Goal: Task Accomplishment & Management: Manage account settings

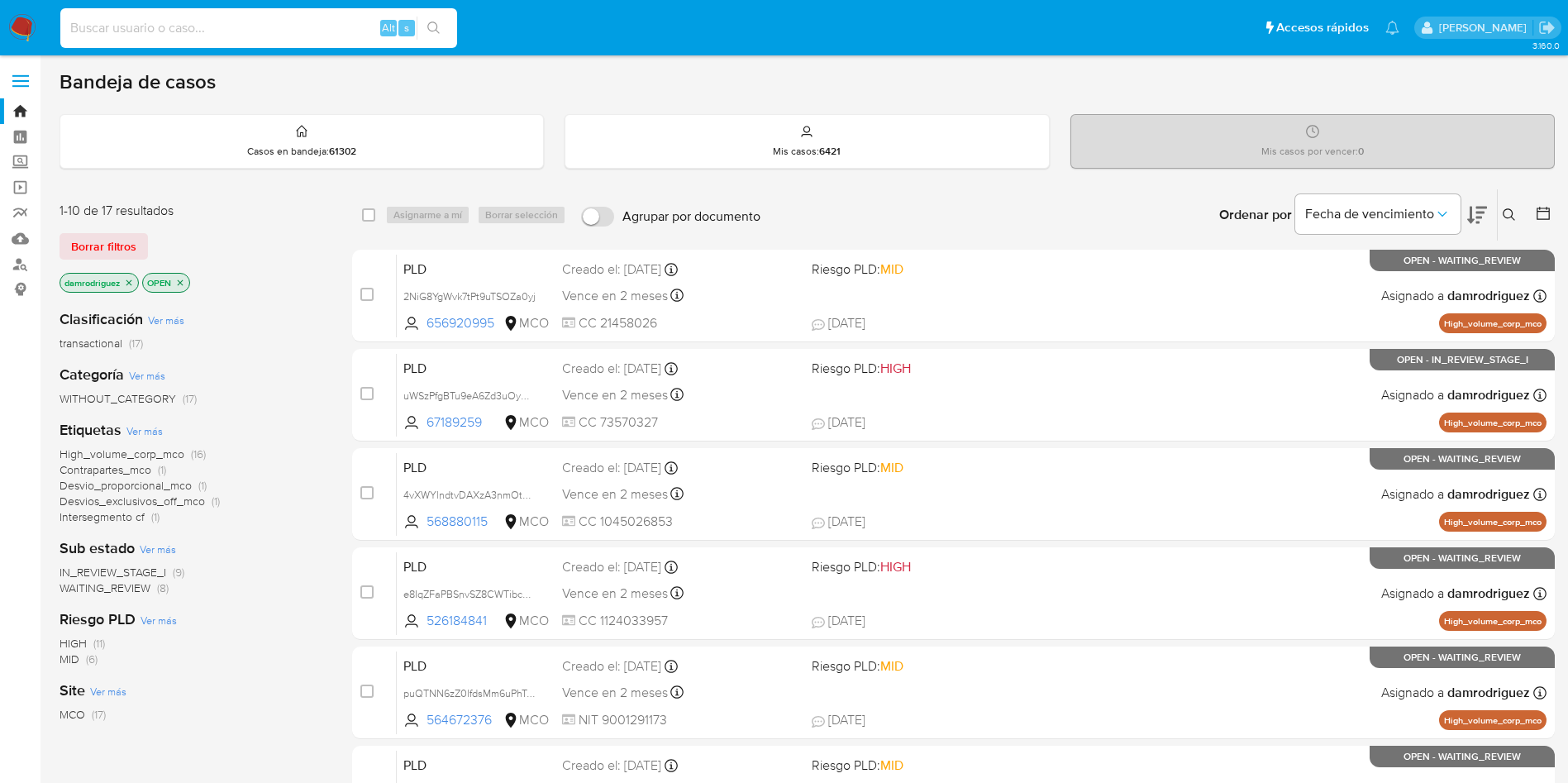
click at [310, 27] on input at bounding box center [258, 28] width 397 height 21
paste input "ys2wNuxnCooM8PJf87BPpoKu"
type input "ys2wNuxnCooM8PJf87BPpoKu"
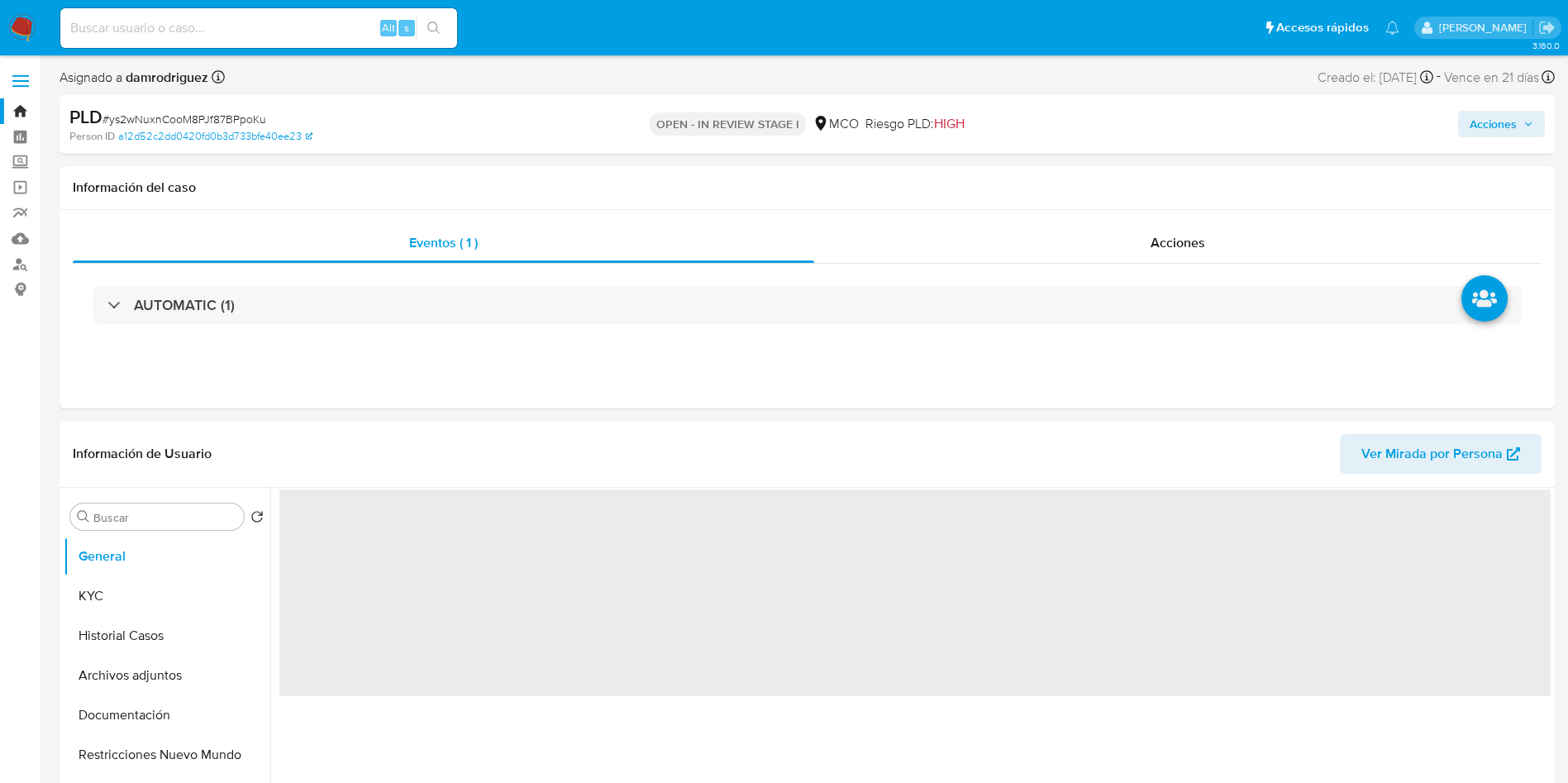
select select "10"
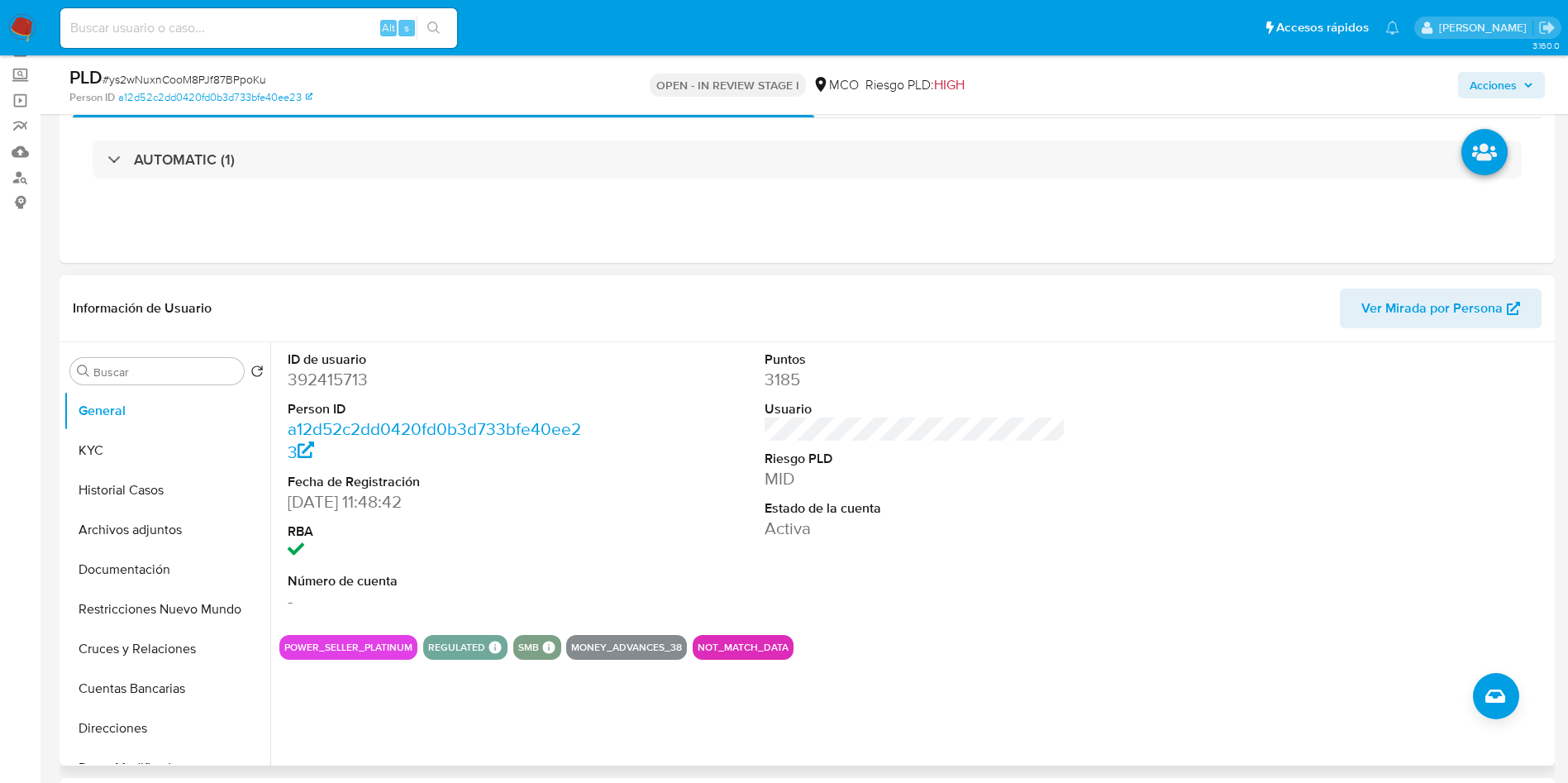
scroll to position [124, 0]
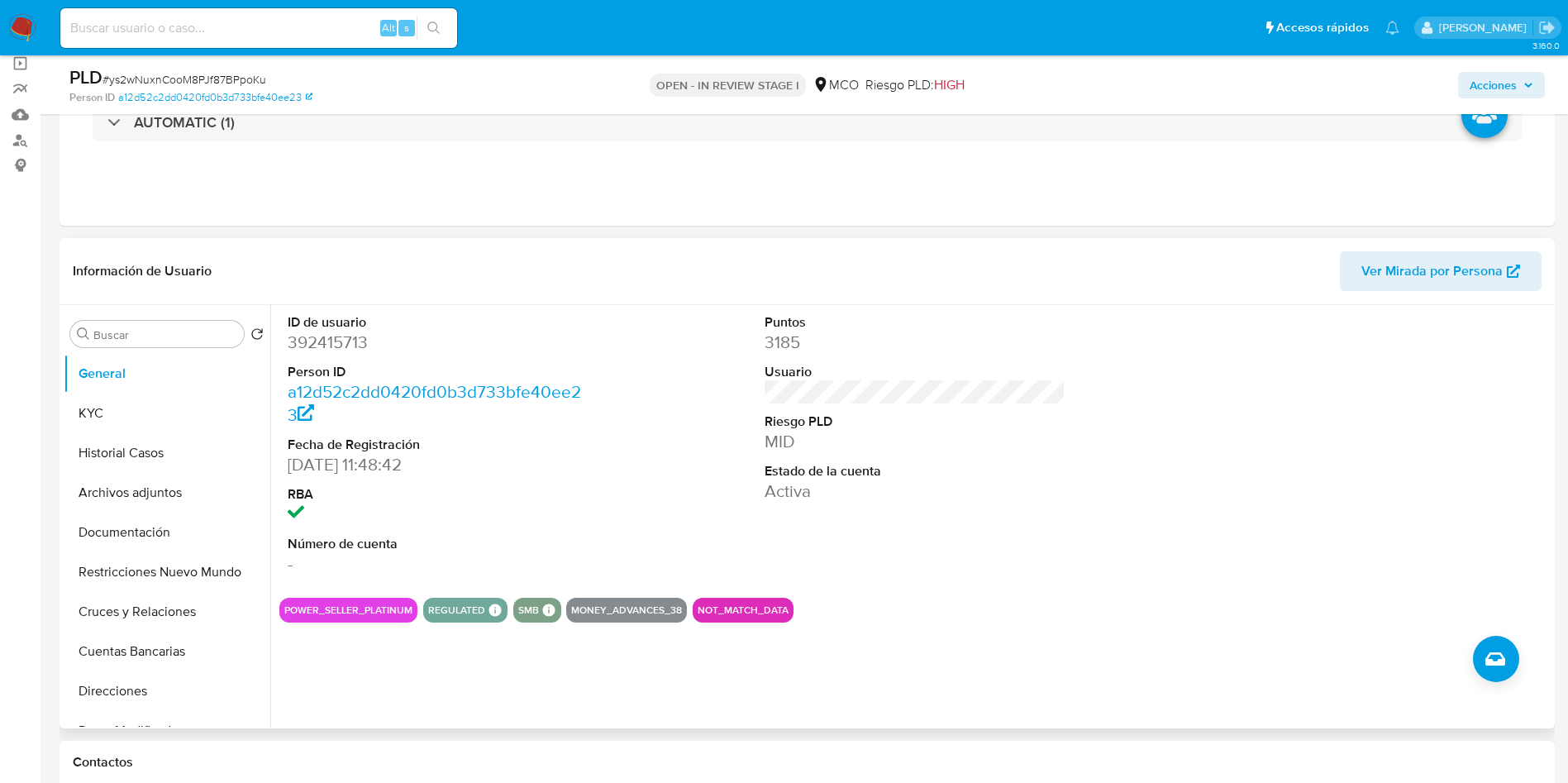
click at [309, 337] on dd "392415713" at bounding box center [438, 342] width 302 height 23
copy dd "392415713"
click at [291, 349] on dd "392415713" at bounding box center [438, 342] width 302 height 23
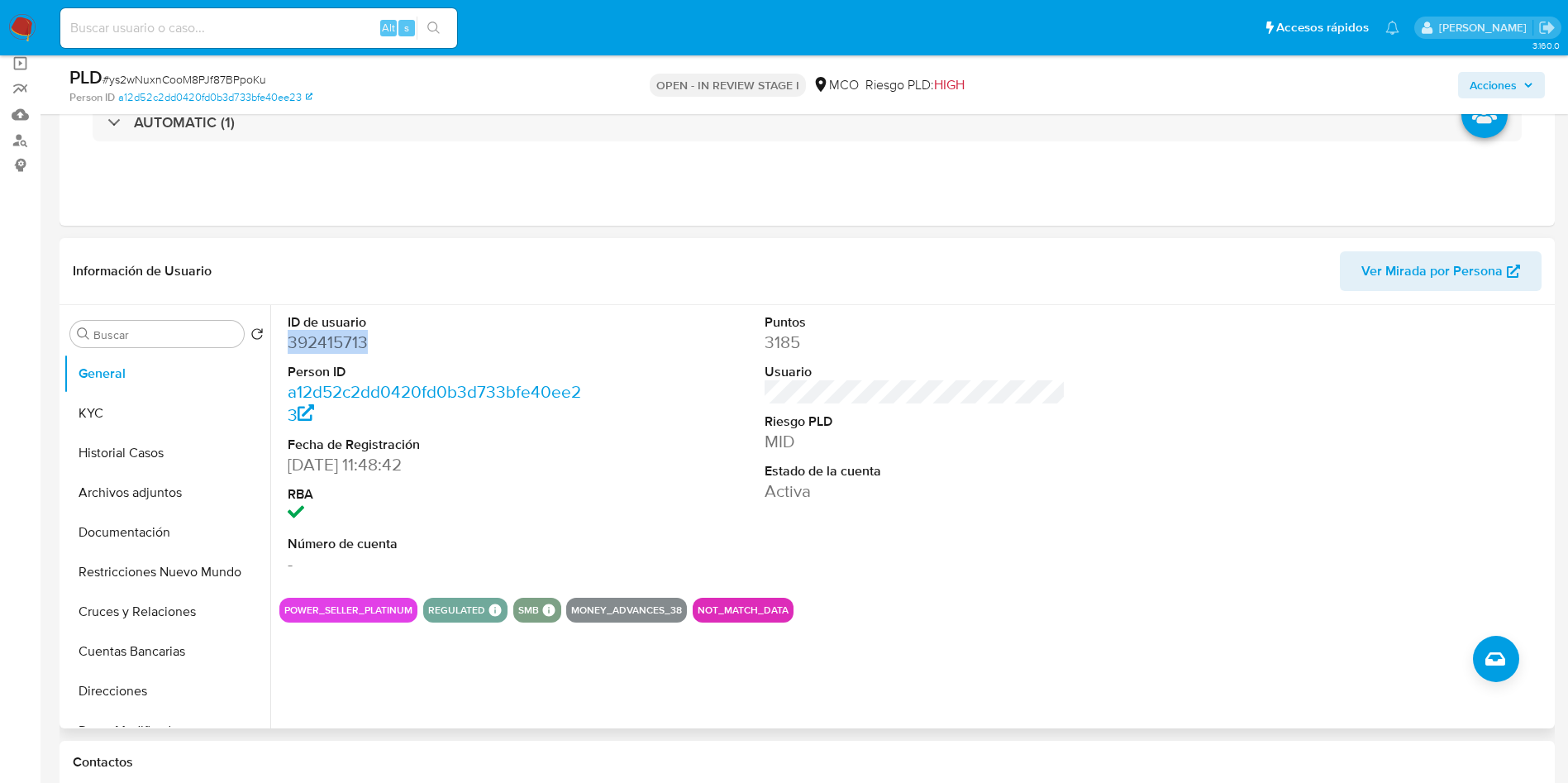
click at [291, 350] on dd "392415713" at bounding box center [438, 342] width 302 height 23
click at [312, 344] on dd "392415713" at bounding box center [438, 342] width 302 height 23
click at [156, 447] on button "Historial Casos" at bounding box center [159, 453] width 193 height 39
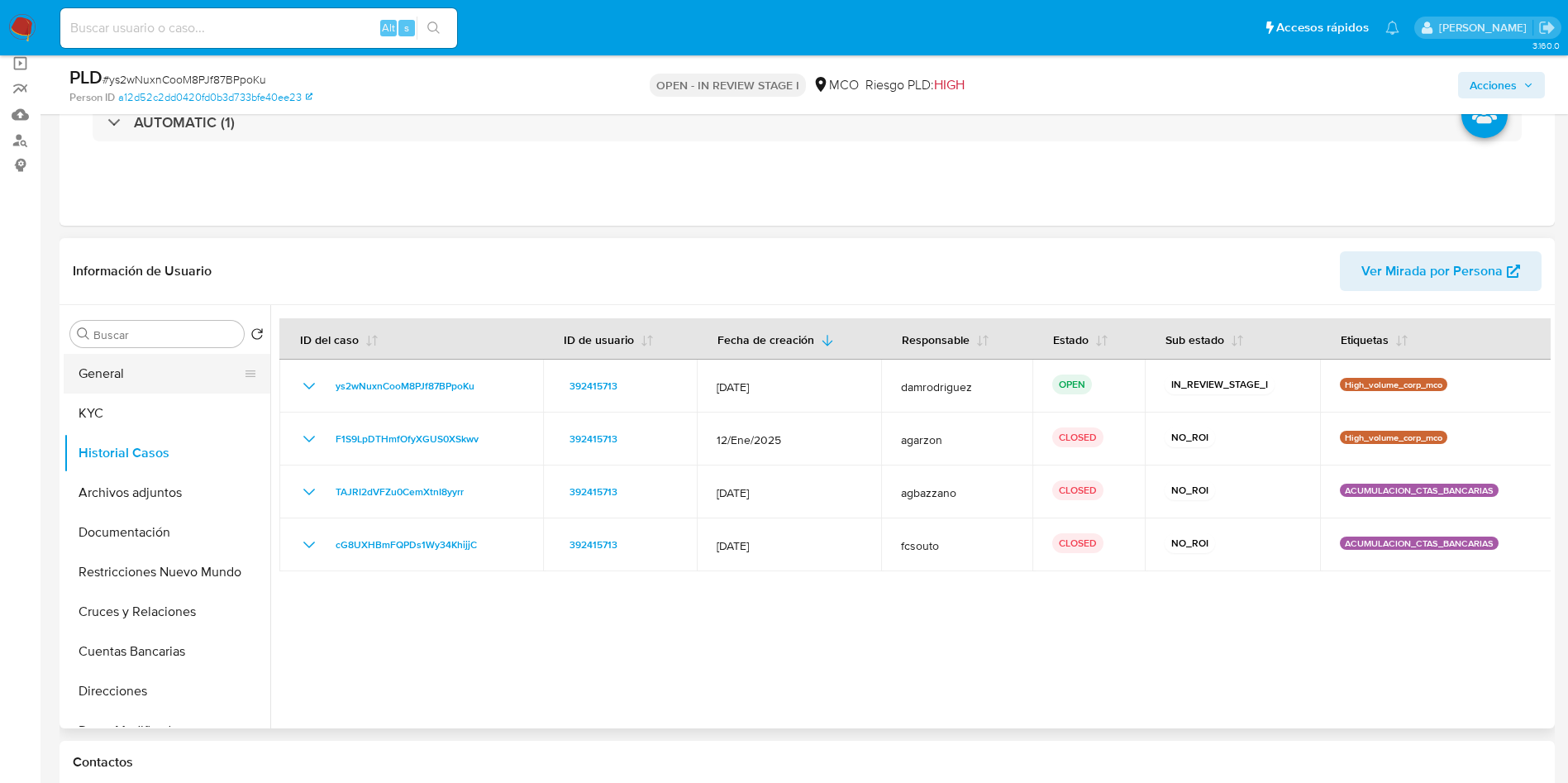
click at [159, 380] on button "General" at bounding box center [159, 373] width 193 height 39
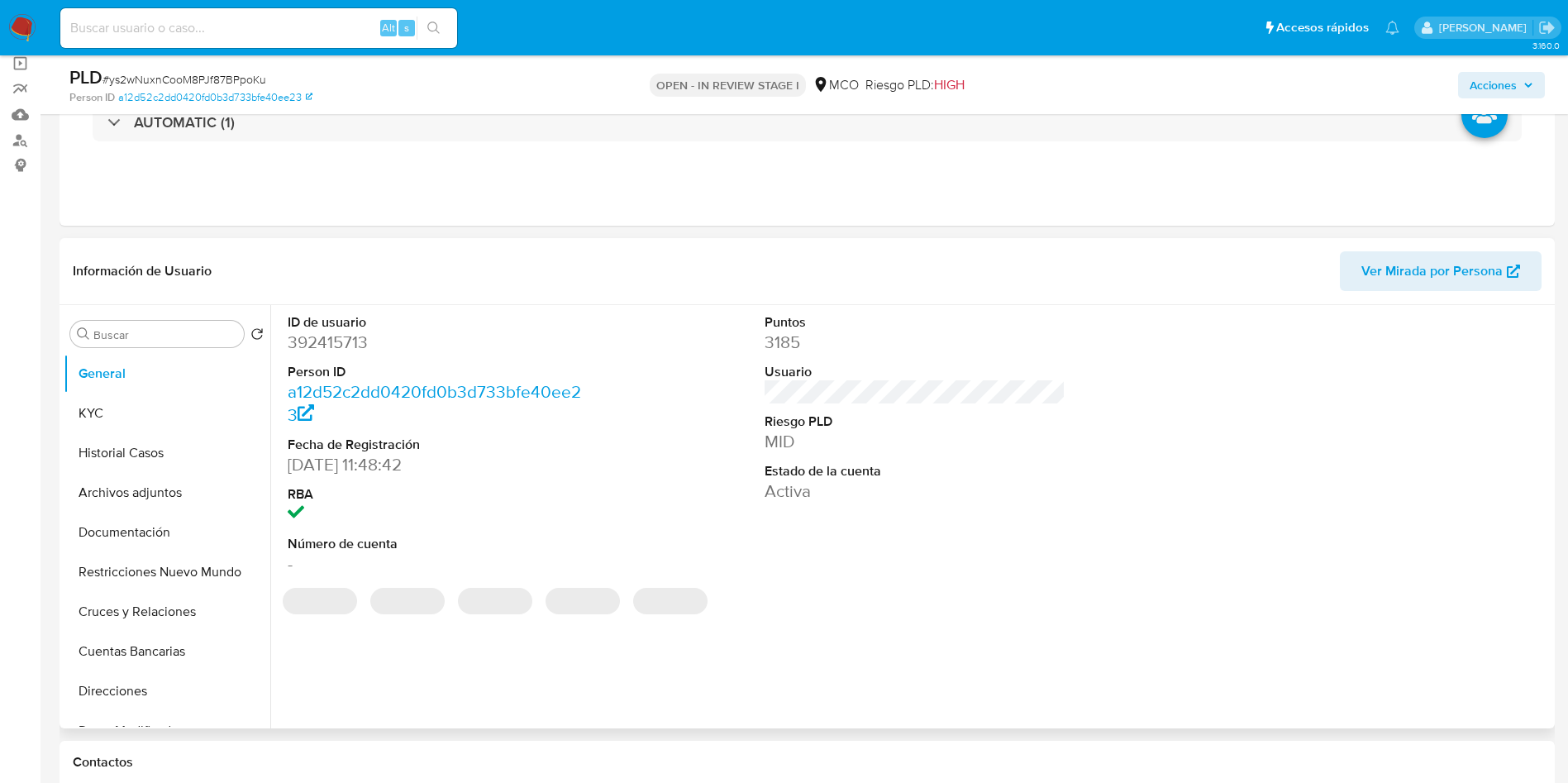
click at [334, 352] on dd "392415713" at bounding box center [438, 342] width 302 height 23
copy dd "392415713"
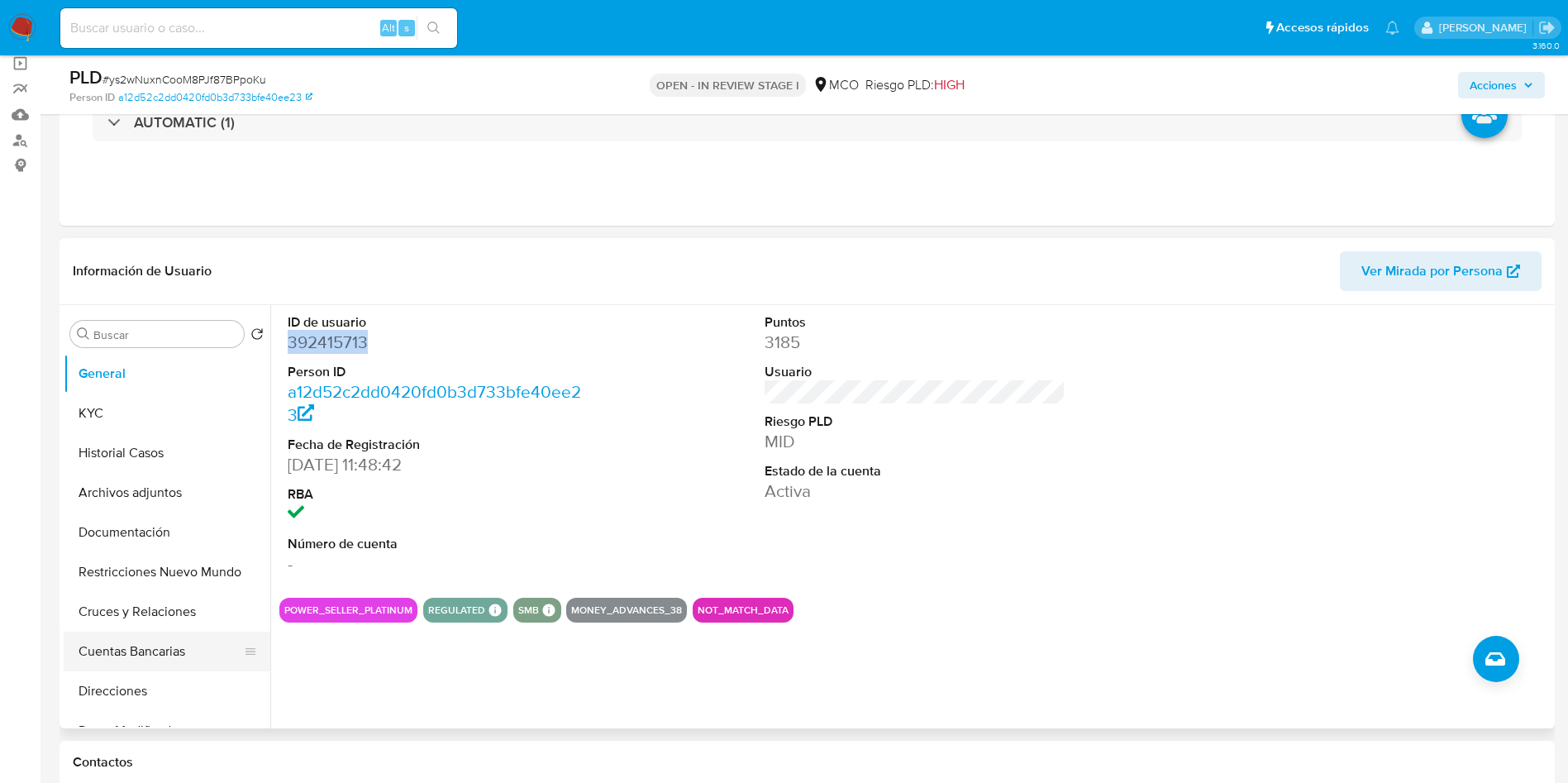
click at [138, 653] on button "Cuentas Bancarias" at bounding box center [159, 651] width 193 height 39
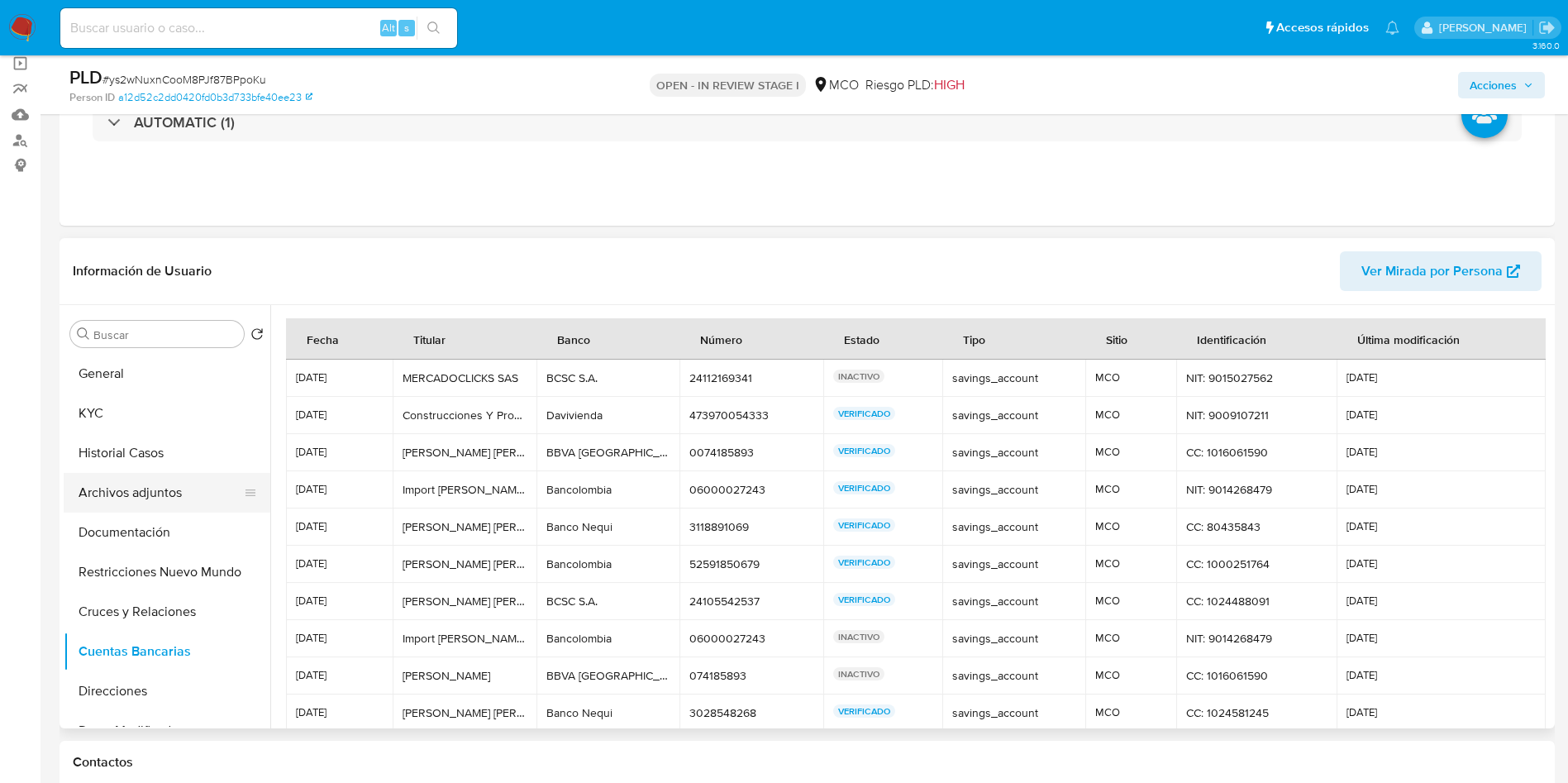
click at [167, 487] on button "Archivos adjuntos" at bounding box center [159, 492] width 193 height 39
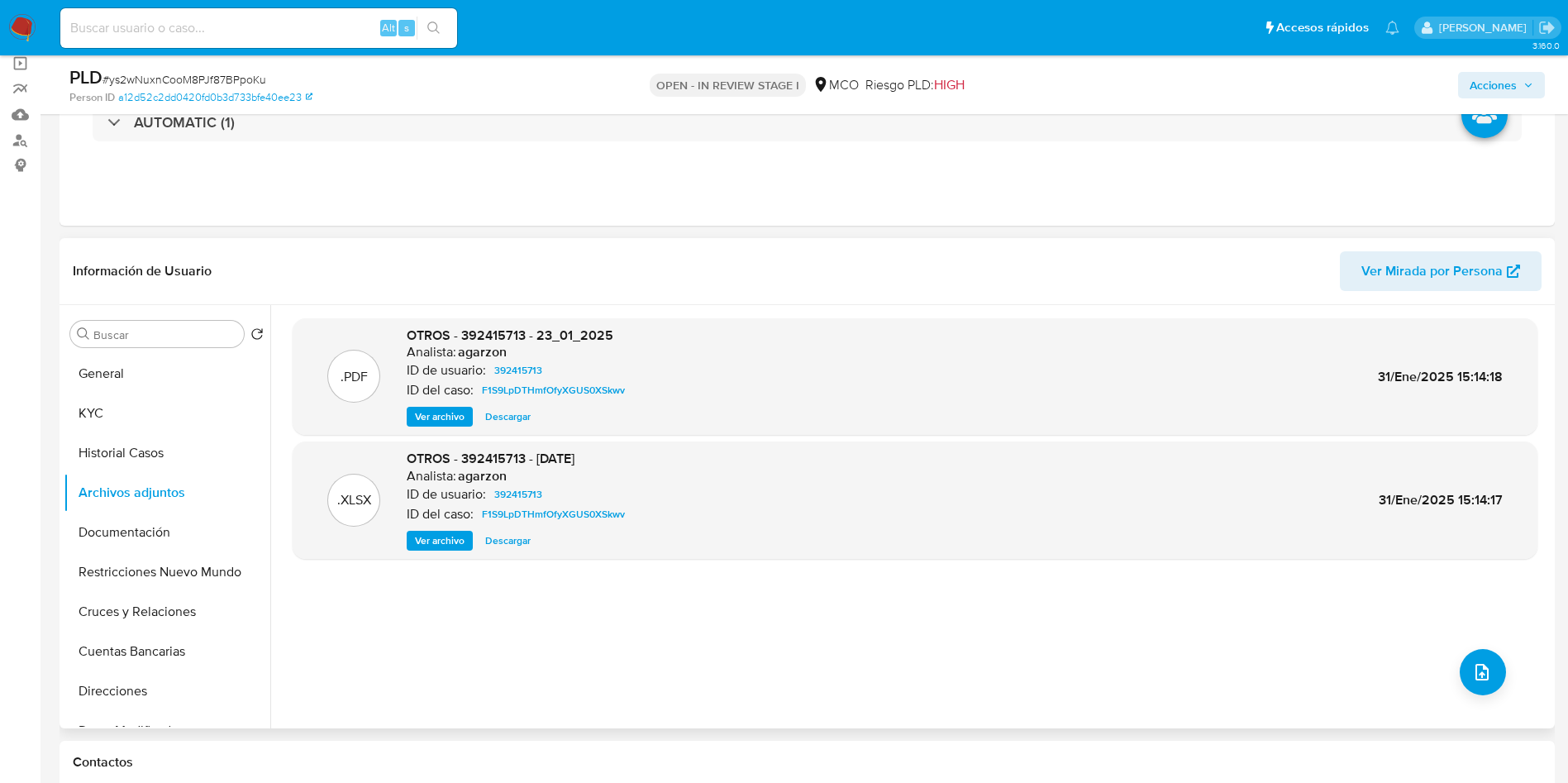
click at [435, 418] on span "Ver archivo" at bounding box center [440, 416] width 49 height 17
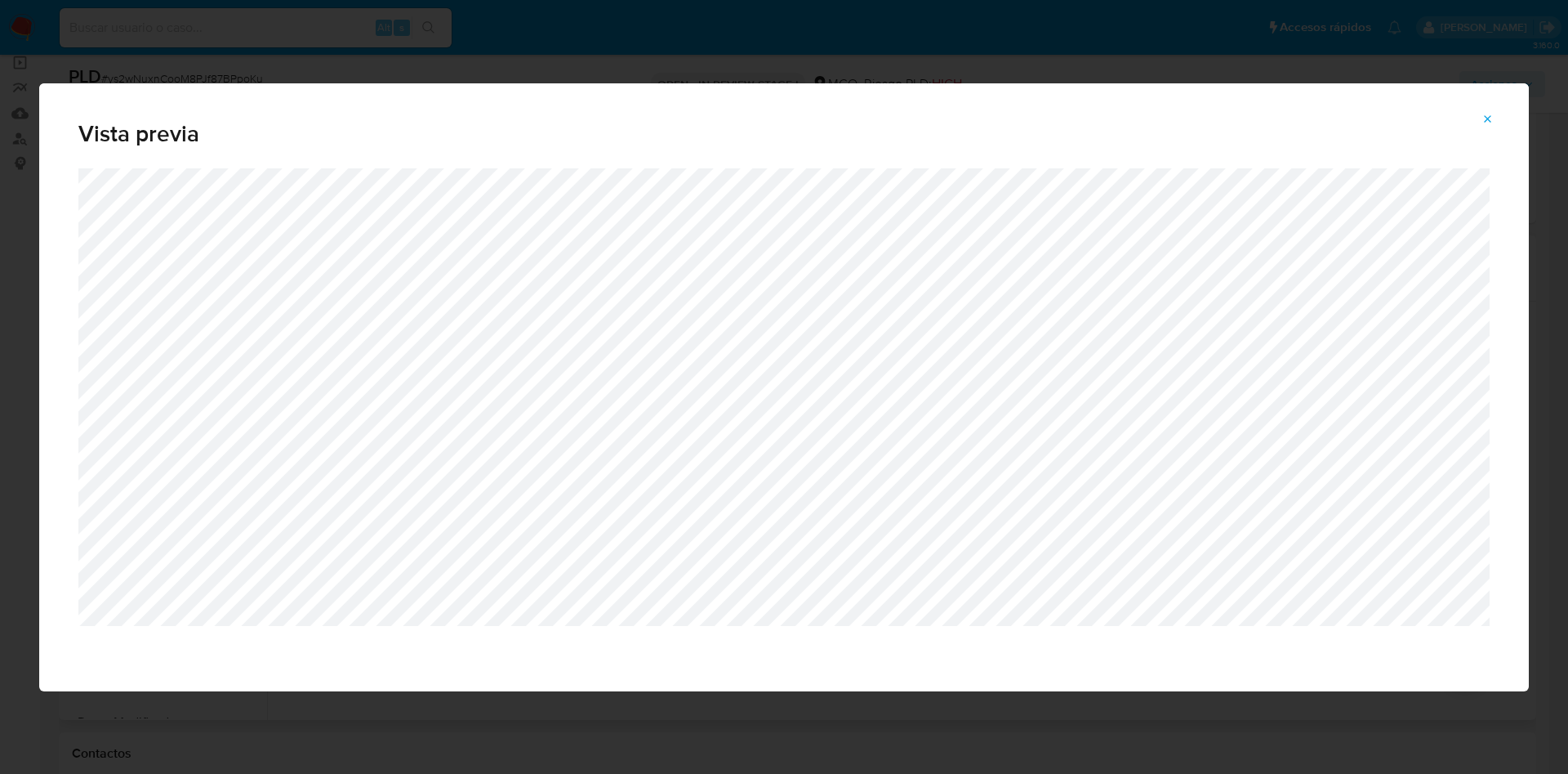
click at [1485, 116] on icon "Attachment preview" at bounding box center [1488, 119] width 13 height 13
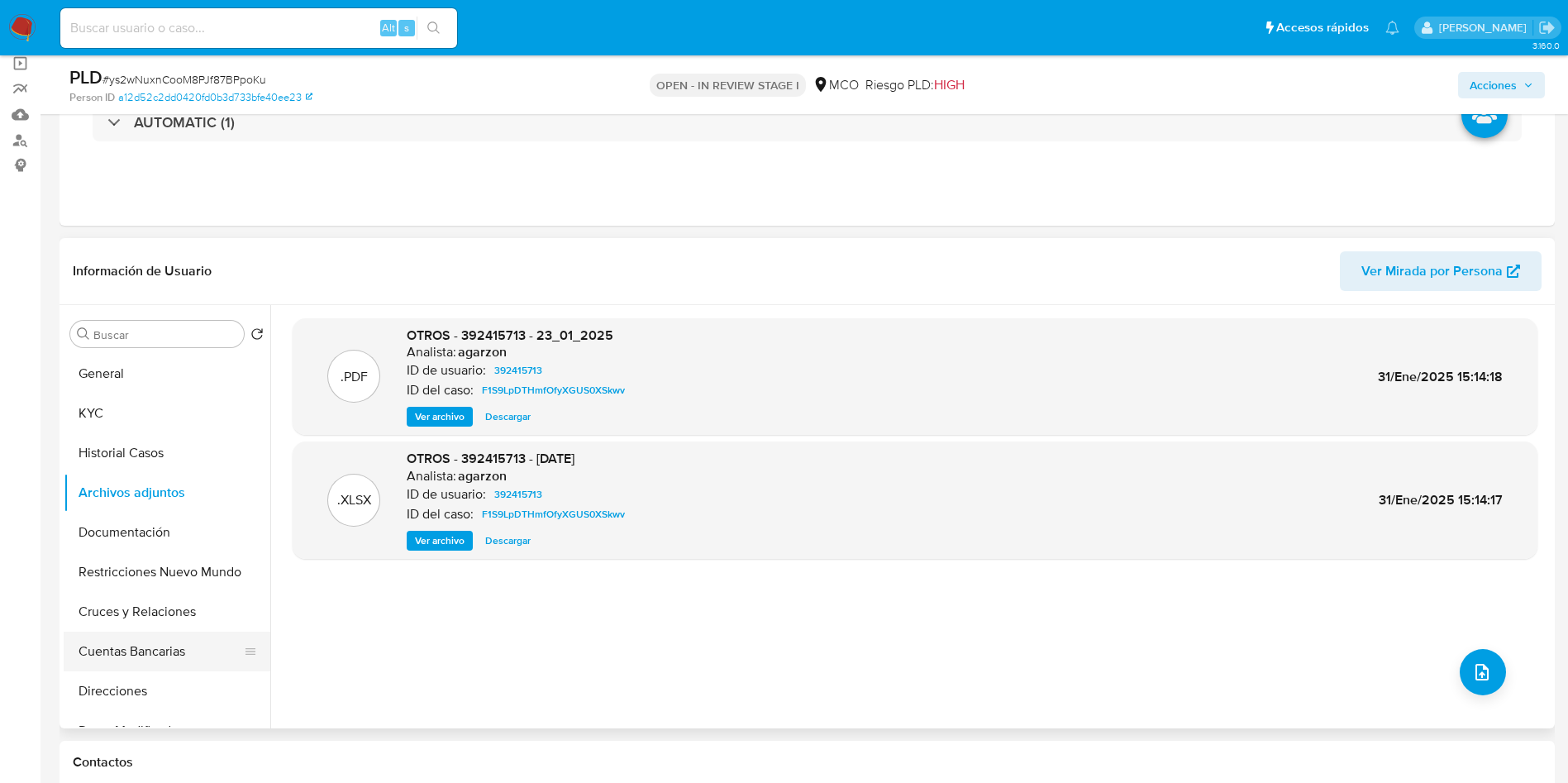
click at [137, 653] on button "Cuentas Bancarias" at bounding box center [159, 651] width 193 height 39
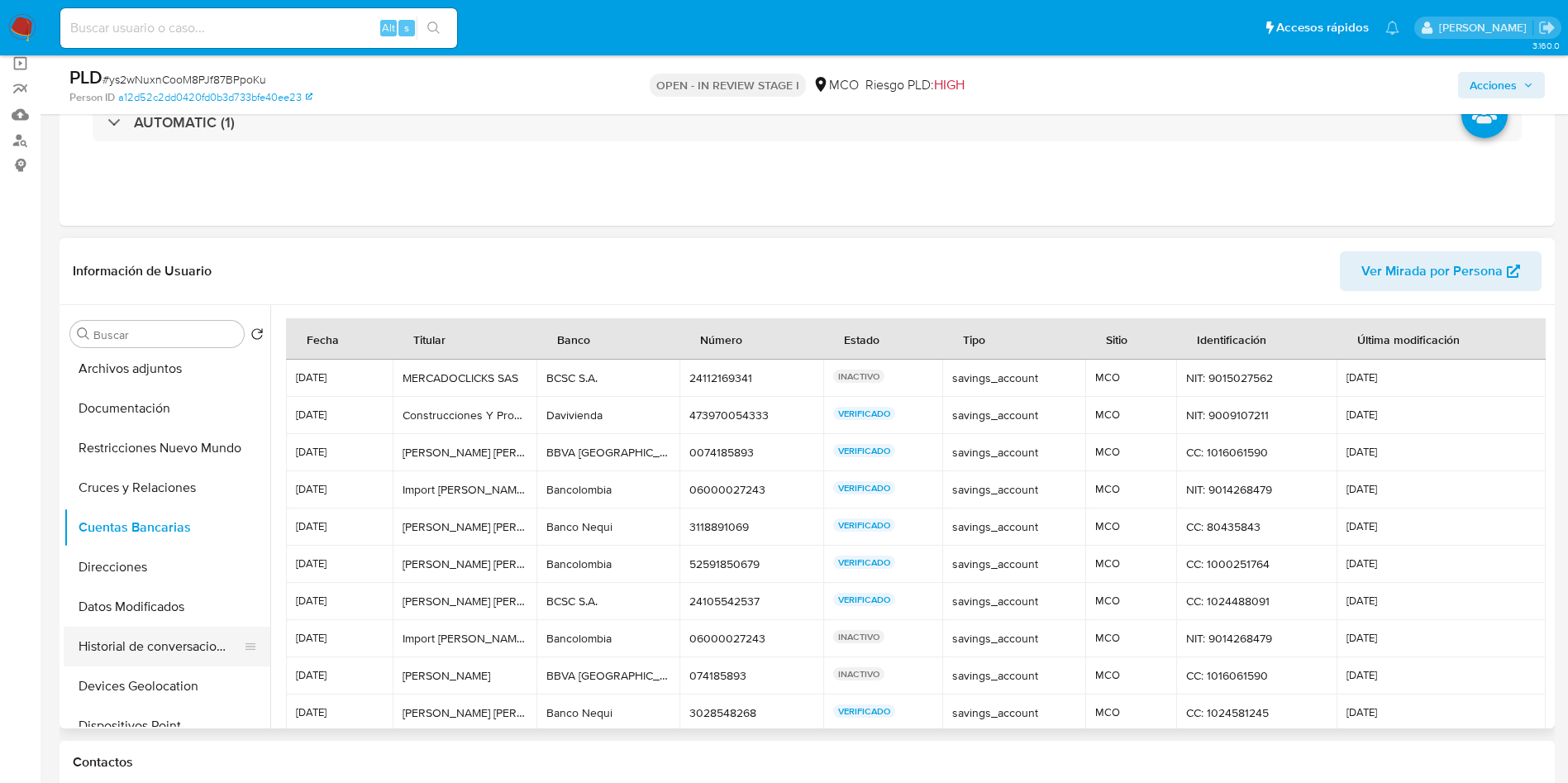
click at [178, 653] on button "Historial de conversaciones" at bounding box center [159, 646] width 193 height 39
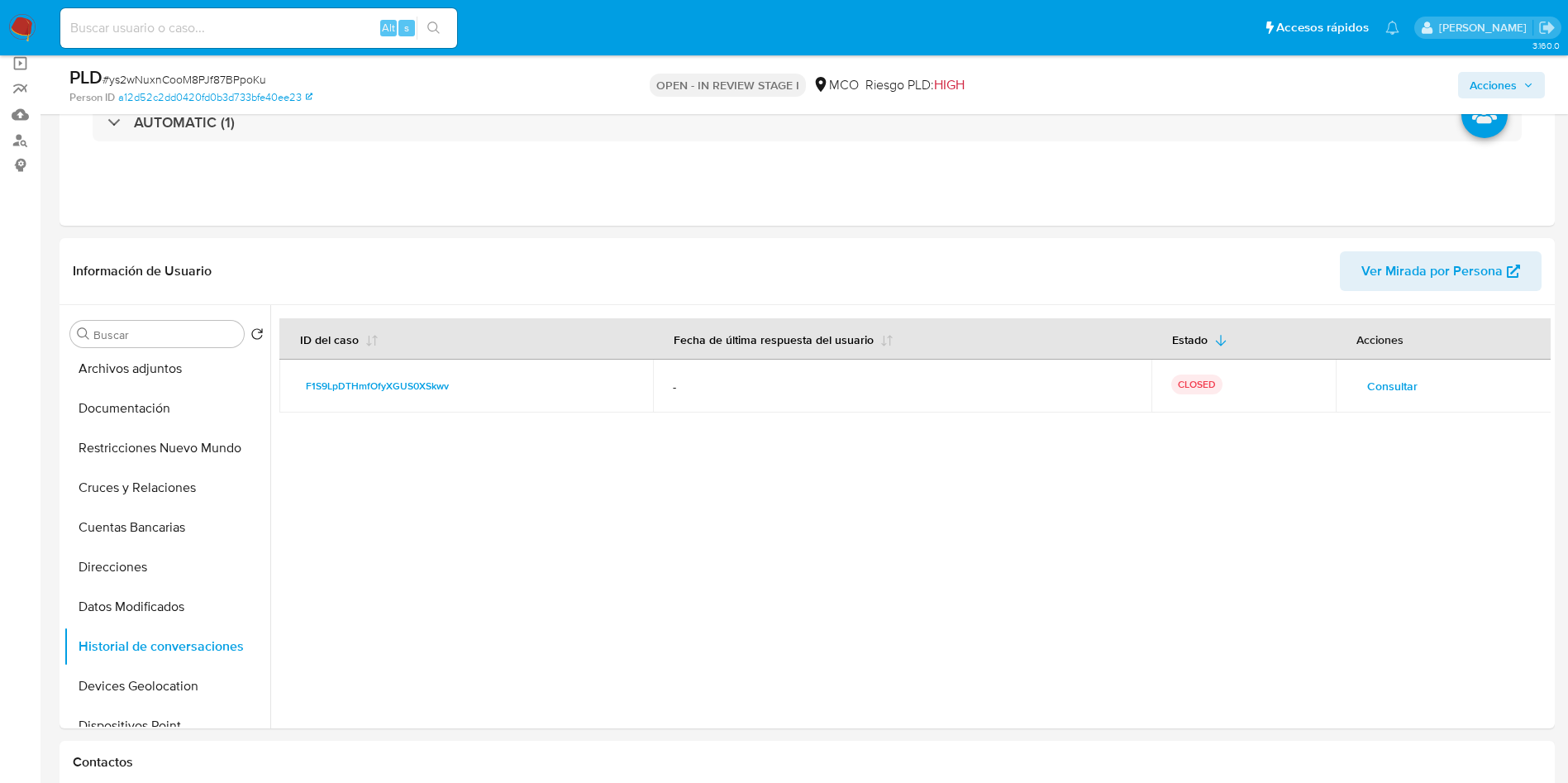
click at [1407, 380] on span "Consultar" at bounding box center [1392, 386] width 50 height 23
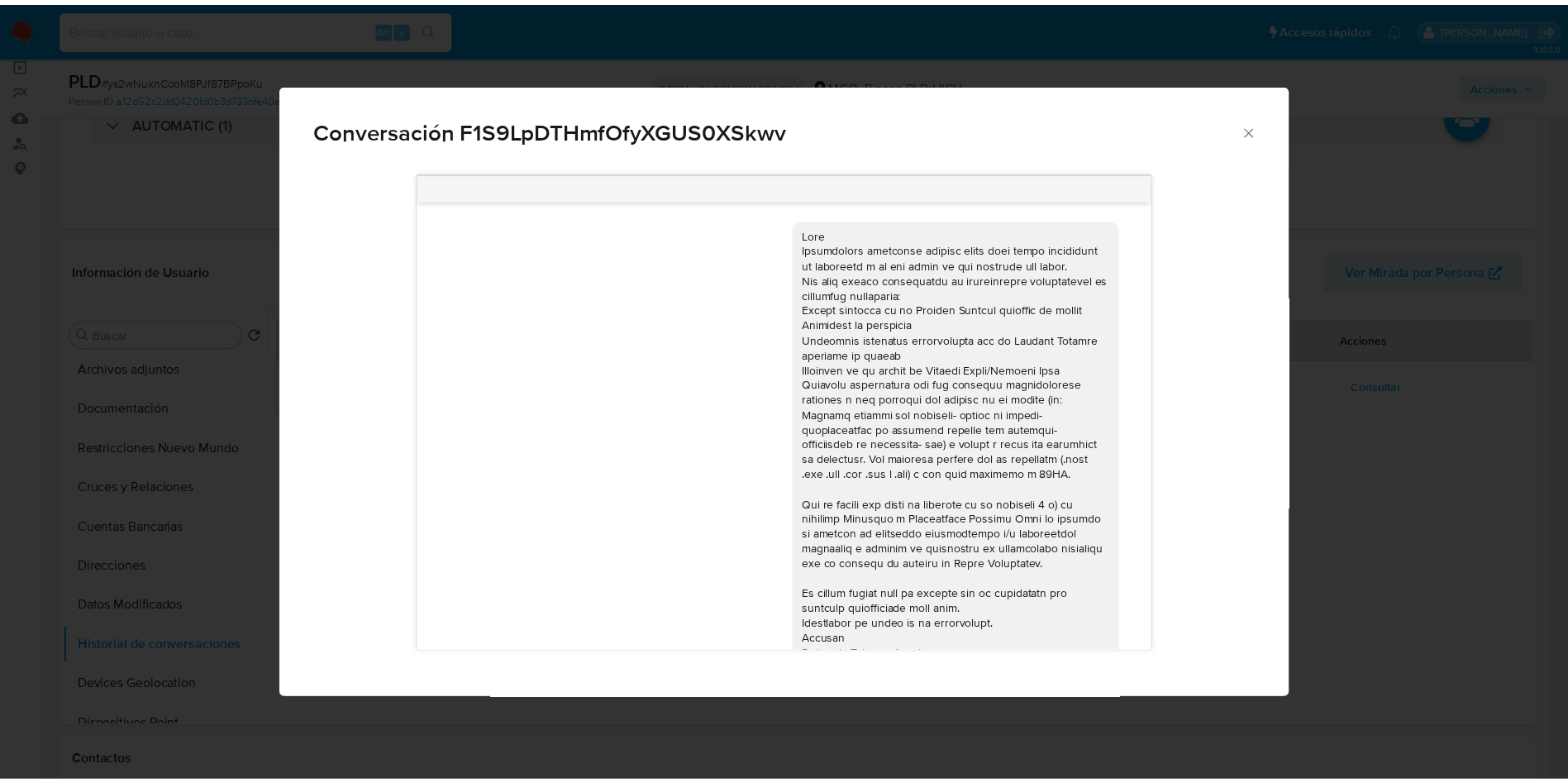
scroll to position [433, 0]
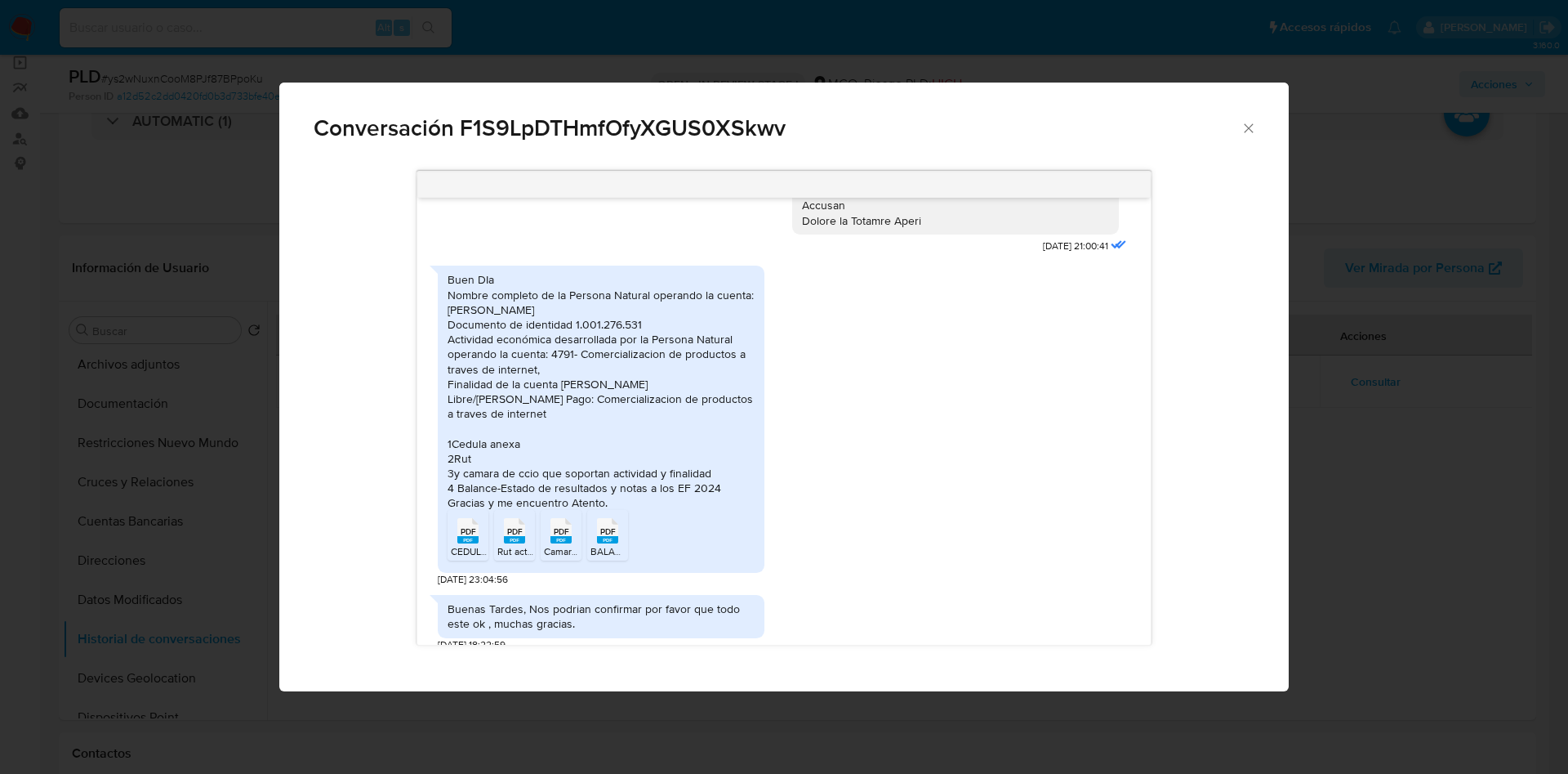
click at [619, 518] on icon "Comunicación" at bounding box center [607, 531] width 21 height 25
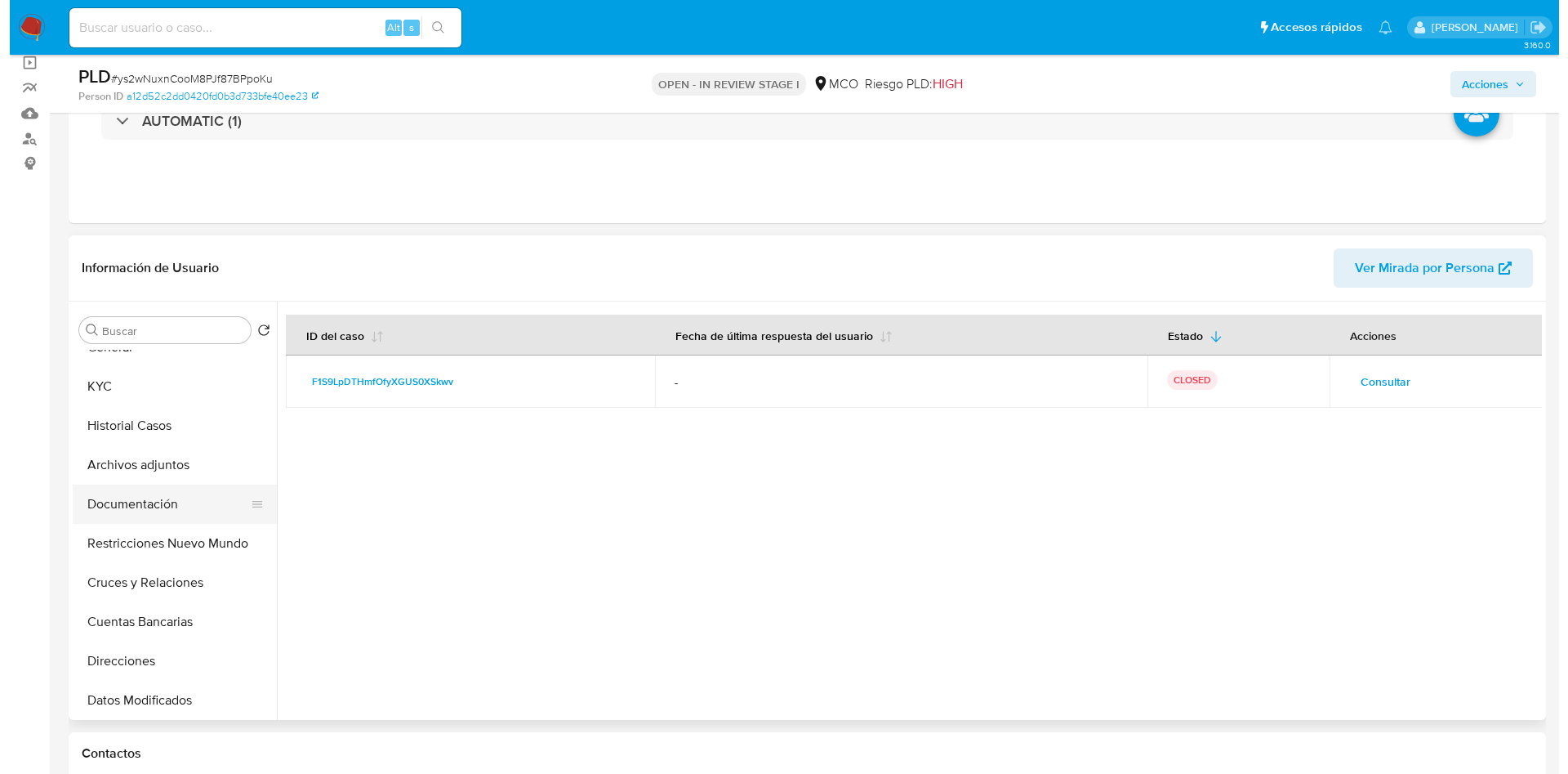
scroll to position [0, 0]
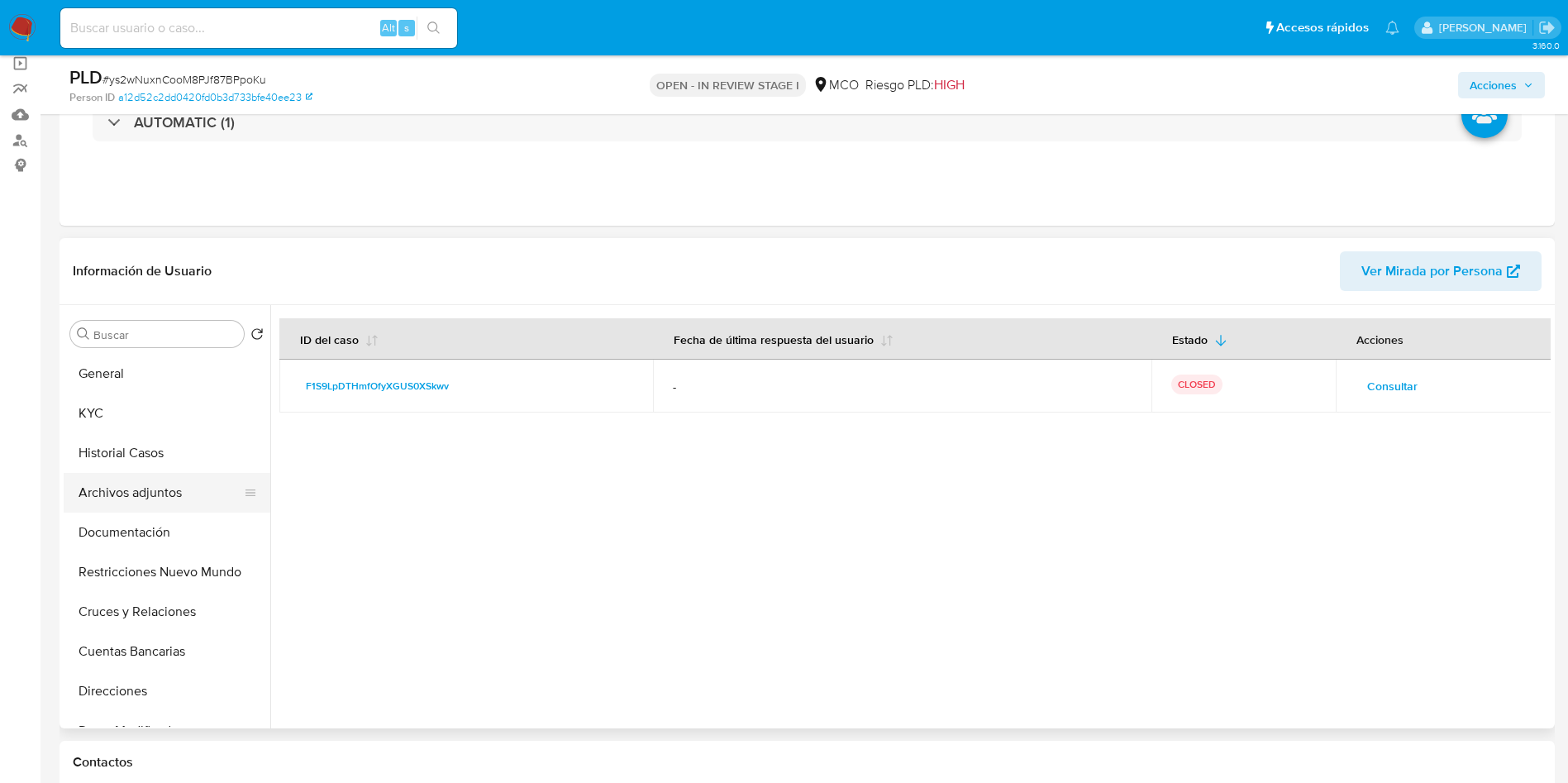
click at [162, 492] on button "Archivos adjuntos" at bounding box center [159, 492] width 193 height 39
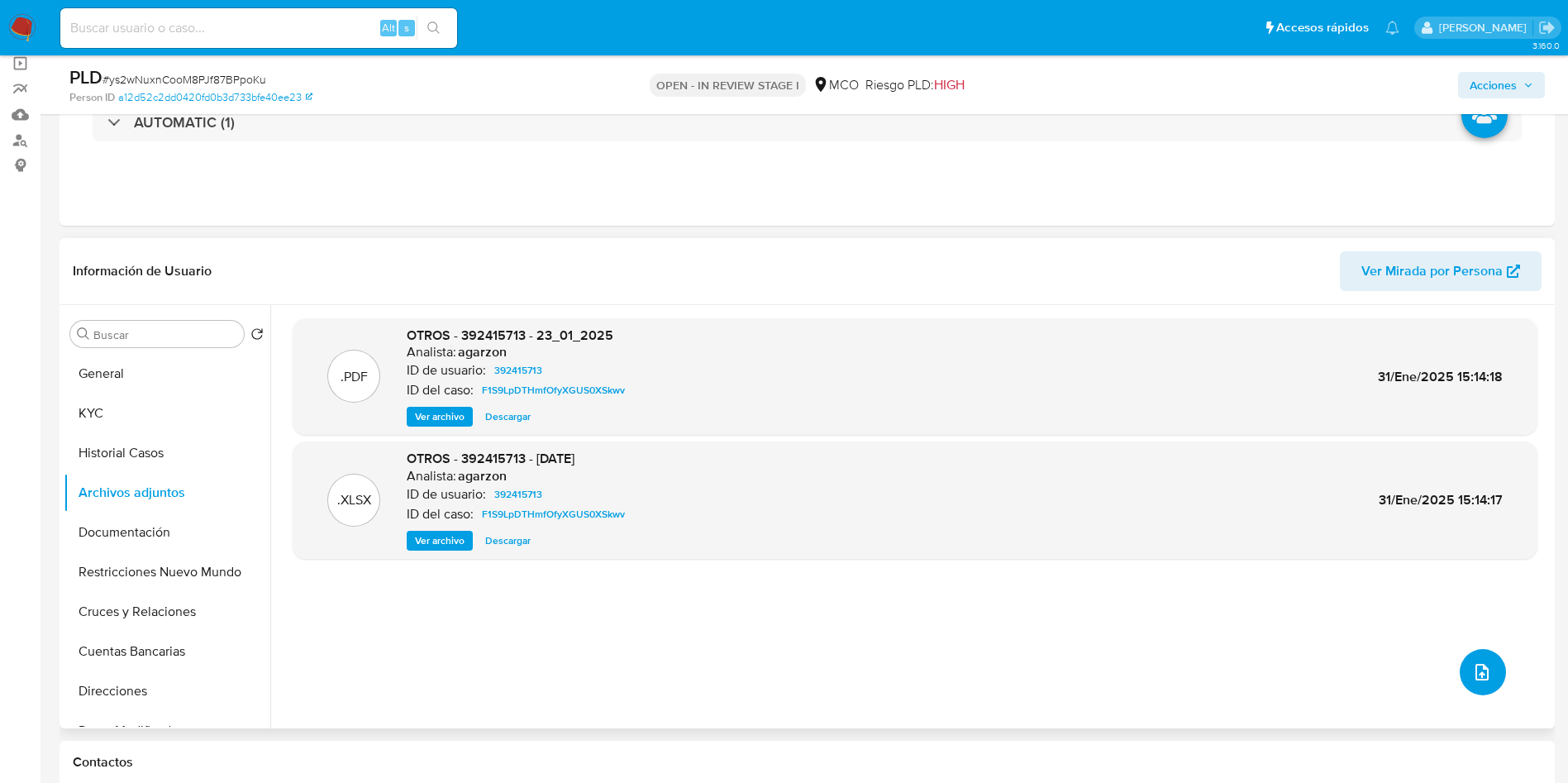
click at [1479, 673] on icon "upload-file" at bounding box center [1482, 672] width 20 height 20
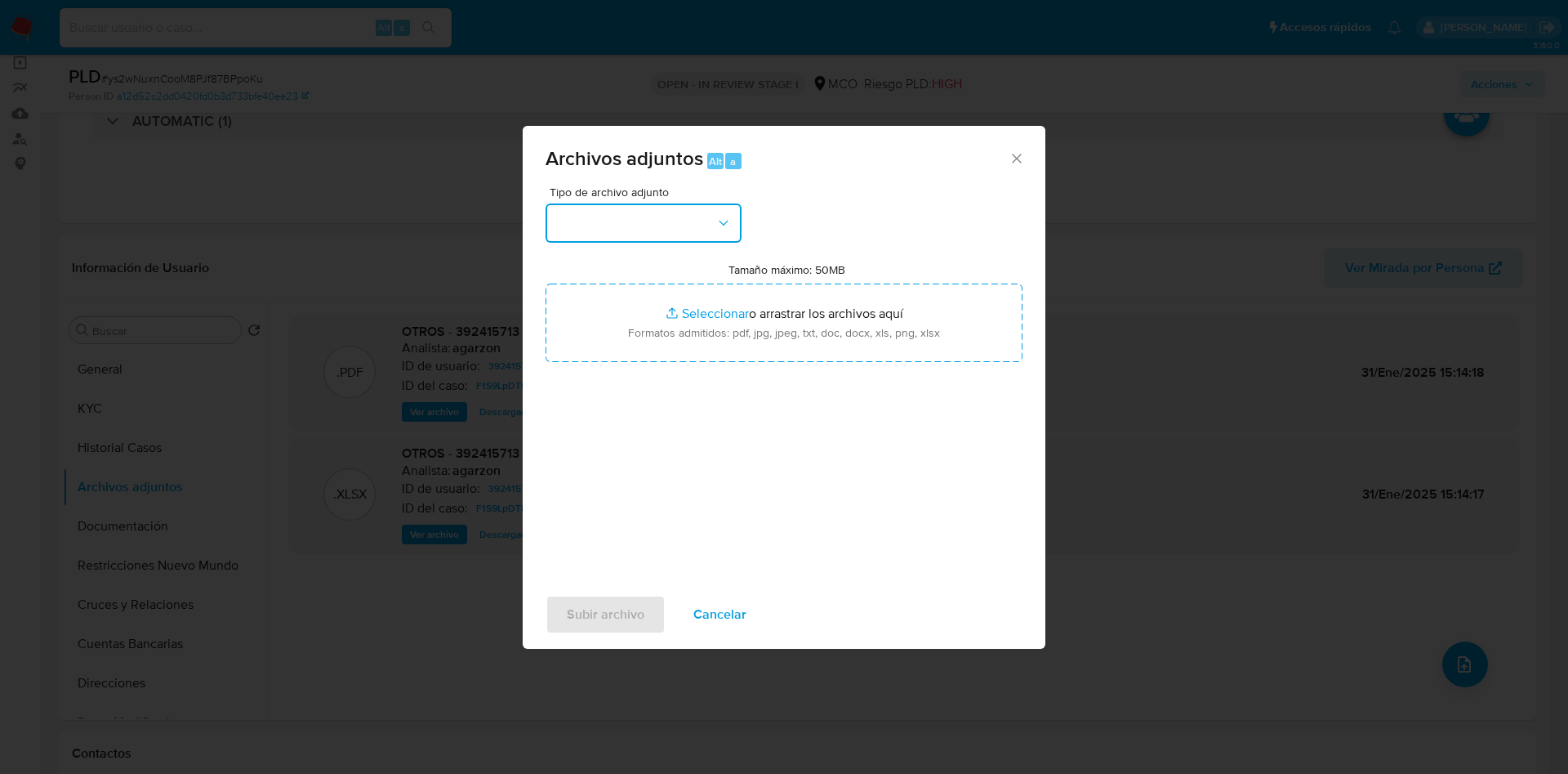
click at [639, 221] on button "button" at bounding box center [643, 223] width 196 height 39
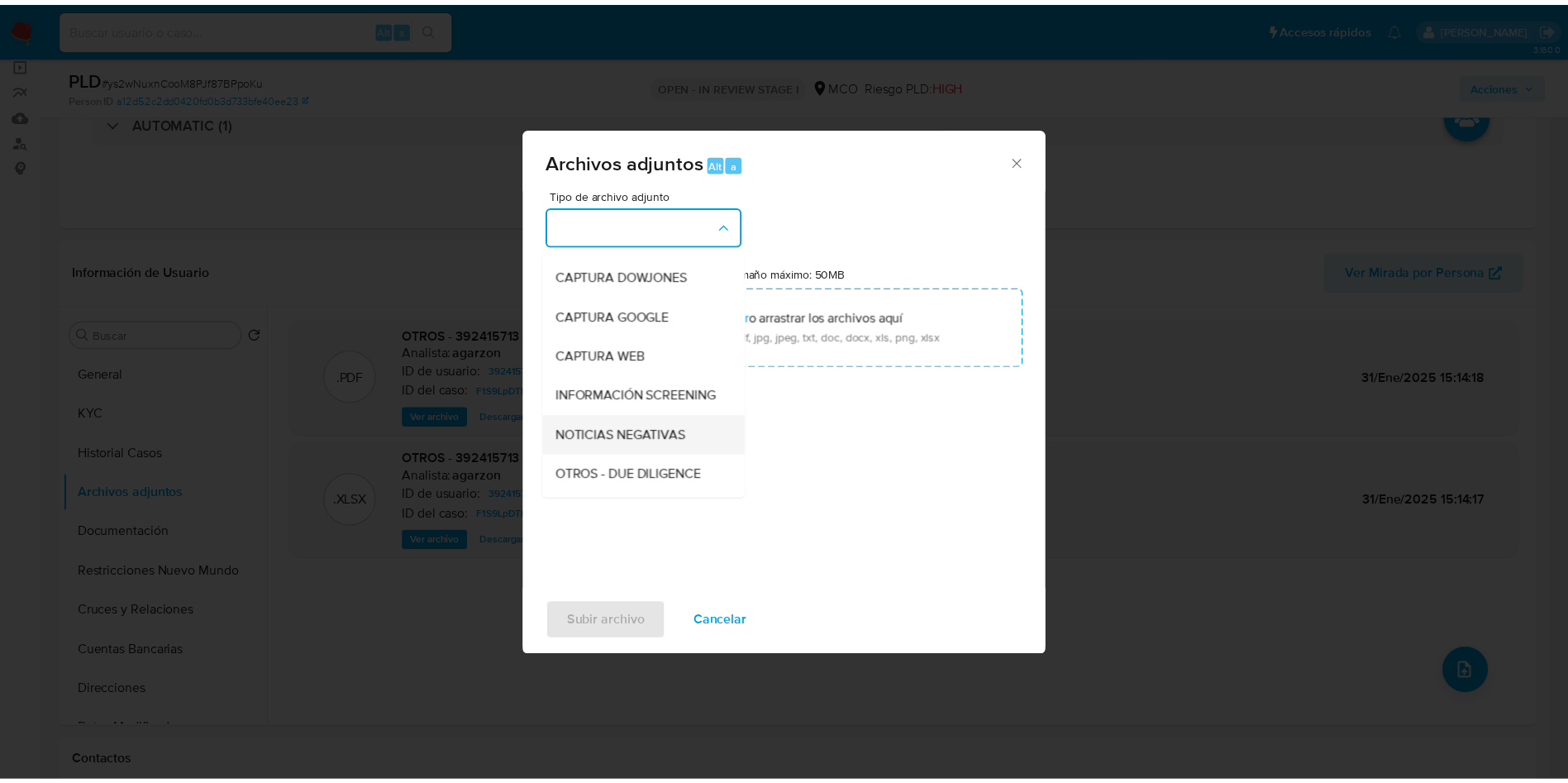
scroll to position [124, 0]
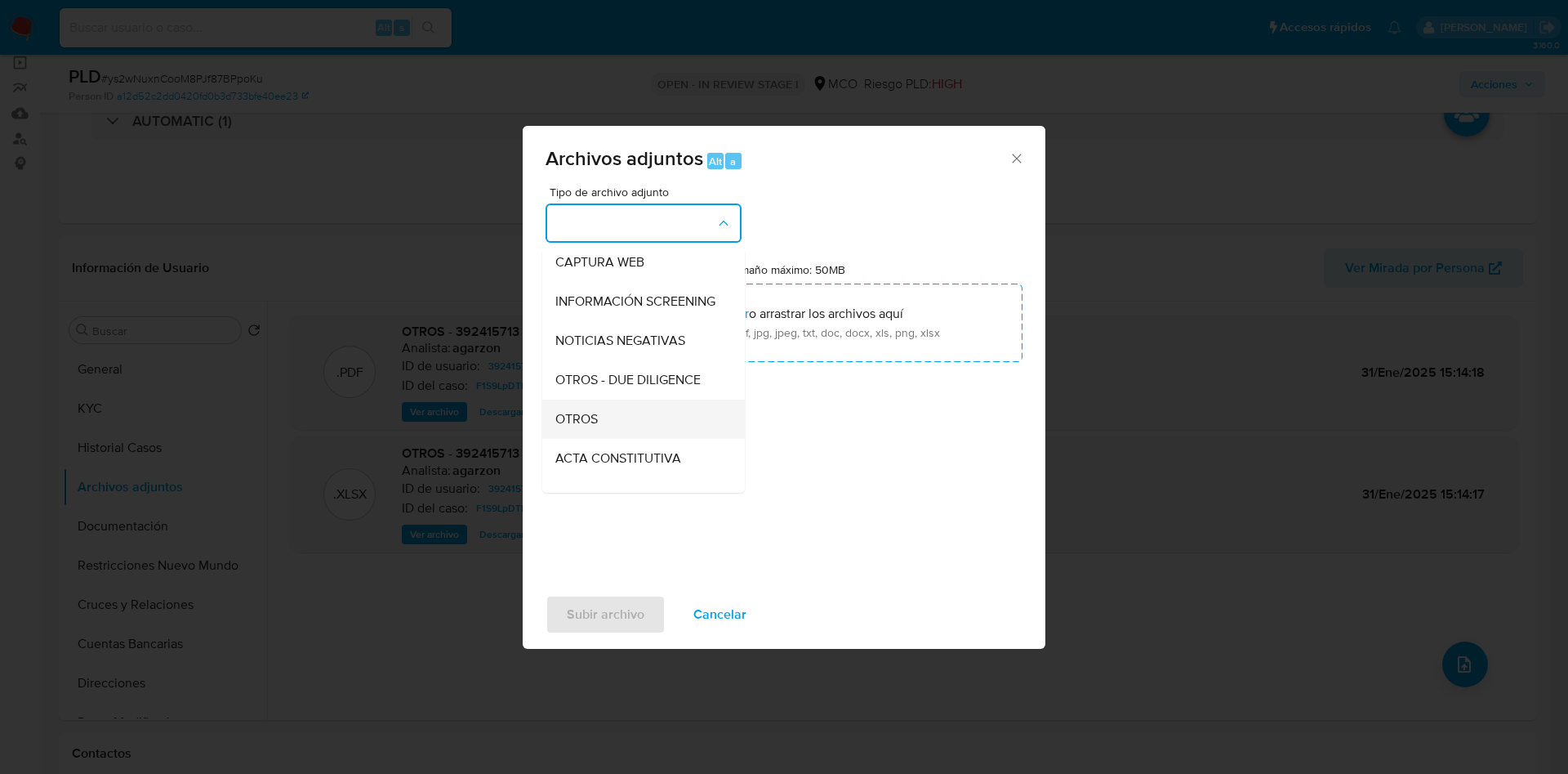
click at [585, 428] on span "OTROS" at bounding box center [576, 420] width 43 height 16
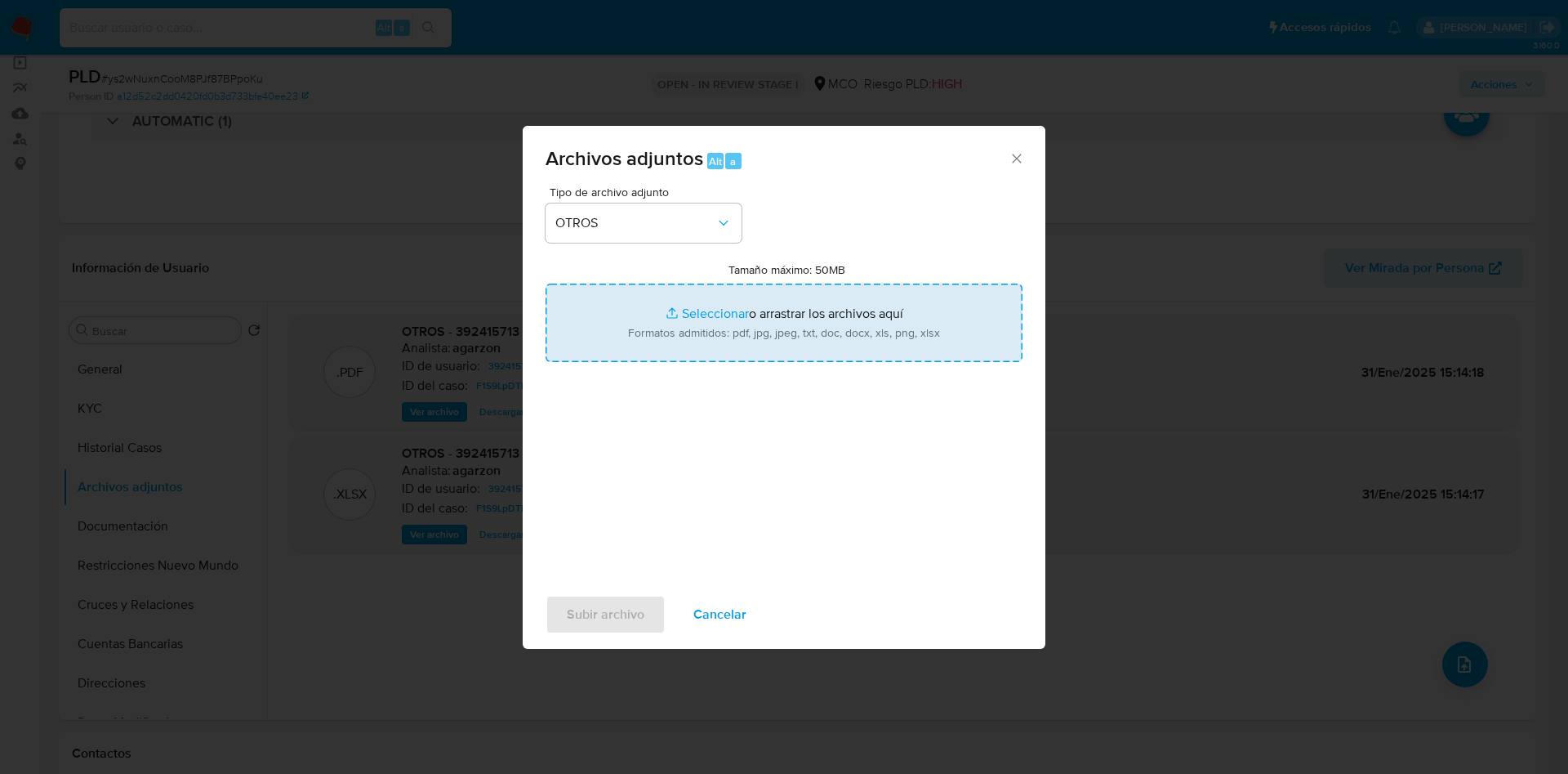
click at [642, 323] on input "Tamaño máximo: 50MB Seleccionar archivos" at bounding box center [784, 323] width 477 height 79
type input "C:\fakepath\392415713 - 19_09_2025.pdf"
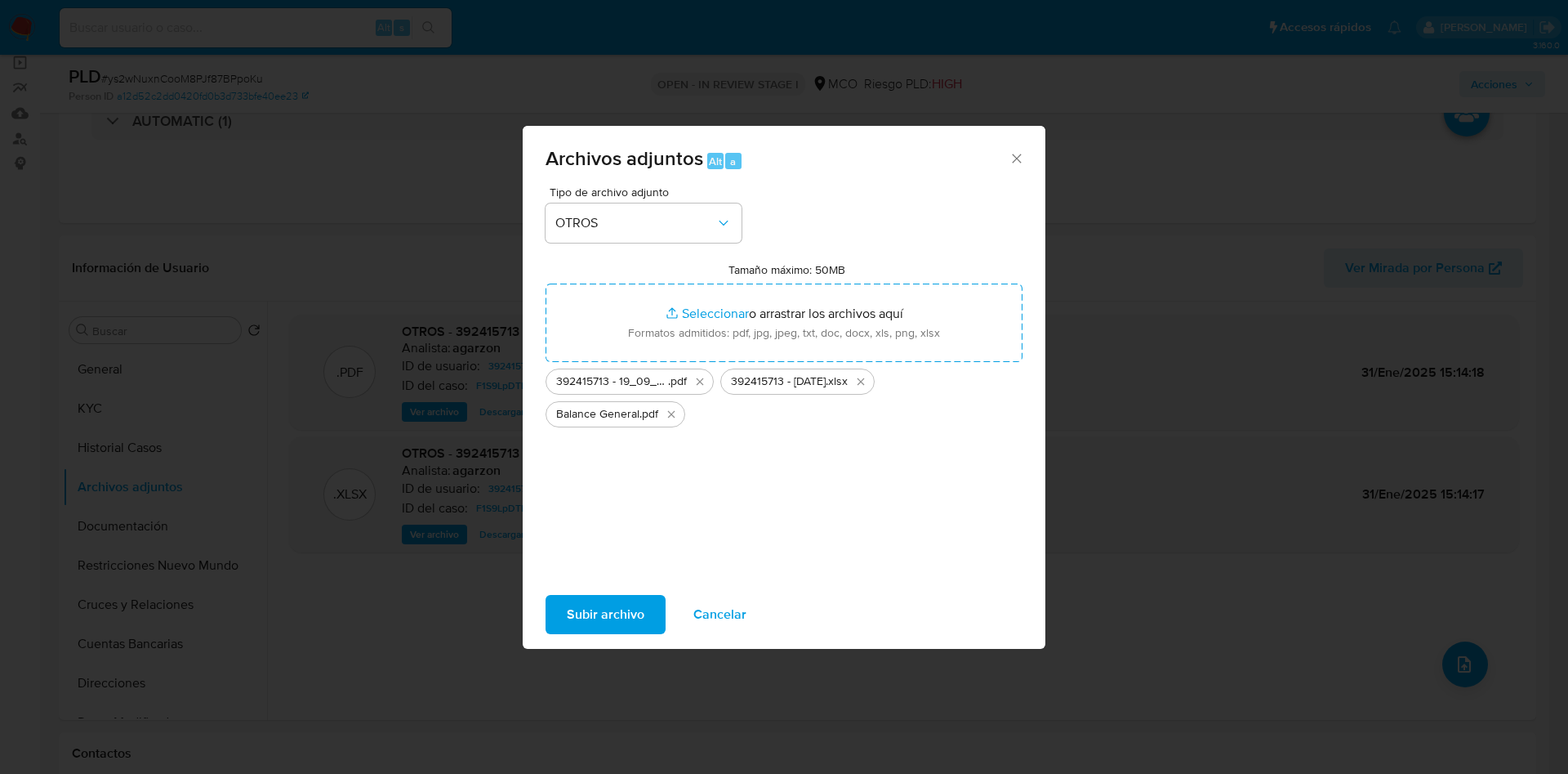
click at [607, 627] on span "Subir archivo" at bounding box center [606, 614] width 78 height 36
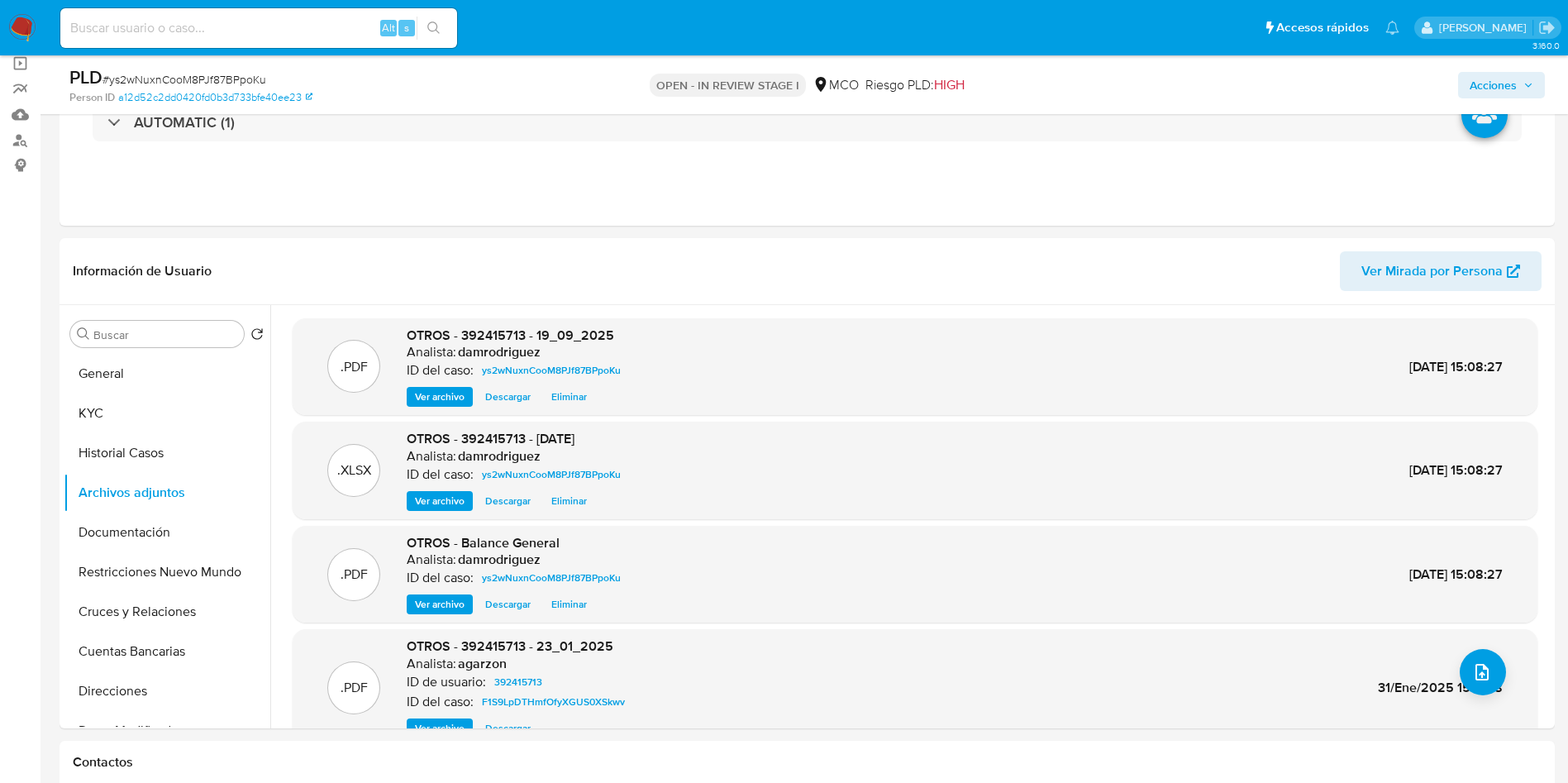
click at [1484, 90] on span "Acciones" at bounding box center [1492, 84] width 47 height 27
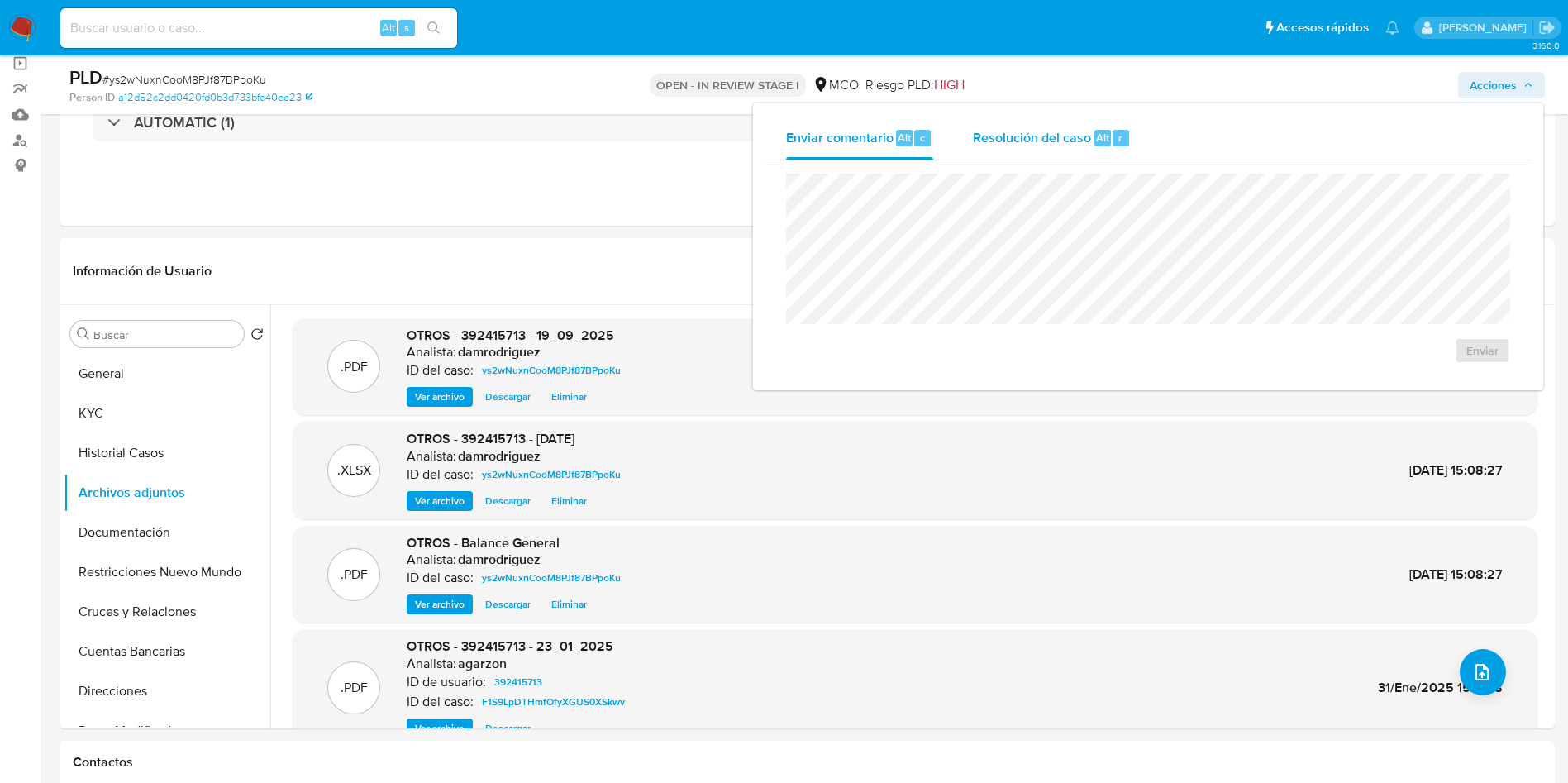
click at [1090, 147] on div "Resolución del caso Alt r" at bounding box center [1051, 138] width 158 height 43
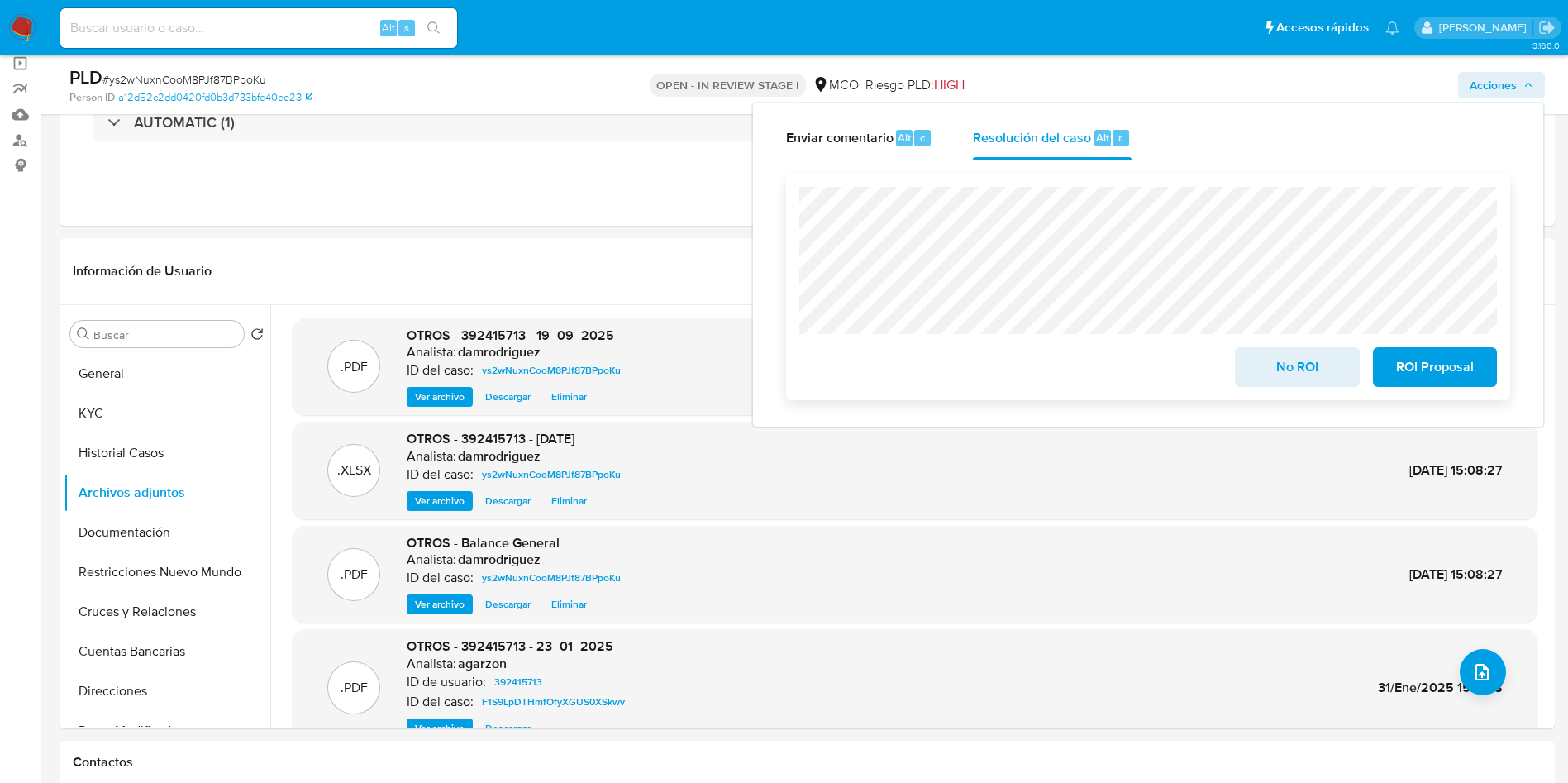
click at [1291, 358] on span "No ROI" at bounding box center [1297, 368] width 81 height 37
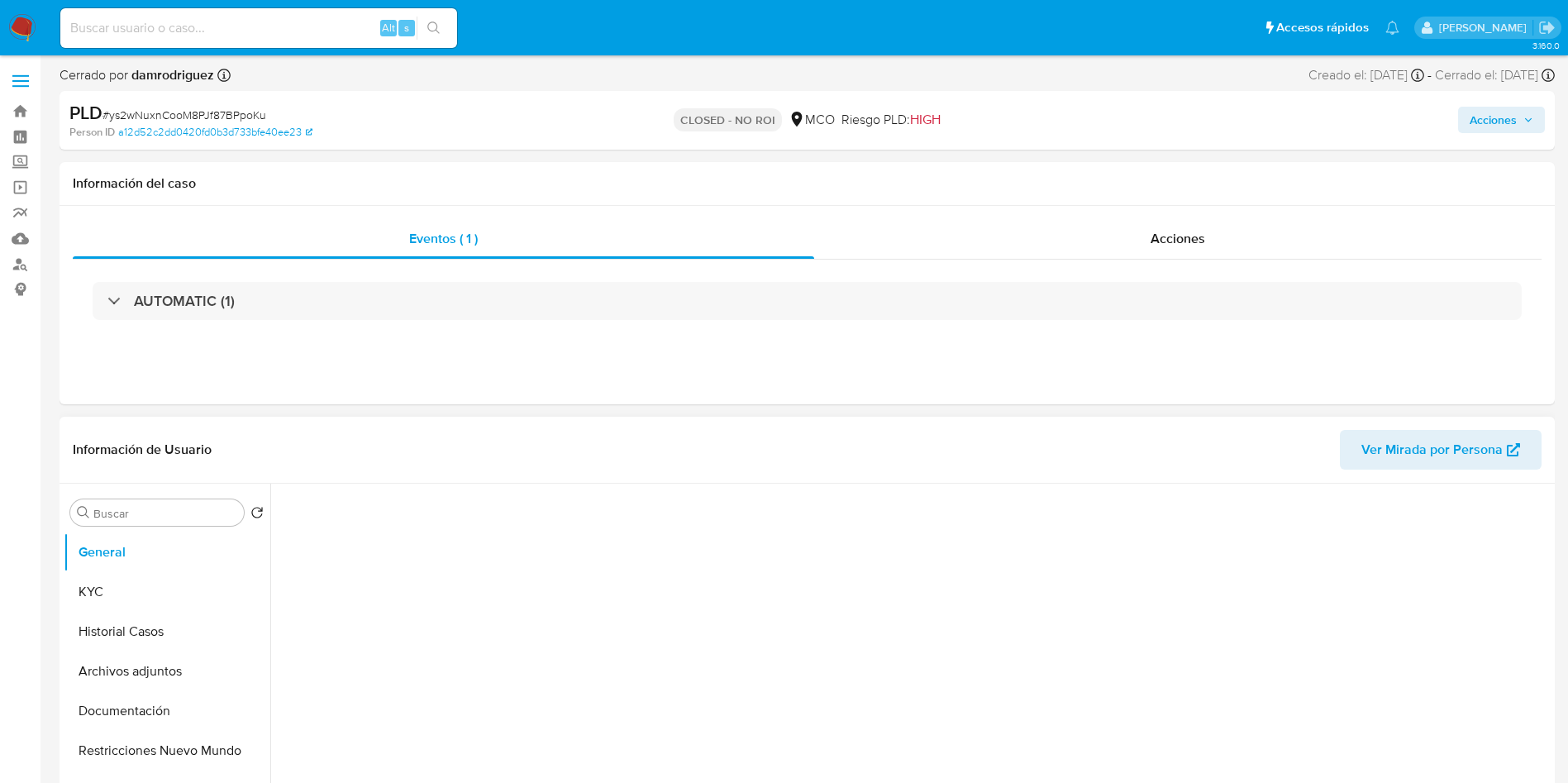
select select "10"
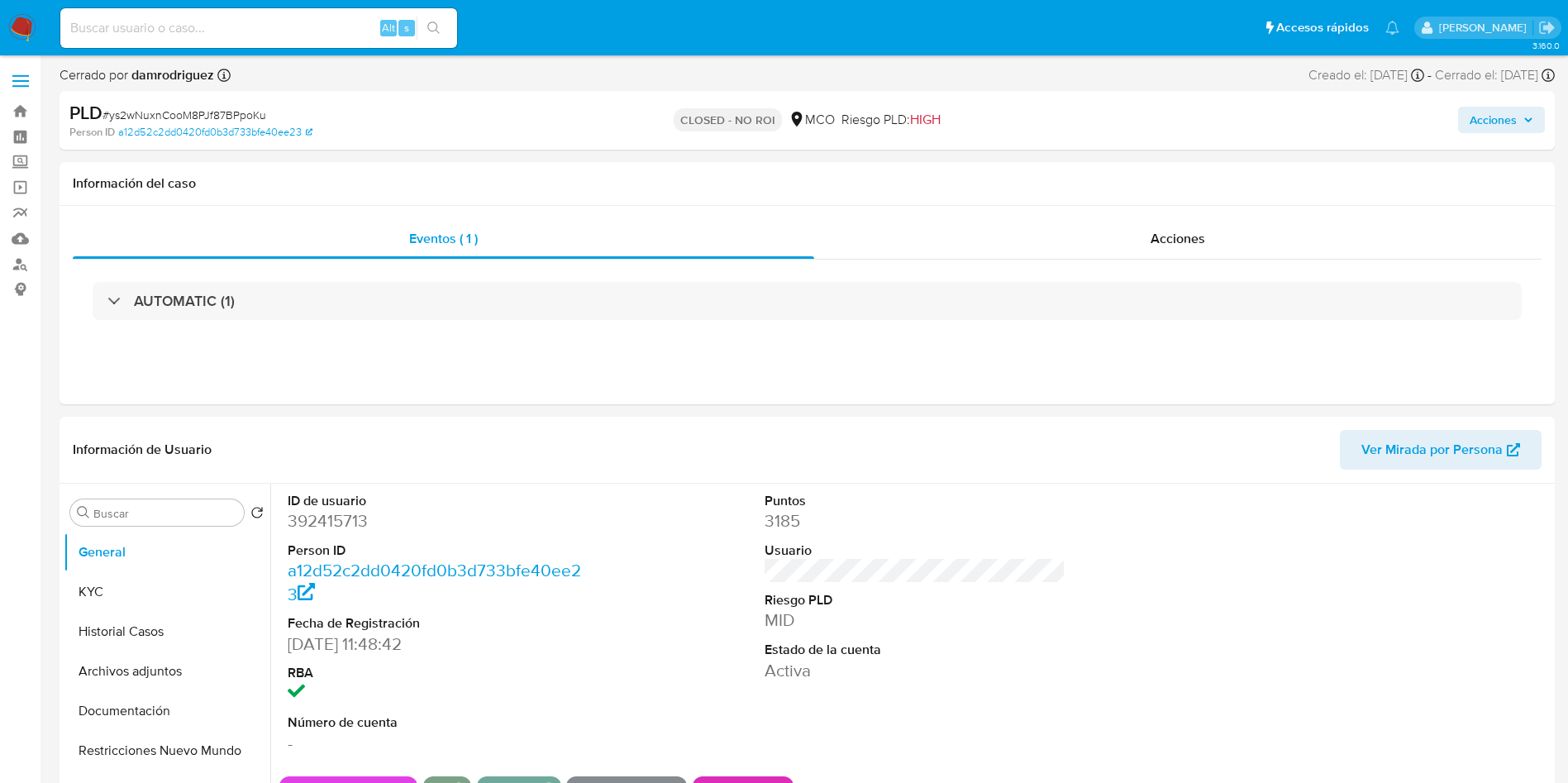
click at [25, 28] on img at bounding box center [22, 28] width 28 height 28
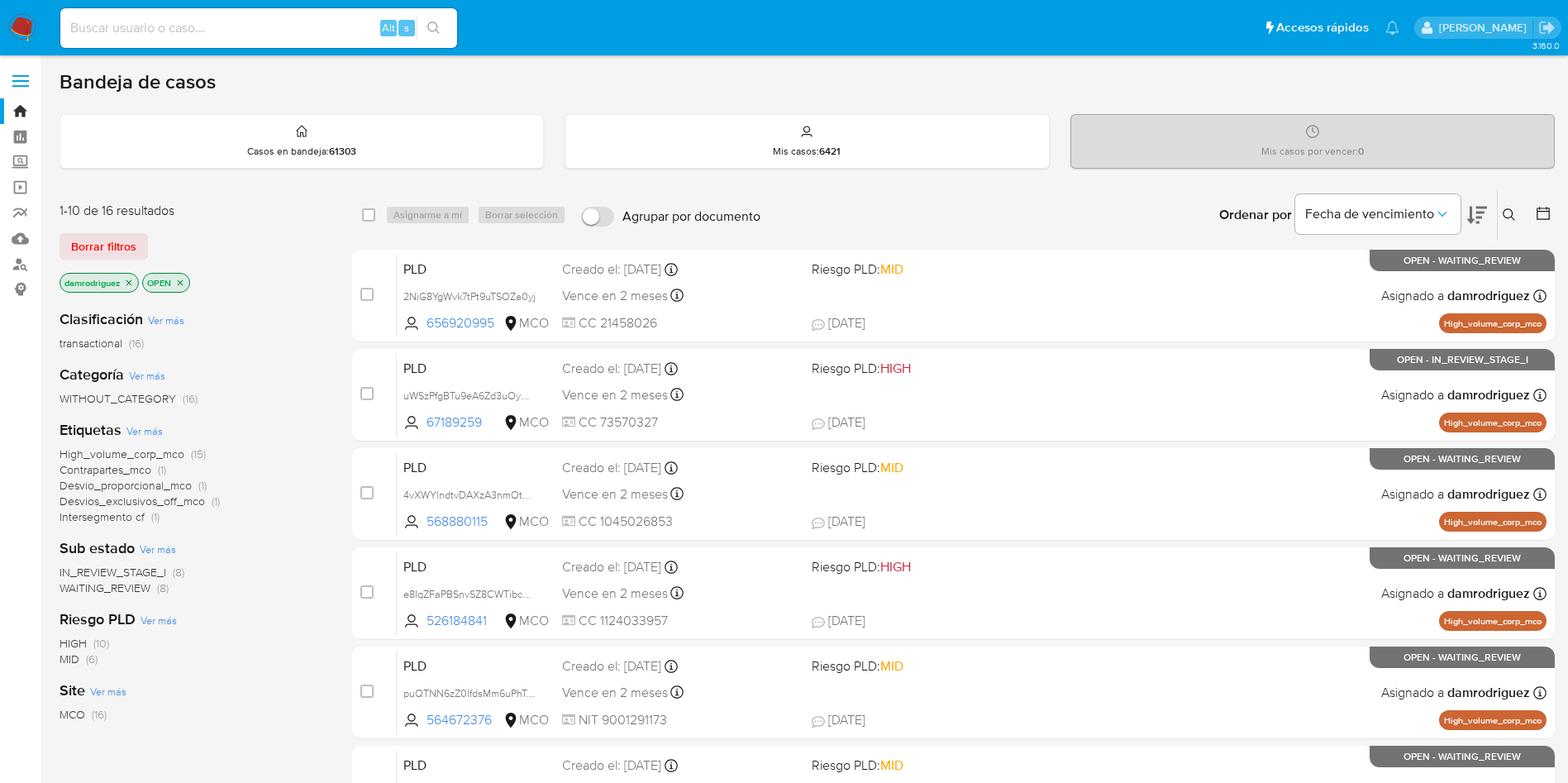
click at [299, 31] on input at bounding box center [258, 28] width 397 height 21
paste input "h3jUtrLjYaDncUHEEiolA4J8"
type input "h3jUtrLjYaDncUHEEiolA4J8"
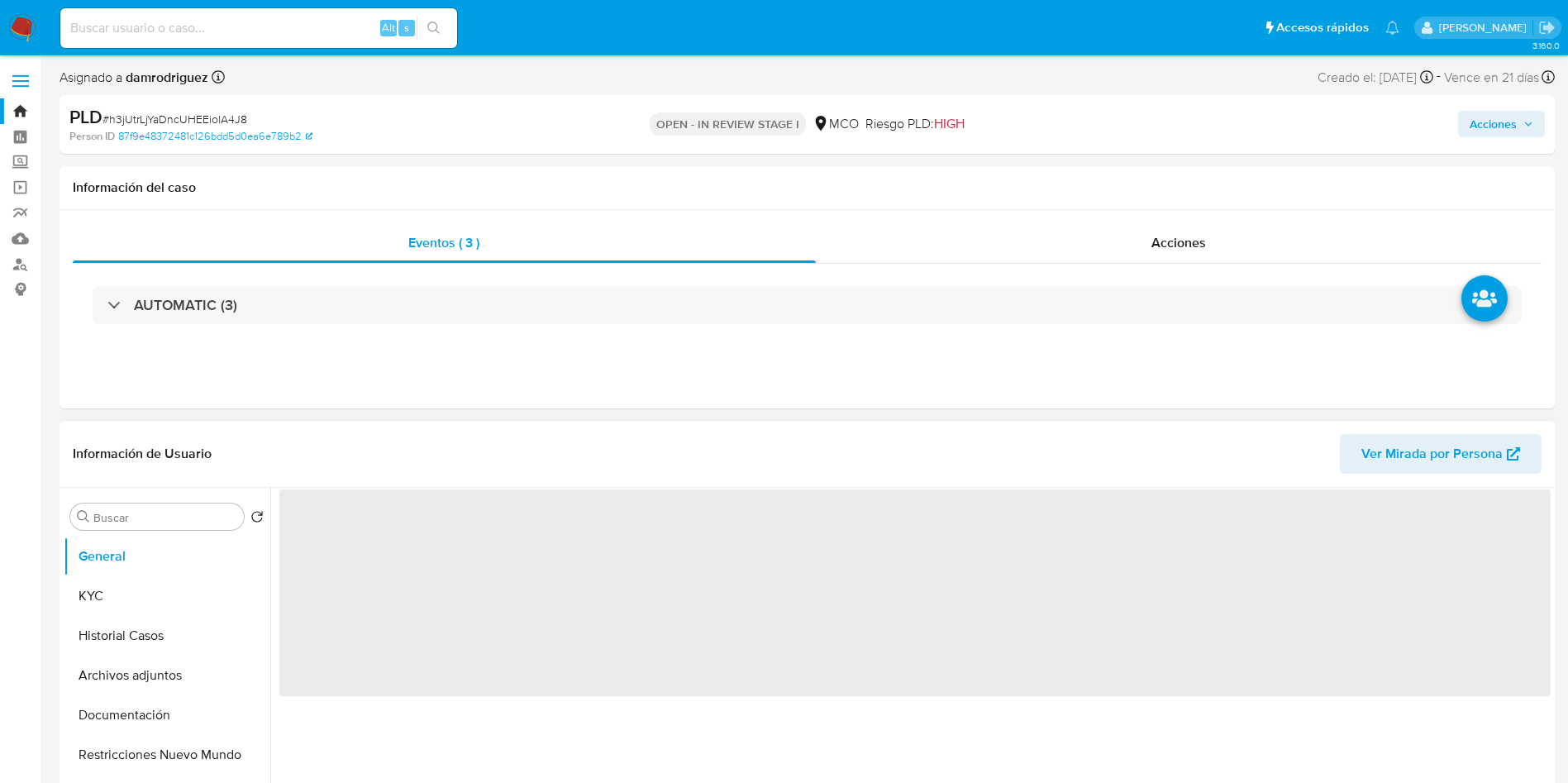
select select "10"
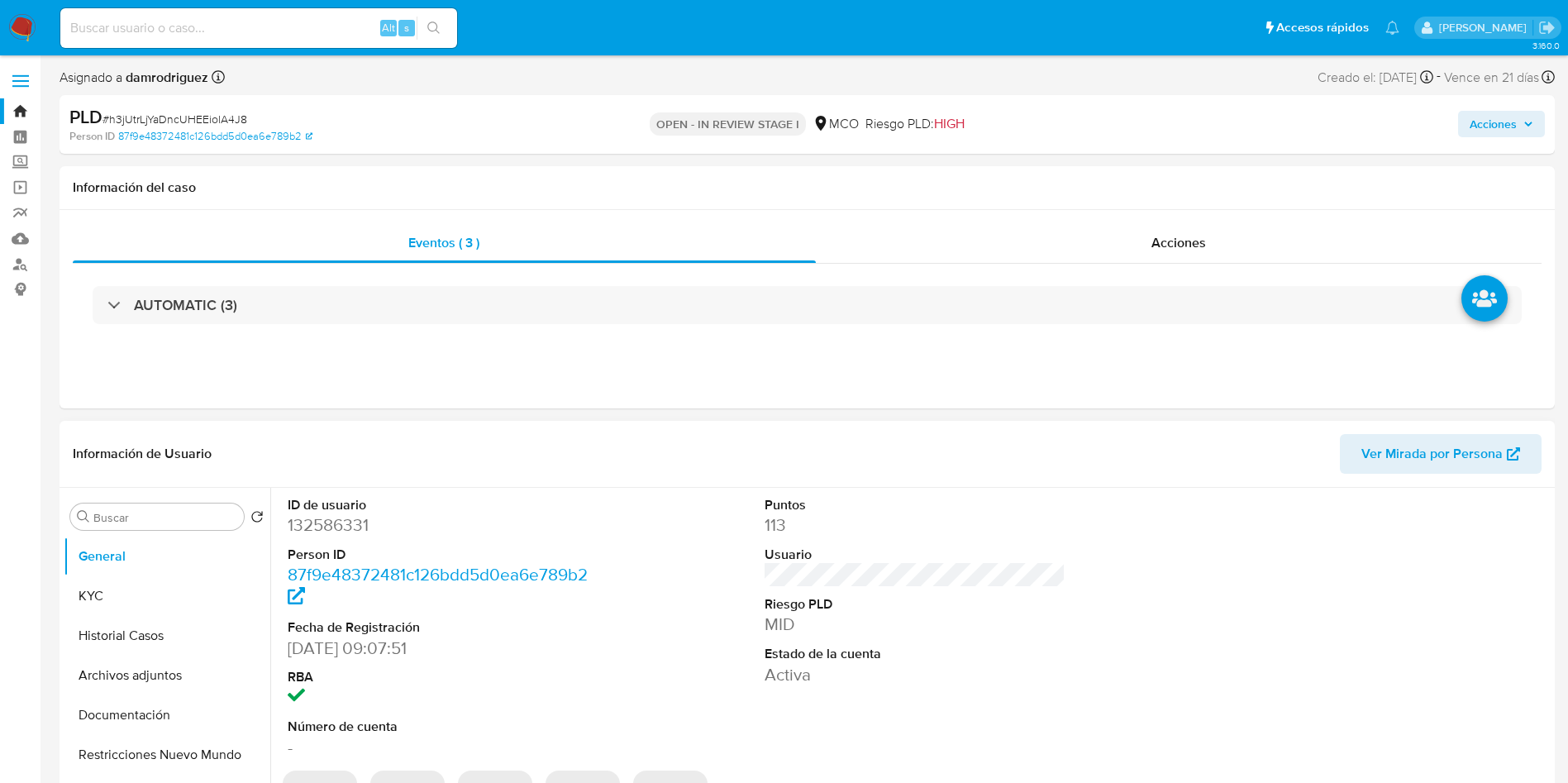
click at [332, 529] on dd "132586331" at bounding box center [438, 524] width 302 height 23
copy dd "132586331"
click at [328, 521] on dd "132586331" at bounding box center [438, 524] width 302 height 23
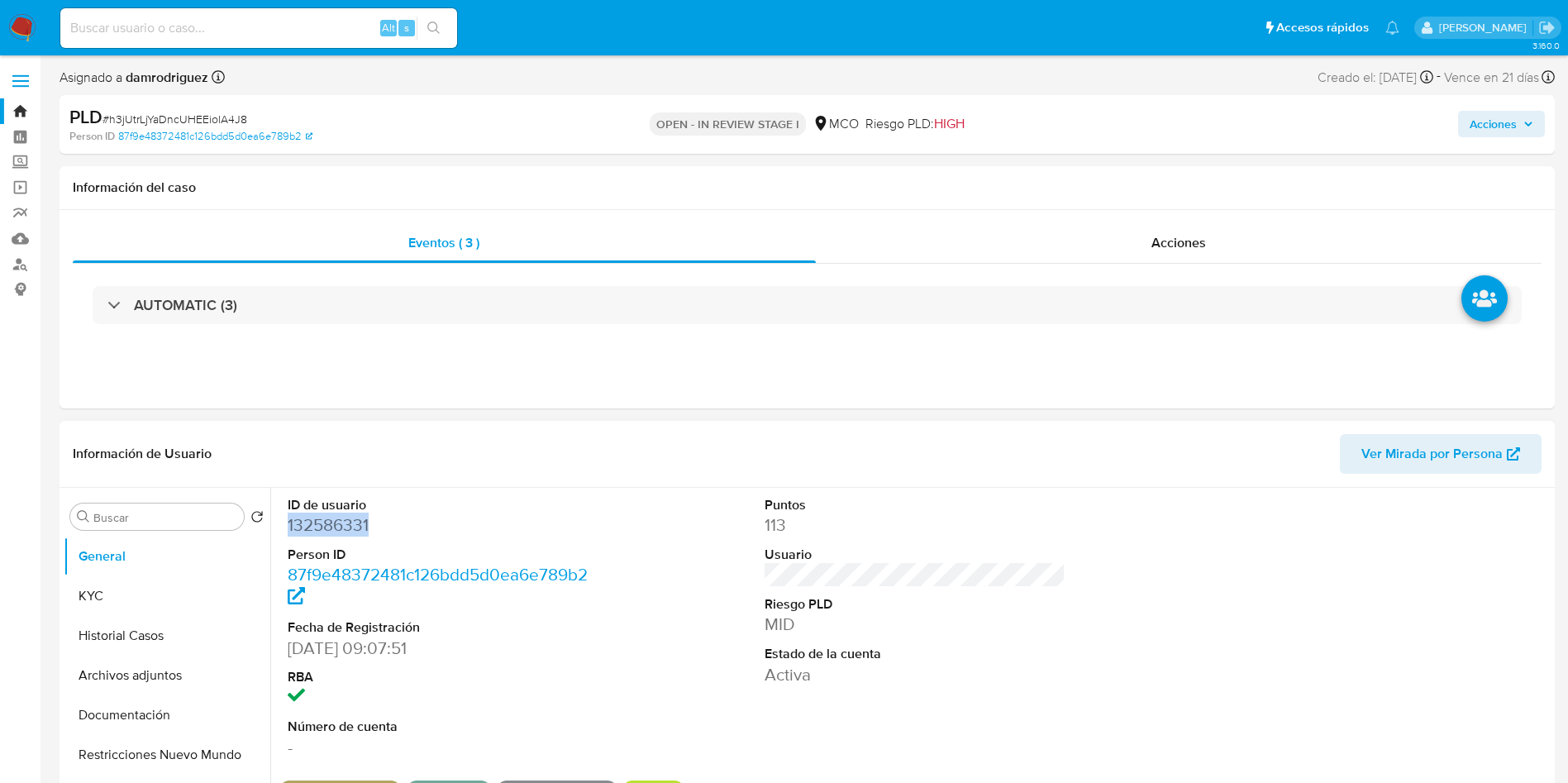
click at [328, 521] on dd "132586331" at bounding box center [438, 524] width 302 height 23
click at [116, 642] on button "Historial Casos" at bounding box center [159, 635] width 193 height 39
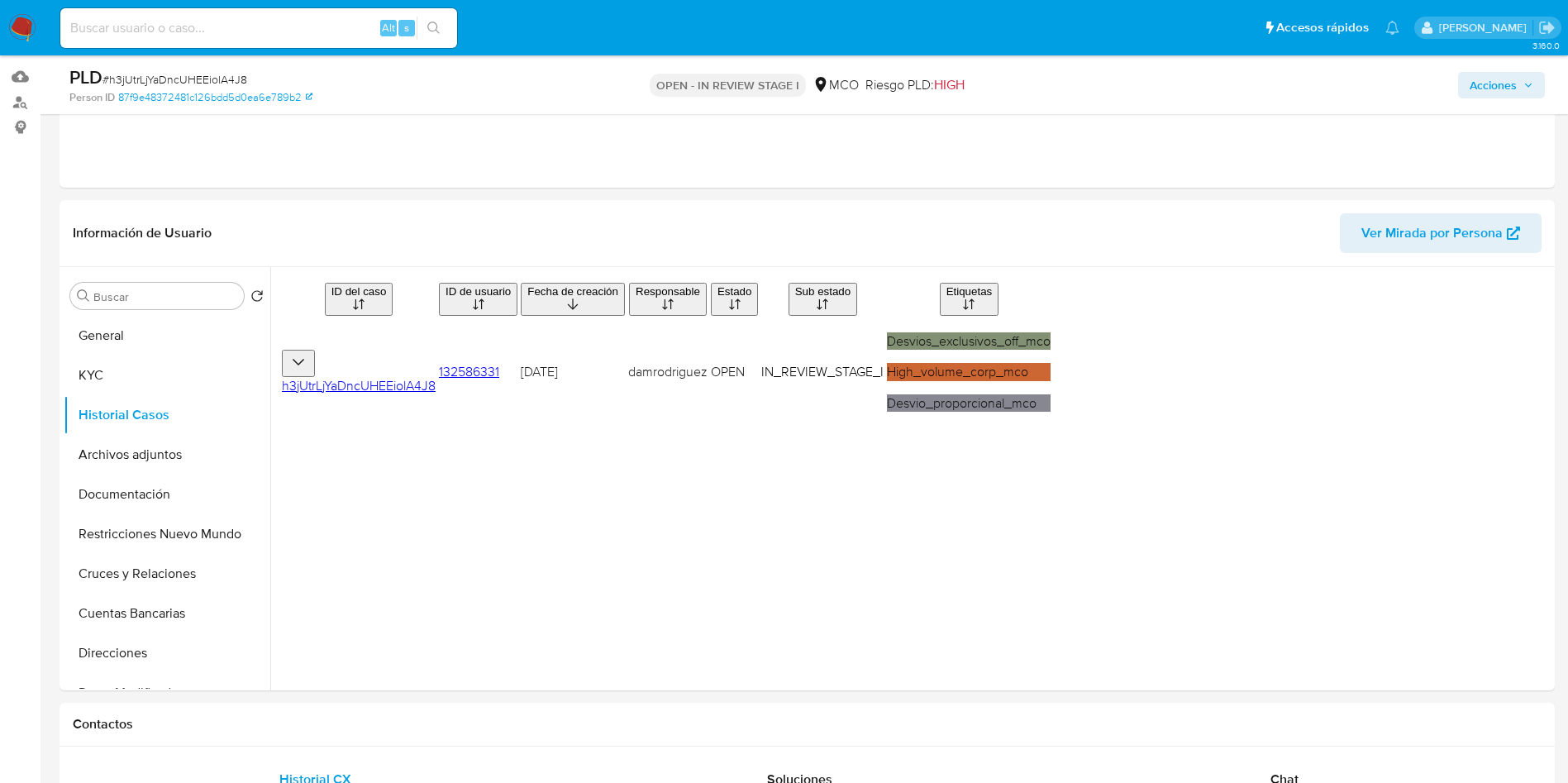
scroll to position [124, 0]
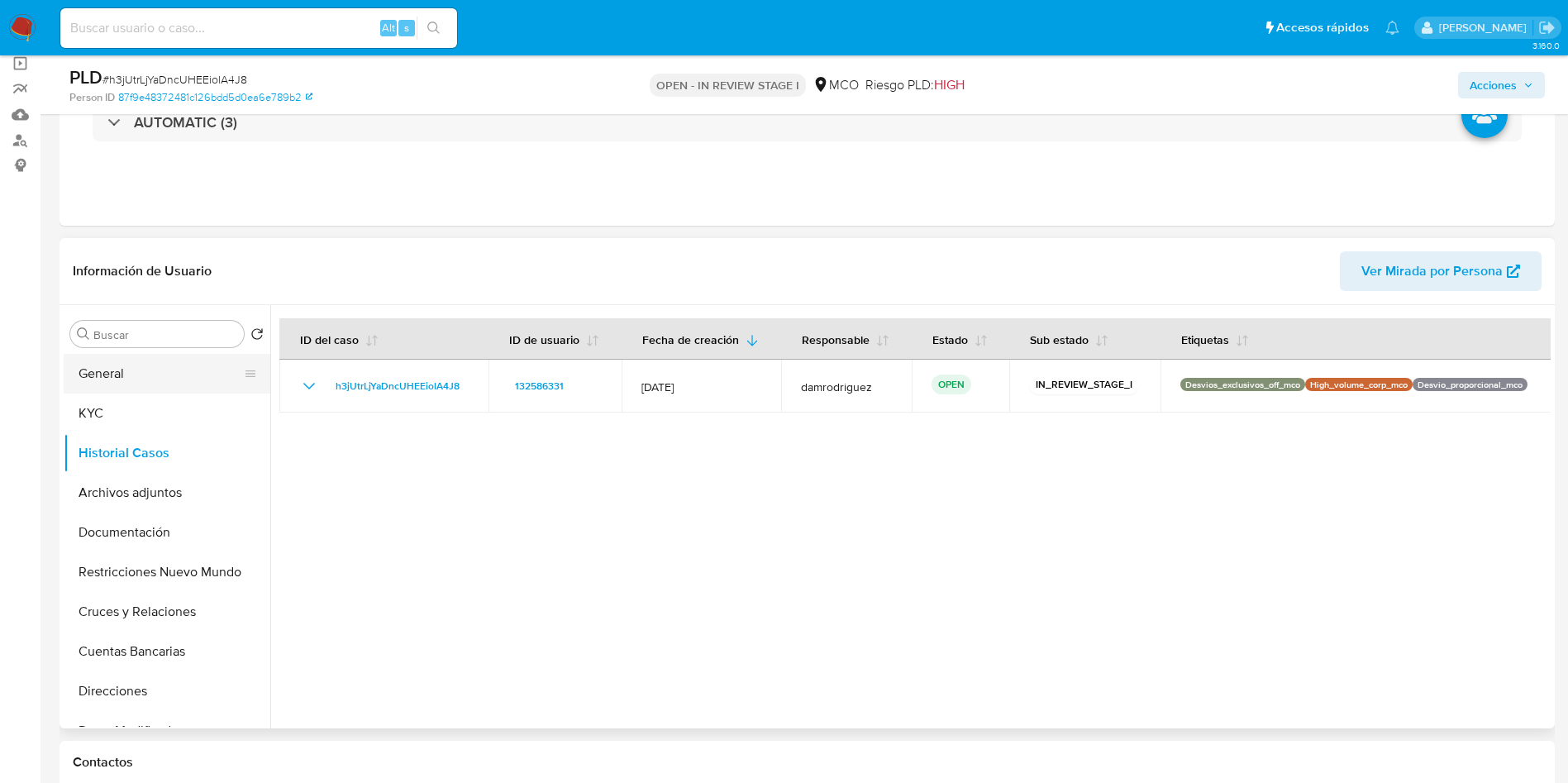
click at [174, 375] on button "General" at bounding box center [159, 373] width 193 height 39
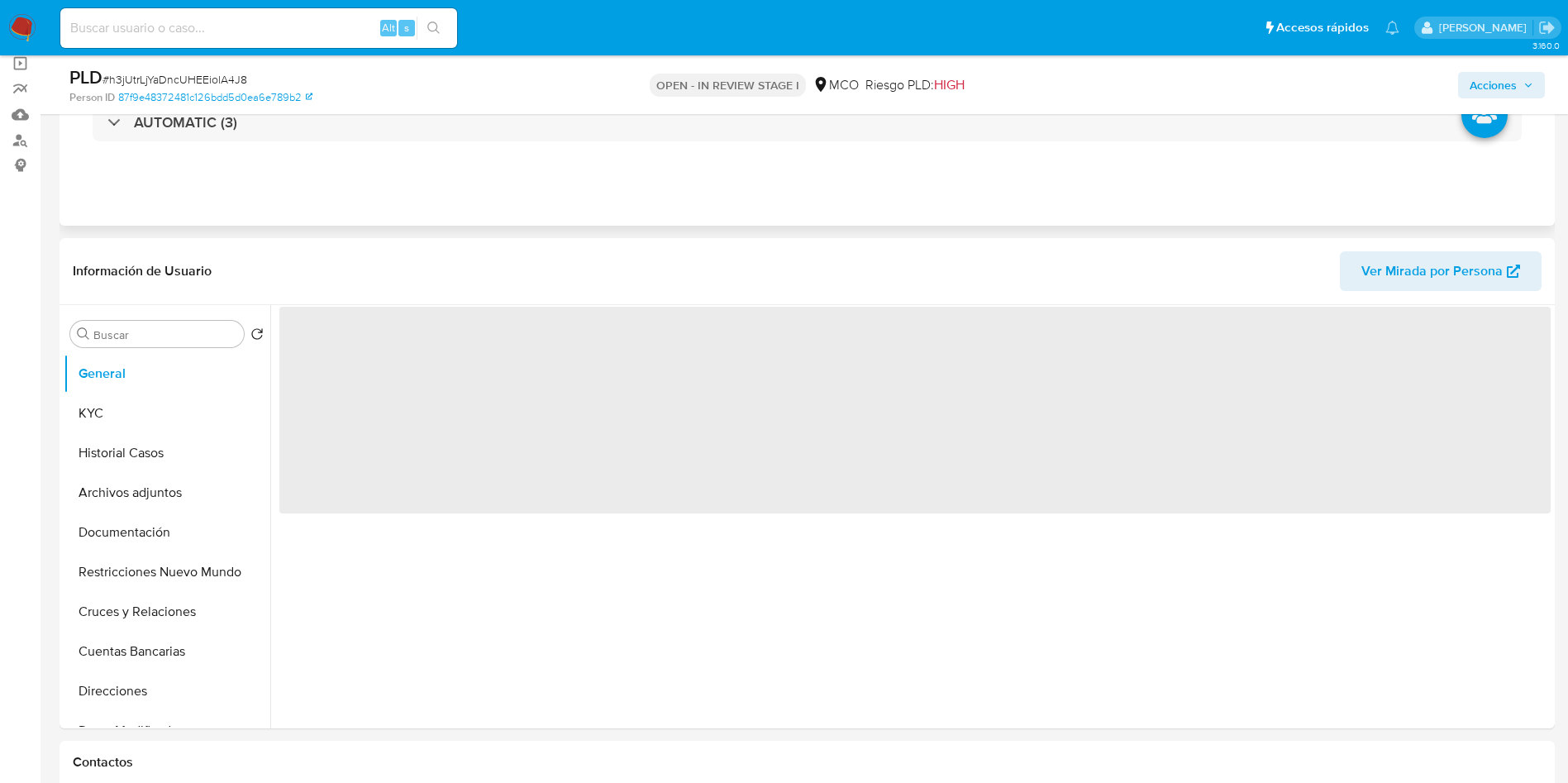
click at [395, 206] on div "Eventos ( 3 ) Acciones AUTOMATIC (3)" at bounding box center [806, 127] width 1495 height 198
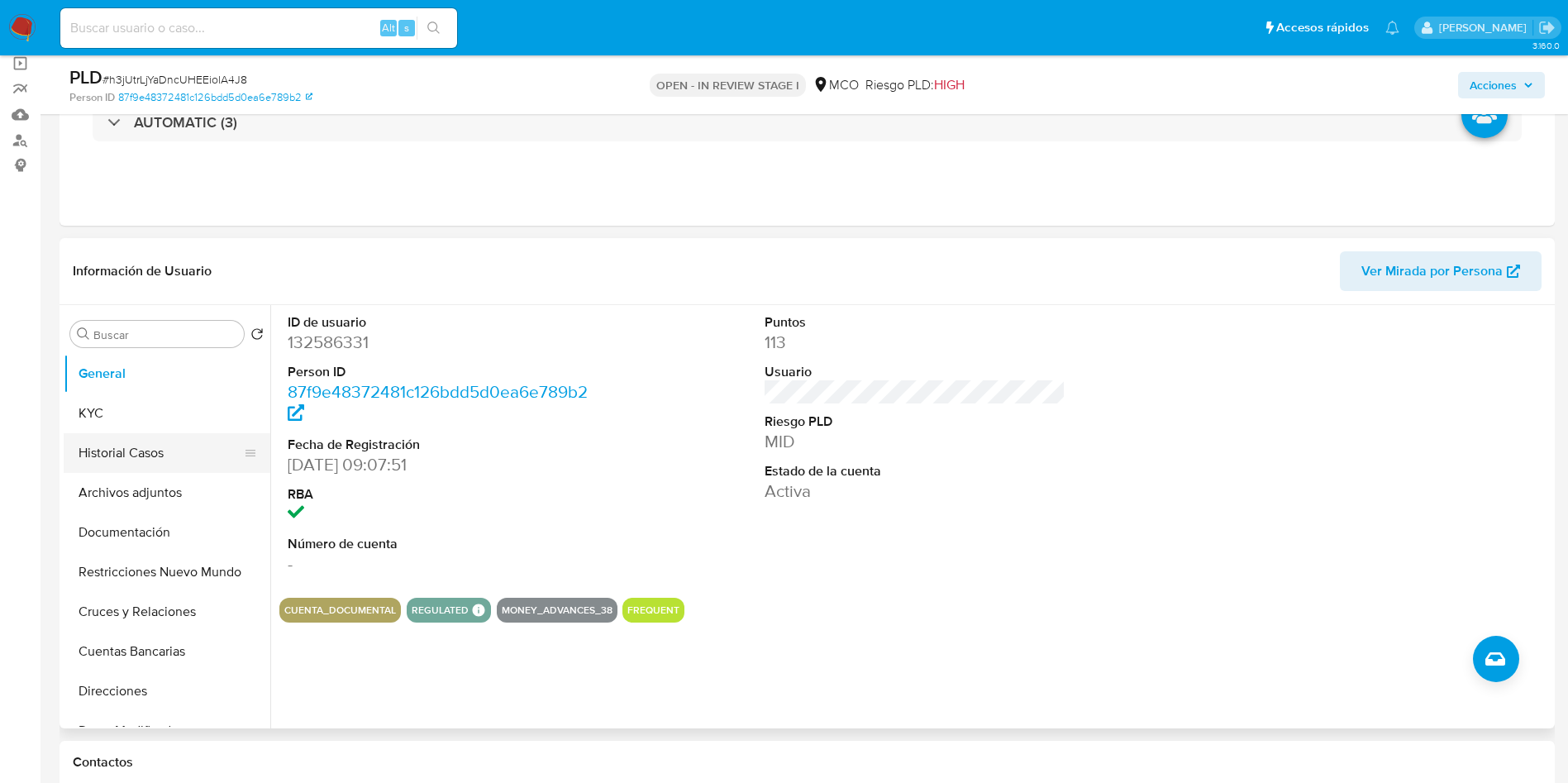
click at [125, 455] on button "Historial Casos" at bounding box center [159, 453] width 193 height 39
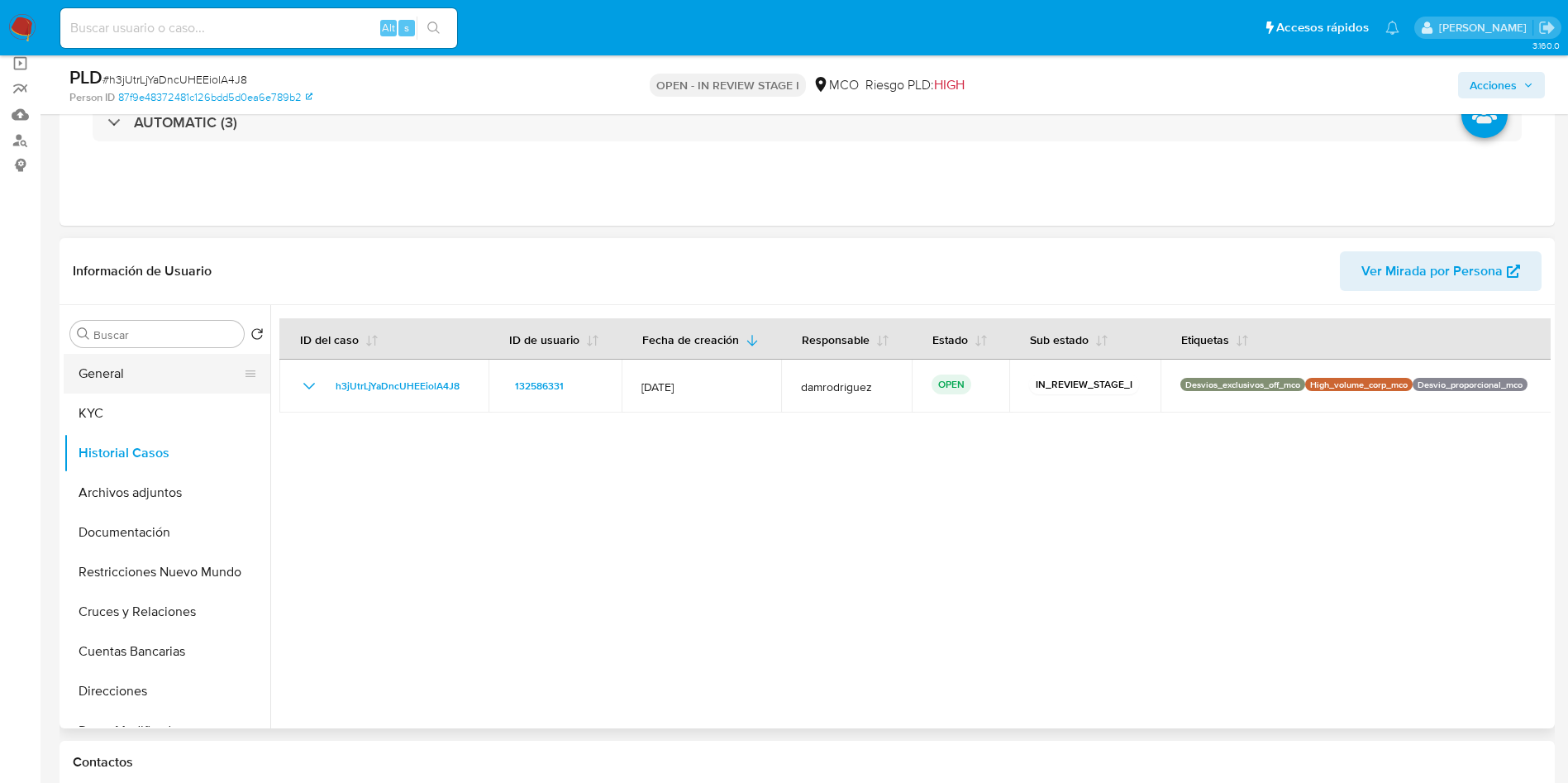
click at [182, 378] on button "General" at bounding box center [159, 373] width 193 height 39
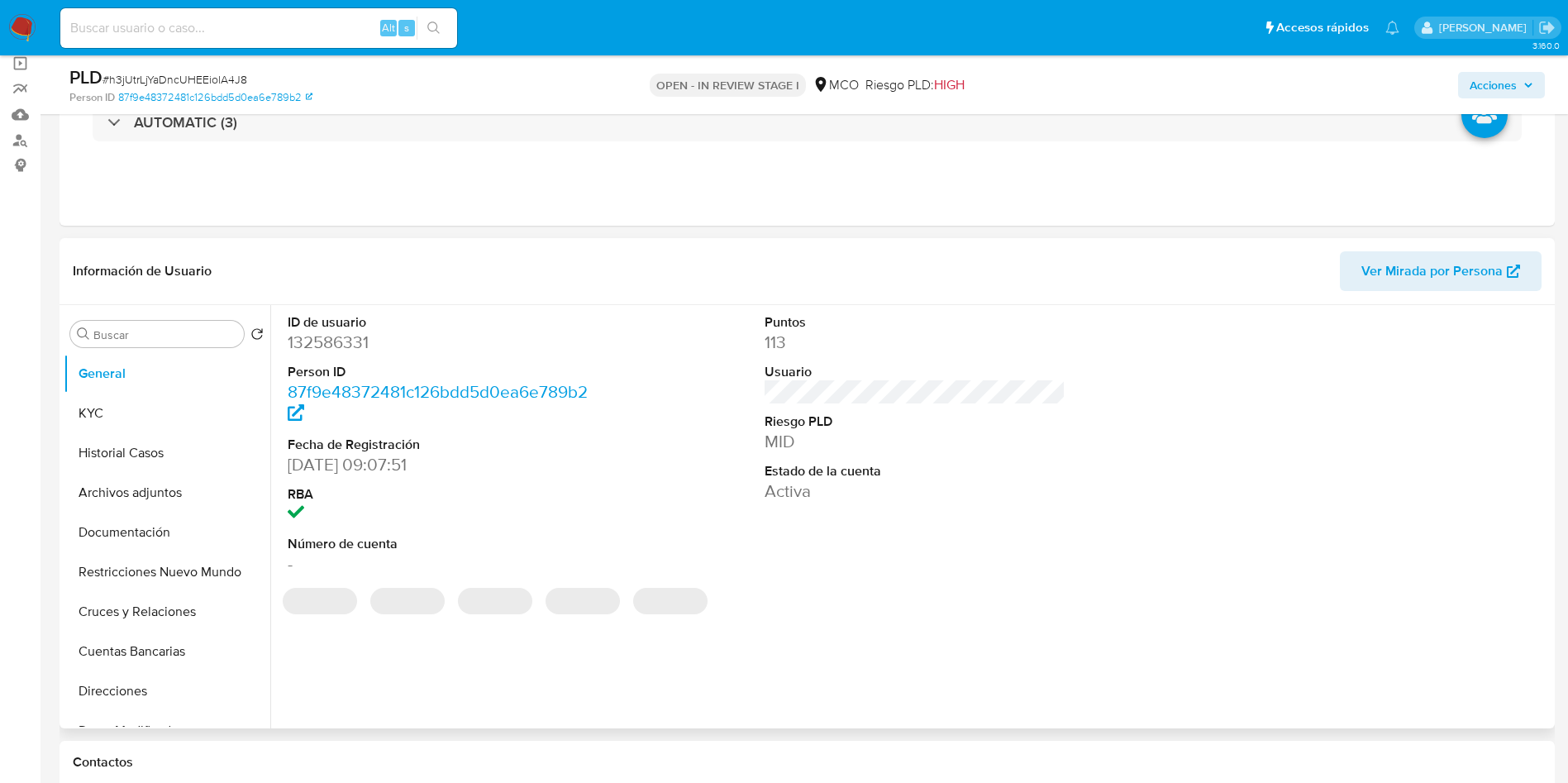
click at [329, 349] on dd "132586331" at bounding box center [438, 342] width 302 height 23
copy dd "132586331"
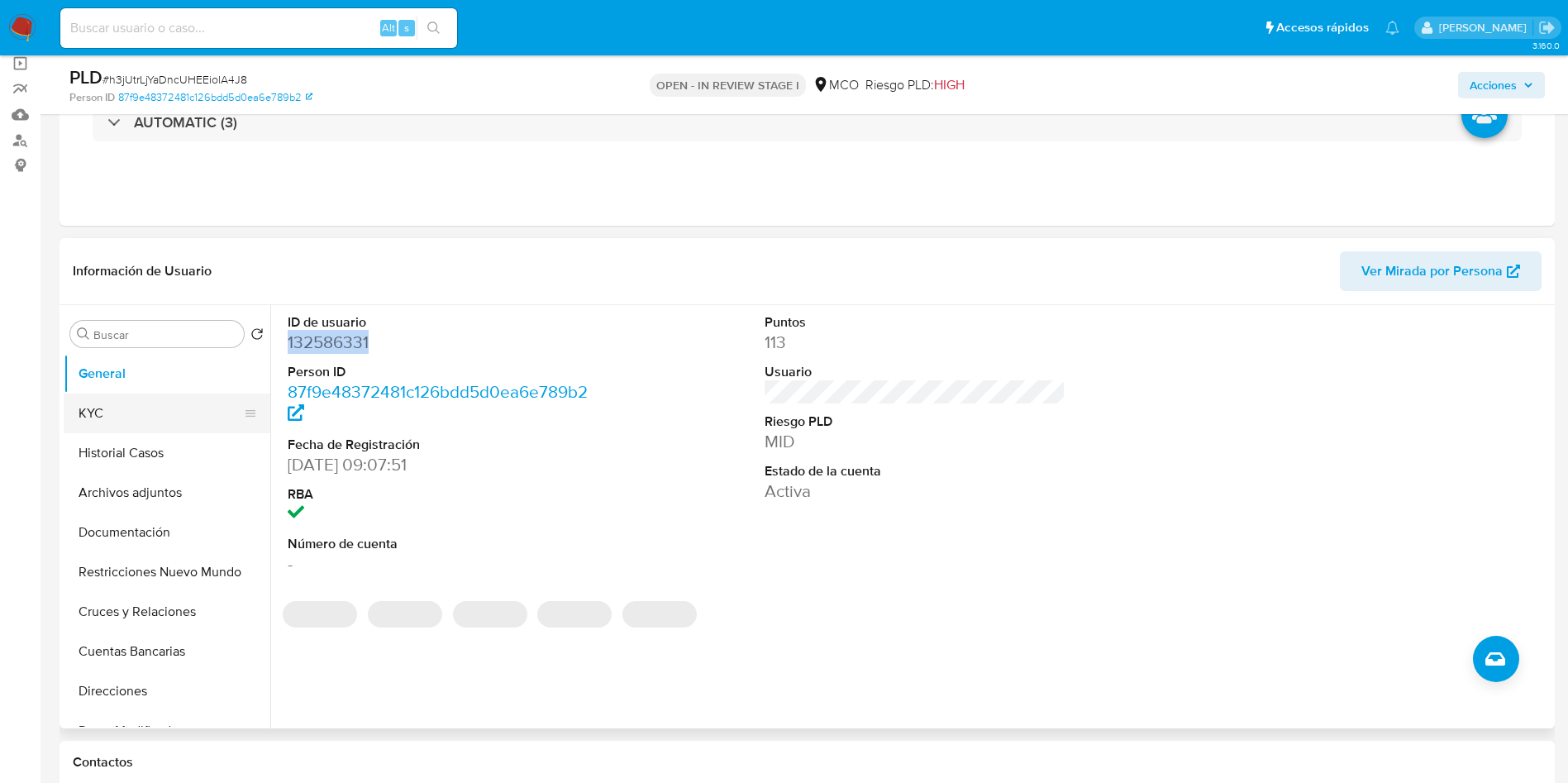
click at [196, 401] on button "KYC" at bounding box center [159, 413] width 193 height 39
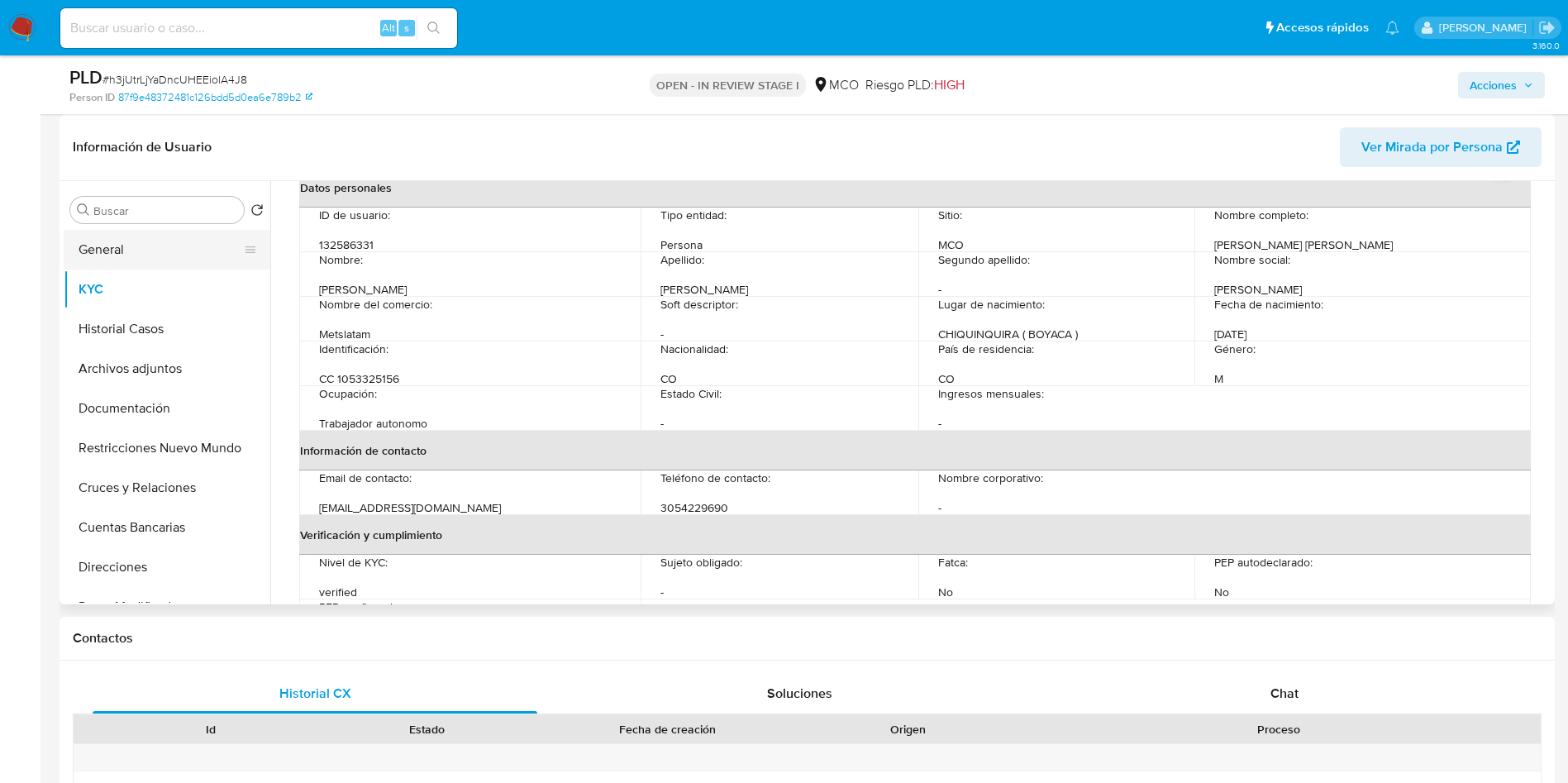
scroll to position [80, 0]
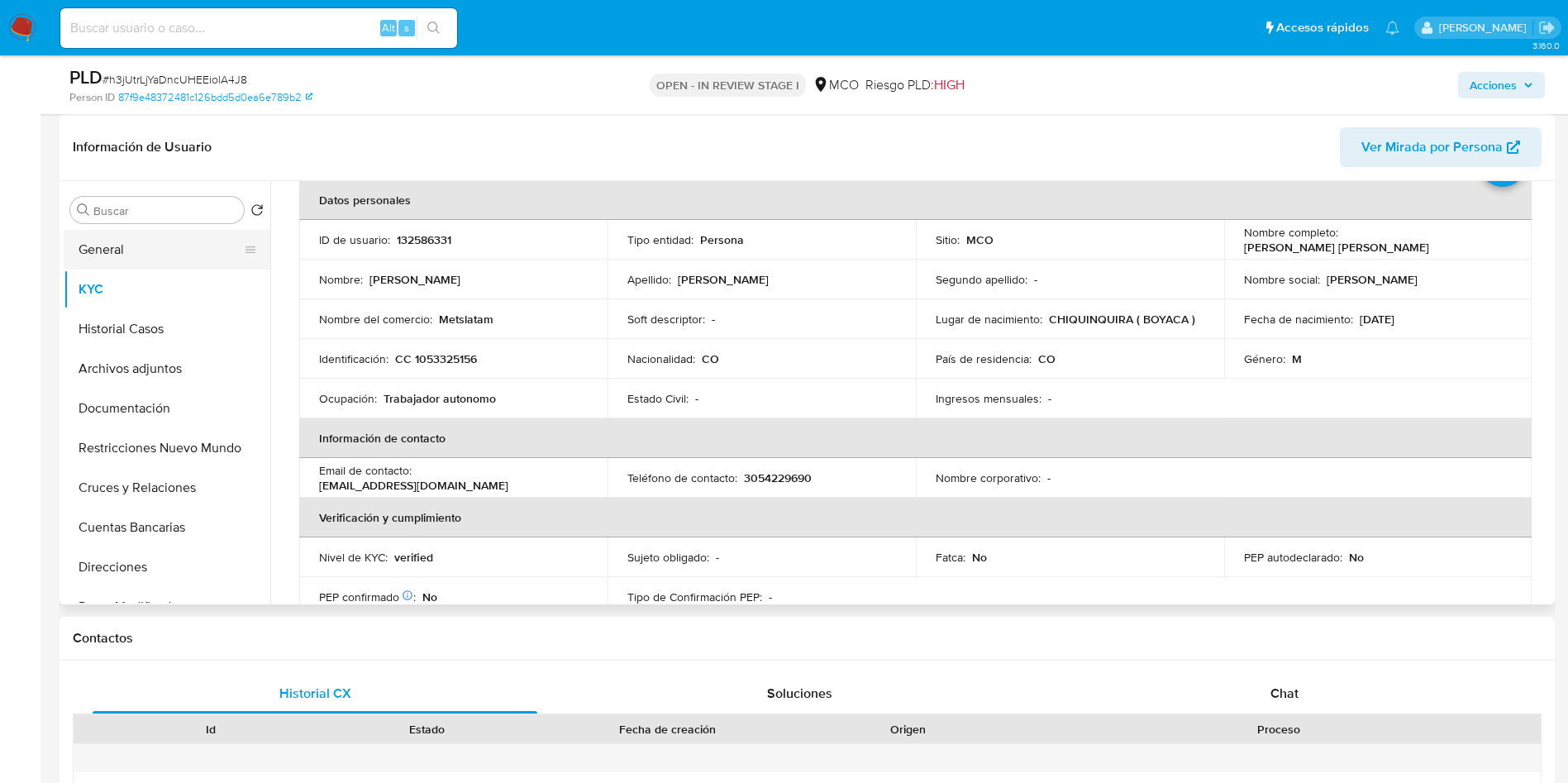
click at [153, 244] on button "General" at bounding box center [159, 249] width 193 height 39
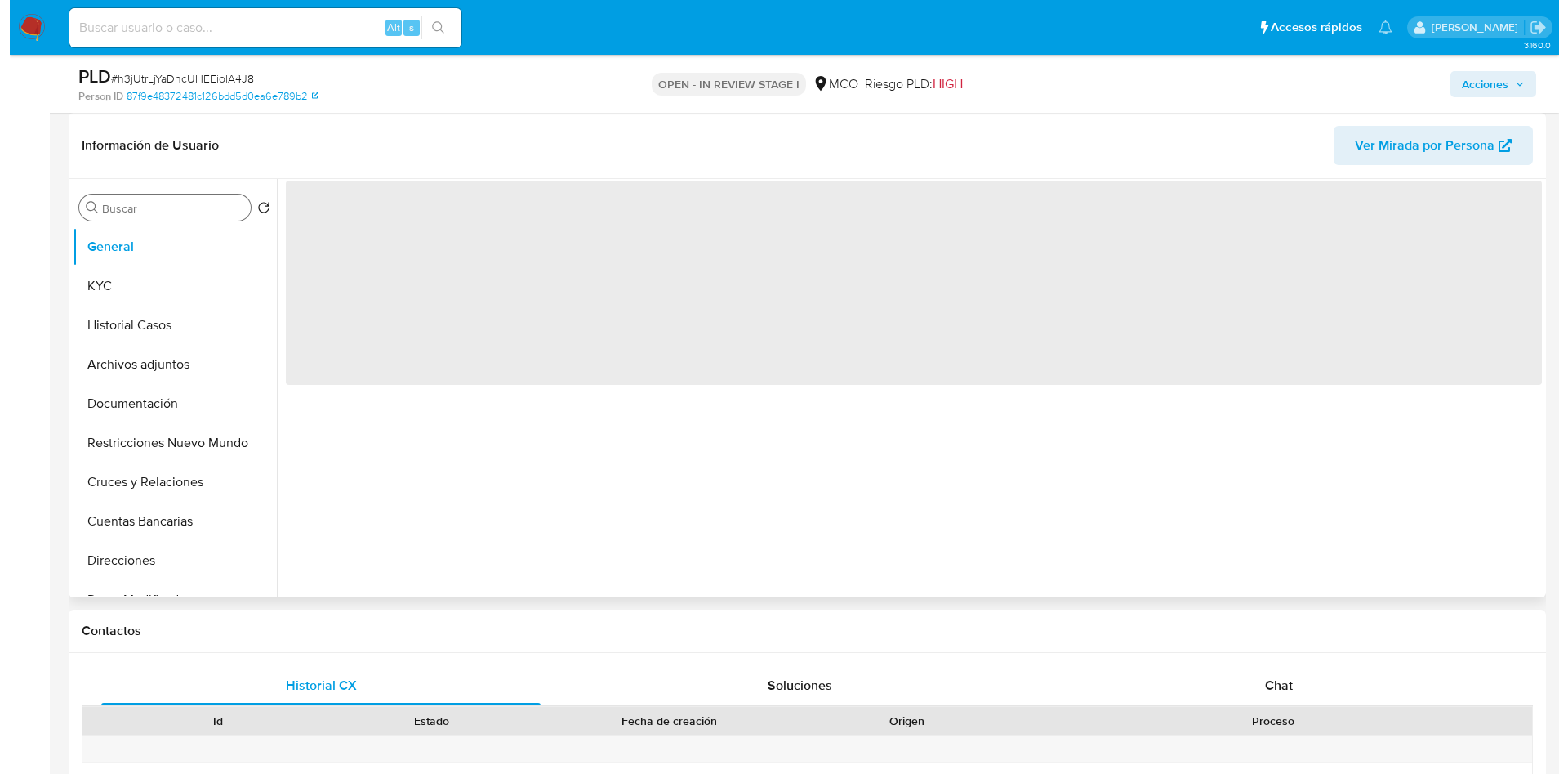
scroll to position [0, 0]
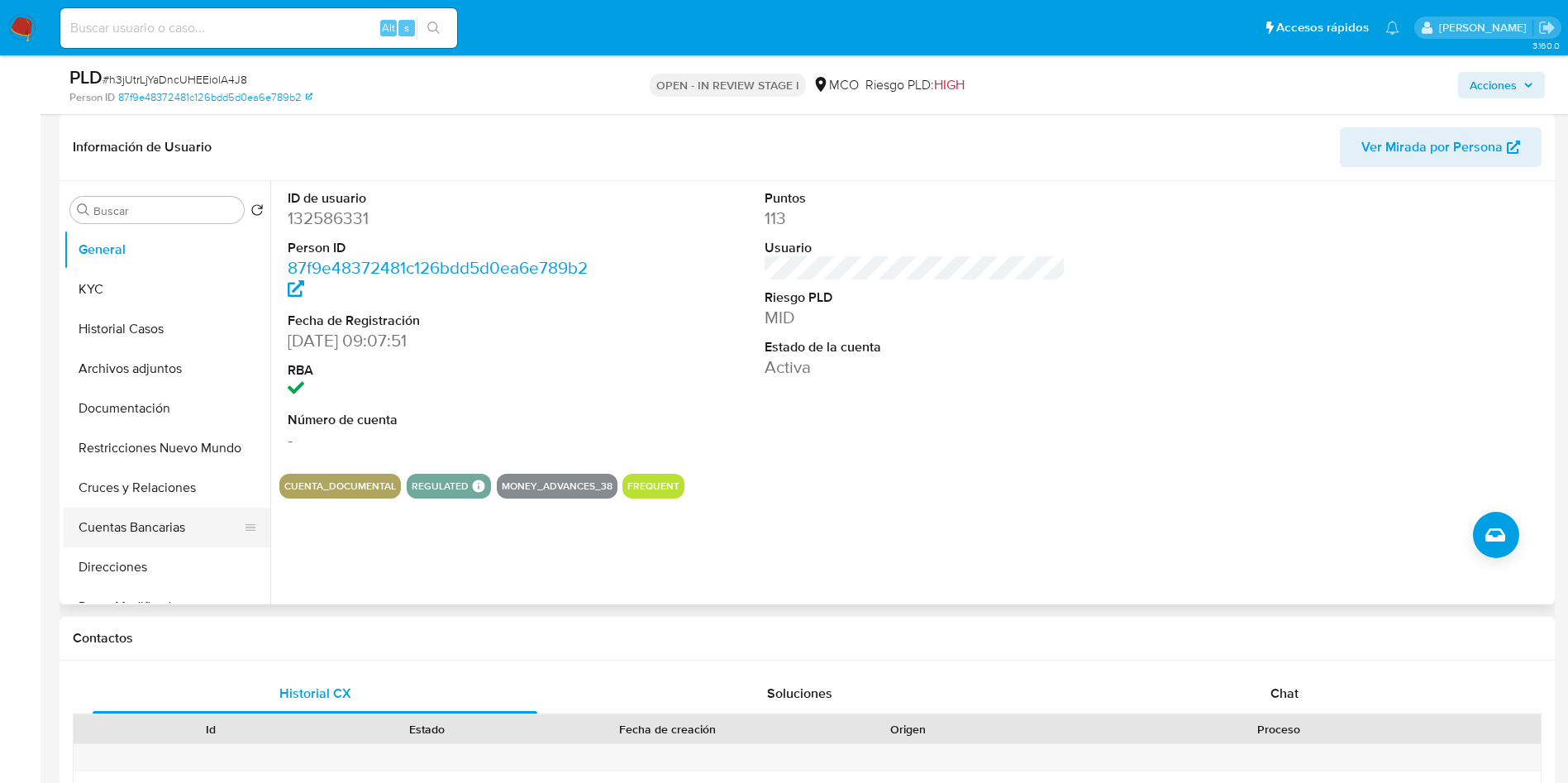
click at [141, 525] on button "Cuentas Bancarias" at bounding box center [159, 527] width 193 height 39
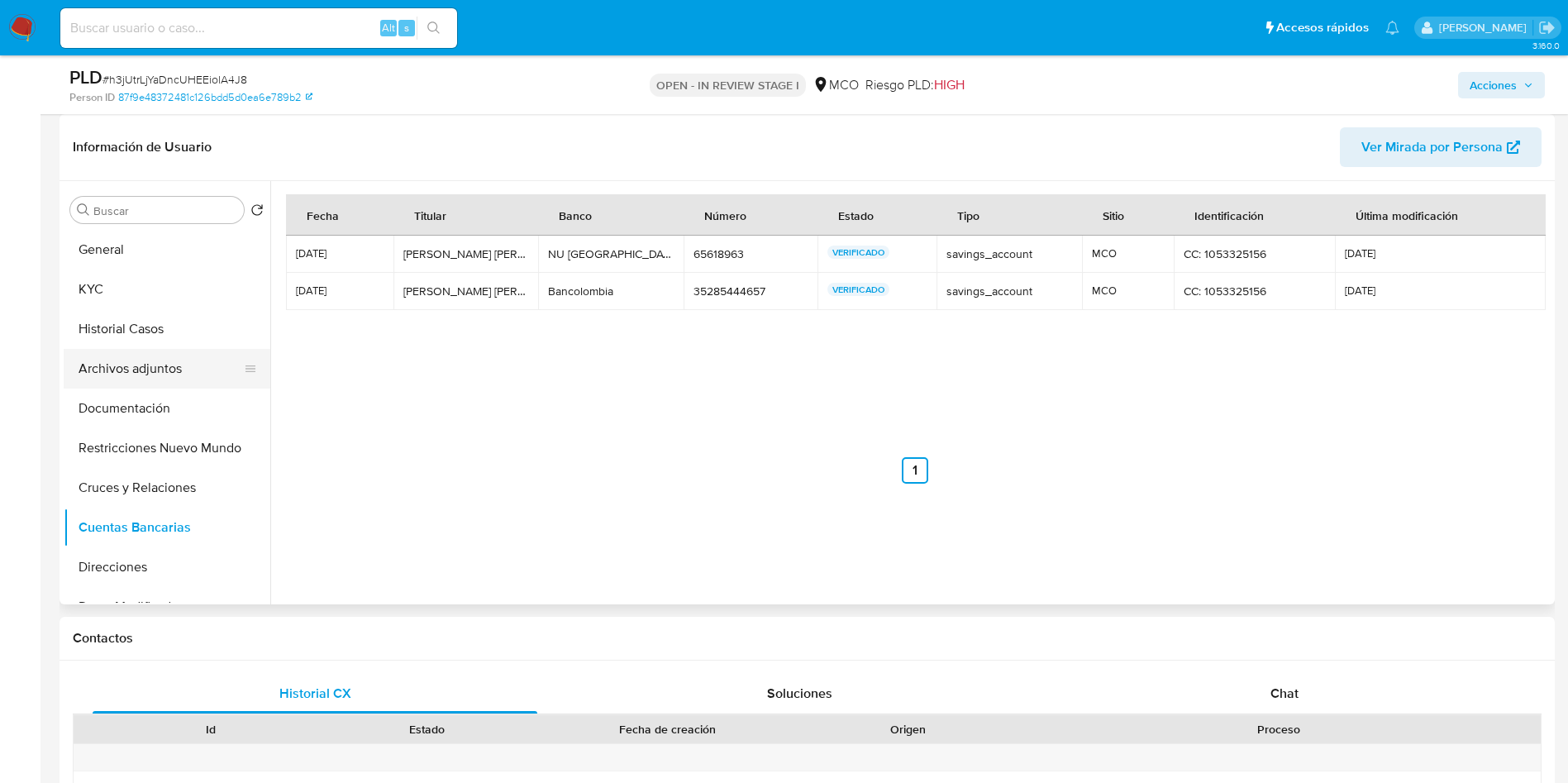
click at [146, 367] on button "Archivos adjuntos" at bounding box center [159, 369] width 193 height 39
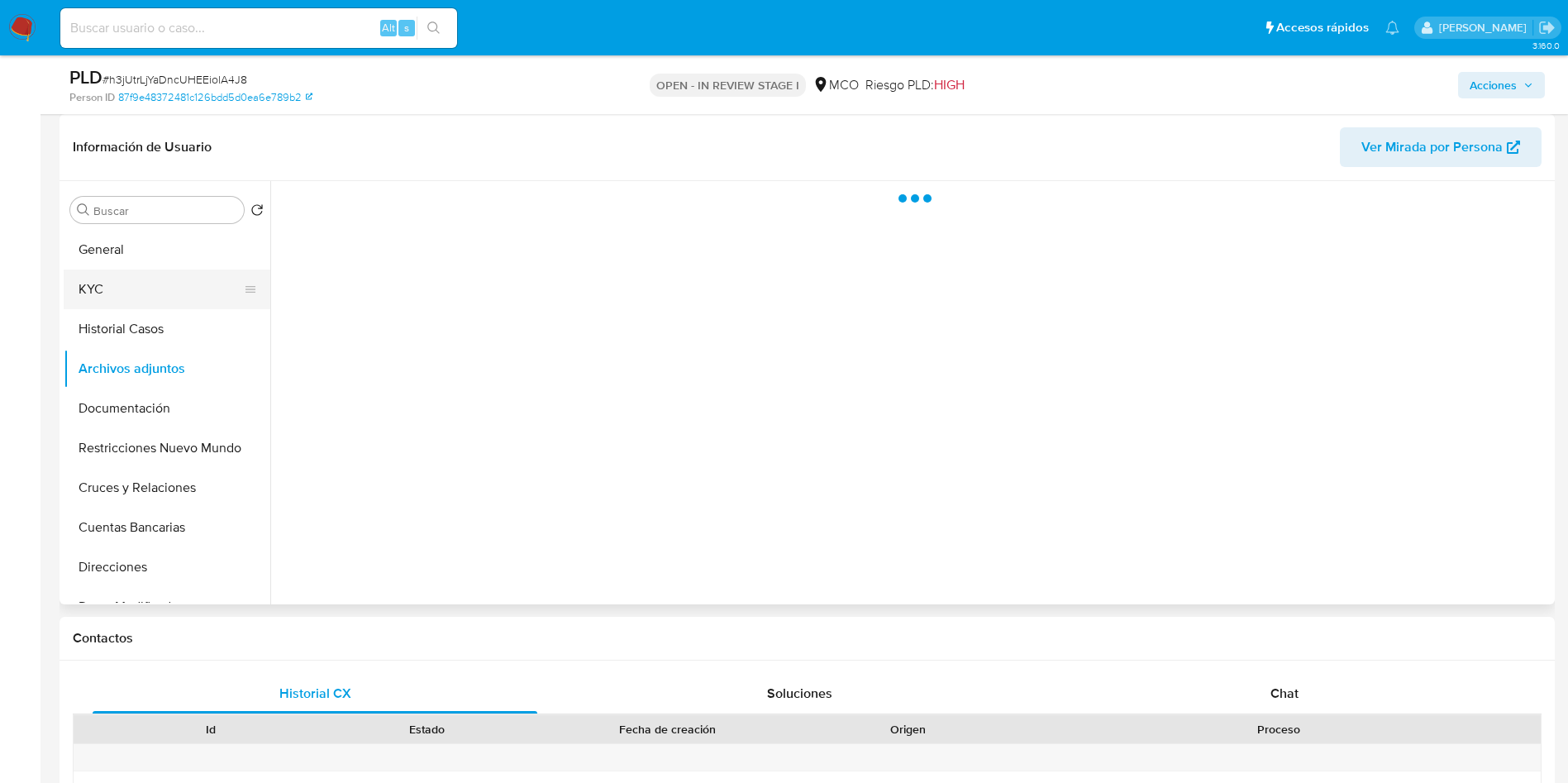
click at [142, 285] on button "KYC" at bounding box center [159, 289] width 193 height 39
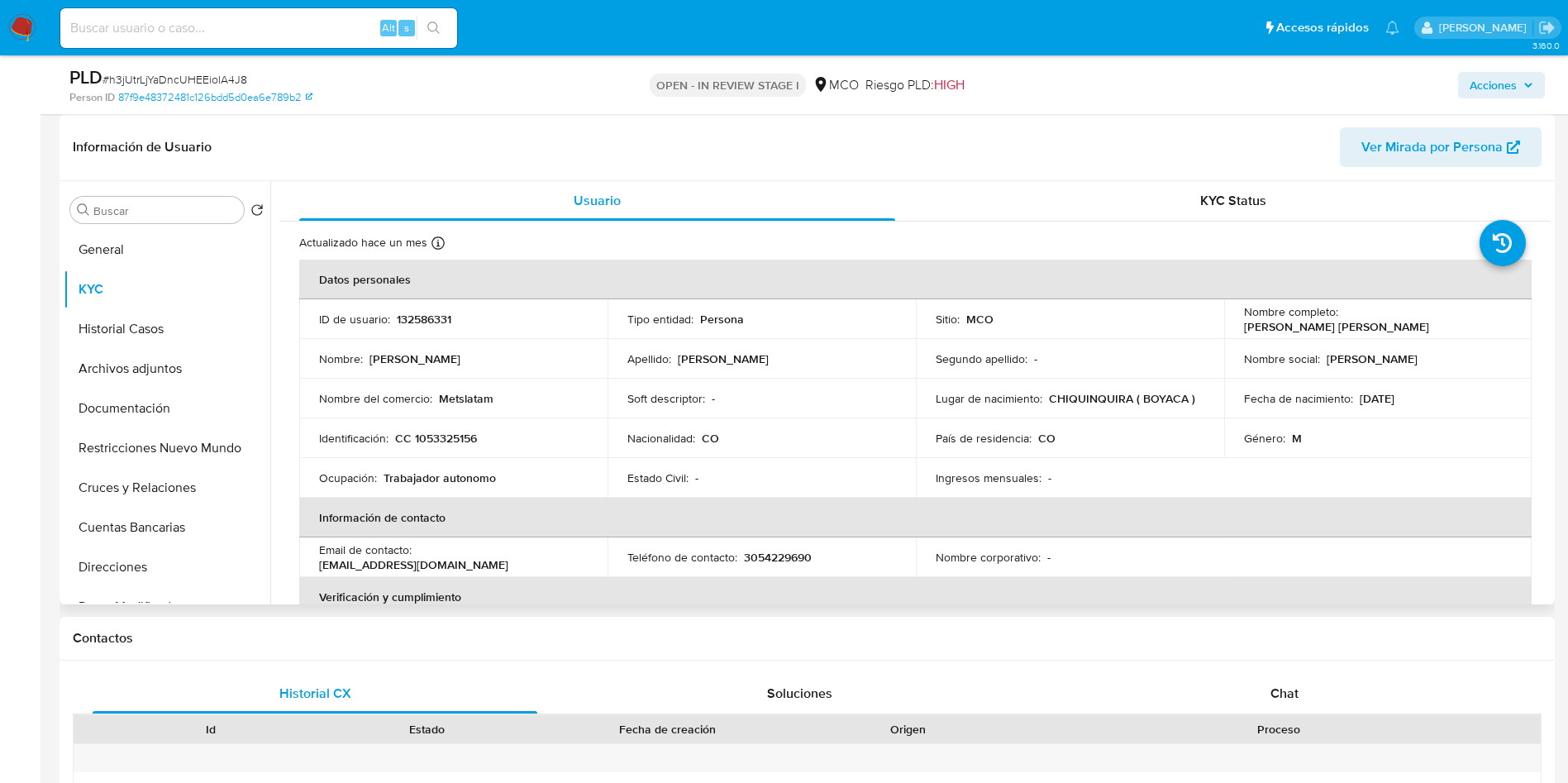
click at [476, 400] on p "Metslatam" at bounding box center [466, 399] width 55 height 15
copy p "Metslatam"
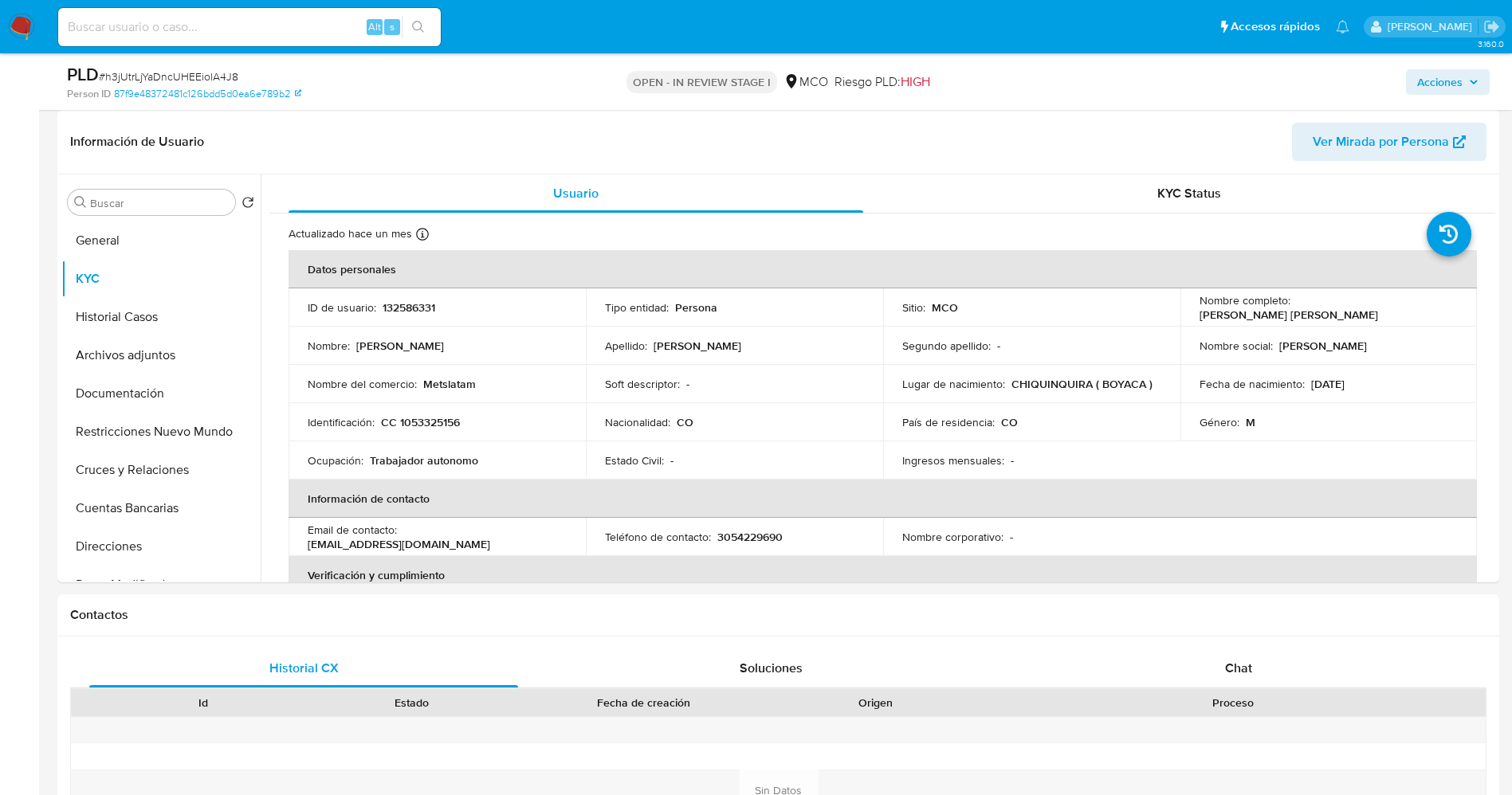
click at [181, 507] on button "Cuentas Bancarias" at bounding box center [154, 508] width 186 height 38
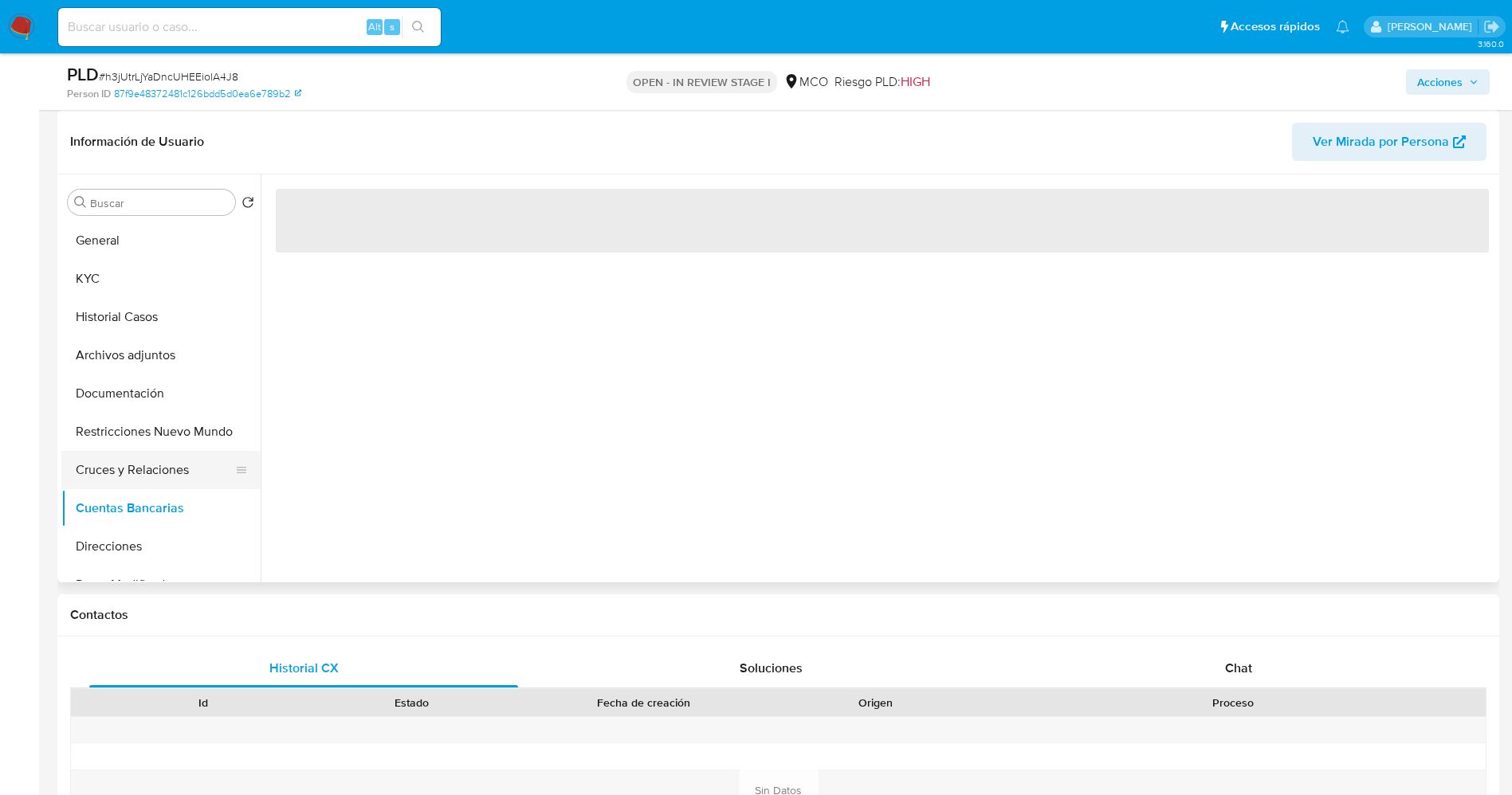
click at [175, 474] on button "Cruces y Relaciones" at bounding box center [154, 469] width 186 height 38
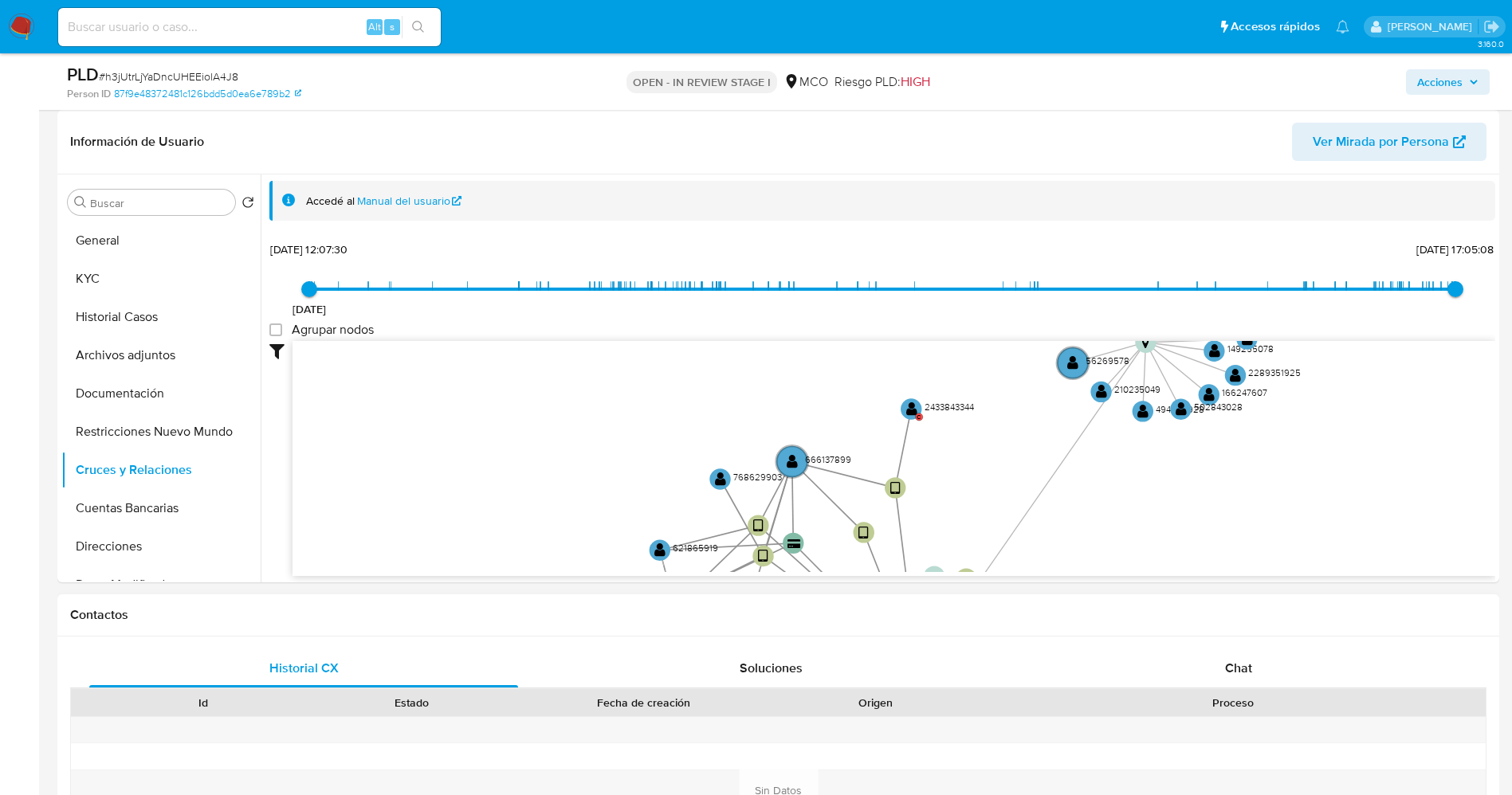
drag, startPoint x: 913, startPoint y: 450, endPoint x: 1184, endPoint y: 693, distance: 364.0
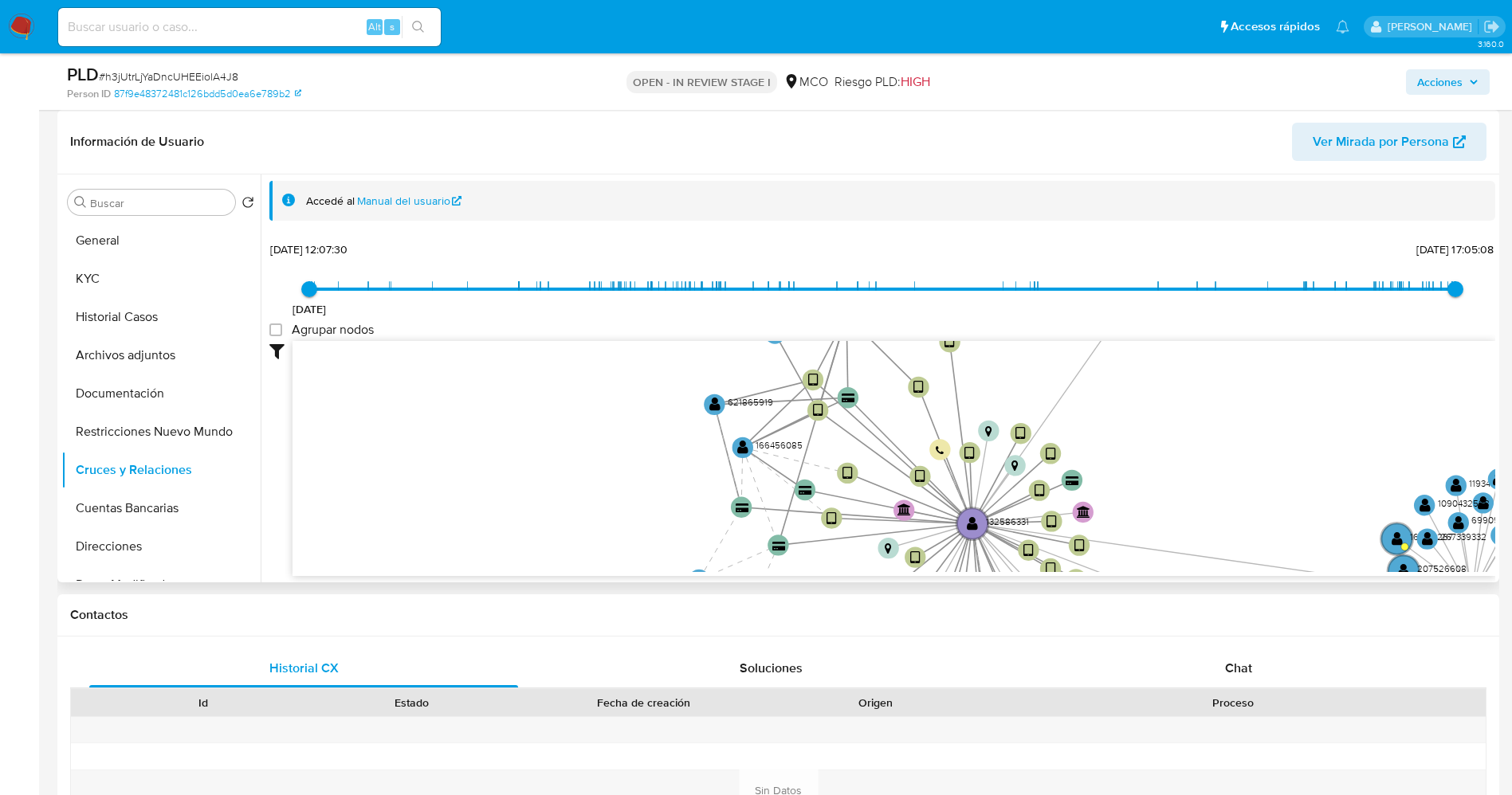
drag, startPoint x: 1124, startPoint y: 474, endPoint x: 1194, endPoint y: 304, distance: 183.8
click at [1194, 304] on div "1/6/2021 1/6/2021, 12:07:30 20/8/2025, 17:05:08 Agrupar nodos Filtros Confianza…" at bounding box center [882, 435] width 1226 height 396
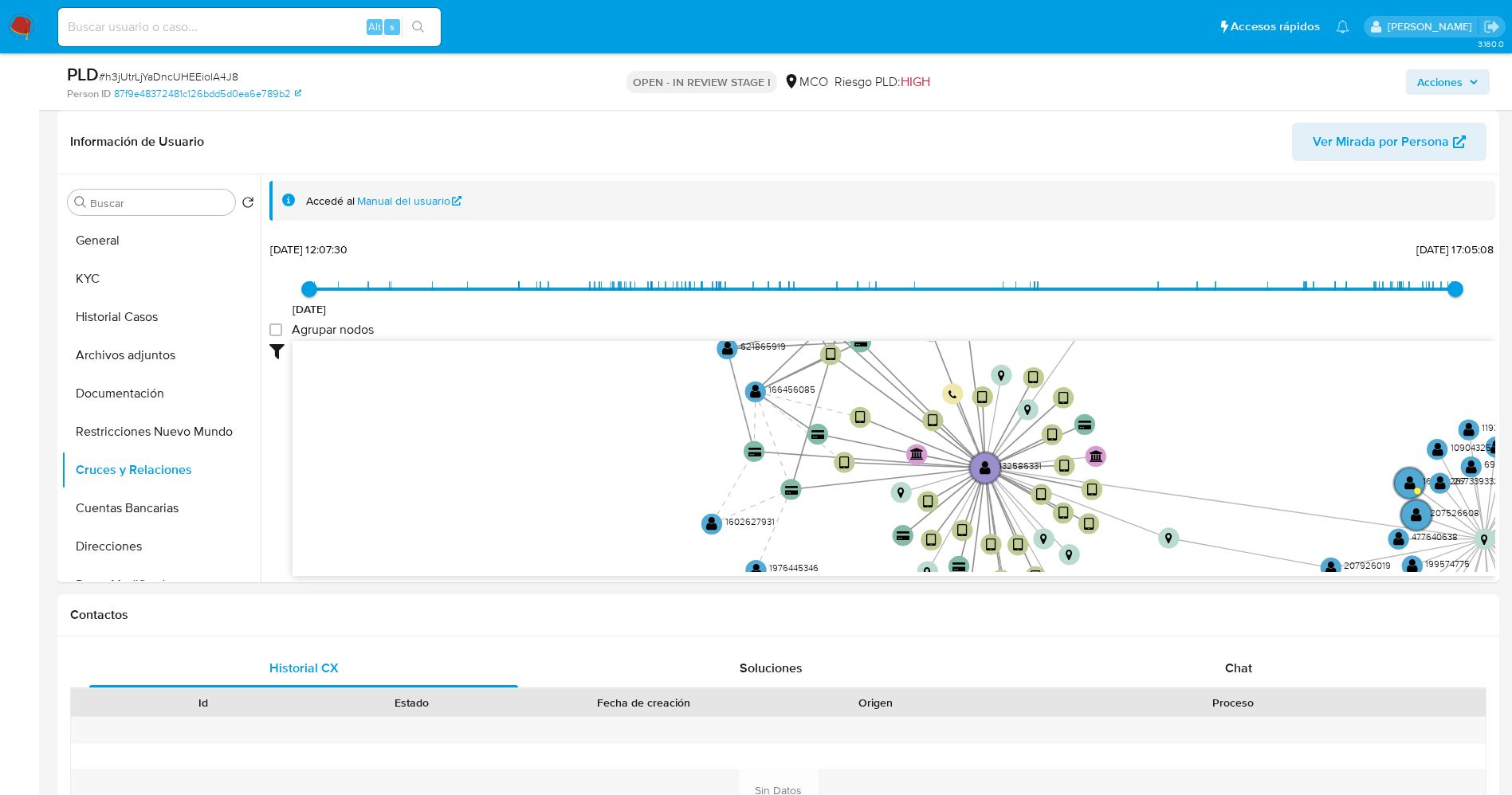
drag, startPoint x: 1229, startPoint y: 416, endPoint x: 1170, endPoint y: 624, distance: 216.2
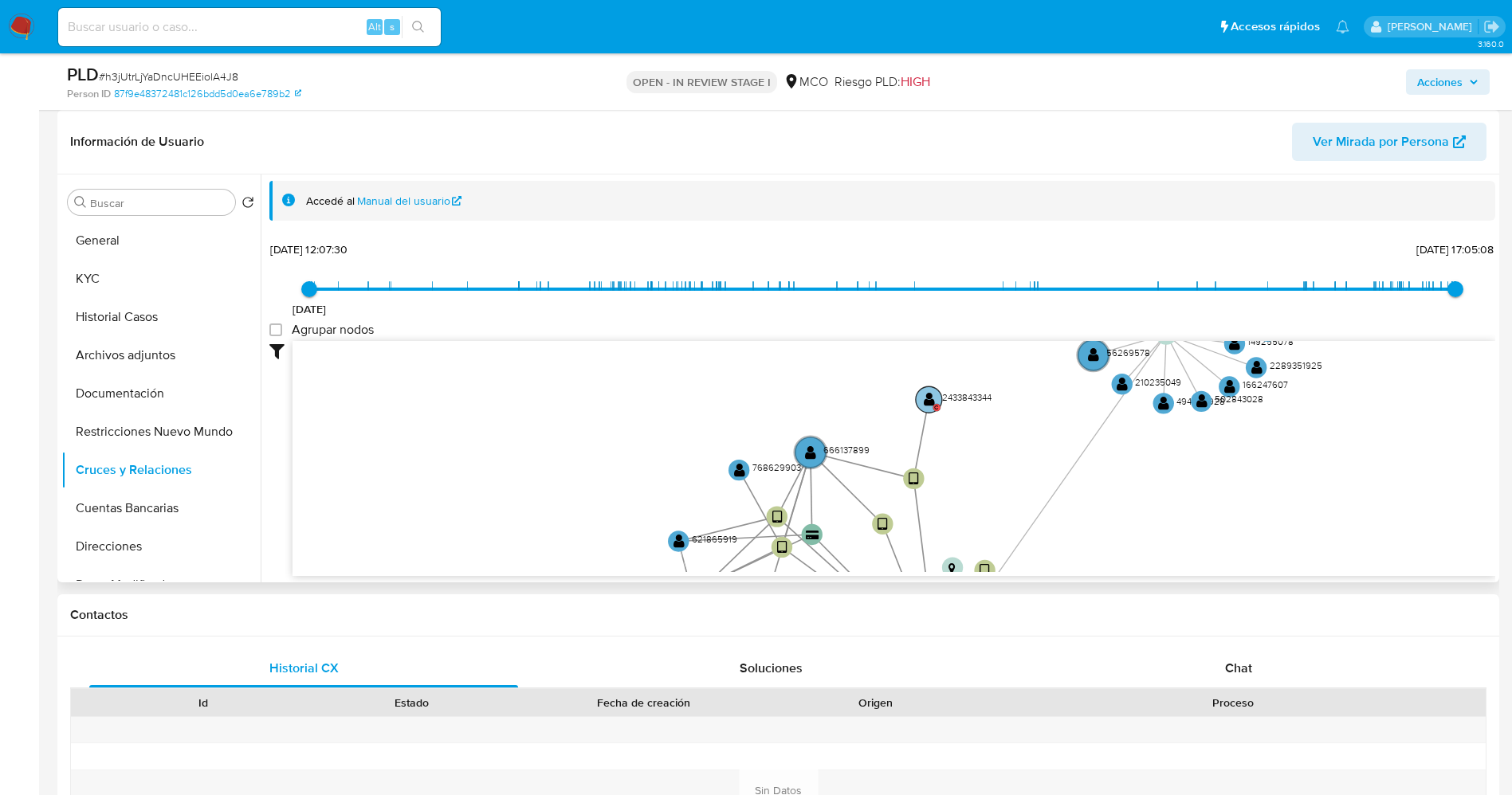
click at [953, 398] on text "2433843344" at bounding box center [967, 397] width 49 height 13
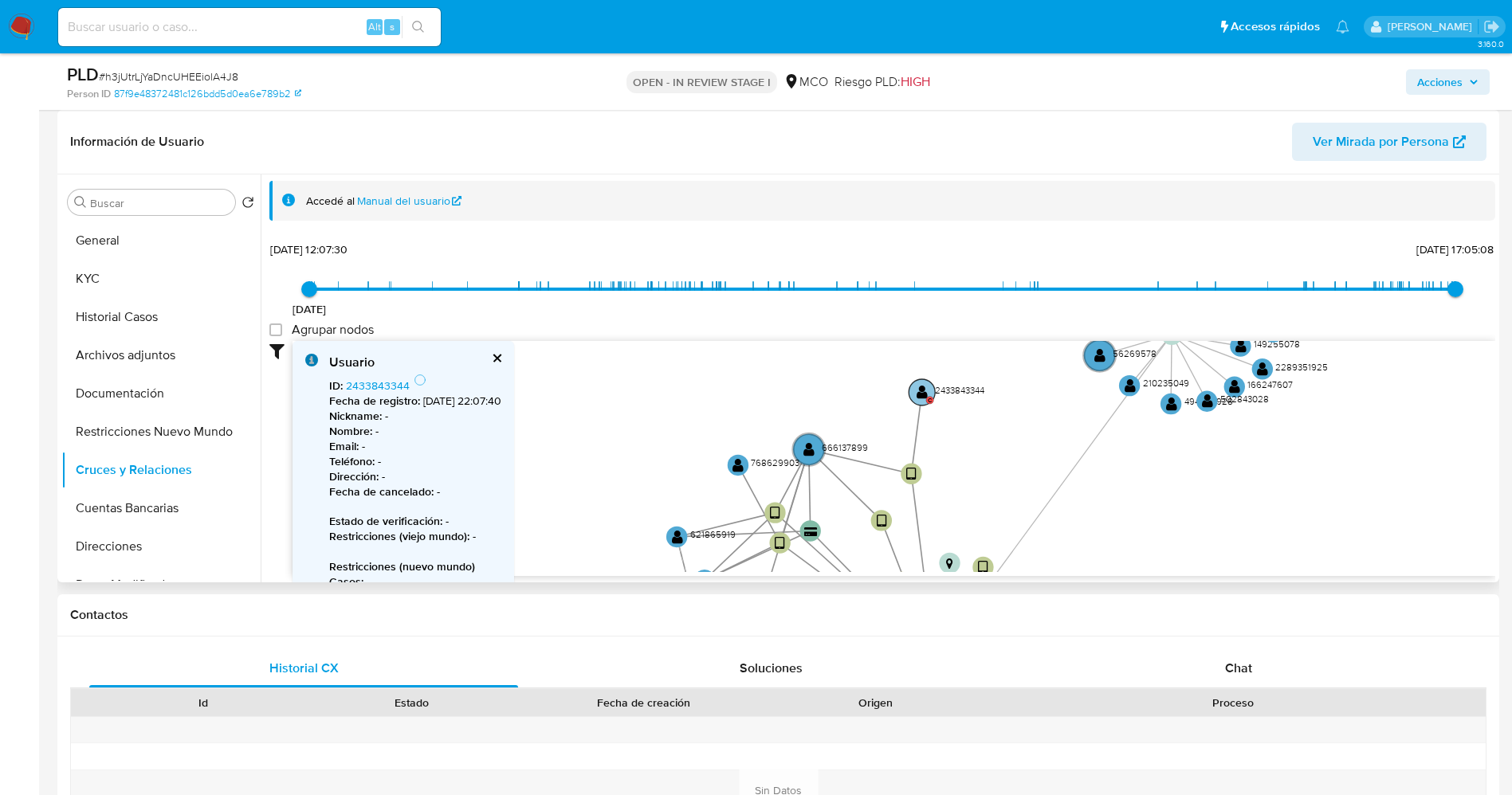
click at [953, 398] on icon "device-6497bf299ac0fa024467f937  user-132586331  132586331 device-64a33b9465f…" at bounding box center [893, 457] width 1203 height 231
click at [965, 385] on text "2433843344" at bounding box center [958, 387] width 49 height 13
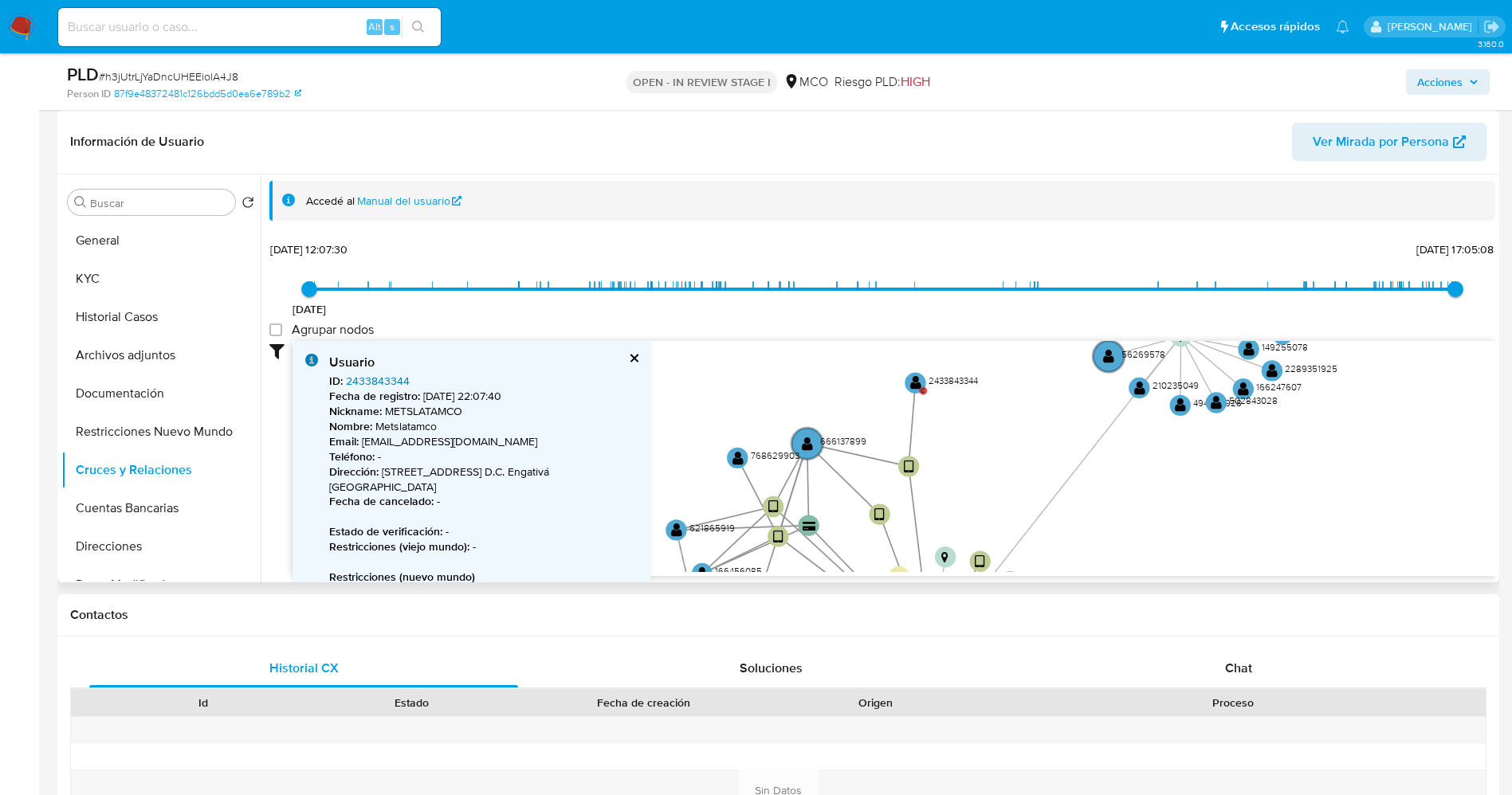
click at [375, 382] on link "2433843344" at bounding box center [377, 381] width 64 height 16
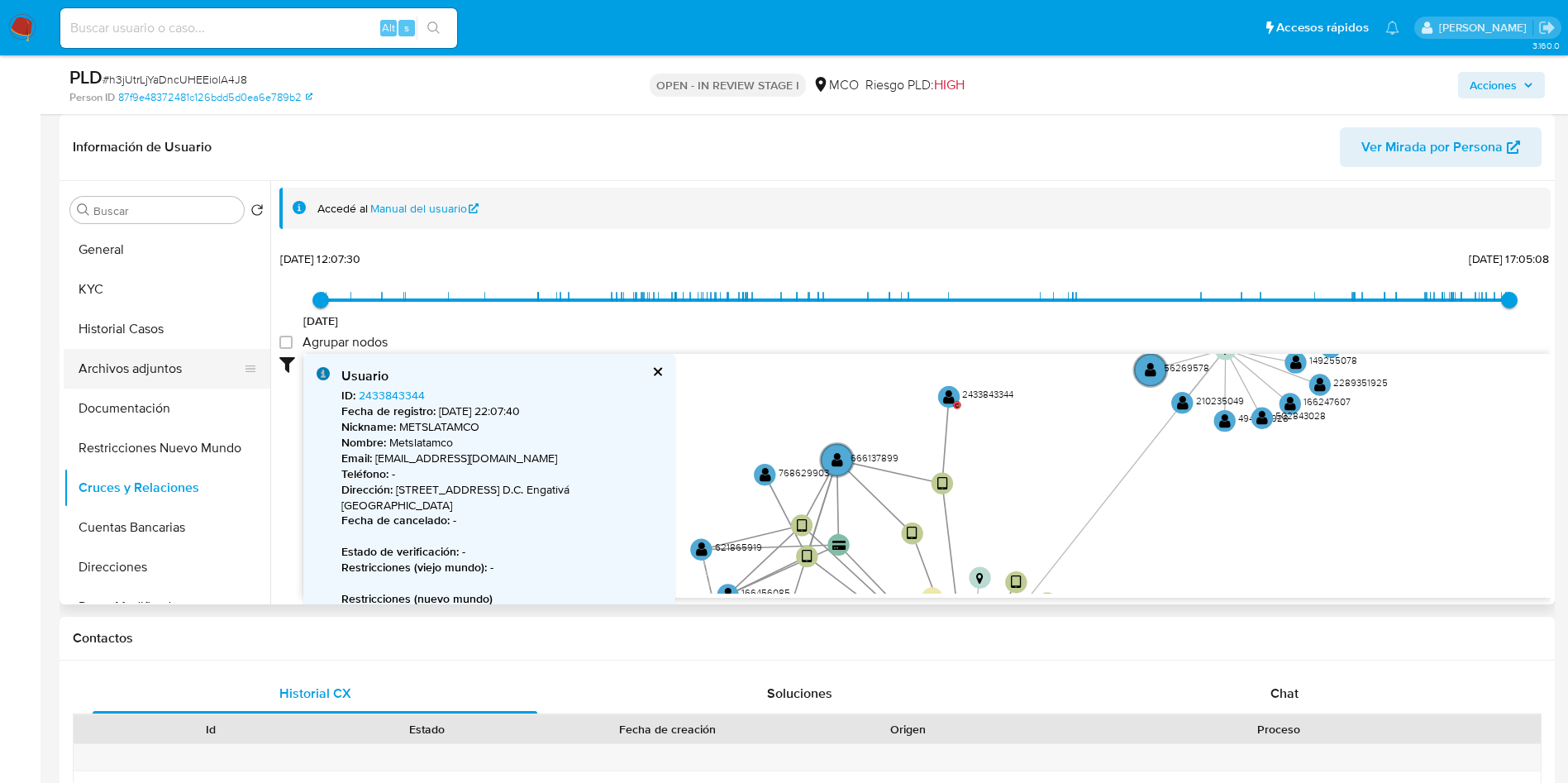
click at [176, 358] on button "Archivos adjuntos" at bounding box center [159, 369] width 193 height 39
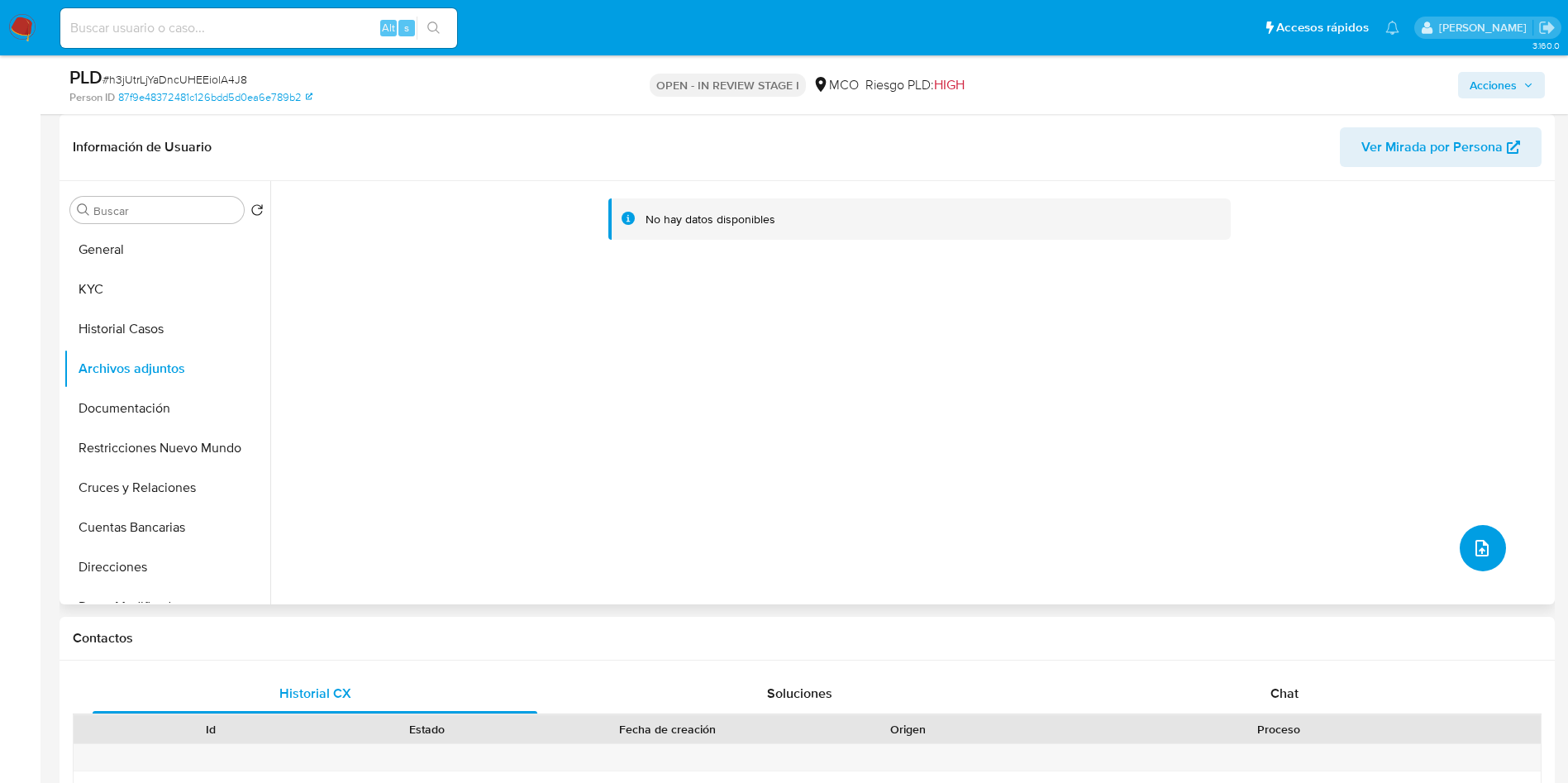
click at [1486, 536] on button "upload-file" at bounding box center [1483, 548] width 47 height 47
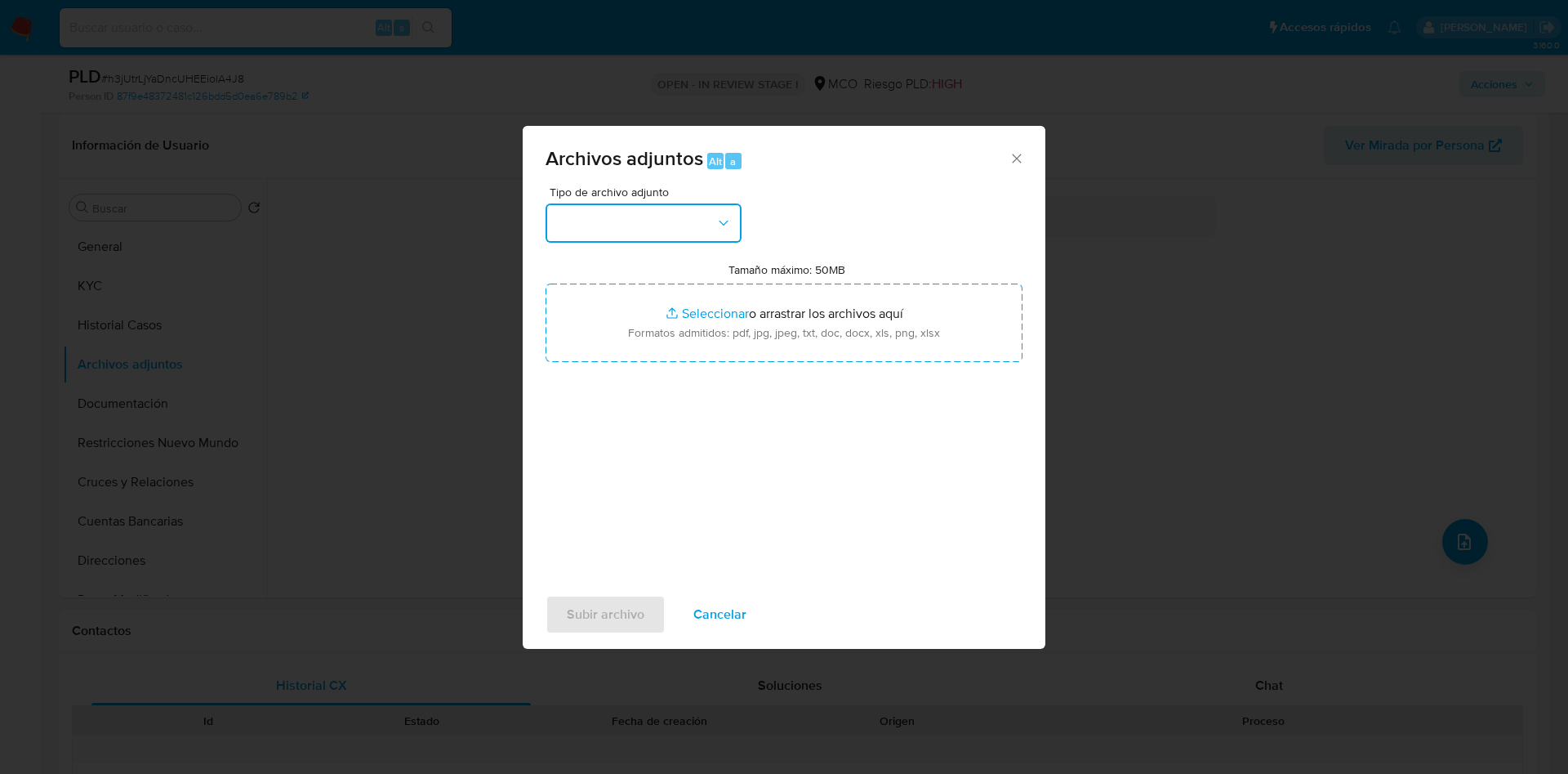
click at [660, 240] on button "button" at bounding box center [643, 223] width 196 height 39
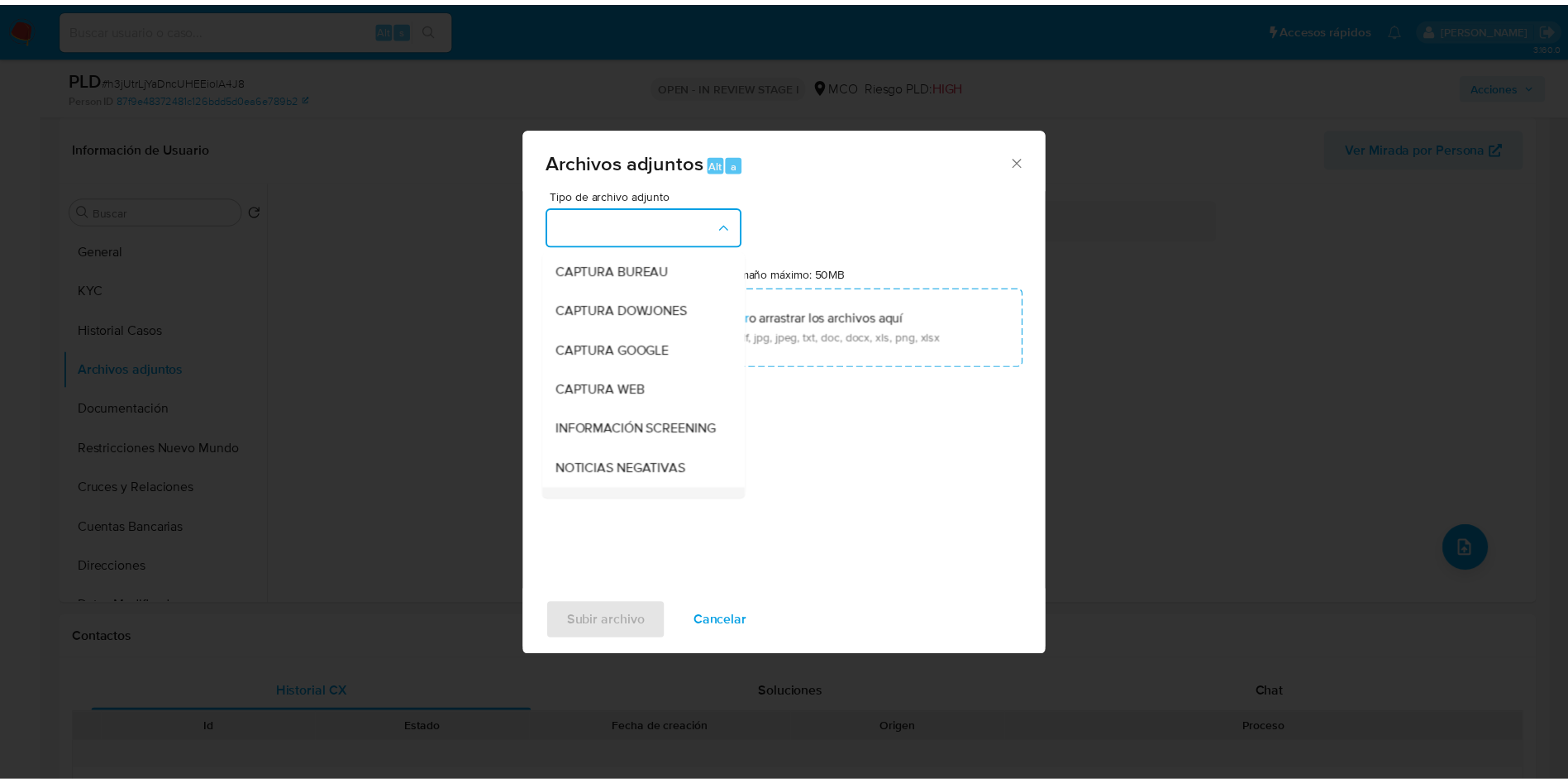
scroll to position [124, 0]
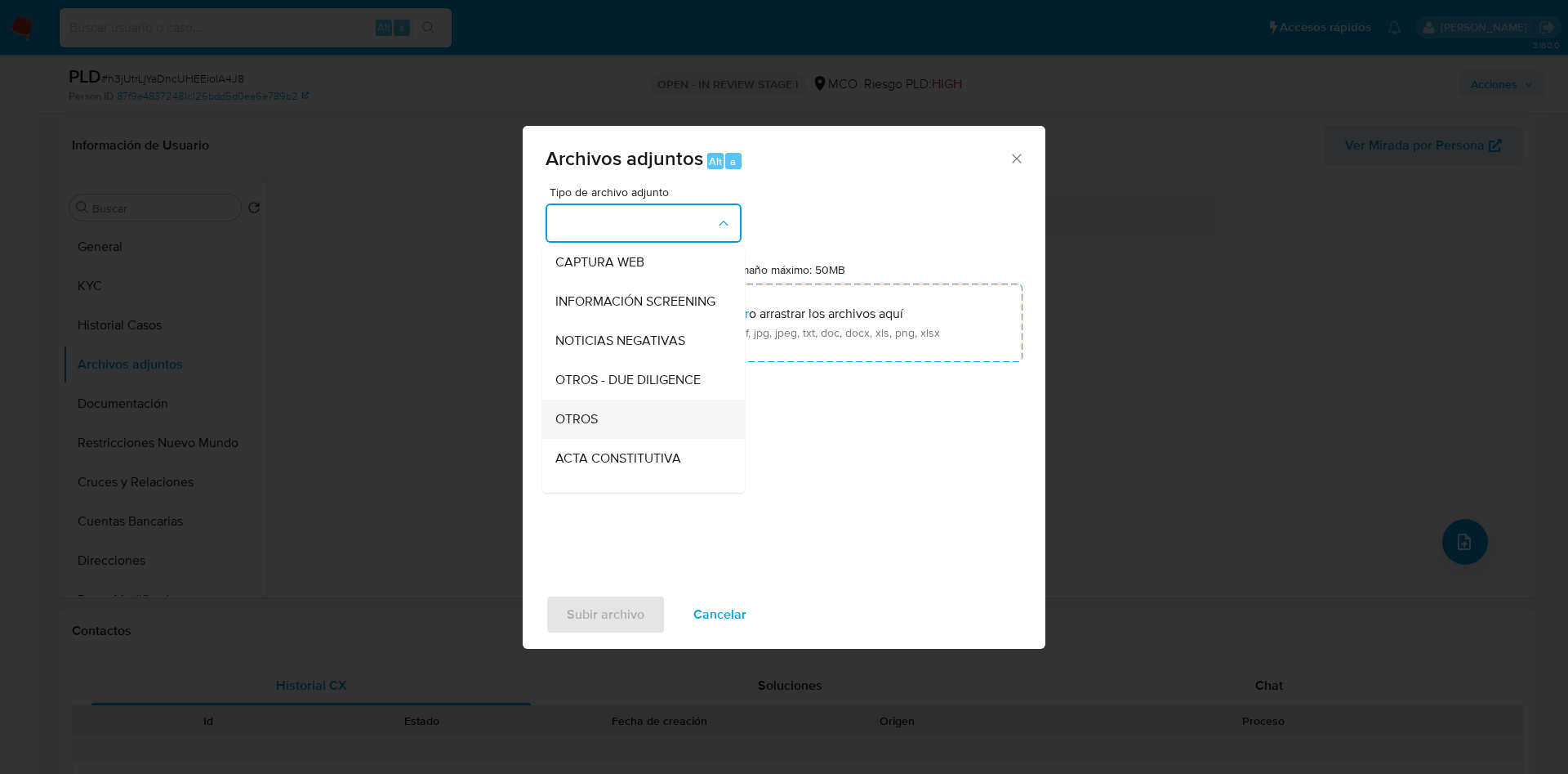
click at [635, 435] on div "OTROS" at bounding box center [639, 419] width 167 height 39
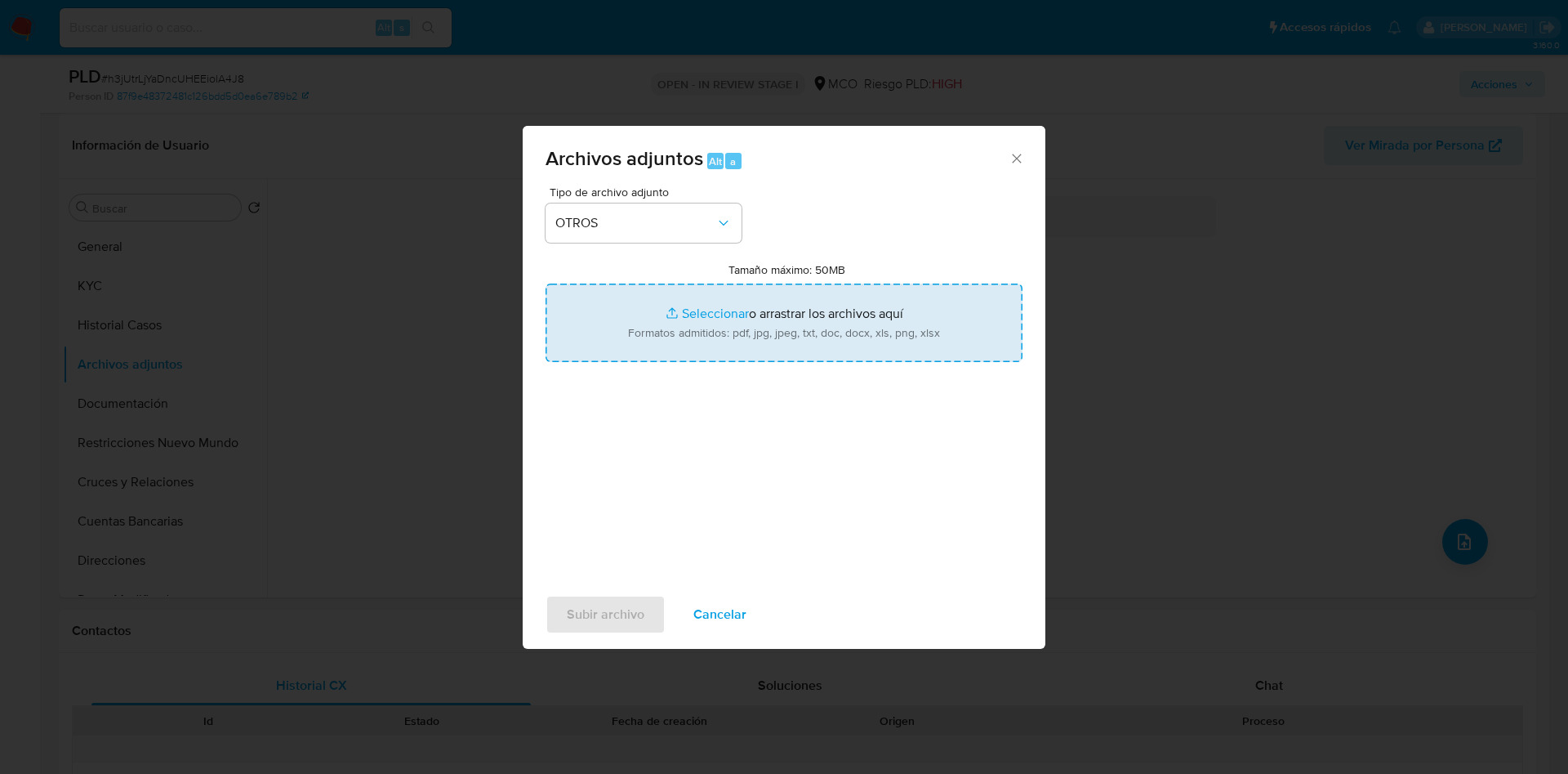
click at [707, 345] on input "Tamaño máximo: 50MB Seleccionar archivos" at bounding box center [784, 323] width 477 height 79
type input "C:\fakepath\132586331 - 19_09_2025.pdf"
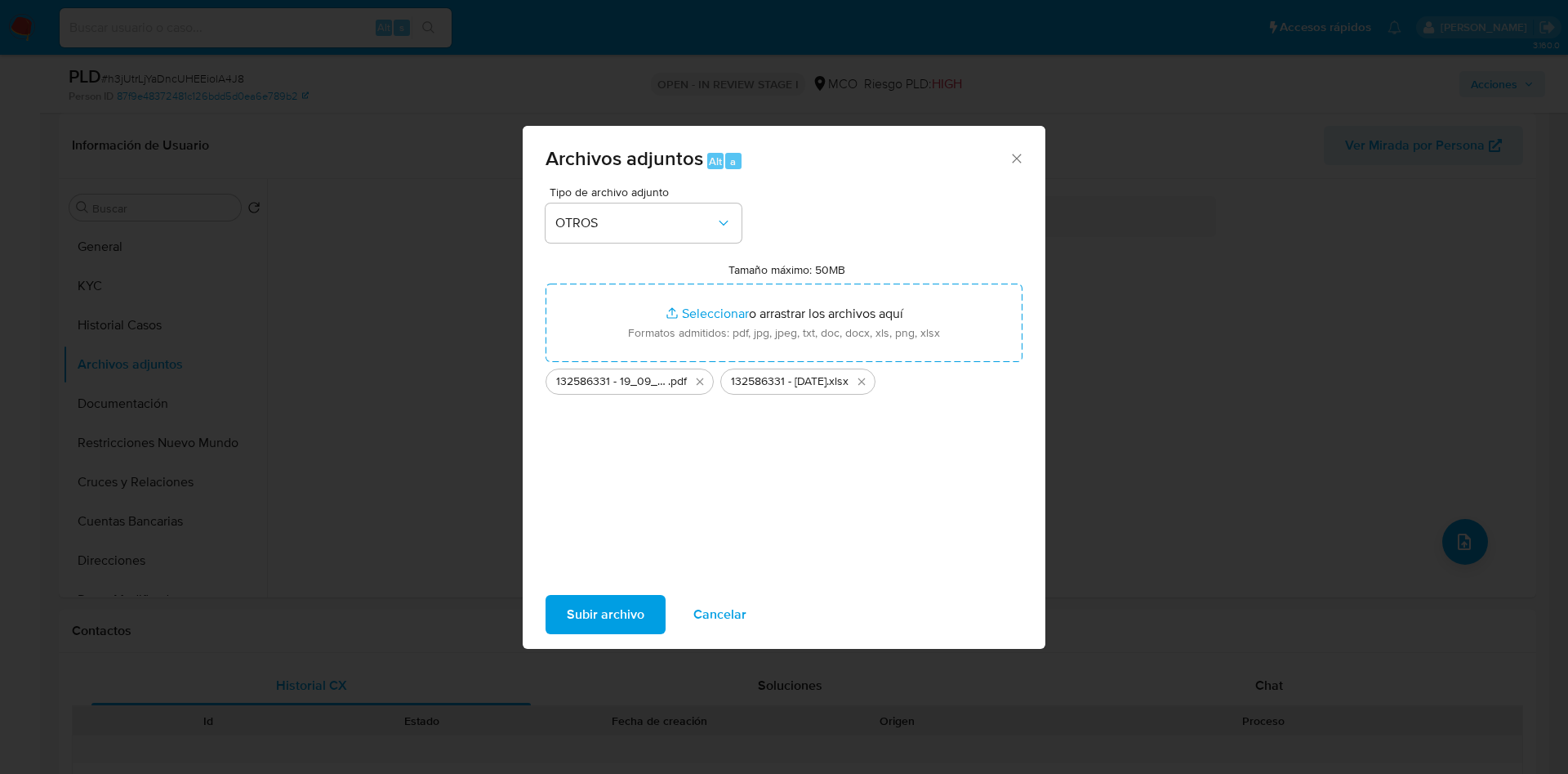
click at [593, 620] on span "Subir archivo" at bounding box center [606, 614] width 78 height 36
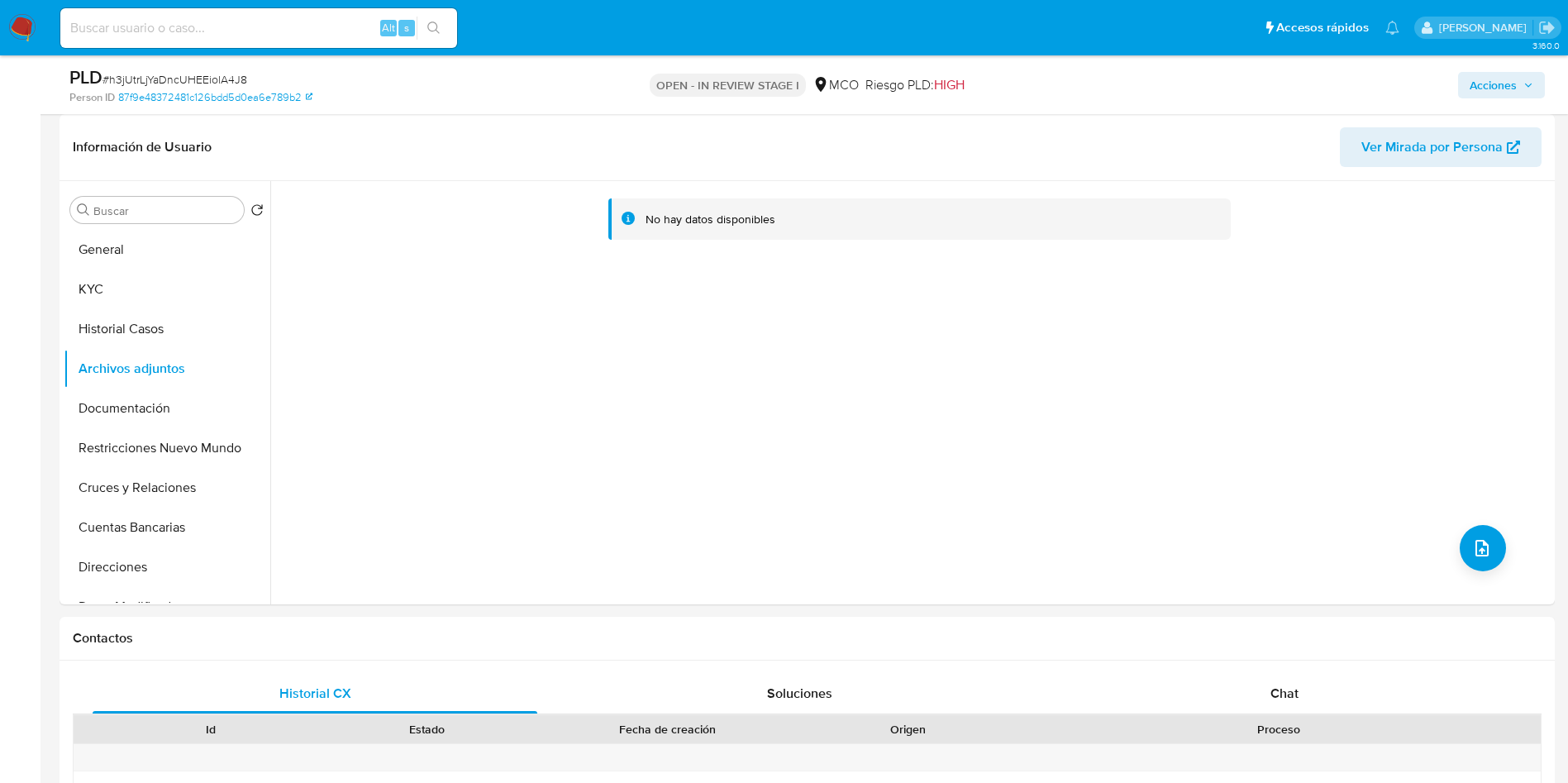
click at [1479, 80] on span "Acciones" at bounding box center [1492, 84] width 47 height 27
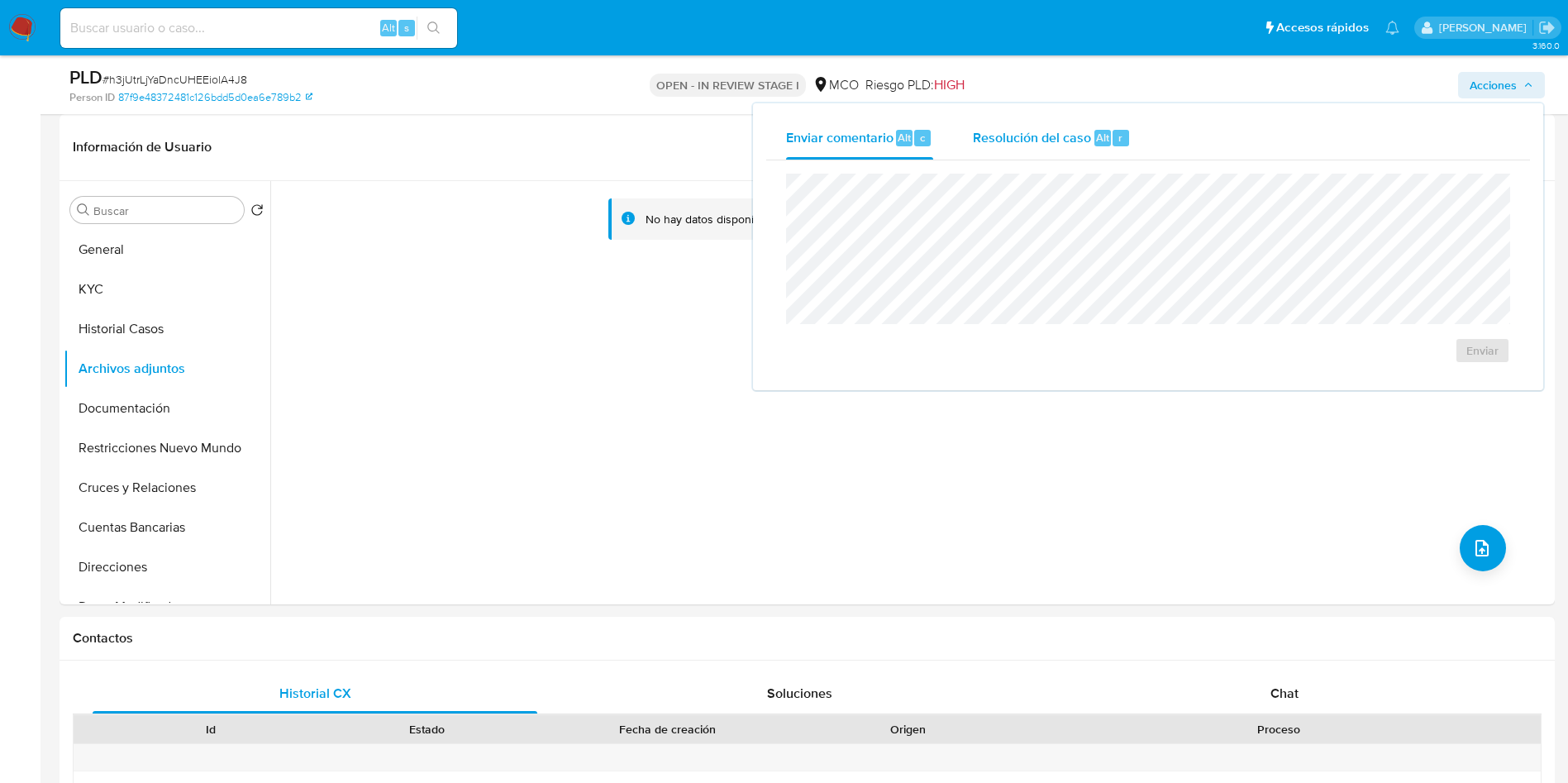
drag, startPoint x: 1169, startPoint y: 123, endPoint x: 1114, endPoint y: 139, distance: 57.3
click at [1155, 128] on div "Enviar comentario Alt c Resolución del caso Alt r" at bounding box center [1147, 138] width 763 height 43
click at [1113, 139] on div "r" at bounding box center [1121, 138] width 16 height 17
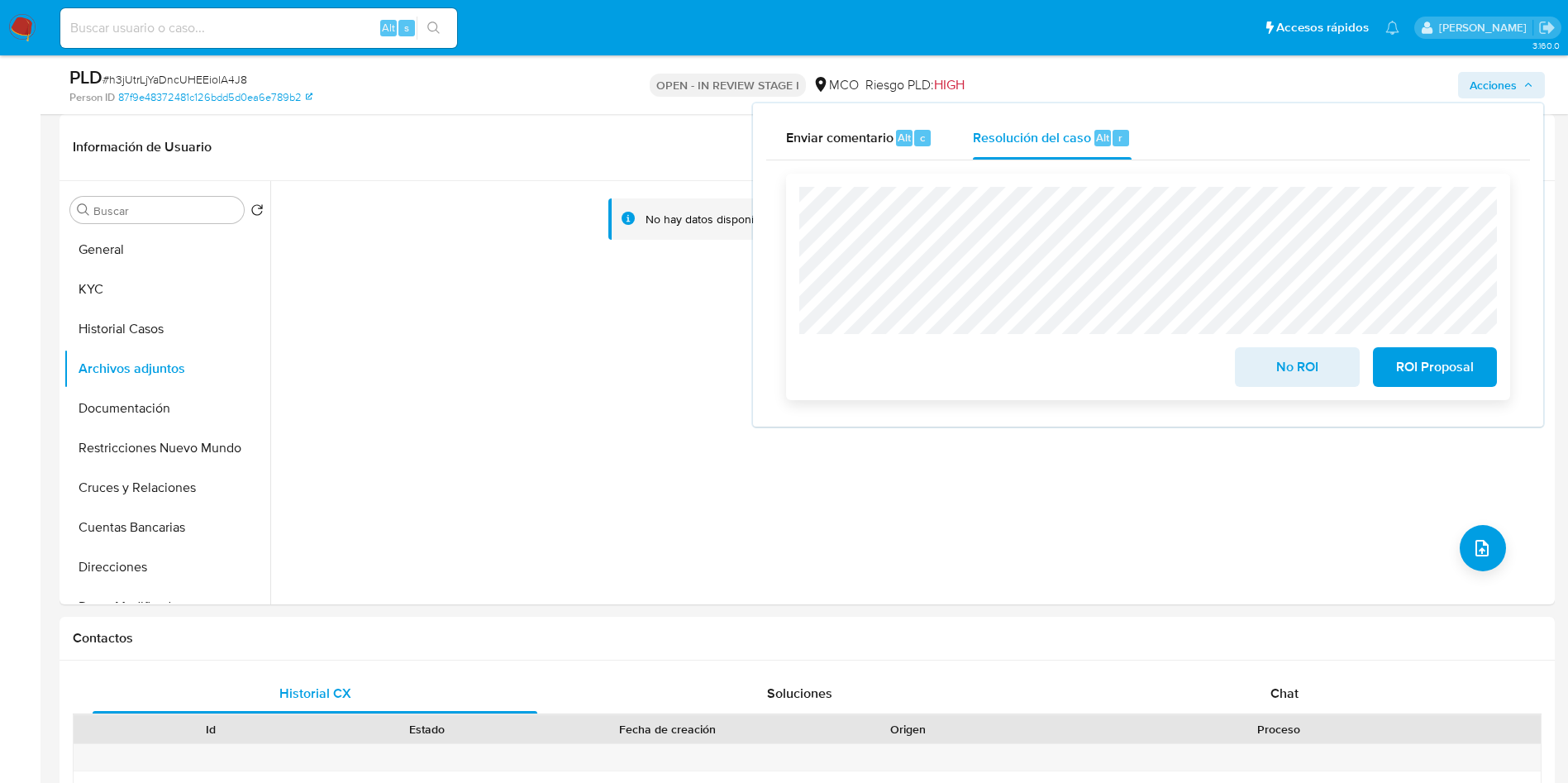
click at [1448, 369] on span "ROI Proposal" at bounding box center [1434, 368] width 81 height 37
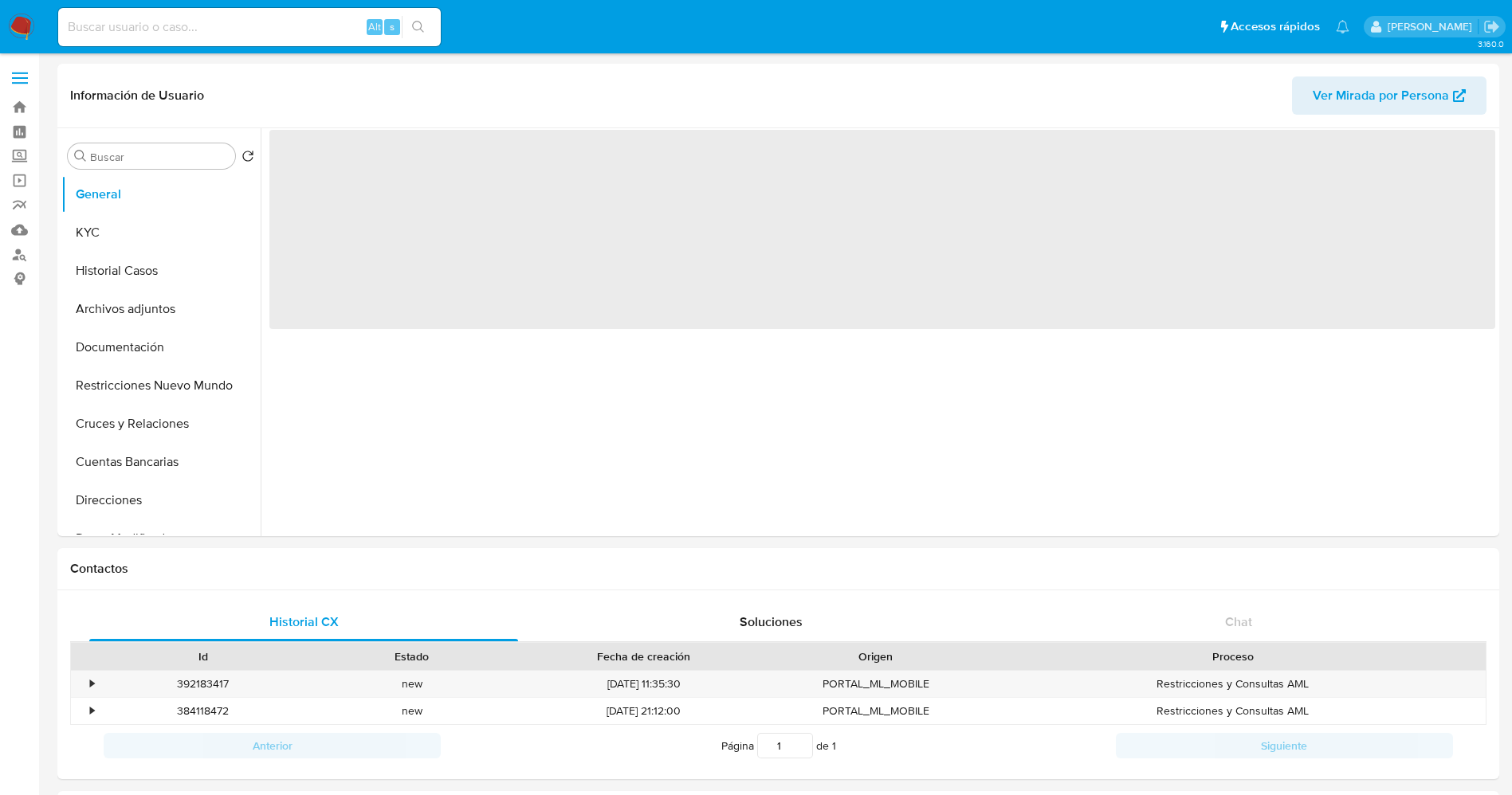
select select "10"
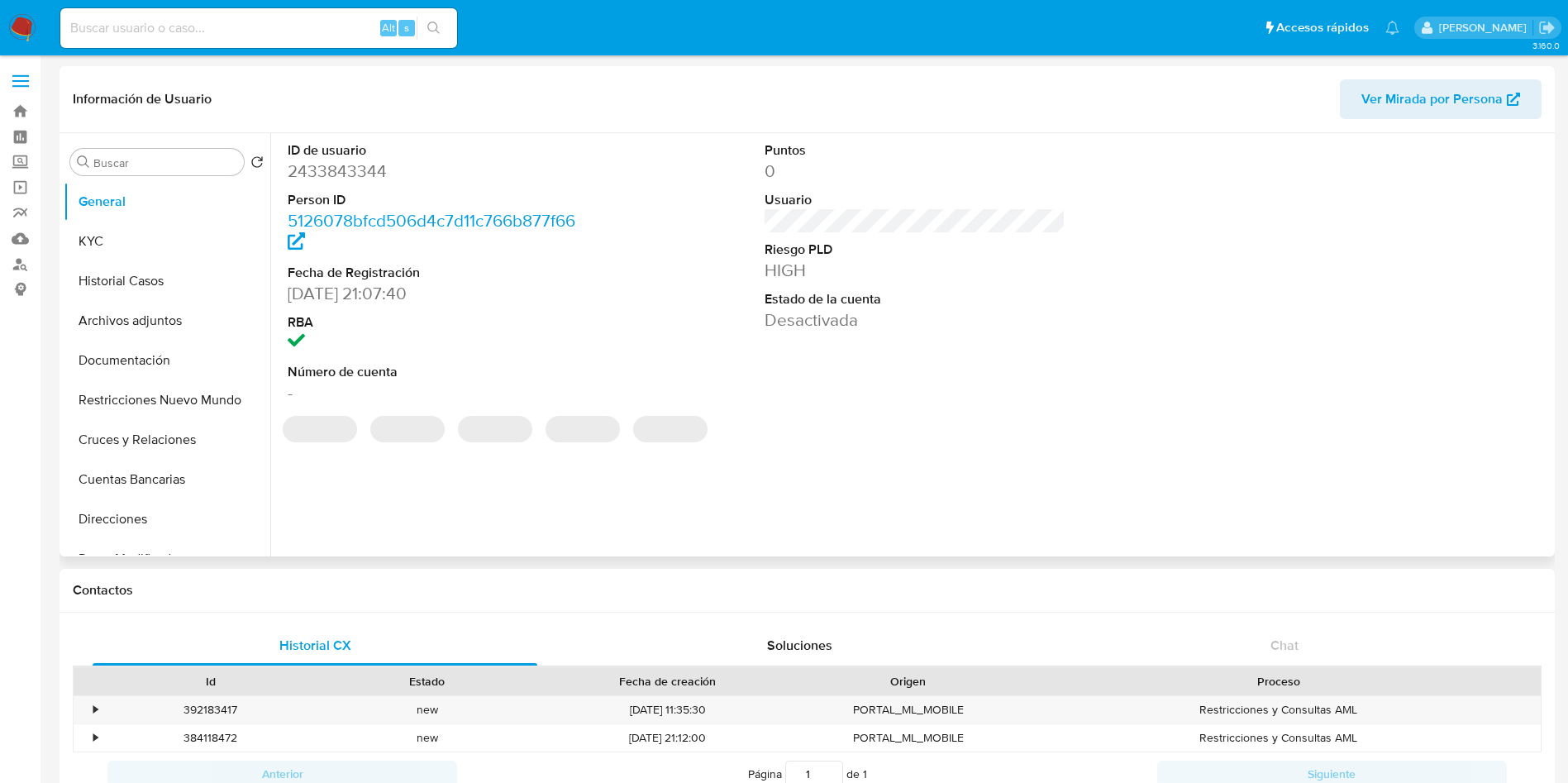
click at [583, 77] on div "Información de Usuario Ver Mirada por Persona" at bounding box center [806, 99] width 1495 height 67
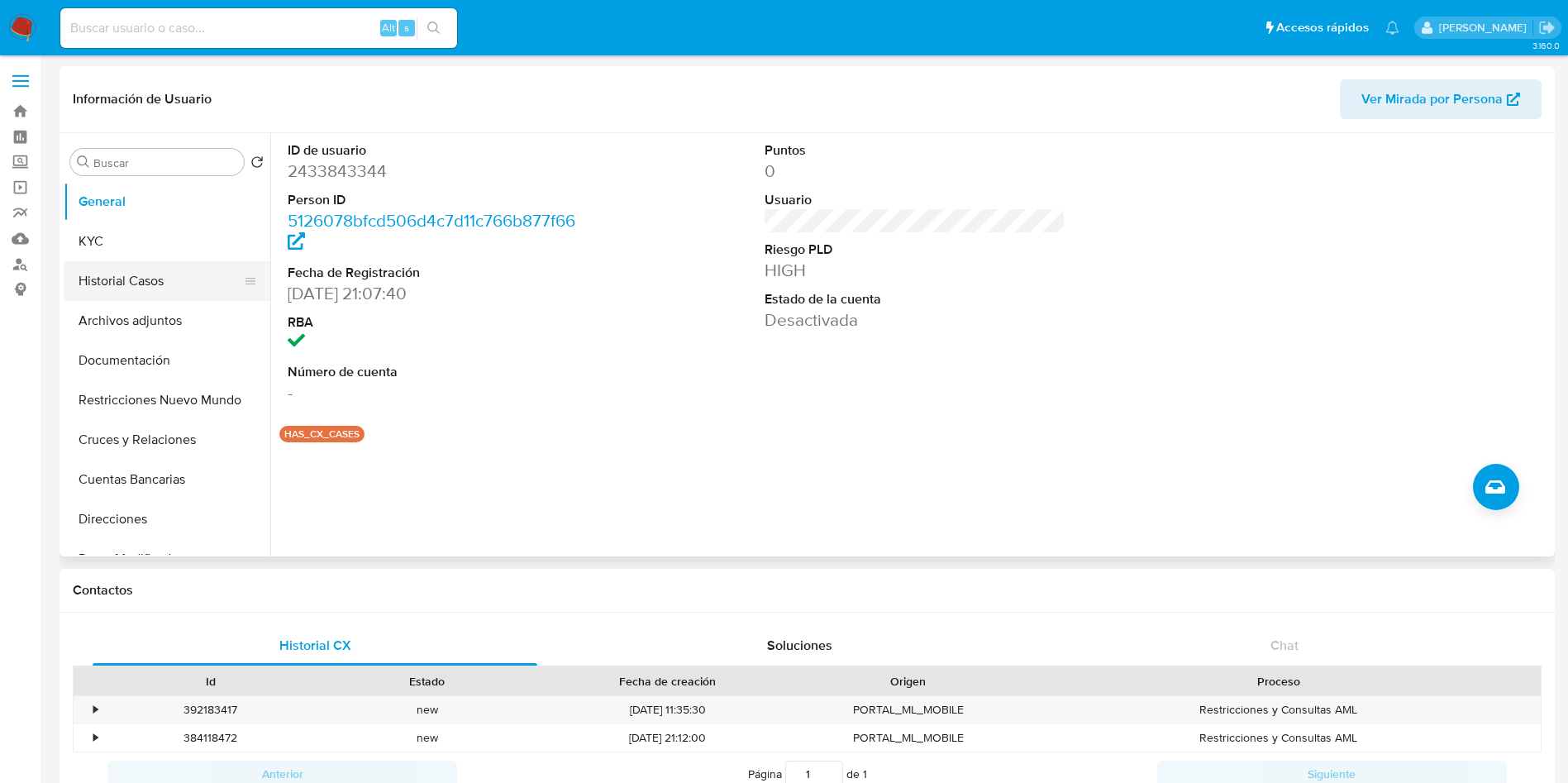
click at [137, 286] on button "Historial Casos" at bounding box center [159, 281] width 193 height 39
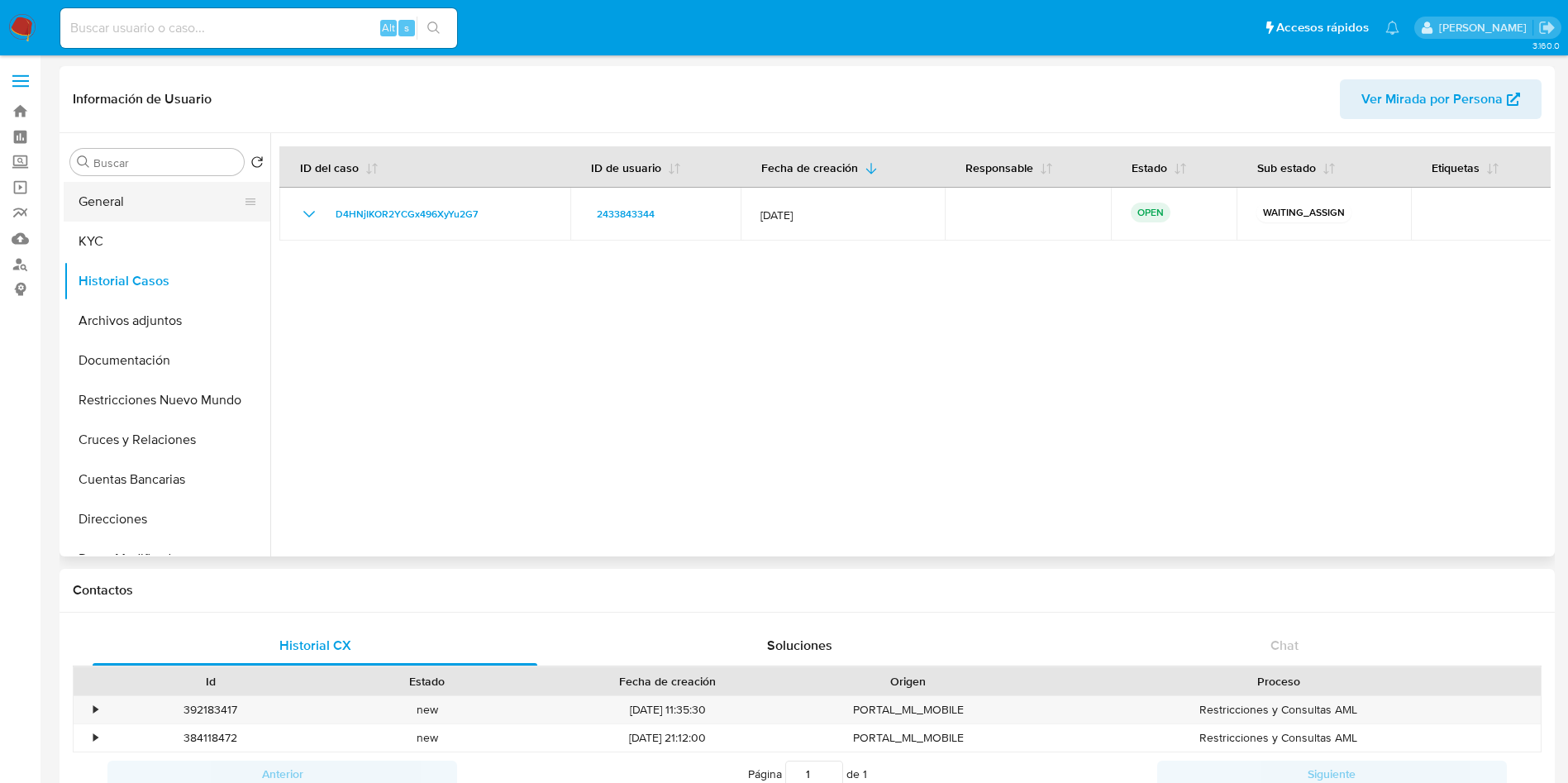
click at [126, 204] on button "General" at bounding box center [159, 201] width 193 height 39
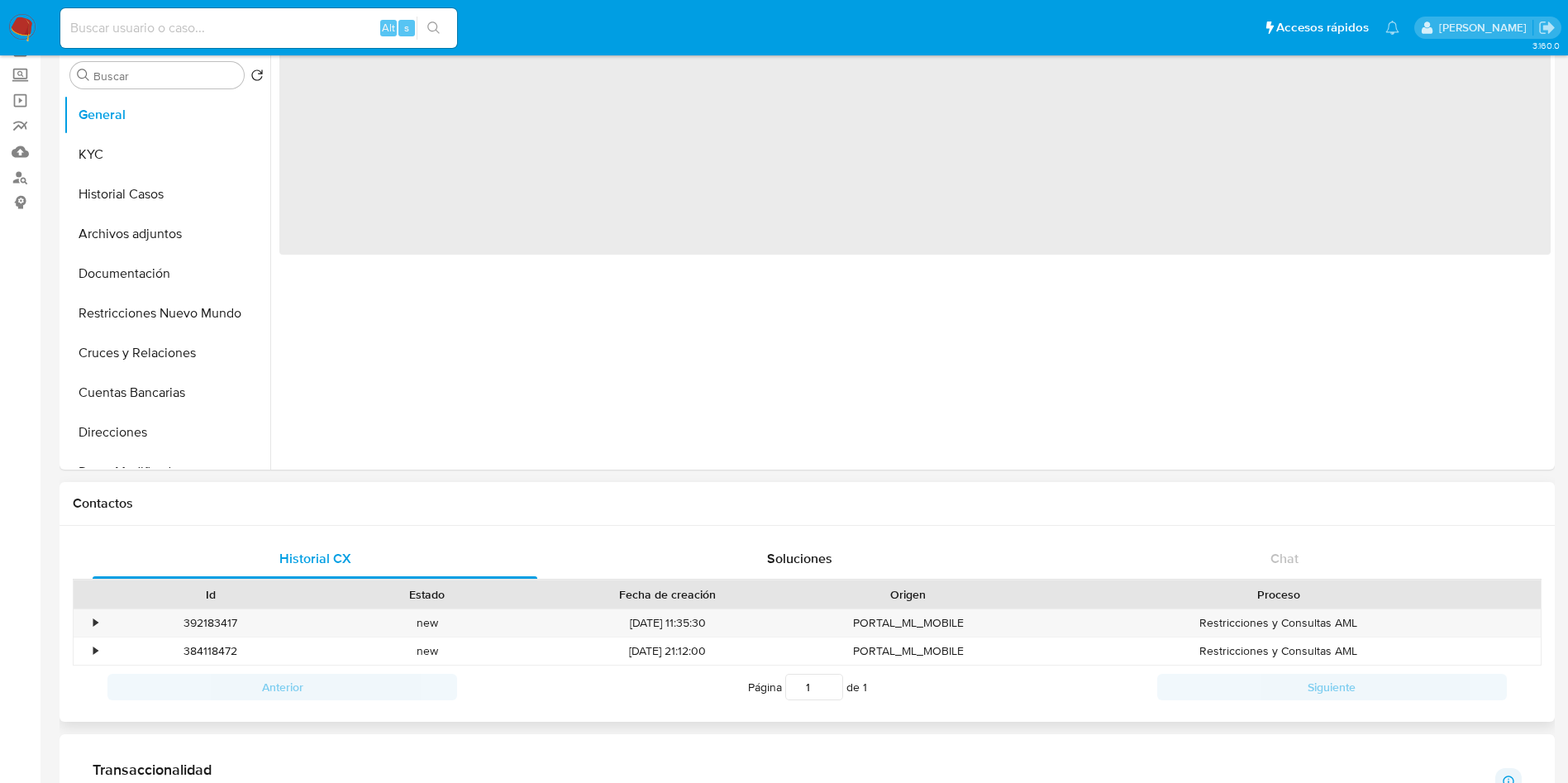
scroll to position [124, 0]
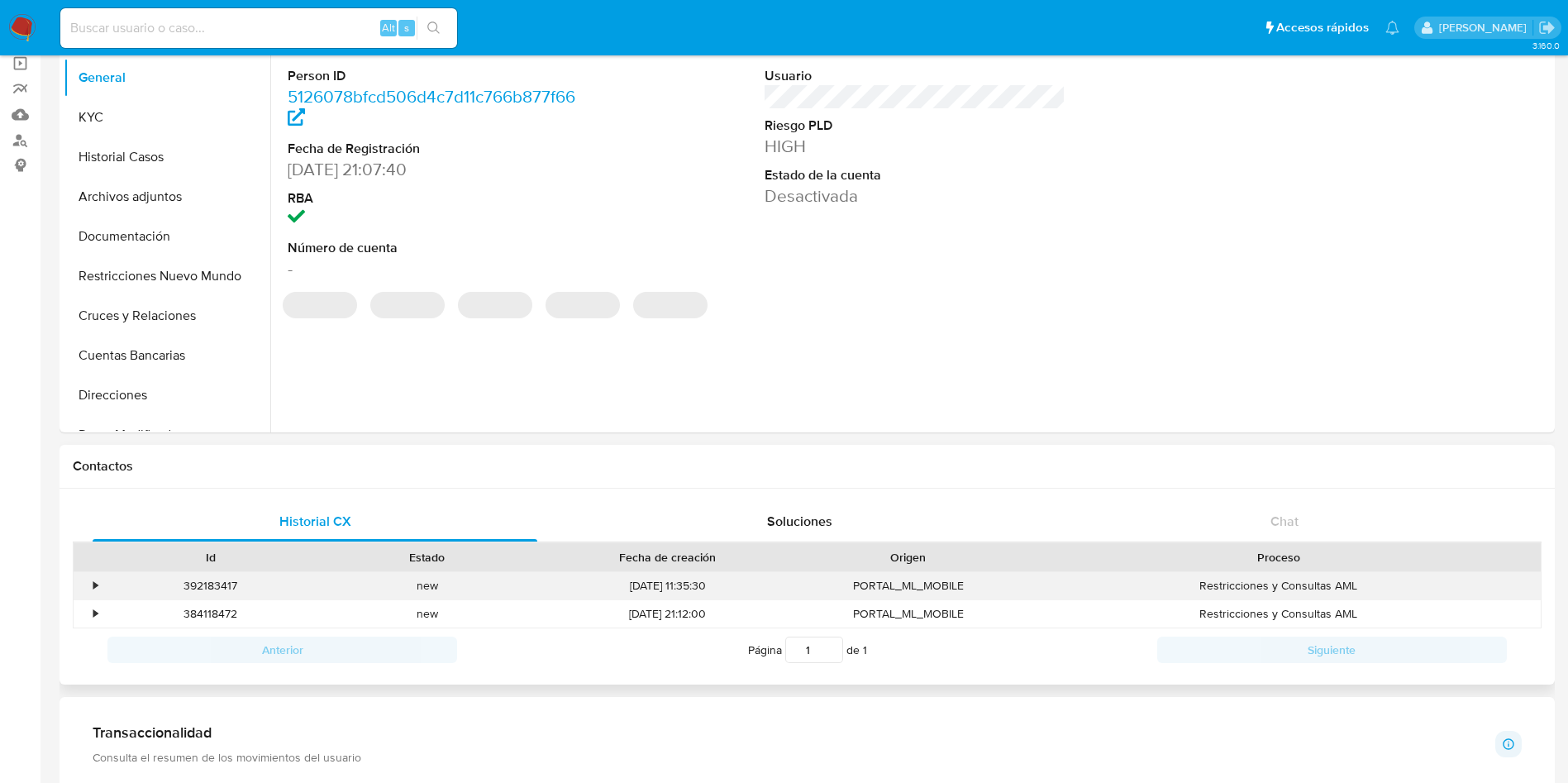
click at [84, 588] on div "•" at bounding box center [88, 586] width 29 height 28
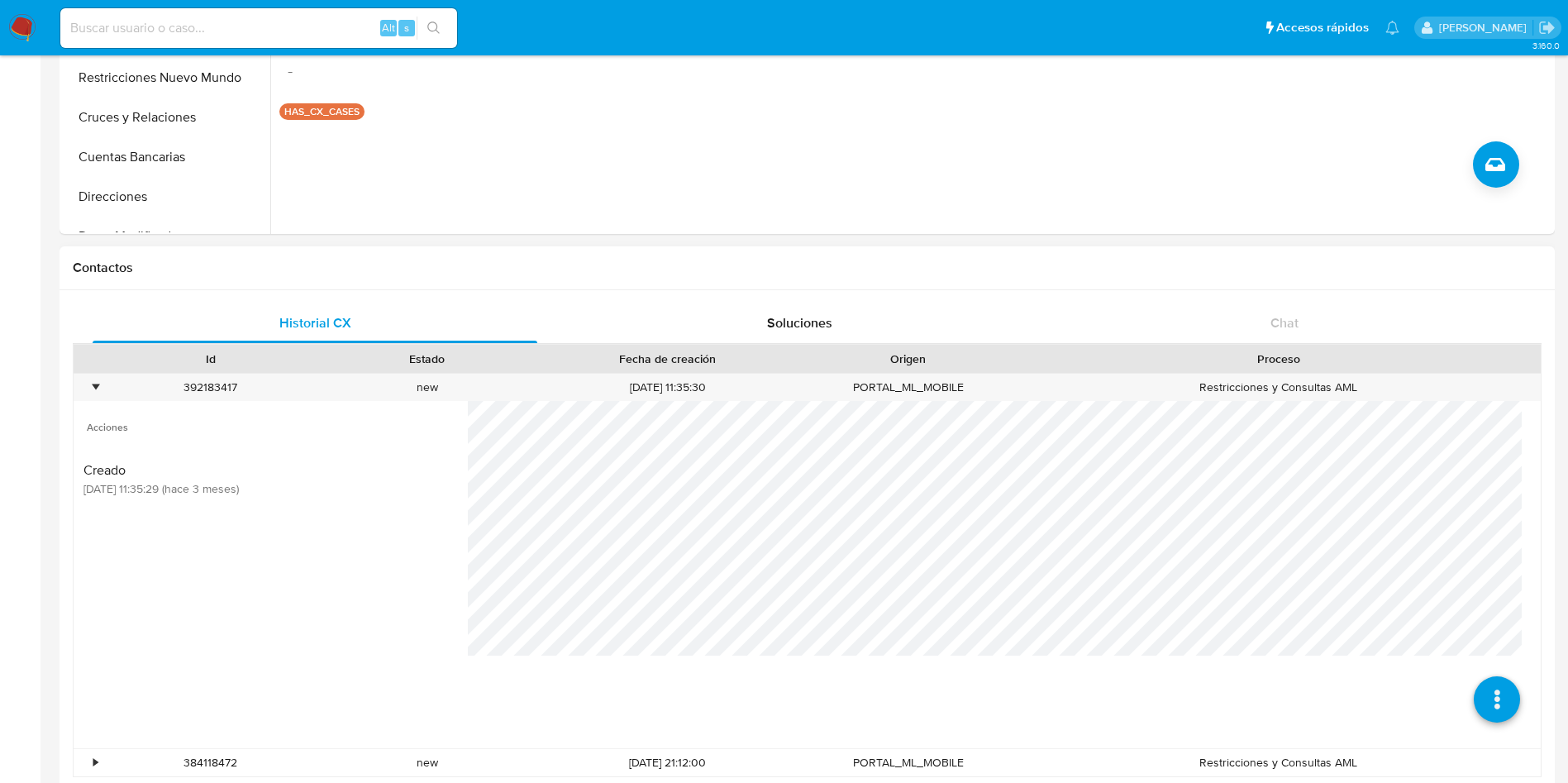
scroll to position [372, 0]
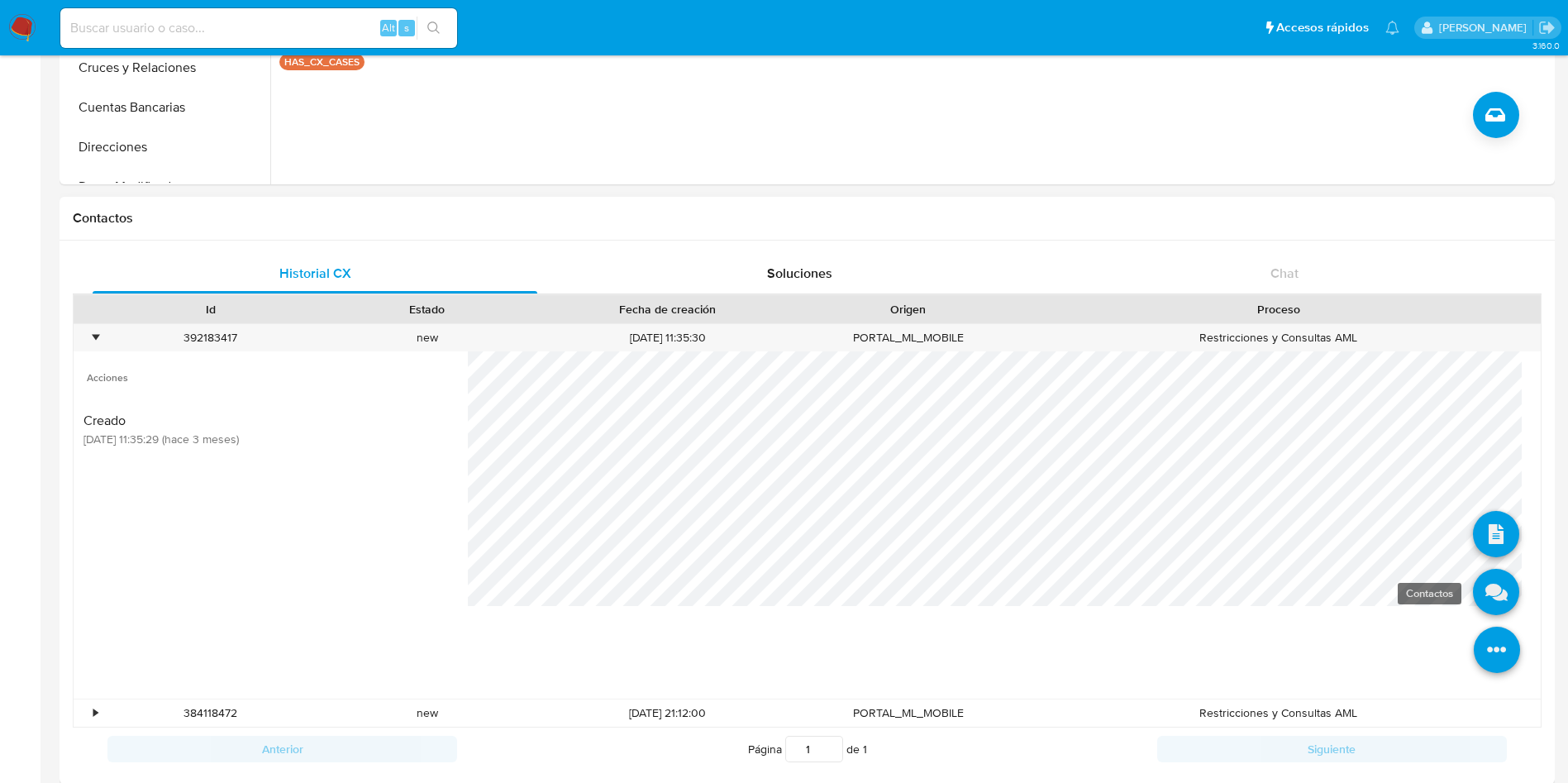
click at [1478, 593] on icon at bounding box center [1496, 591] width 47 height 47
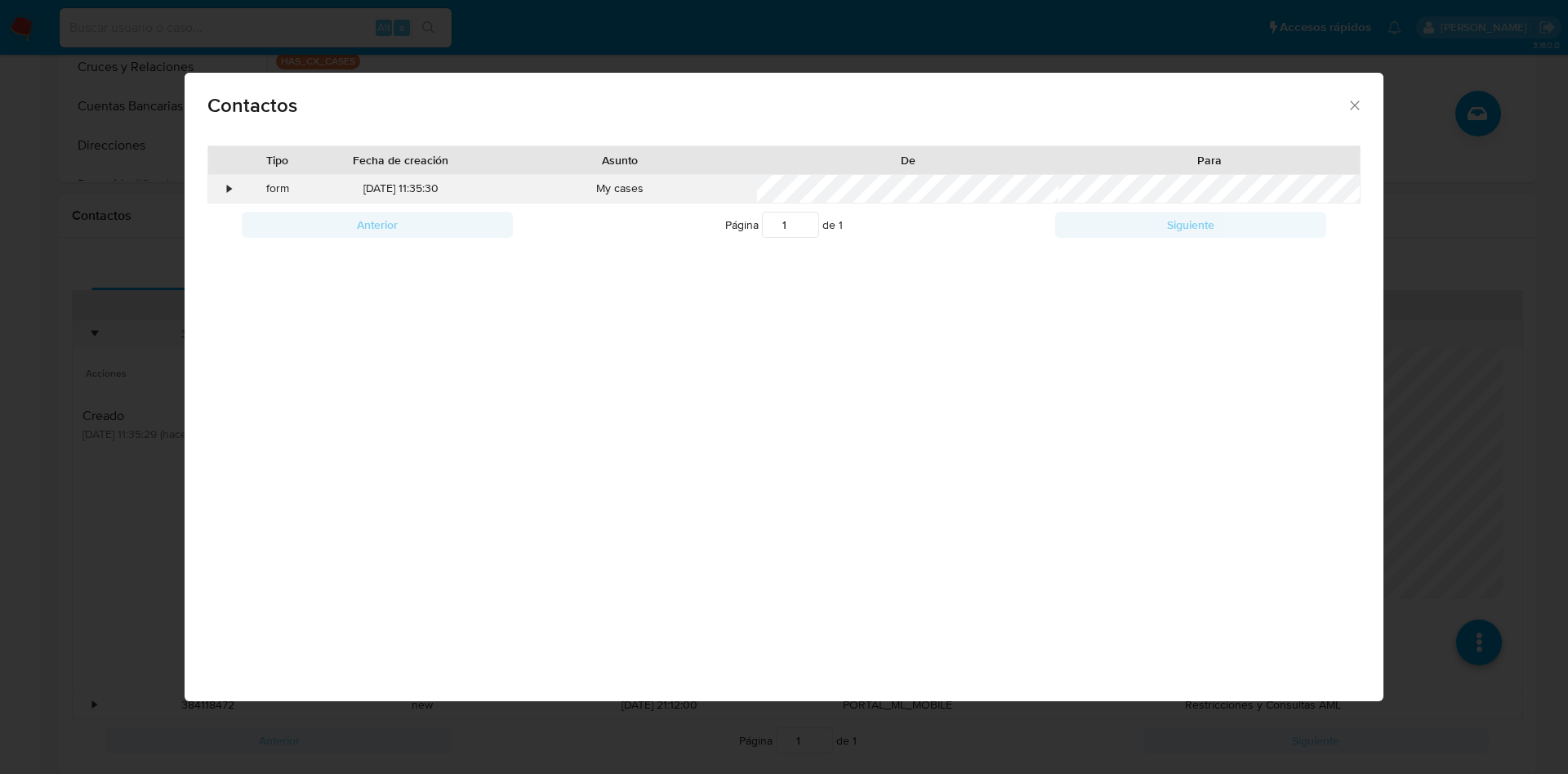
click at [221, 191] on div "•" at bounding box center [223, 189] width 29 height 28
click at [44, 230] on div "Contactos Tipo Fecha de creación Asunto De Para • form 26/06/2025 11:35:30 My c…" at bounding box center [784, 387] width 1568 height 774
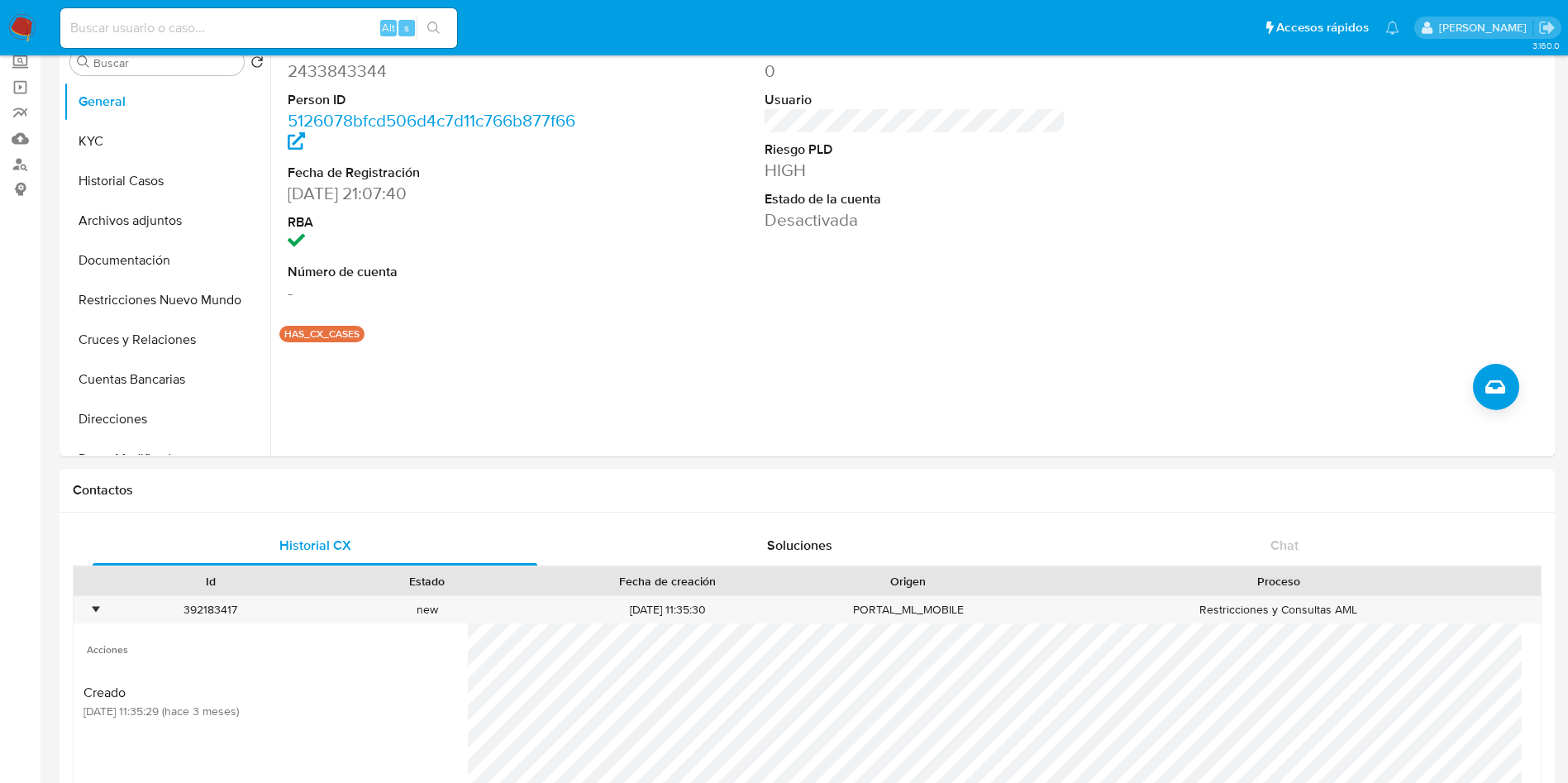
scroll to position [0, 0]
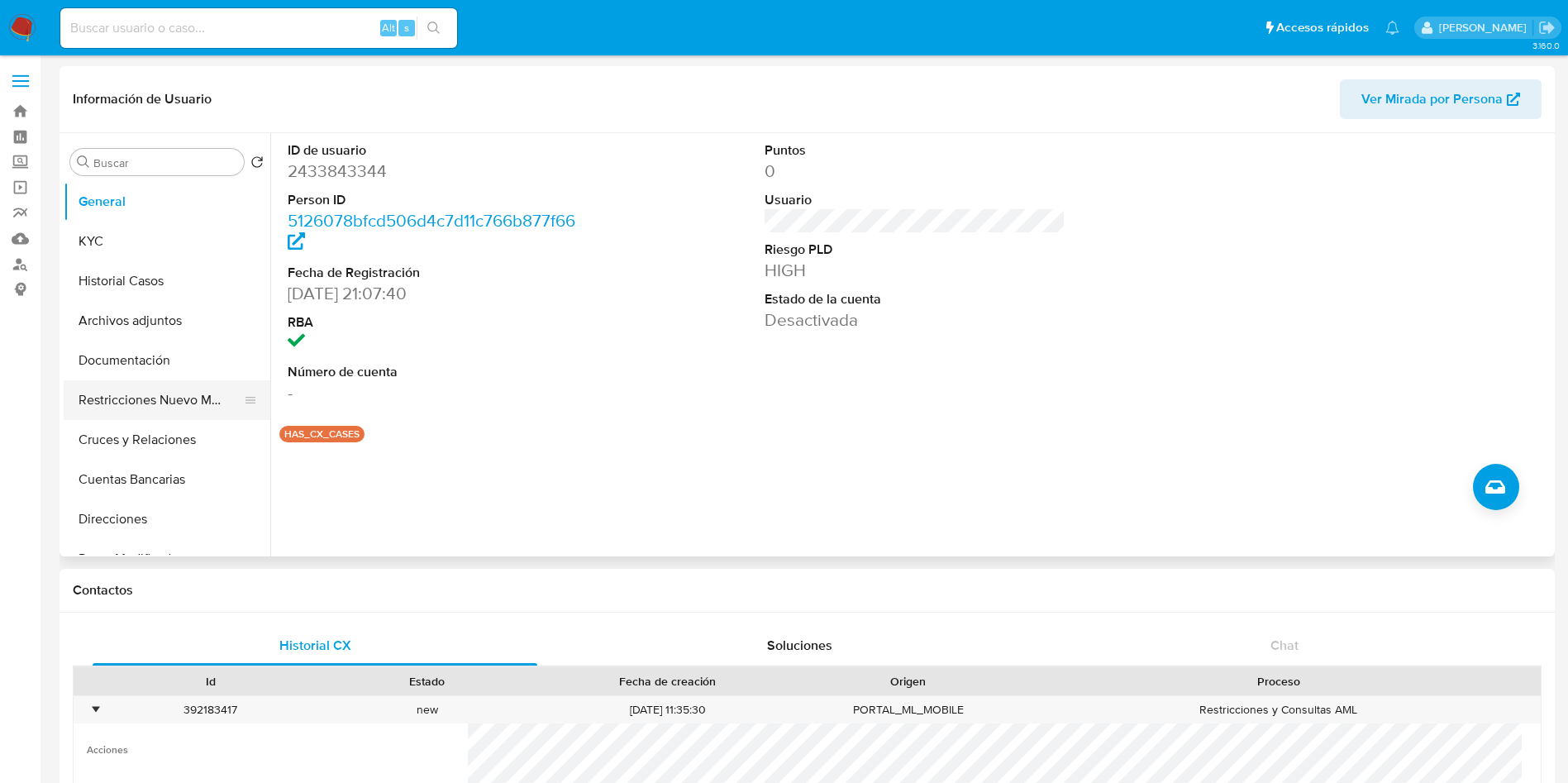
click at [155, 395] on button "Restricciones Nuevo Mundo" at bounding box center [159, 400] width 193 height 39
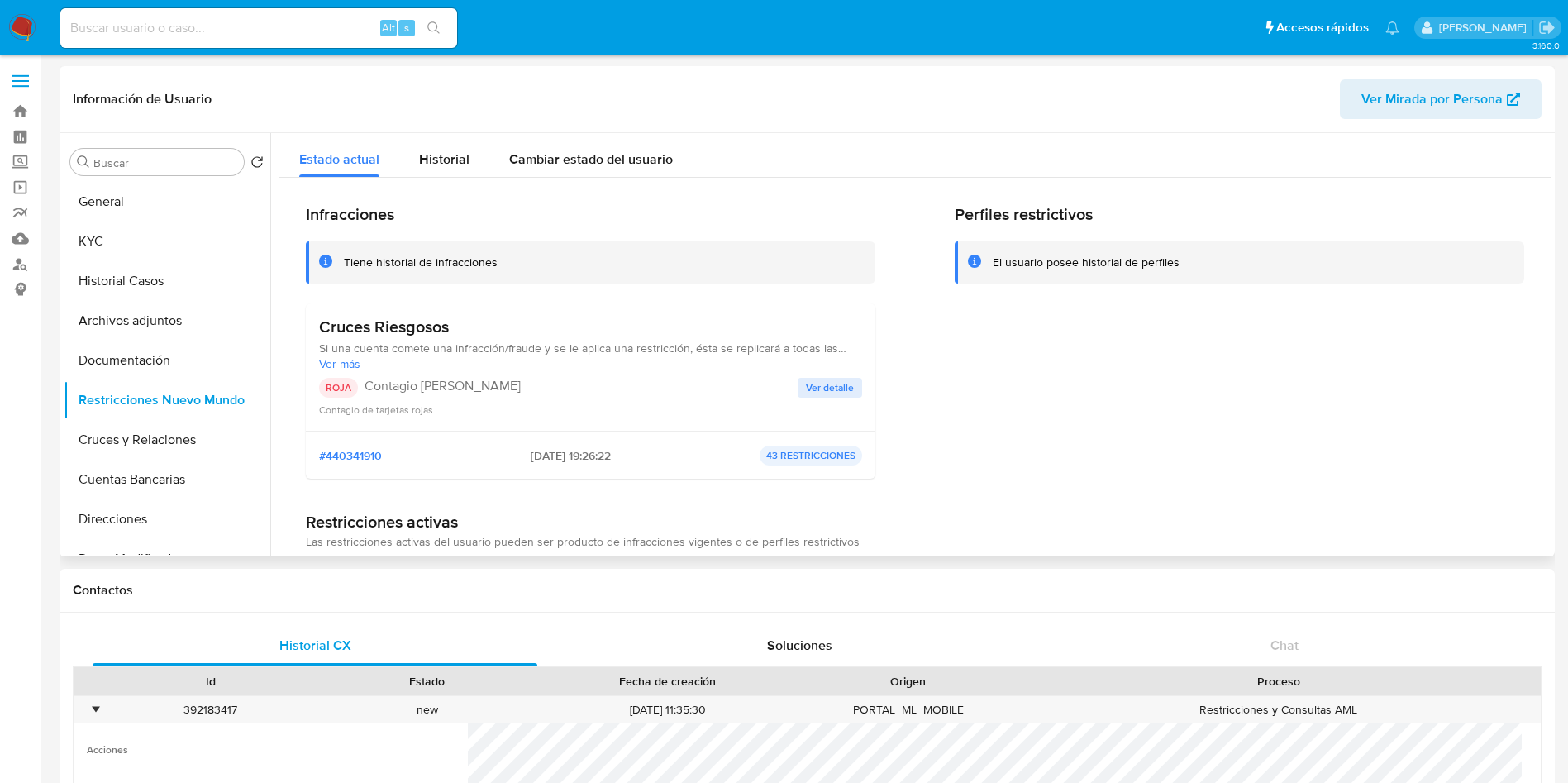
click at [826, 384] on span "Ver detalle" at bounding box center [829, 388] width 48 height 17
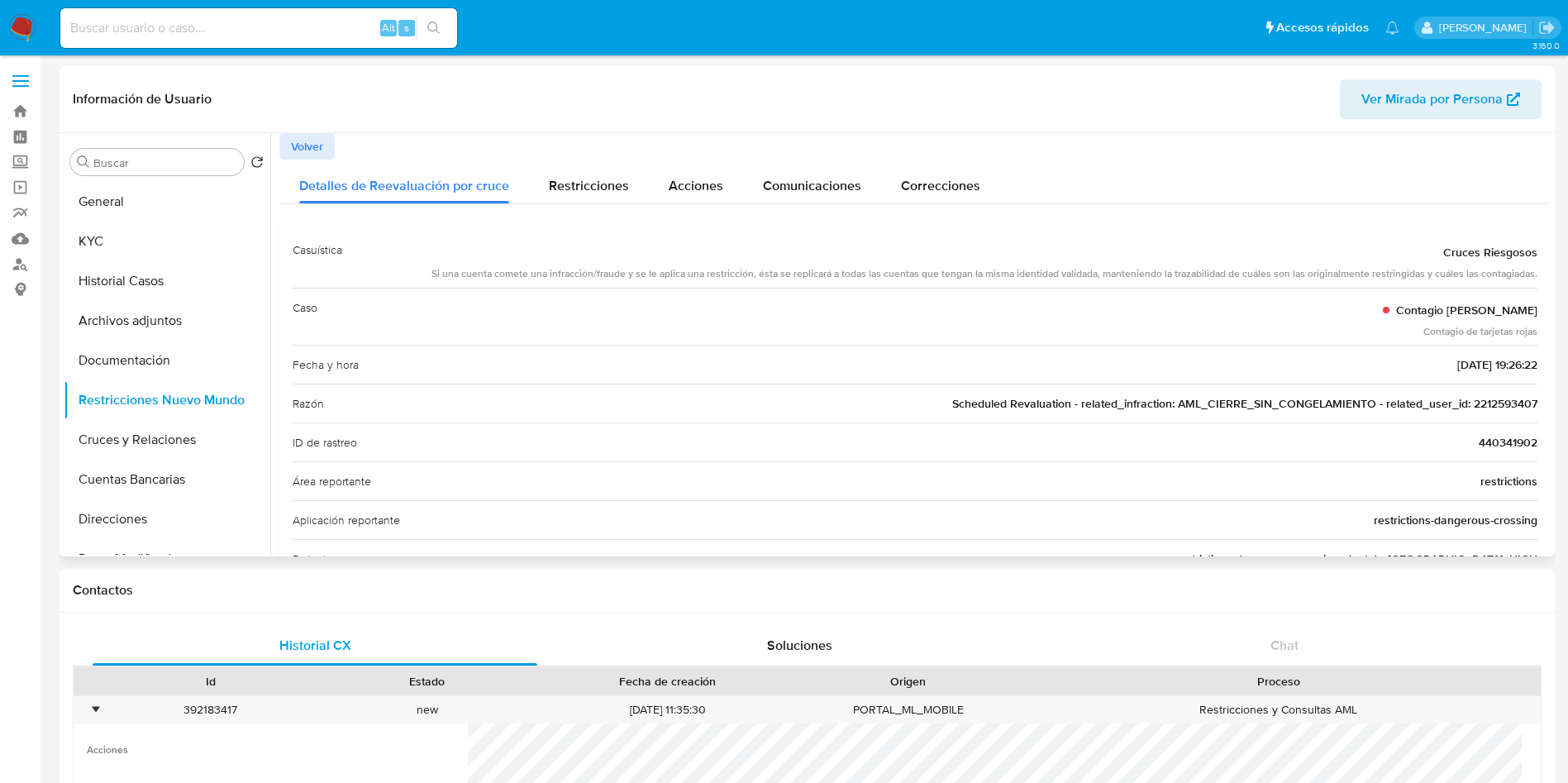
click at [1491, 408] on span "Scheduled Revaluation - related_infraction: AML_CIERRE_SIN_CONGELAMIENTO - rela…" at bounding box center [1245, 403] width 585 height 17
click at [292, 29] on input at bounding box center [258, 28] width 397 height 21
paste input "2212593407"
type input "2212593407"
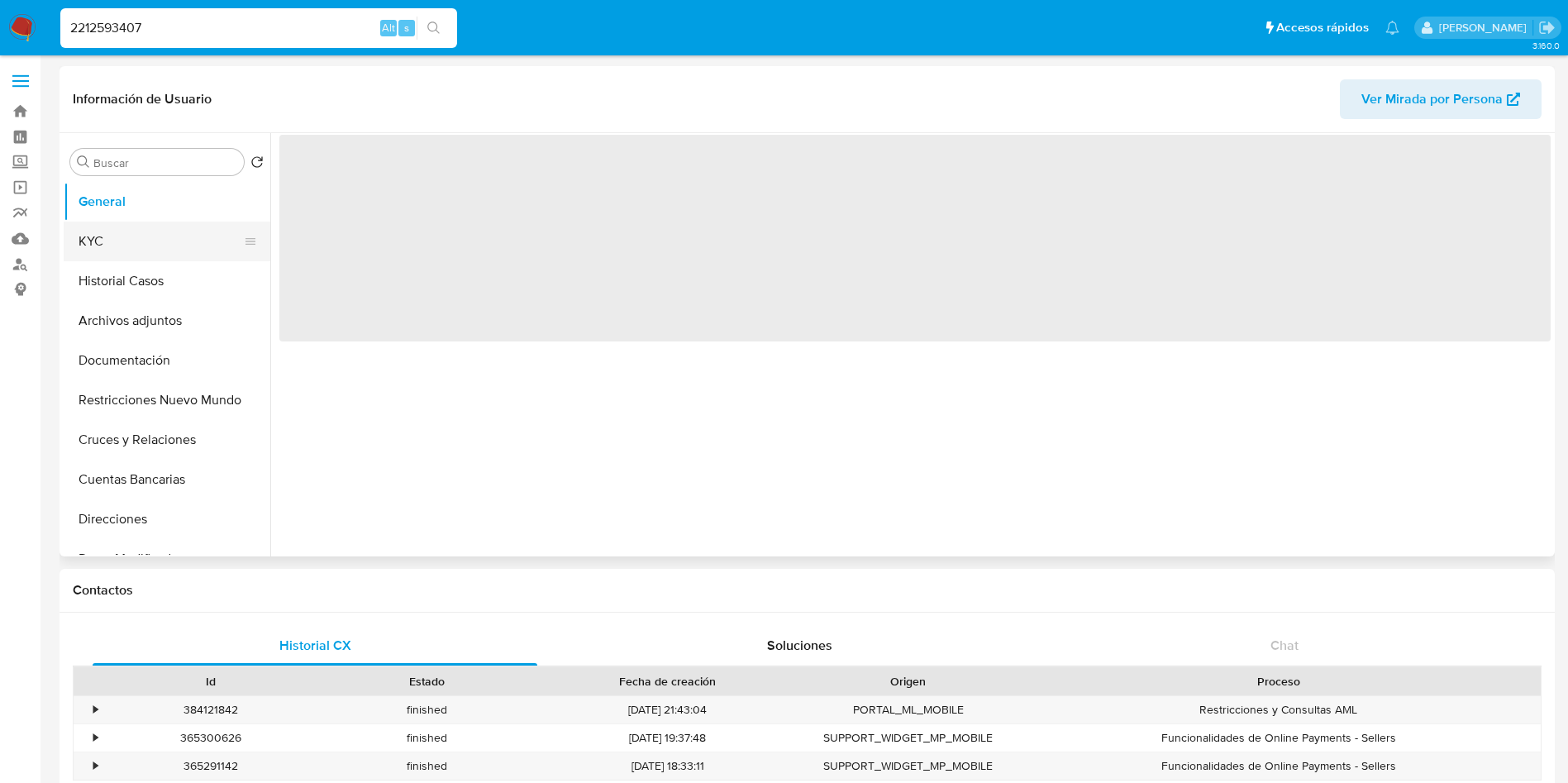
select select "10"
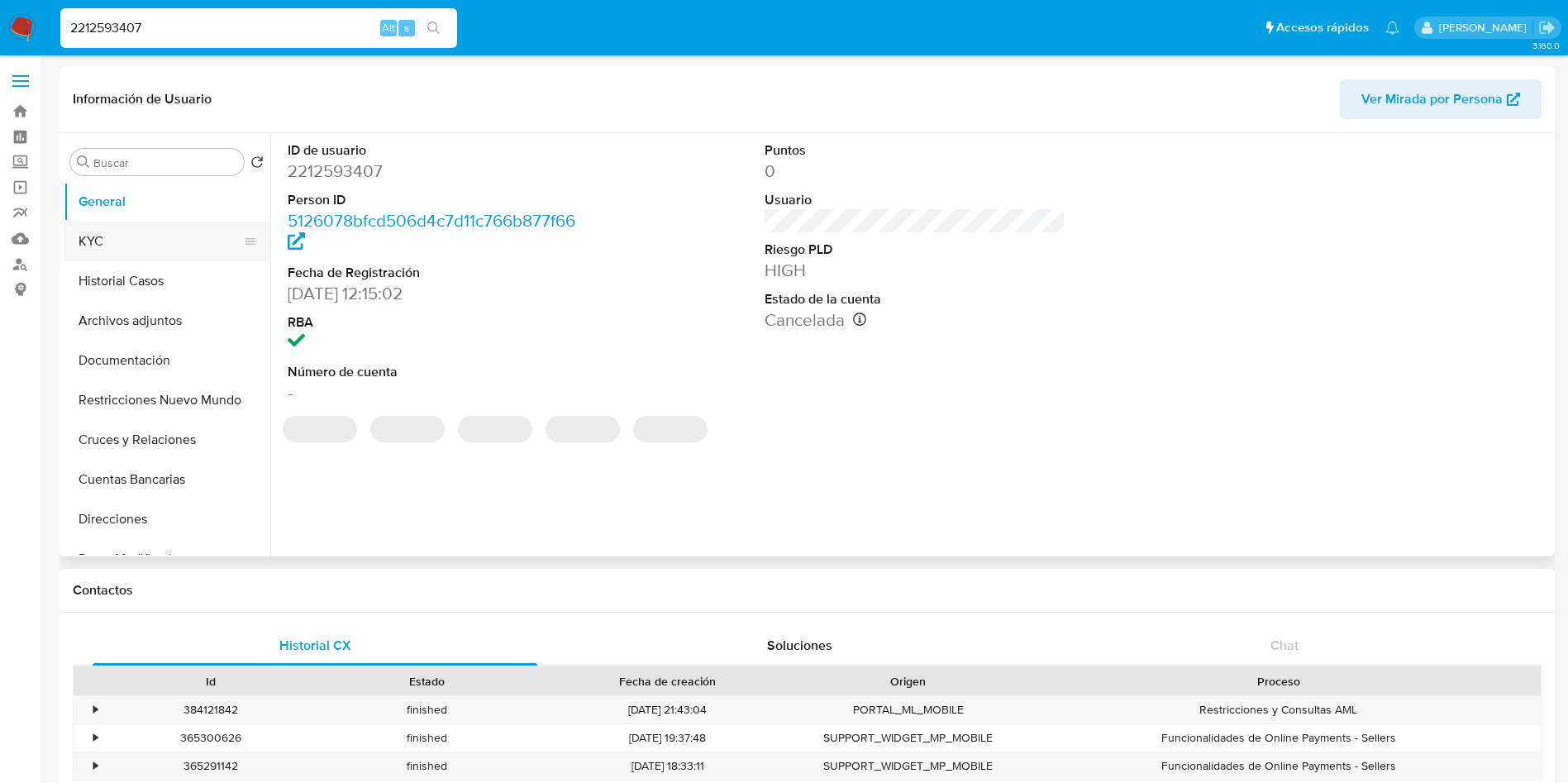
click at [100, 238] on button "KYC" at bounding box center [159, 241] width 193 height 39
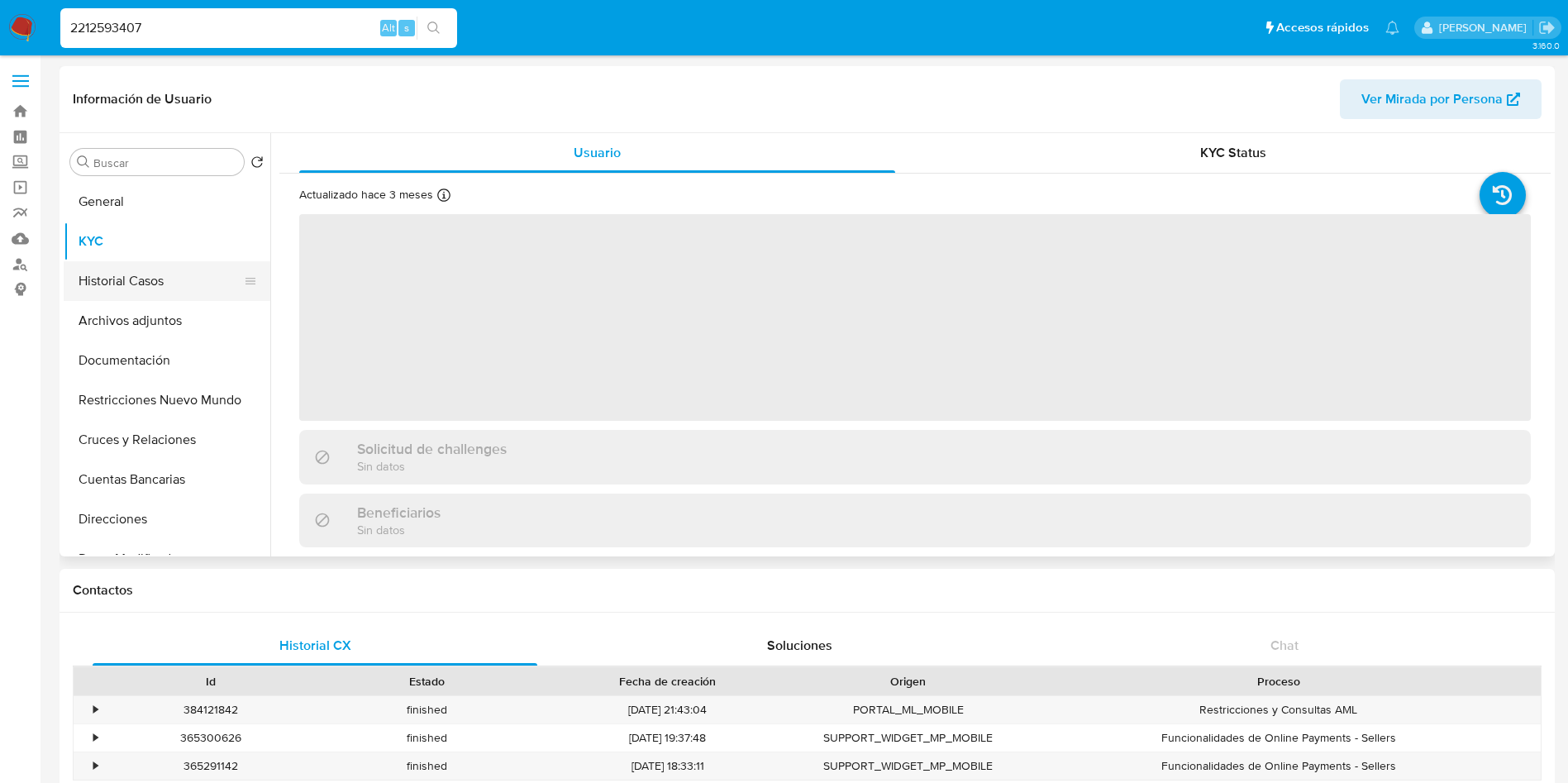
click at [102, 266] on button "Historial Casos" at bounding box center [159, 281] width 193 height 39
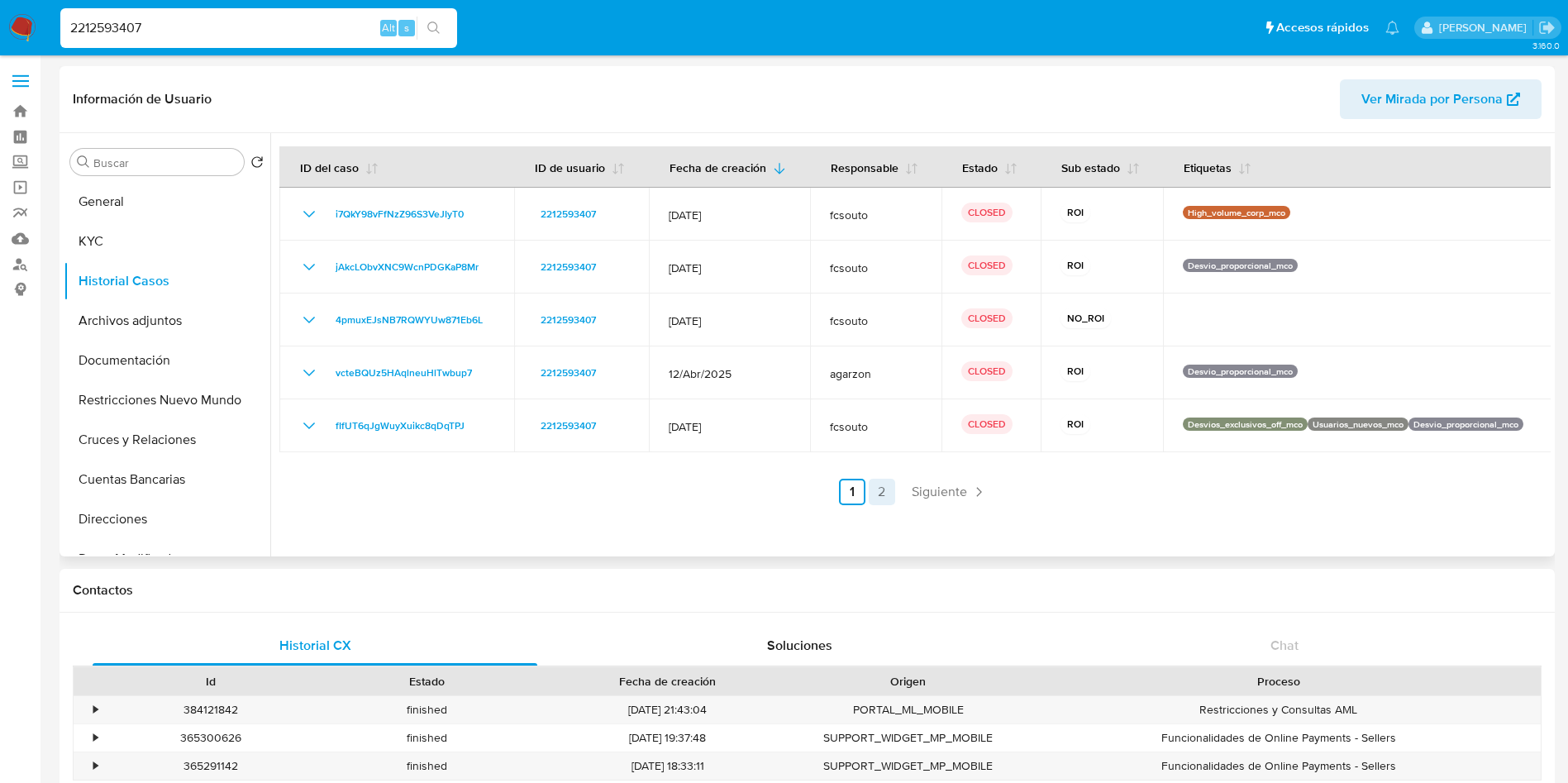
click at [883, 495] on link "2" at bounding box center [882, 491] width 27 height 27
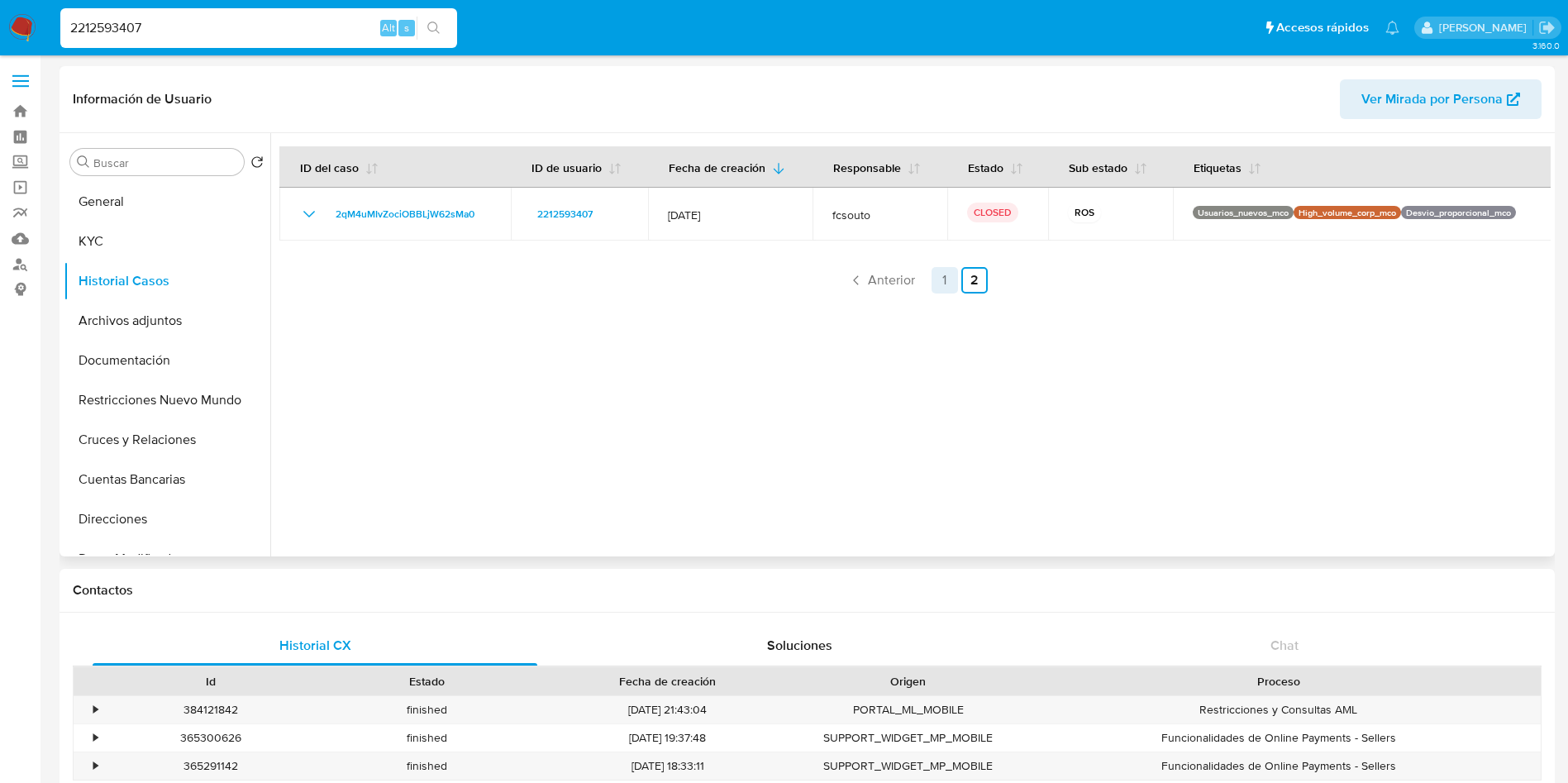
click at [940, 281] on link "1" at bounding box center [944, 280] width 27 height 27
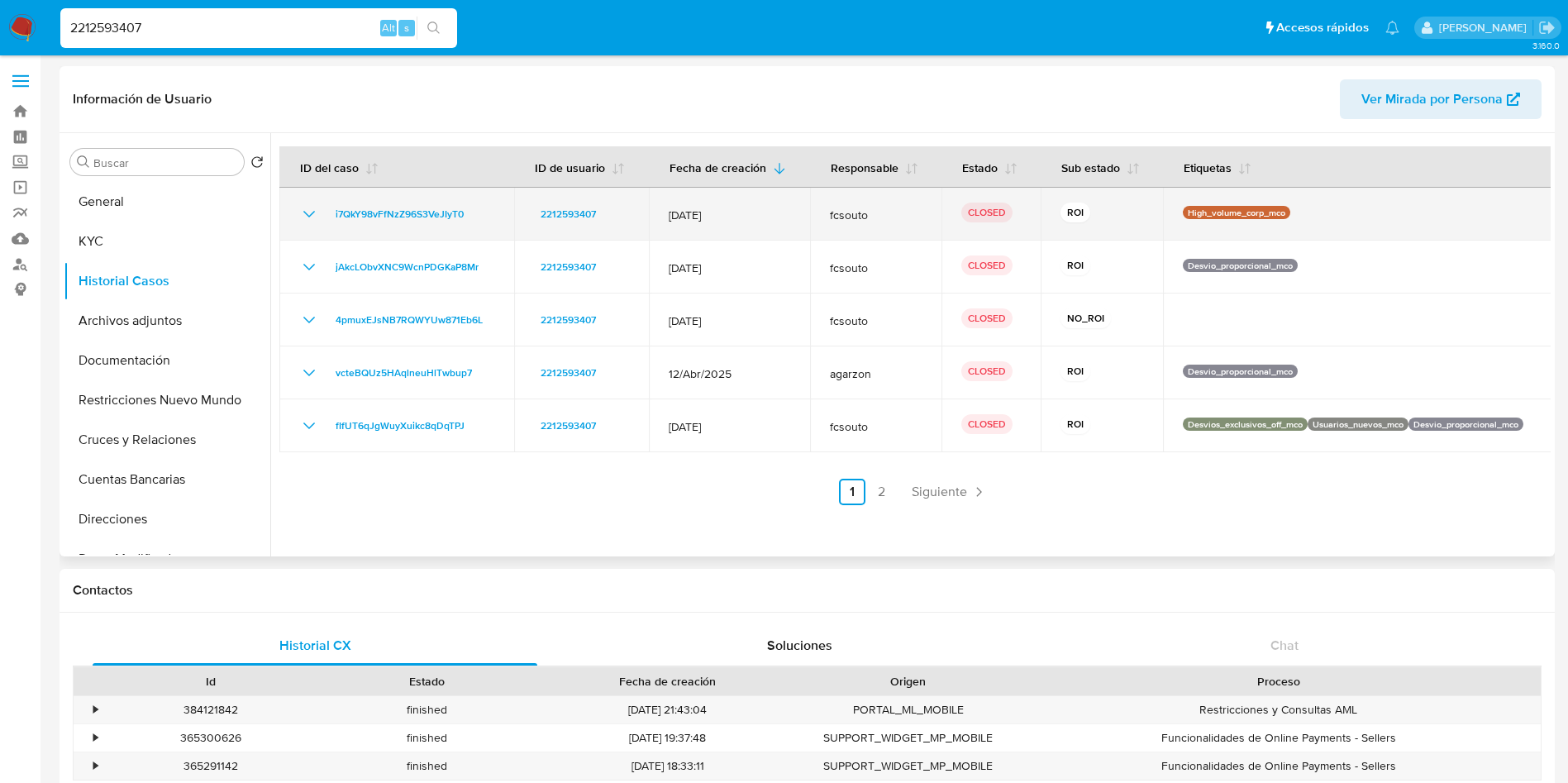
click at [306, 220] on icon "Mostrar/Ocultar" at bounding box center [309, 215] width 20 height 20
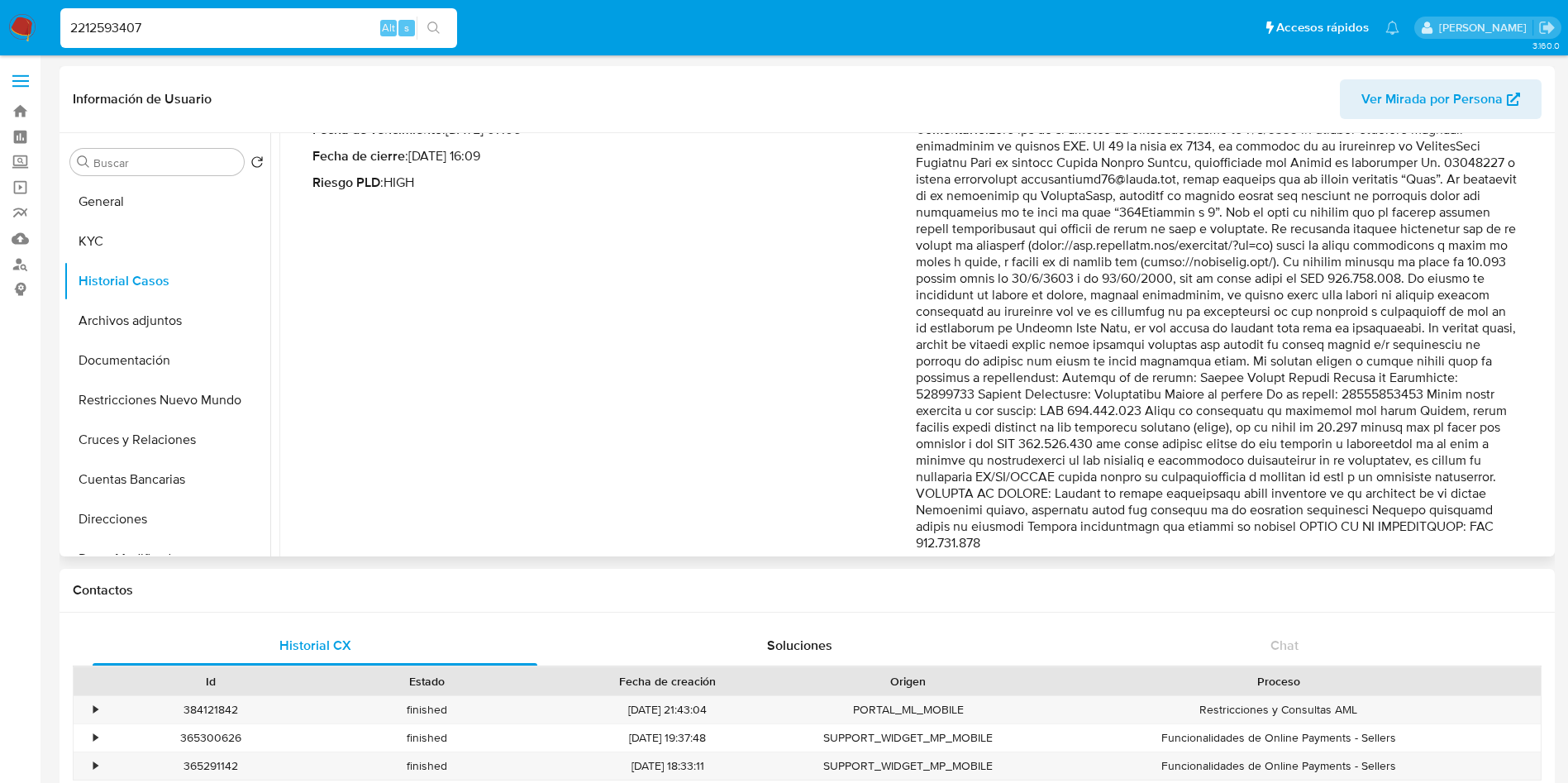
scroll to position [124, 0]
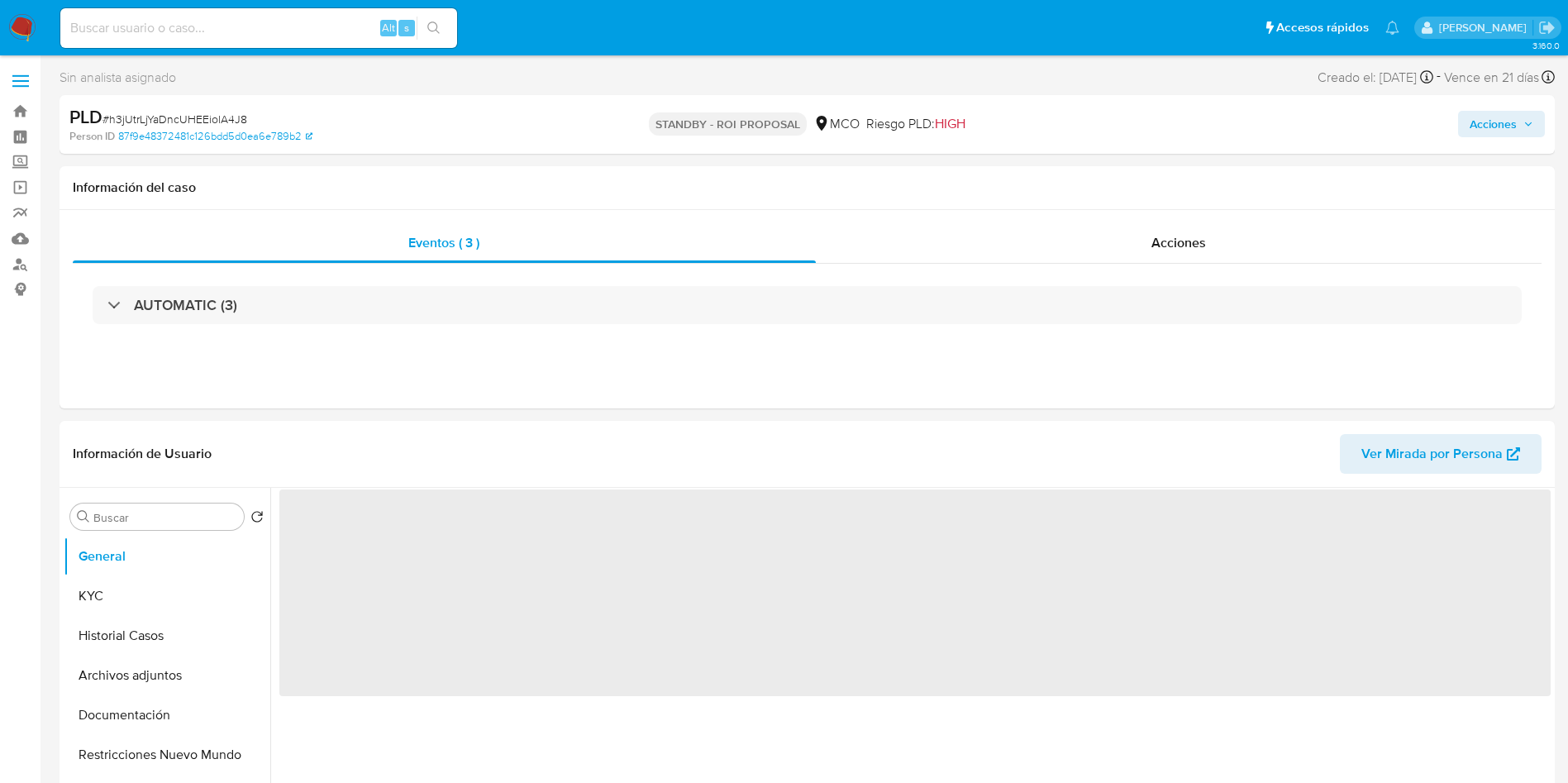
select select "10"
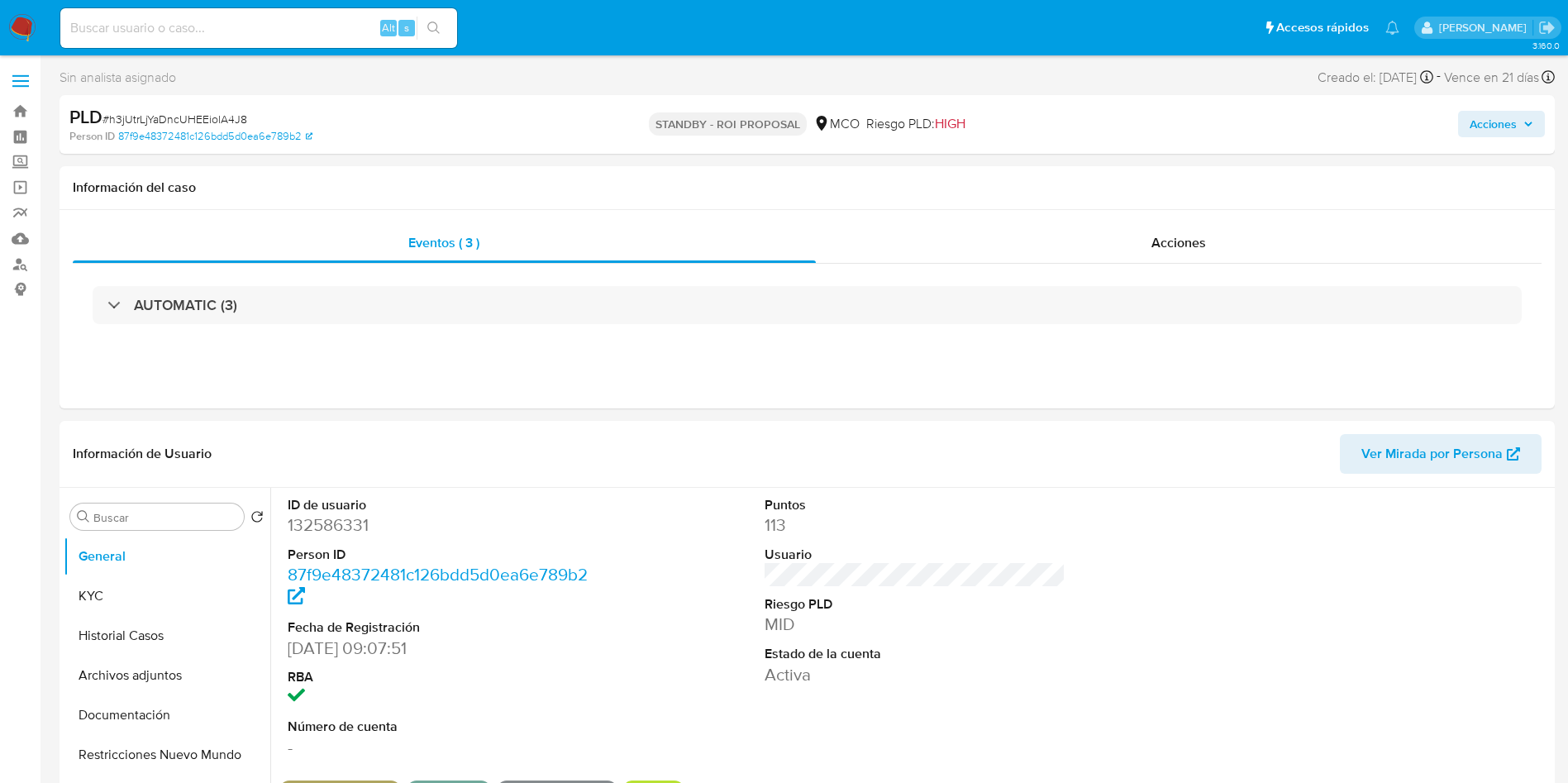
click at [13, 18] on img at bounding box center [22, 28] width 28 height 28
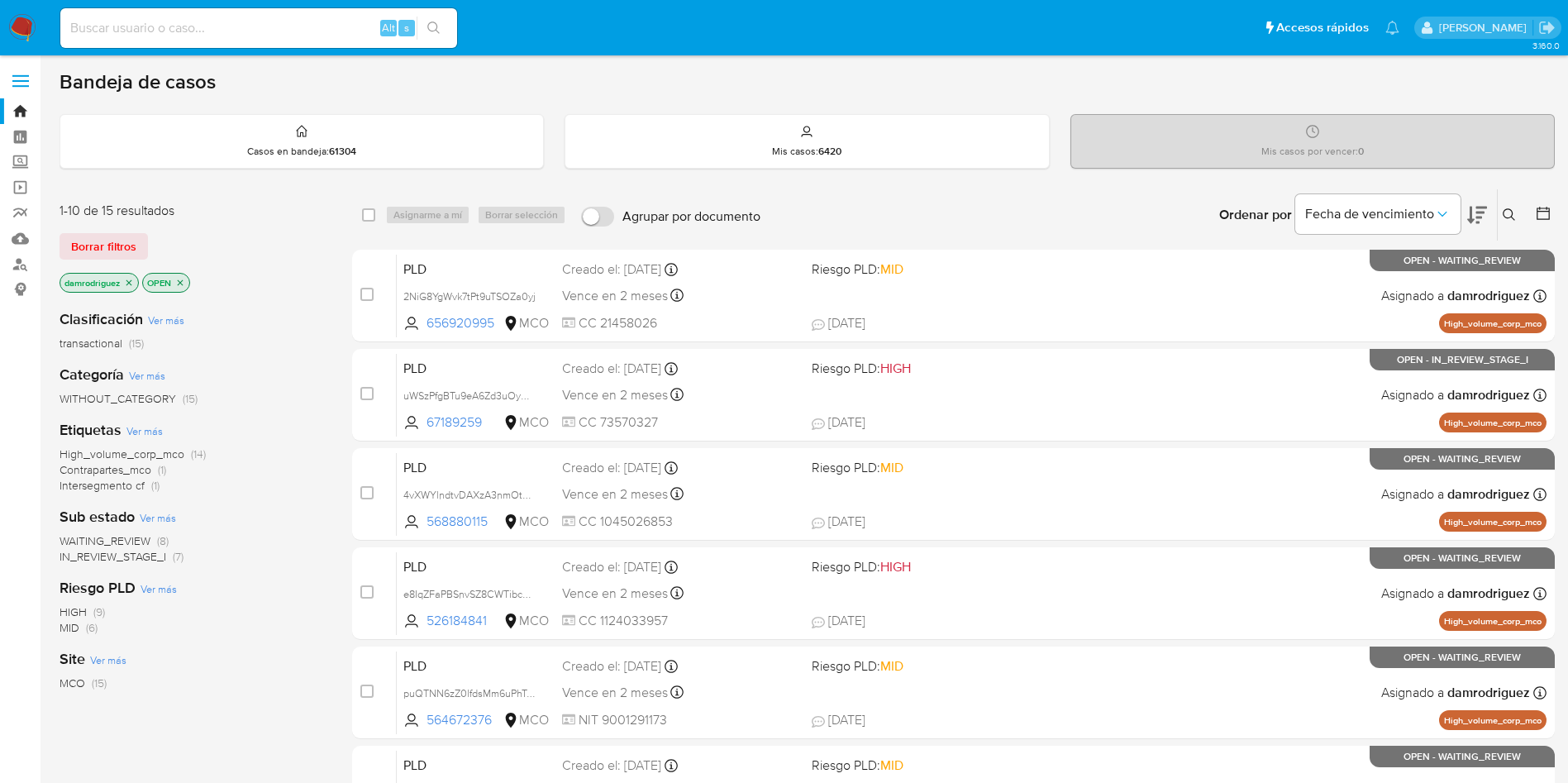
click at [216, 29] on input at bounding box center [258, 28] width 397 height 21
paste input "406781619"
type input "406781619"
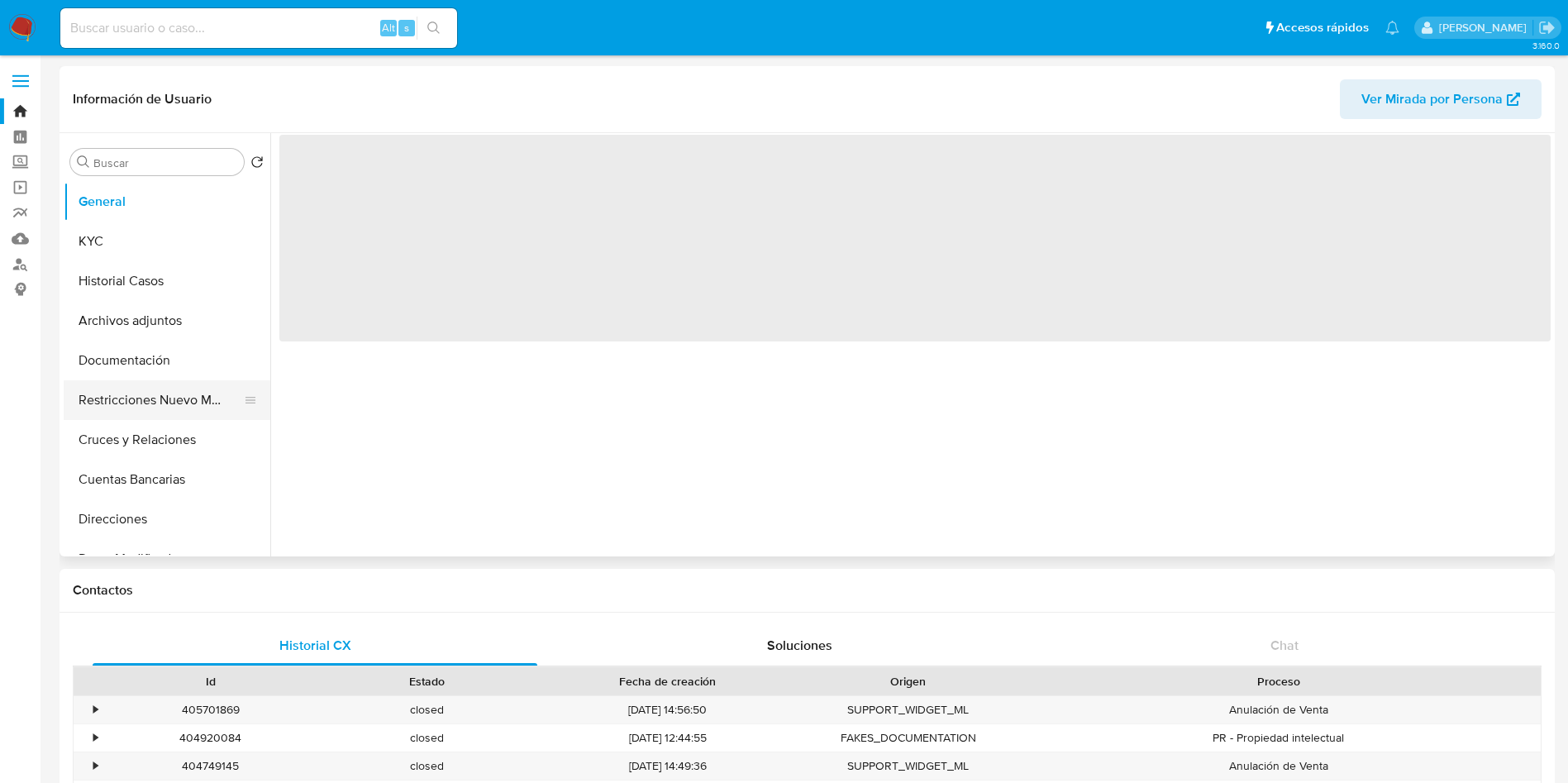
click at [171, 399] on button "Restricciones Nuevo Mundo" at bounding box center [159, 400] width 193 height 39
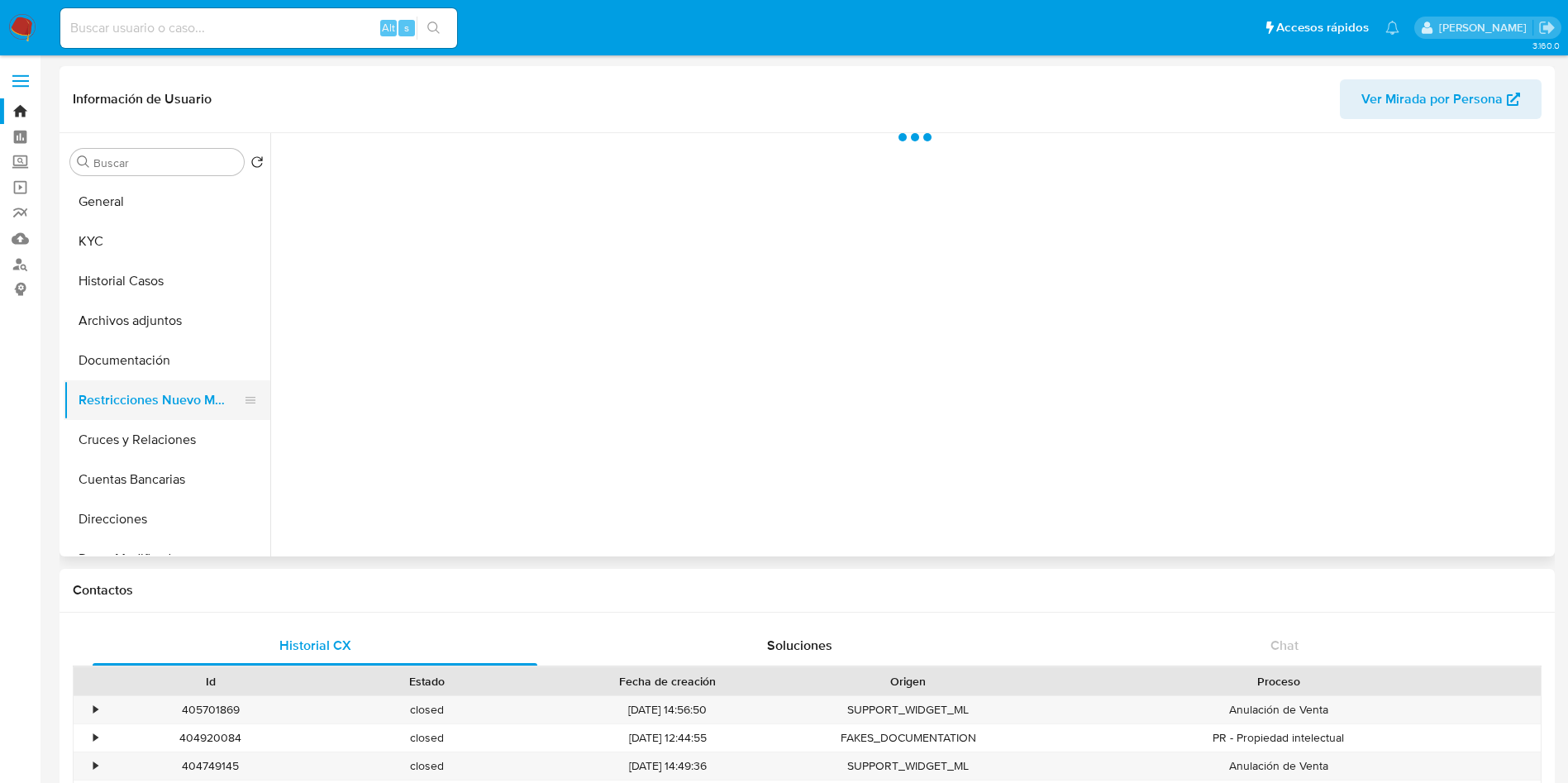
select select "10"
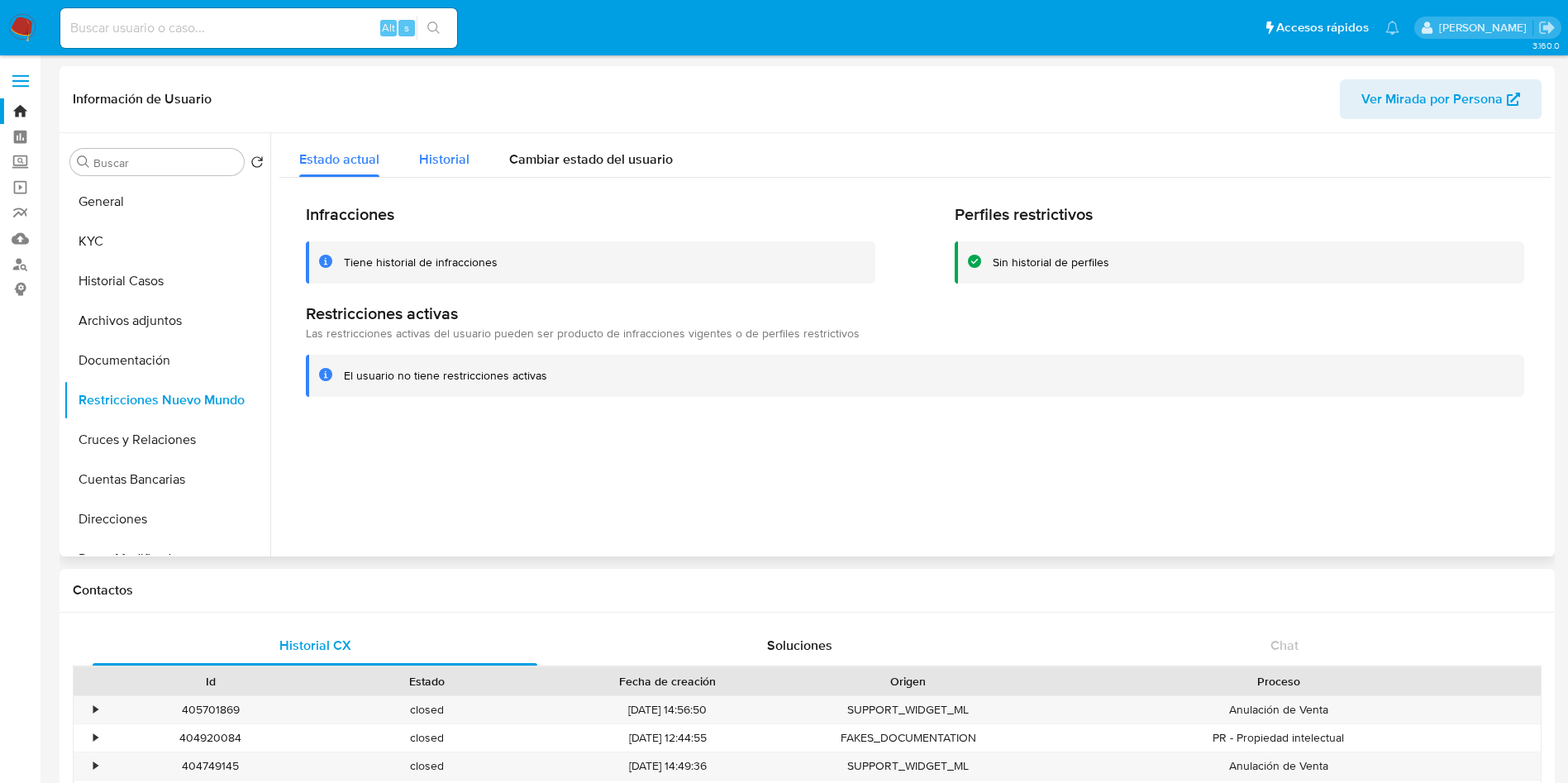
click at [432, 156] on span "Historial" at bounding box center [444, 159] width 50 height 19
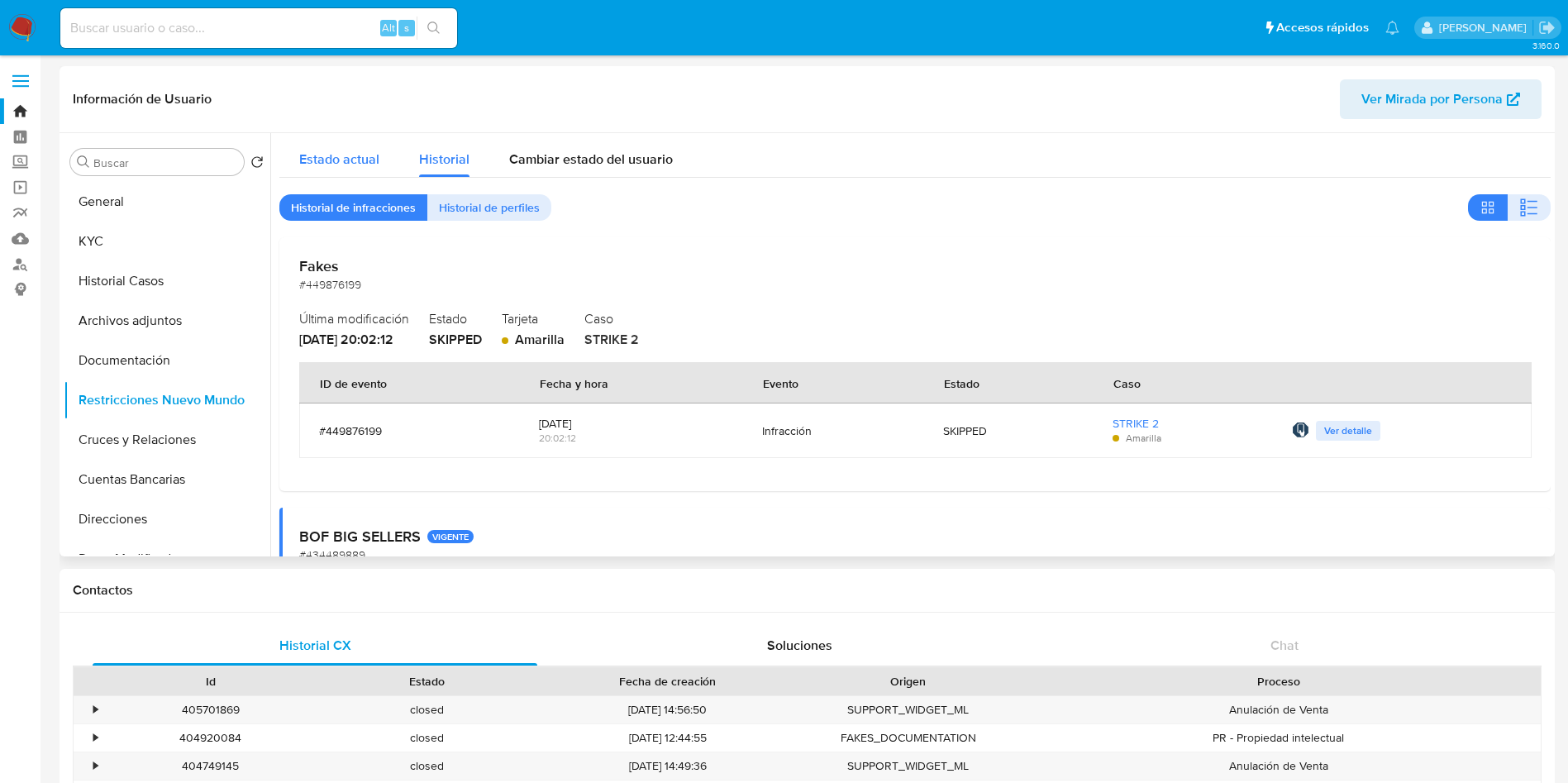
click at [349, 155] on span "Estado actual" at bounding box center [338, 159] width 80 height 19
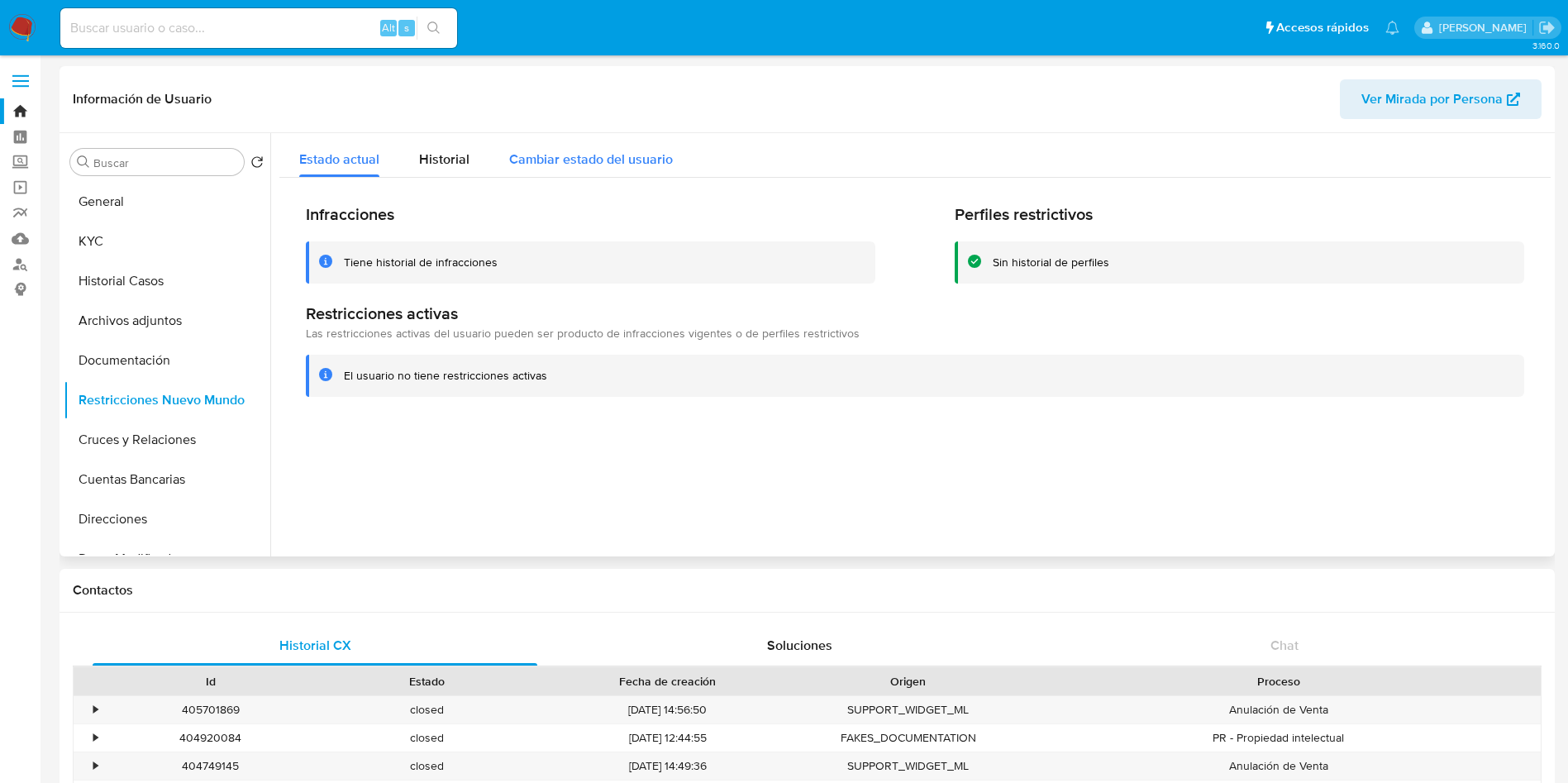
click at [532, 159] on span "Cambiar estado del usuario" at bounding box center [591, 159] width 164 height 19
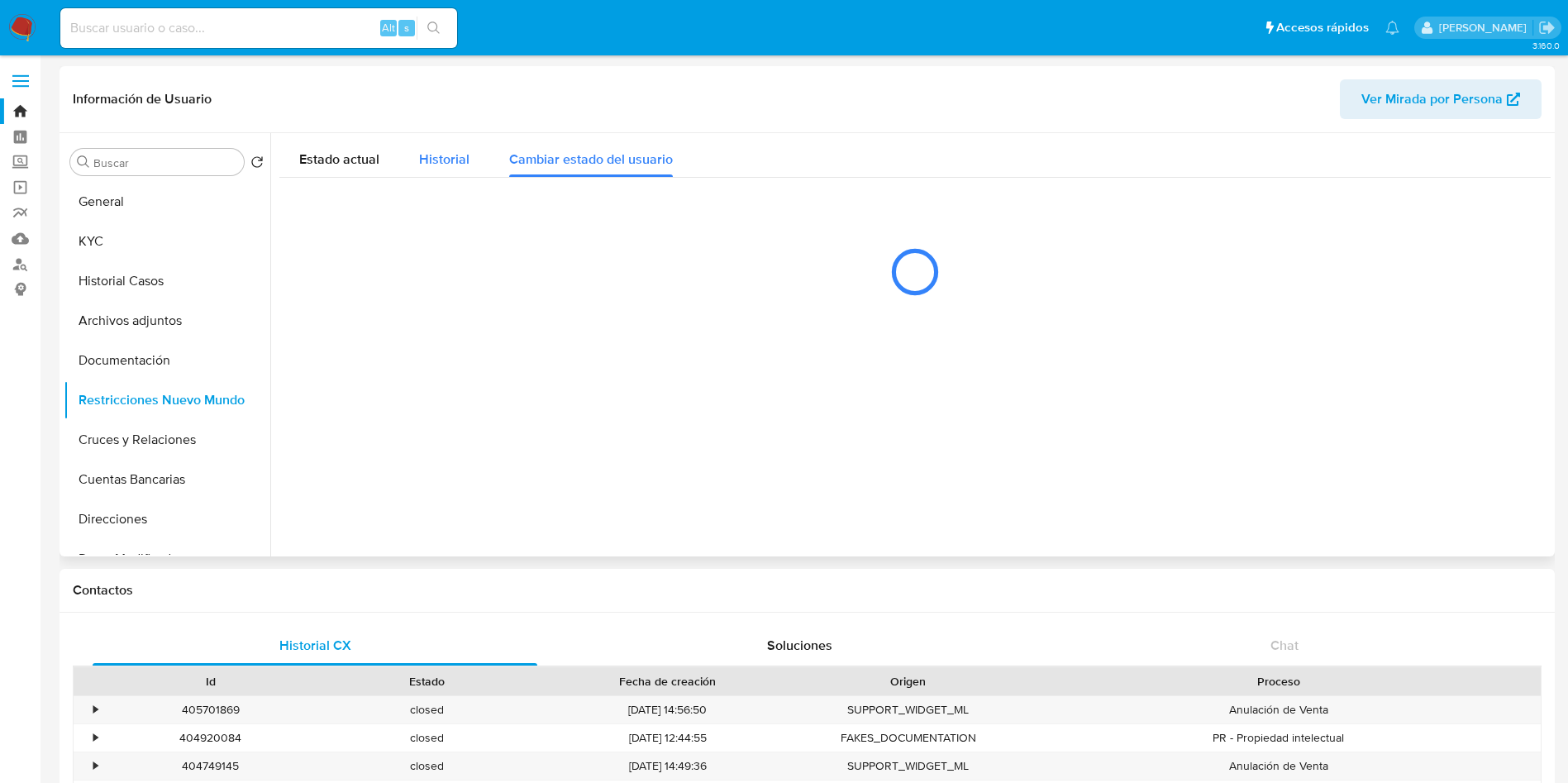
click at [442, 157] on span "Historial" at bounding box center [444, 159] width 50 height 19
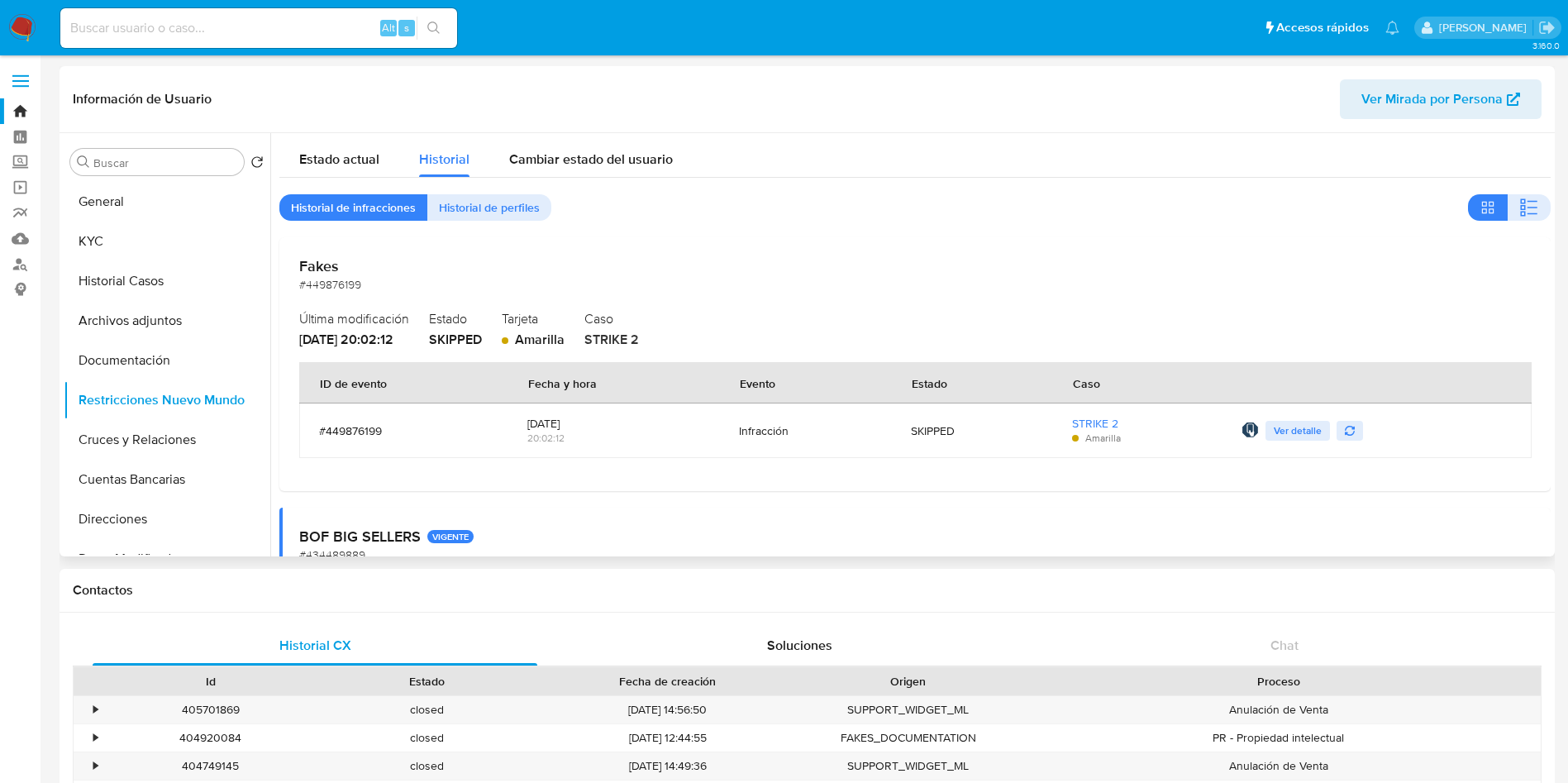
click at [336, 93] on header "Información de Usuario Ver Mirada por Persona" at bounding box center [806, 99] width 1468 height 39
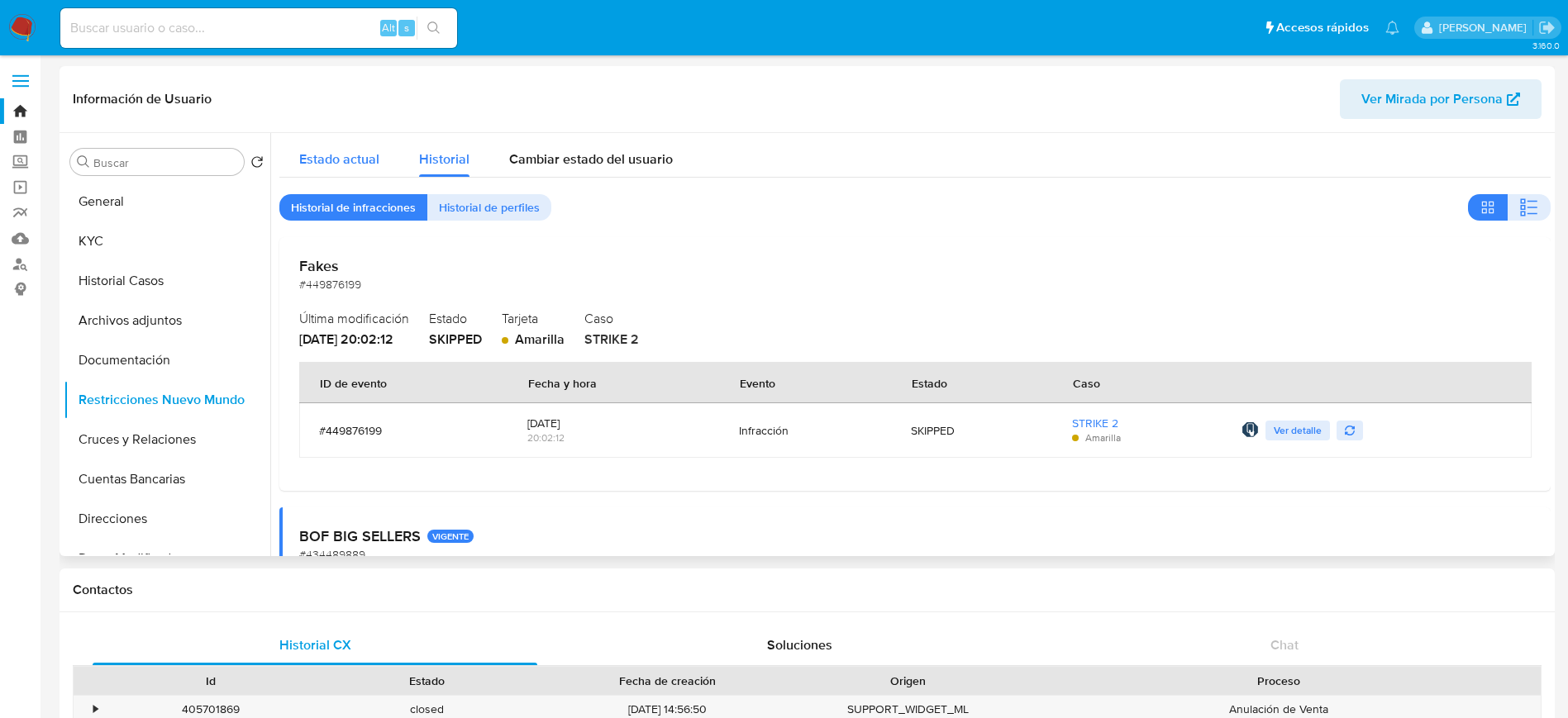
click at [359, 156] on span "Estado actual" at bounding box center [338, 158] width 80 height 19
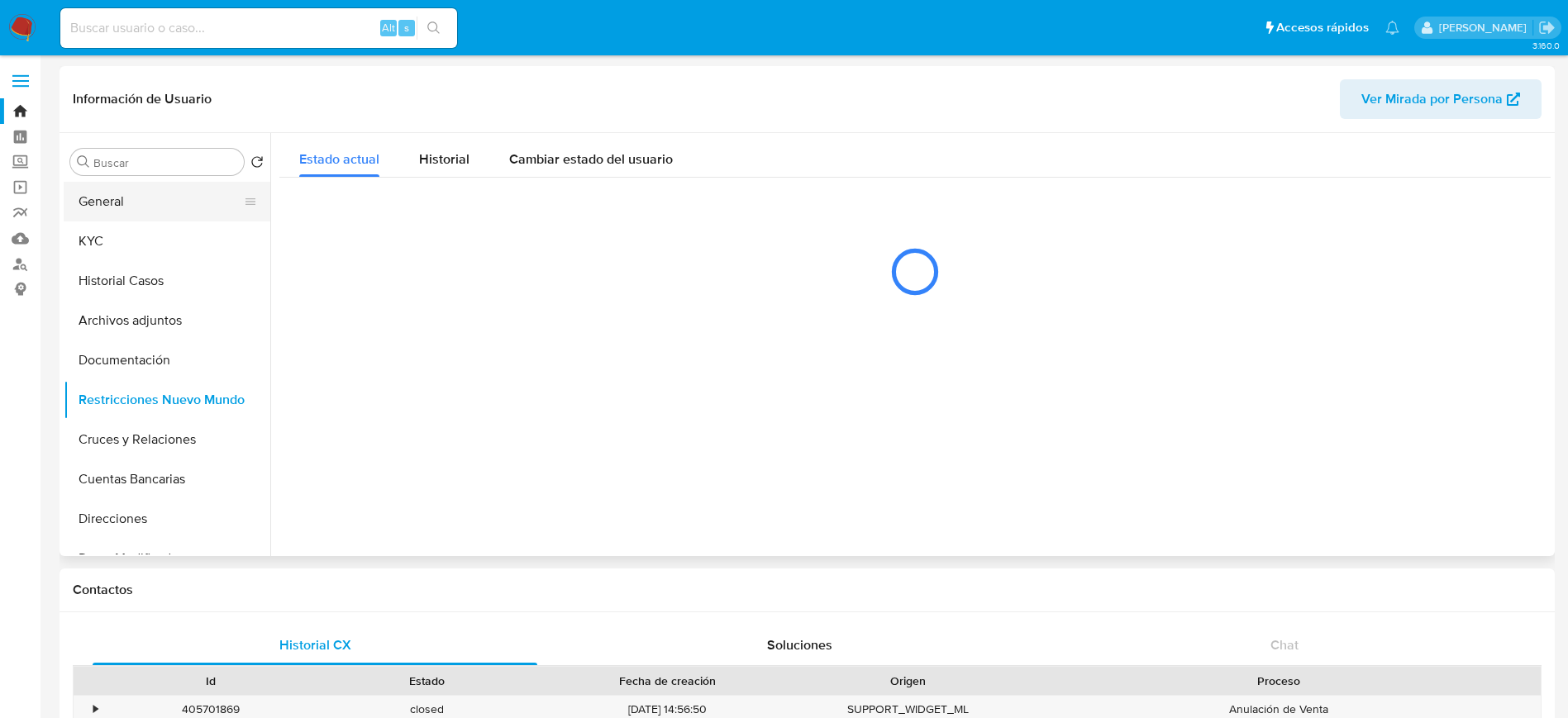
click at [114, 208] on button "General" at bounding box center [159, 201] width 193 height 39
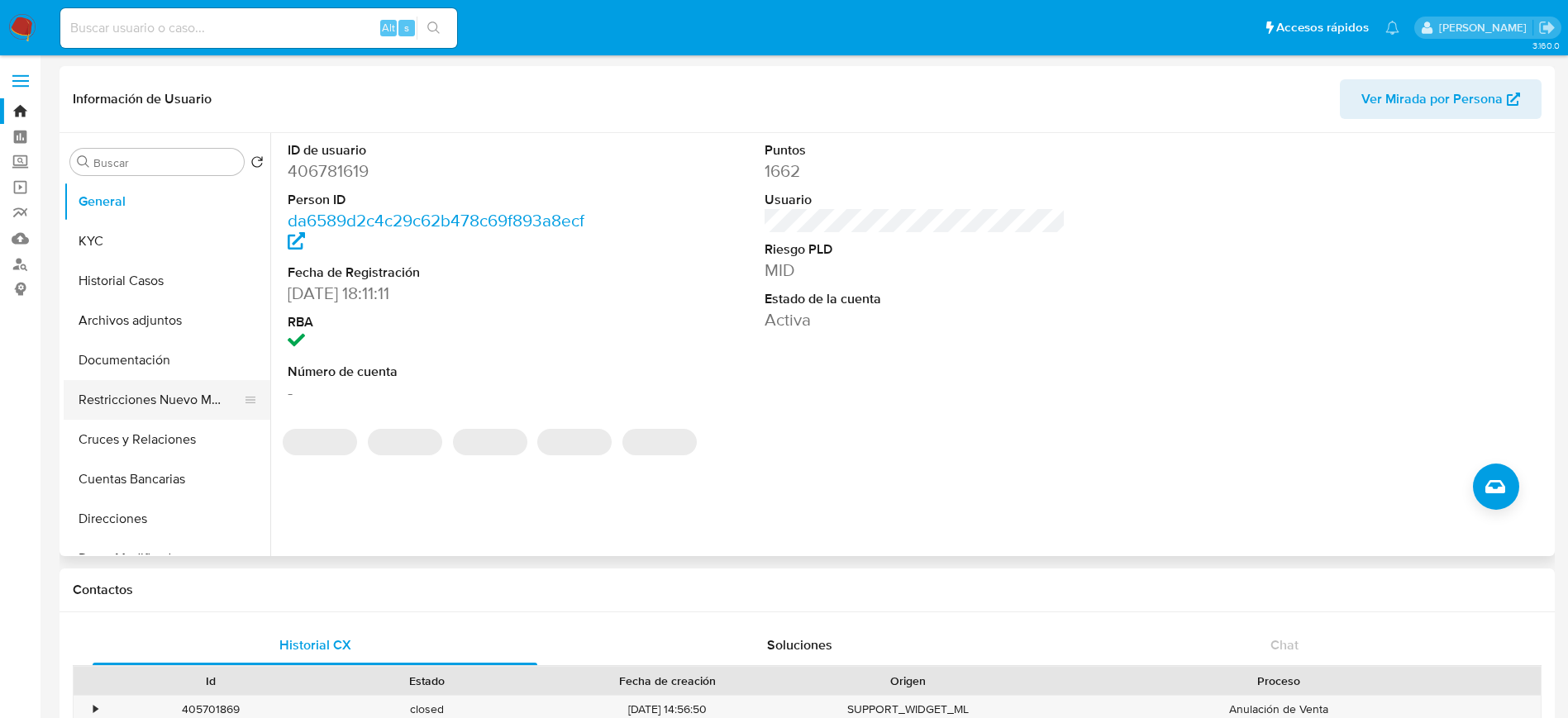
click at [143, 403] on button "Restricciones Nuevo Mundo" at bounding box center [159, 399] width 193 height 39
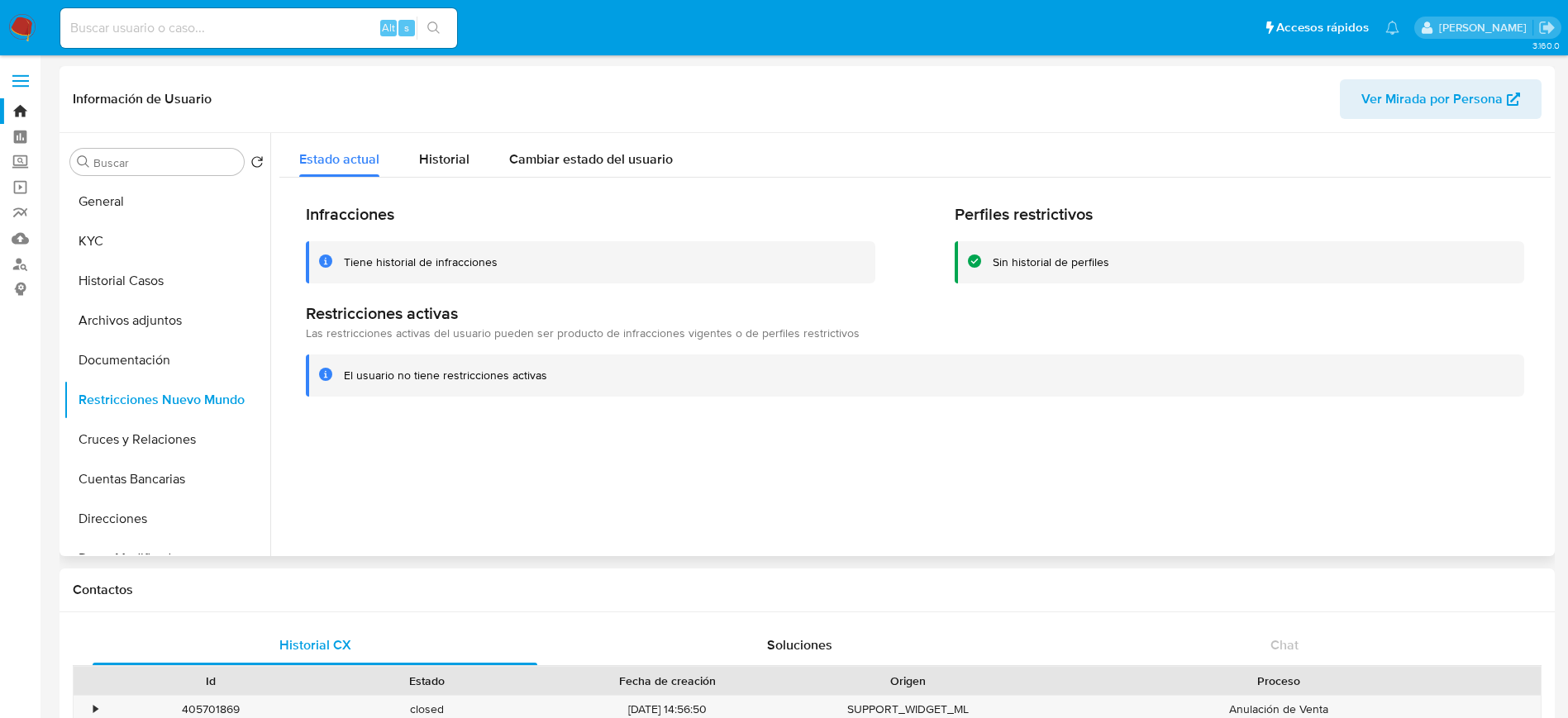
drag, startPoint x: 568, startPoint y: 371, endPoint x: 336, endPoint y: 380, distance: 232.2
click at [336, 380] on div "El usuario no tiene restricciones activas" at bounding box center [915, 375] width 1218 height 42
drag, startPoint x: 444, startPoint y: 158, endPoint x: 433, endPoint y: 281, distance: 123.5
click at [433, 281] on div "Estado actual Historial Cambiar estado del usuario Infracciones Tiene historial…" at bounding box center [915, 277] width 1271 height 290
drag, startPoint x: 403, startPoint y: 267, endPoint x: 442, endPoint y: 265, distance: 39.1
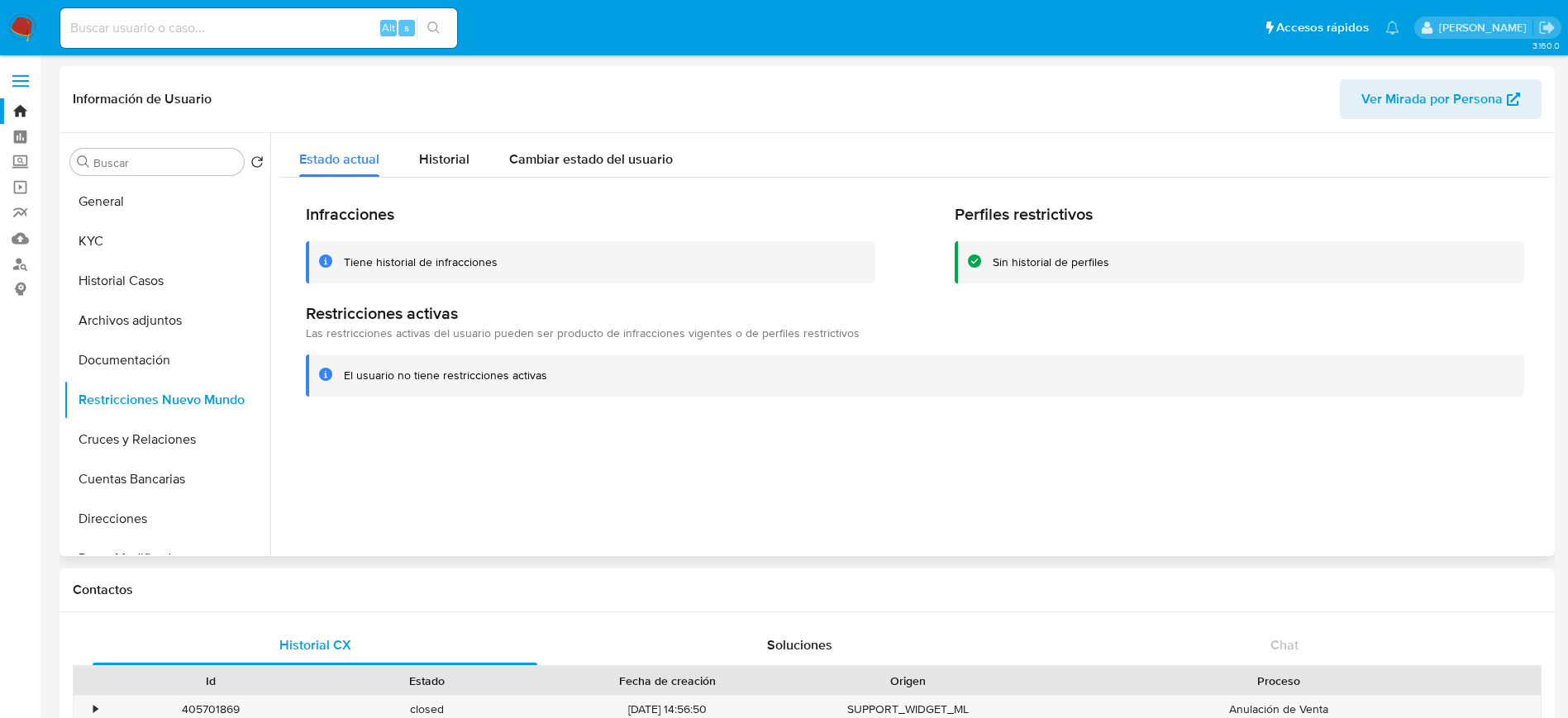
click at [442, 265] on div "Tiene historial de infracciones" at bounding box center [421, 262] width 154 height 16
click at [424, 158] on span "Historial" at bounding box center [444, 158] width 50 height 19
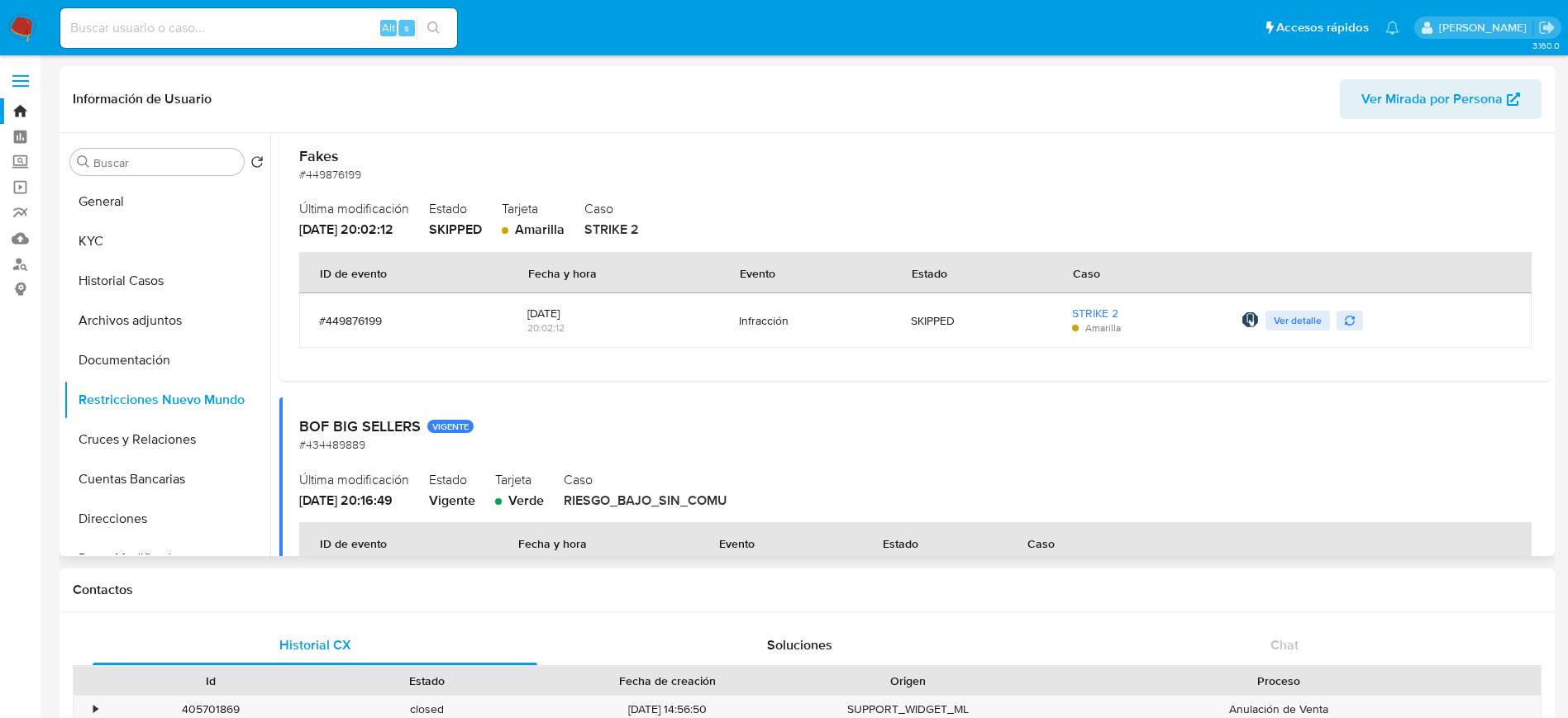
scroll to position [124, 0]
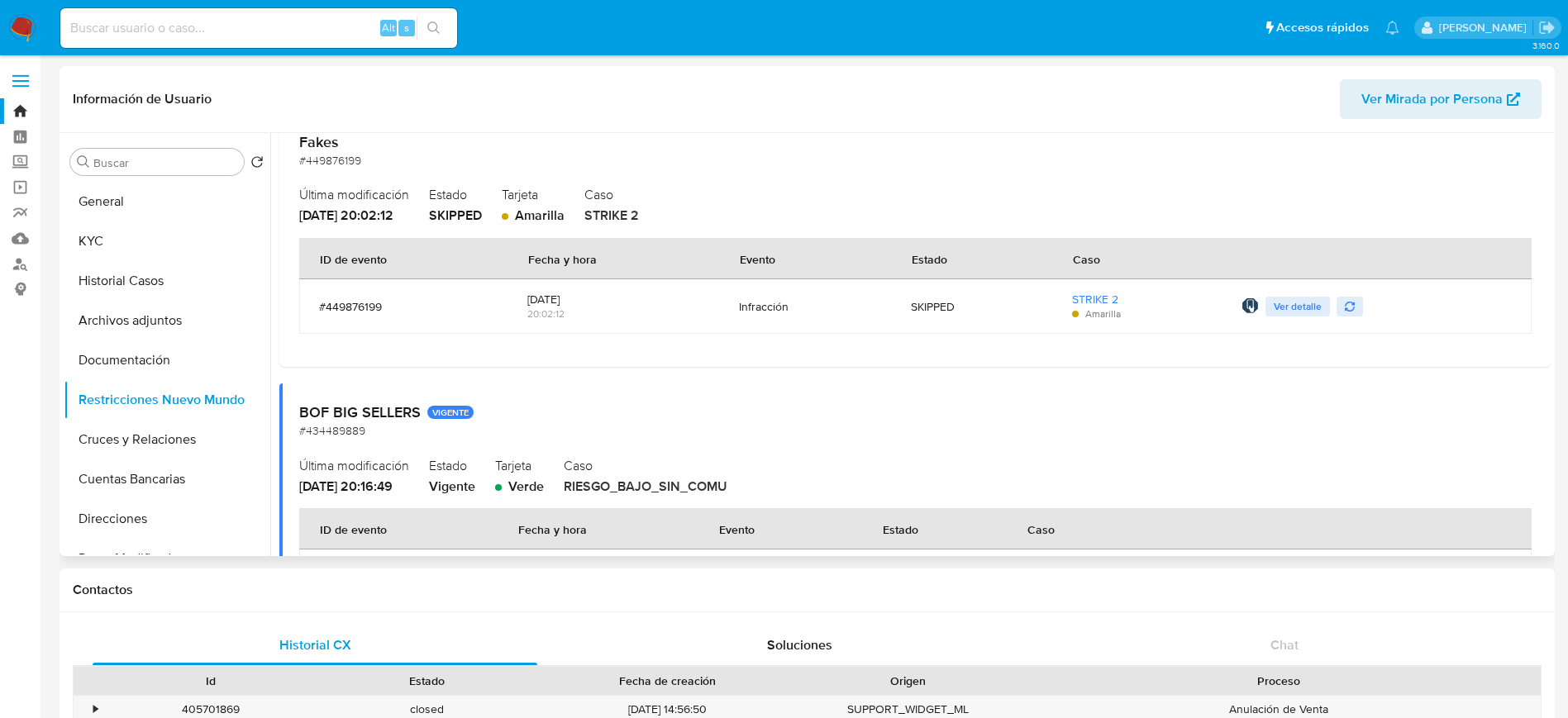
drag, startPoint x: 728, startPoint y: 307, endPoint x: 814, endPoint y: 309, distance: 86.0
click at [814, 309] on td "Infracción" at bounding box center [806, 307] width 172 height 55
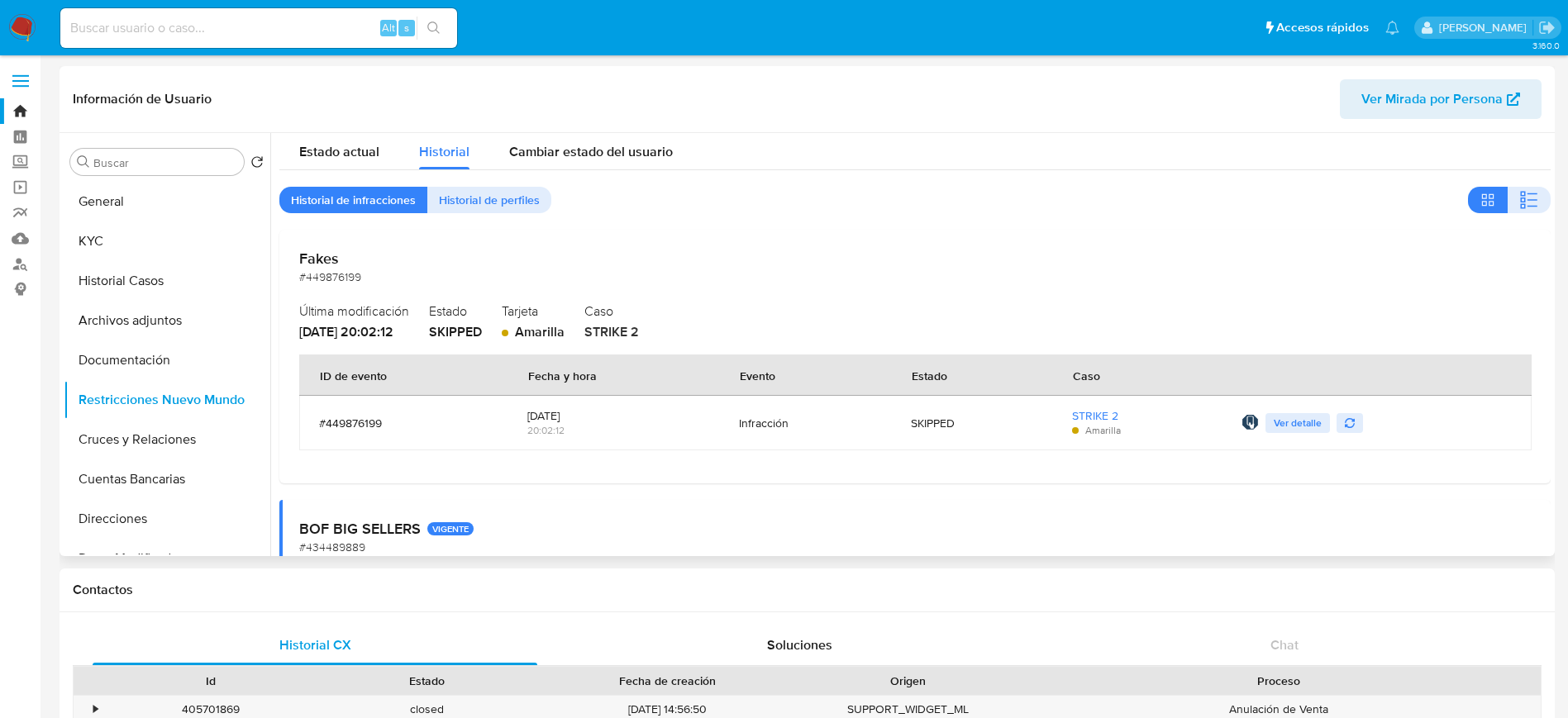
scroll to position [0, 0]
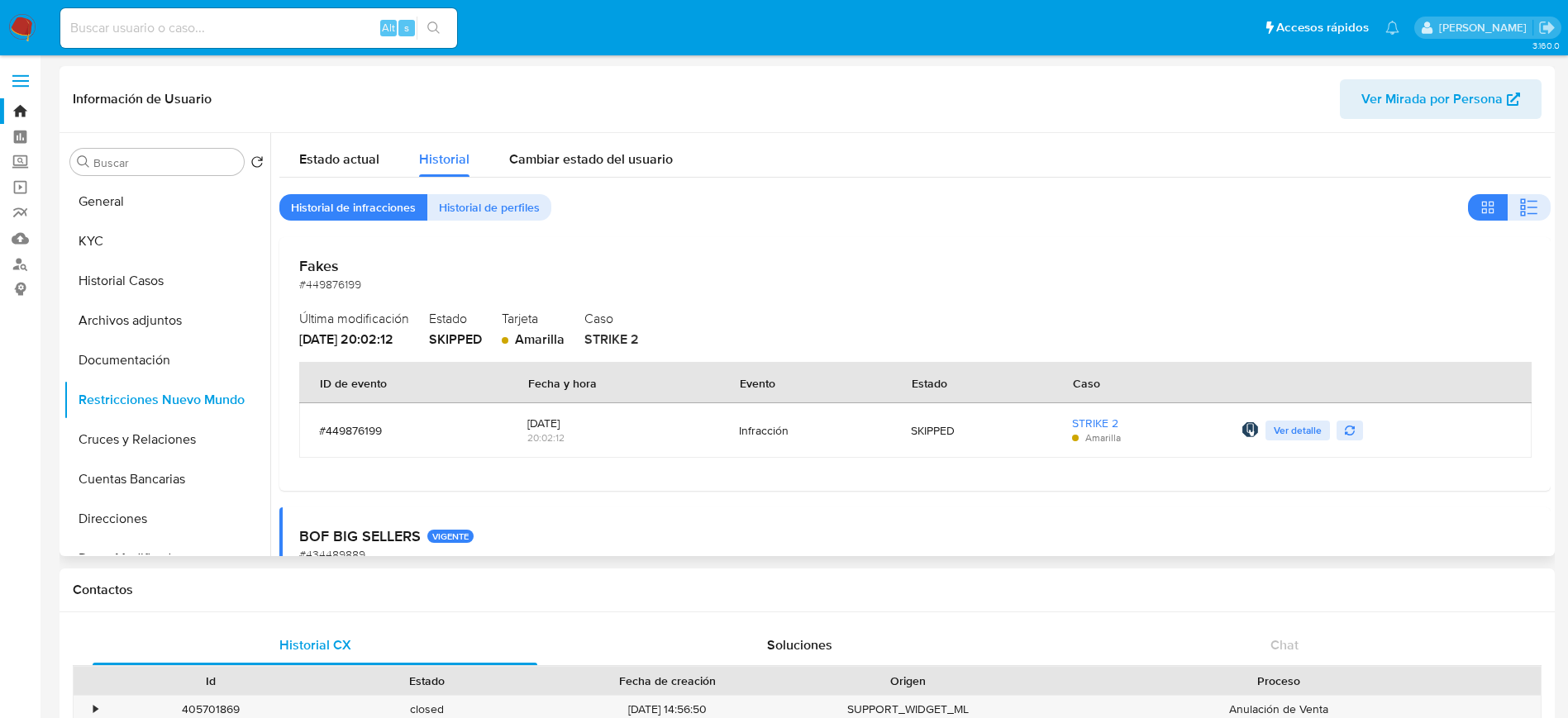
drag, startPoint x: 320, startPoint y: 263, endPoint x: 347, endPoint y: 263, distance: 27.0
click at [347, 263] on h2 "Fakes" at bounding box center [915, 266] width 1232 height 18
drag, startPoint x: 911, startPoint y: 430, endPoint x: 967, endPoint y: 433, distance: 56.1
click at [967, 433] on div "SKIPPED" at bounding box center [971, 430] width 121 height 15
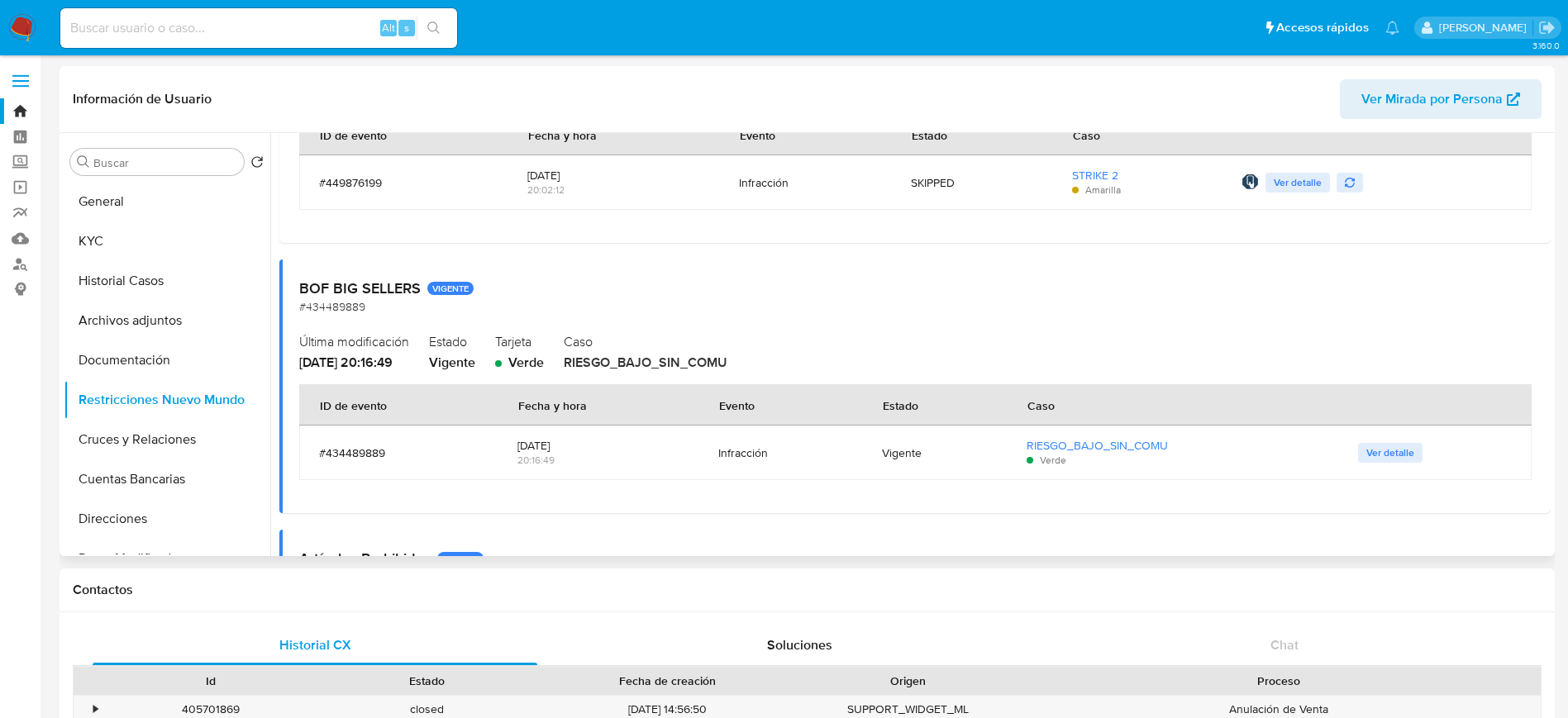
scroll to position [372, 0]
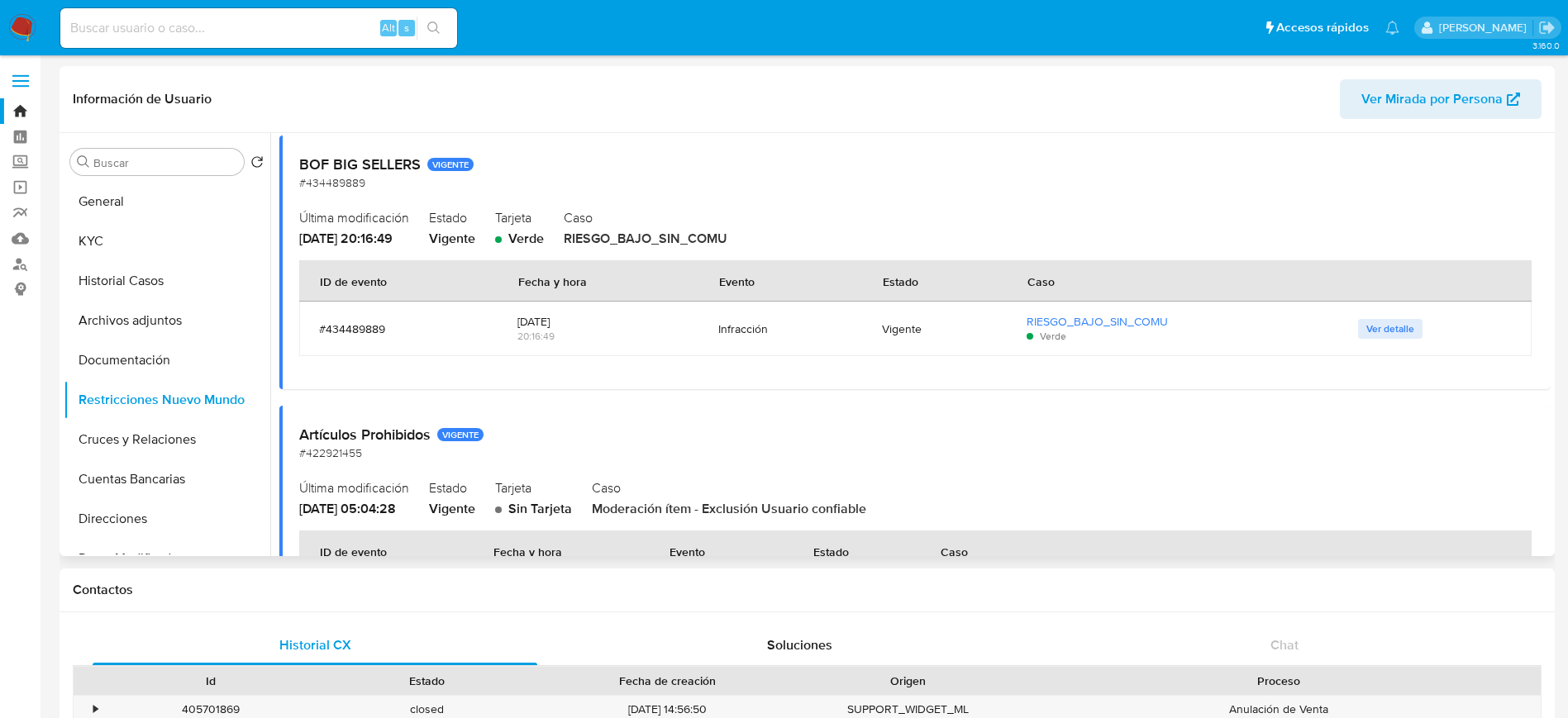
drag, startPoint x: 722, startPoint y: 325, endPoint x: 764, endPoint y: 326, distance: 42.0
click at [764, 326] on div "Infracción" at bounding box center [780, 329] width 124 height 15
drag, startPoint x: 894, startPoint y: 332, endPoint x: 919, endPoint y: 331, distance: 25.0
click at [919, 331] on div "Vigente" at bounding box center [934, 329] width 105 height 15
drag, startPoint x: 740, startPoint y: 332, endPoint x: 753, endPoint y: 332, distance: 13.0
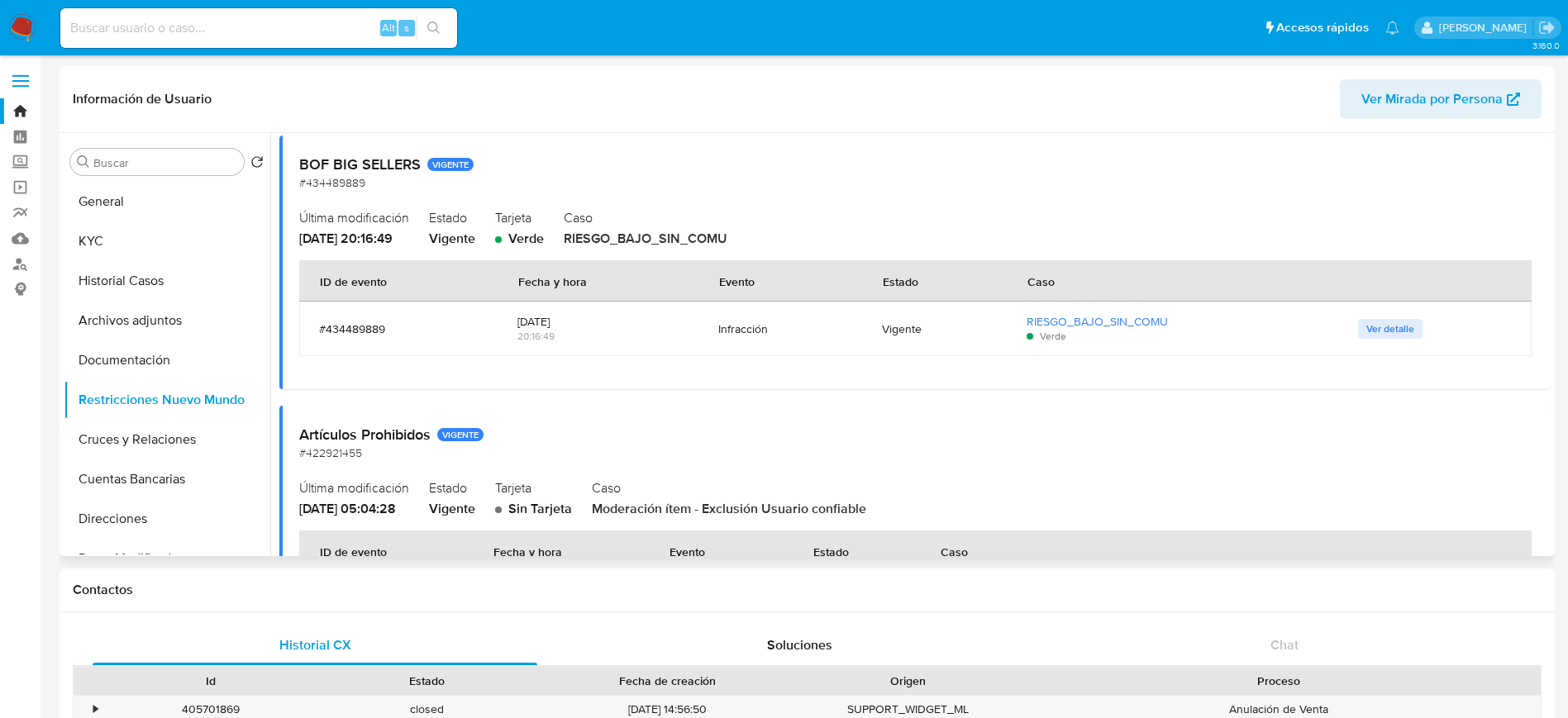
click at [753, 332] on div "Infracción" at bounding box center [780, 329] width 124 height 15
click at [776, 331] on div "Infracción" at bounding box center [780, 329] width 124 height 15
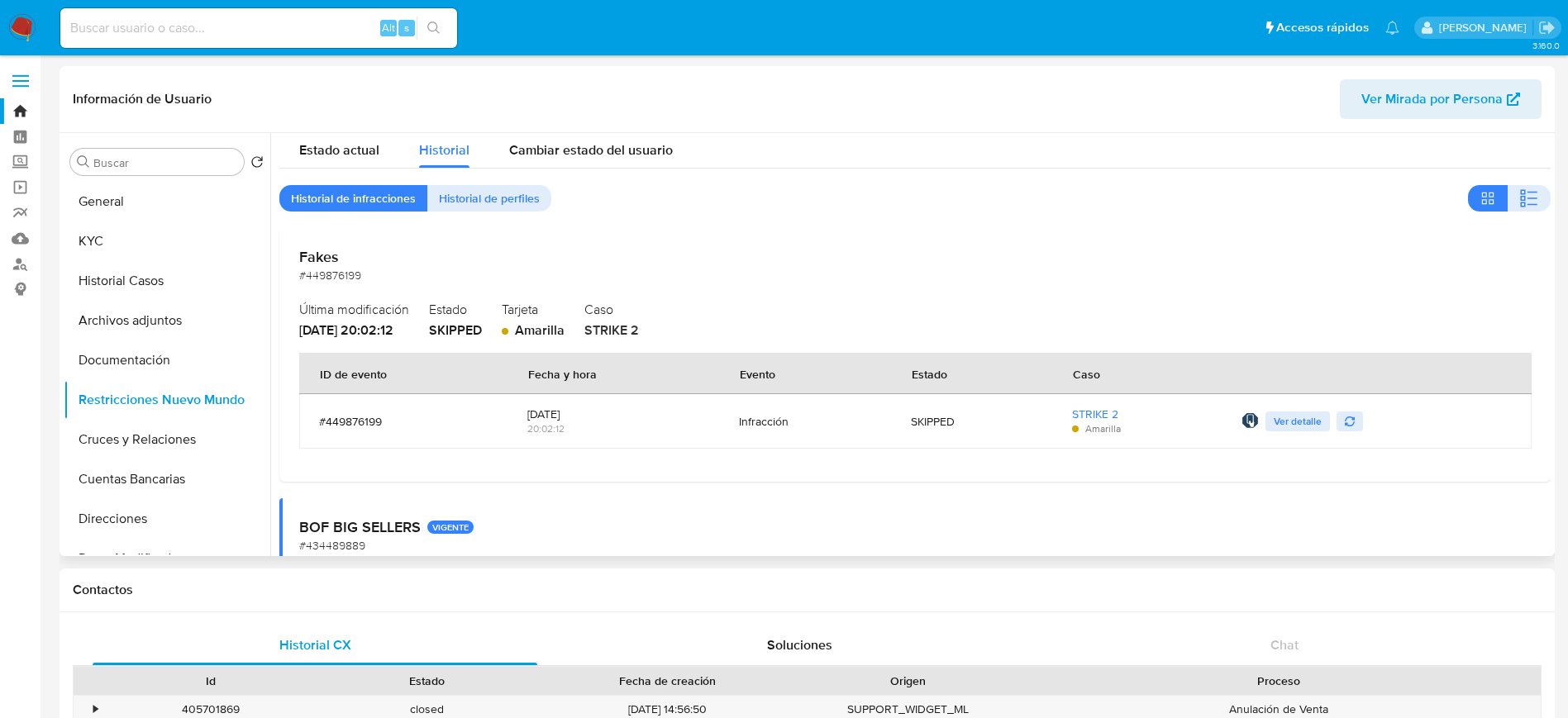
scroll to position [0, 0]
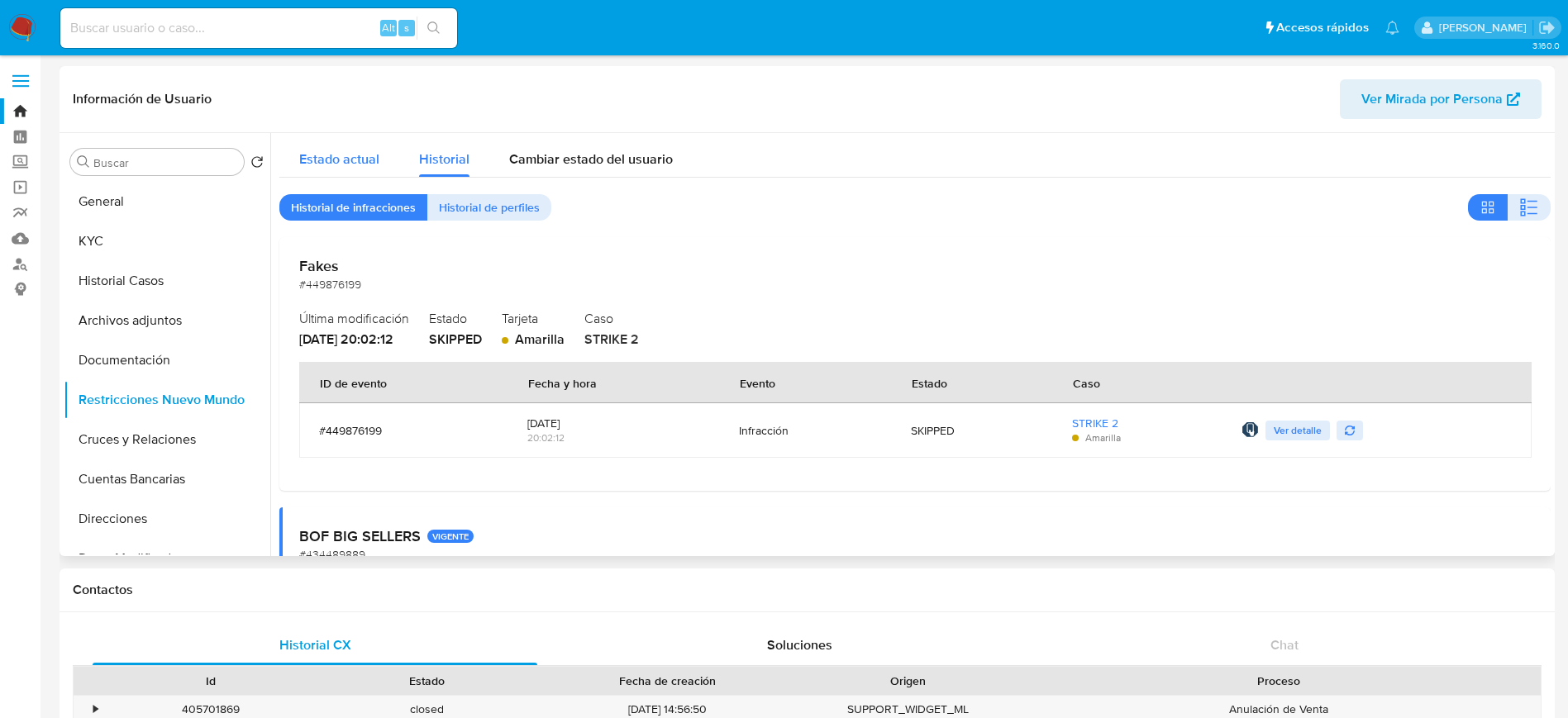
click at [354, 160] on span "Estado actual" at bounding box center [338, 158] width 80 height 19
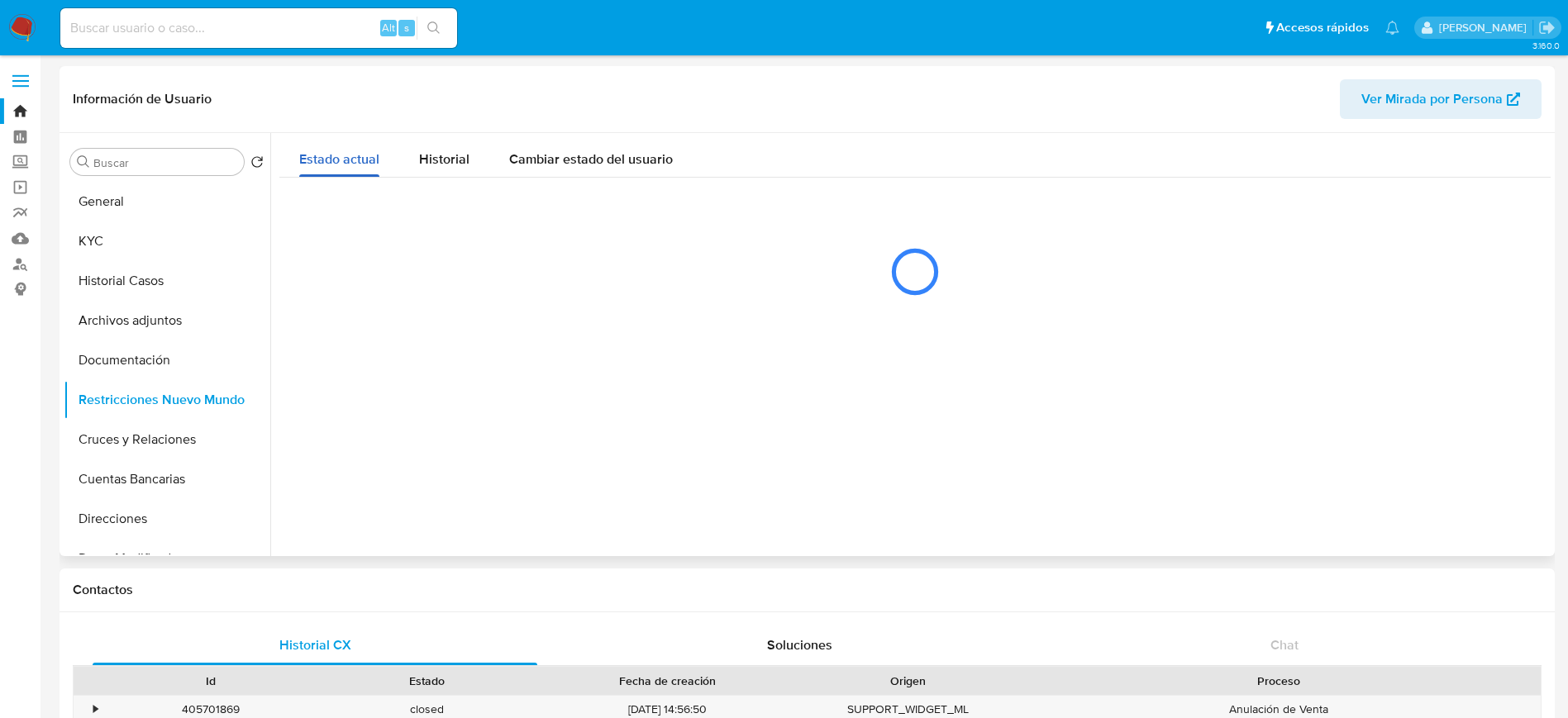
click at [354, 160] on span "Estado actual" at bounding box center [338, 158] width 80 height 19
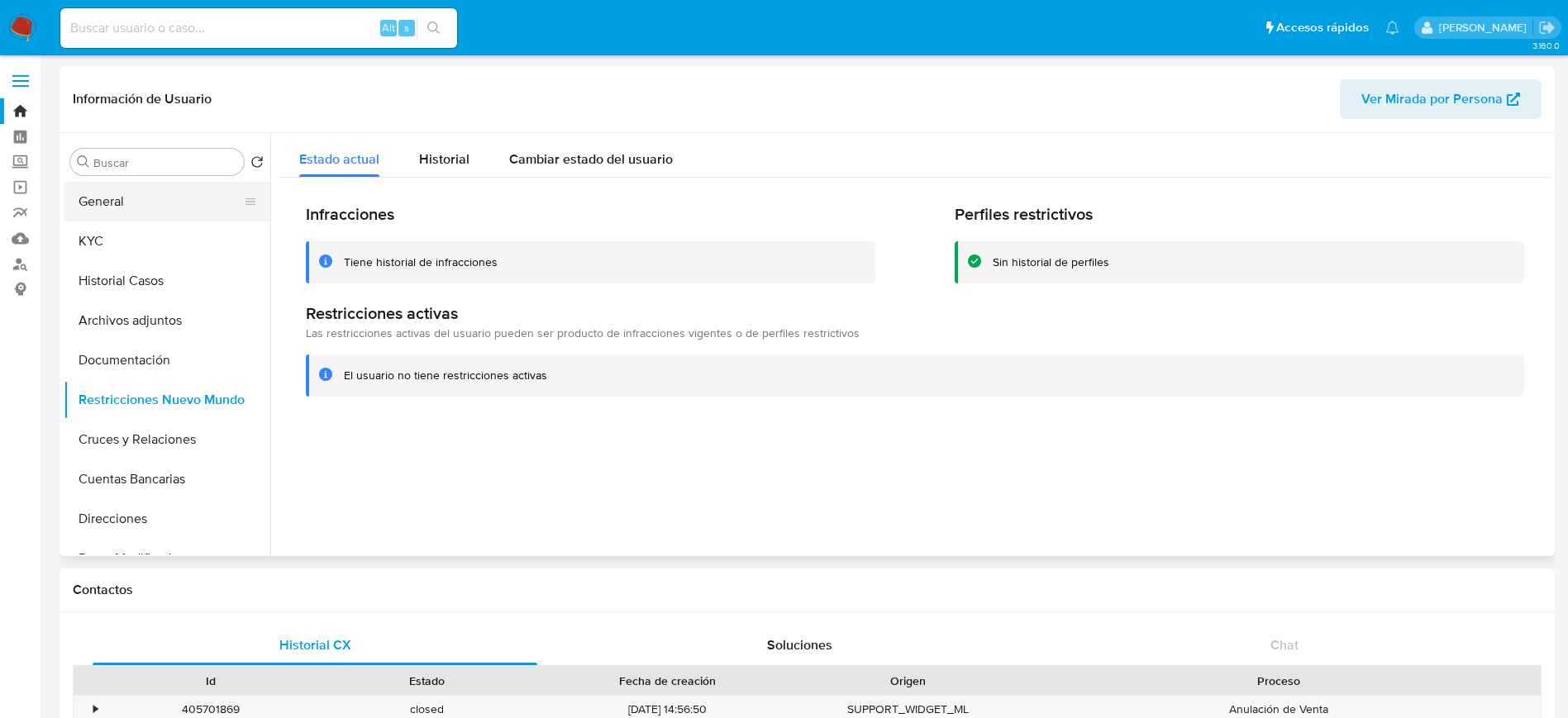
click at [151, 199] on button "General" at bounding box center [159, 201] width 193 height 39
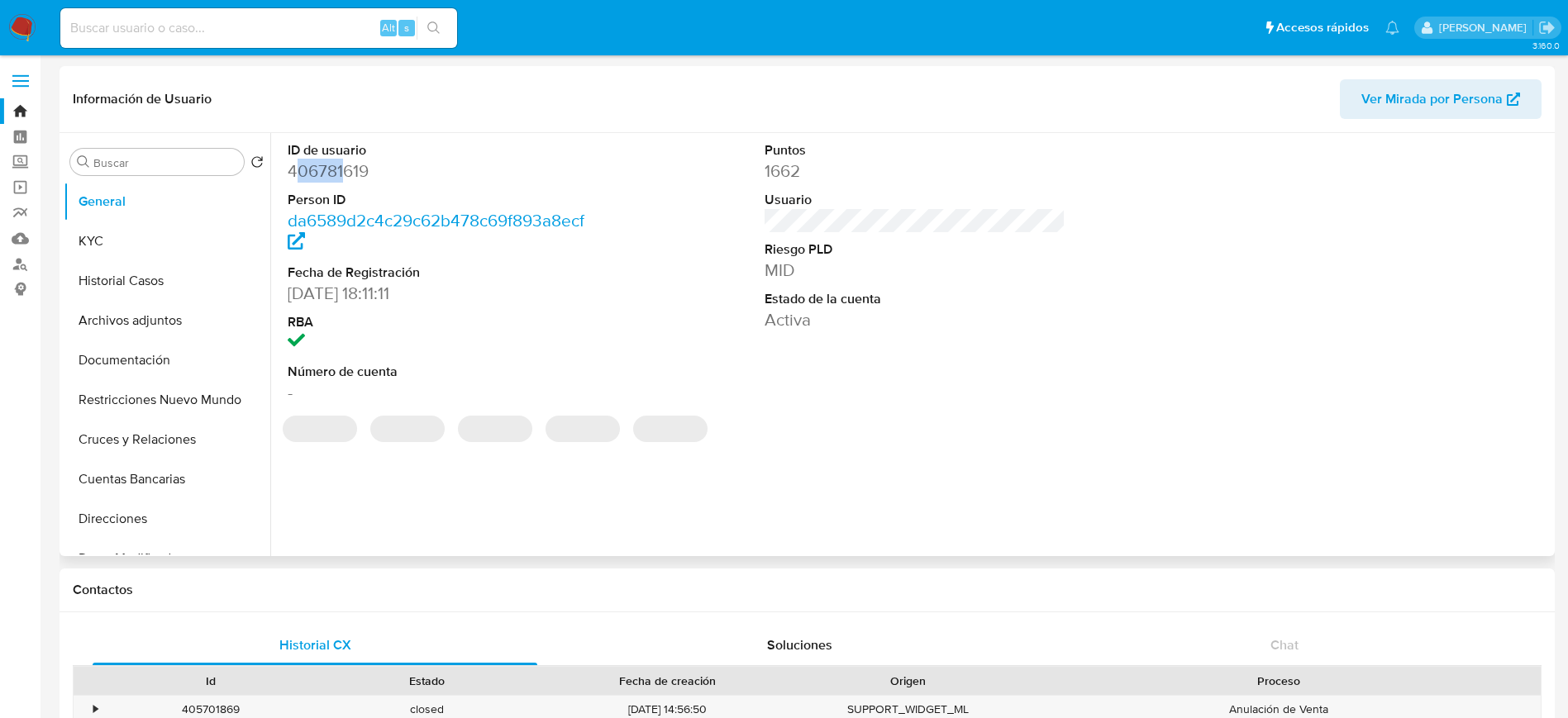
drag, startPoint x: 299, startPoint y: 175, endPoint x: 341, endPoint y: 175, distance: 42.0
click at [341, 175] on dd "406781619" at bounding box center [438, 170] width 302 height 23
click at [383, 169] on dd "406781619" at bounding box center [438, 170] width 302 height 23
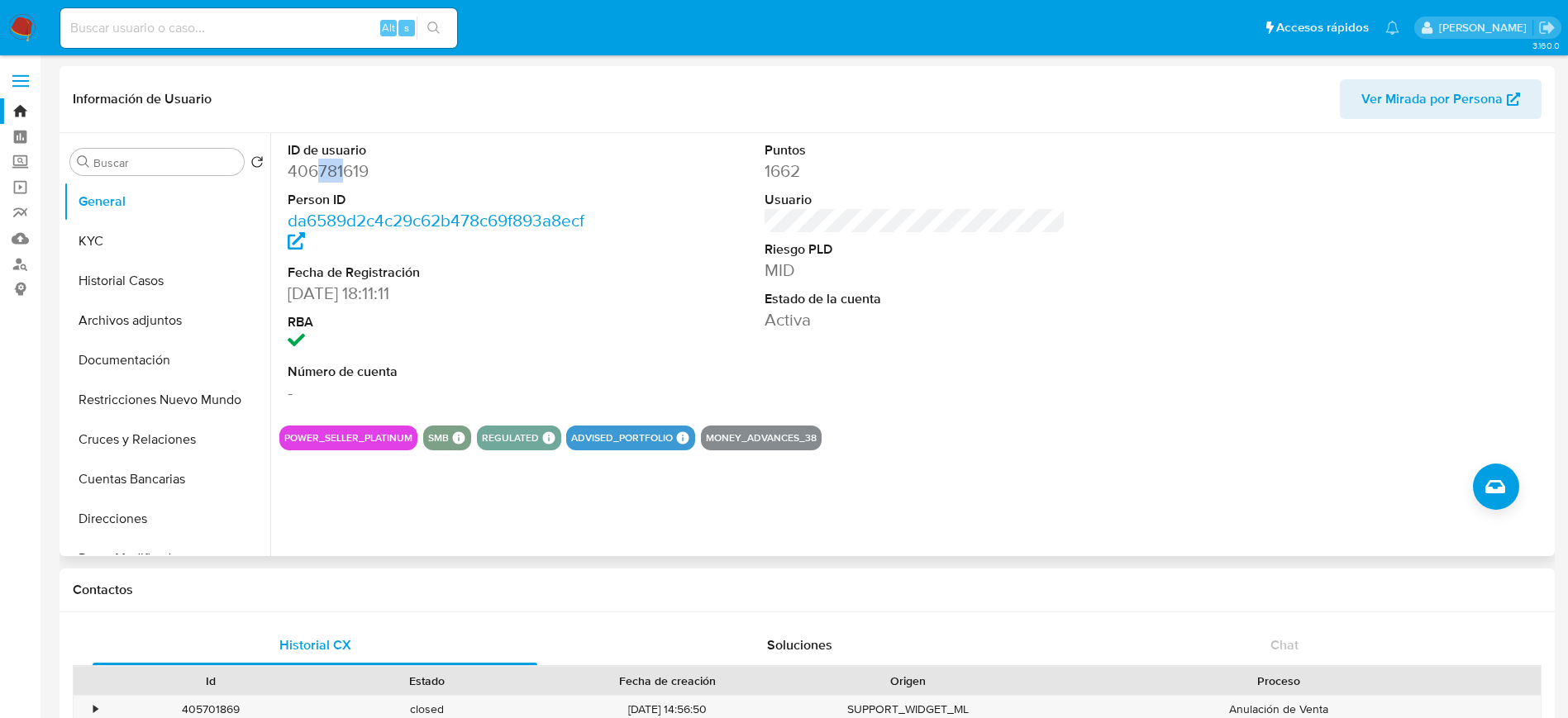
drag, startPoint x: 316, startPoint y: 174, endPoint x: 356, endPoint y: 175, distance: 40.0
click at [345, 176] on dd "406781619" at bounding box center [438, 170] width 302 height 23
click at [364, 173] on dd "406781619" at bounding box center [438, 170] width 302 height 23
click at [382, 169] on dd "406781619" at bounding box center [438, 170] width 302 height 23
click at [156, 406] on button "Restricciones Nuevo Mundo" at bounding box center [159, 399] width 193 height 39
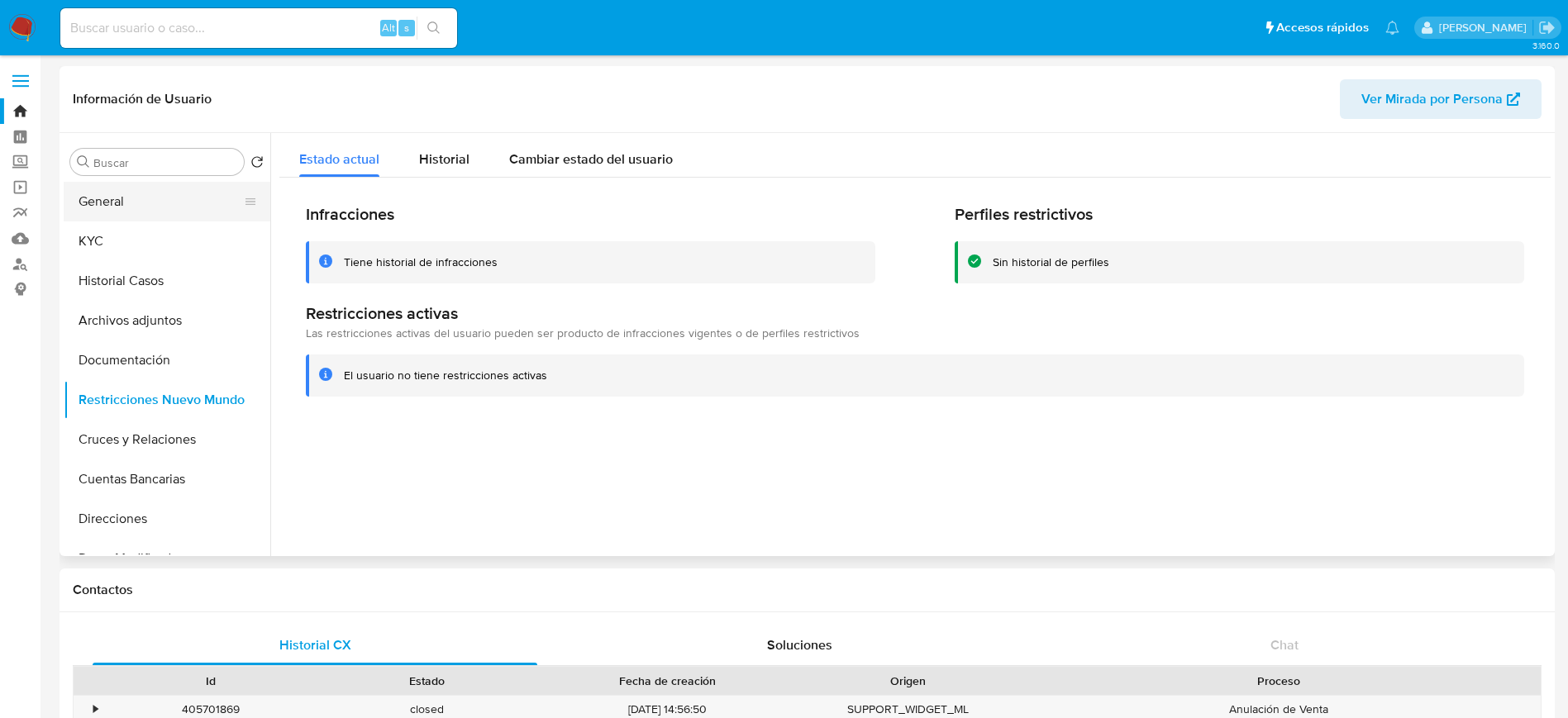
click at [120, 196] on button "General" at bounding box center [159, 201] width 193 height 39
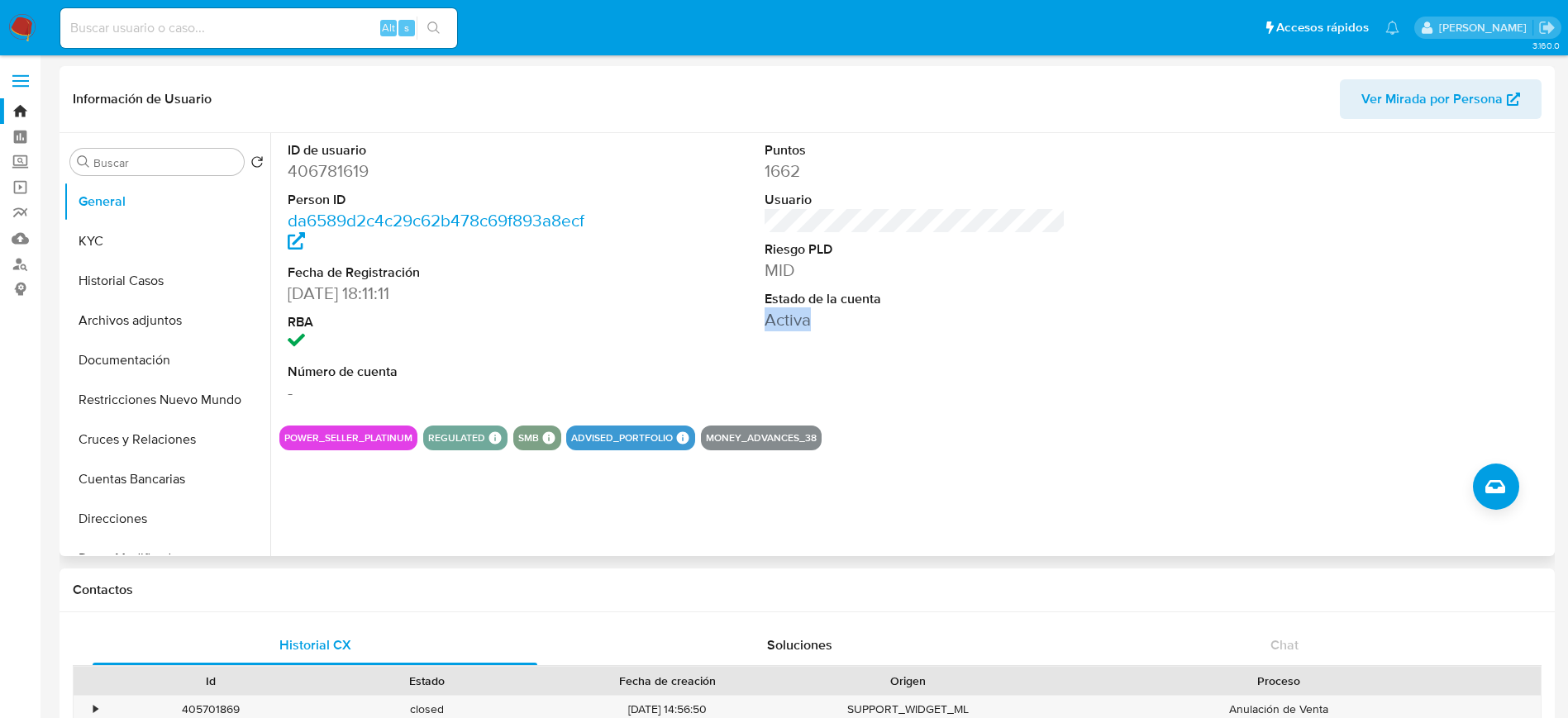
drag, startPoint x: 812, startPoint y: 321, endPoint x: 754, endPoint y: 325, distance: 58.1
click at [756, 325] on div "Puntos 1662 Usuario Riesgo PLD MID Estado de la cuenta Activa" at bounding box center [915, 272] width 318 height 279
click at [126, 249] on button "KYC" at bounding box center [159, 241] width 193 height 39
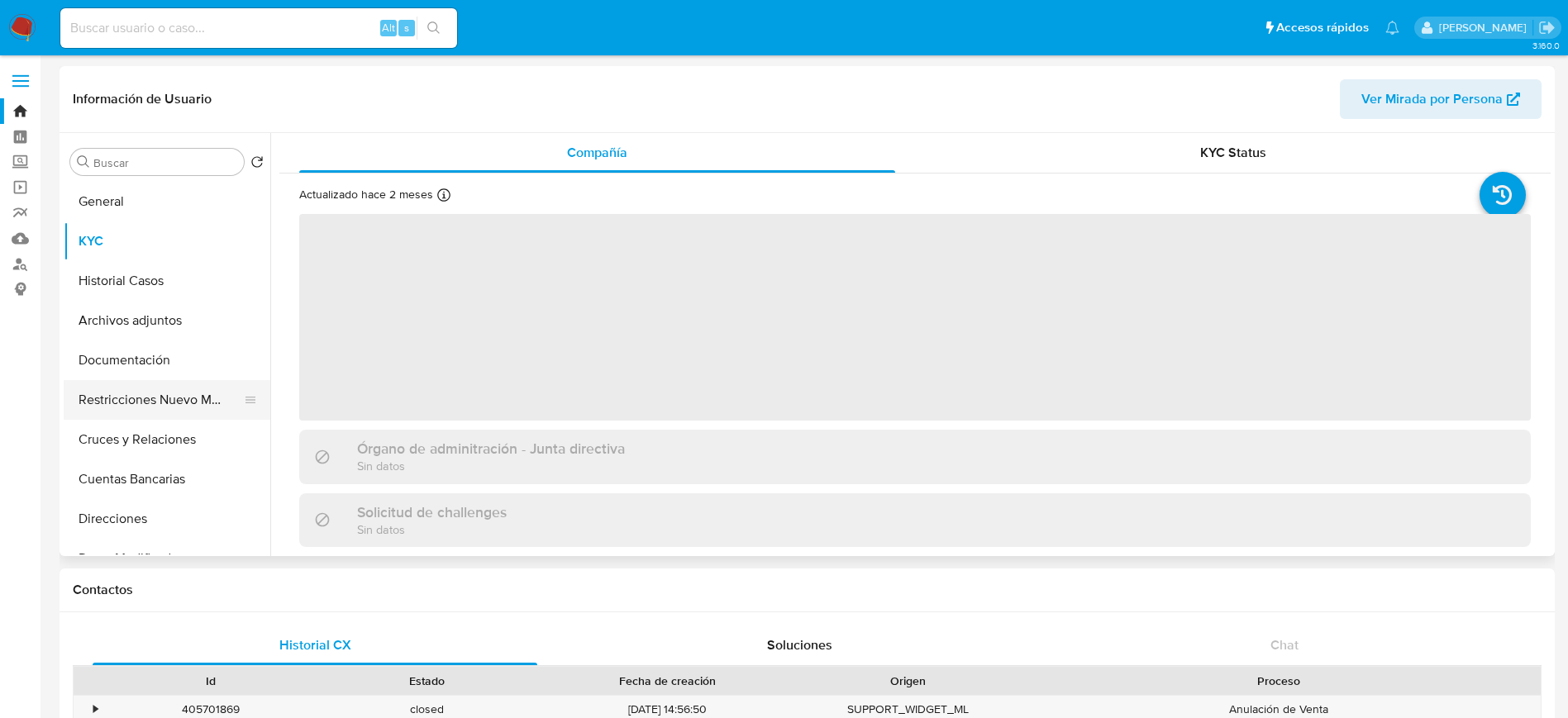
click at [178, 398] on button "Restricciones Nuevo Mundo" at bounding box center [159, 399] width 193 height 39
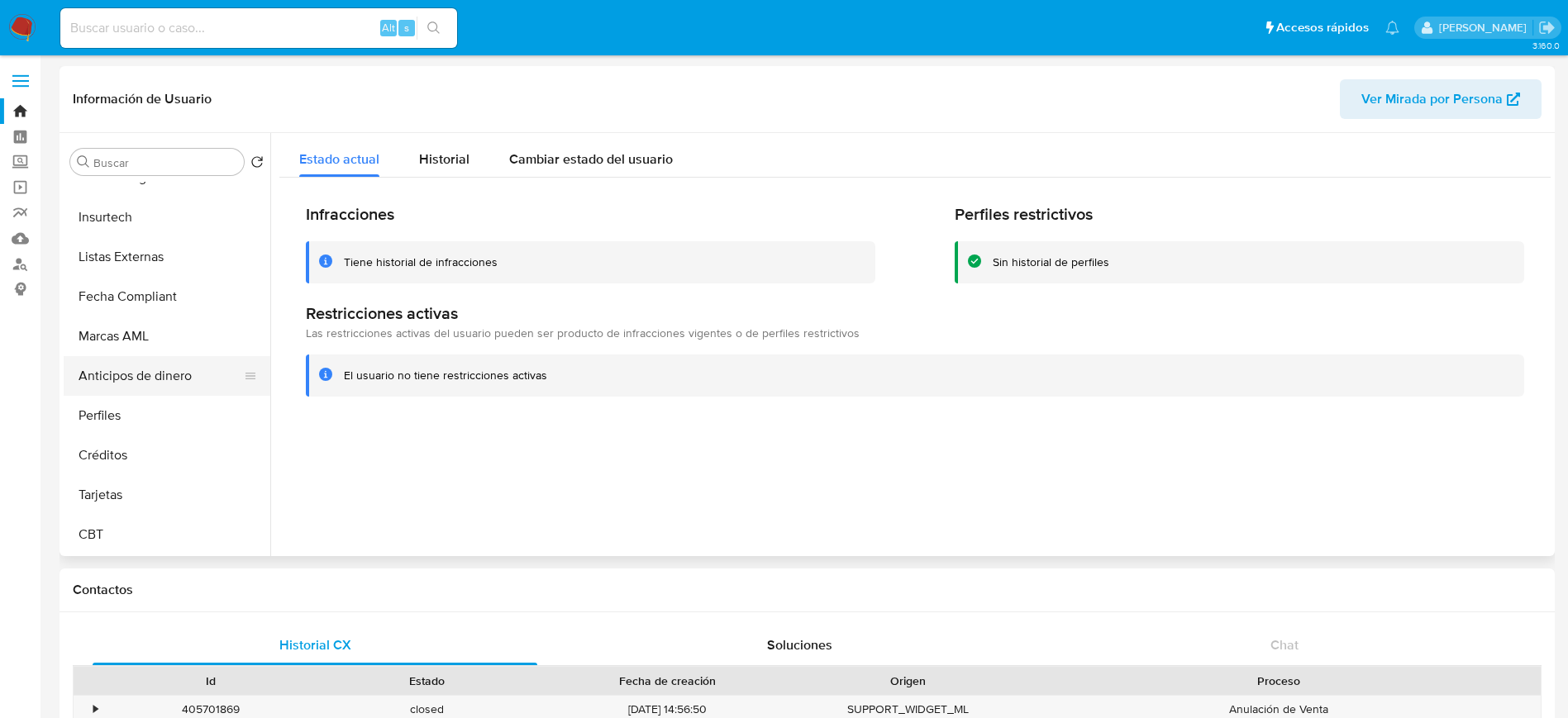
scroll to position [124, 0]
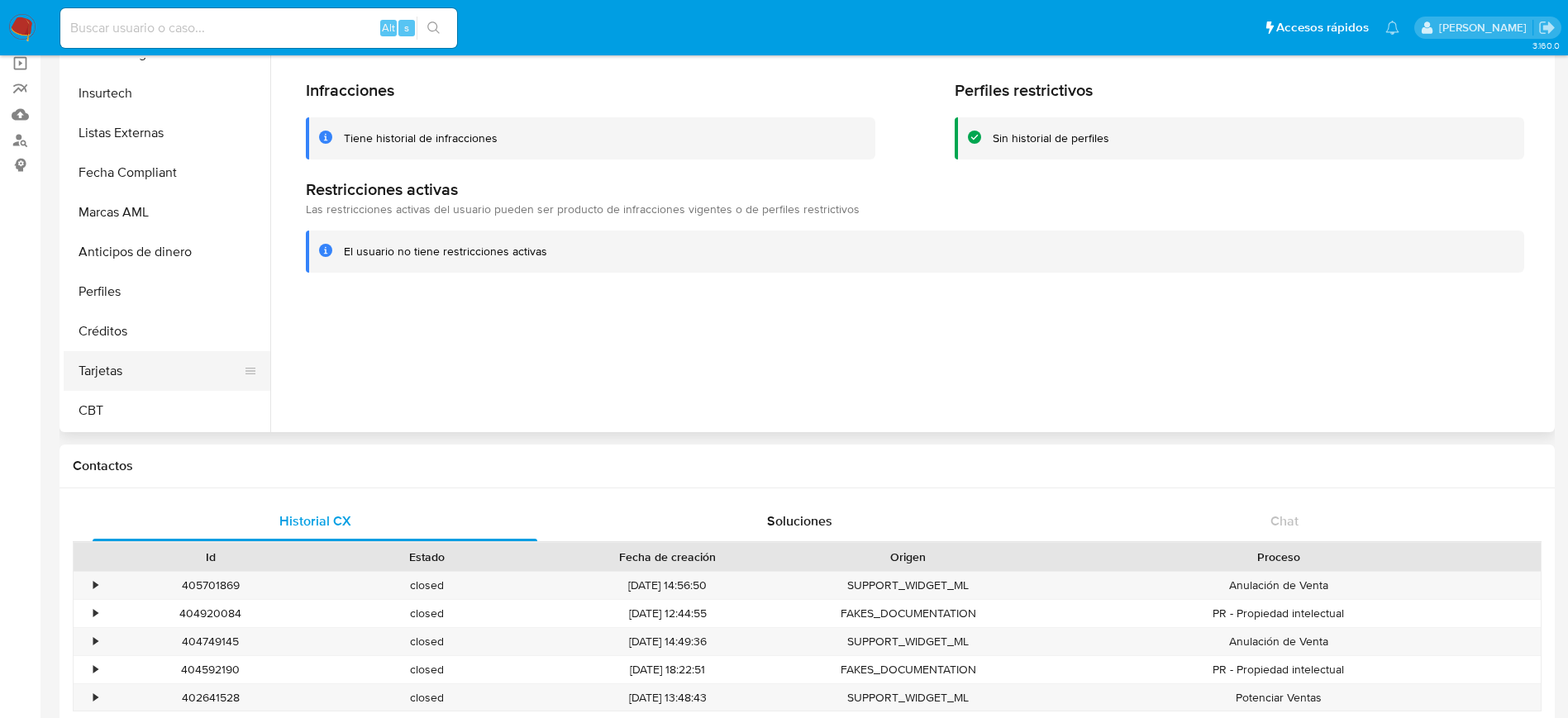
click at [157, 372] on button "Tarjetas" at bounding box center [159, 370] width 193 height 39
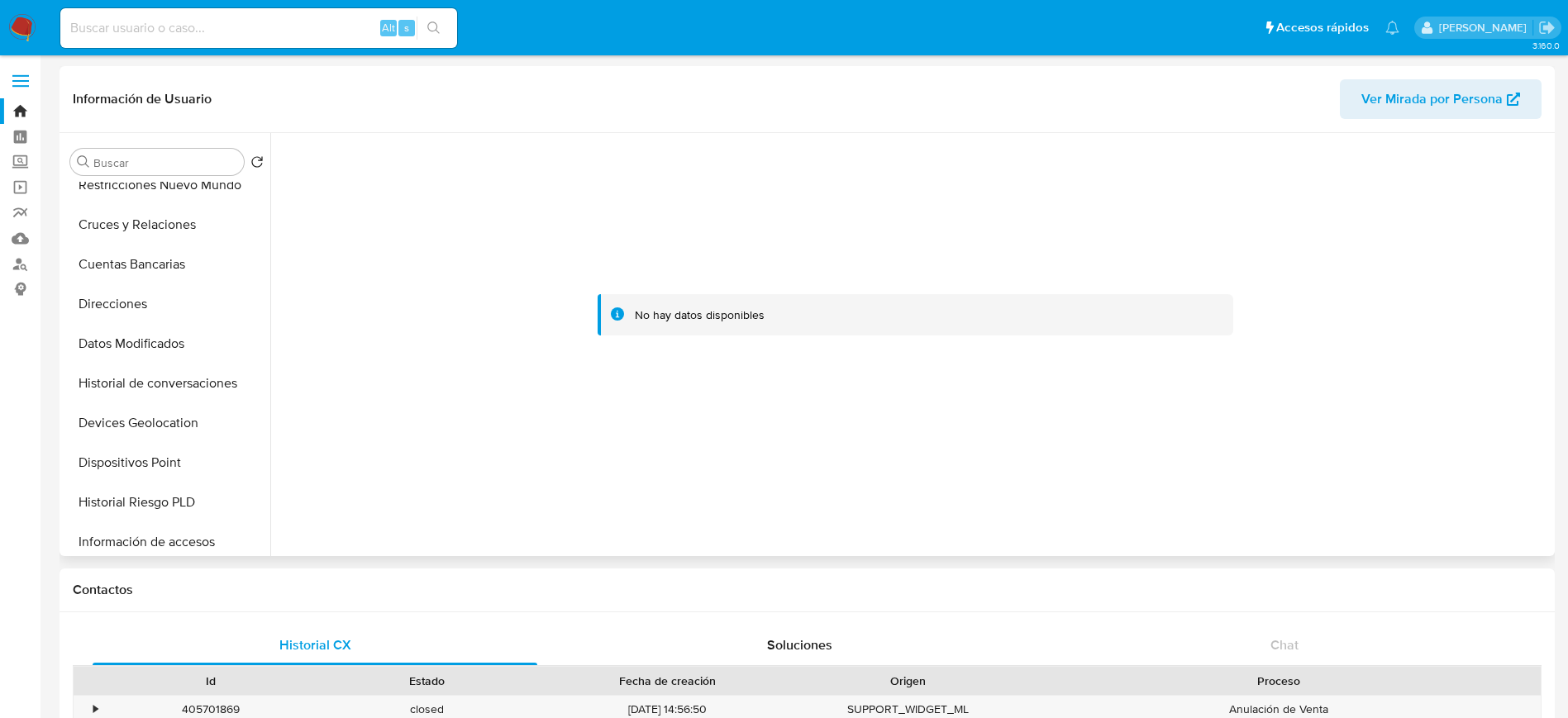
scroll to position [0, 0]
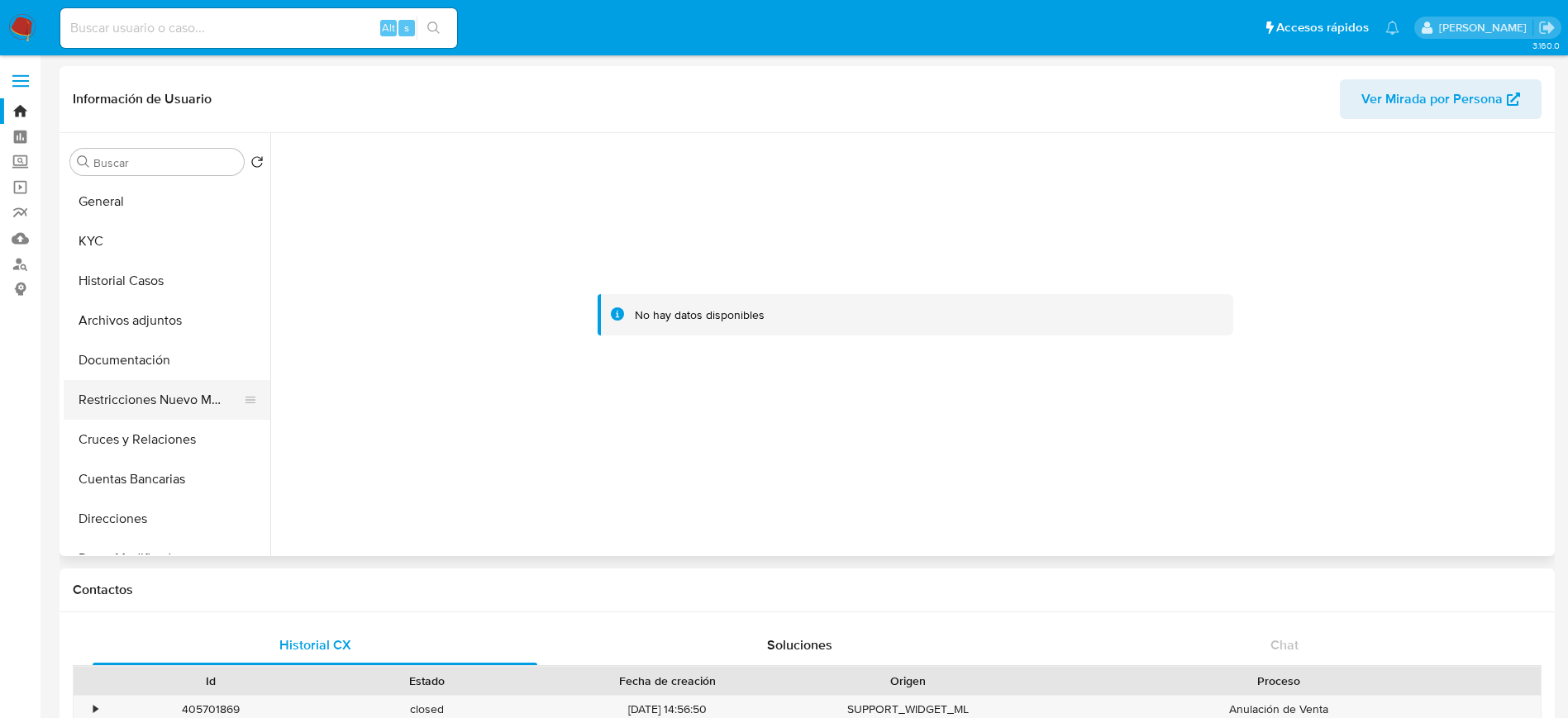
click at [148, 403] on button "Restricciones Nuevo Mundo" at bounding box center [159, 399] width 193 height 39
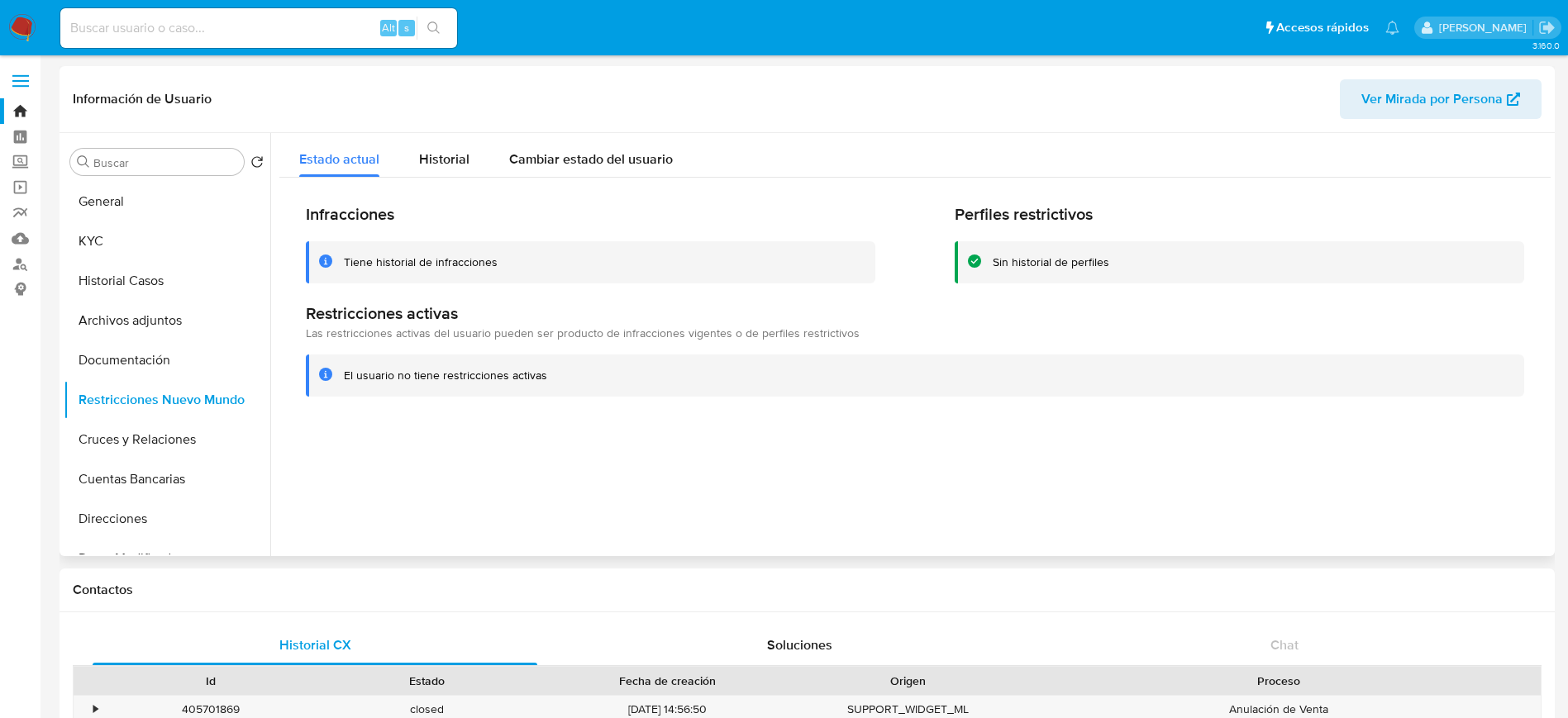
click at [440, 124] on div "Información de Usuario Ver Mirada por Persona" at bounding box center [806, 99] width 1495 height 67
click at [452, 147] on div "Historial" at bounding box center [444, 155] width 50 height 44
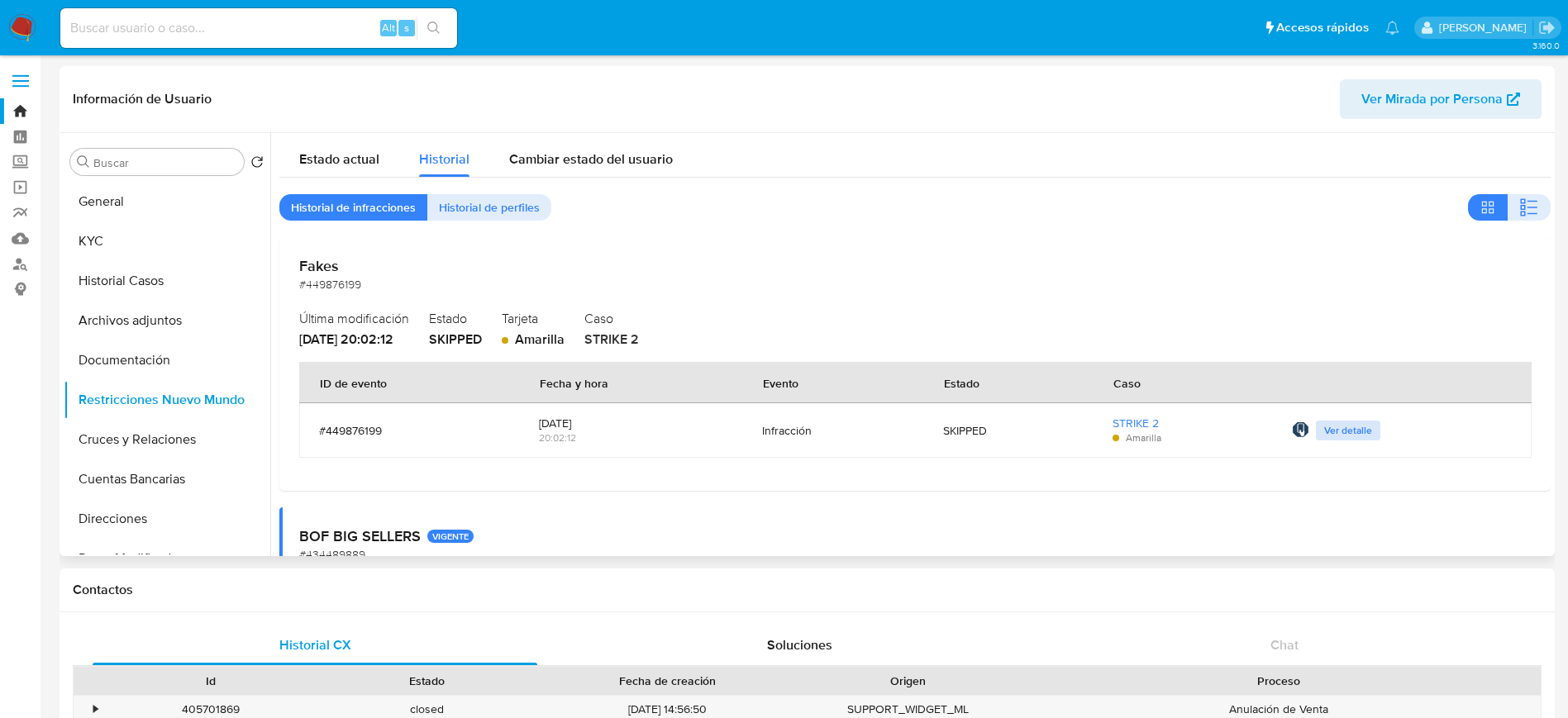
click at [1353, 430] on span "Ver detalle" at bounding box center [1348, 430] width 48 height 16
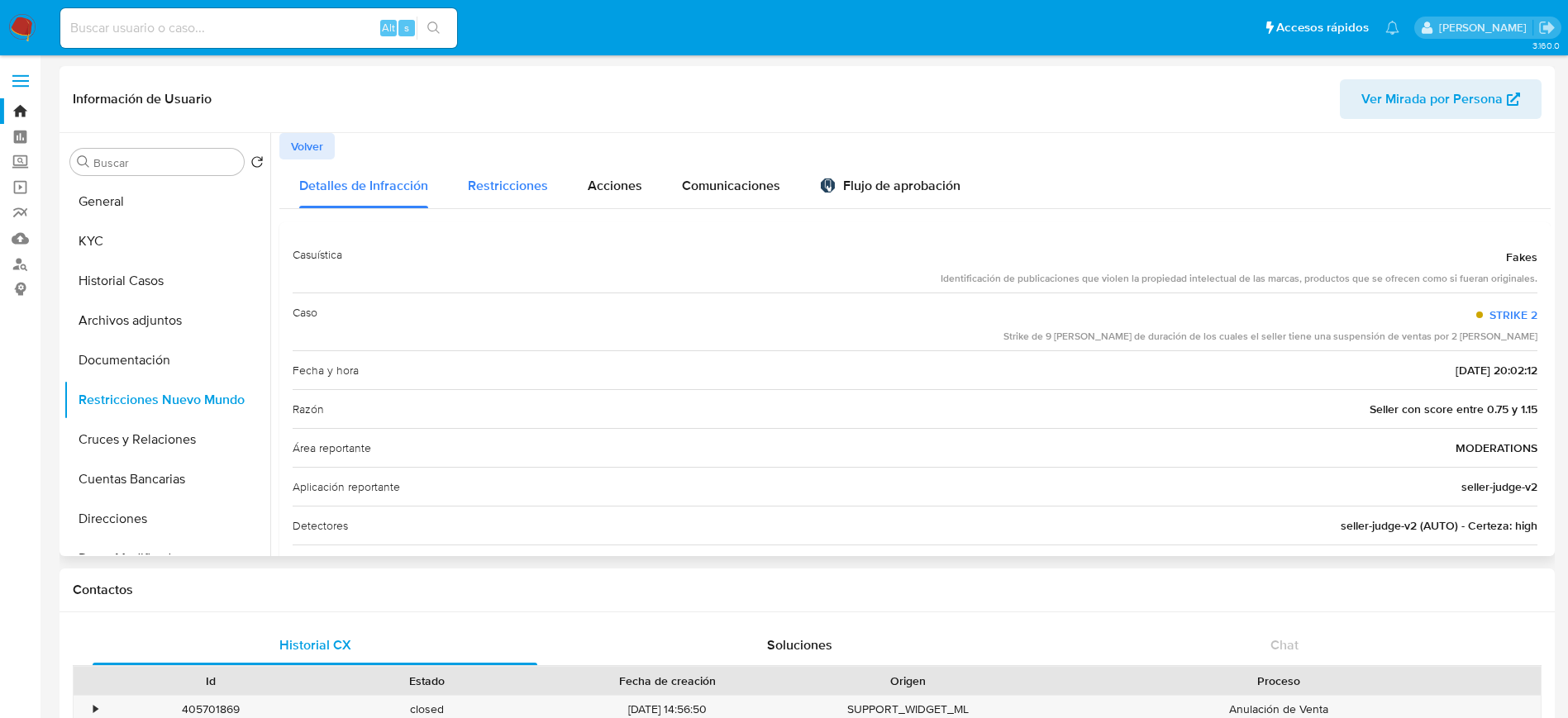
click at [488, 181] on span "Restricciones" at bounding box center [507, 185] width 80 height 19
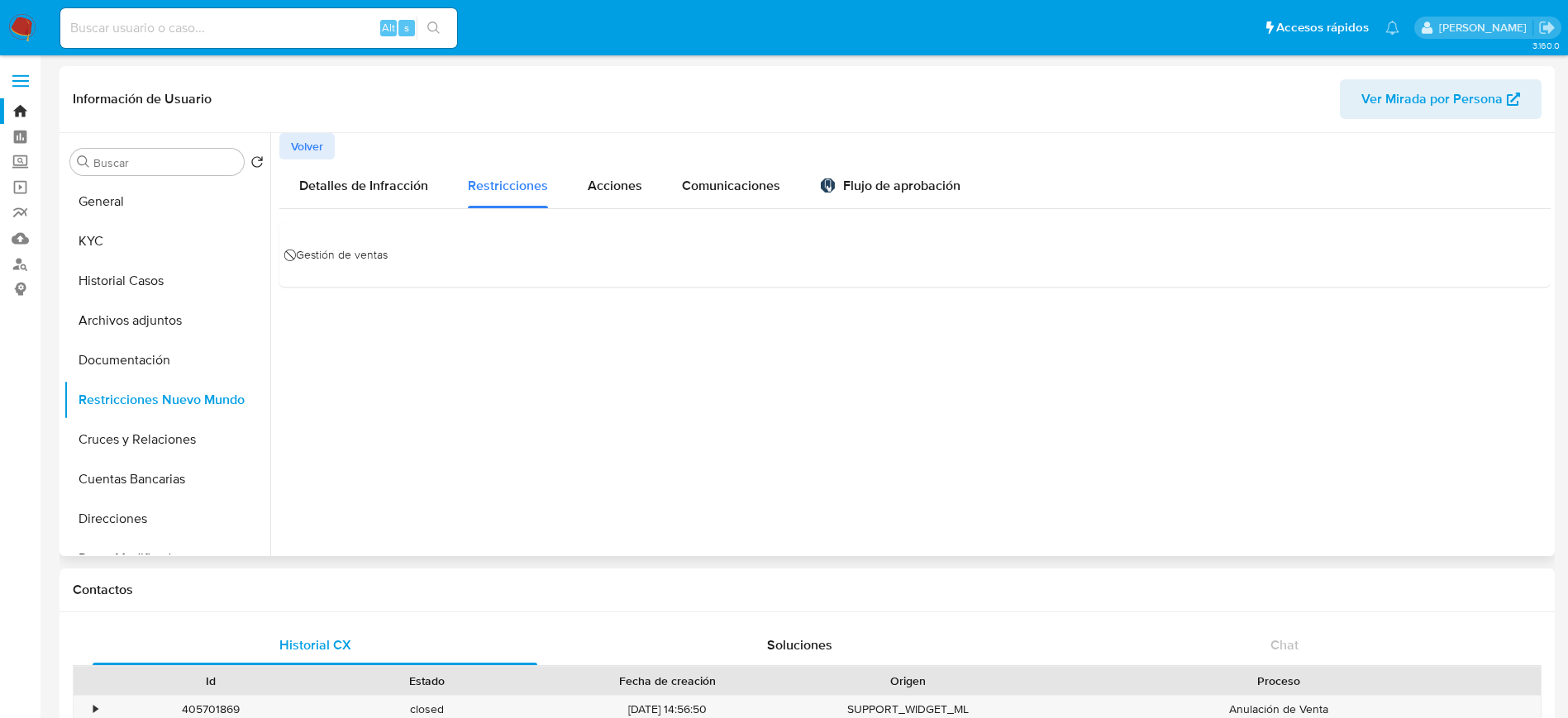
drag, startPoint x: 439, startPoint y: 256, endPoint x: 299, endPoint y: 256, distance: 140.0
click at [299, 256] on div "⃠ Gestión de ventas" at bounding box center [915, 254] width 1245 height 38
click at [374, 280] on div "⃠ Gestión de ventas" at bounding box center [915, 255] width 1271 height 64
drag, startPoint x: 404, startPoint y: 253, endPoint x: 291, endPoint y: 256, distance: 113.0
click at [293, 256] on div "⃠ Gestión de ventas" at bounding box center [915, 254] width 1245 height 38
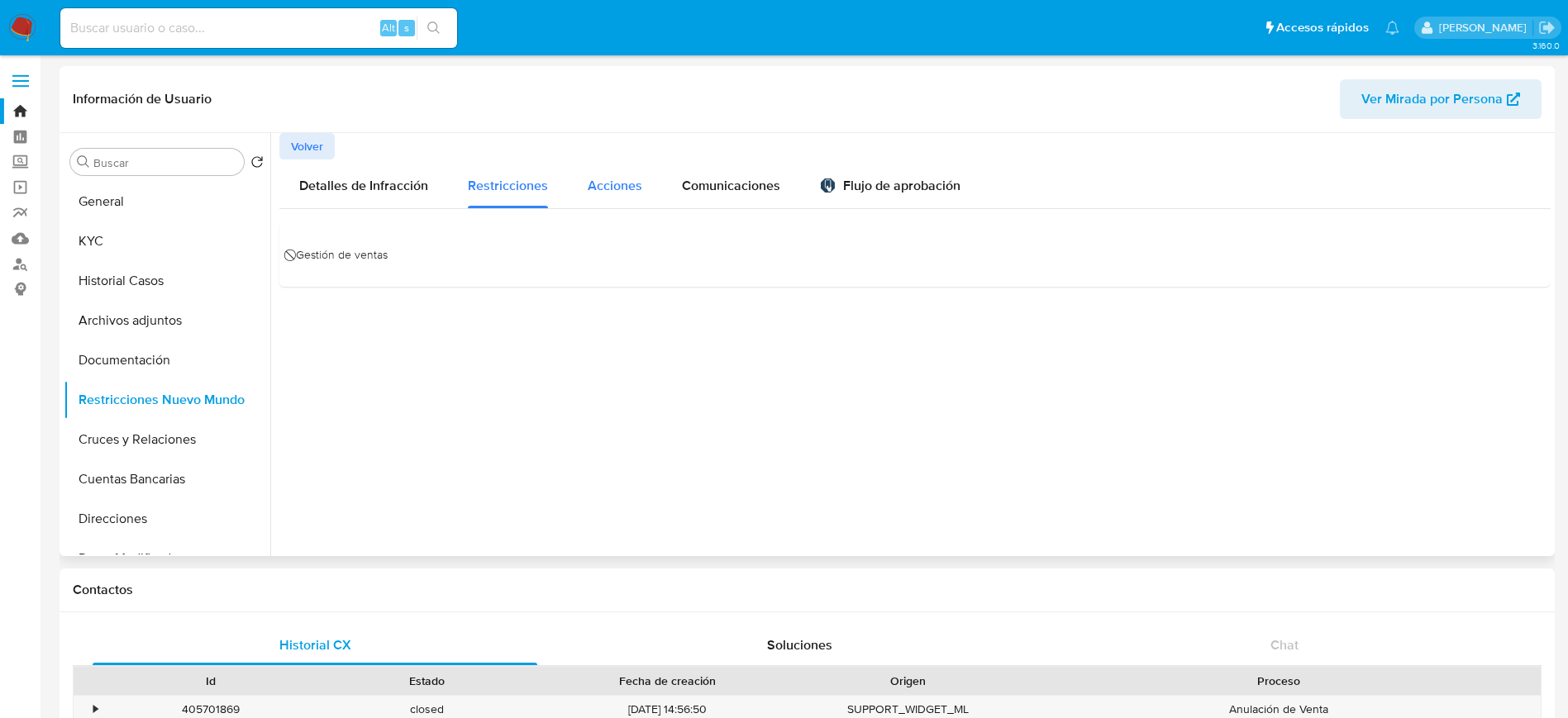
click at [596, 180] on span "Acciones" at bounding box center [615, 185] width 55 height 19
click at [718, 185] on span "Comunicaciones" at bounding box center [730, 185] width 98 height 19
click at [885, 180] on div "Flujo de aprobación" at bounding box center [890, 189] width 140 height 18
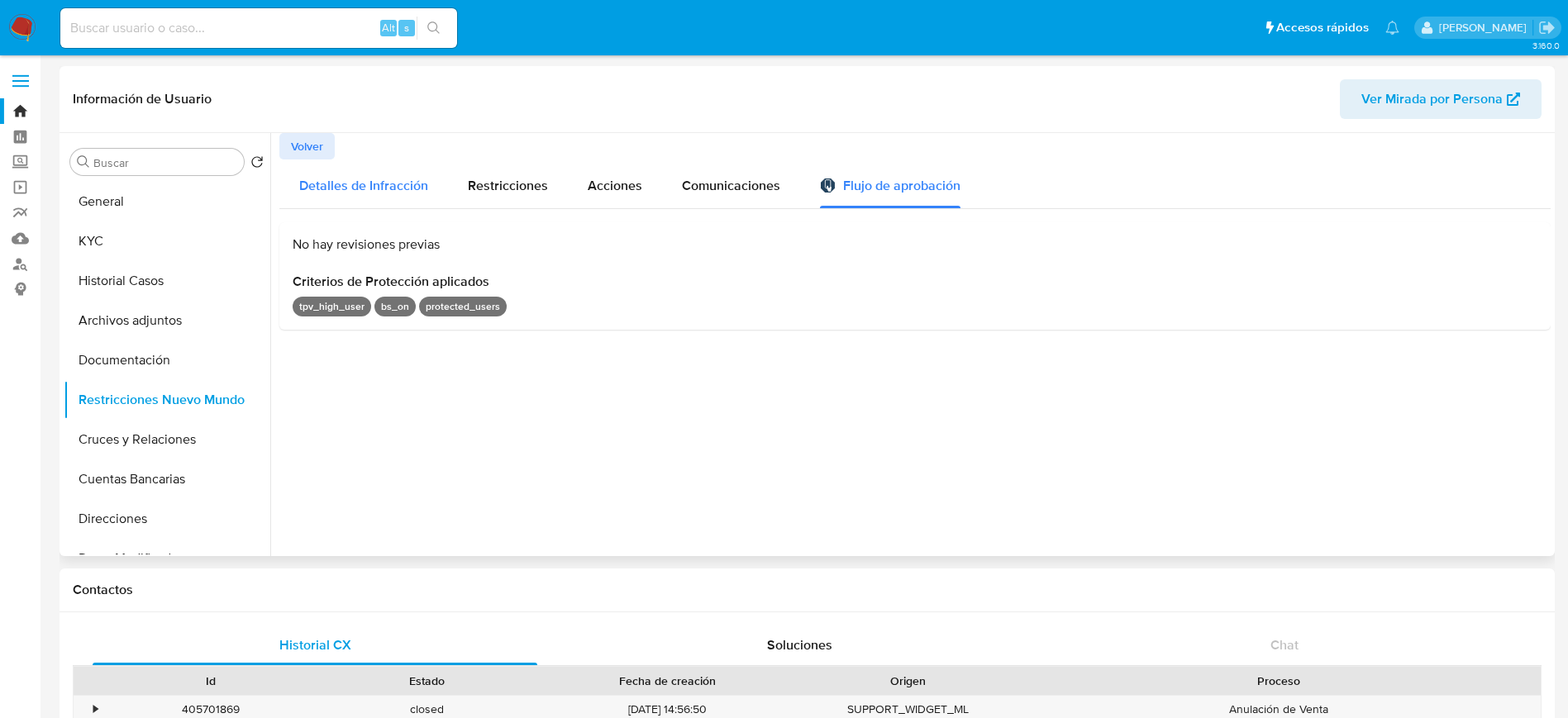
click at [317, 184] on span "Detalles de Infracción" at bounding box center [363, 185] width 129 height 19
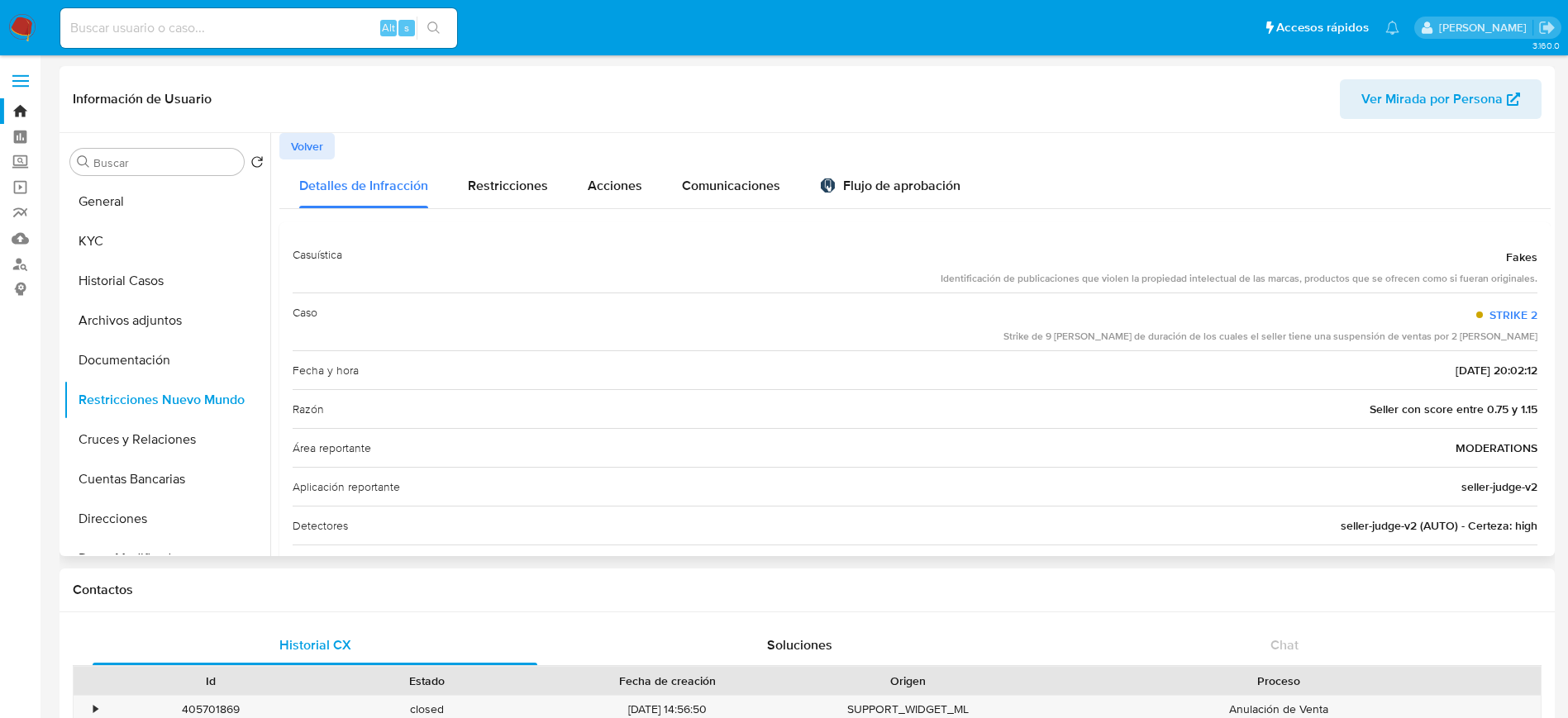
drag, startPoint x: 1079, startPoint y: 332, endPoint x: 1168, endPoint y: 334, distance: 89.0
click at [1127, 334] on div "Caso STRIKE 2 Strike de 9 días de duración de los cuales el seller tiene una su…" at bounding box center [915, 321] width 1245 height 58
click at [1080, 332] on div "Caso STRIKE 2 Strike de 9 días de duración de los cuales el seller tiene una su…" at bounding box center [915, 321] width 1245 height 58
drag, startPoint x: 1102, startPoint y: 335, endPoint x: 1277, endPoint y: 340, distance: 175.1
click at [1277, 340] on div "Caso STRIKE 2 Strike de 9 días de duración de los cuales el seller tiene una su…" at bounding box center [915, 321] width 1245 height 58
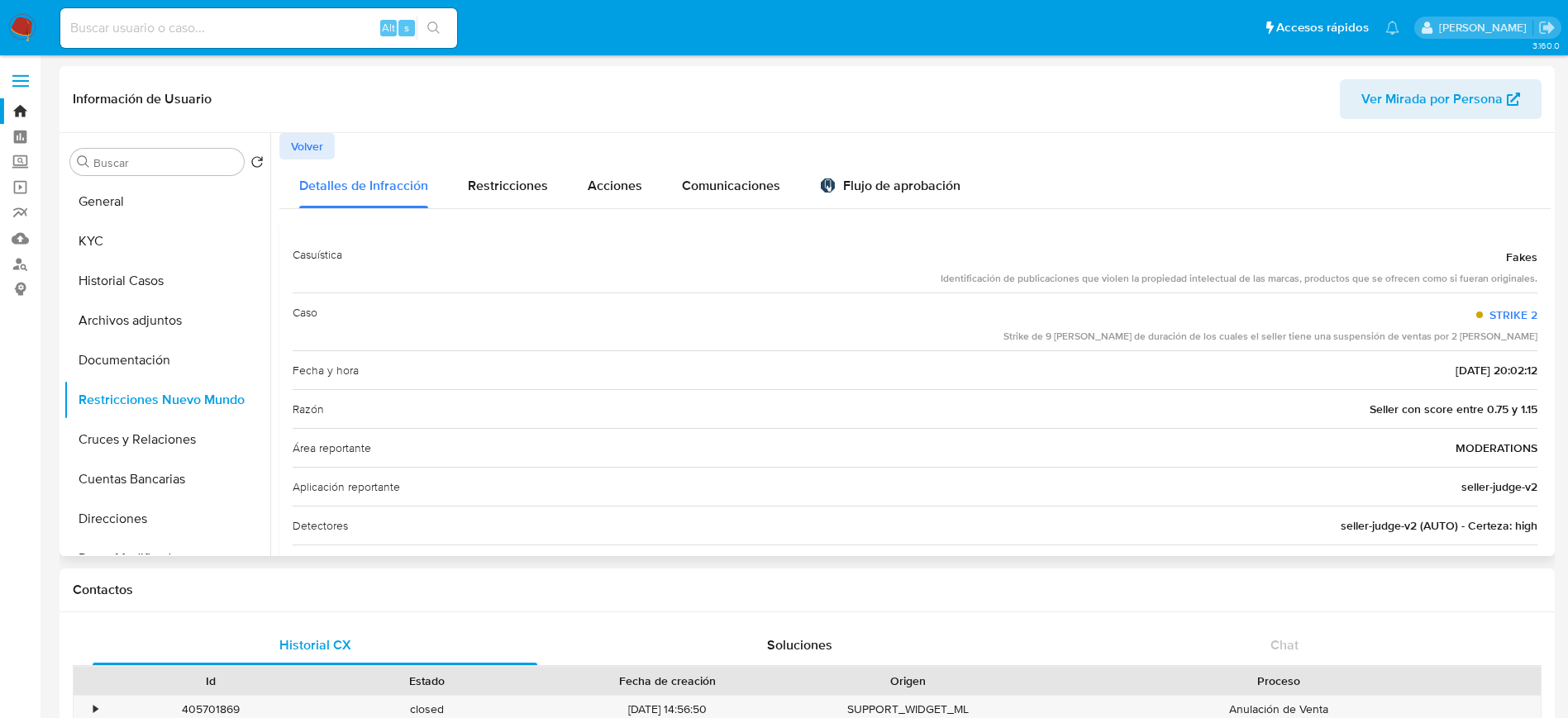
drag, startPoint x: 1408, startPoint y: 338, endPoint x: 1535, endPoint y: 336, distance: 127.0
click at [1535, 336] on div "Casuística Fakes Identificación de publicaciones que violen la propiedad intele…" at bounding box center [915, 526] width 1271 height 607
click at [1328, 339] on div "Strike de 9 [PERSON_NAME] de duración de los cuales el seller tiene una suspens…" at bounding box center [1270, 336] width 534 height 14
drag, startPoint x: 1397, startPoint y: 369, endPoint x: 1442, endPoint y: 369, distance: 45.0
click at [1442, 369] on div "Fecha y hora 11/08/2025 - 20:02:12" at bounding box center [915, 369] width 1245 height 38
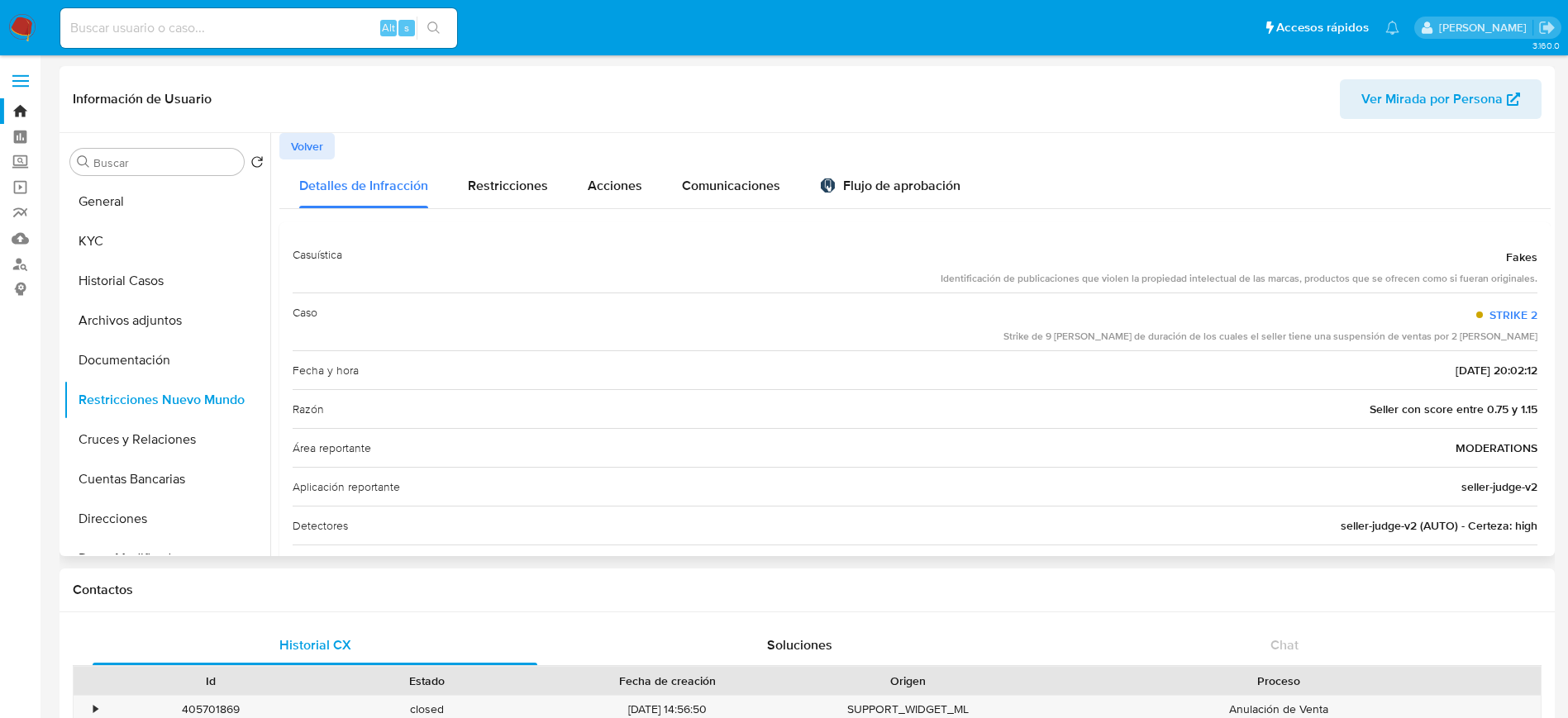
click at [1283, 362] on div "Fecha y hora 11/08/2025 - 20:02:12" at bounding box center [915, 369] width 1245 height 38
click at [302, 139] on span "Volver" at bounding box center [306, 146] width 32 height 23
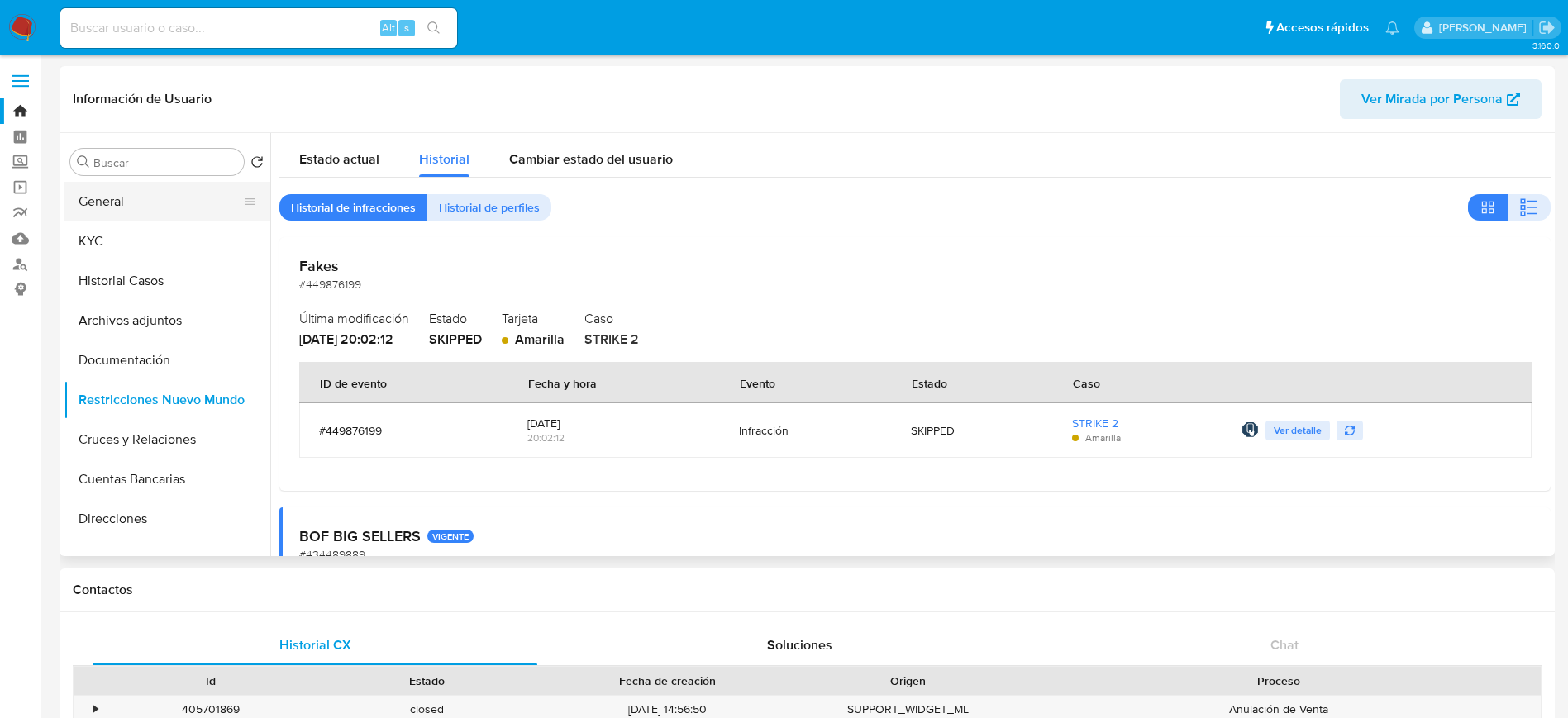
click at [157, 207] on button "General" at bounding box center [159, 201] width 193 height 39
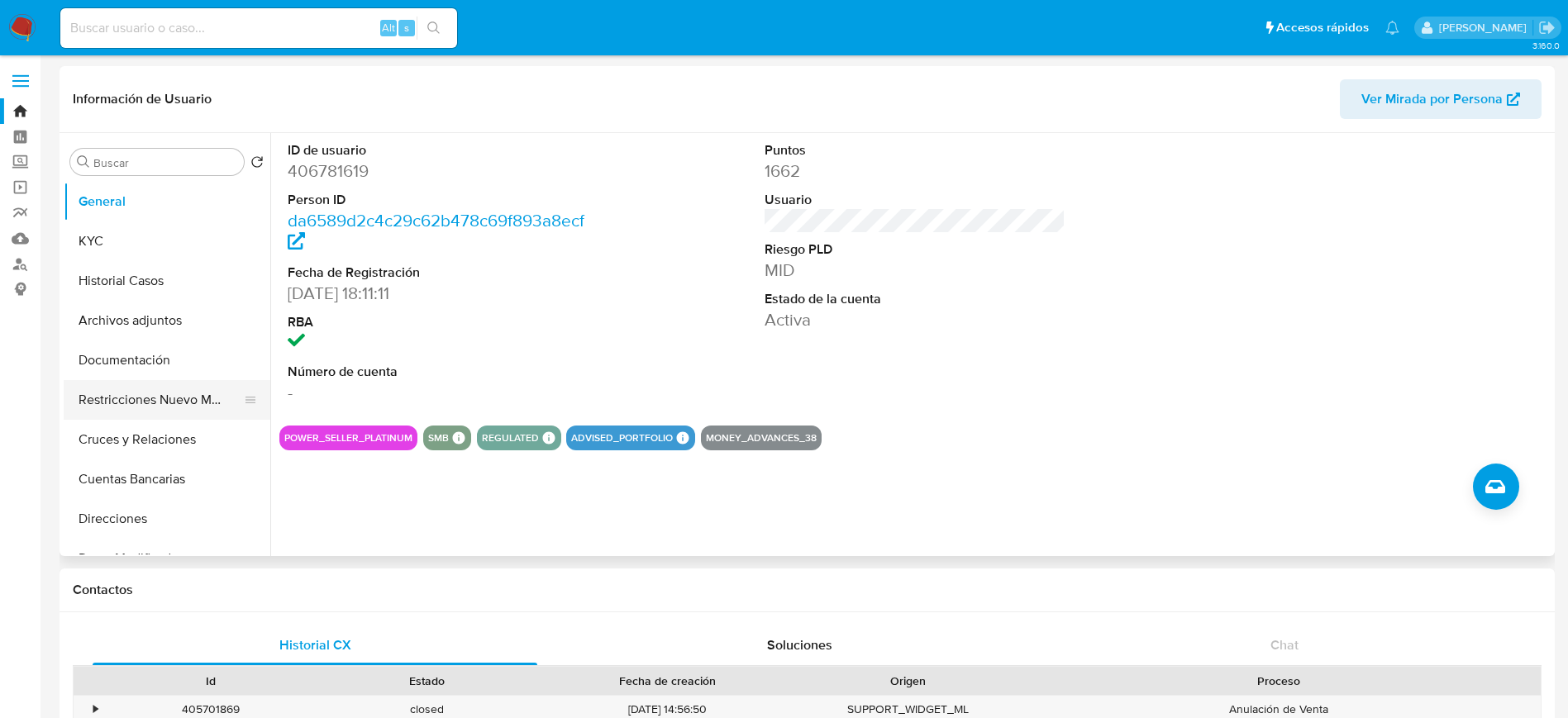
click at [181, 399] on button "Restricciones Nuevo Mundo" at bounding box center [159, 399] width 193 height 39
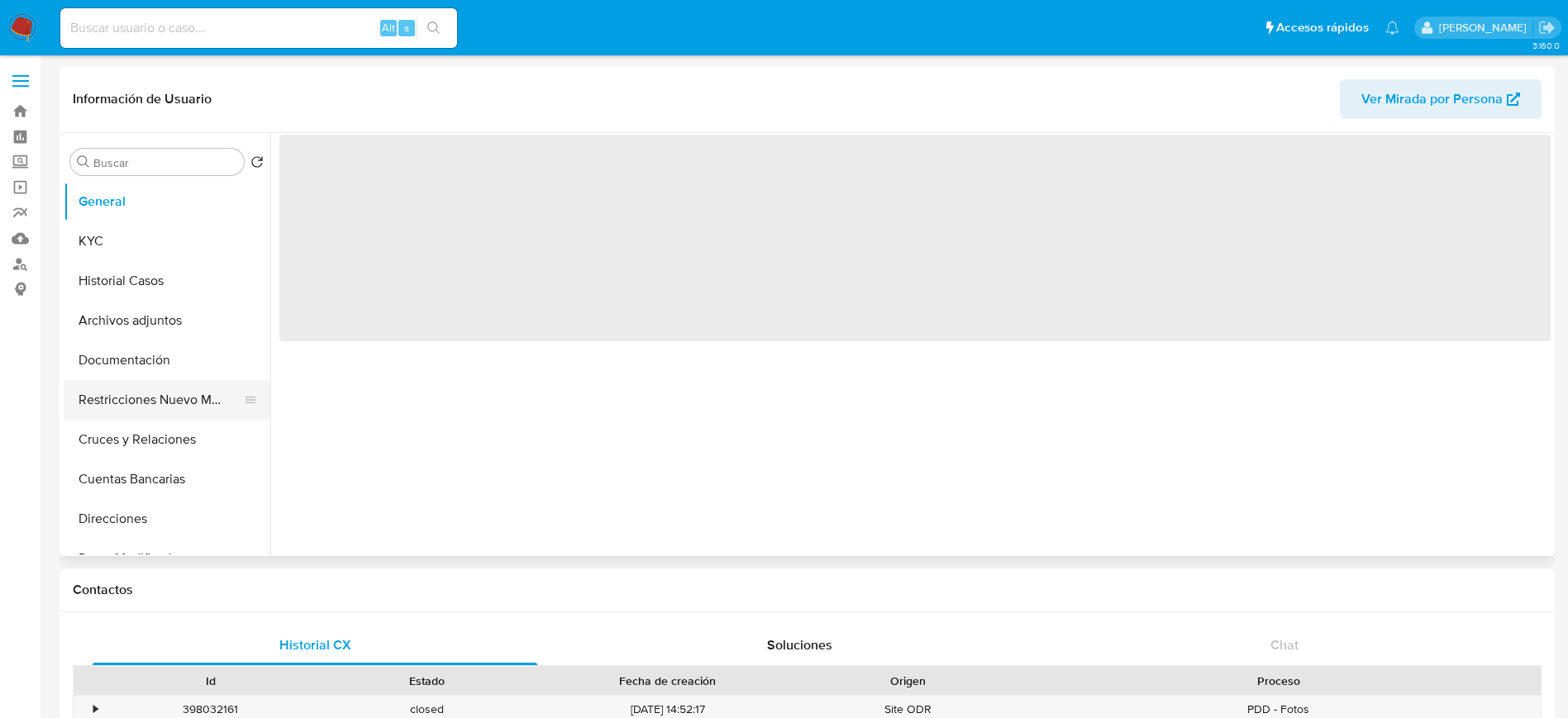
click at [148, 401] on button "Restricciones Nuevo Mundo" at bounding box center [159, 399] width 193 height 39
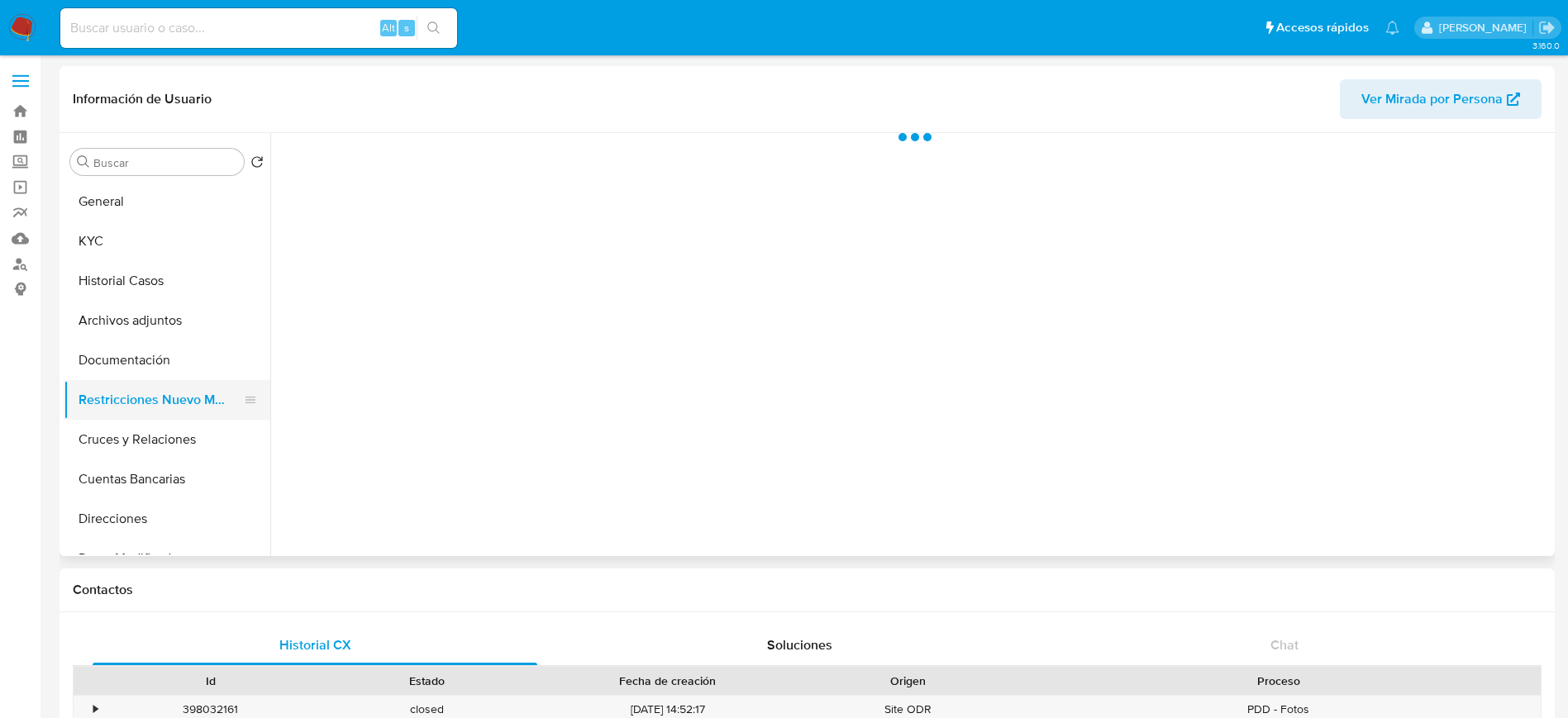
select select "10"
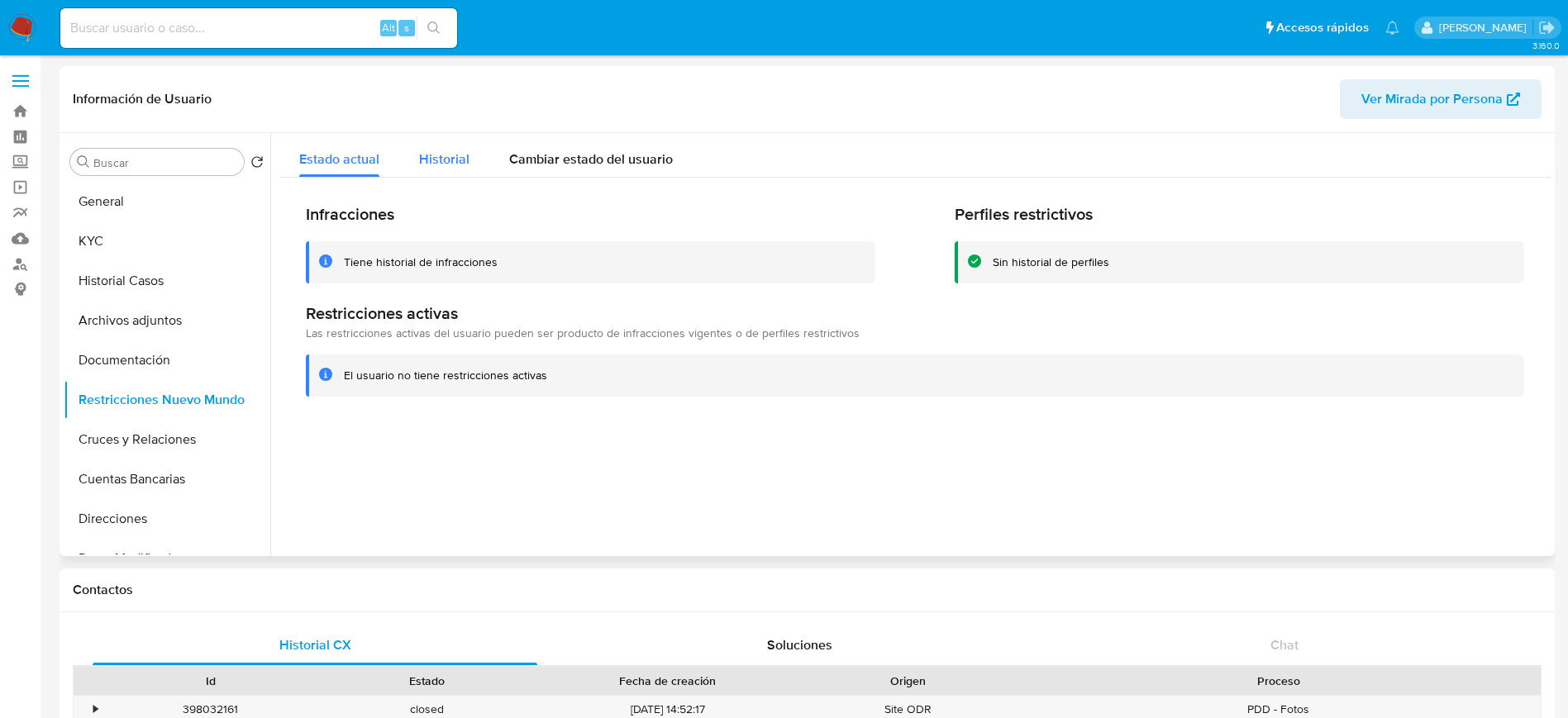
click at [442, 155] on span "Historial" at bounding box center [444, 158] width 50 height 19
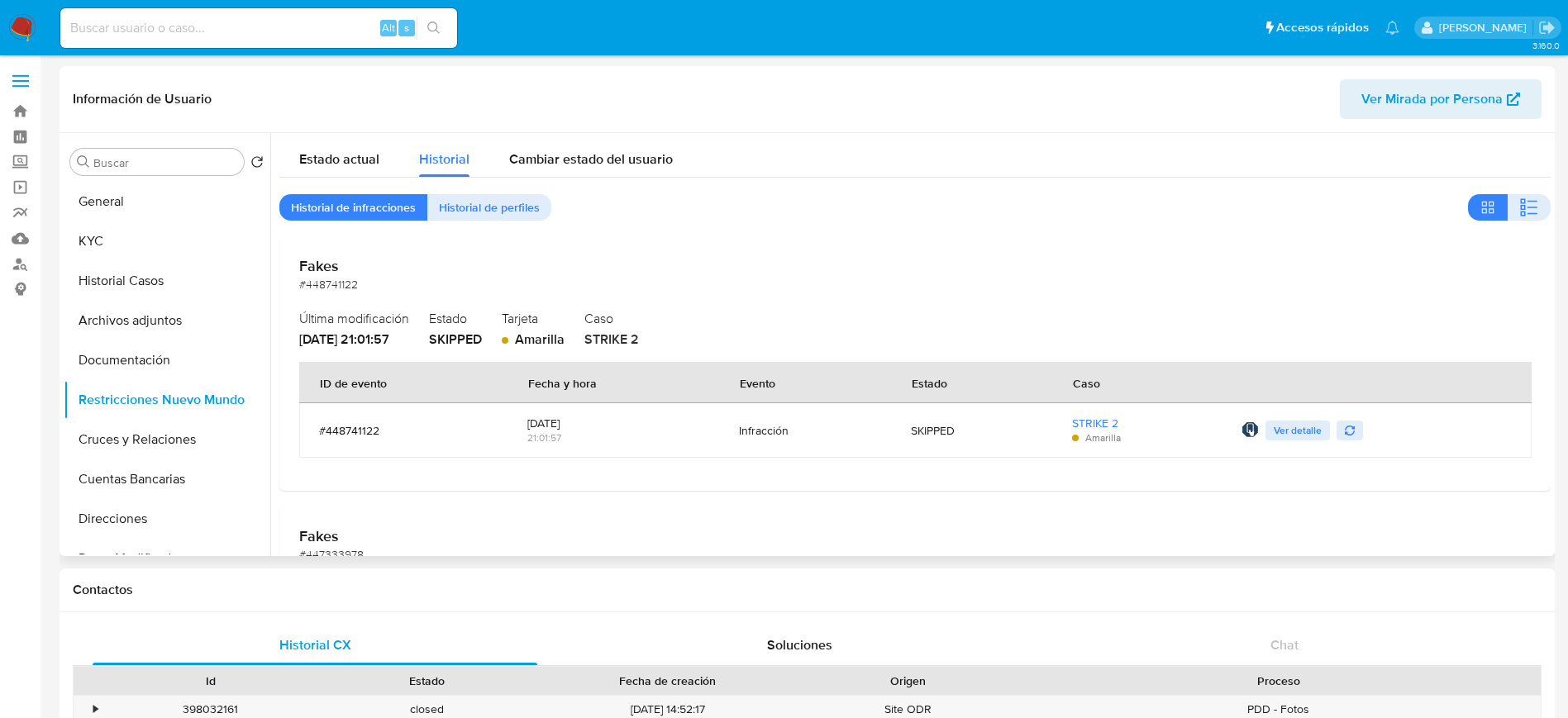
scroll to position [124, 0]
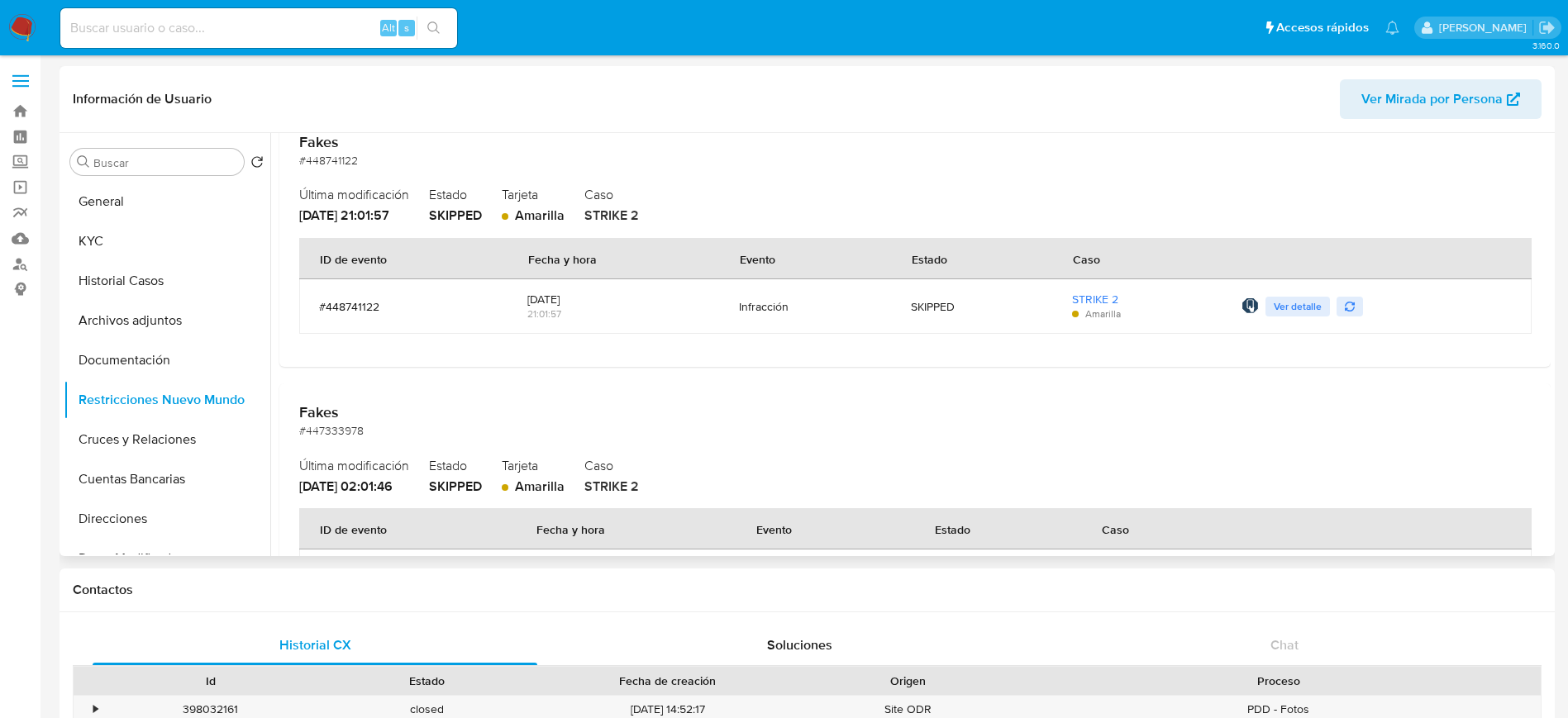
drag, startPoint x: 1279, startPoint y: 303, endPoint x: 1248, endPoint y: 312, distance: 32.3
click at [1280, 303] on span "Ver detalle" at bounding box center [1298, 307] width 48 height 16
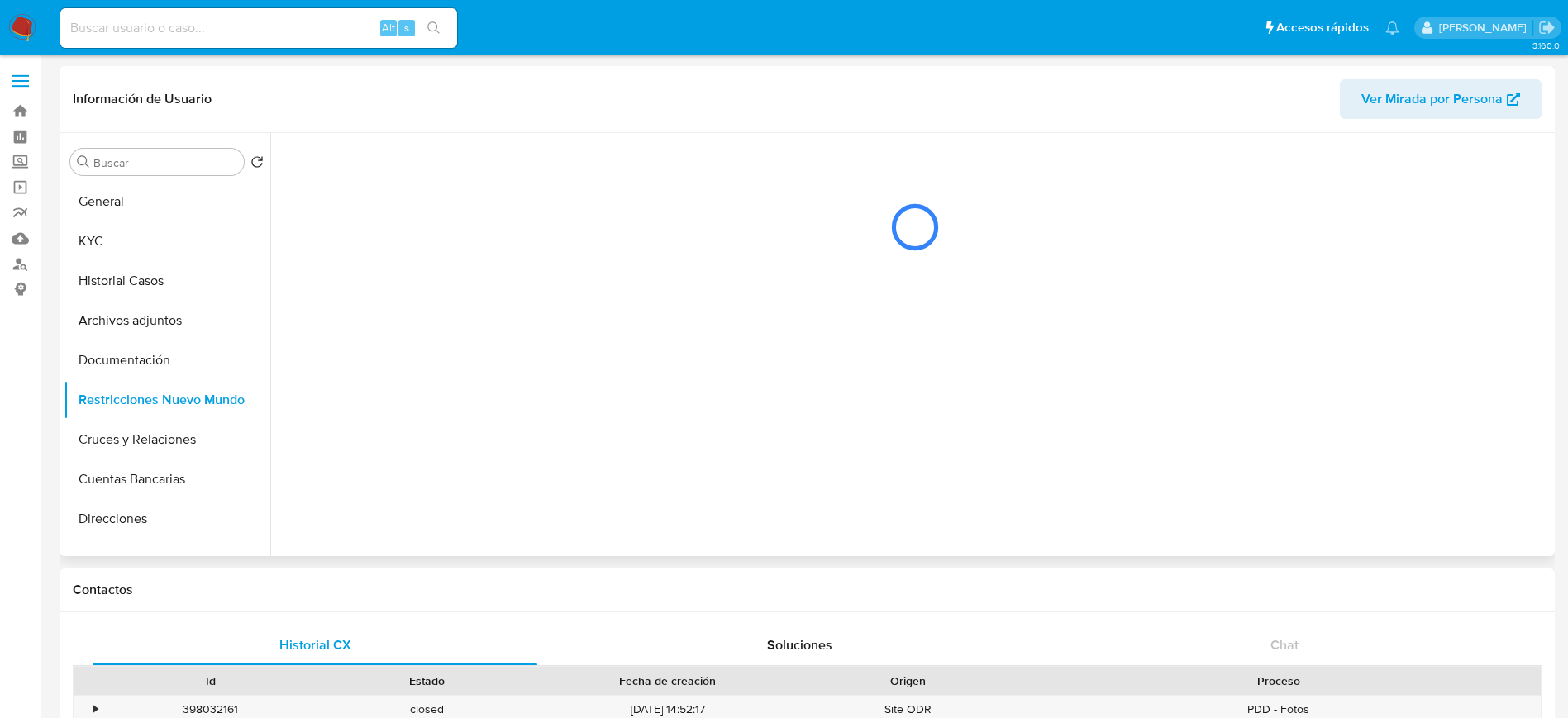
scroll to position [0, 0]
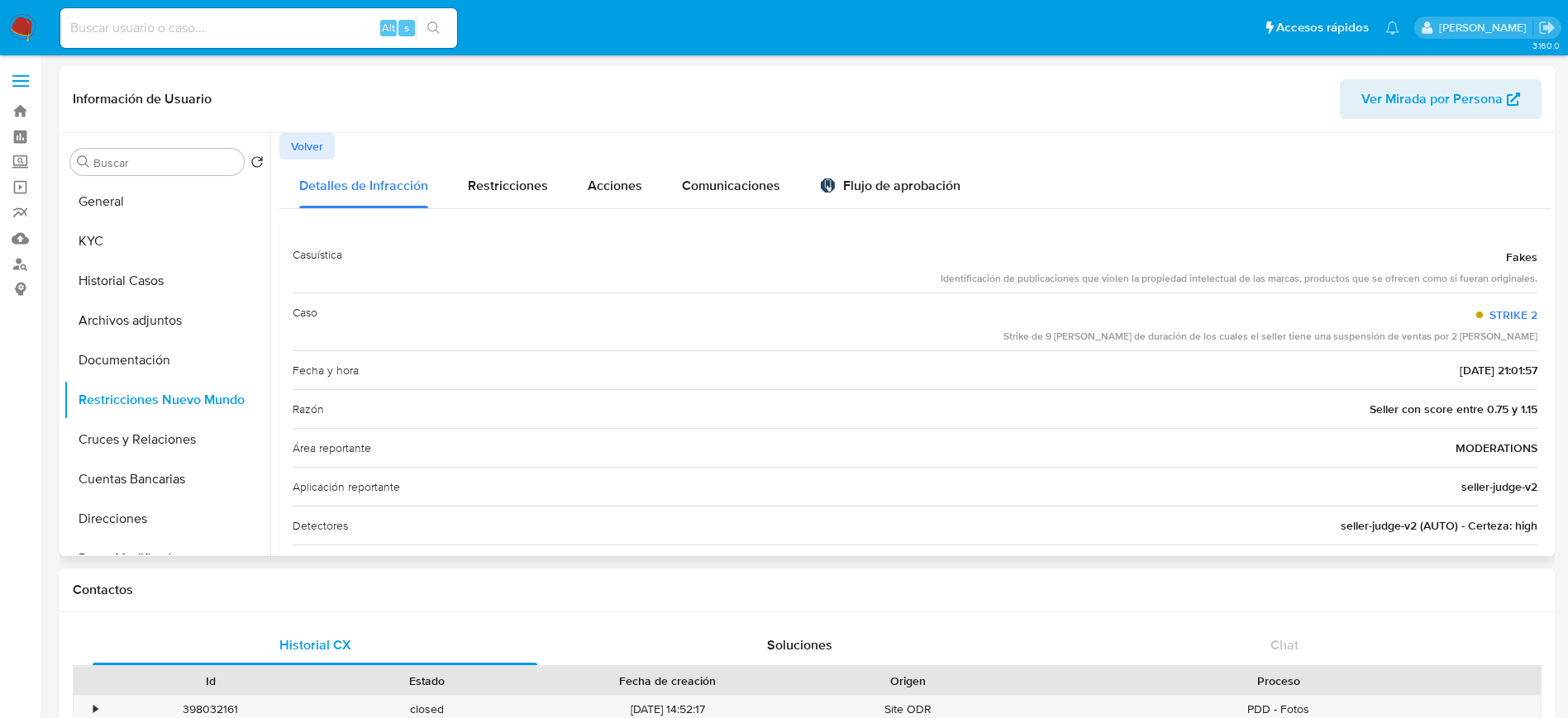
click at [1459, 338] on div "Strike de 9 días de duración de los cuales el seller tiene una suspensión de ve…" at bounding box center [1270, 336] width 534 height 14
drag, startPoint x: 1397, startPoint y: 330, endPoint x: 1544, endPoint y: 332, distance: 147.0
click at [1541, 332] on div "Casuística Fakes Identificación de publicaciones que violen la propiedad intele…" at bounding box center [915, 526] width 1271 height 607
click at [1501, 332] on div "Strike de 9 días de duración de los cuales el seller tiene una suspensión de ve…" at bounding box center [1270, 336] width 534 height 14
drag, startPoint x: 1447, startPoint y: 332, endPoint x: 1519, endPoint y: 331, distance: 72.0
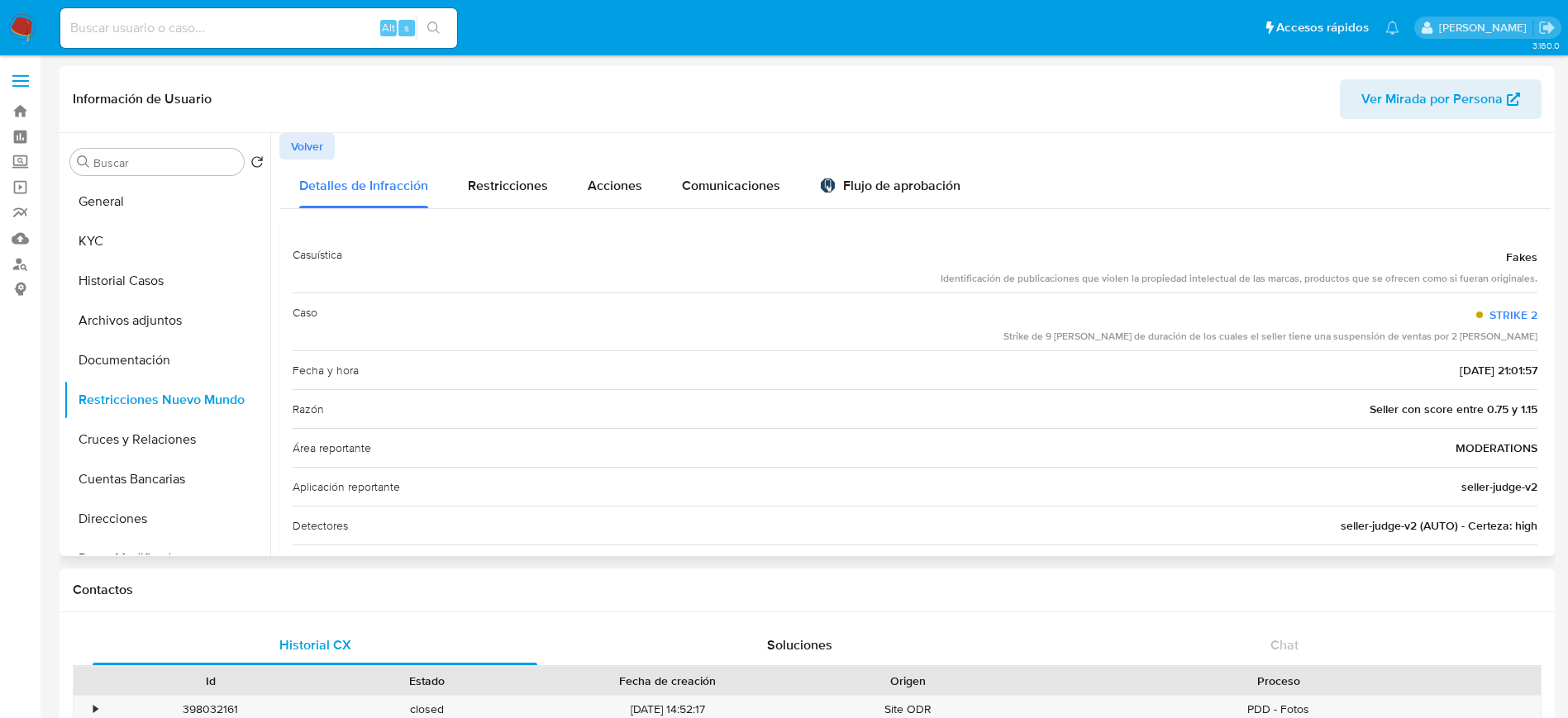
click at [1518, 331] on div "Strike de 9 días de duración de los cuales el seller tiene una suspensión de ve…" at bounding box center [1270, 336] width 534 height 14
click at [314, 138] on span "Volver" at bounding box center [306, 146] width 32 height 23
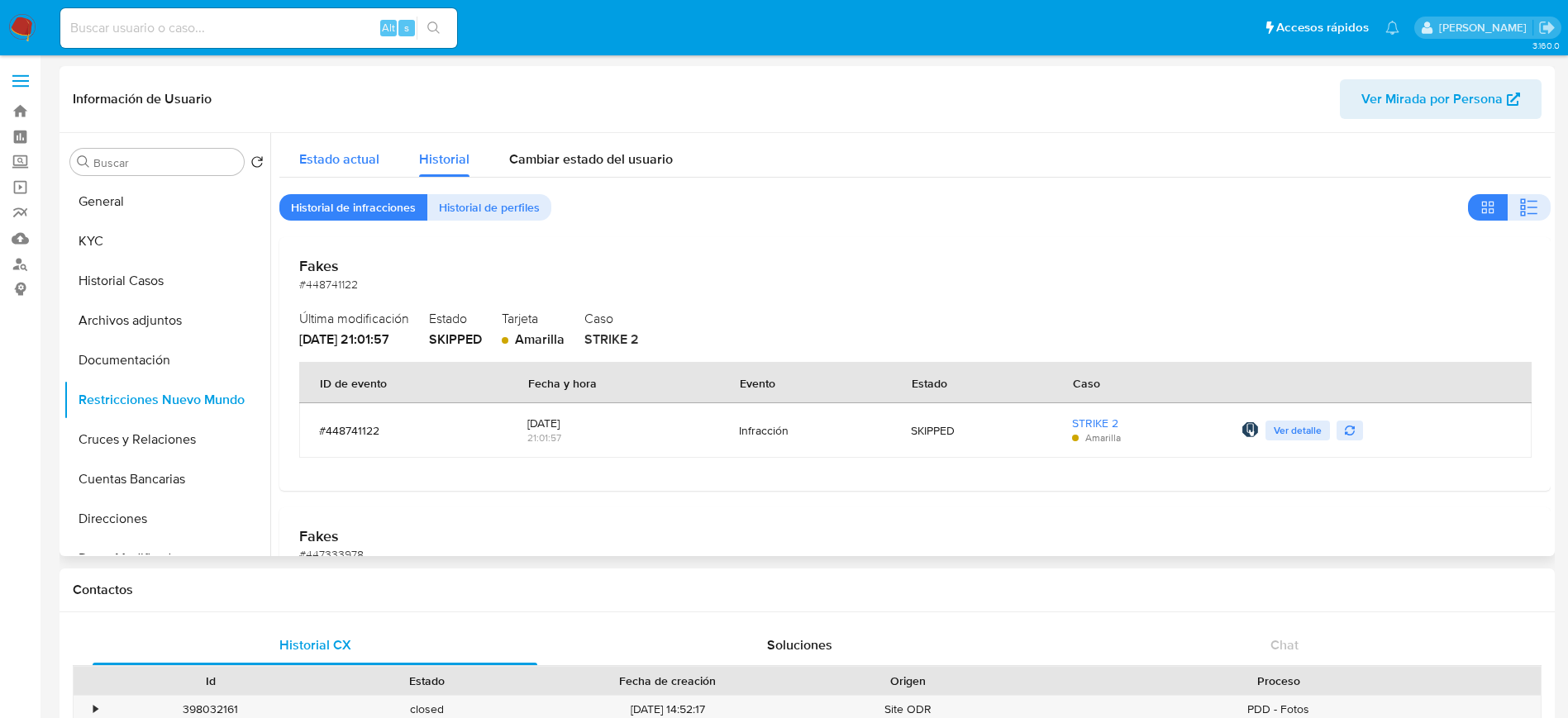
click at [323, 151] on span "Estado actual" at bounding box center [338, 158] width 80 height 19
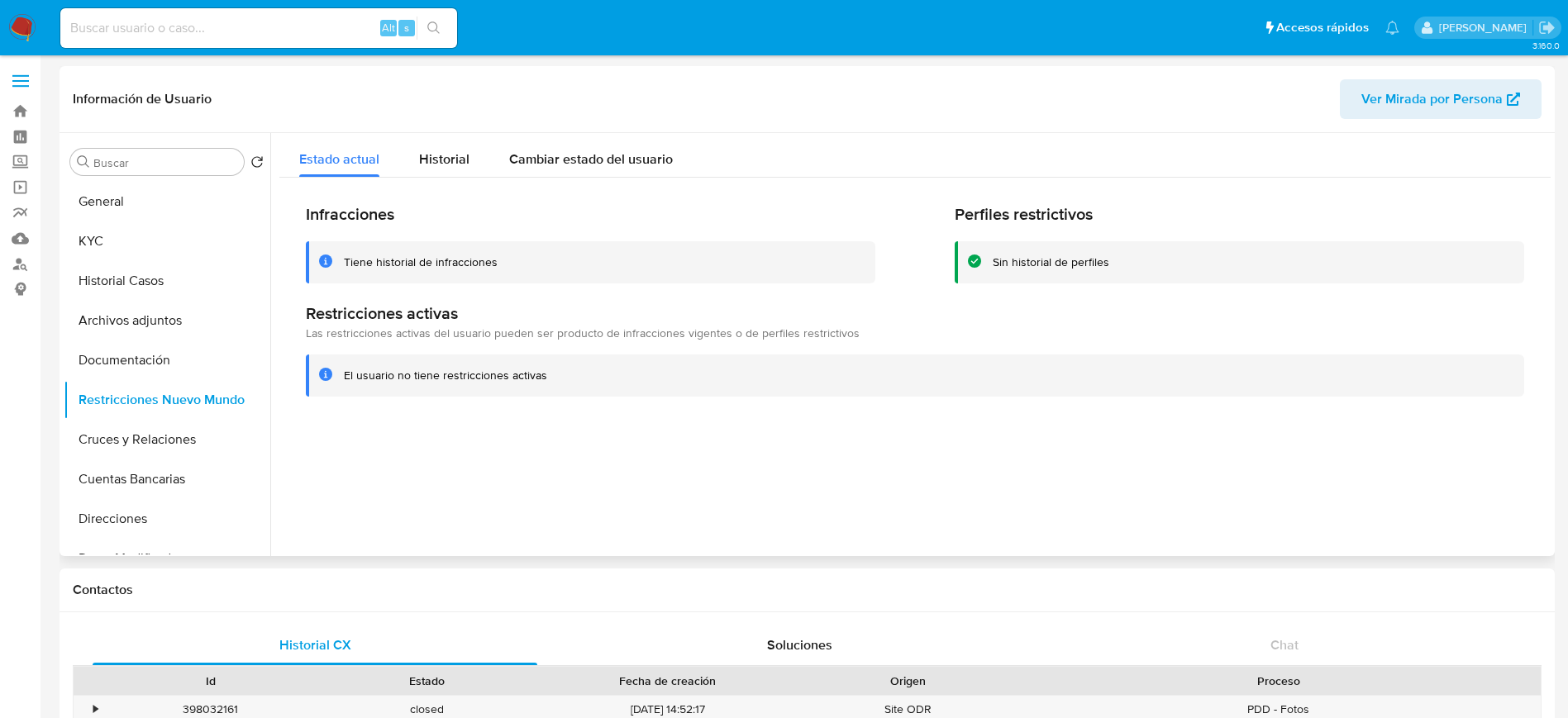
drag, startPoint x: 356, startPoint y: 380, endPoint x: 612, endPoint y: 379, distance: 256.0
click at [585, 377] on div "El usuario no tiene restricciones activas" at bounding box center [927, 375] width 1167 height 16
click at [487, 403] on div "Infracciones Tiene historial de infracciones Perfiles restrictivos Sin historia…" at bounding box center [915, 300] width 1271 height 245
drag, startPoint x: 340, startPoint y: 261, endPoint x: 484, endPoint y: 250, distance: 144.4
click at [484, 250] on div "Tiene historial de infracciones" at bounding box center [590, 262] width 569 height 42
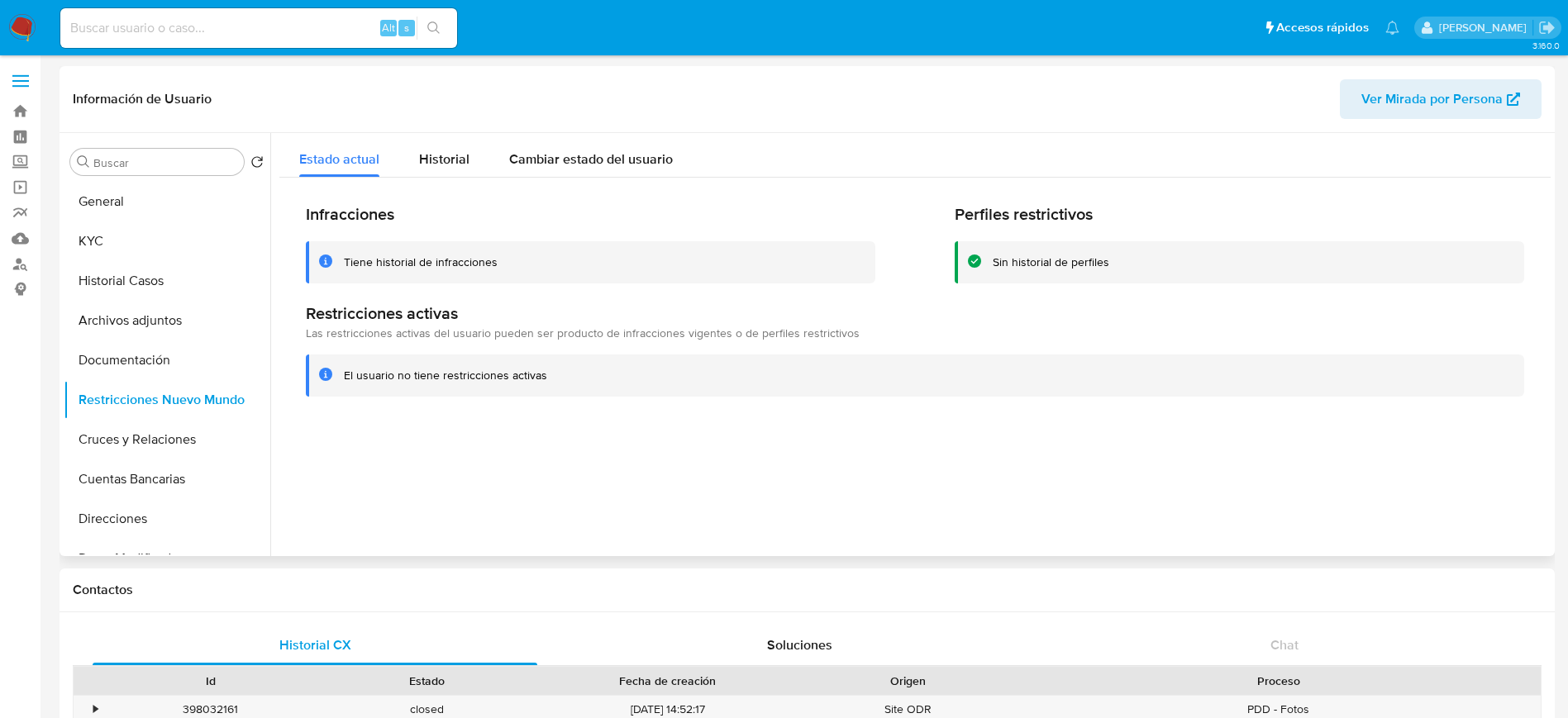
click at [552, 259] on div "Tiene historial de infracciones" at bounding box center [602, 262] width 518 height 16
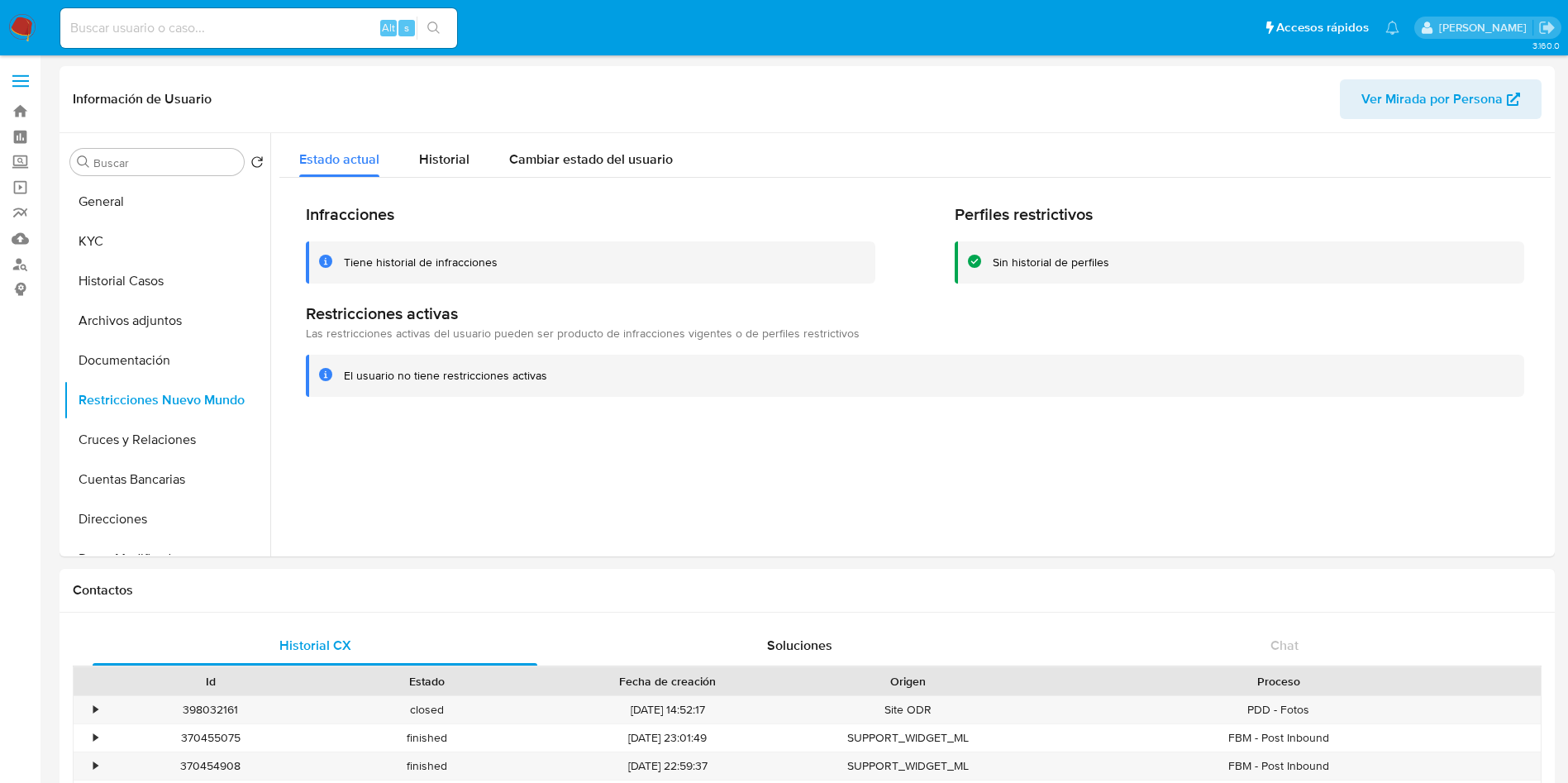
click at [260, 21] on input at bounding box center [258, 28] width 397 height 21
paste input "8xf97xJgVjk3OdX50hD0xN94"
type input "8xf97xJgVjk3OdX50hD0xN94"
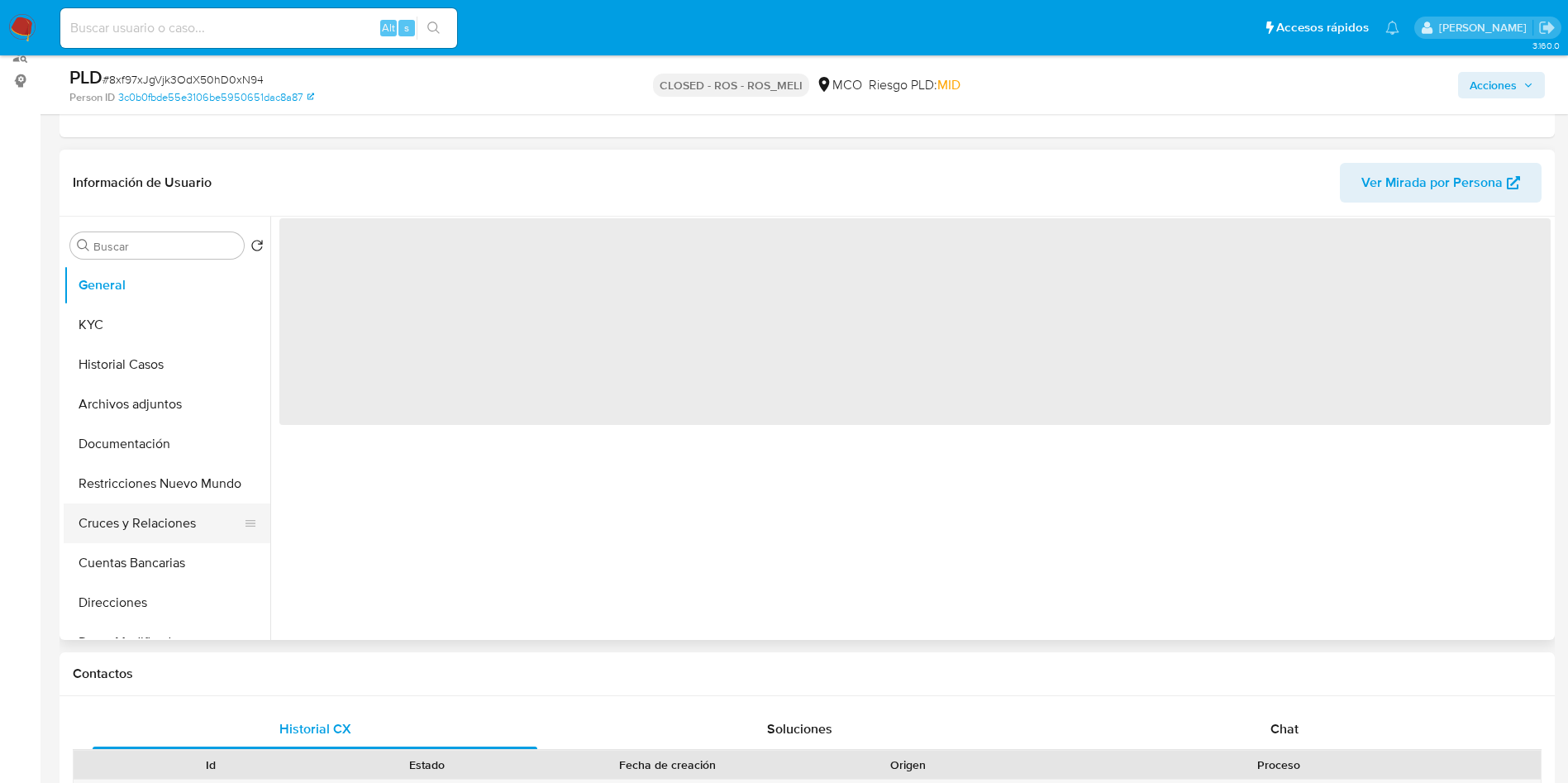
scroll to position [248, 0]
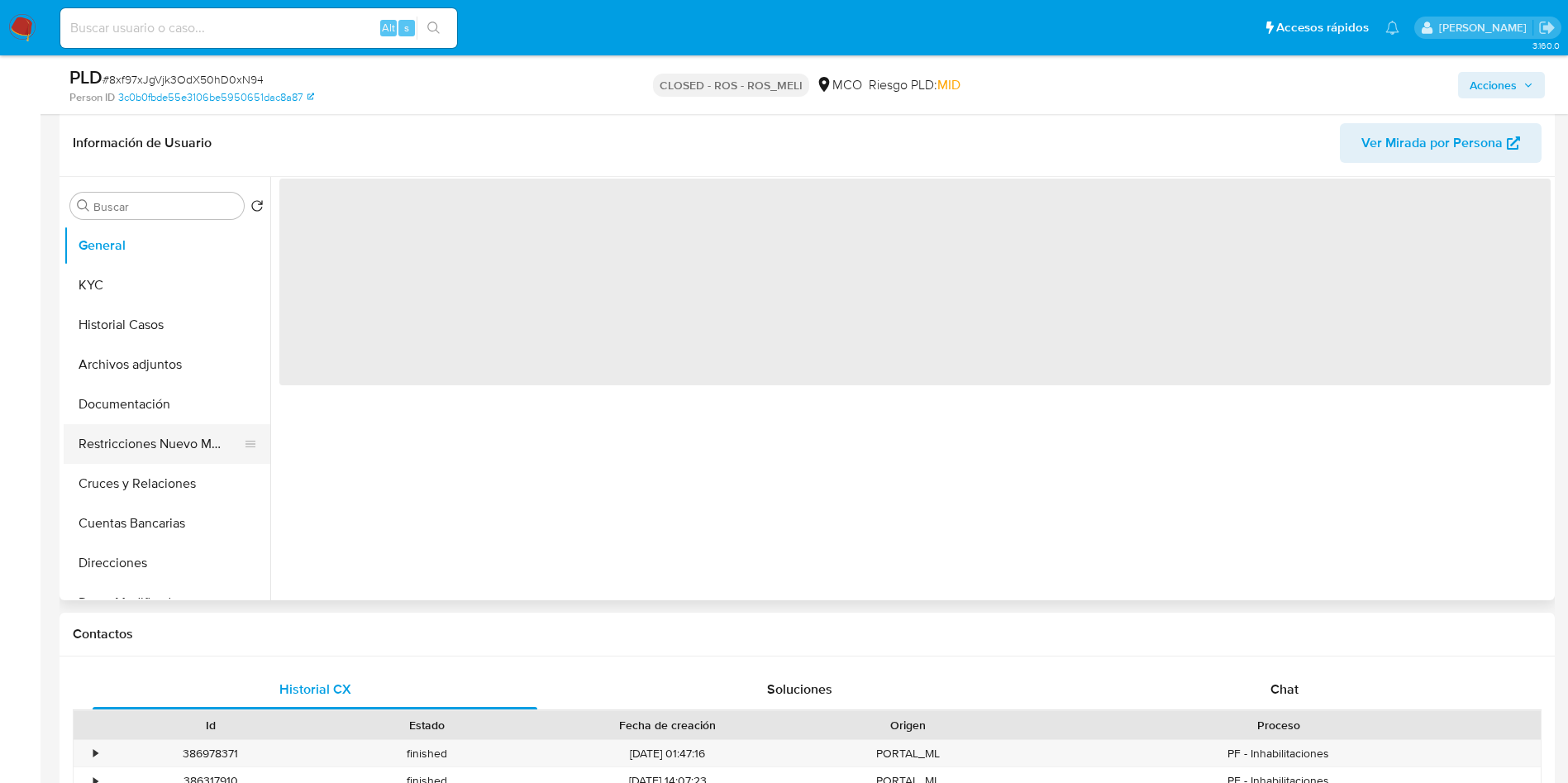
click at [126, 442] on button "Restricciones Nuevo Mundo" at bounding box center [159, 444] width 193 height 39
select select "10"
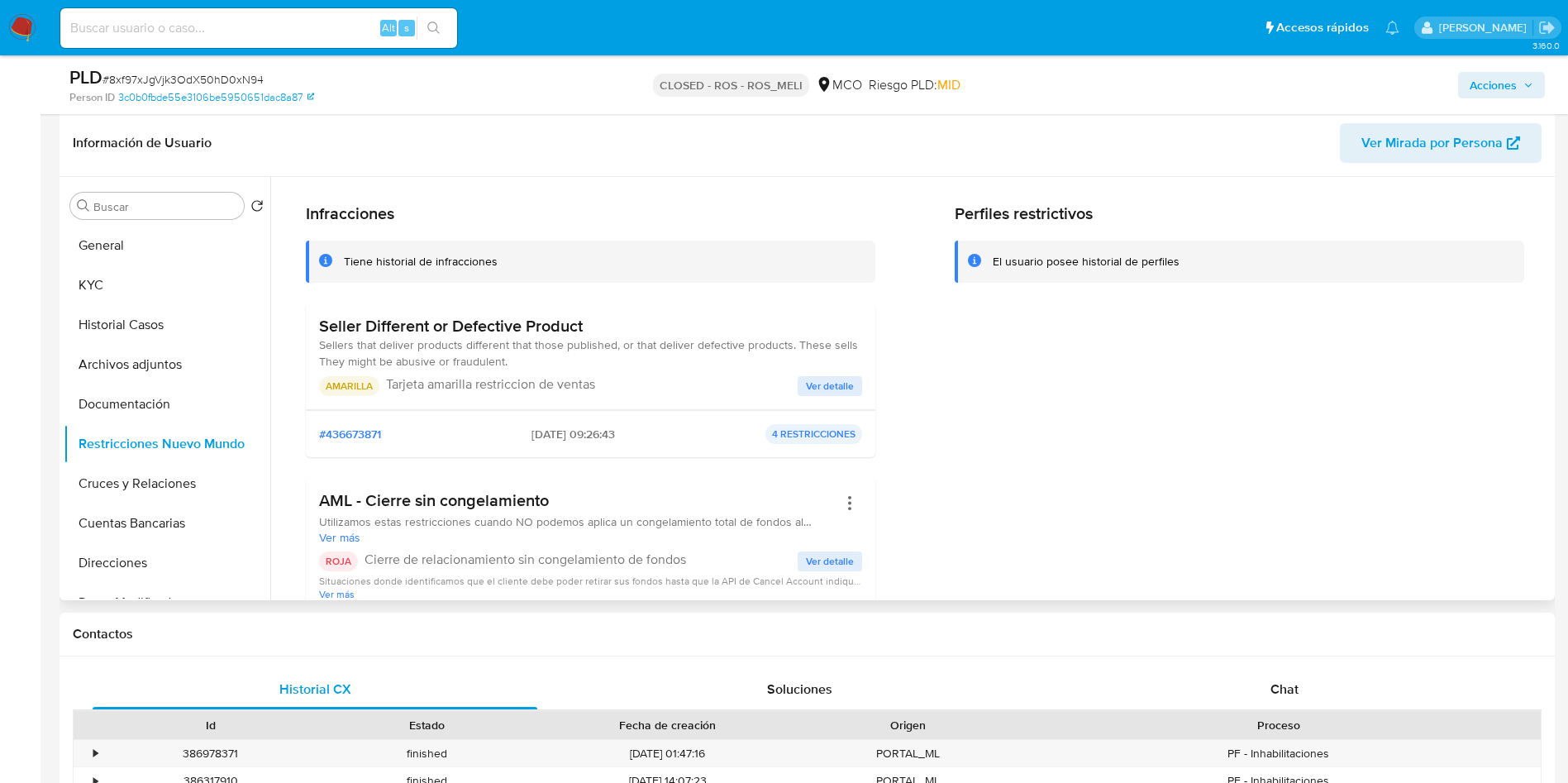
scroll to position [0, 0]
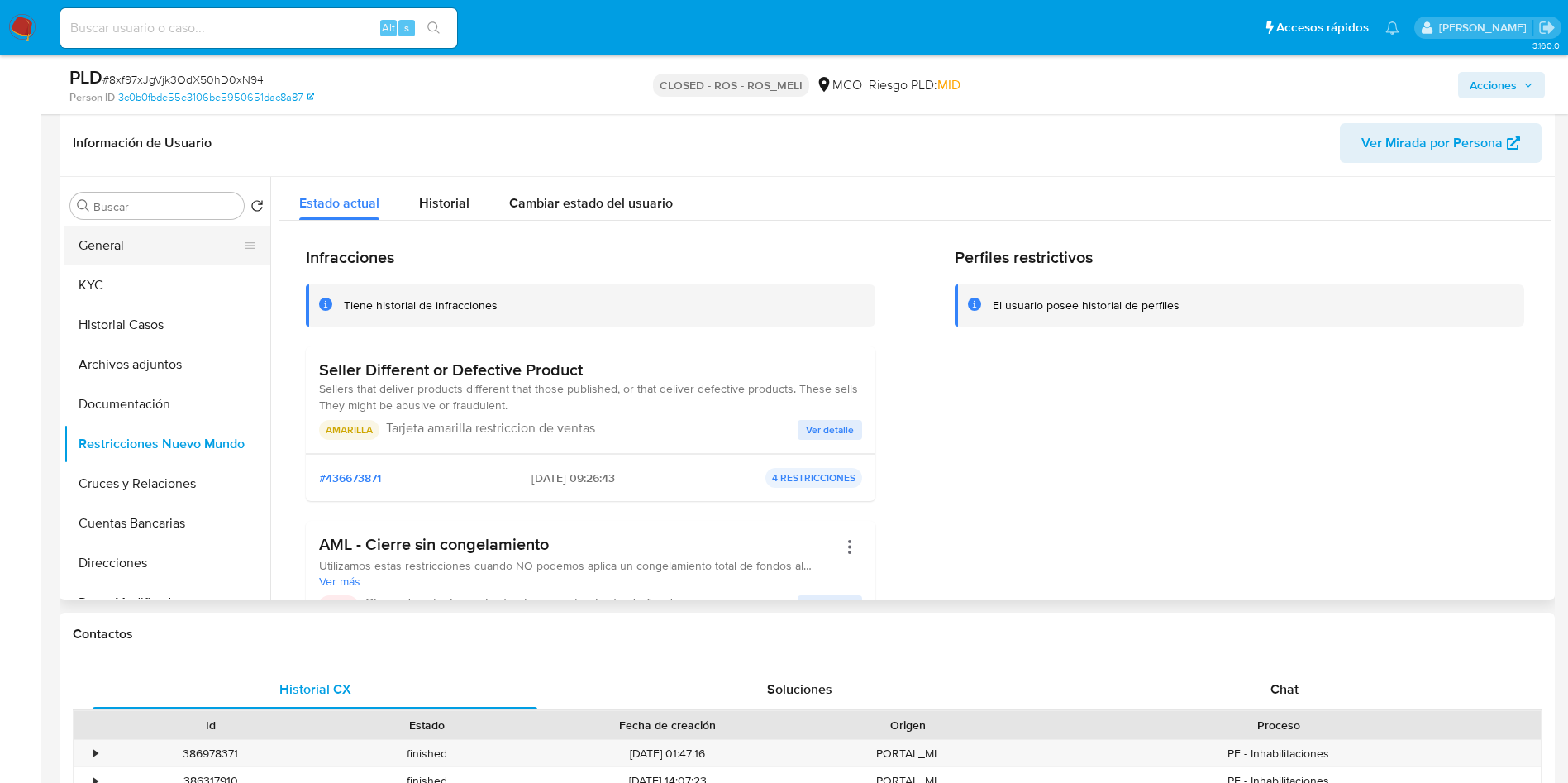
click at [125, 251] on button "General" at bounding box center [159, 245] width 193 height 39
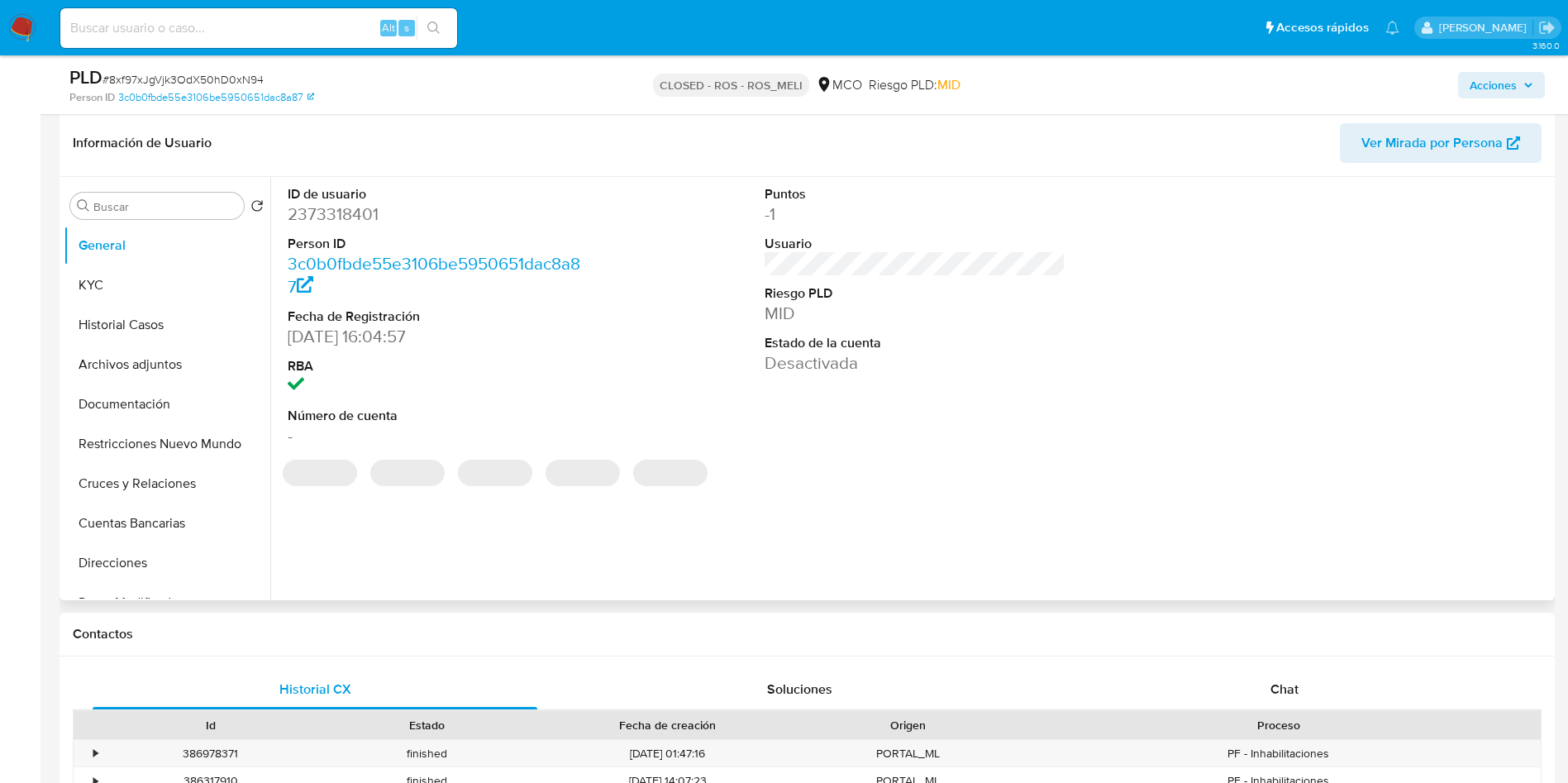
click at [322, 214] on dd "2373318401" at bounding box center [438, 214] width 302 height 23
copy dd "2373318401"
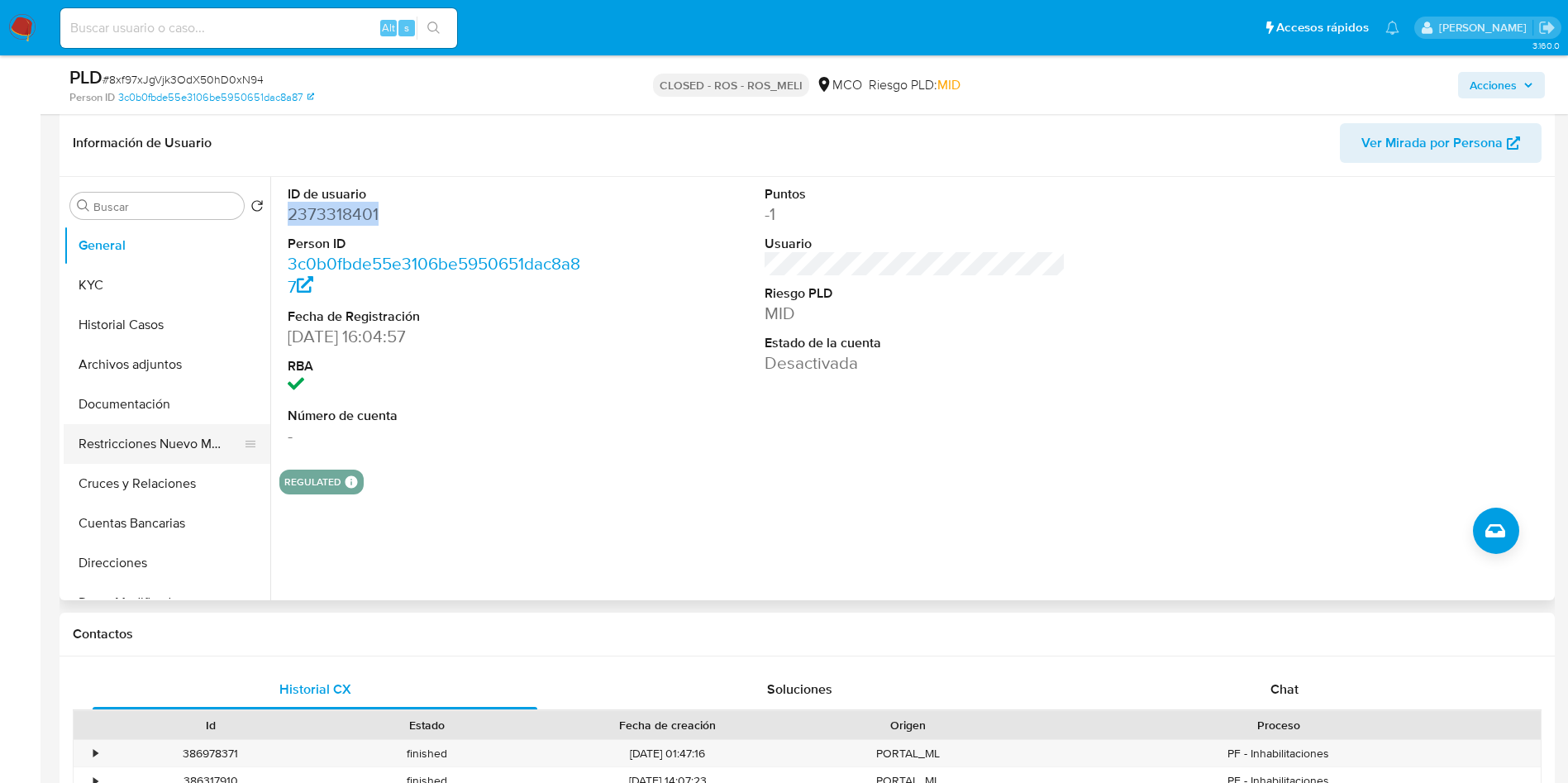
drag, startPoint x: 139, startPoint y: 423, endPoint x: 156, endPoint y: 433, distance: 19.7
click at [139, 423] on button "Documentación" at bounding box center [166, 403] width 206 height 39
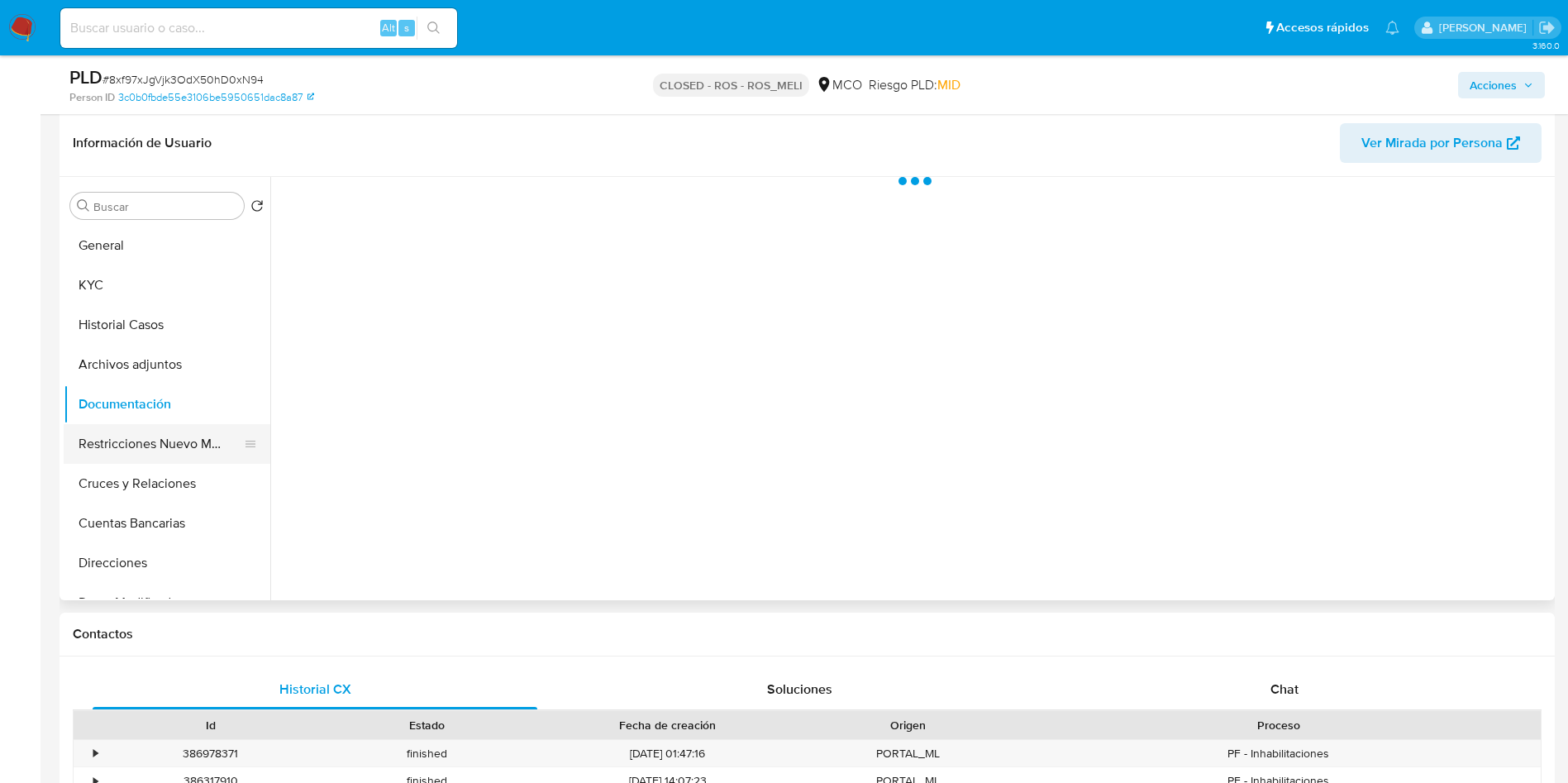
click at [197, 447] on button "Restricciones Nuevo Mundo" at bounding box center [159, 444] width 193 height 39
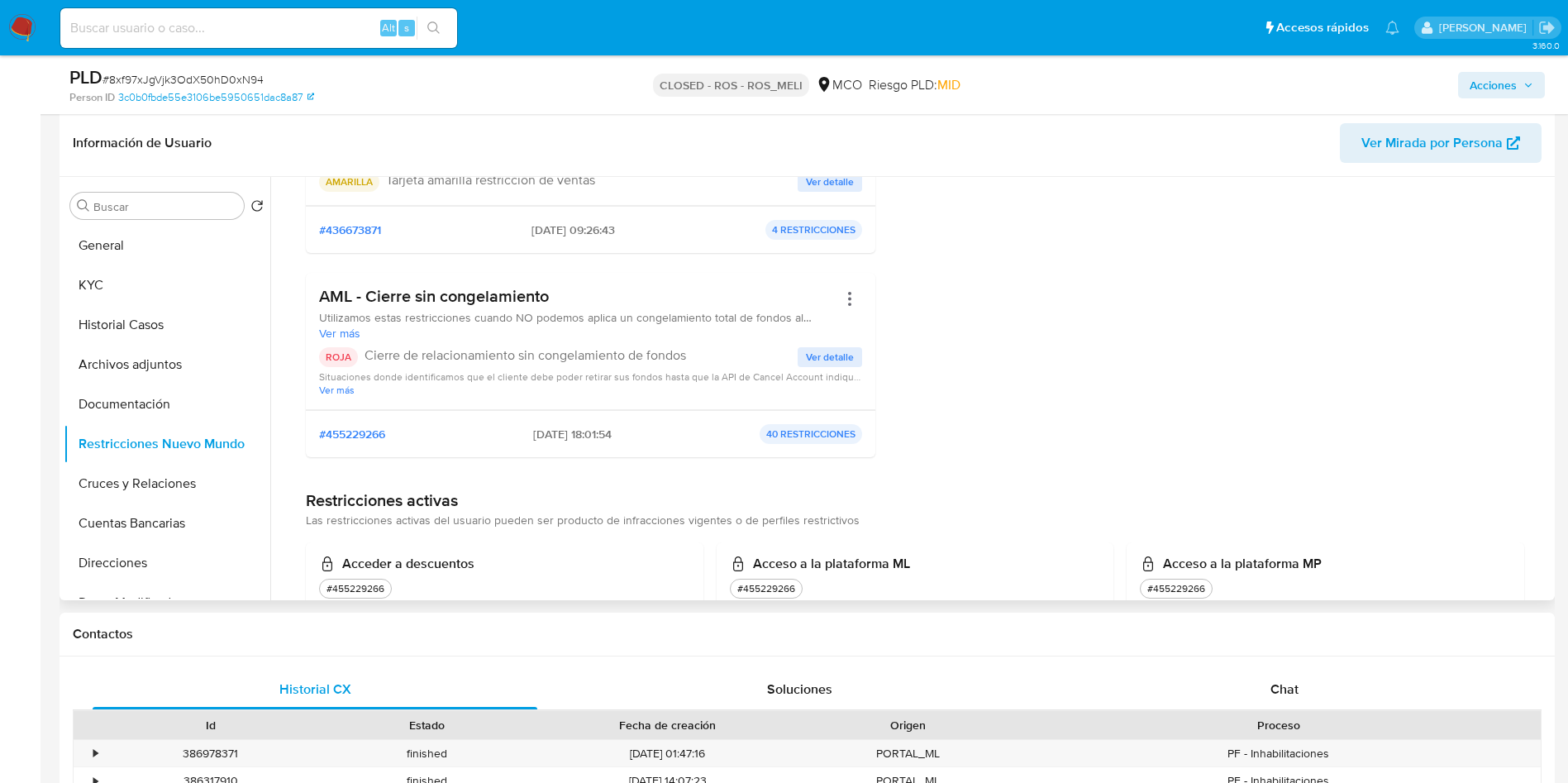
scroll to position [372, 0]
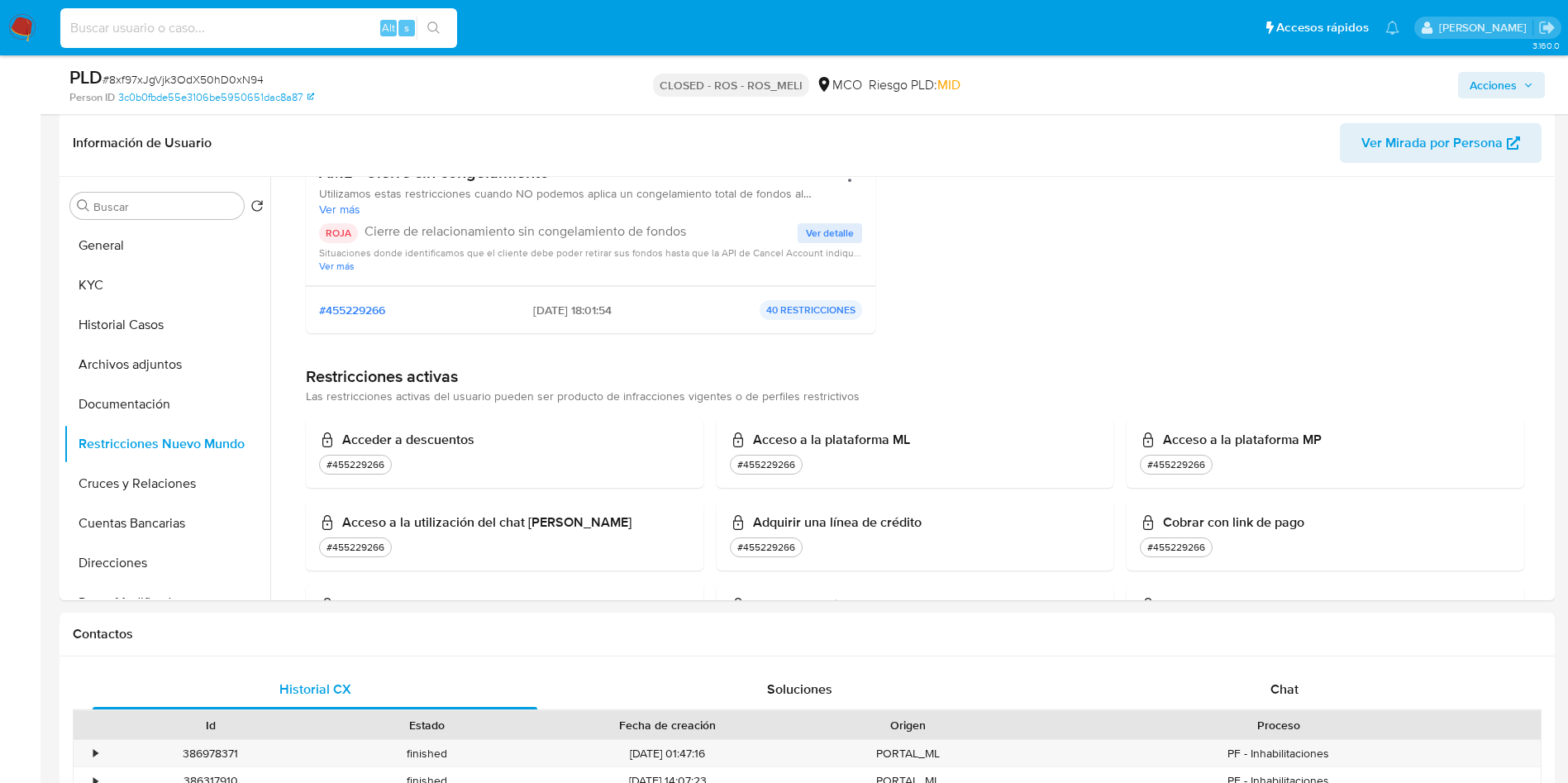
click at [258, 18] on input at bounding box center [258, 28] width 397 height 21
paste input "2377312513"
type input "2377312513"
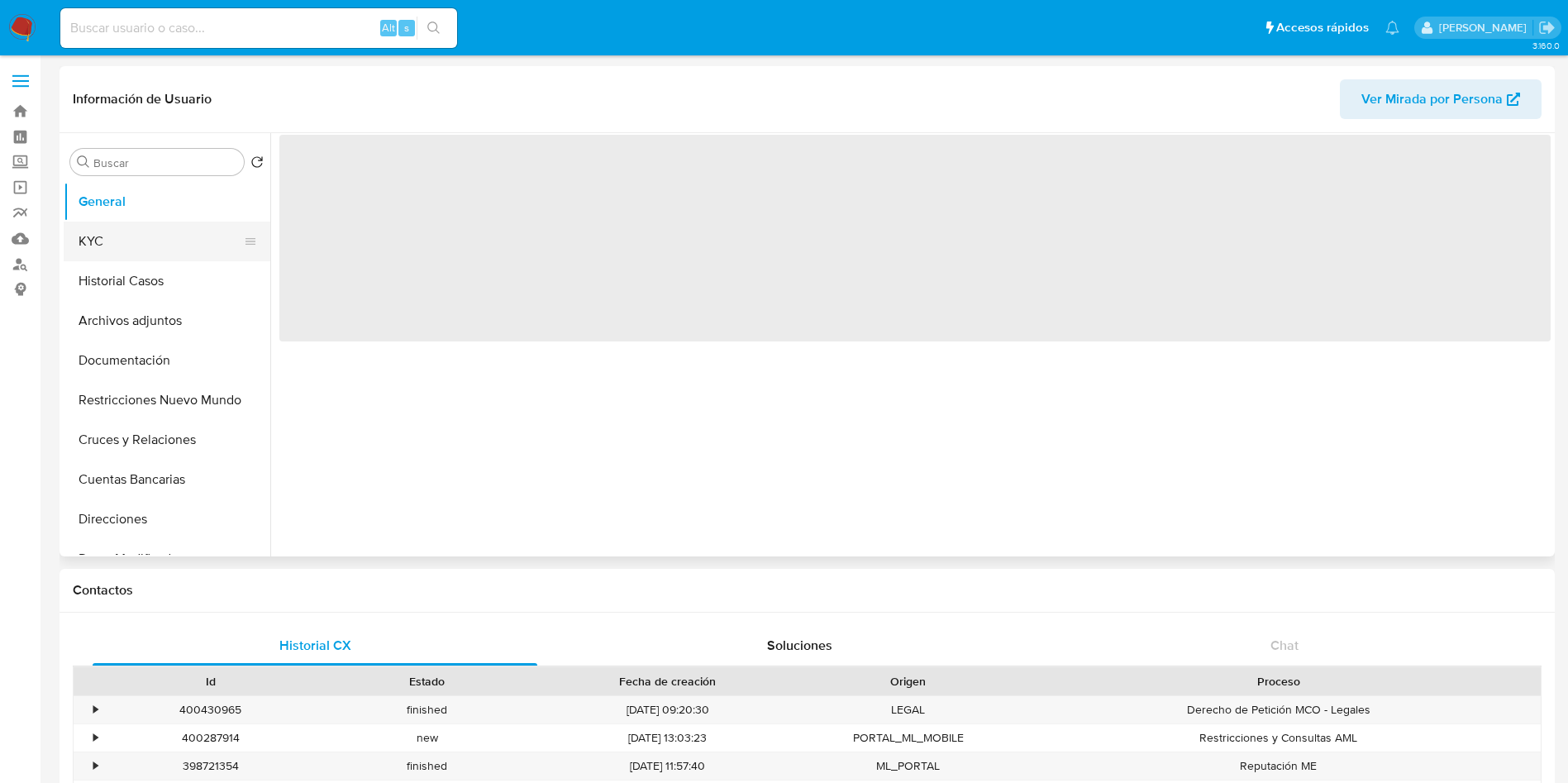
select select "10"
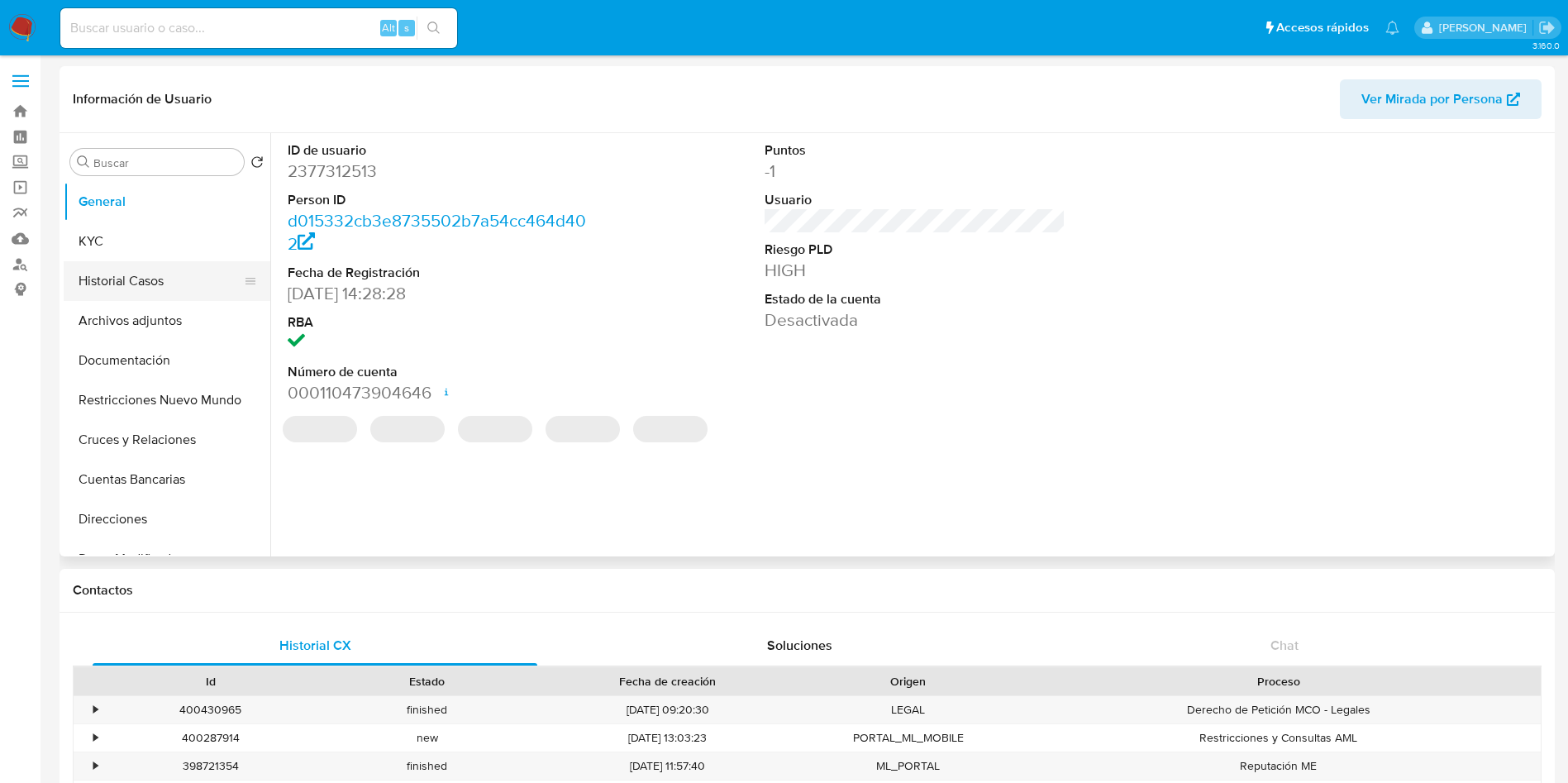
click at [135, 270] on button "Historial Casos" at bounding box center [159, 281] width 193 height 39
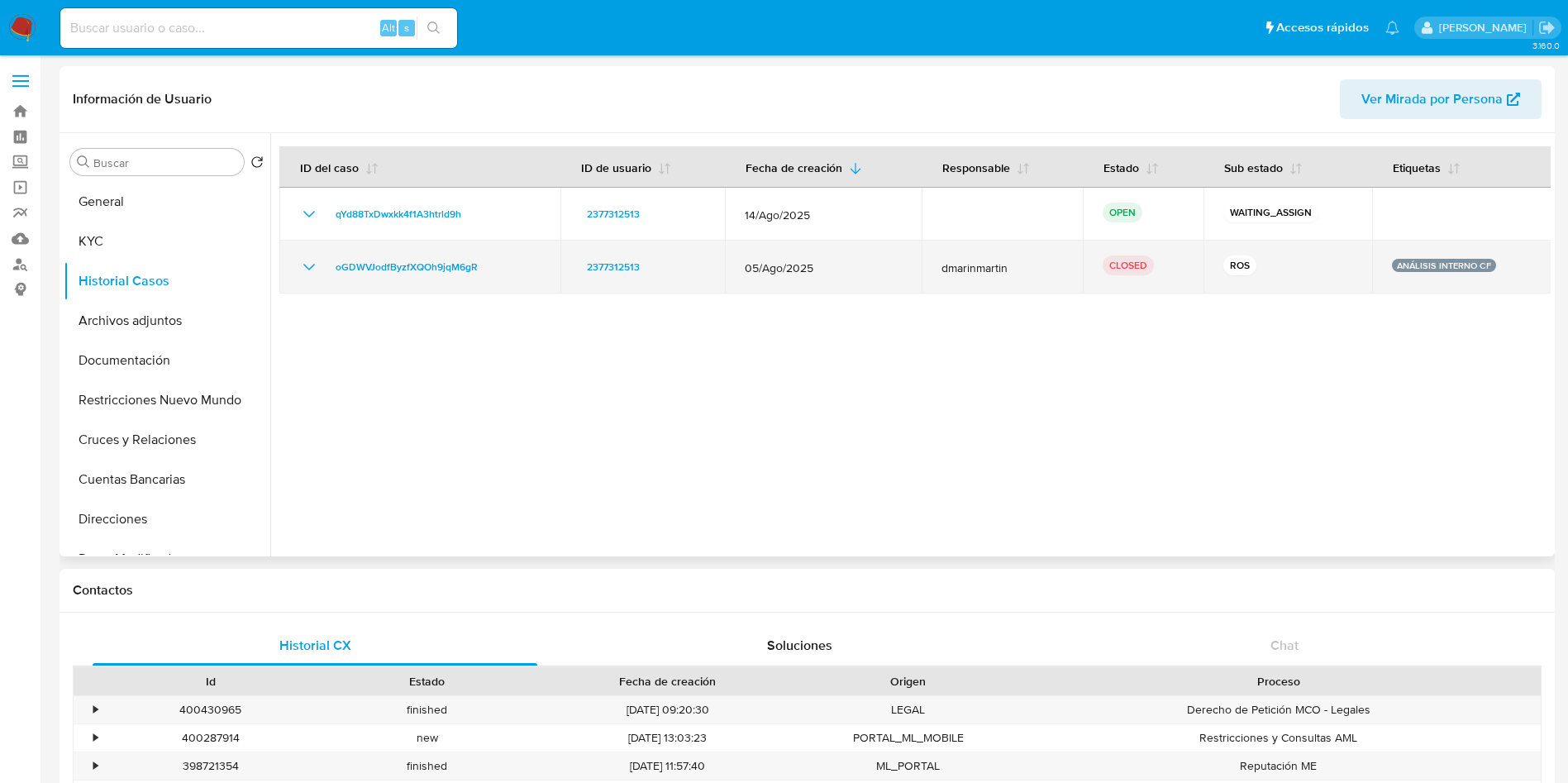
click at [305, 265] on icon "Mostrar/Ocultar" at bounding box center [309, 267] width 12 height 6
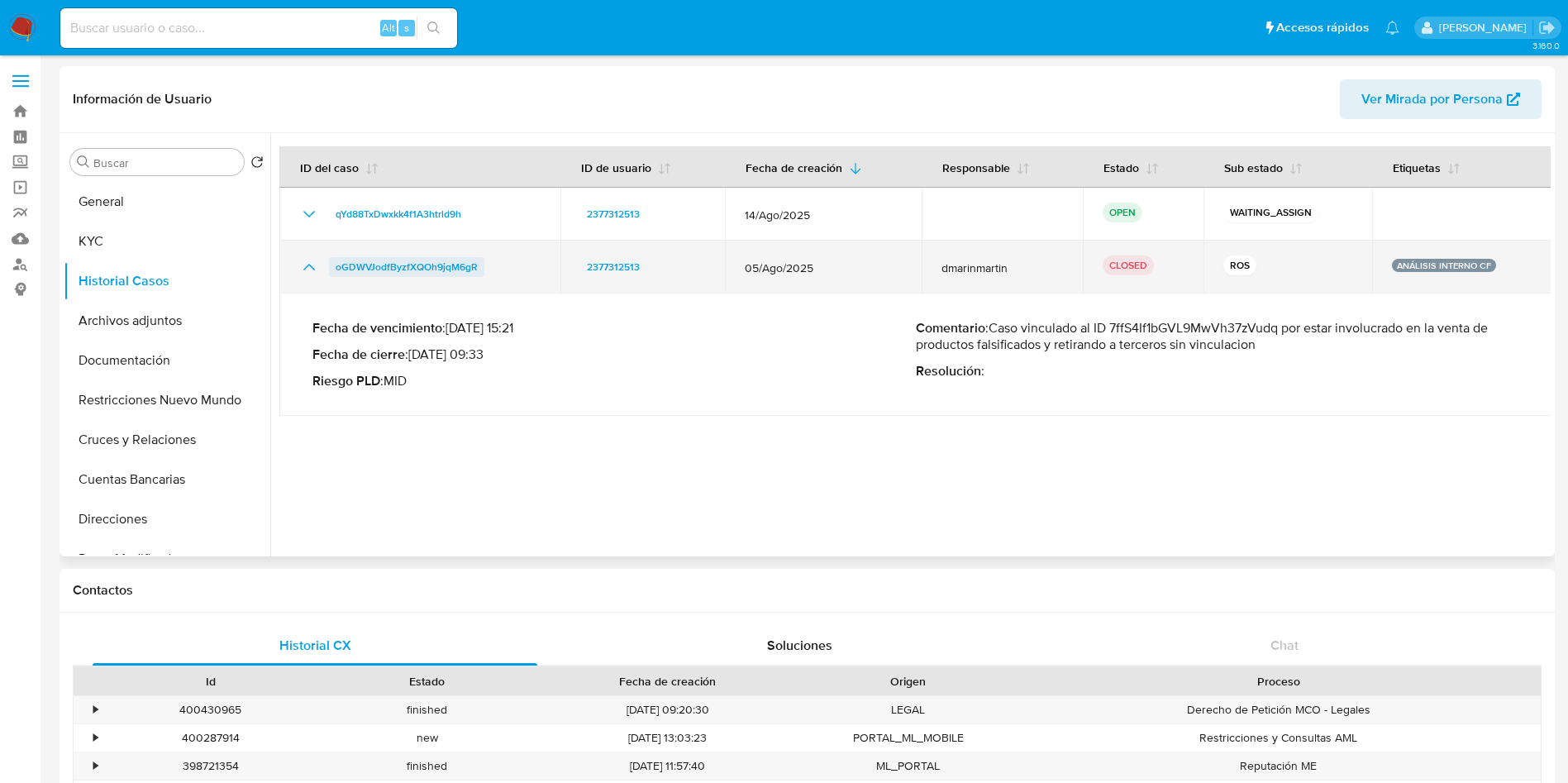
click at [400, 260] on span "oGDWVJodfByzfXQOh9jqM6gR" at bounding box center [406, 267] width 142 height 20
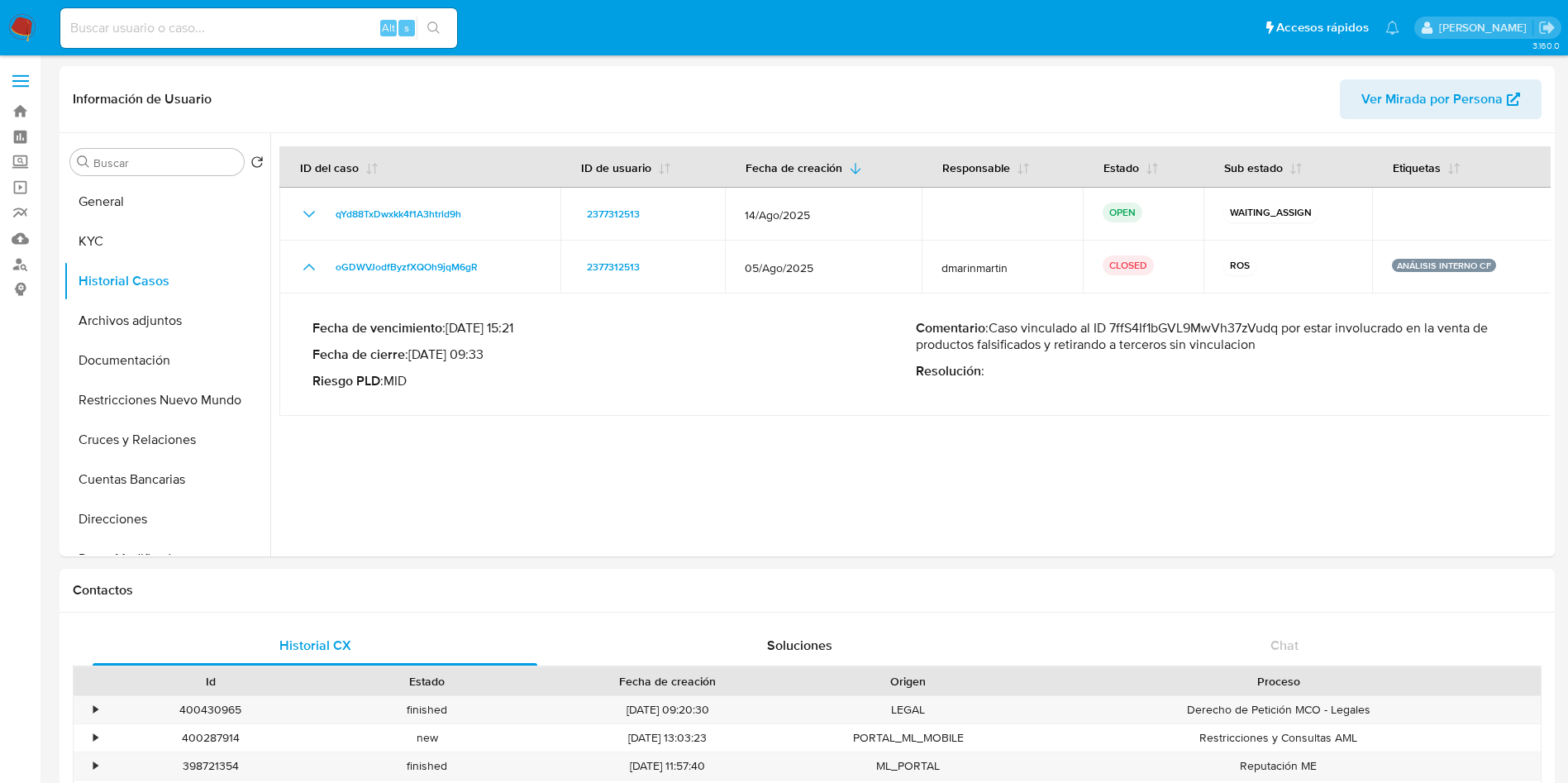
click at [255, 35] on input at bounding box center [258, 28] width 397 height 21
paste input "736434156"
type input "736434156"
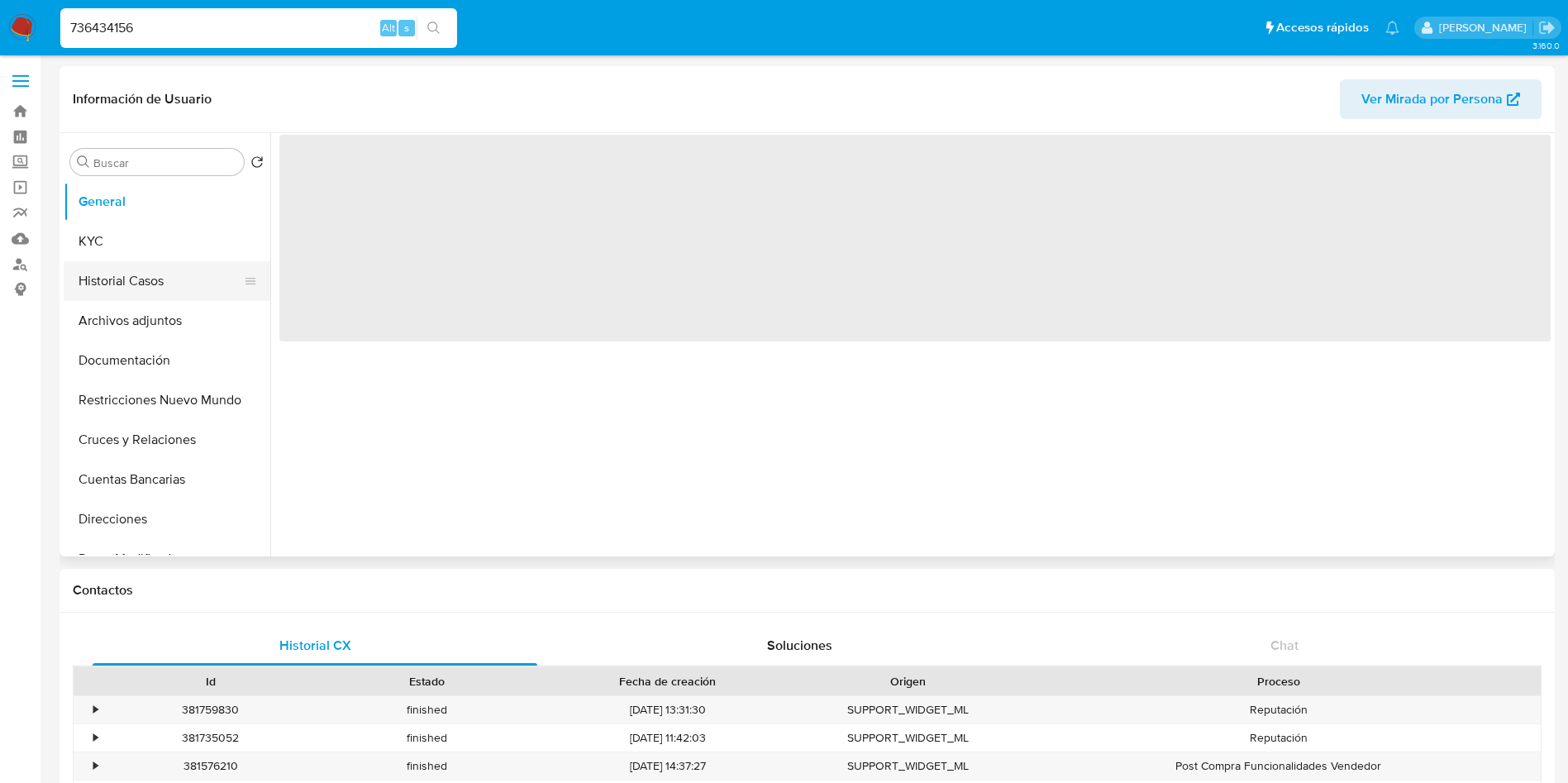
click at [182, 278] on button "Historial Casos" at bounding box center [159, 281] width 193 height 39
select select "10"
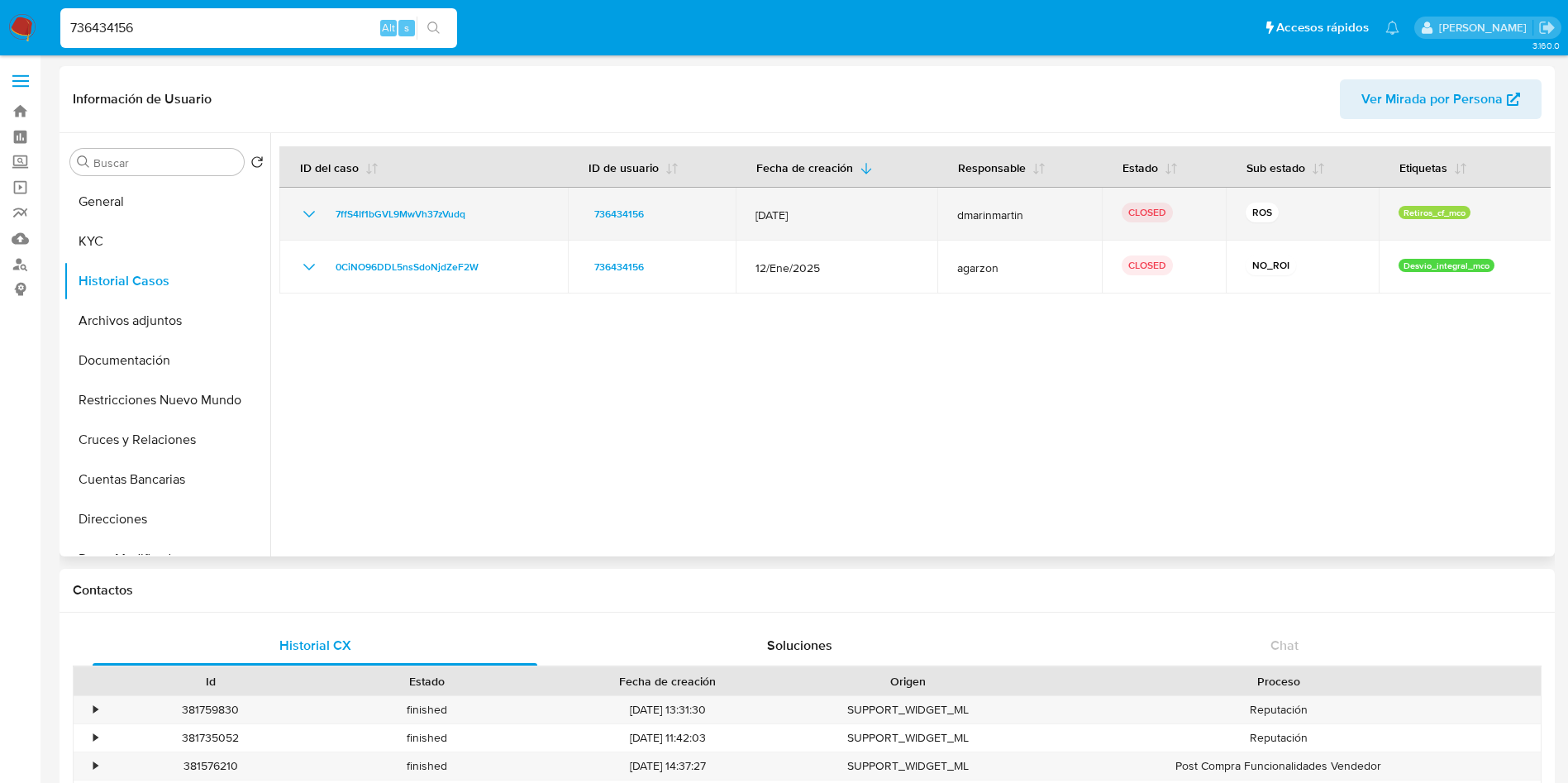
drag, startPoint x: 503, startPoint y: 215, endPoint x: 323, endPoint y: 220, distance: 180.1
click at [323, 220] on div "7ffS4If1bGVL9MwVh37zVudq" at bounding box center [422, 215] width 248 height 20
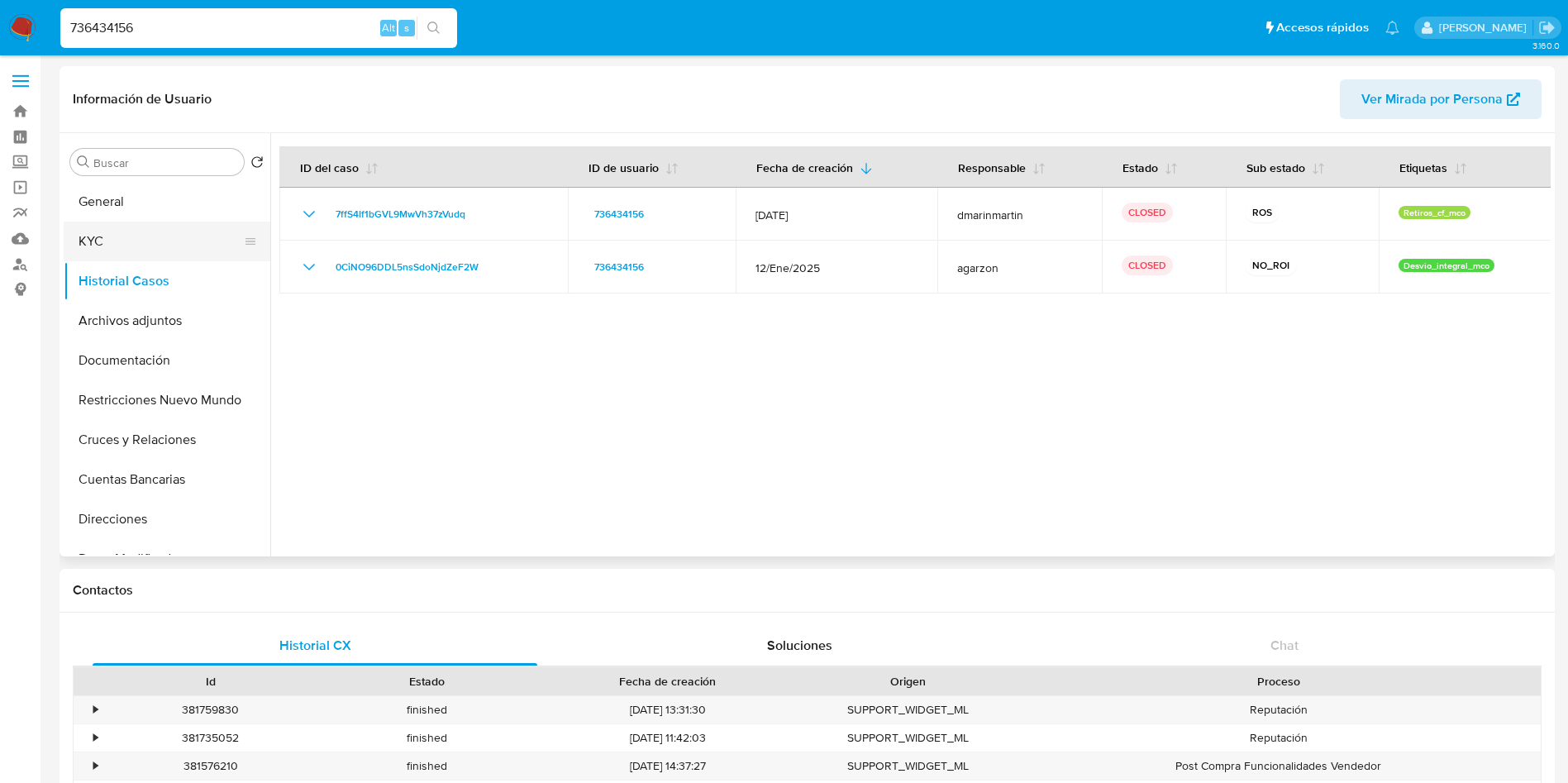
click at [100, 228] on button "KYC" at bounding box center [159, 241] width 193 height 39
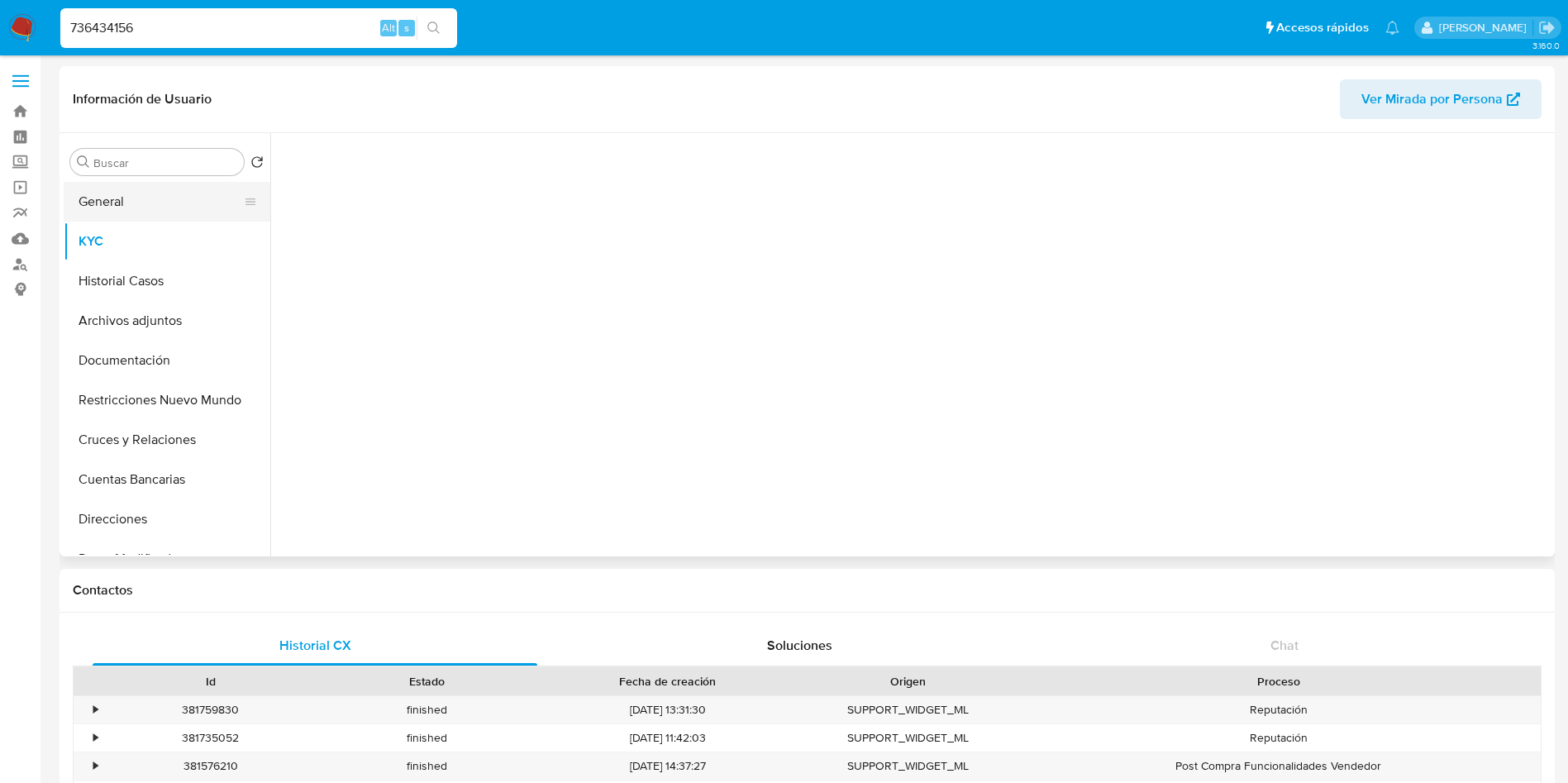
click at [104, 204] on button "General" at bounding box center [159, 201] width 193 height 39
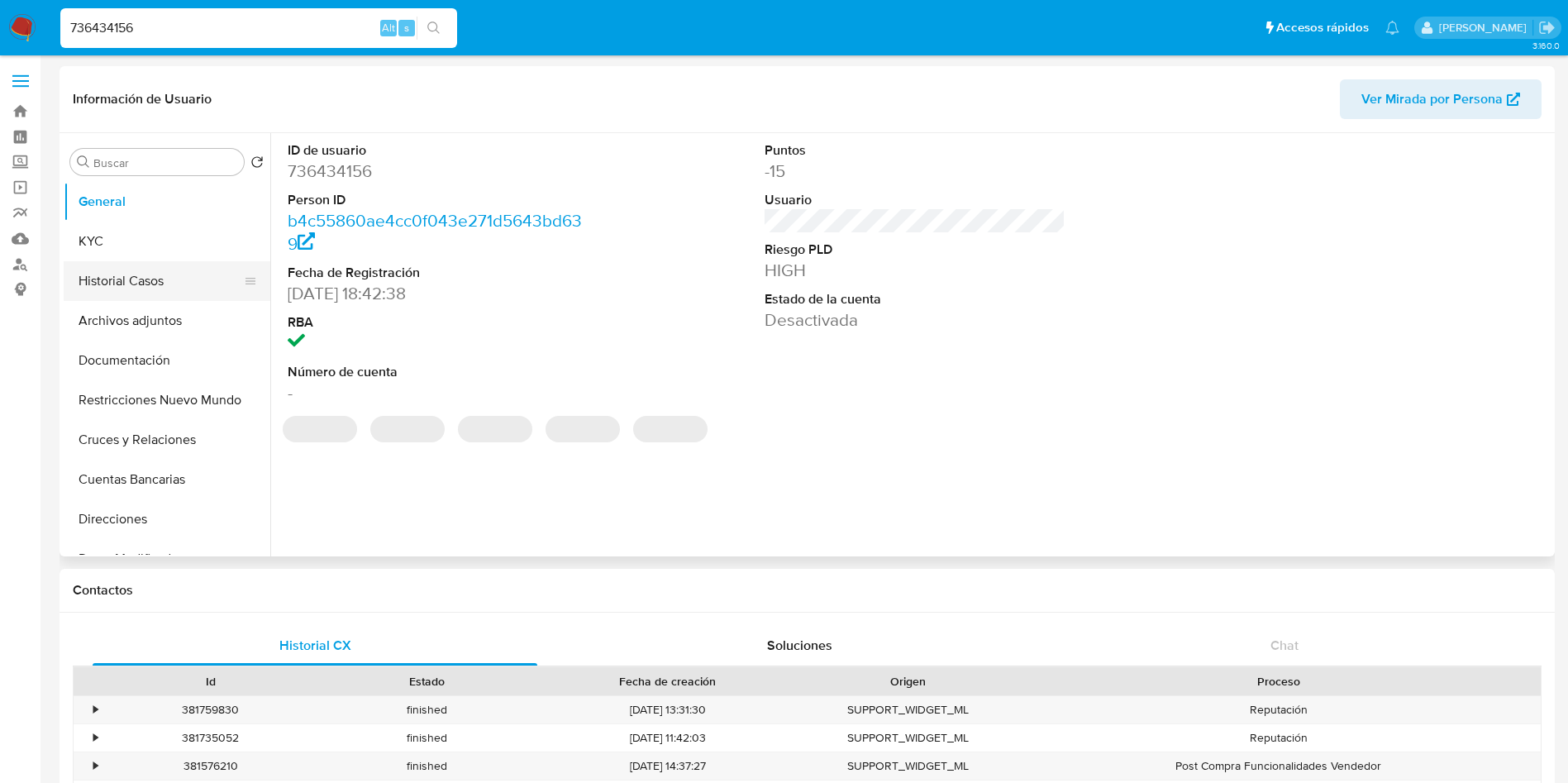
click at [130, 282] on button "Historial Casos" at bounding box center [159, 281] width 193 height 39
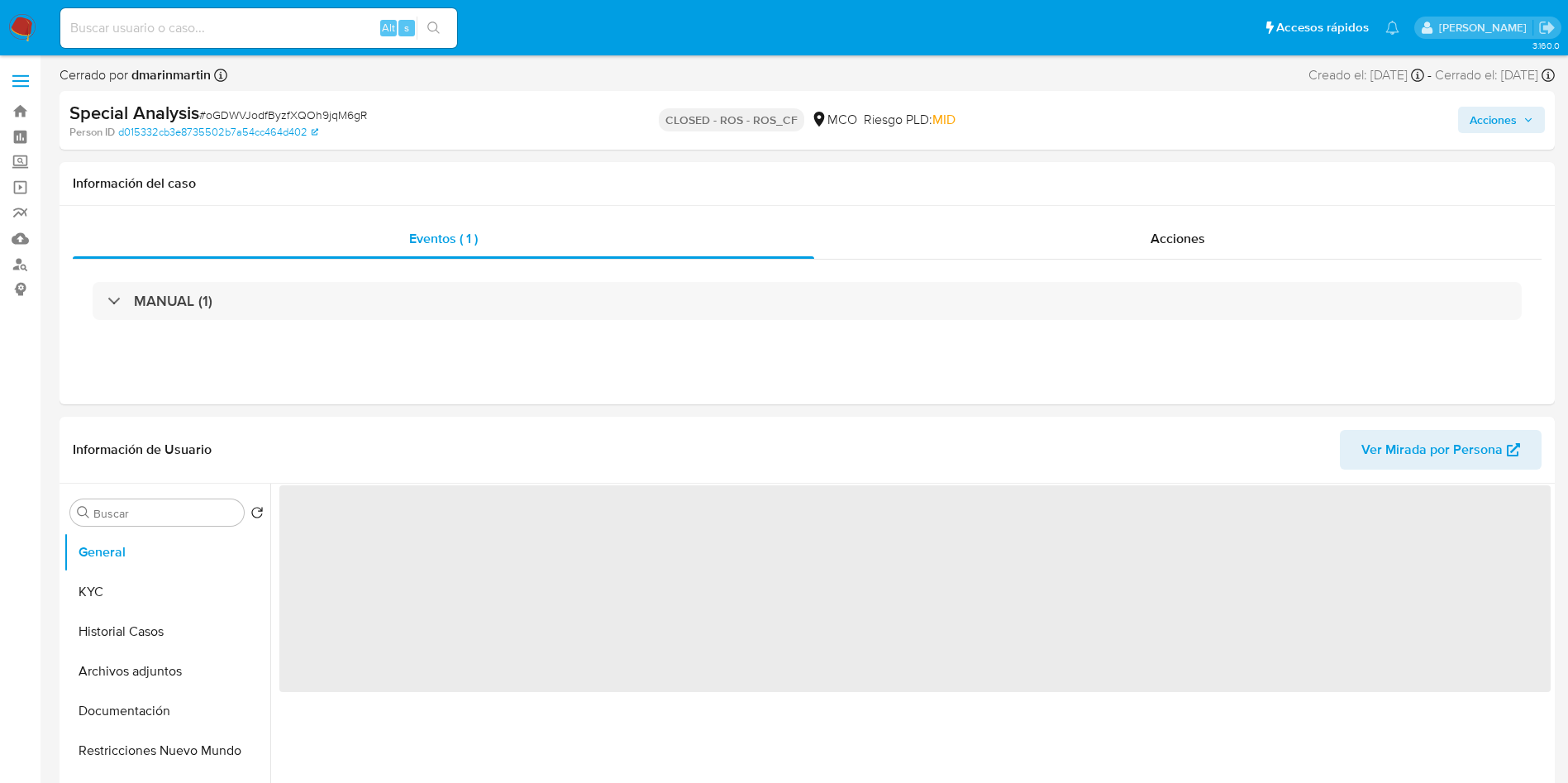
select select "10"
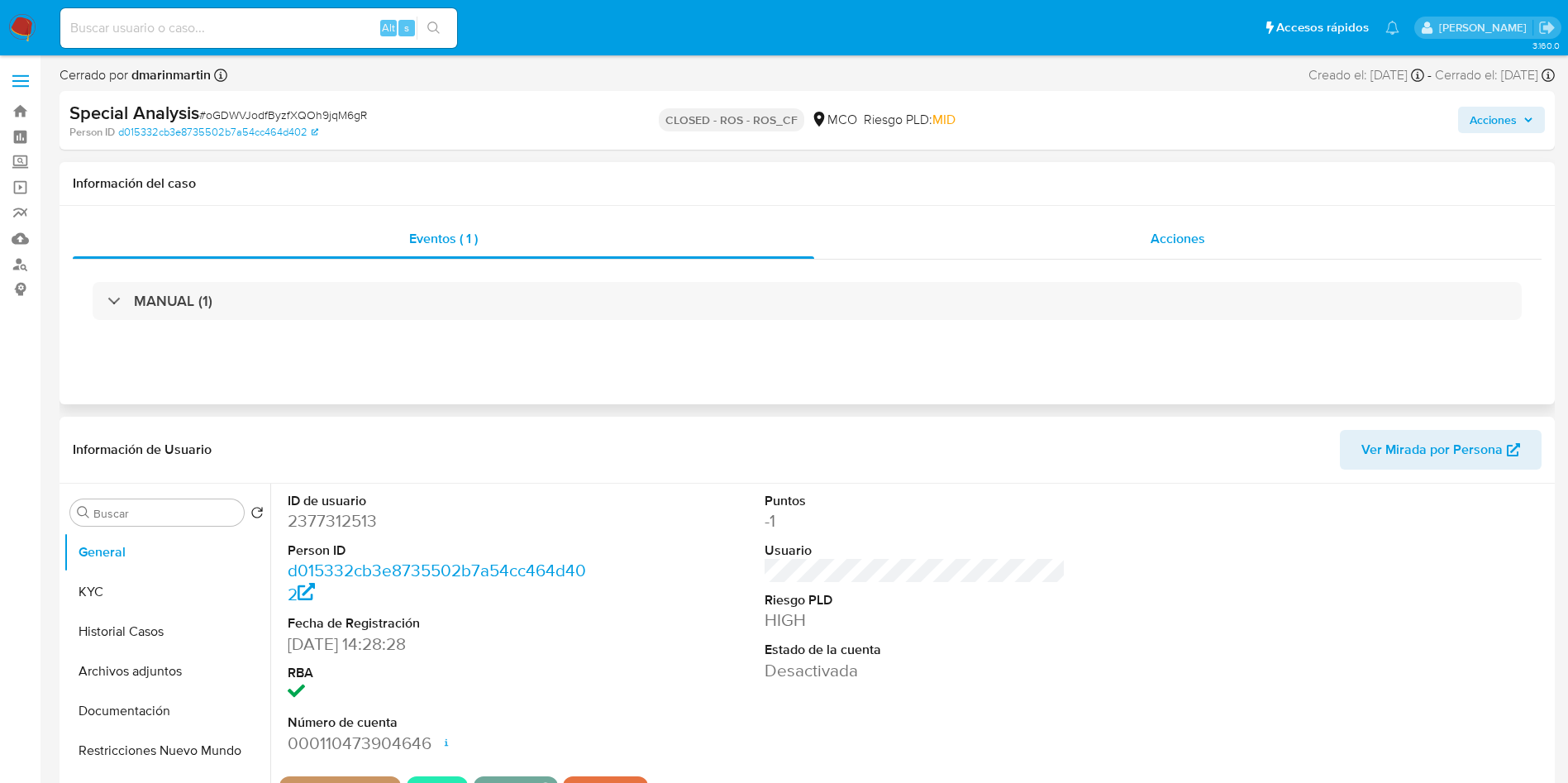
click at [1079, 242] on div "Acciones" at bounding box center [1178, 238] width 728 height 39
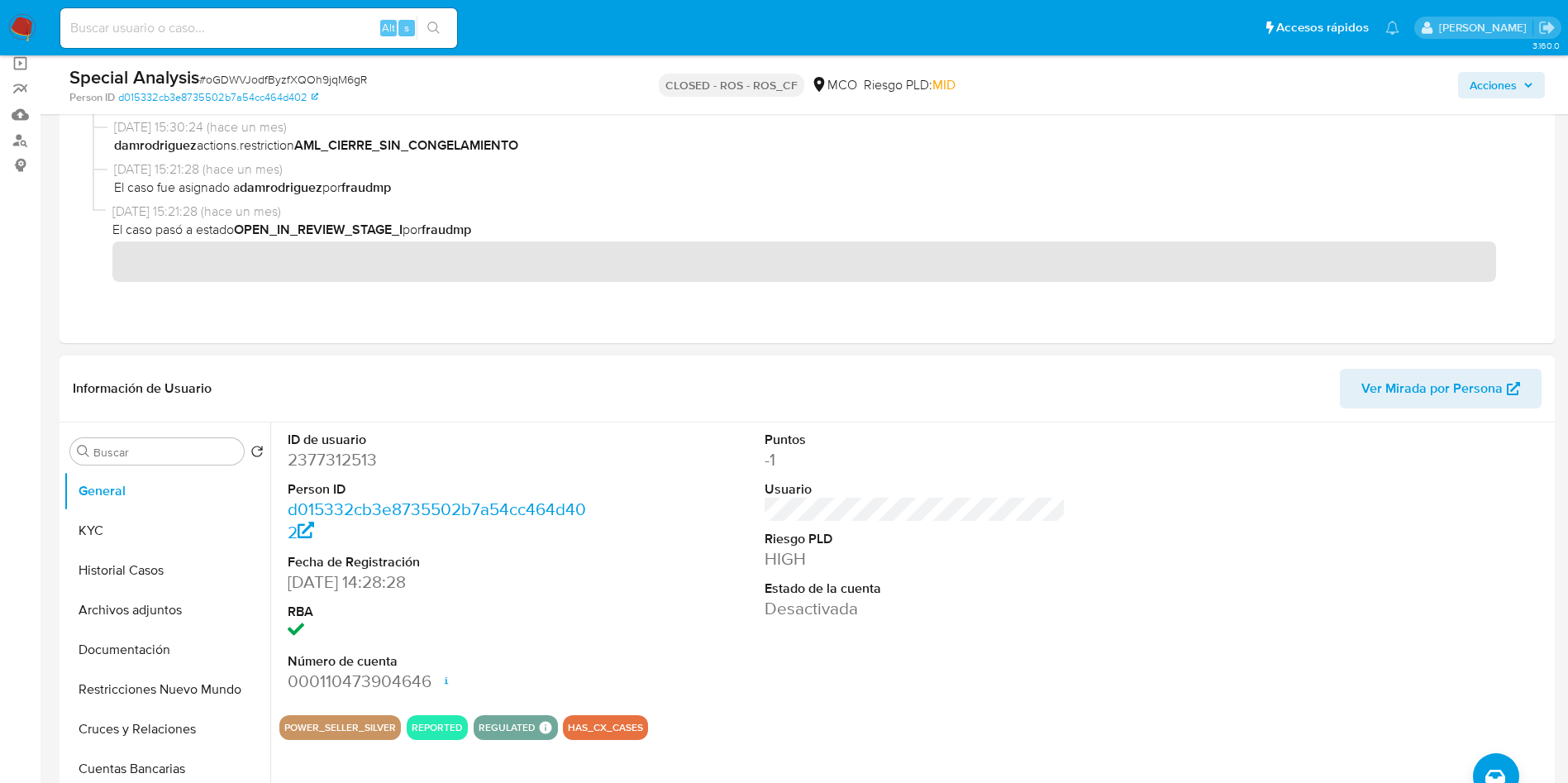
scroll to position [248, 0]
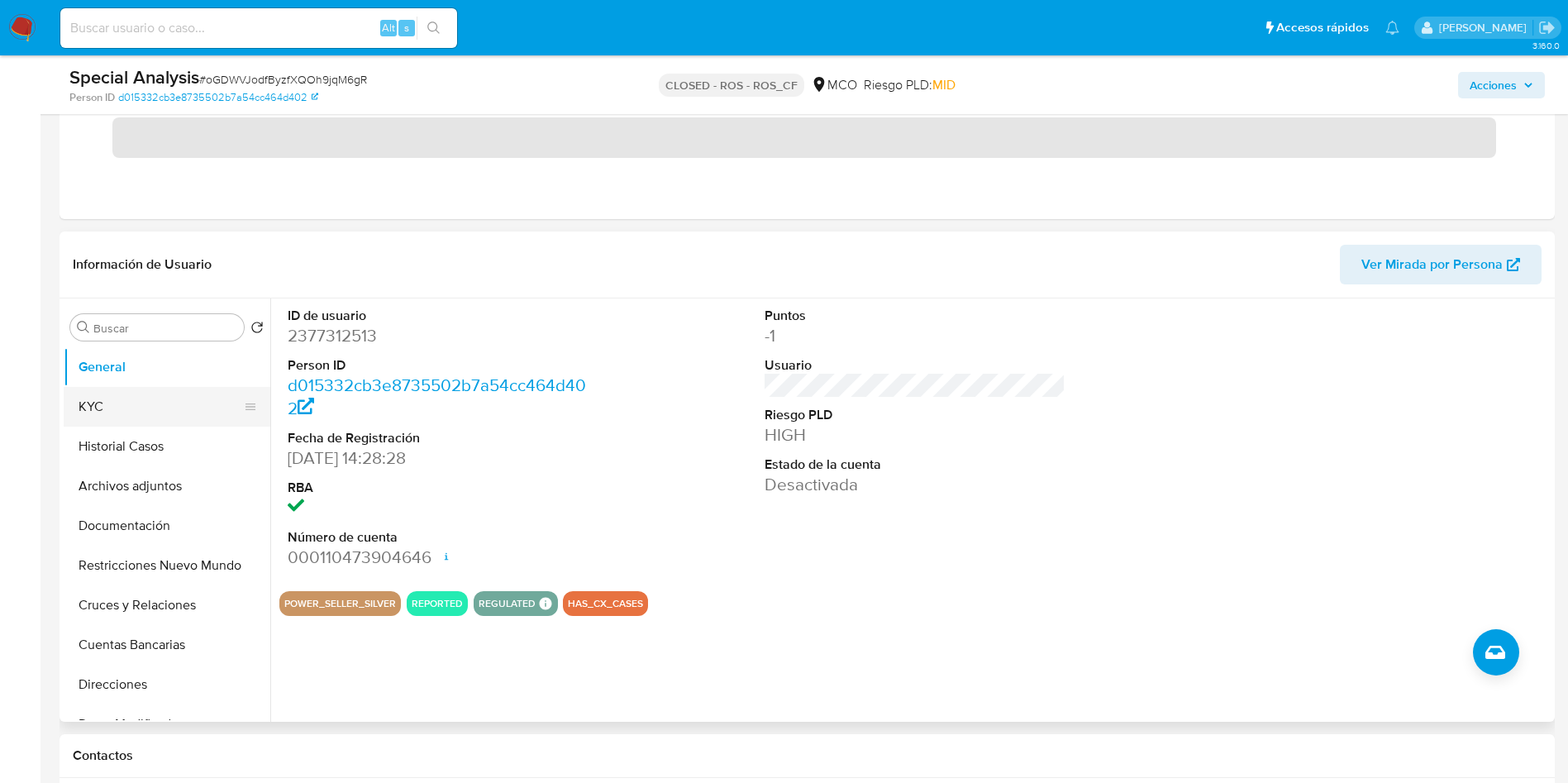
click at [225, 407] on button "KYC" at bounding box center [159, 406] width 193 height 39
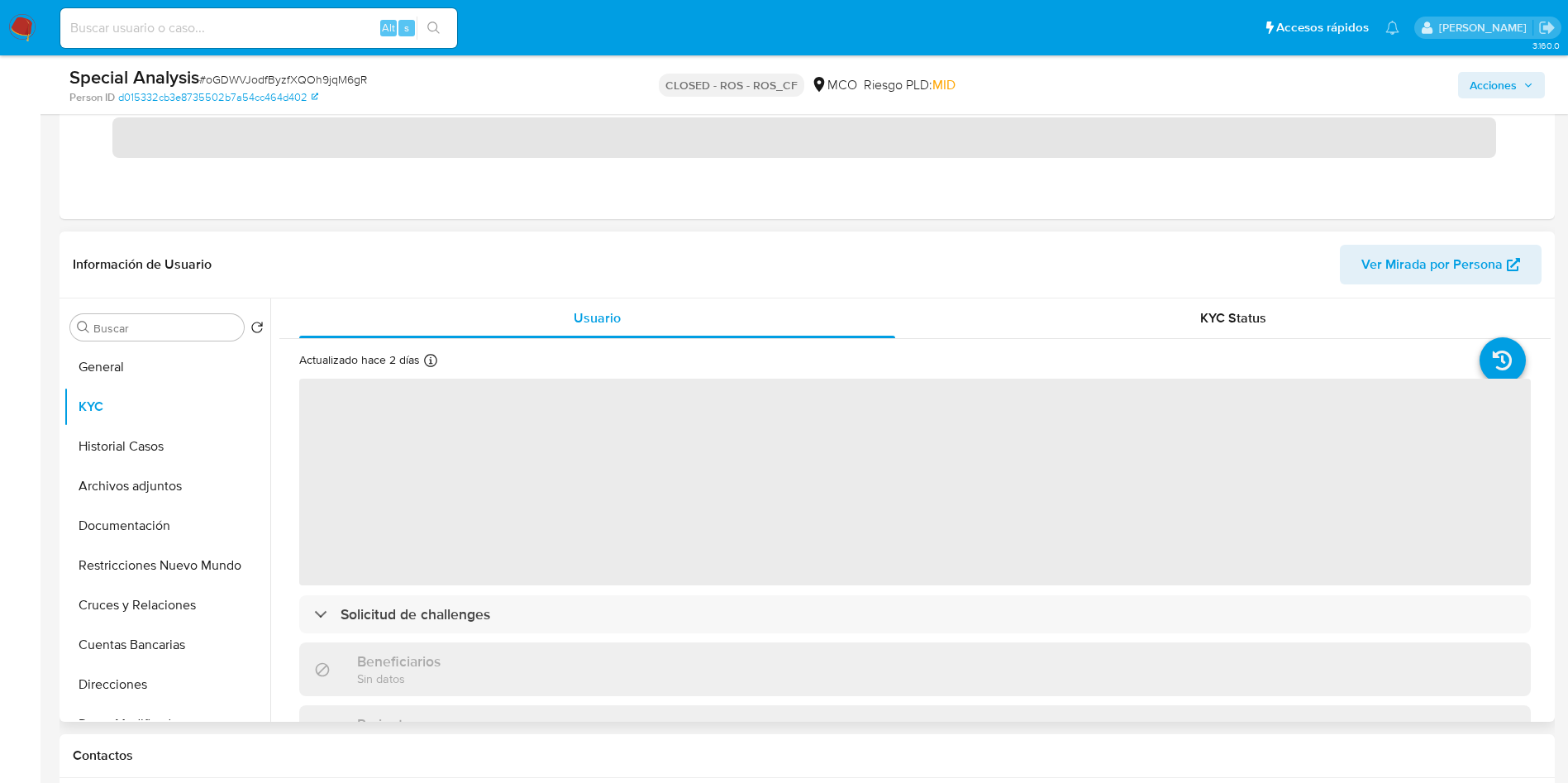
scroll to position [372, 0]
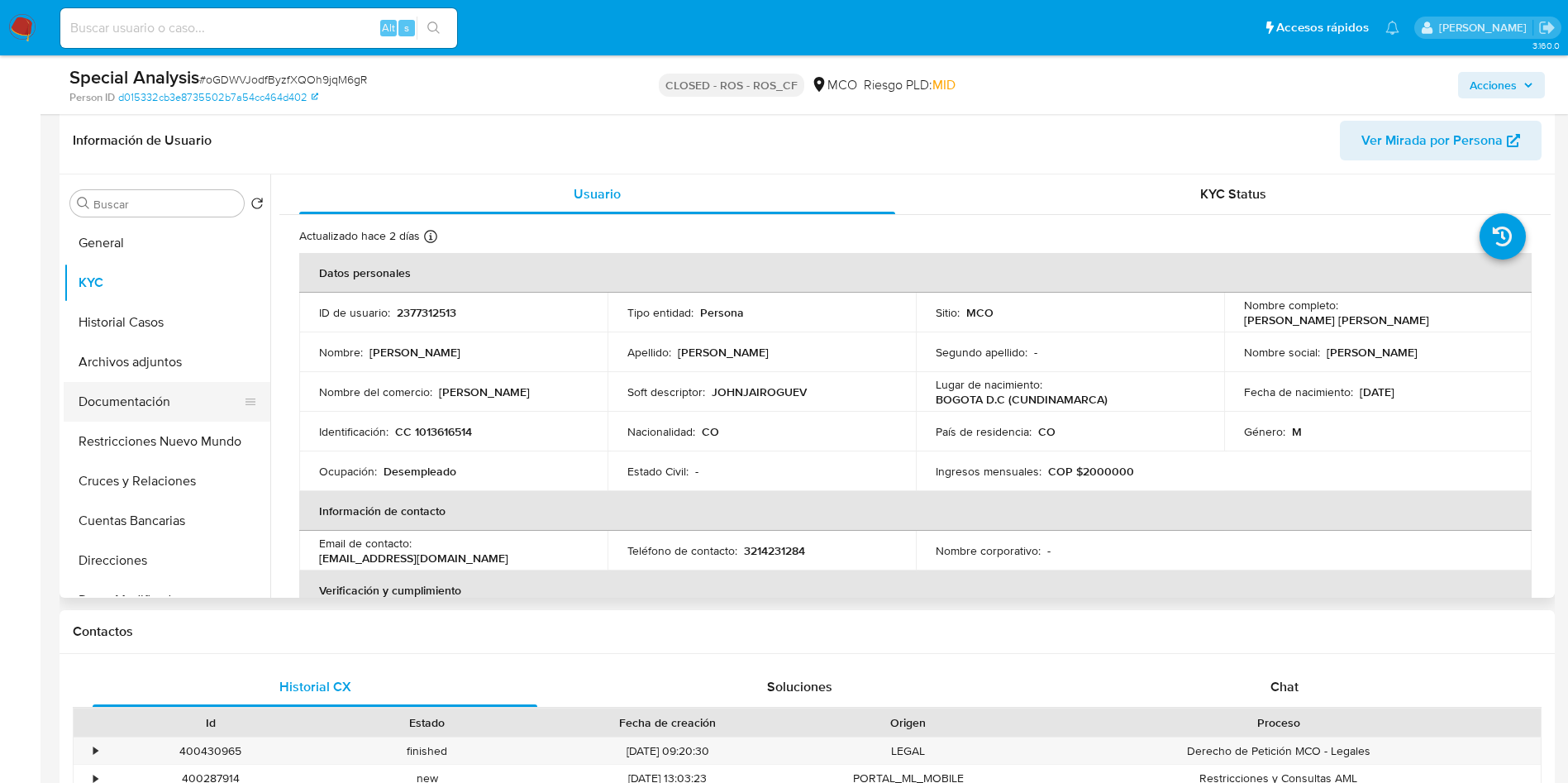
click at [171, 406] on button "Documentación" at bounding box center [159, 402] width 193 height 39
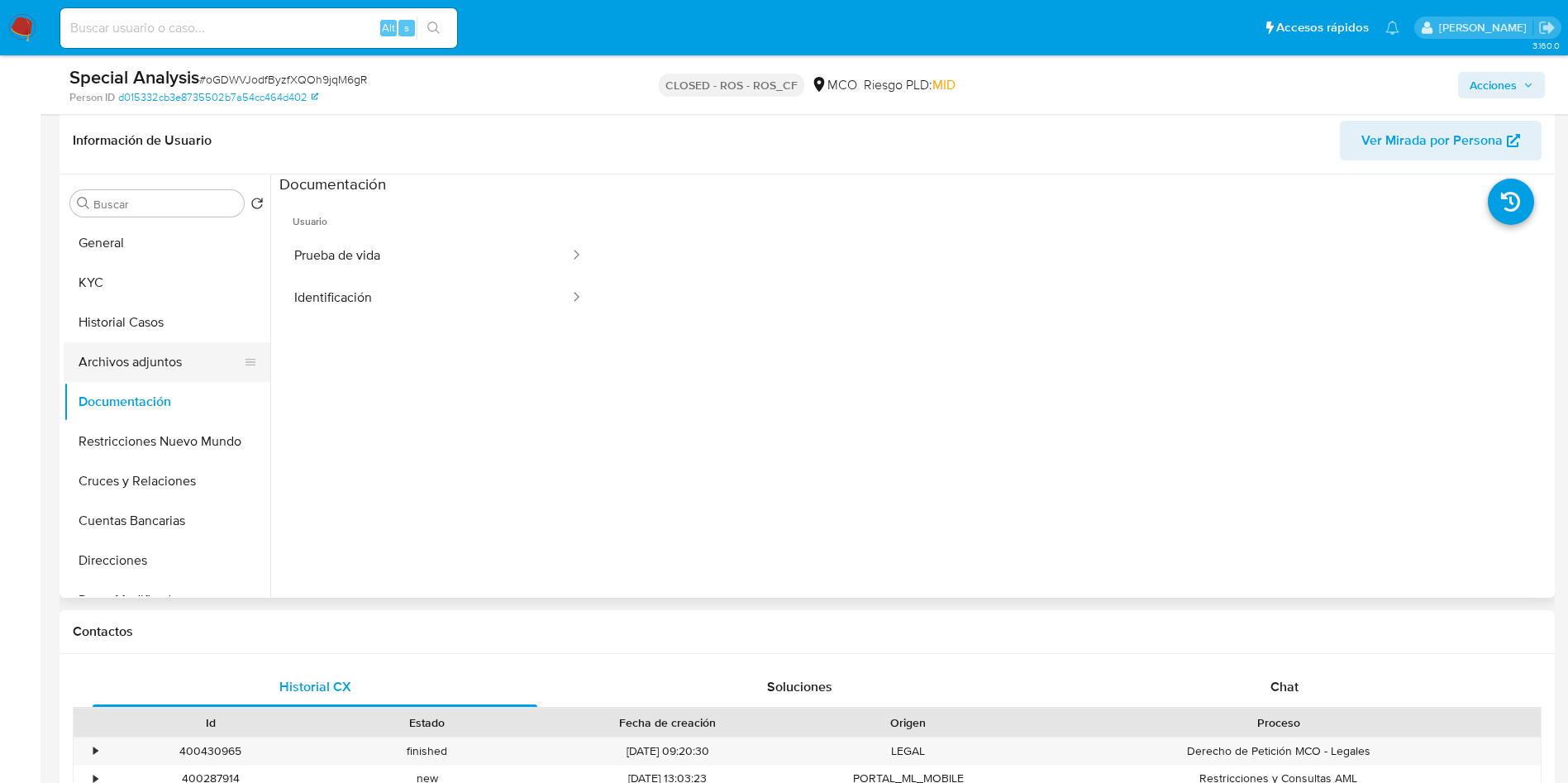
click at [170, 373] on button "Archivos adjuntos" at bounding box center [159, 361] width 193 height 39
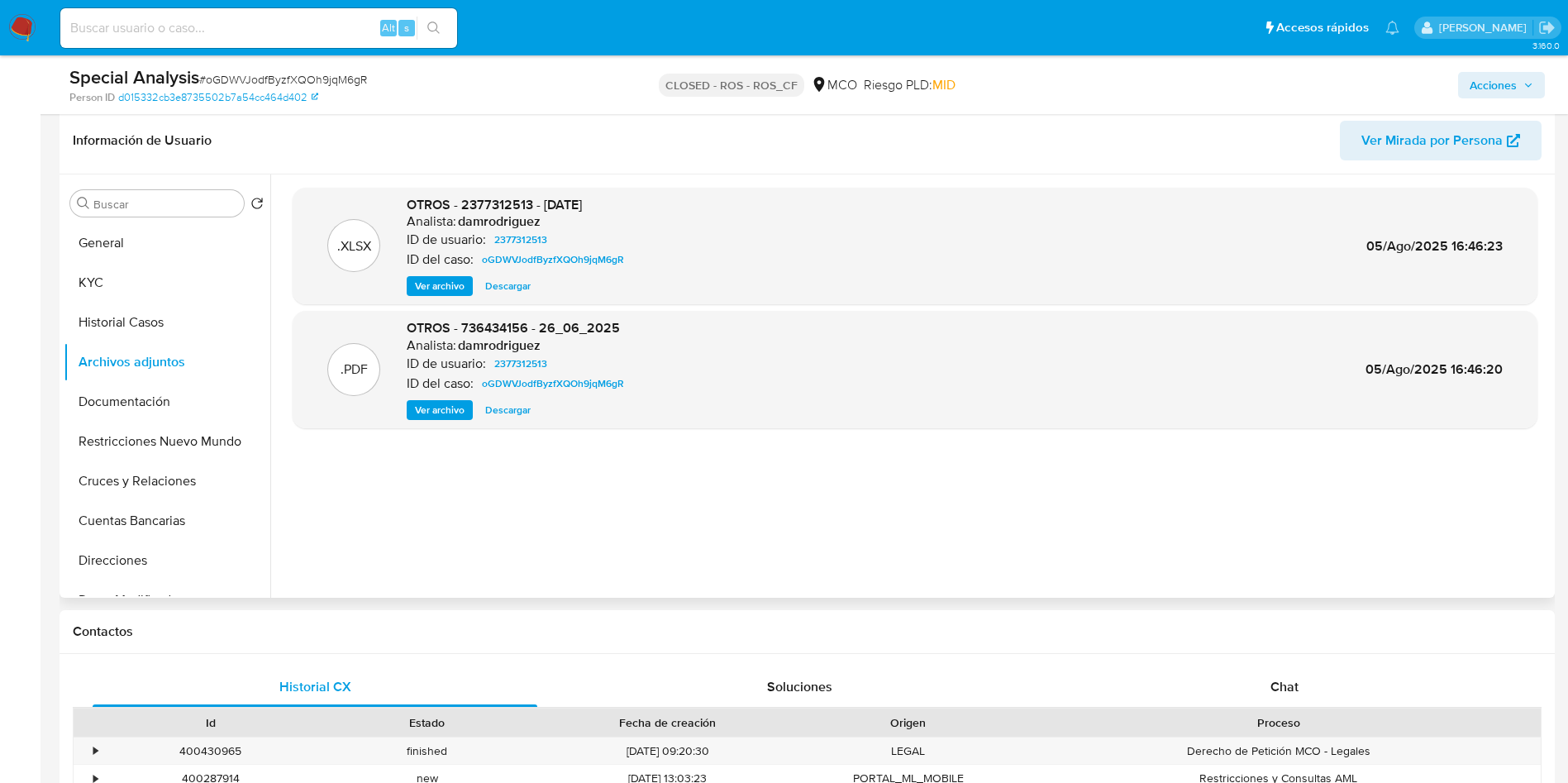
click at [435, 414] on span "Ver archivo" at bounding box center [440, 410] width 49 height 17
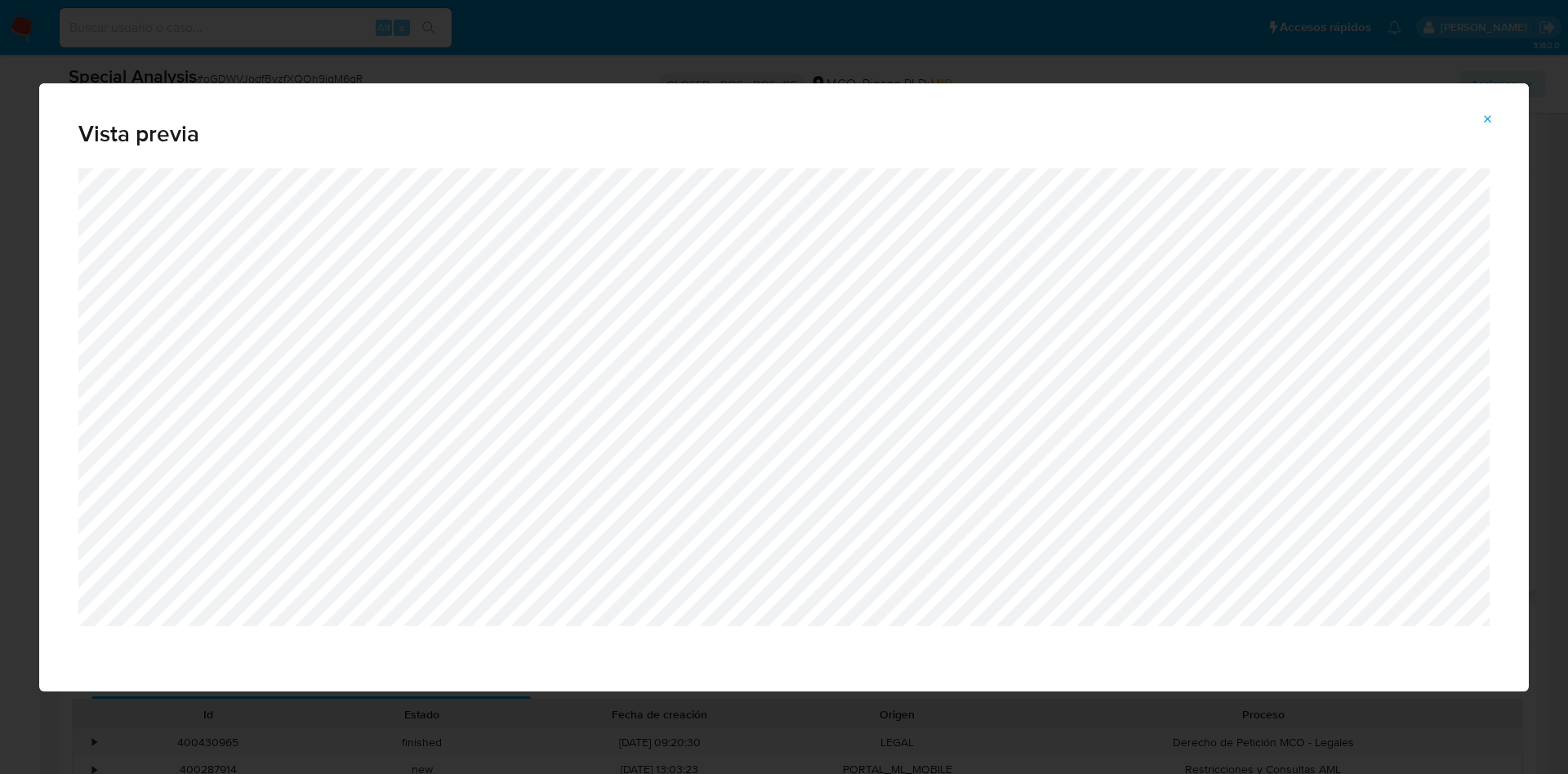
click at [548, 737] on div "Vista previa" at bounding box center [784, 387] width 1568 height 774
click at [1481, 121] on button "Attachment preview" at bounding box center [1488, 119] width 36 height 26
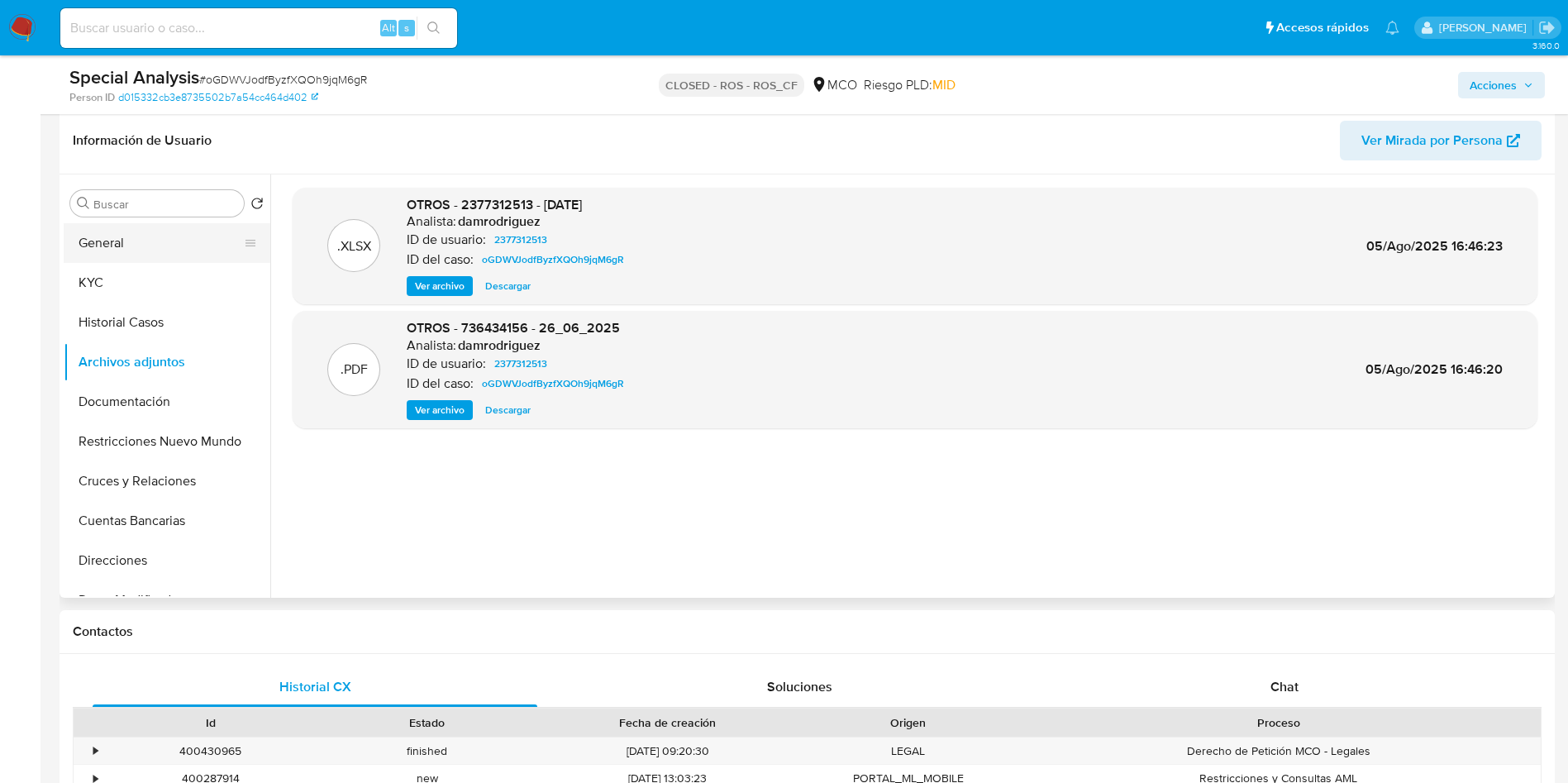
click at [94, 243] on button "General" at bounding box center [159, 242] width 193 height 39
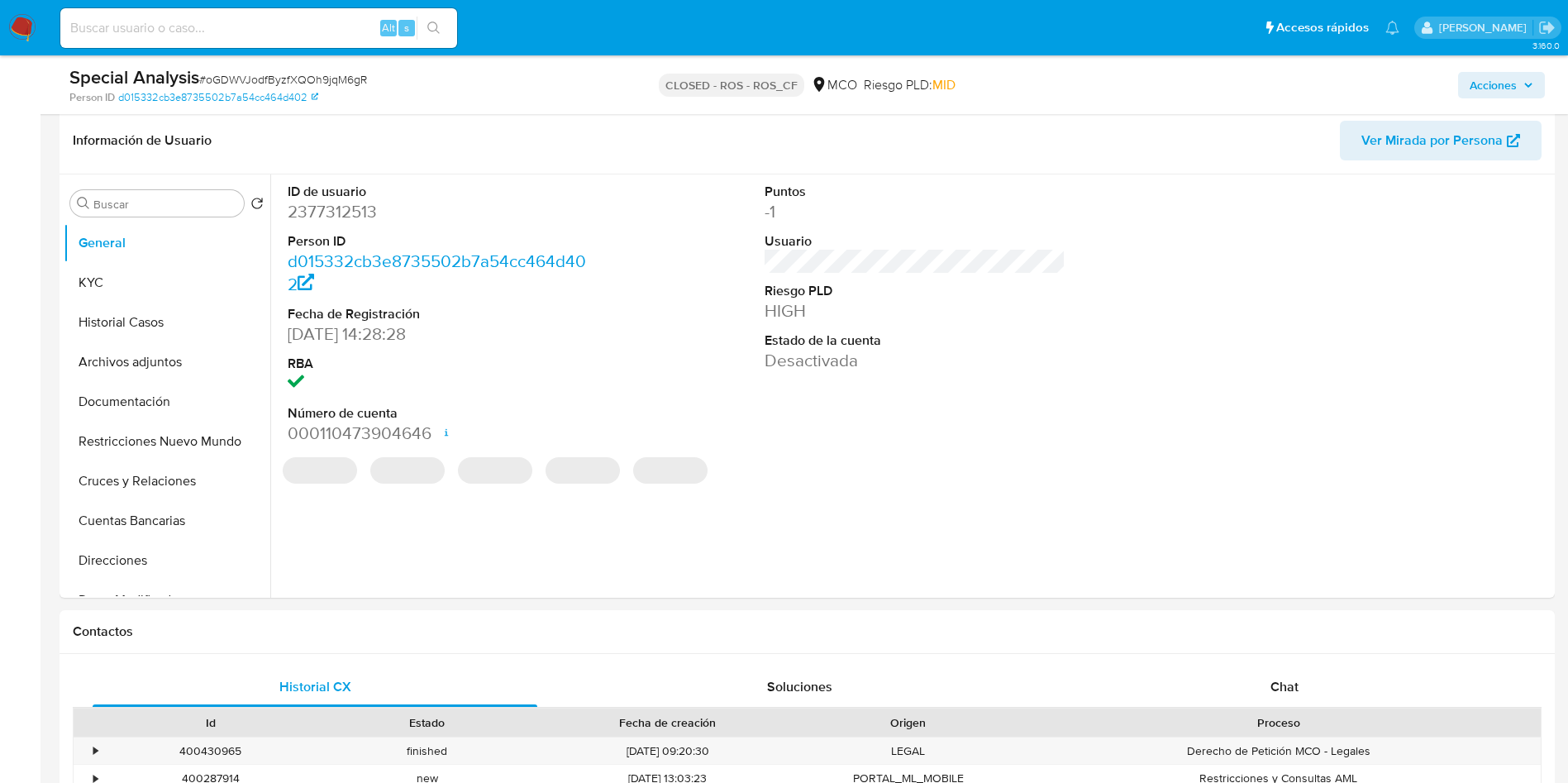
click at [325, 209] on dd "2377312513" at bounding box center [438, 211] width 302 height 23
copy dd "2377312513"
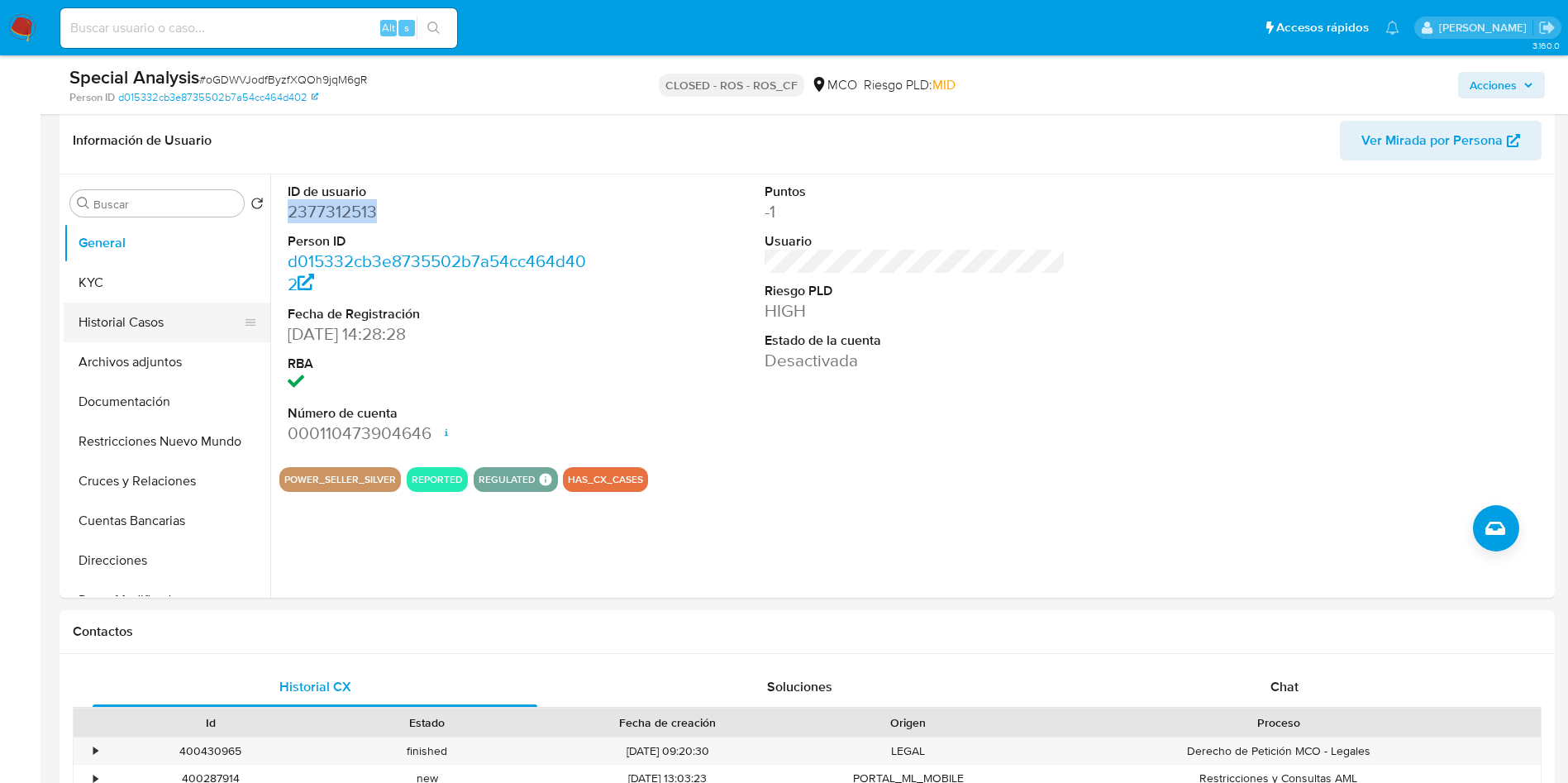
click at [161, 324] on button "Historial Casos" at bounding box center [159, 322] width 193 height 39
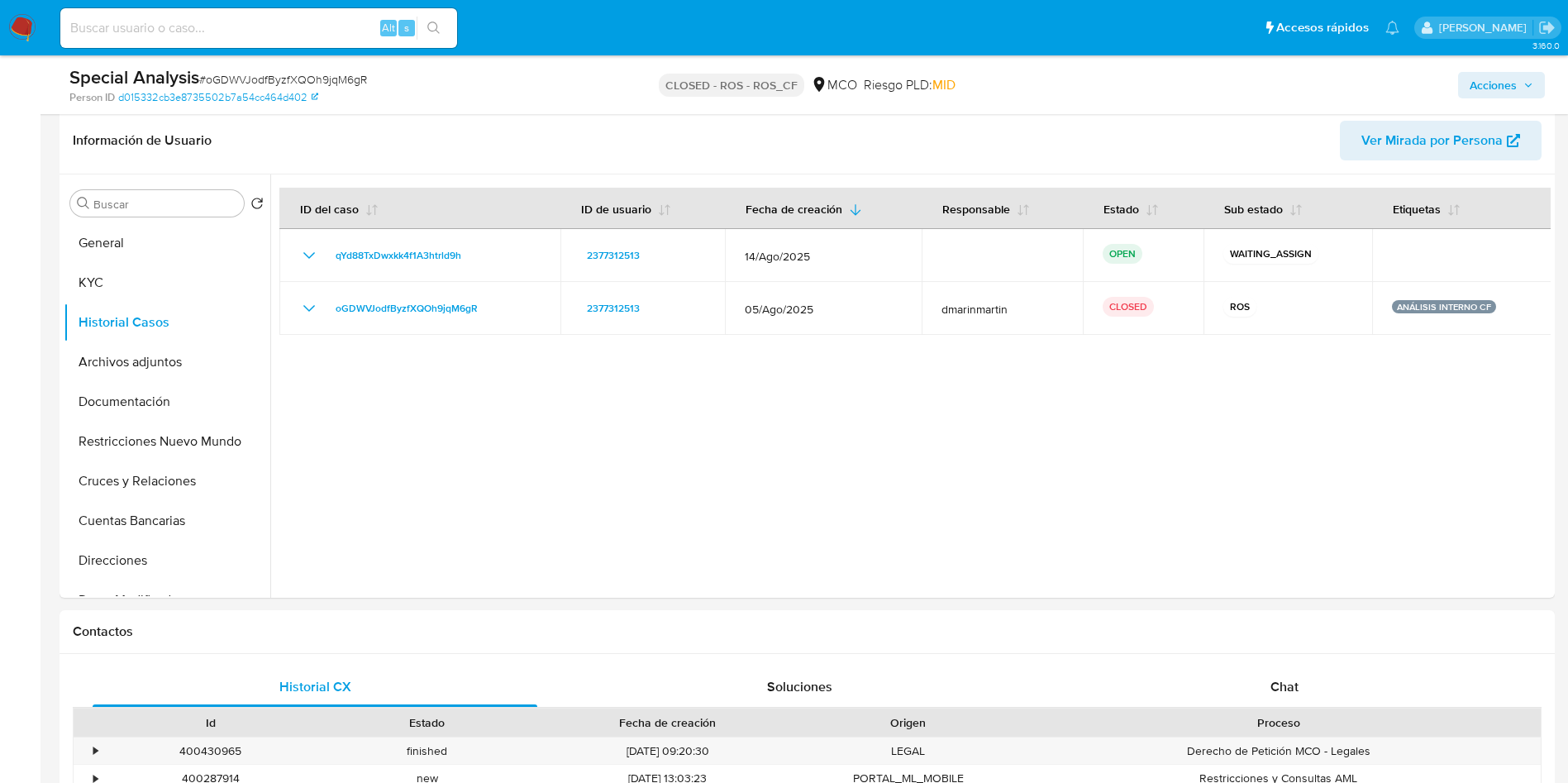
click at [308, 26] on input at bounding box center [258, 28] width 397 height 21
paste input "1193568789"
type input "1193568789"
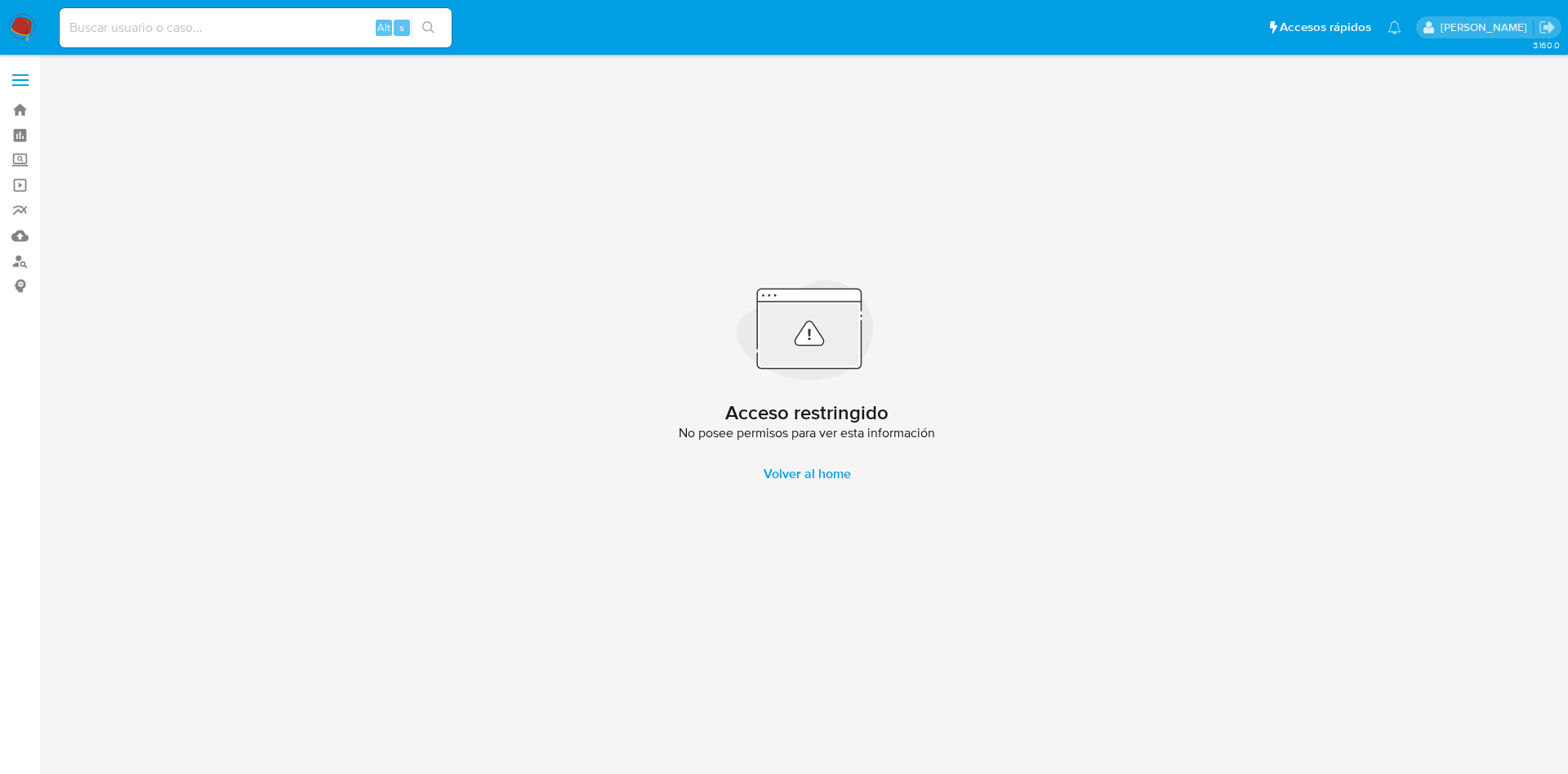
click at [274, 36] on input at bounding box center [255, 27] width 392 height 21
paste input "1193568789"
click at [267, 29] on input "1193568789" at bounding box center [255, 27] width 392 height 21
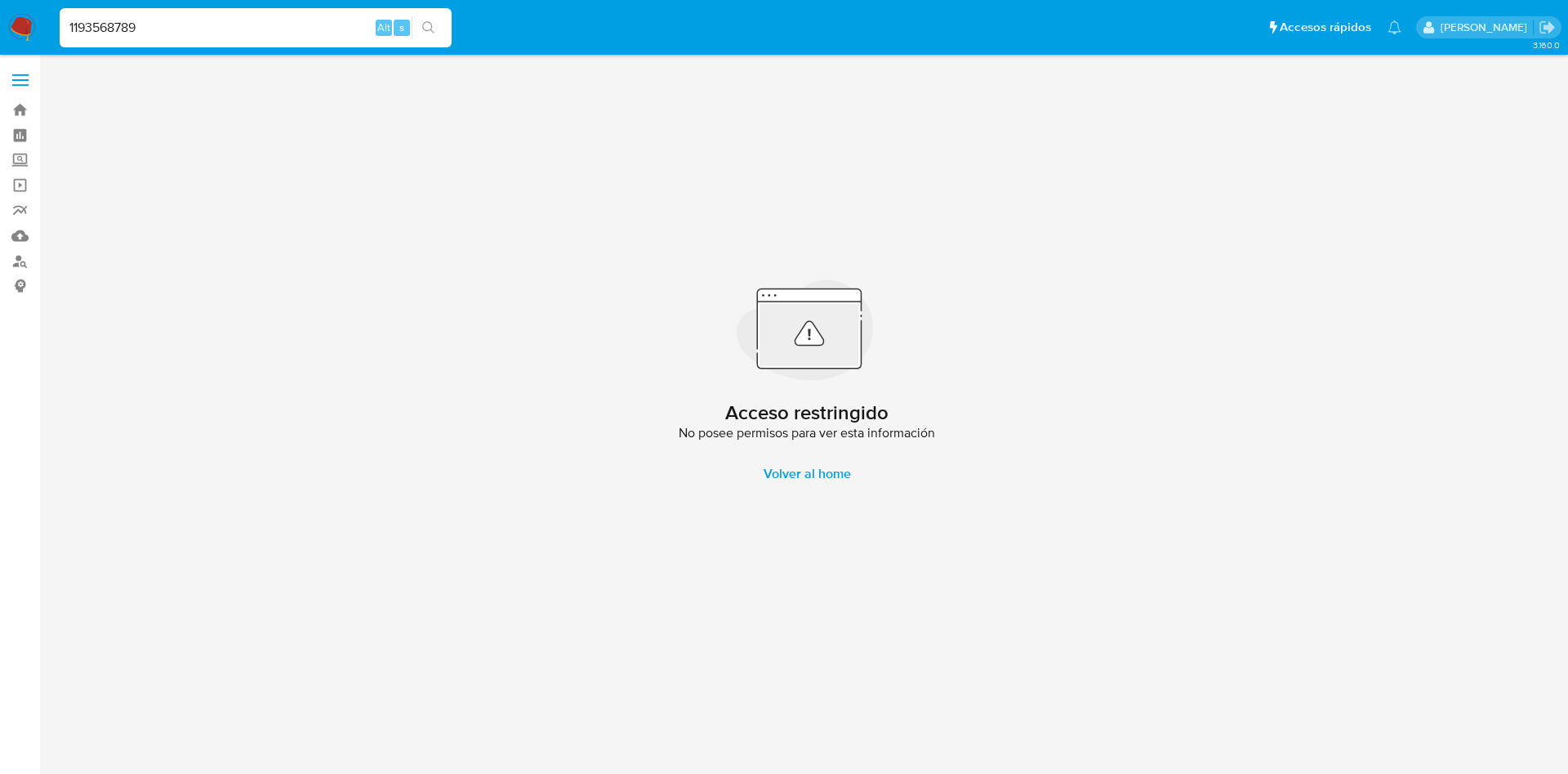
paste input "2377312513"
type input "2377312513"
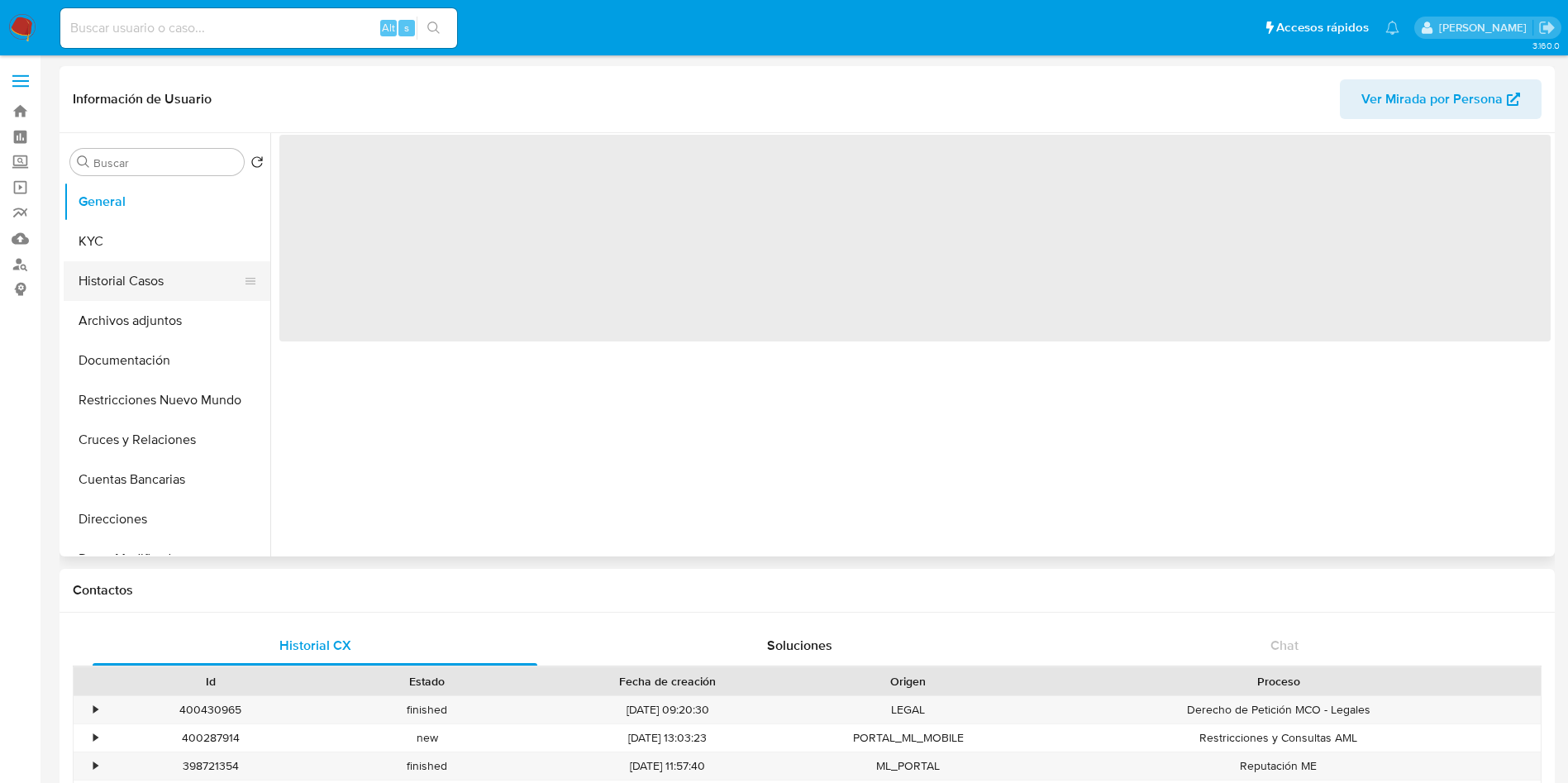
click at [156, 284] on button "Historial Casos" at bounding box center [159, 281] width 193 height 39
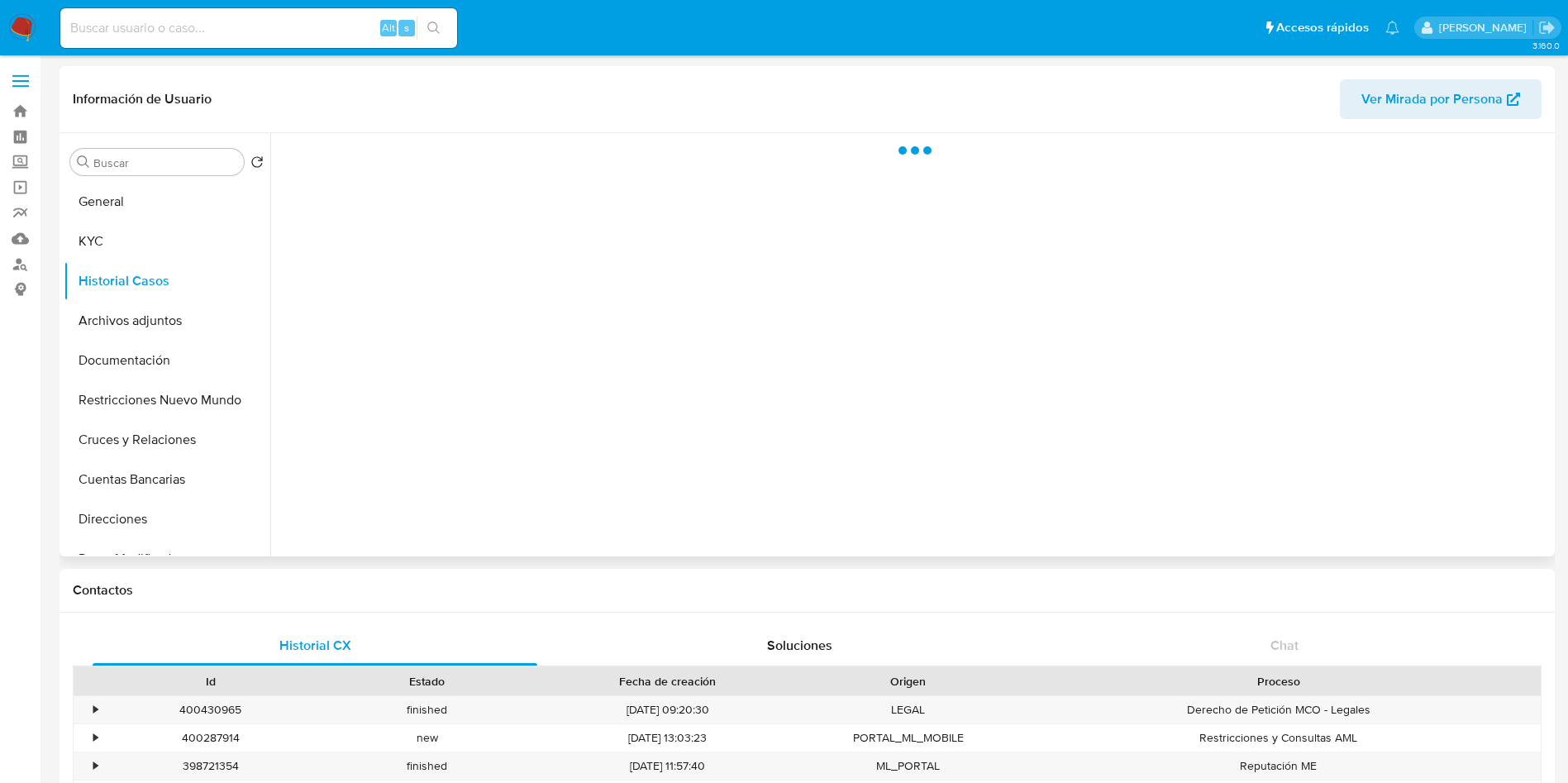
select select "10"
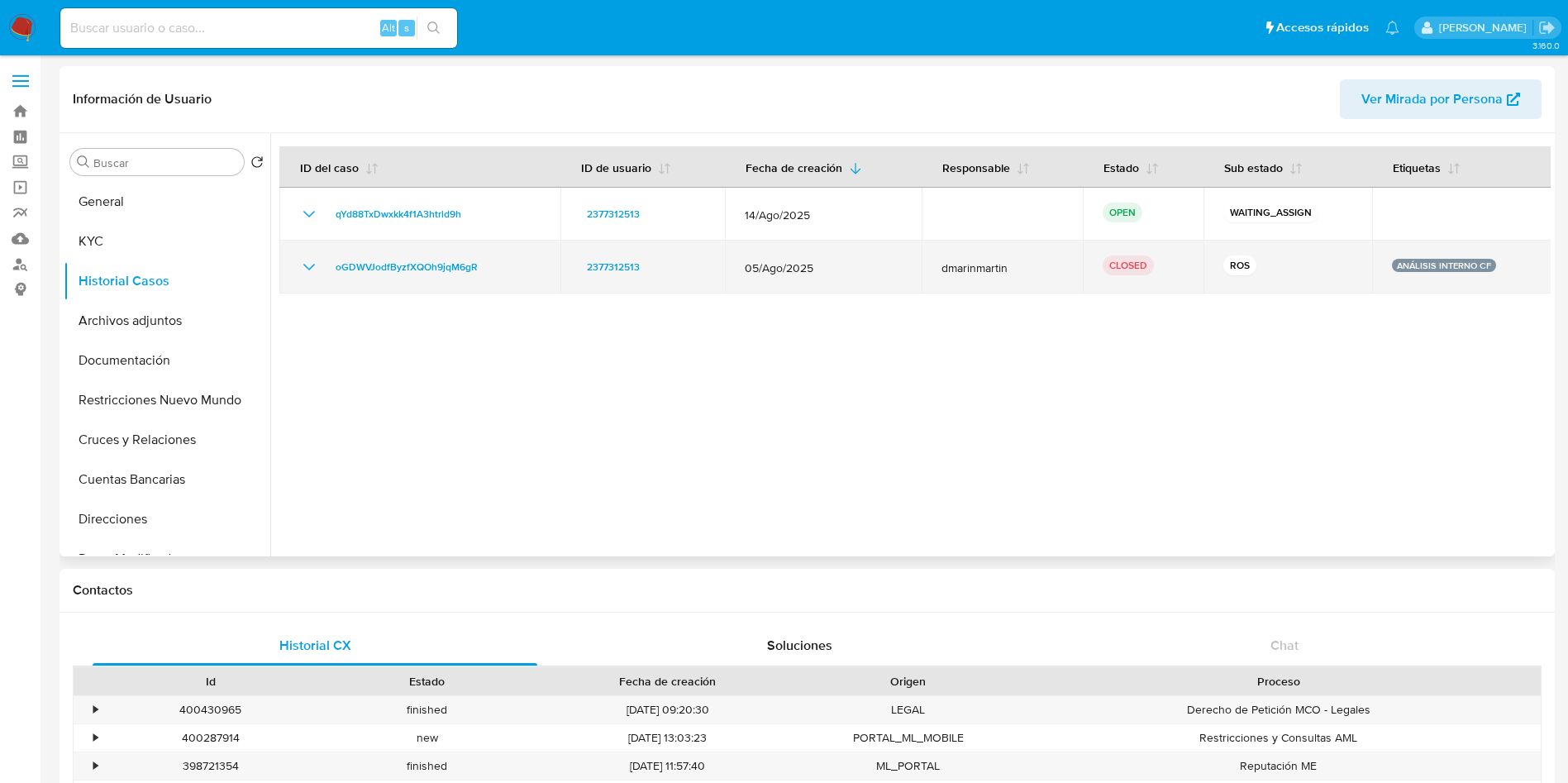
click at [296, 272] on td "oGDWVJodfByzfXQOh9jqM6gR" at bounding box center [420, 267] width 281 height 53
click at [305, 273] on icon "Mostrar/Ocultar" at bounding box center [309, 267] width 20 height 20
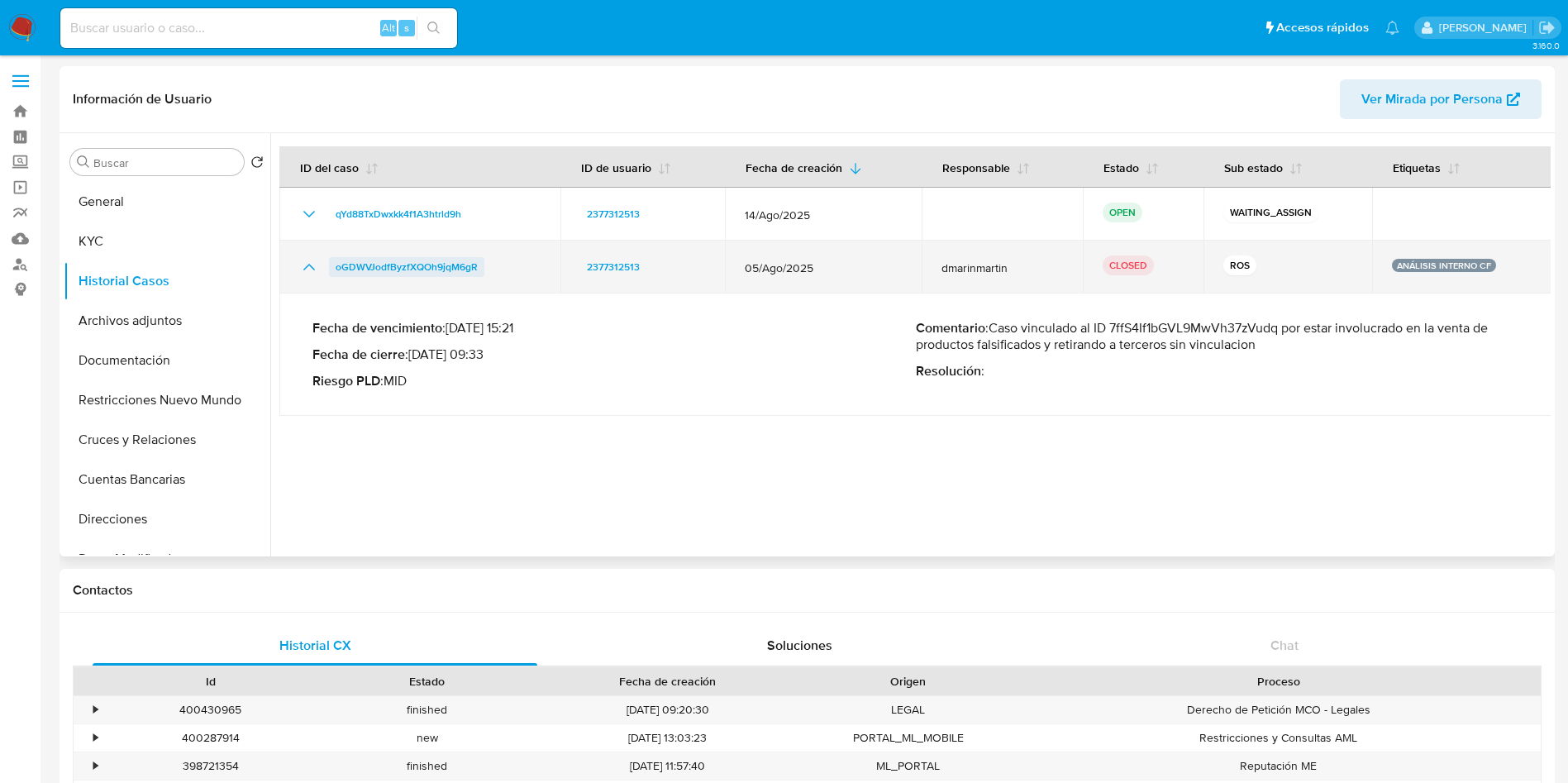
click at [417, 264] on span "oGDWVJodfByzfXQOh9jqM6gR" at bounding box center [406, 267] width 142 height 20
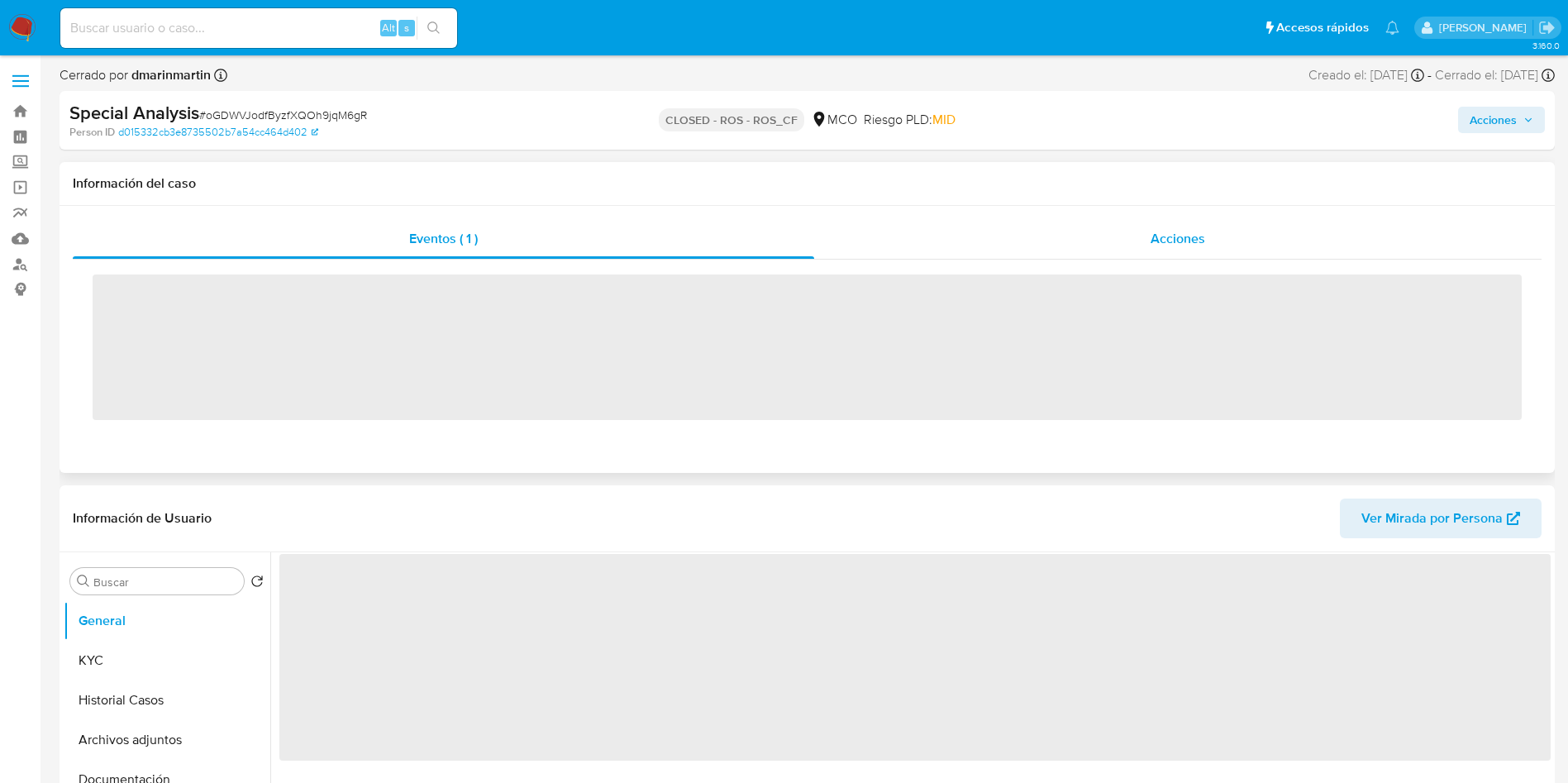
click at [1093, 248] on div "Acciones" at bounding box center [1178, 238] width 728 height 39
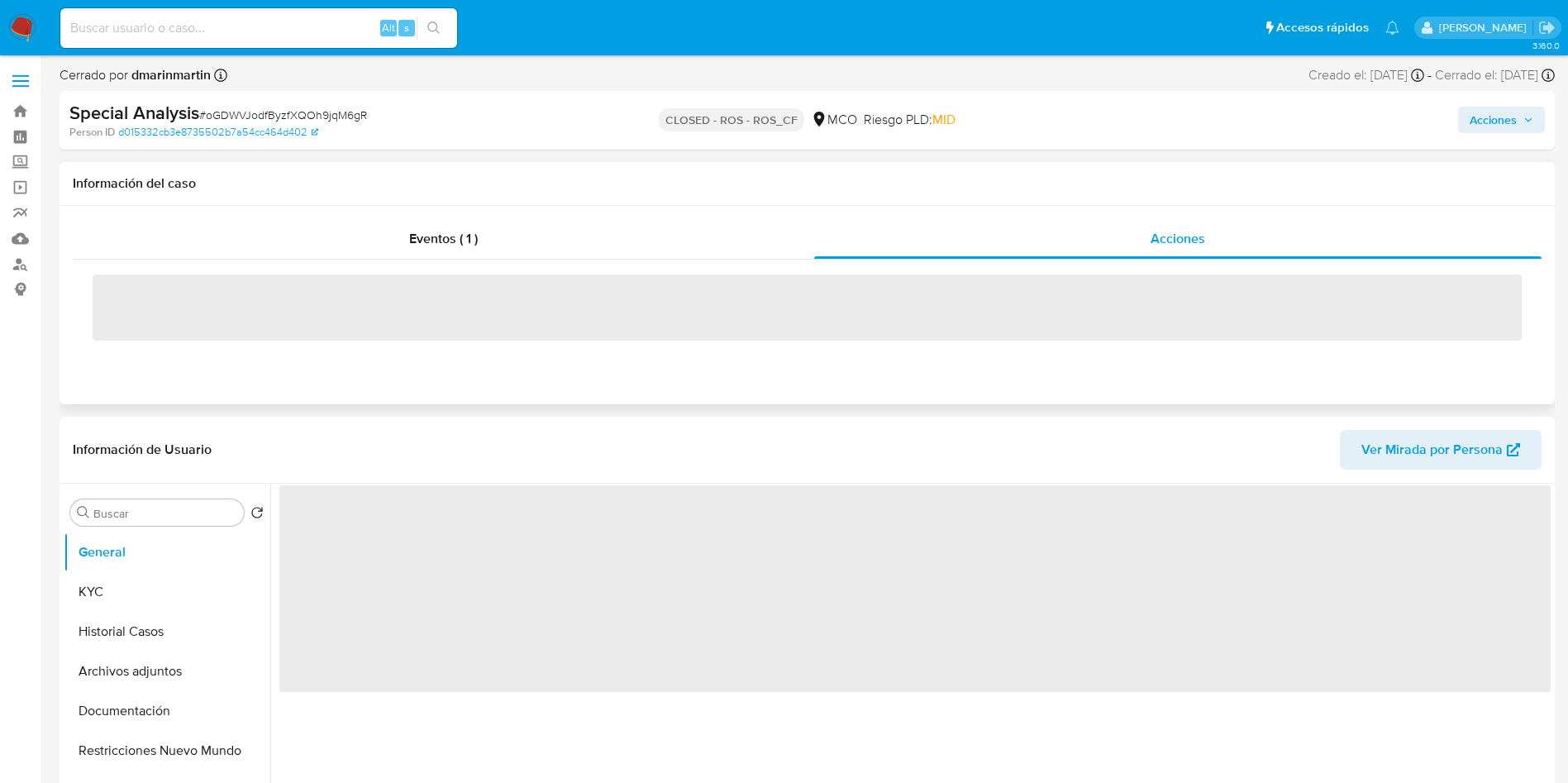
select select "10"
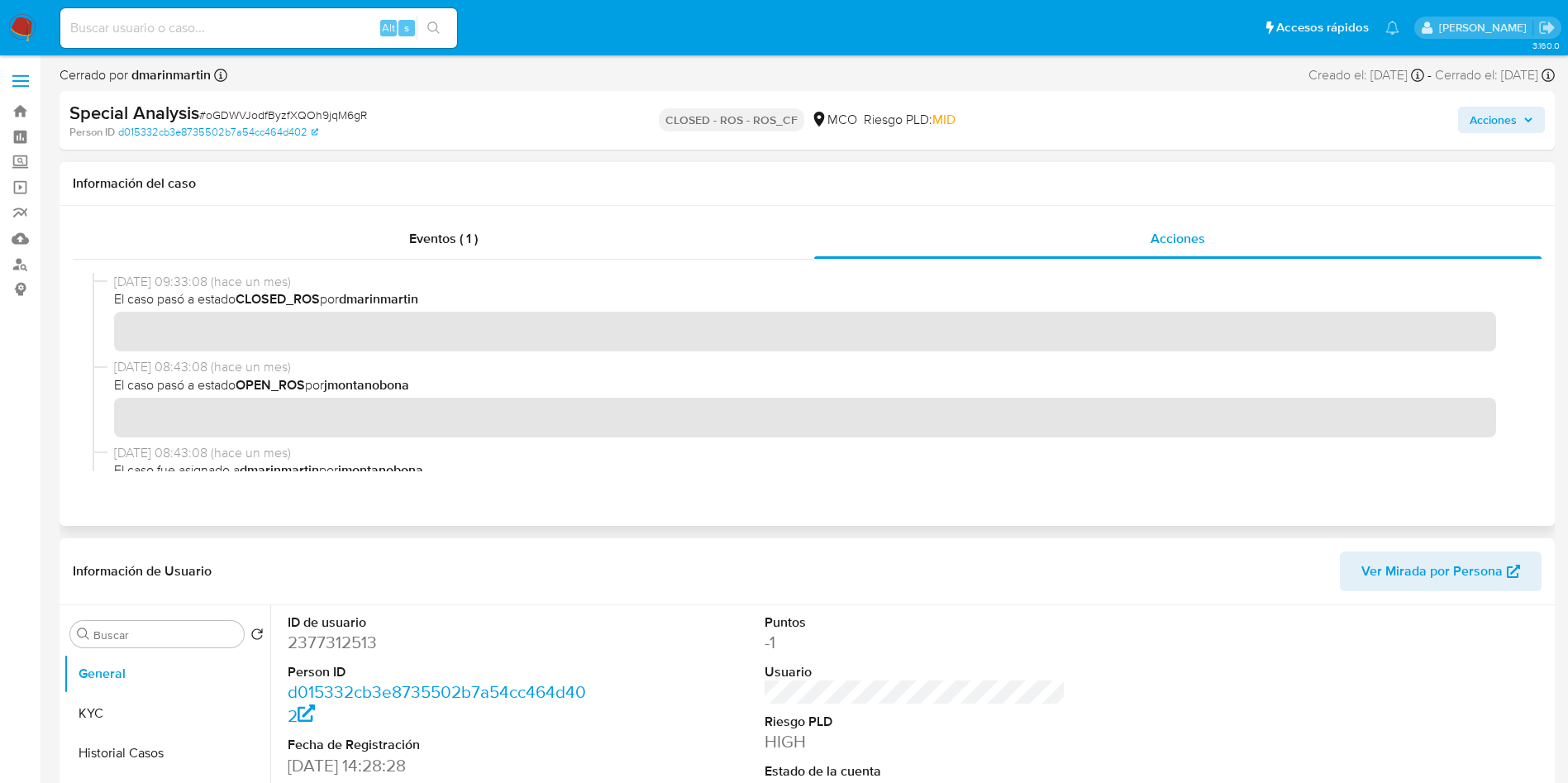
scroll to position [830, 0]
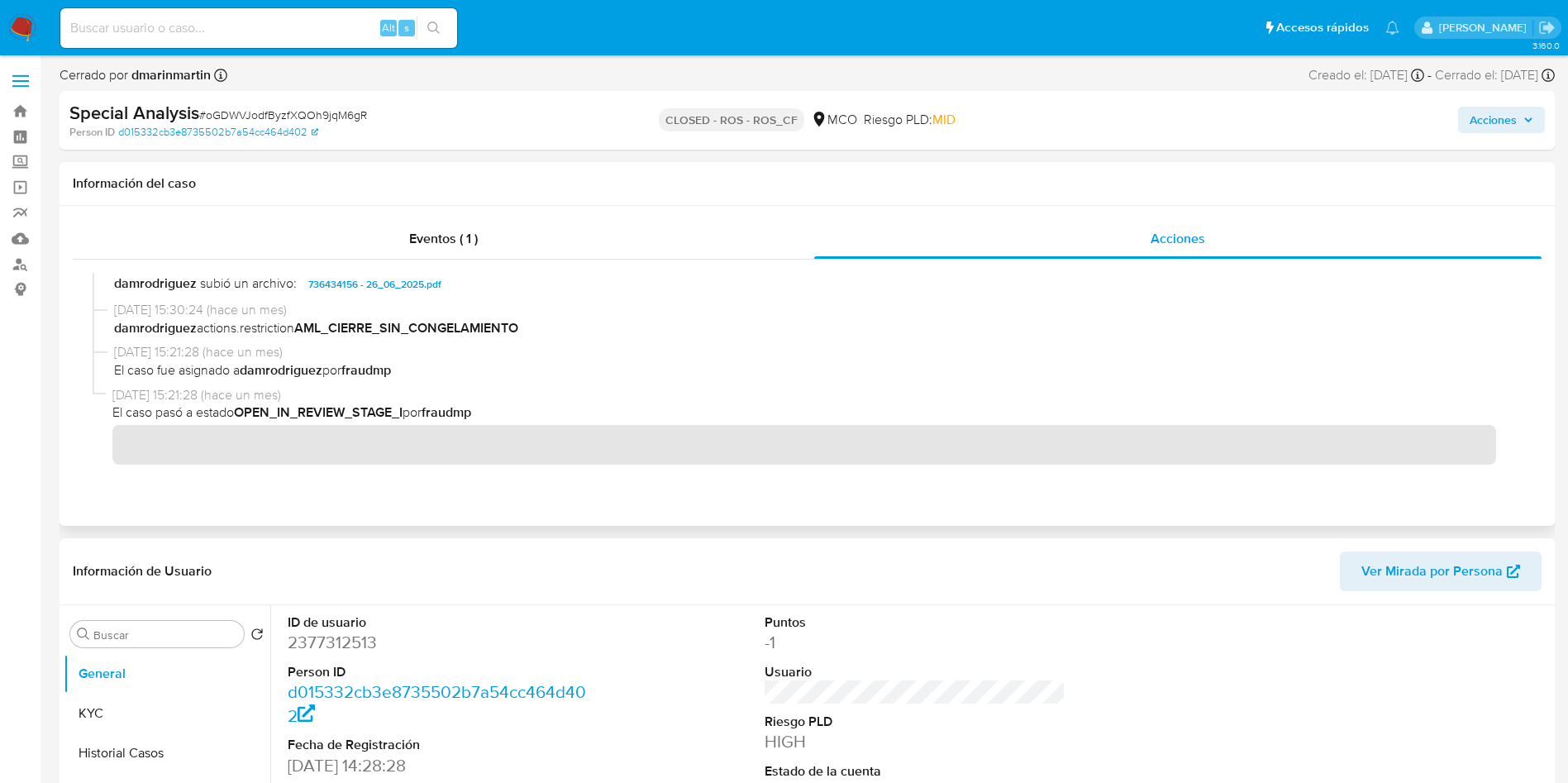
drag, startPoint x: 302, startPoint y: 410, endPoint x: 375, endPoint y: 407, distance: 73.1
click at [375, 407] on span "El caso pasó a estado OPEN_IN_REVIEW_STAGE_I por fraudmp" at bounding box center [814, 413] width 1402 height 18
drag, startPoint x: 210, startPoint y: 366, endPoint x: 355, endPoint y: 363, distance: 145.0
click at [355, 363] on span "El caso fue asignado a damrodriguez por fraudmp" at bounding box center [814, 370] width 1401 height 18
click at [203, 408] on span "El caso pasó a estado OPEN_IN_REVIEW_STAGE_I por fraudmp" at bounding box center [814, 413] width 1402 height 18
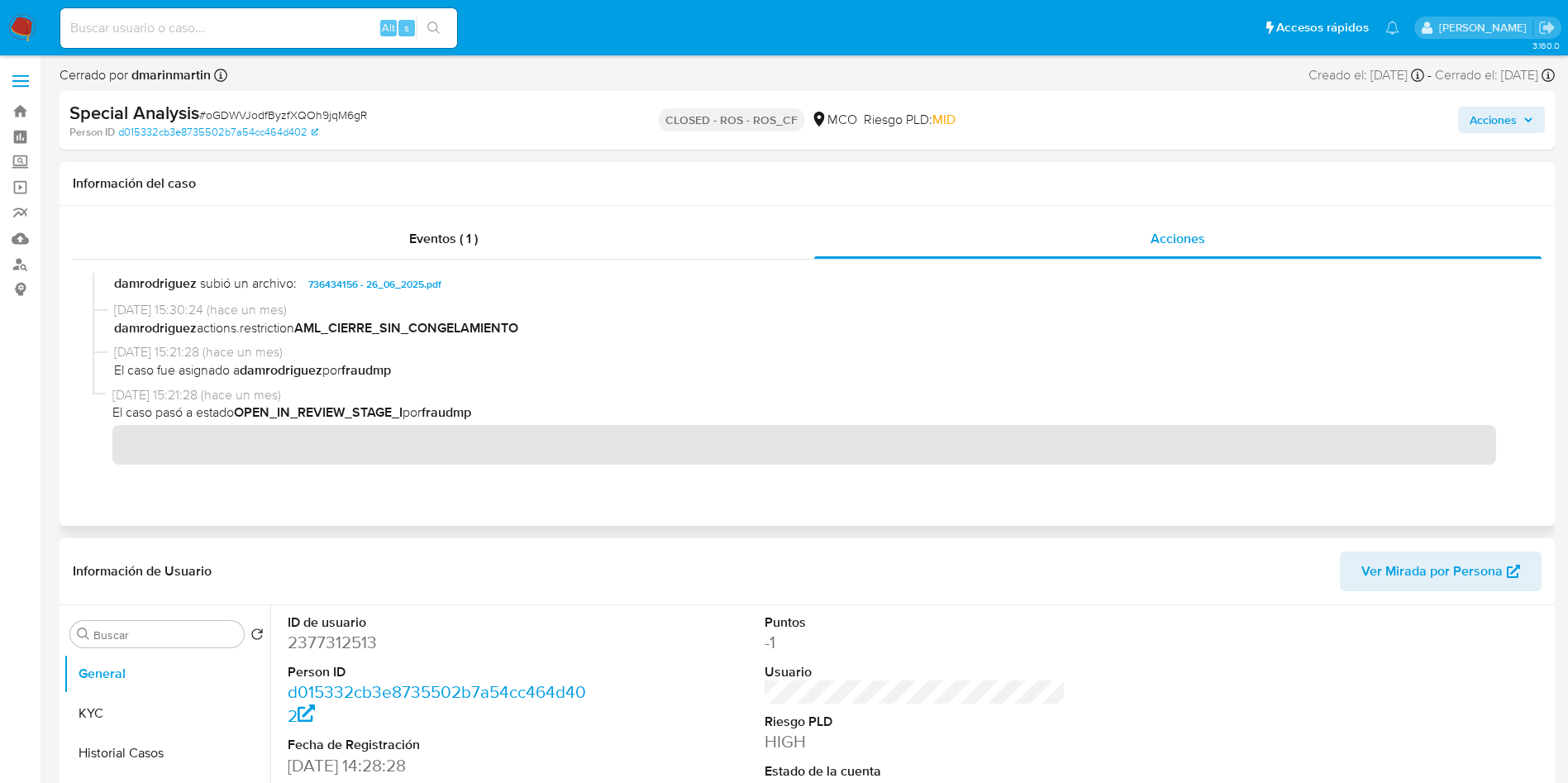
click at [359, 414] on div "05/08/2025 15:21:28 (hace un mes) El caso pasó a estado OPEN_IN_REVIEW_STAGE_I …" at bounding box center [814, 425] width 1402 height 79
click at [144, 397] on span "05/08/2025 15:21:28 (hace un mes)" at bounding box center [814, 395] width 1402 height 18
drag, startPoint x: 139, startPoint y: 381, endPoint x: 337, endPoint y: 369, distance: 198.4
click at [298, 371] on div "05/08/2025 15:21:28 (hace un mes) El caso fue asignado a damrodriguez por fraud…" at bounding box center [806, 364] width 1429 height 42
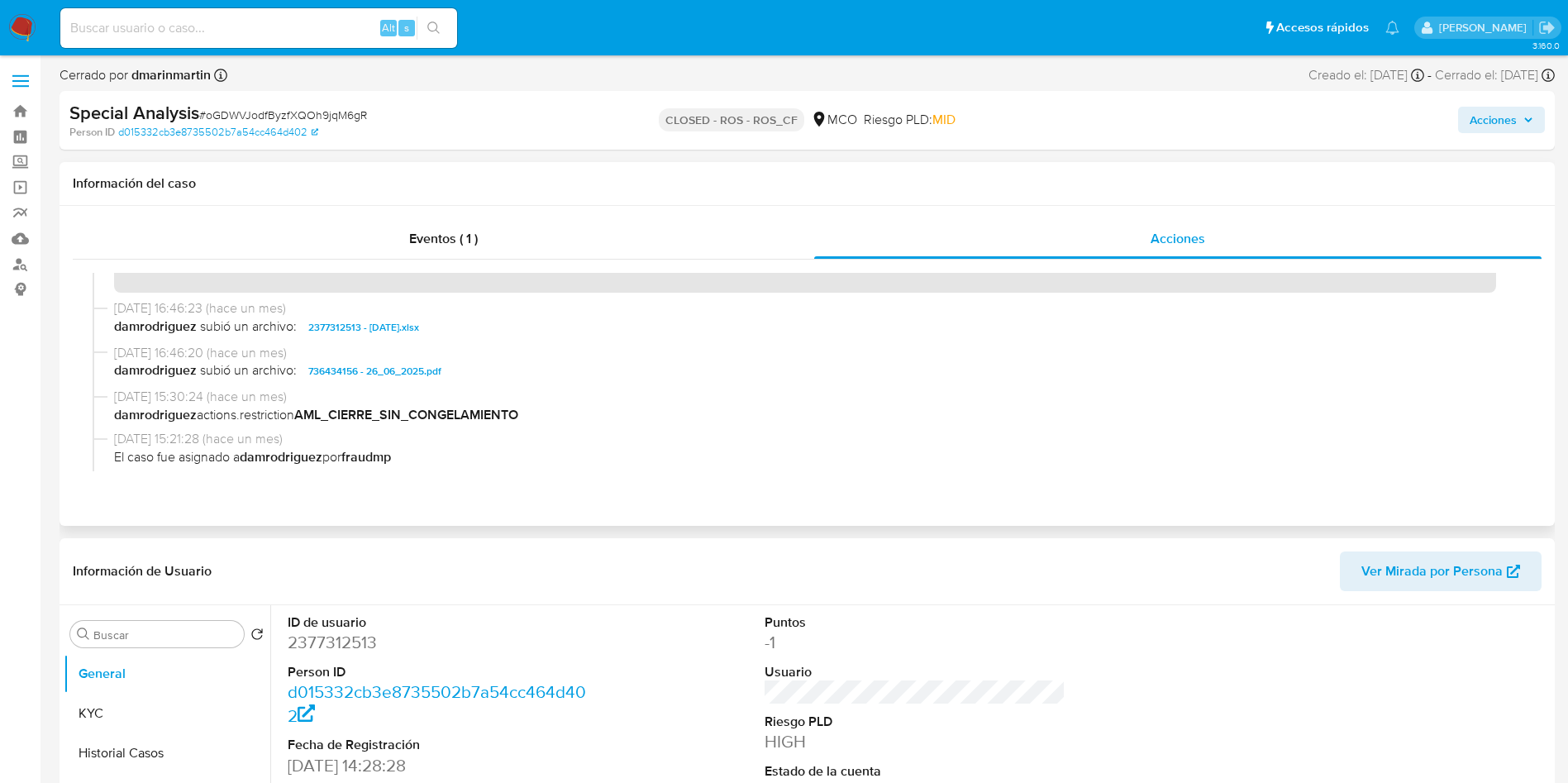
scroll to position [705, 0]
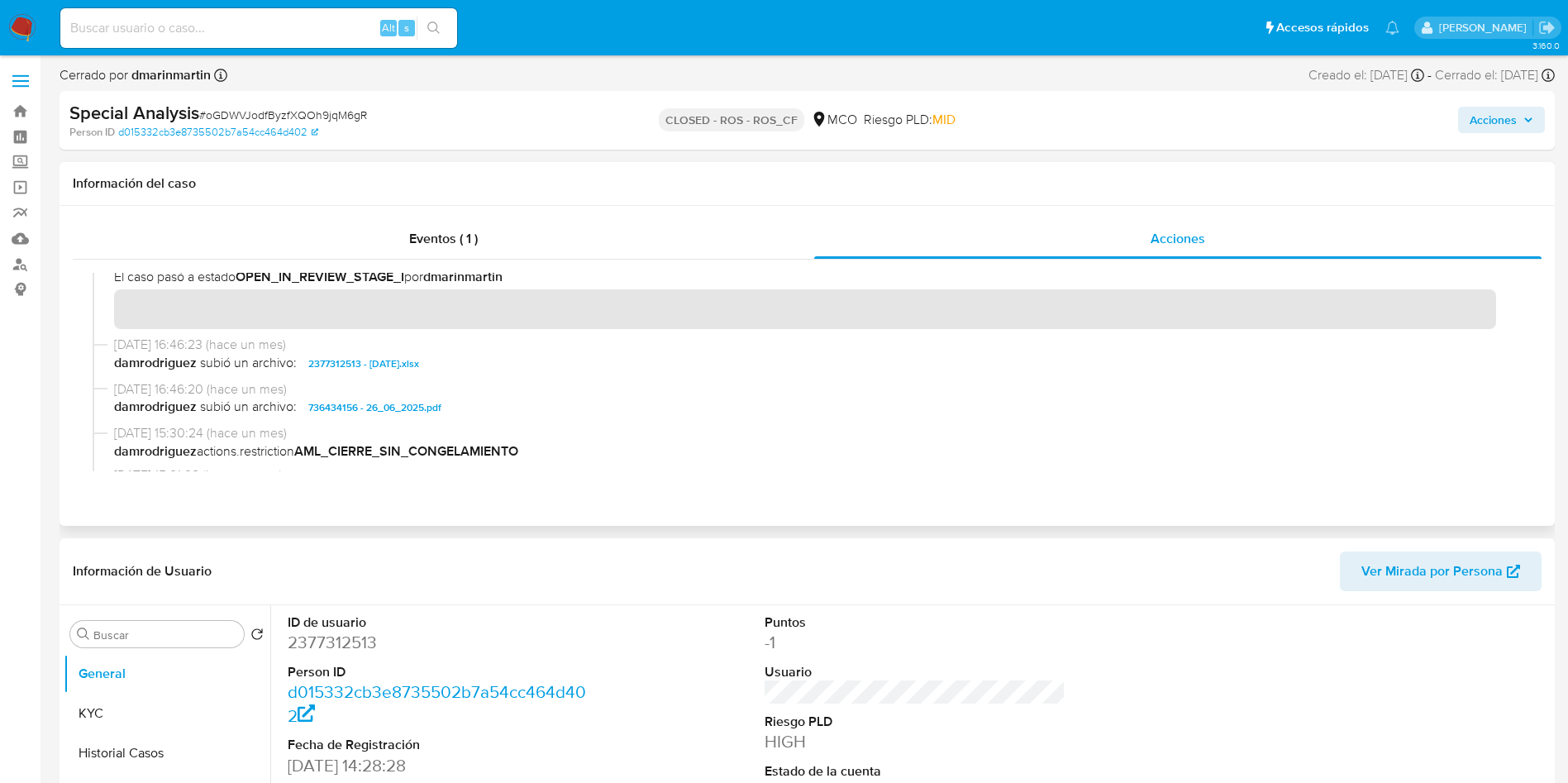
drag, startPoint x: 211, startPoint y: 445, endPoint x: 312, endPoint y: 442, distance: 101.0
click at [312, 442] on span "damrodriguez actions.restriction AML_CIERRE_SIN_CONGELAMIENTO" at bounding box center [814, 451] width 1401 height 18
drag, startPoint x: 302, startPoint y: 412, endPoint x: 443, endPoint y: 420, distance: 141.2
click at [427, 425] on div "06/08/2025 09:33:08 (hace un mes) El caso pasó a estado CLOSED_ROS por dmarinma…" at bounding box center [806, 372] width 1429 height 198
drag, startPoint x: 485, startPoint y: 400, endPoint x: 291, endPoint y: 414, distance: 194.5
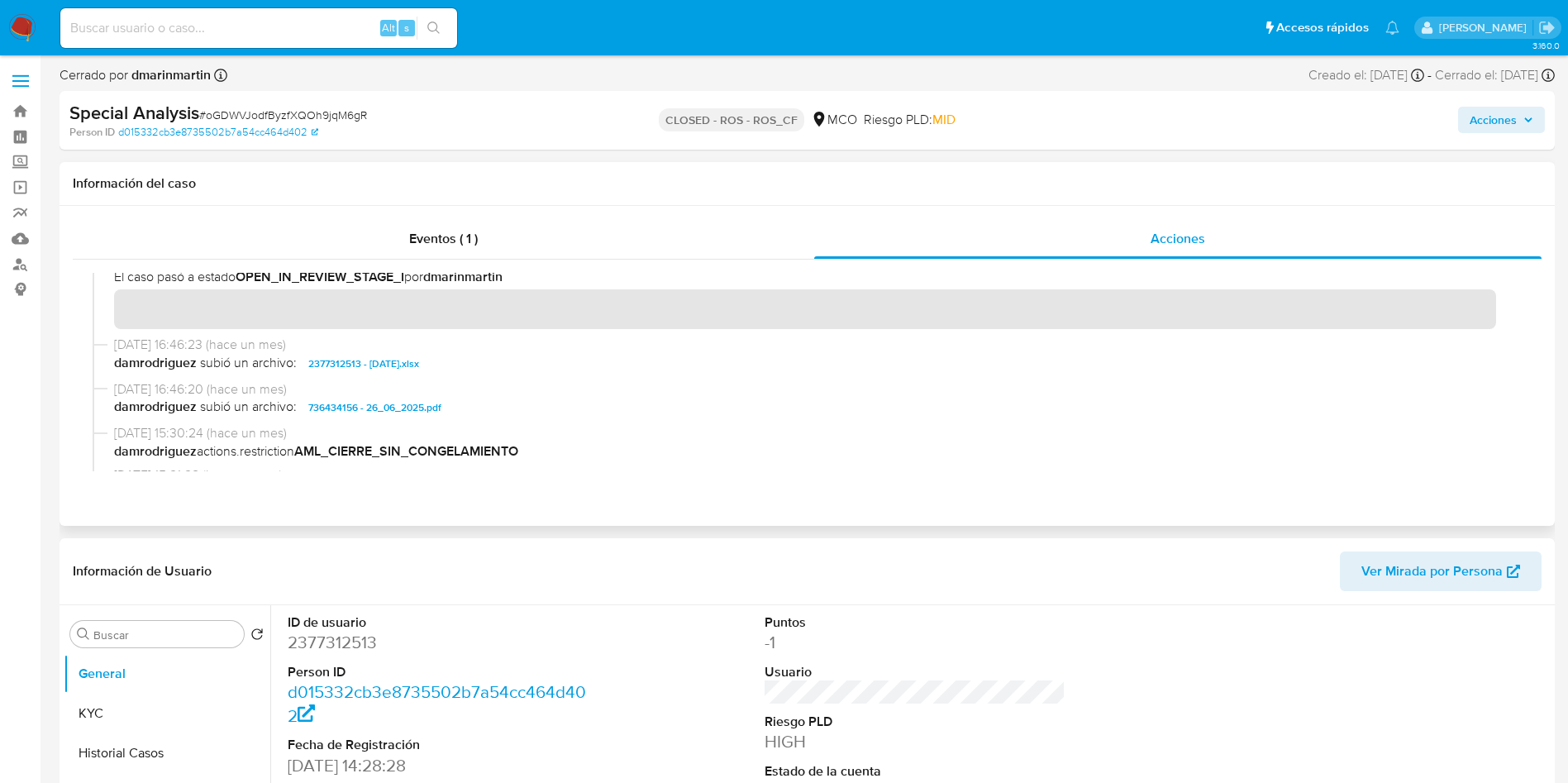
click at [291, 414] on span "damrodriguez subió un archivo: 736434156 - 26_06_2025.pdf" at bounding box center [814, 408] width 1401 height 20
click at [200, 405] on span "subió un archivo:" at bounding box center [248, 408] width 97 height 20
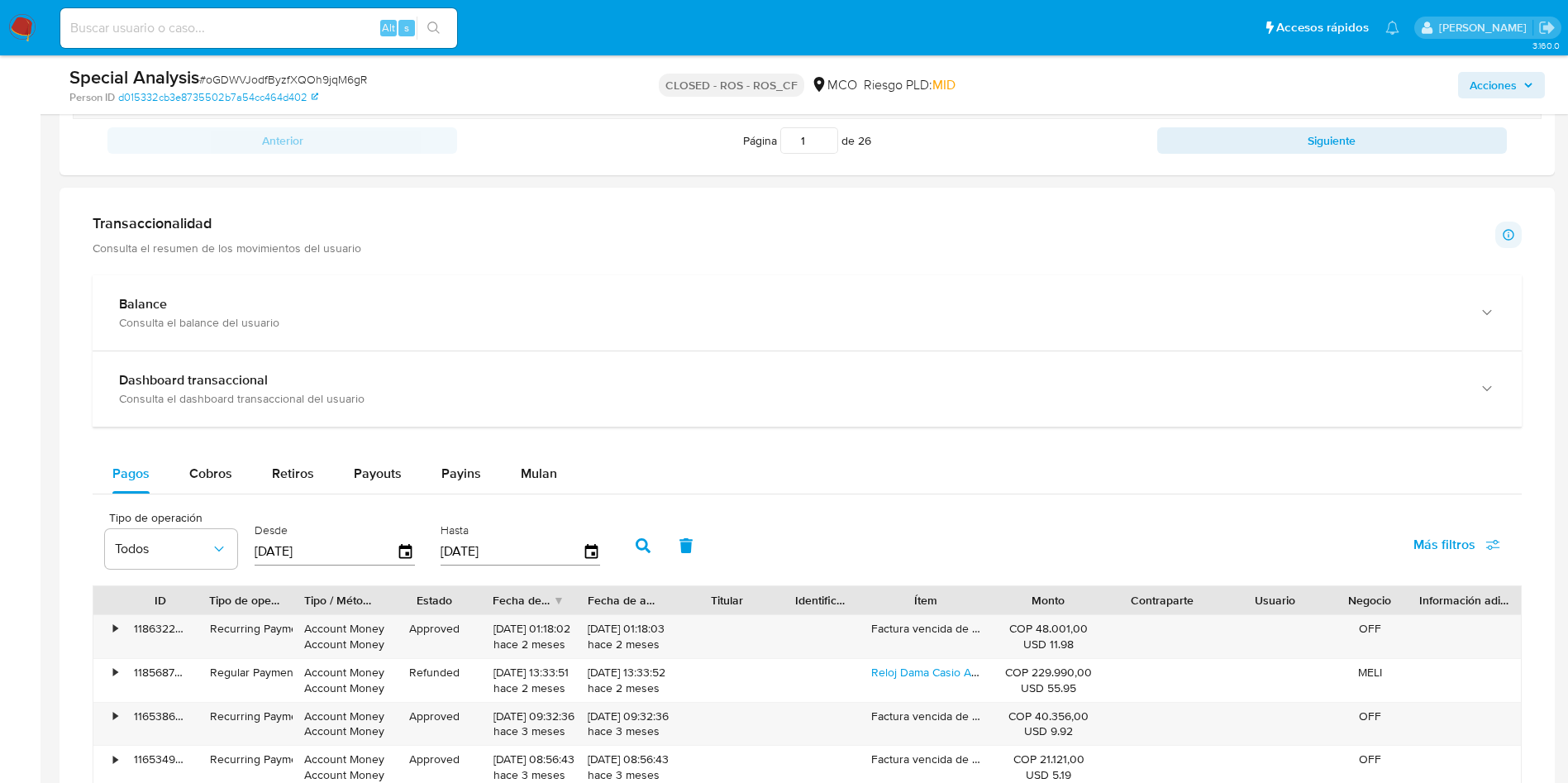
scroll to position [1364, 0]
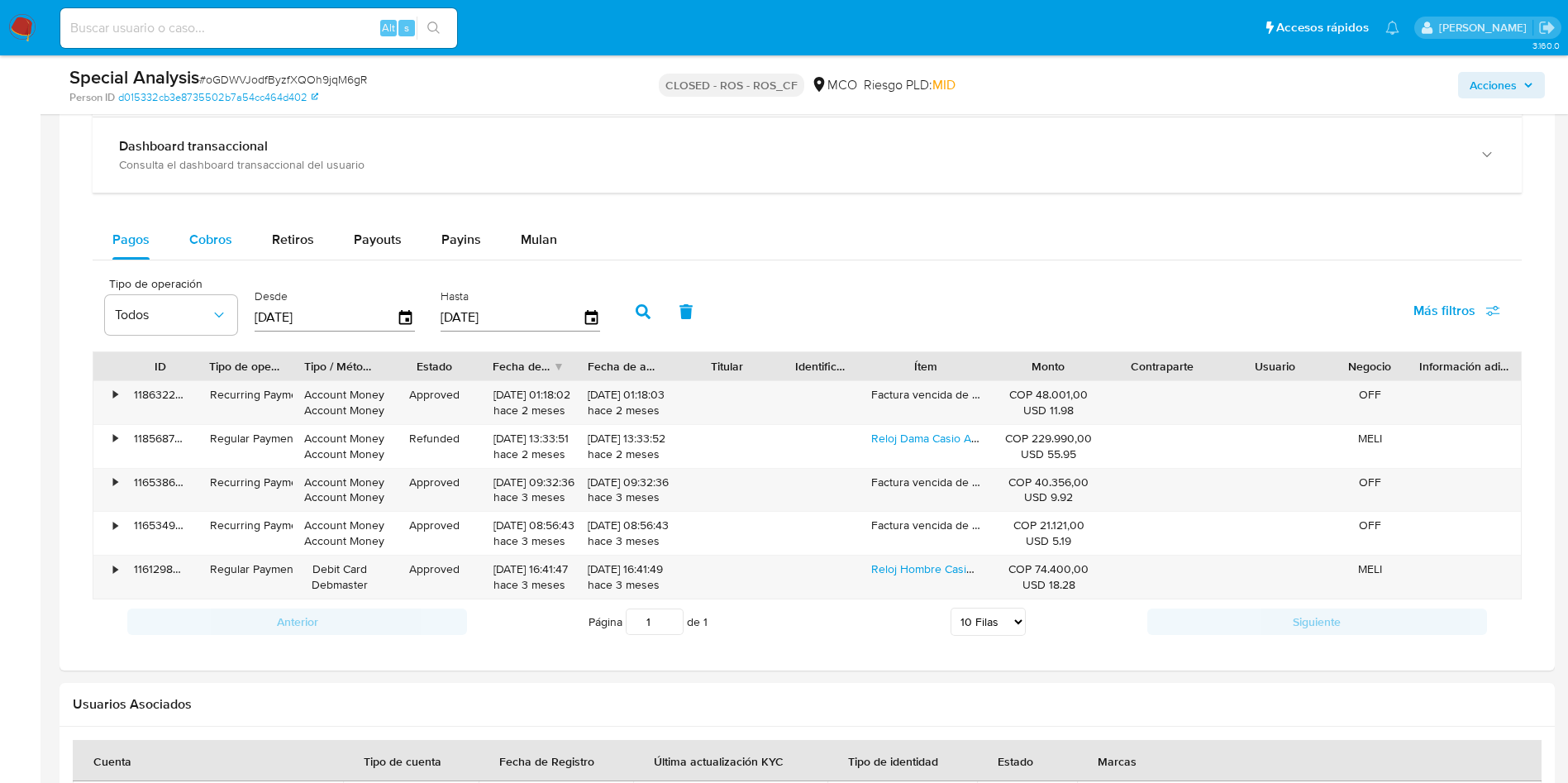
click at [198, 224] on div "Cobros" at bounding box center [211, 239] width 43 height 39
select select "10"
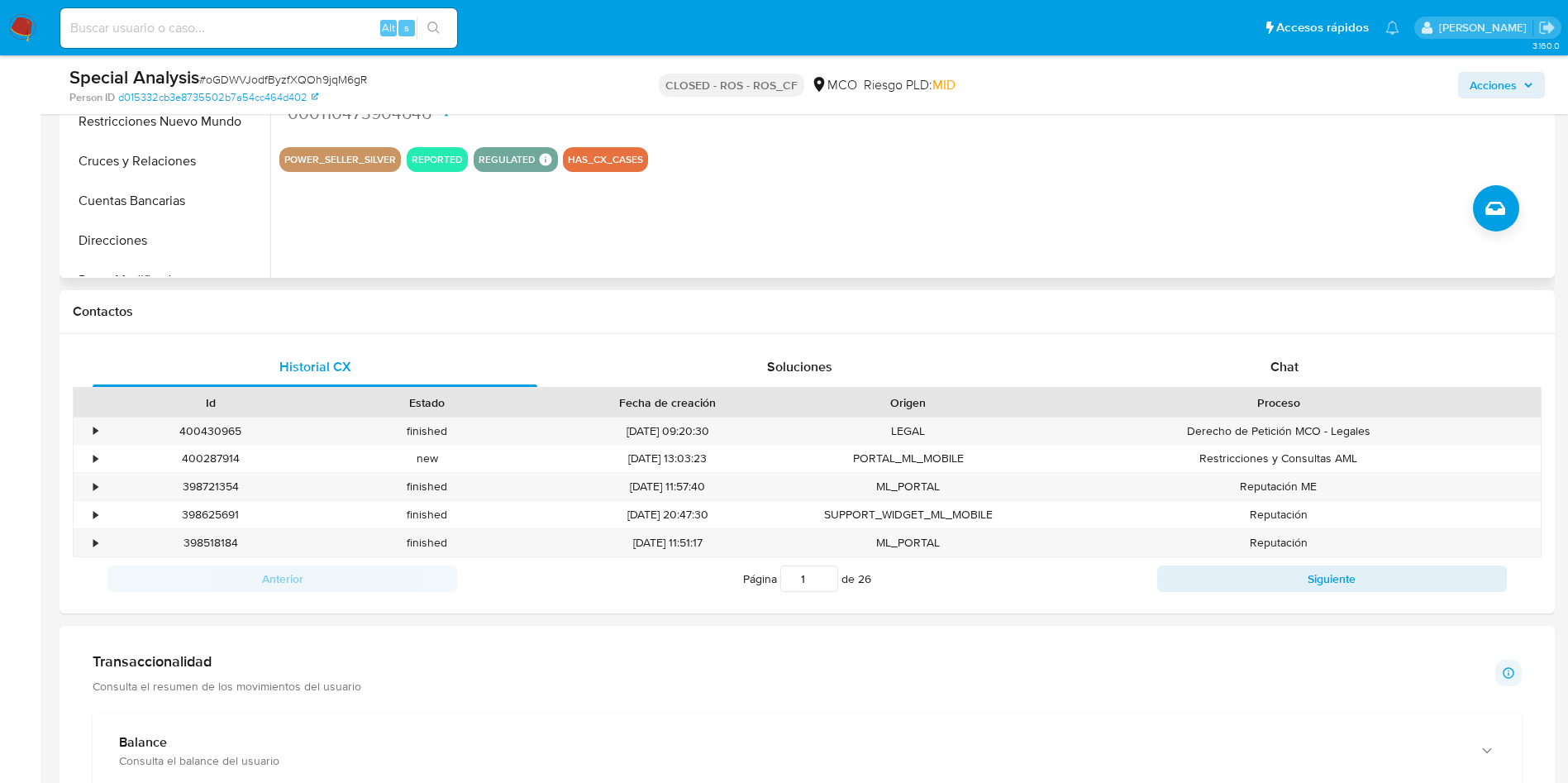
scroll to position [372, 0]
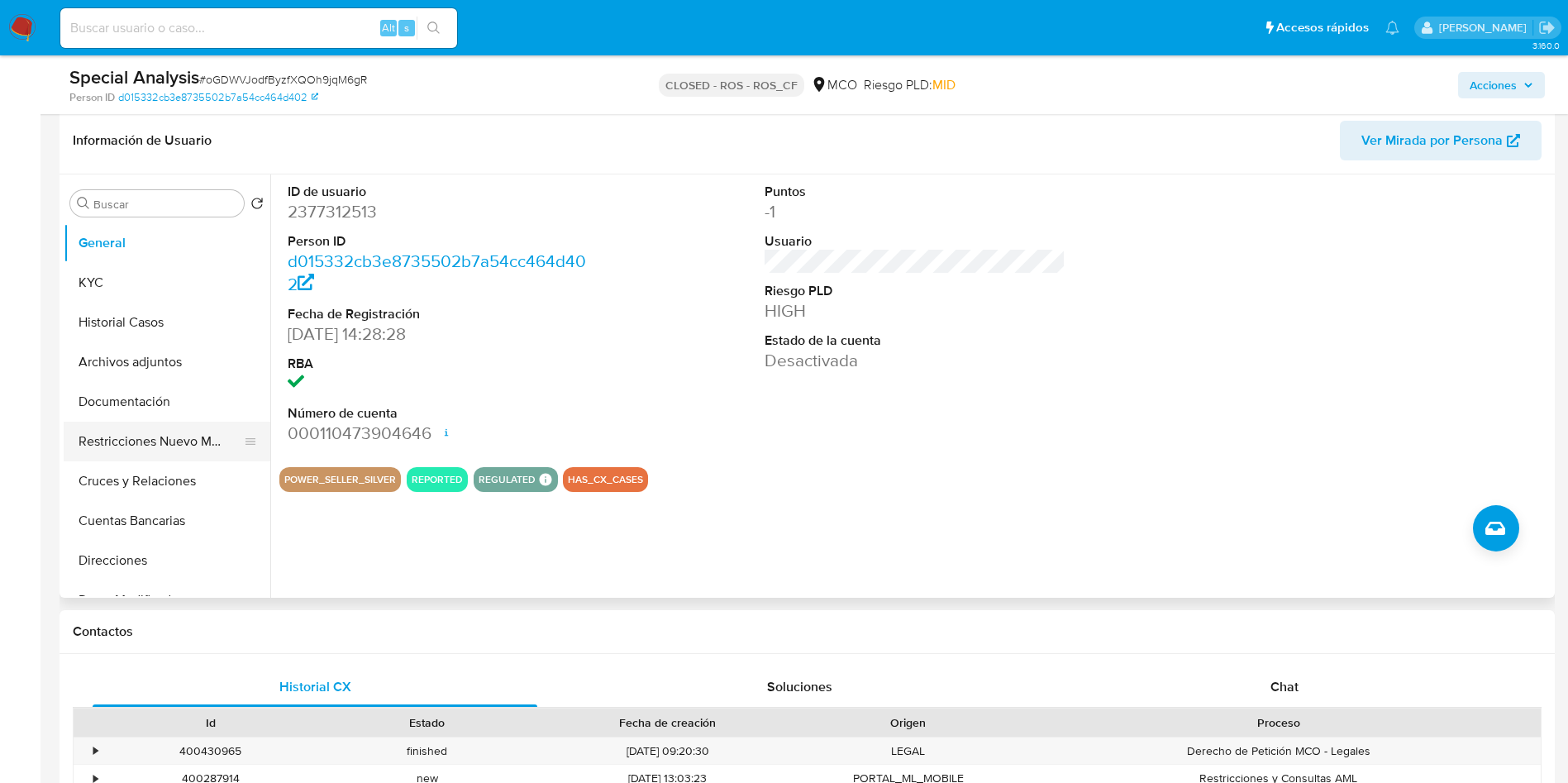
click at [162, 450] on button "Restricciones Nuevo Mundo" at bounding box center [159, 441] width 193 height 39
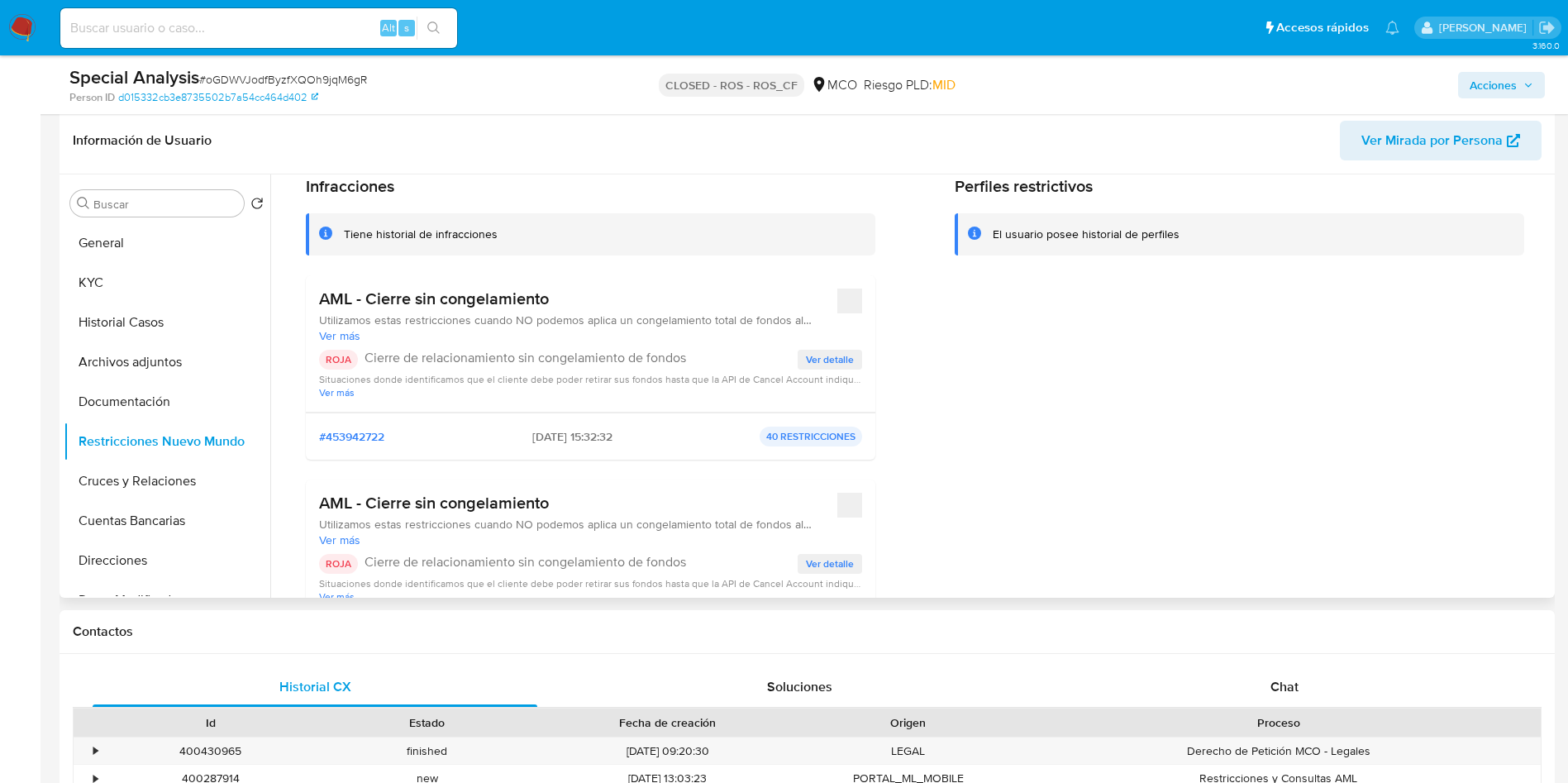
scroll to position [0, 0]
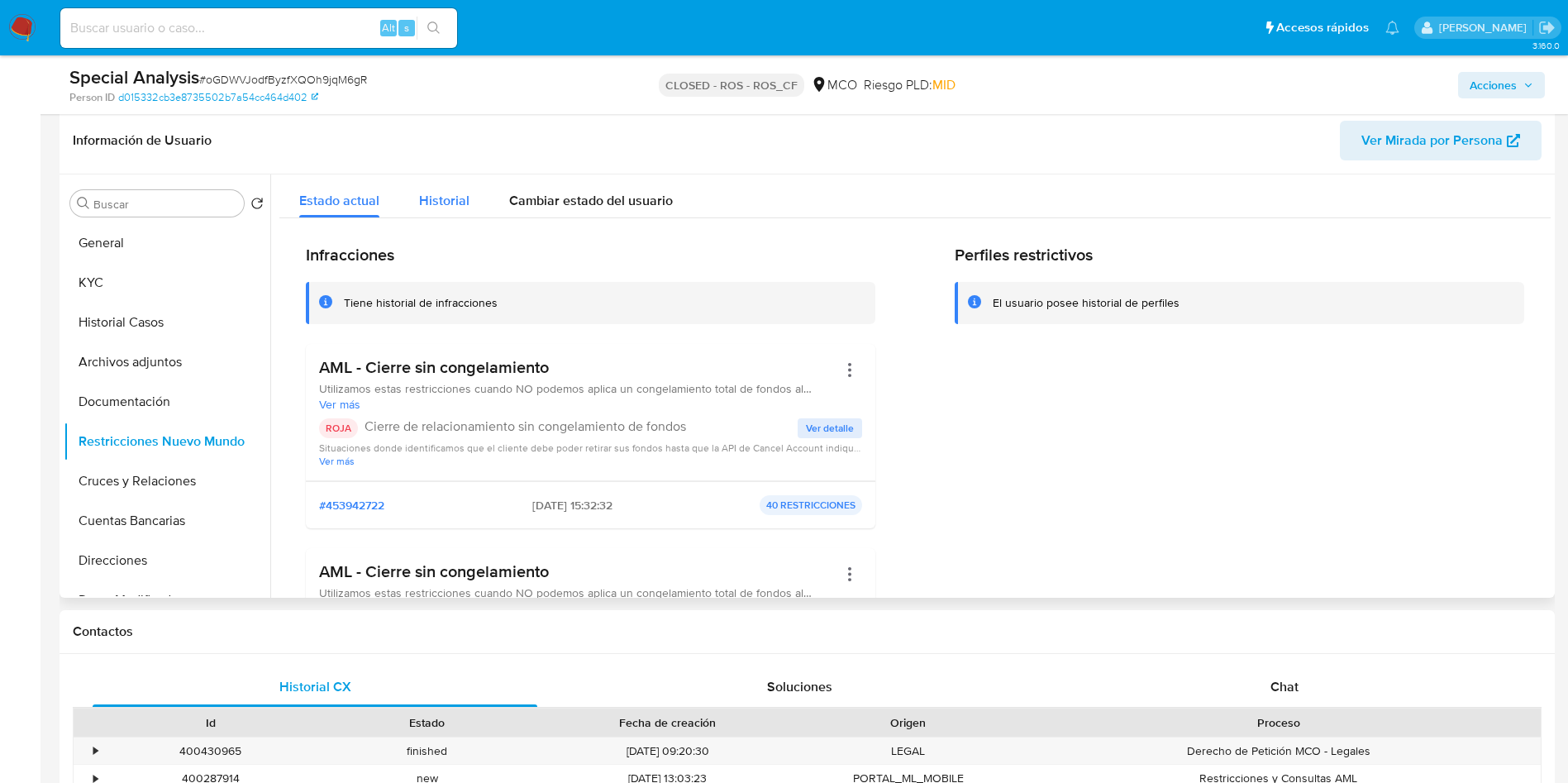
click at [444, 204] on span "Historial" at bounding box center [444, 200] width 50 height 19
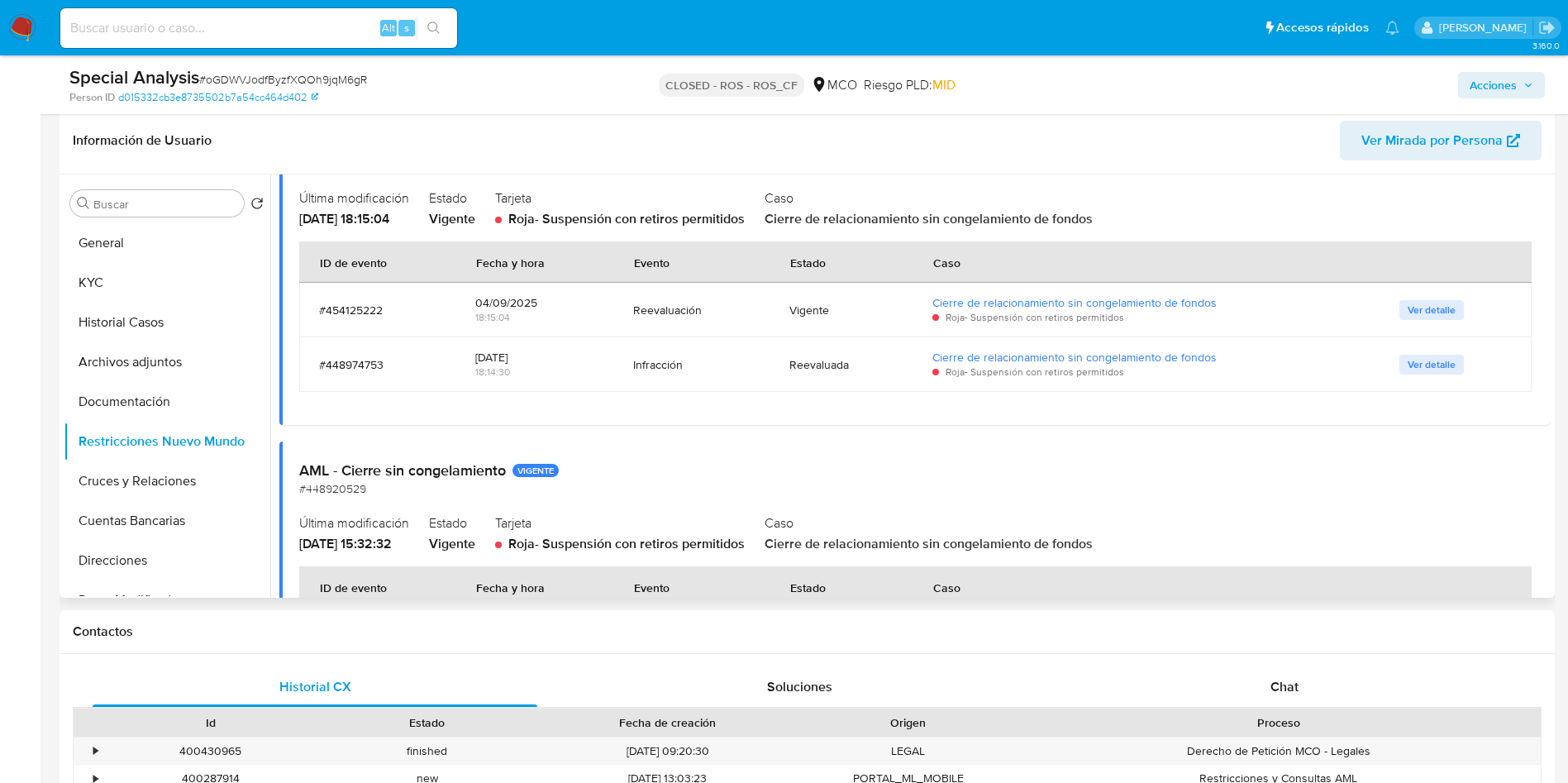
scroll to position [124, 0]
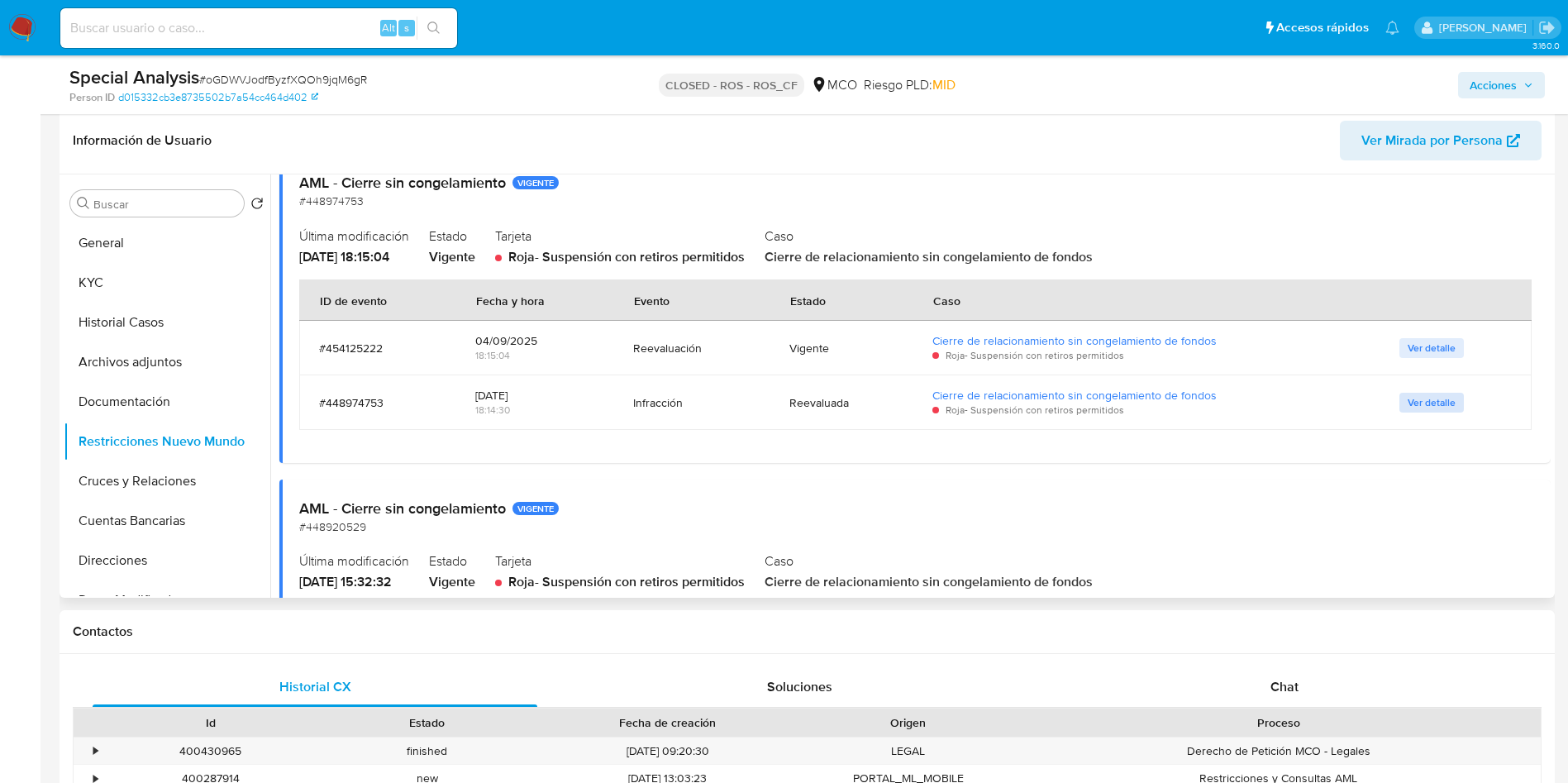
click at [1410, 403] on span "Ver detalle" at bounding box center [1431, 403] width 48 height 17
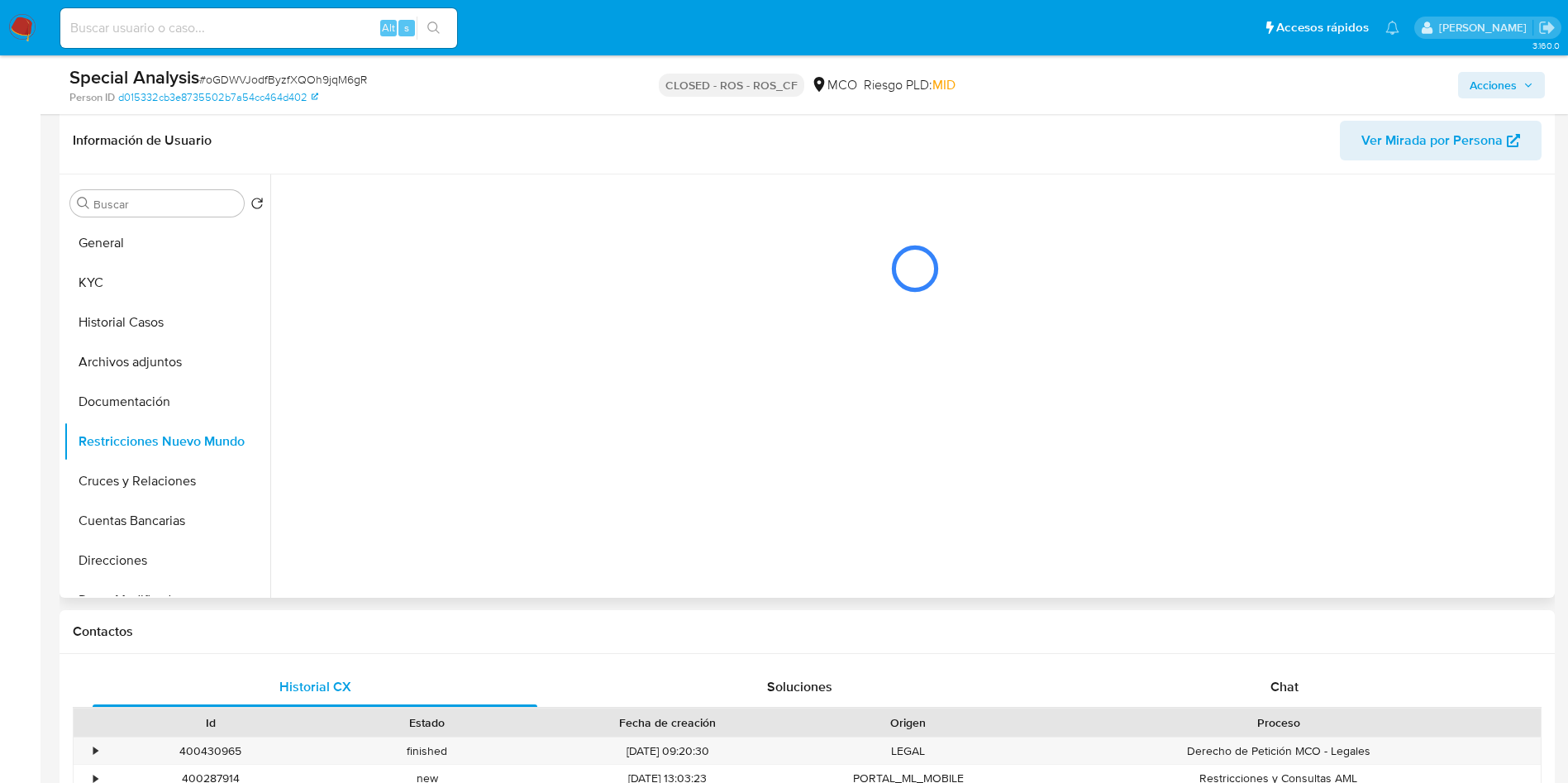
scroll to position [0, 0]
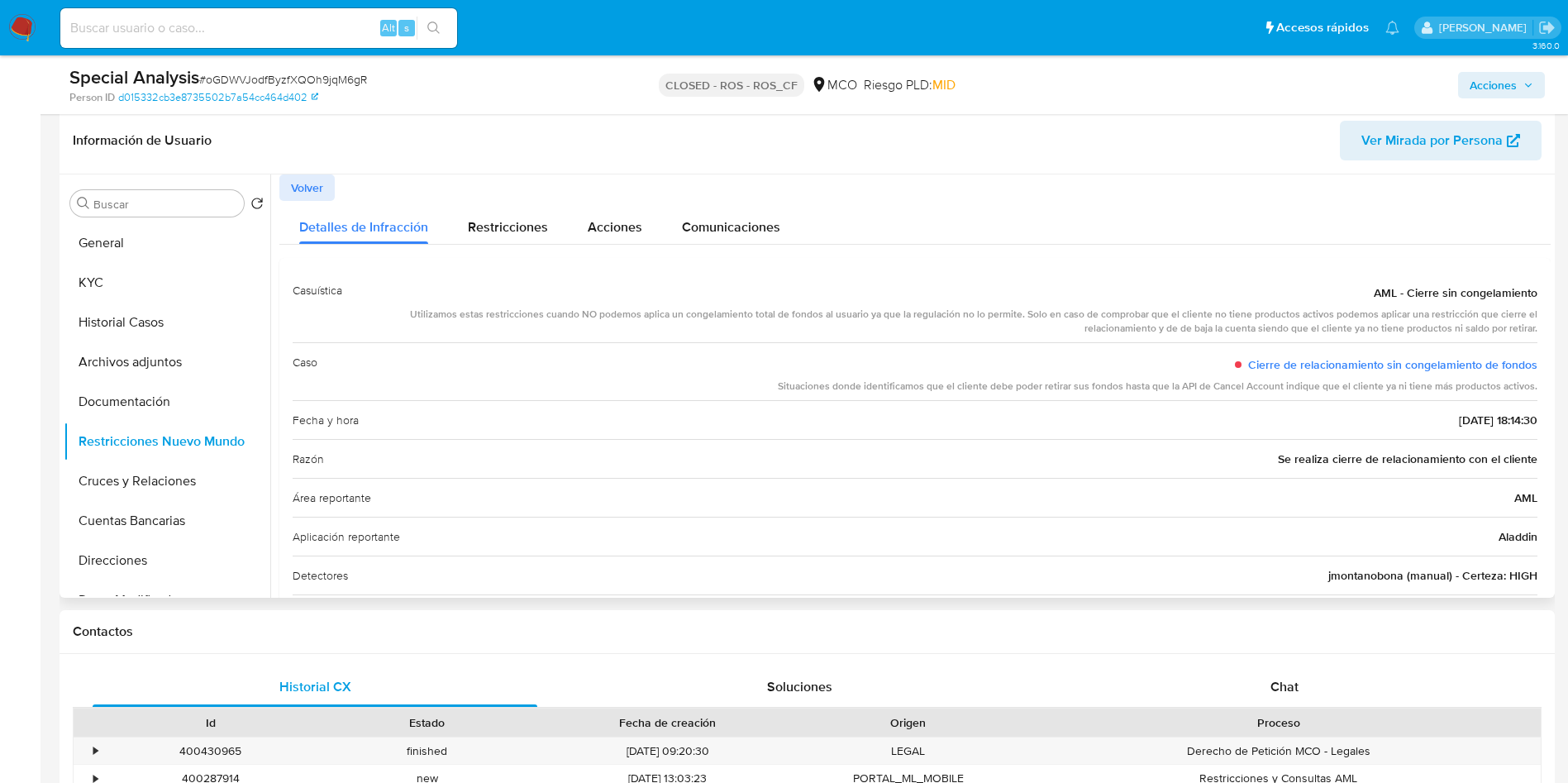
drag, startPoint x: 563, startPoint y: 322, endPoint x: 1306, endPoint y: 331, distance: 743.1
click at [1304, 331] on div "Utilizamos estas restricciones cuando NO podemos aplica un congelamiento total …" at bounding box center [947, 321] width 1182 height 28
click at [288, 189] on button "Volver" at bounding box center [307, 187] width 55 height 27
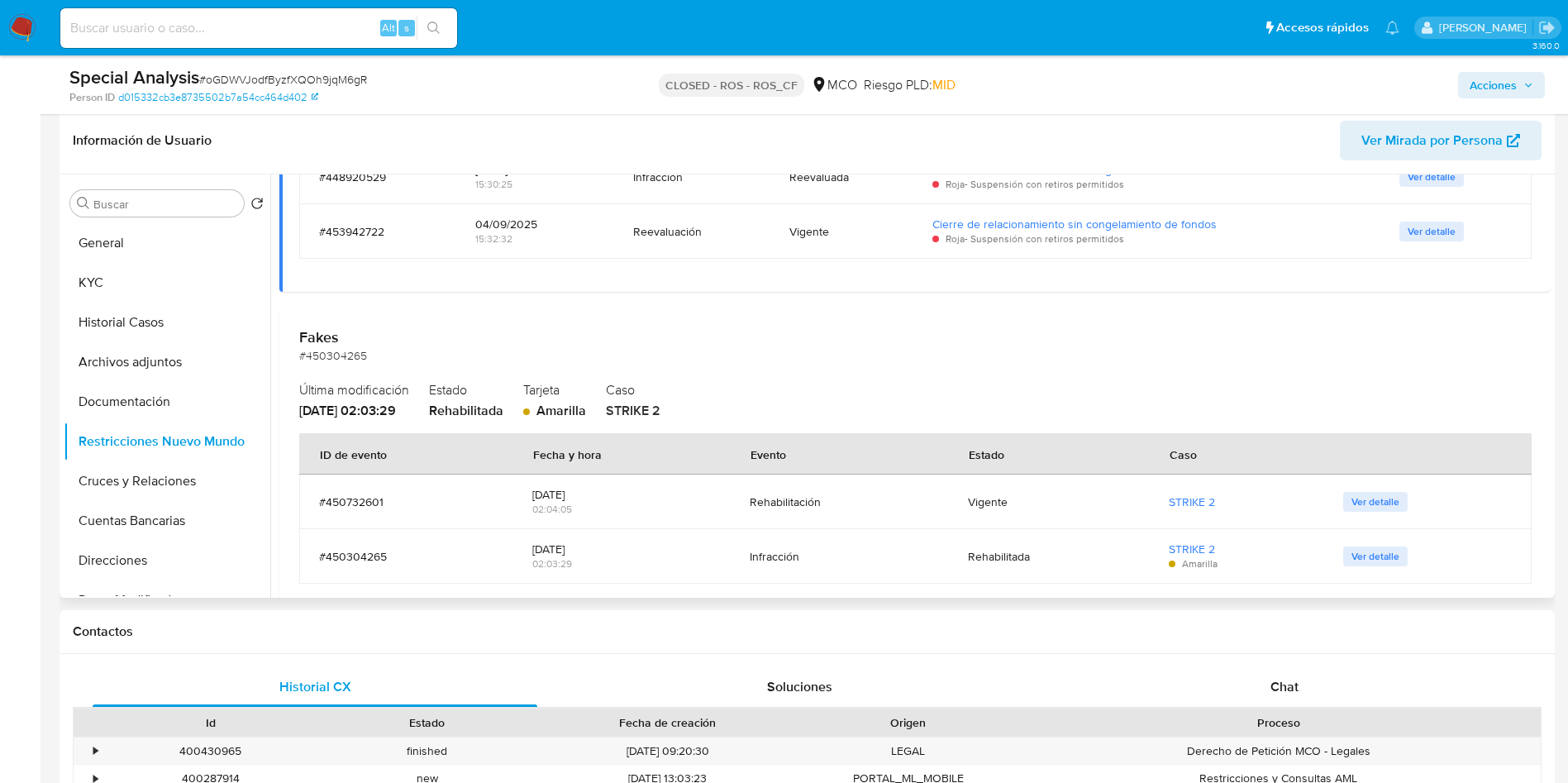
scroll to position [744, 0]
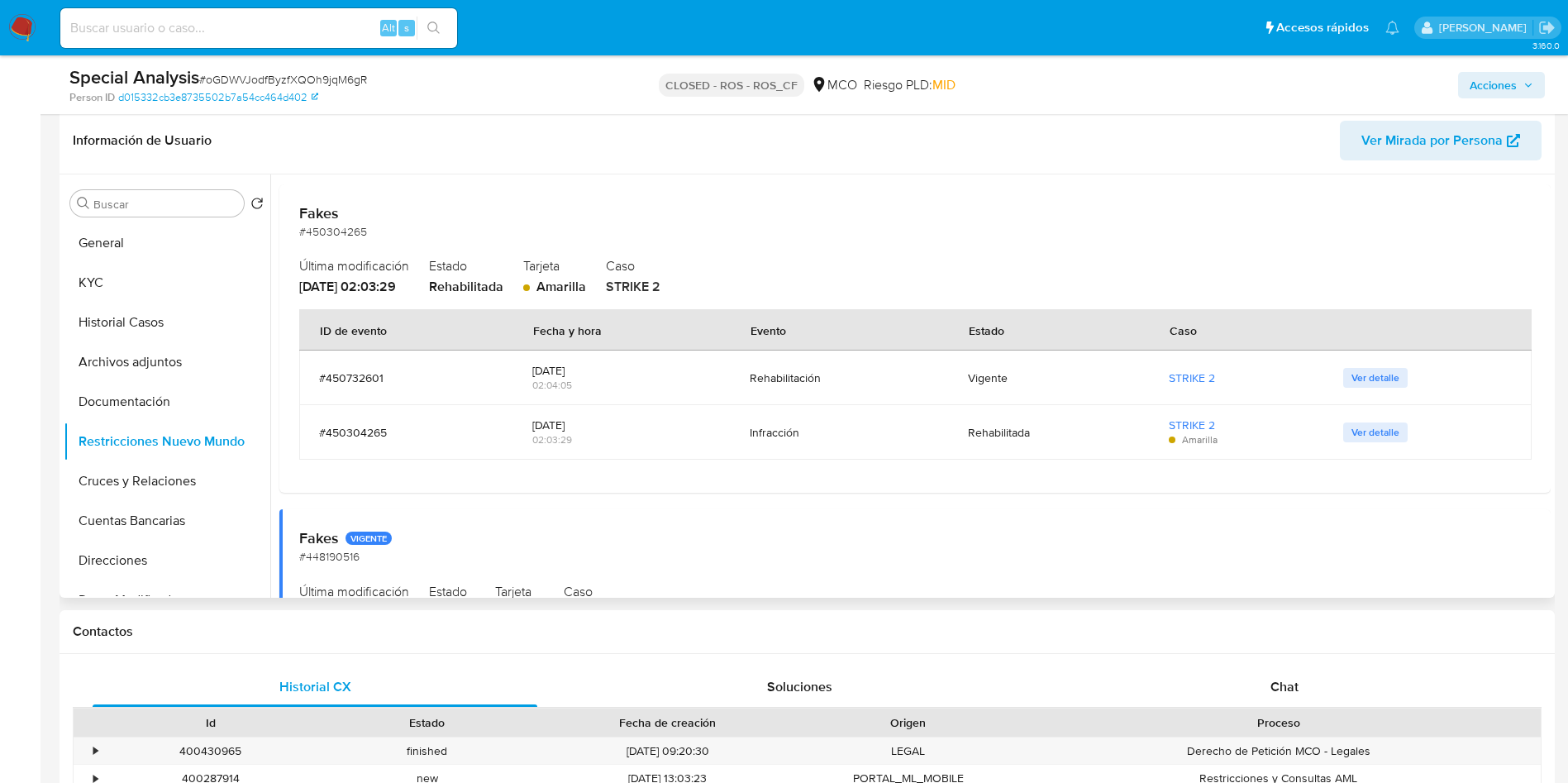
click at [1364, 434] on span "Ver detalle" at bounding box center [1375, 433] width 48 height 17
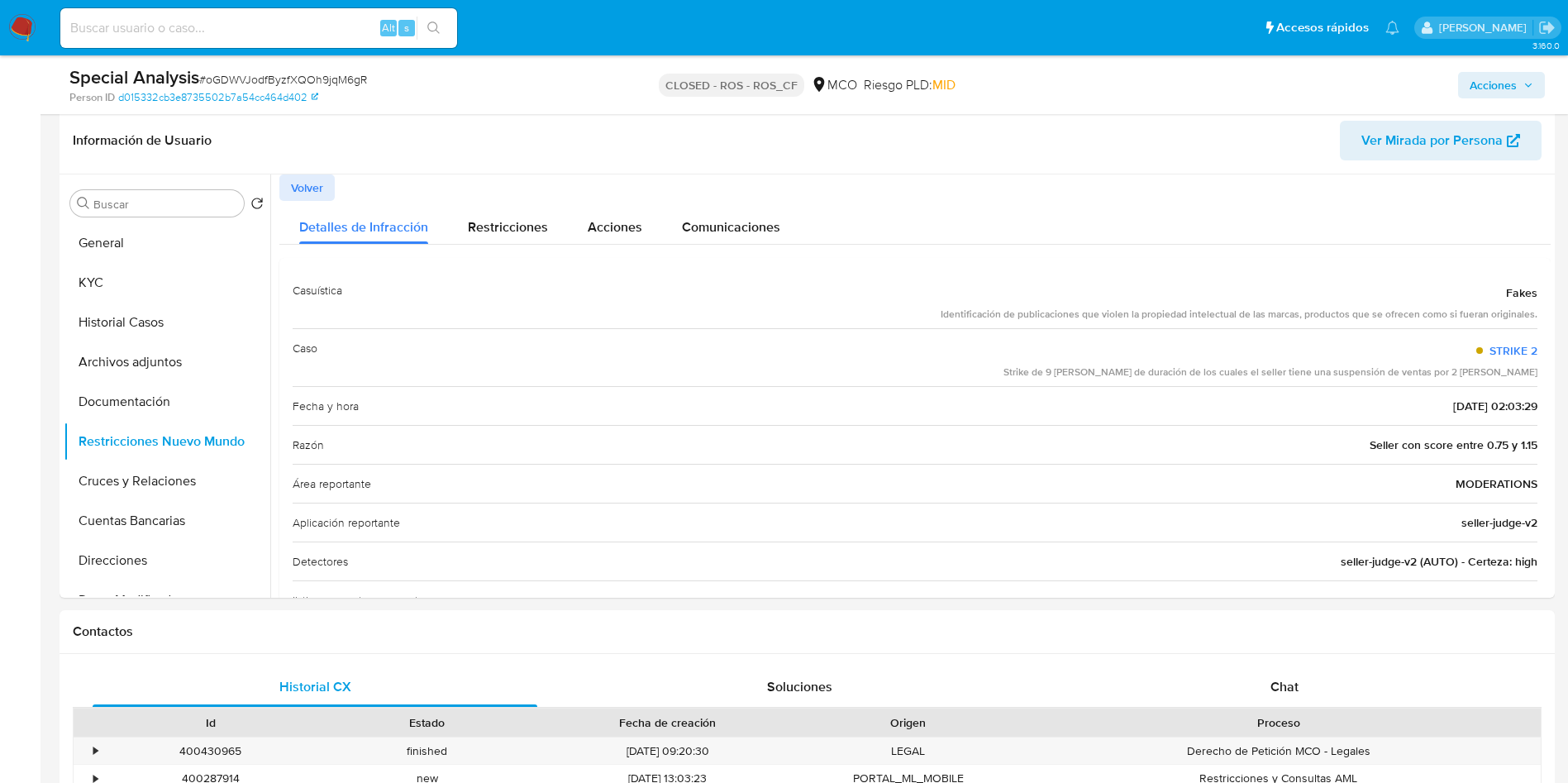
click at [27, 38] on img at bounding box center [22, 28] width 28 height 28
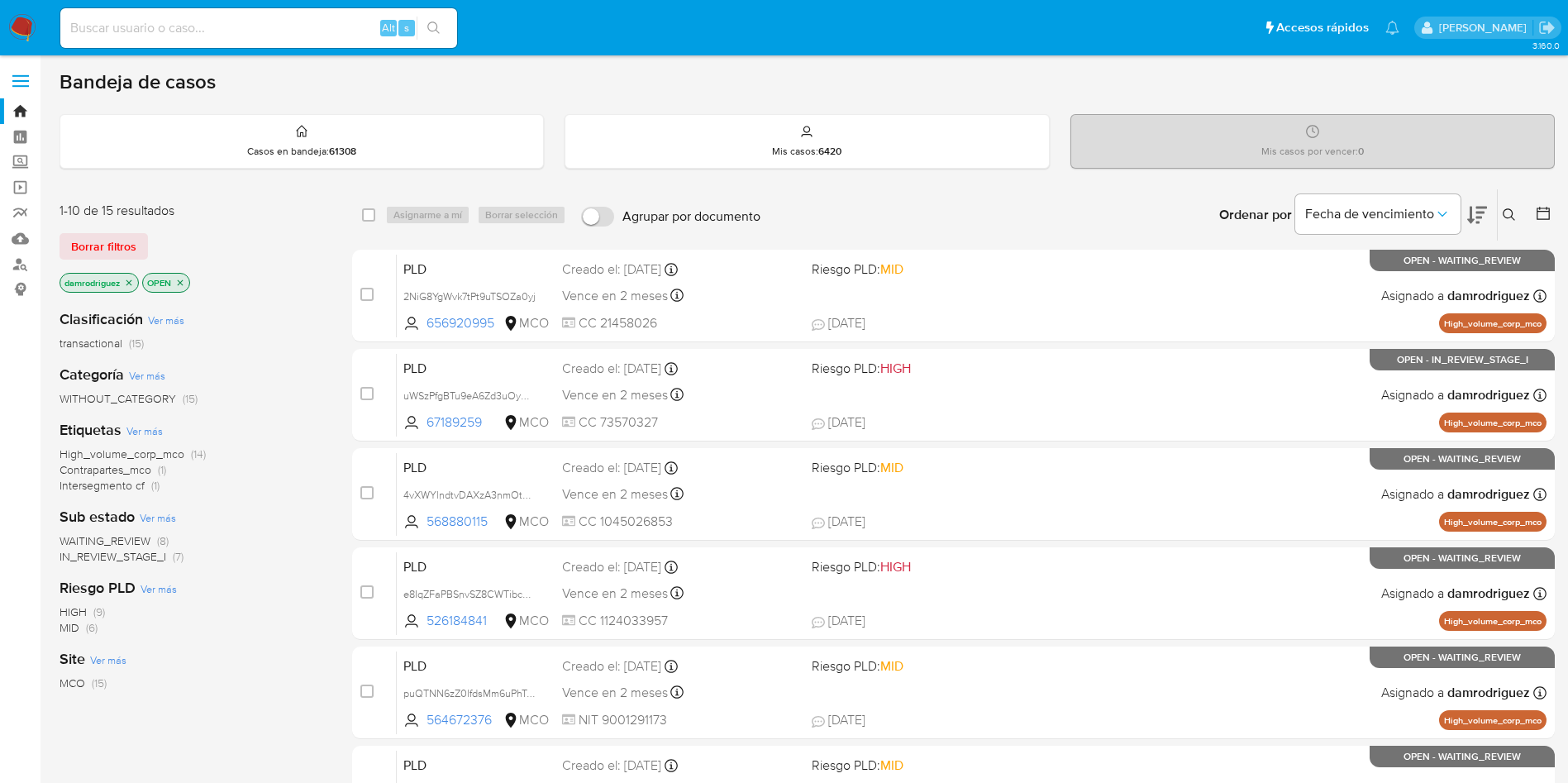
click at [130, 282] on icon "close-filter" at bounding box center [129, 282] width 5 height 6
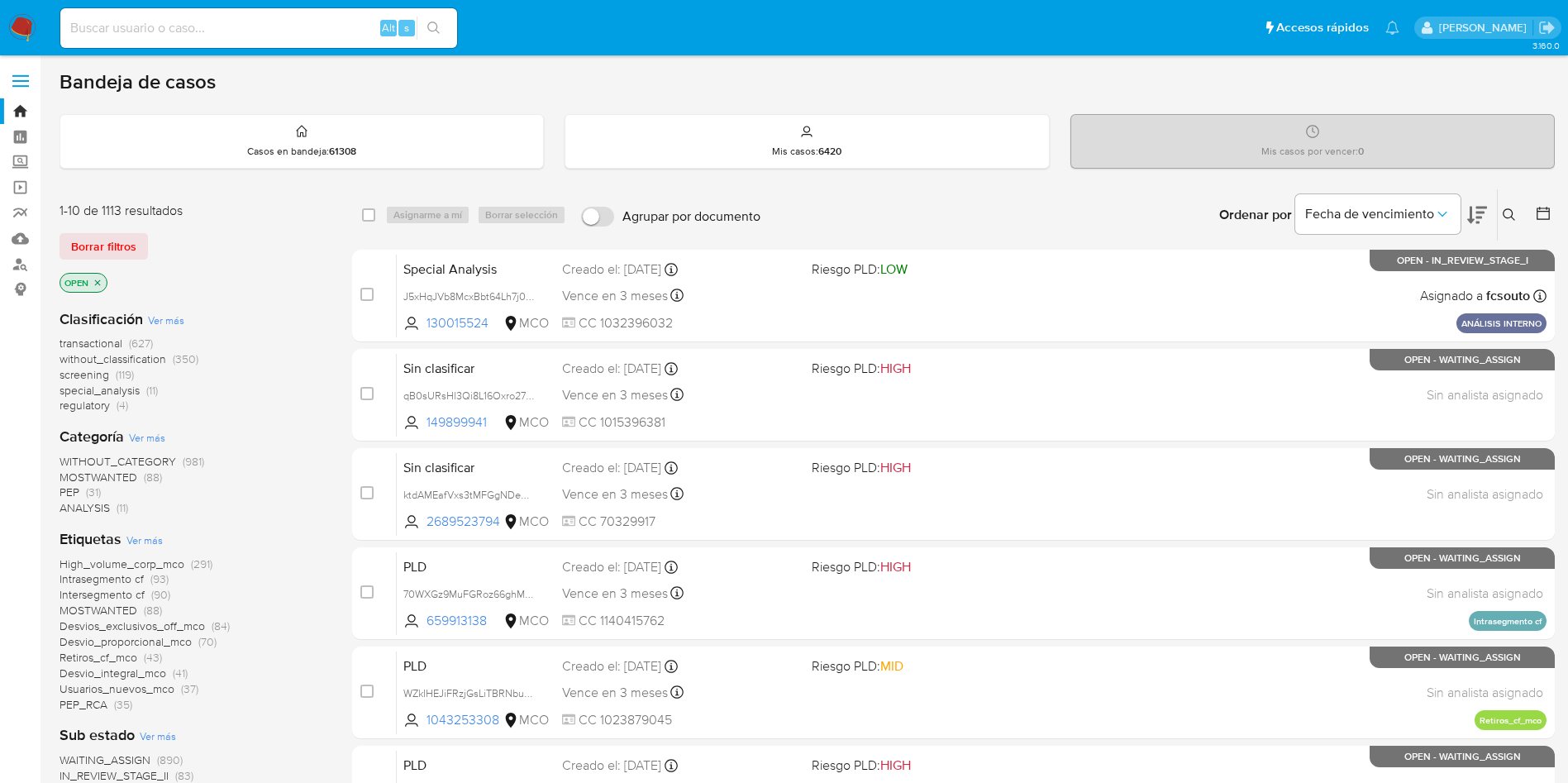
click at [30, 42] on nav "Pausado Ver notificaciones Alt s Accesos rápidos Presiona las siguientes teclas…" at bounding box center [784, 28] width 1568 height 55
click at [27, 27] on img at bounding box center [22, 28] width 28 height 28
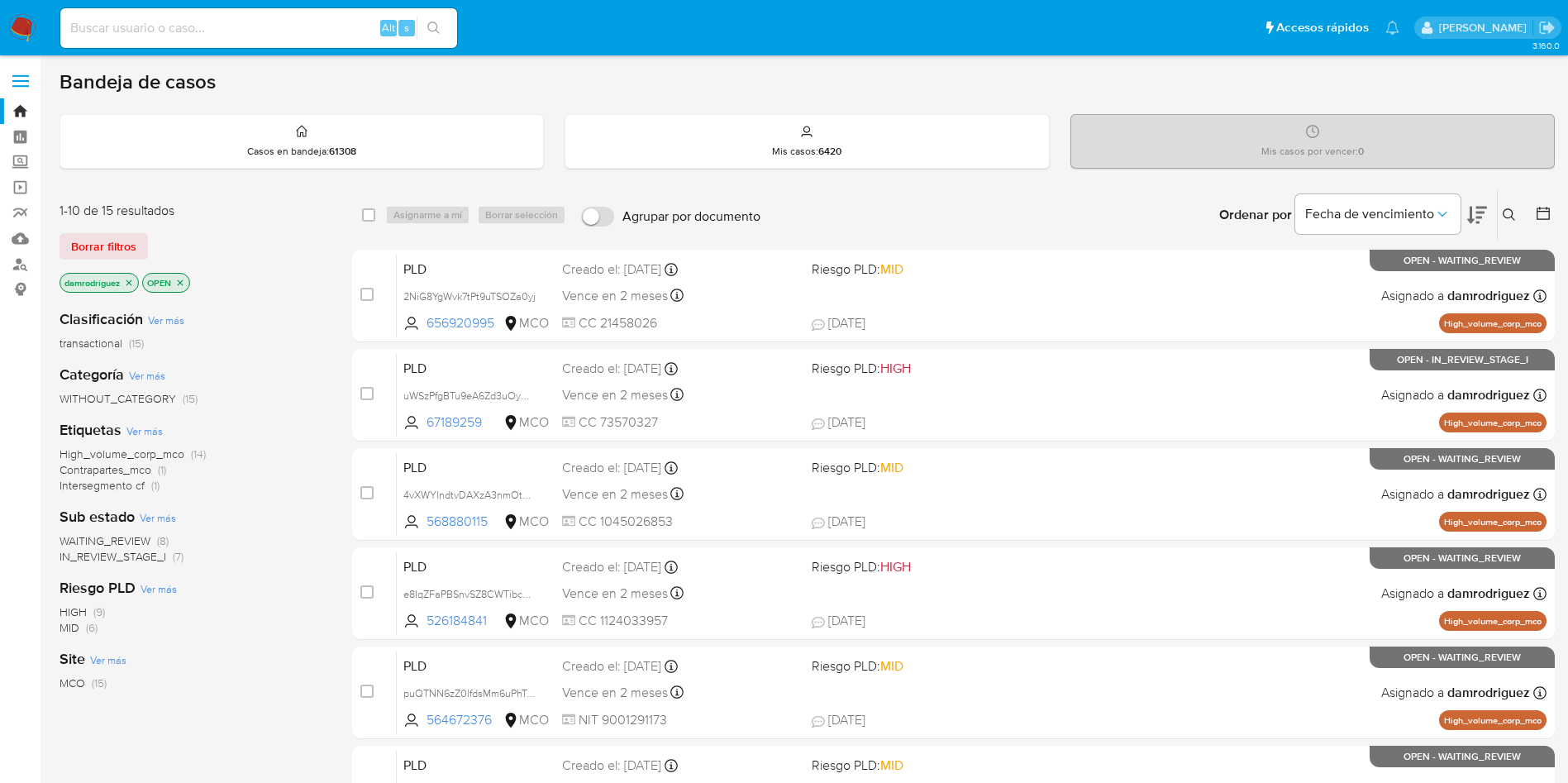
click at [130, 282] on icon "close-filter" at bounding box center [129, 282] width 5 height 6
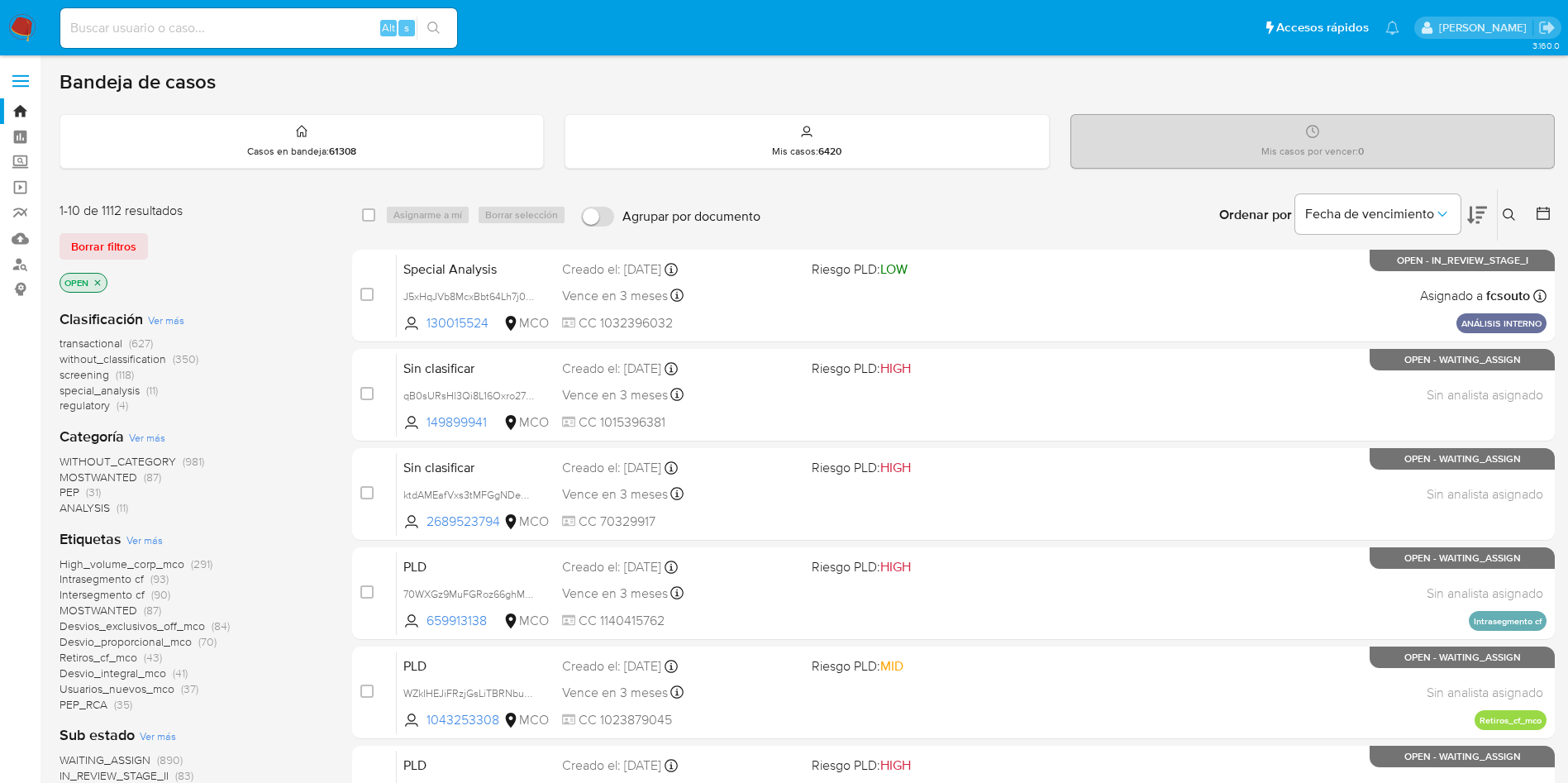
click at [88, 375] on span "screening" at bounding box center [84, 374] width 49 height 17
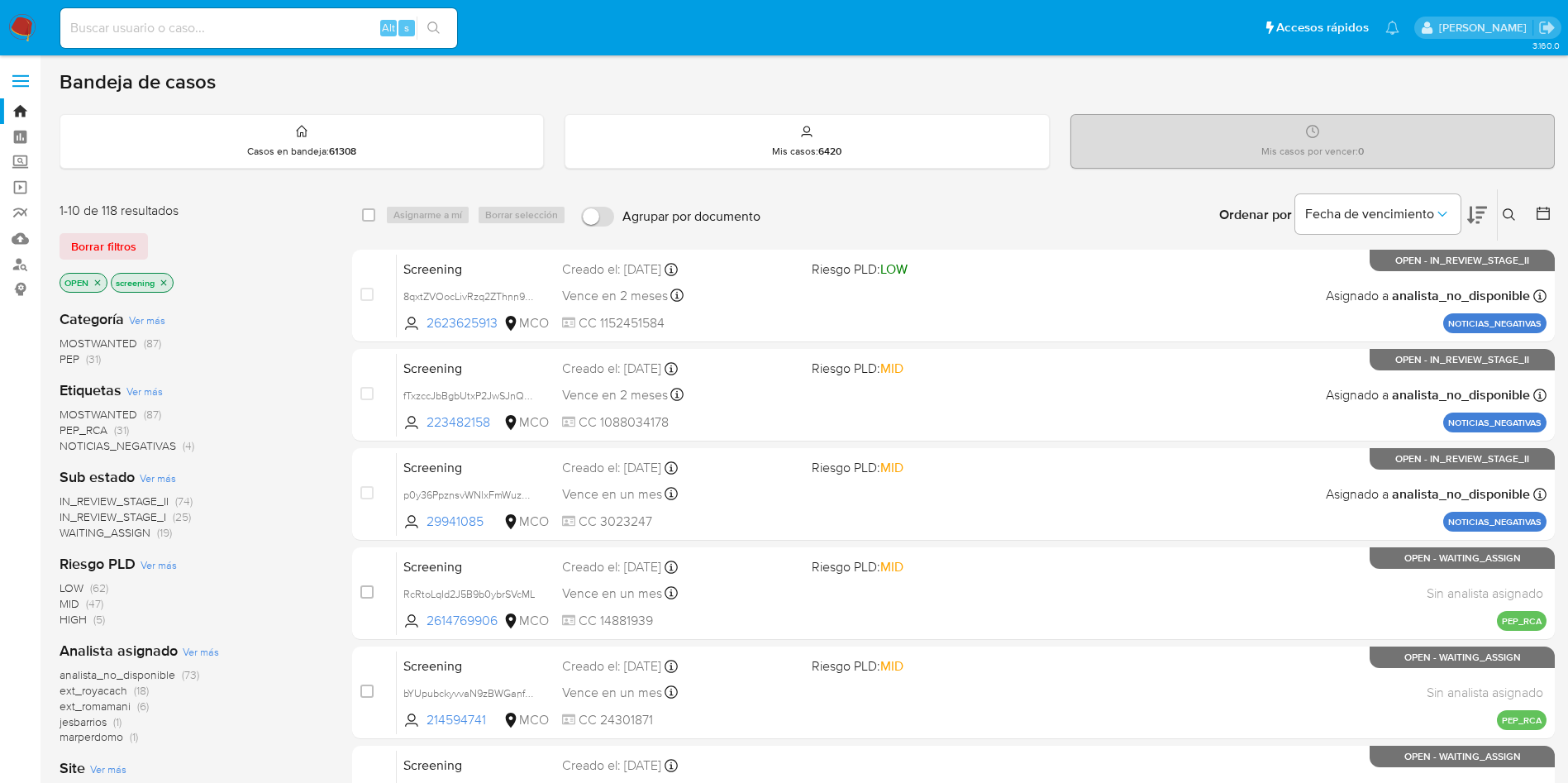
click at [1472, 220] on icon at bounding box center [1477, 215] width 20 height 17
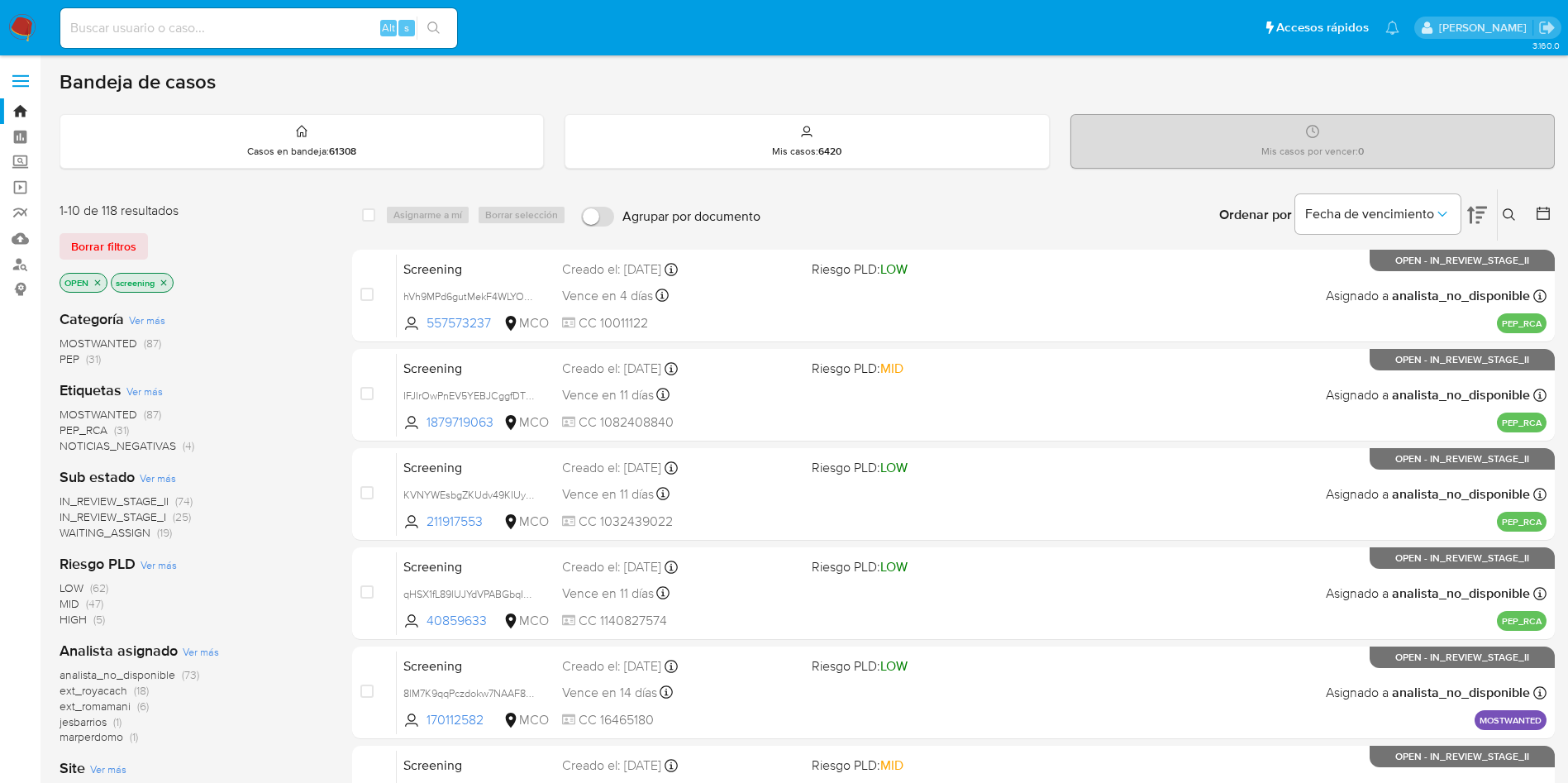
click at [287, 227] on div "1-10 de 118 resultados Borrar filtros OPEN screening" at bounding box center [192, 248] width 265 height 94
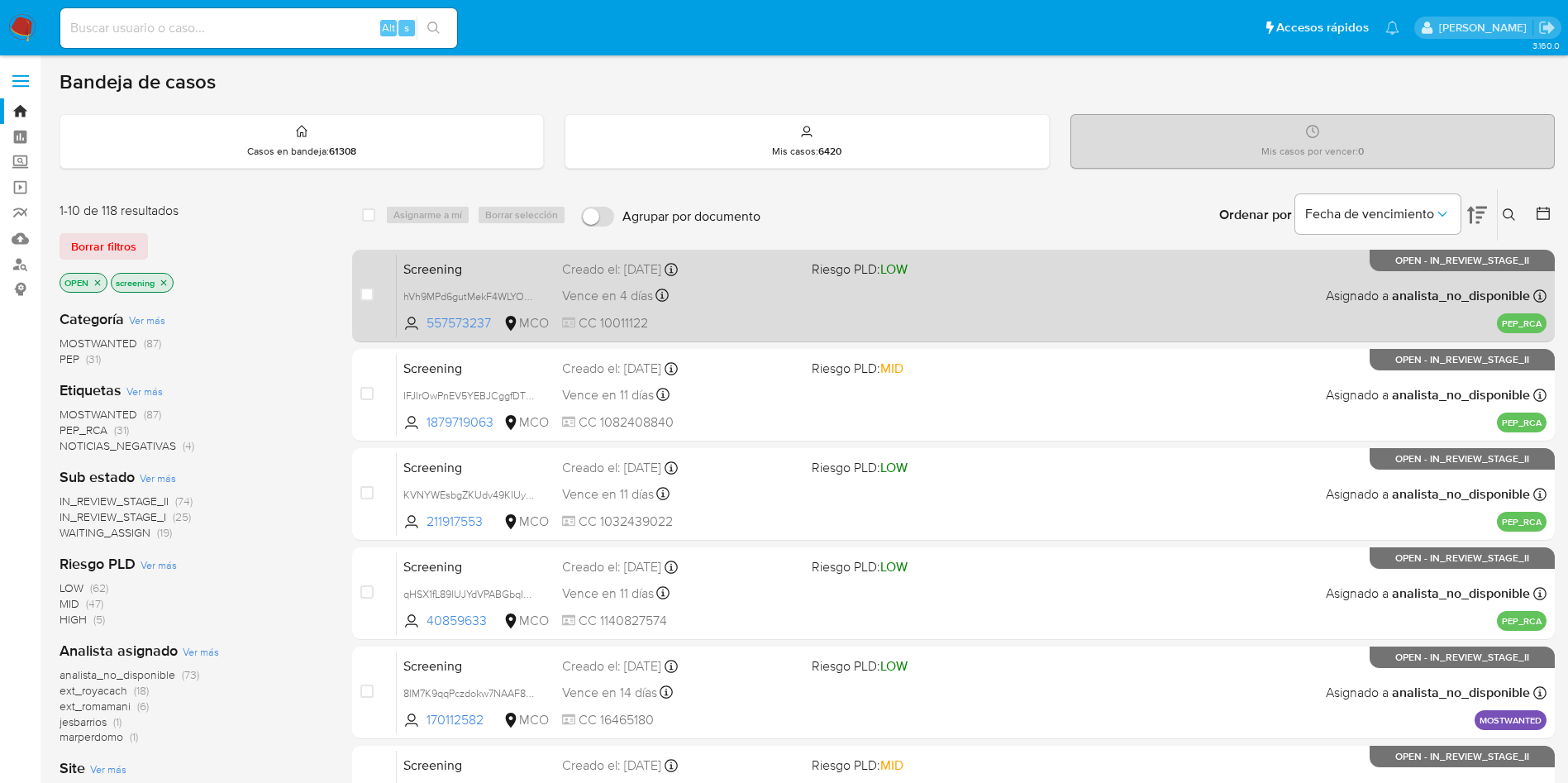
click at [501, 260] on span "Screening" at bounding box center [476, 267] width 146 height 21
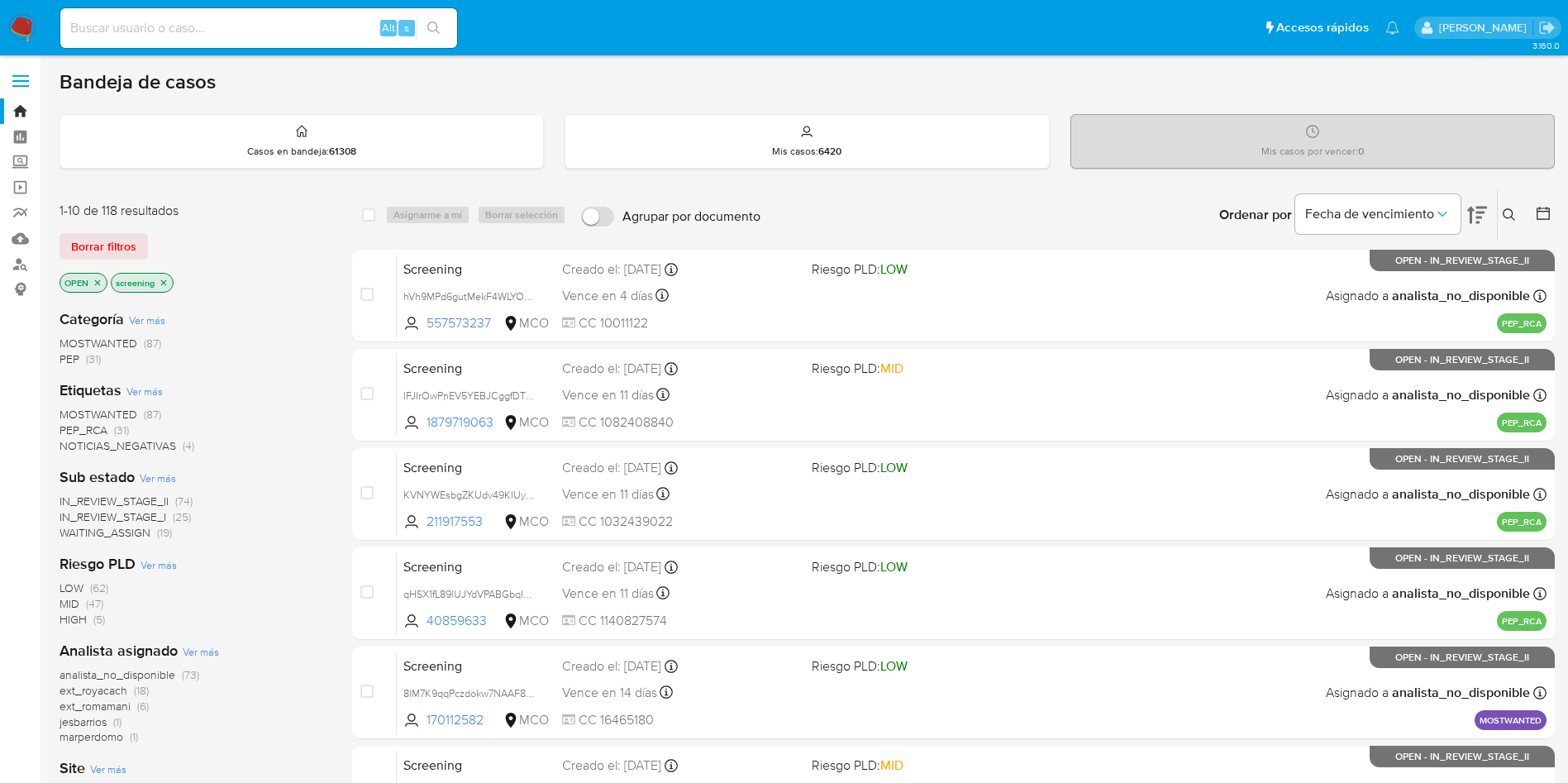
click at [15, 19] on img at bounding box center [22, 28] width 28 height 28
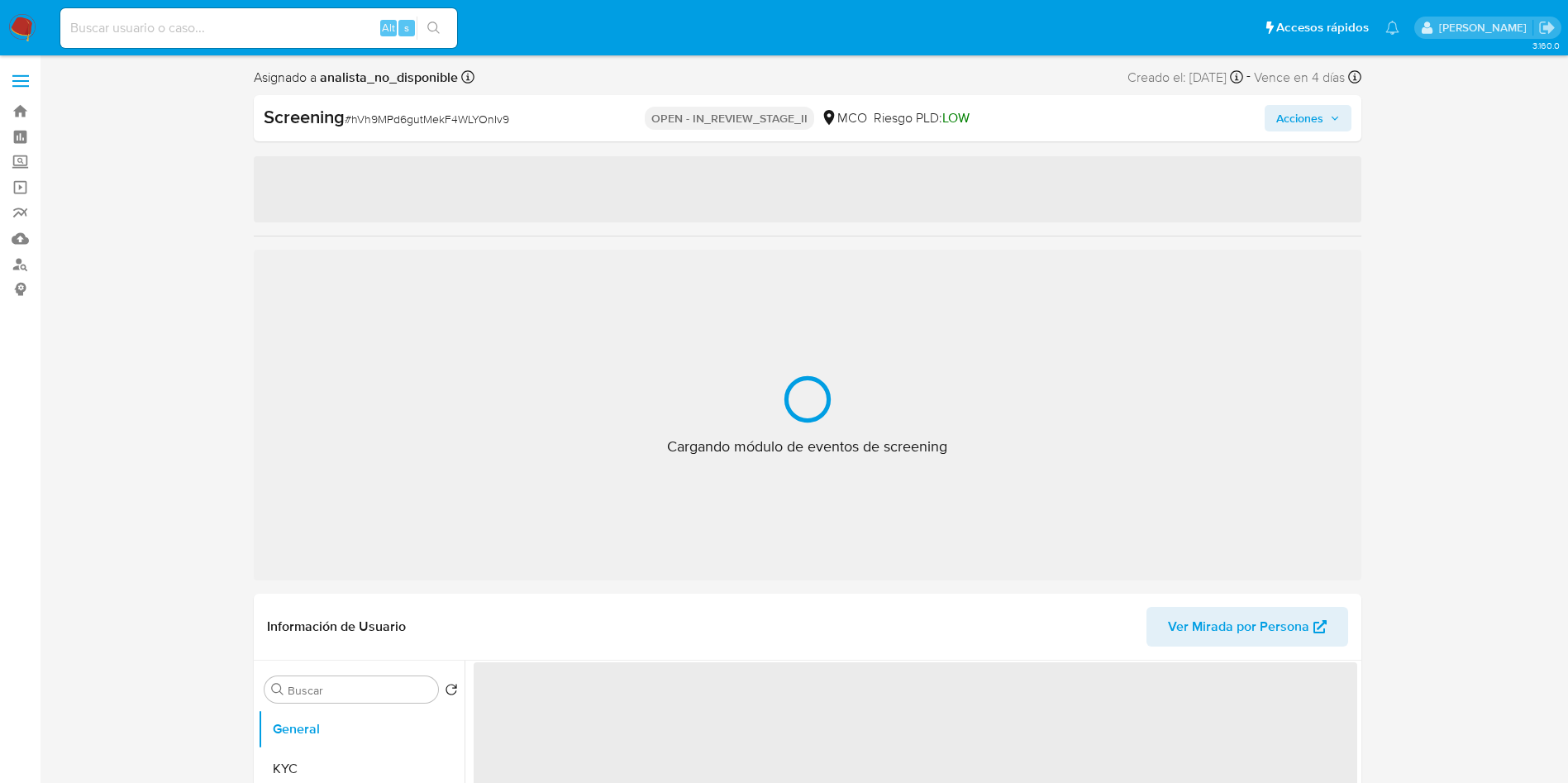
select select "10"
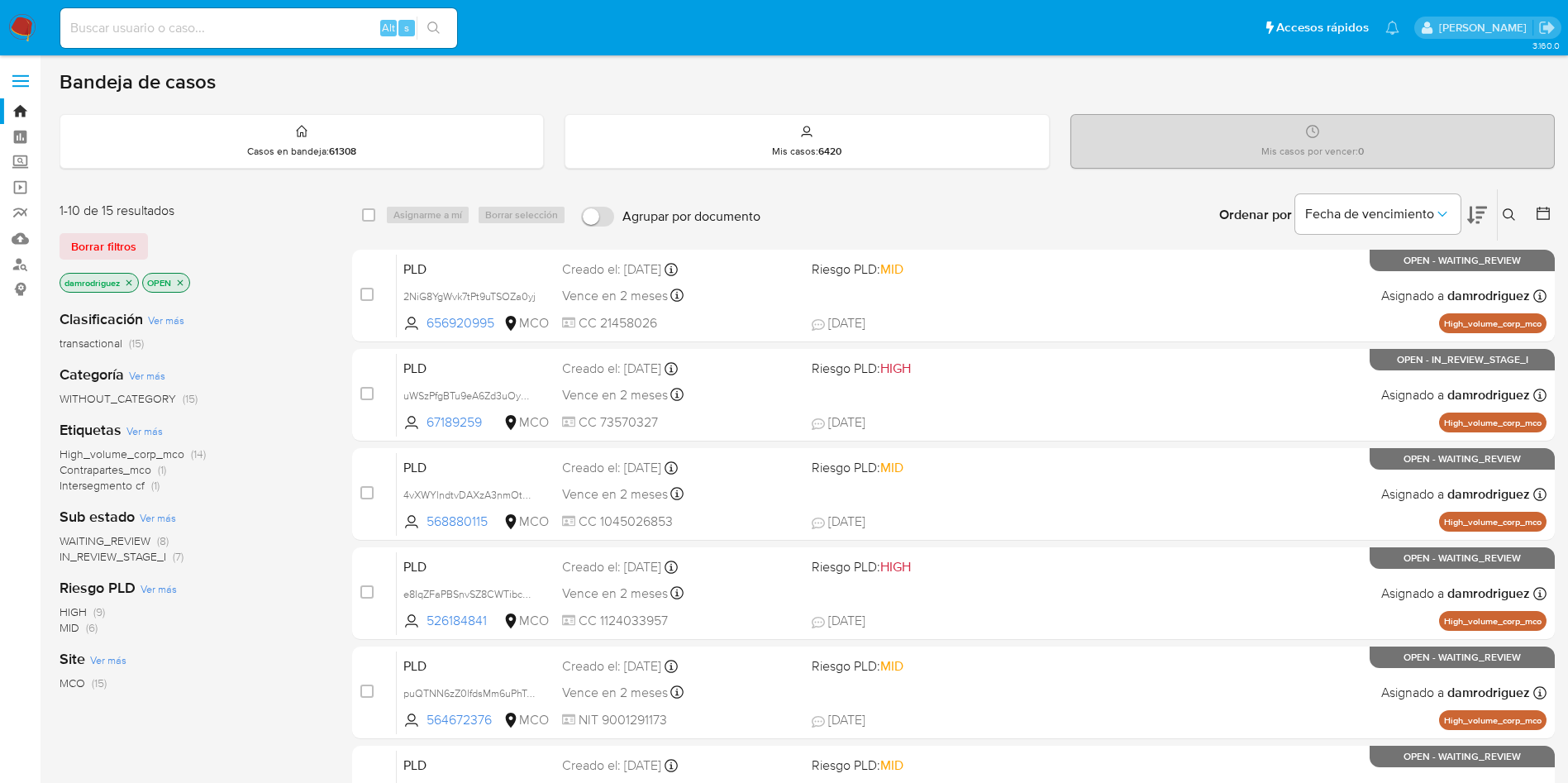
click at [132, 282] on icon "close-filter" at bounding box center [128, 282] width 10 height 10
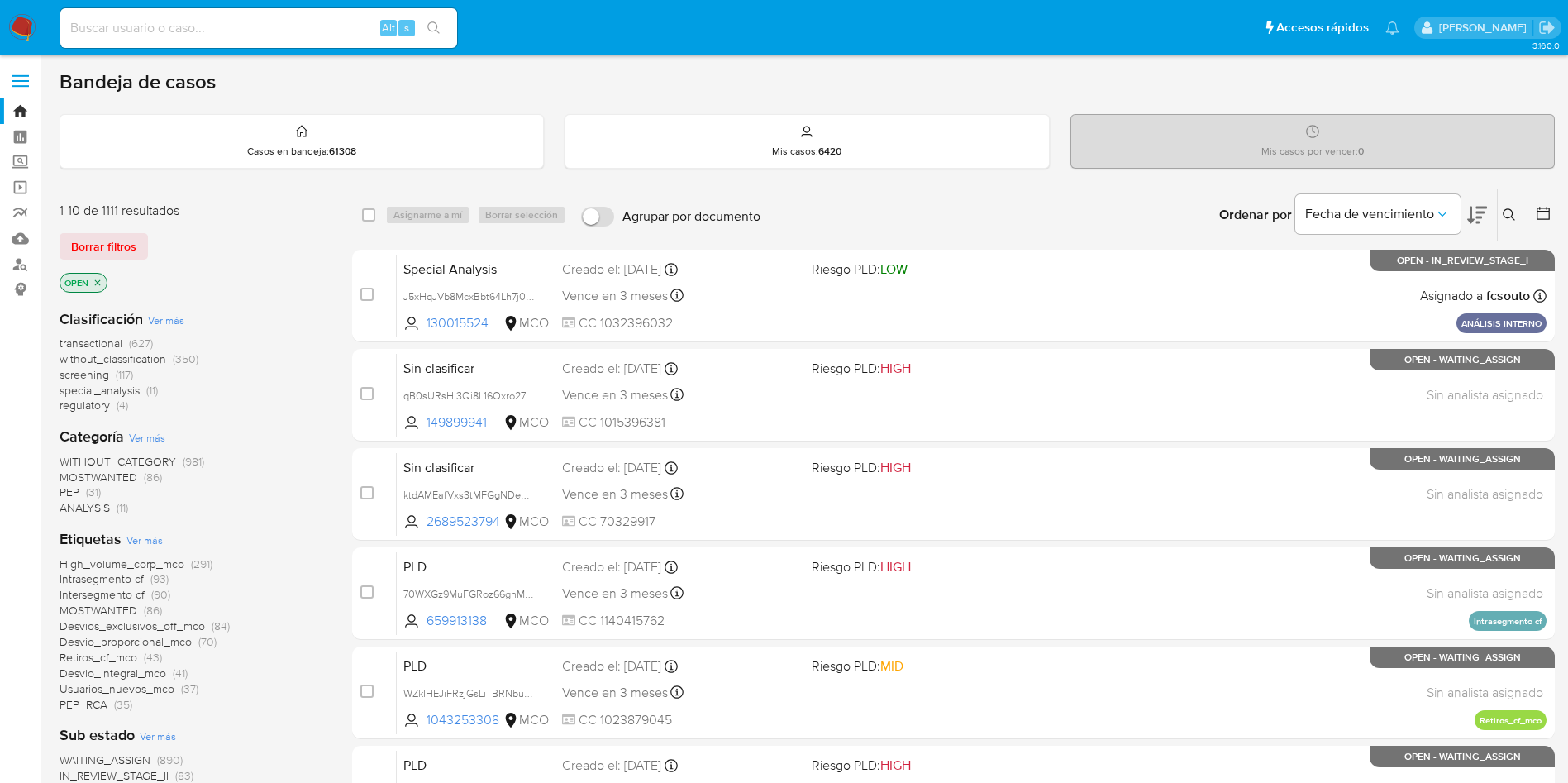
click at [95, 340] on span "transactional" at bounding box center [91, 343] width 63 height 17
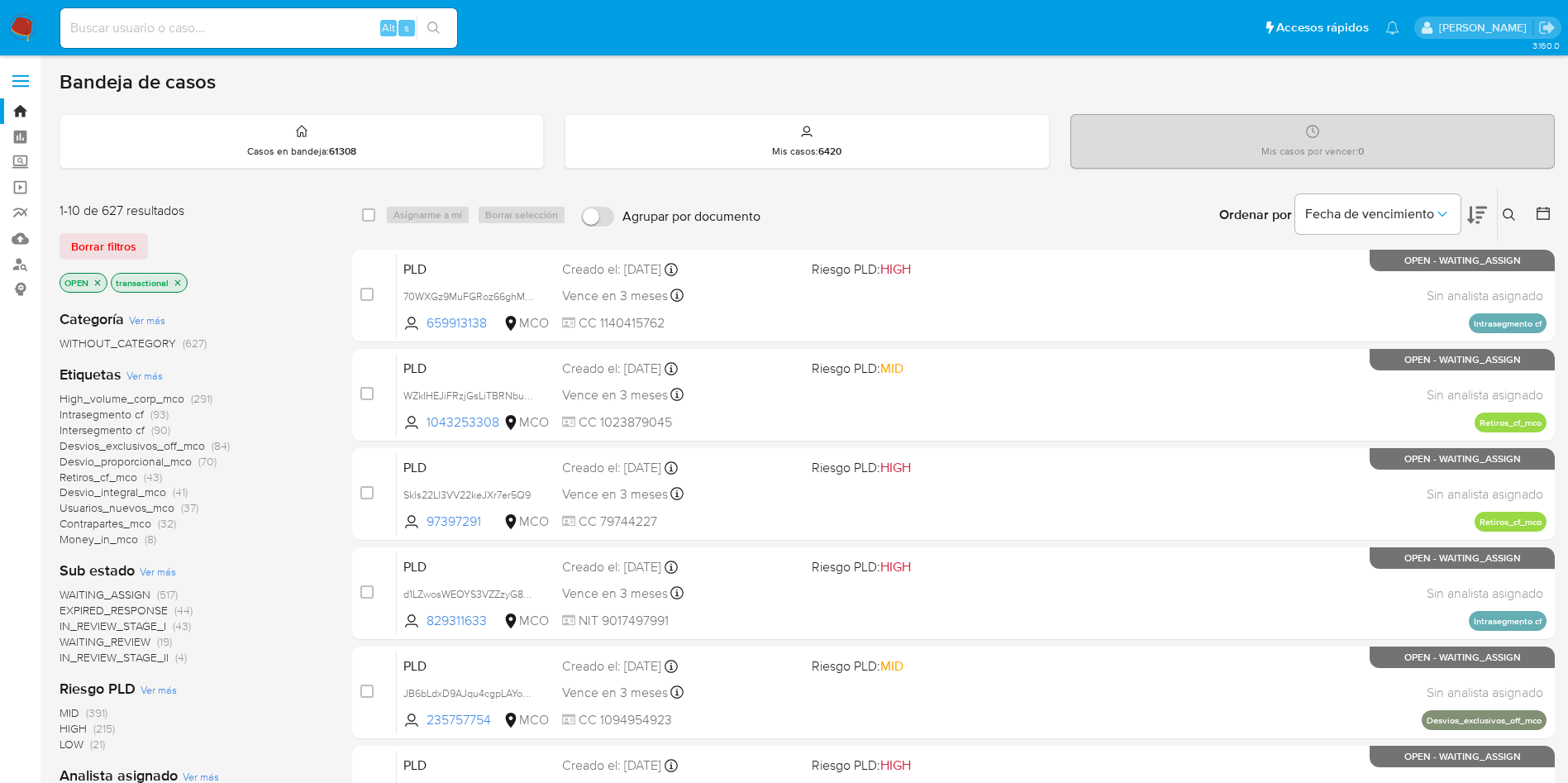
click at [177, 284] on icon "close-filter" at bounding box center [177, 282] width 10 height 10
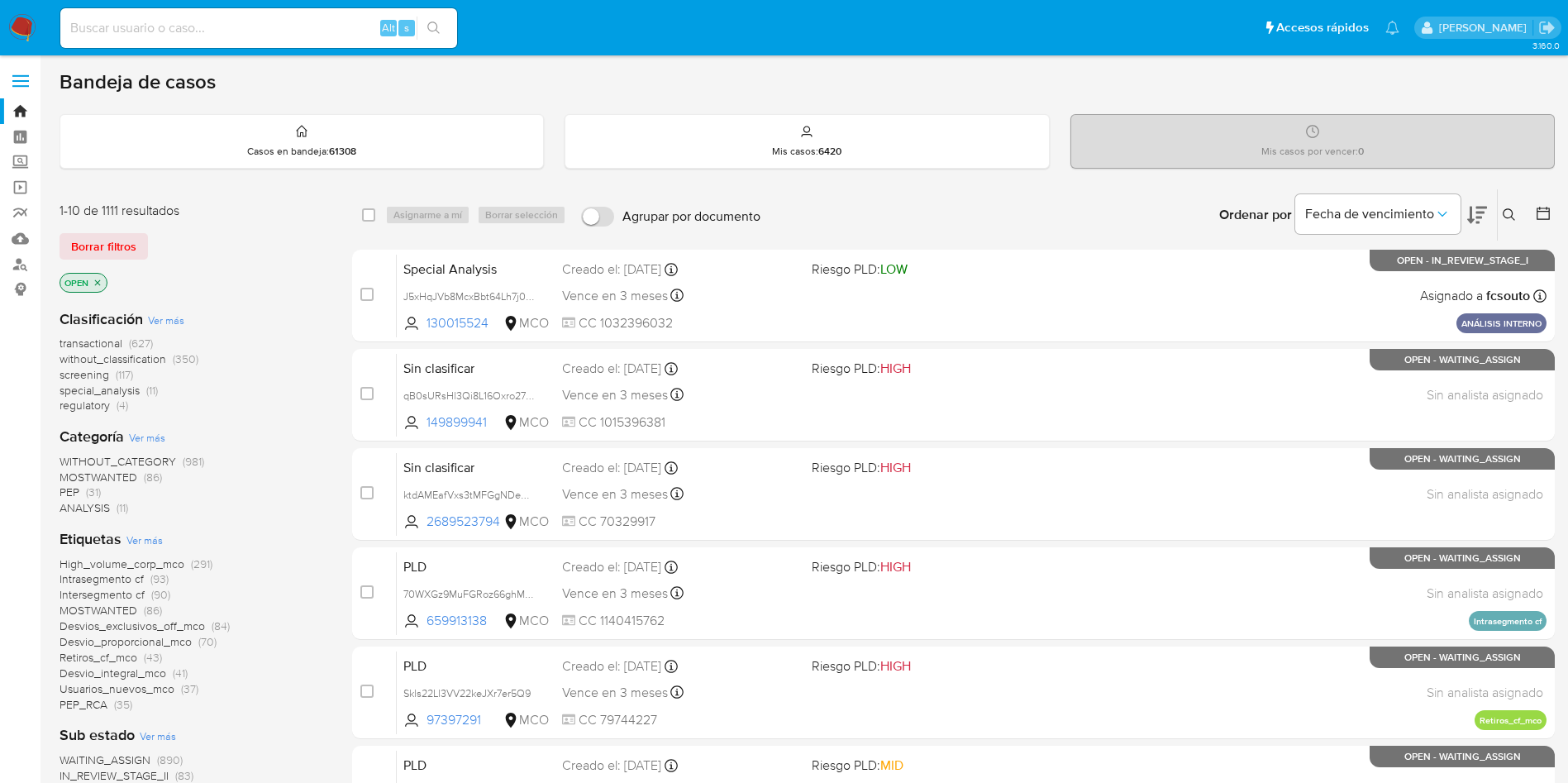
click at [96, 375] on span "screening" at bounding box center [84, 374] width 49 height 17
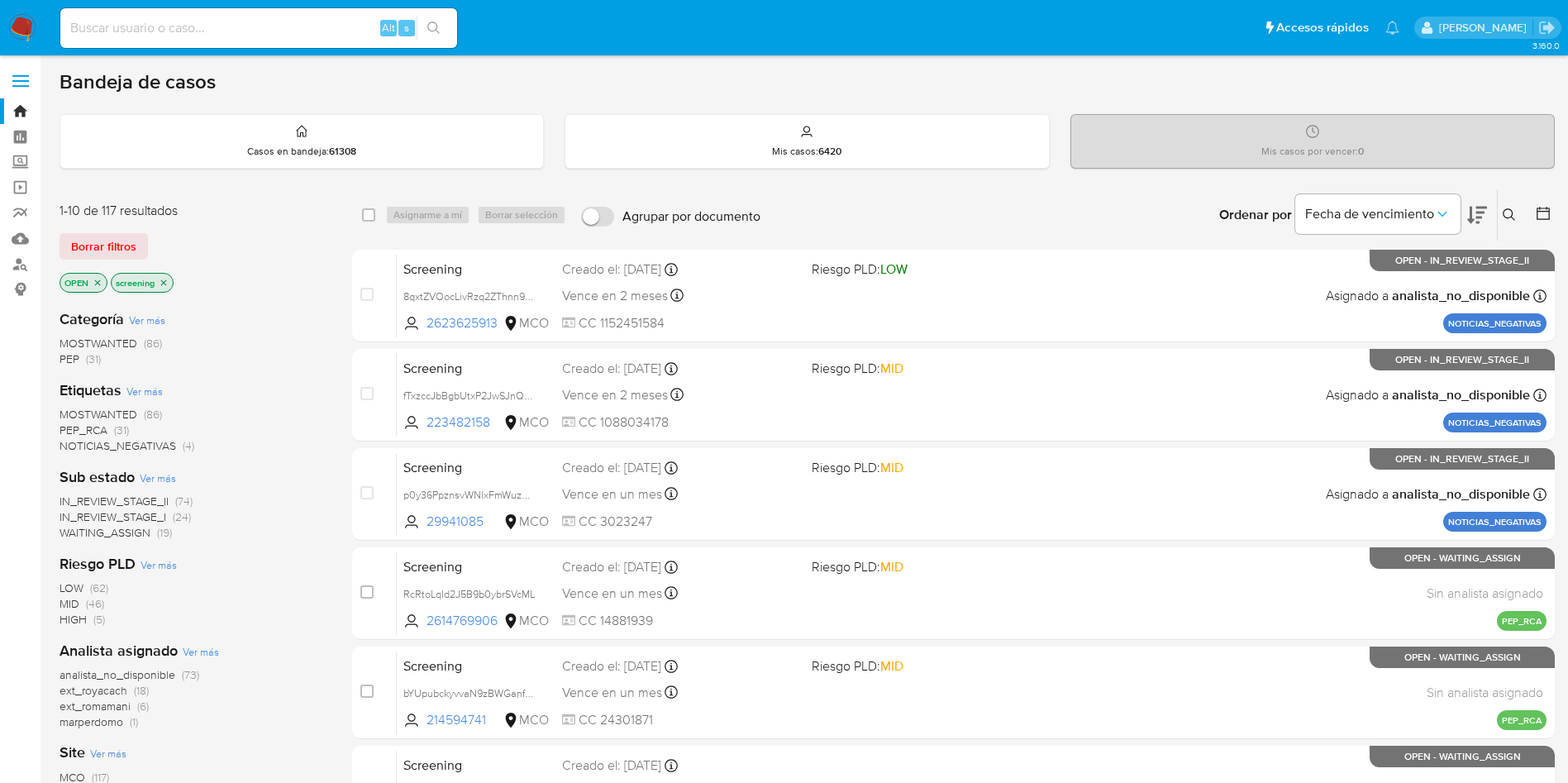
click at [1476, 220] on icon at bounding box center [1477, 215] width 20 height 20
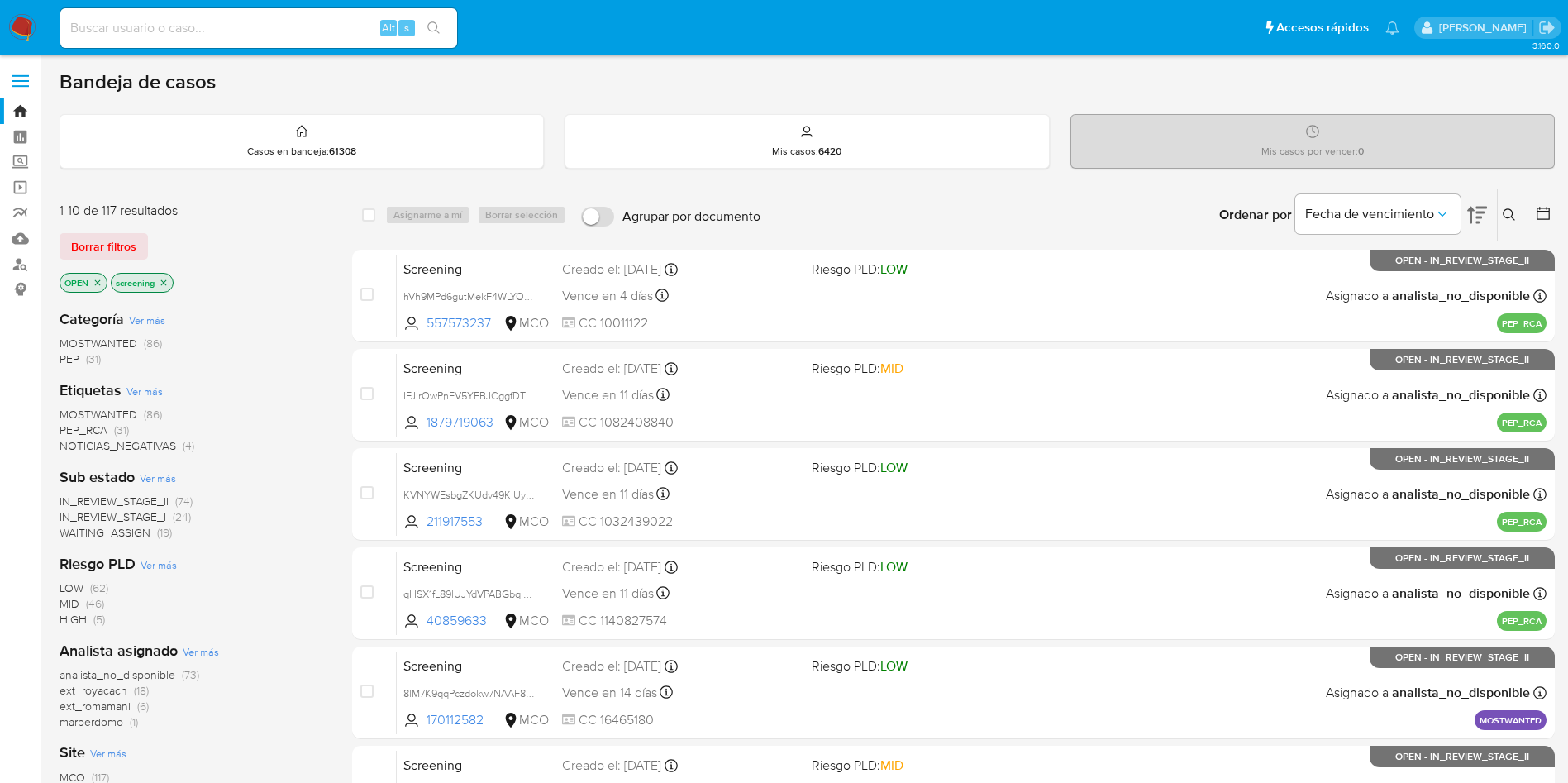
click at [1476, 220] on icon at bounding box center [1477, 215] width 20 height 20
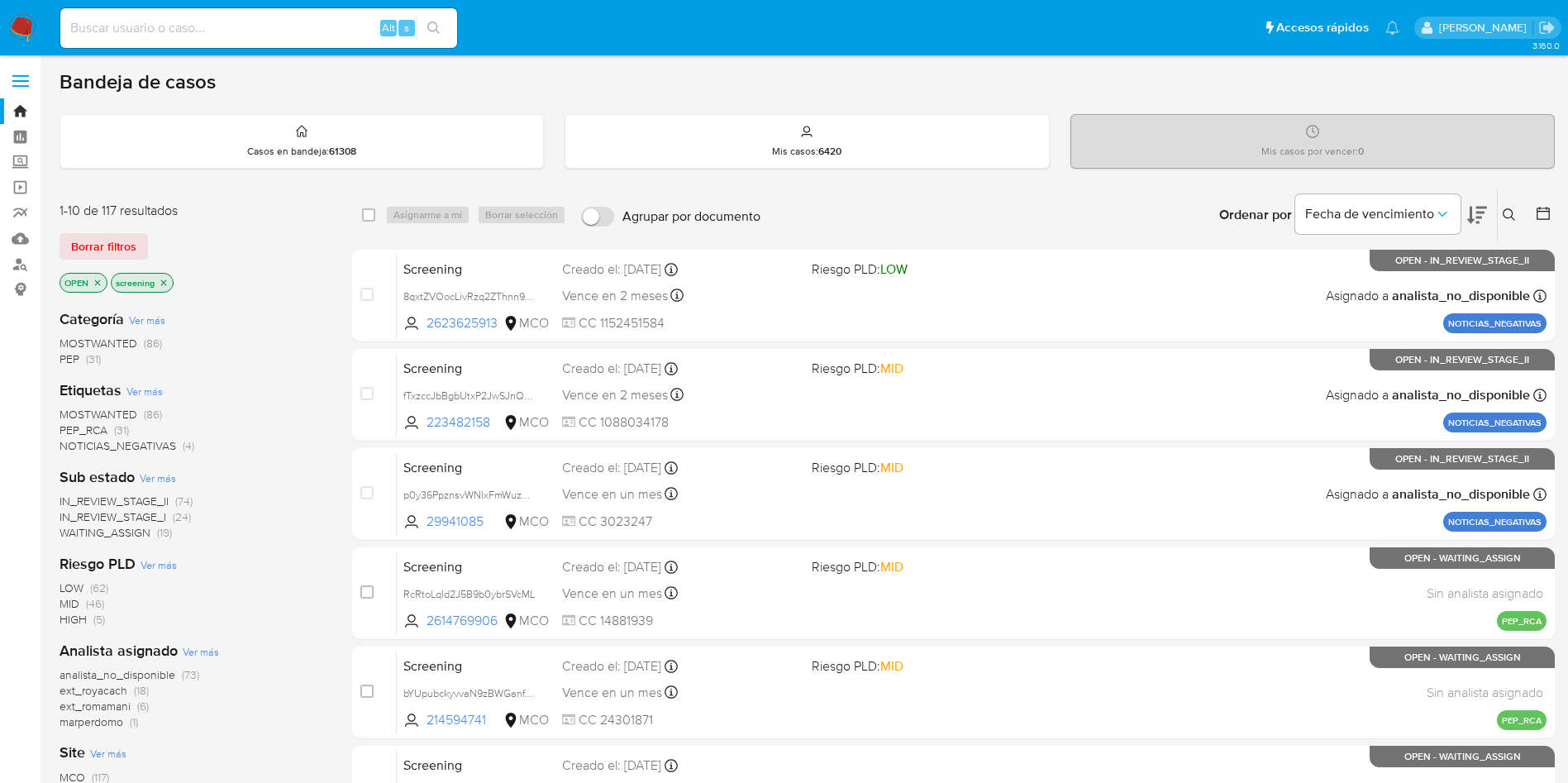
click at [1476, 220] on icon at bounding box center [1477, 215] width 20 height 20
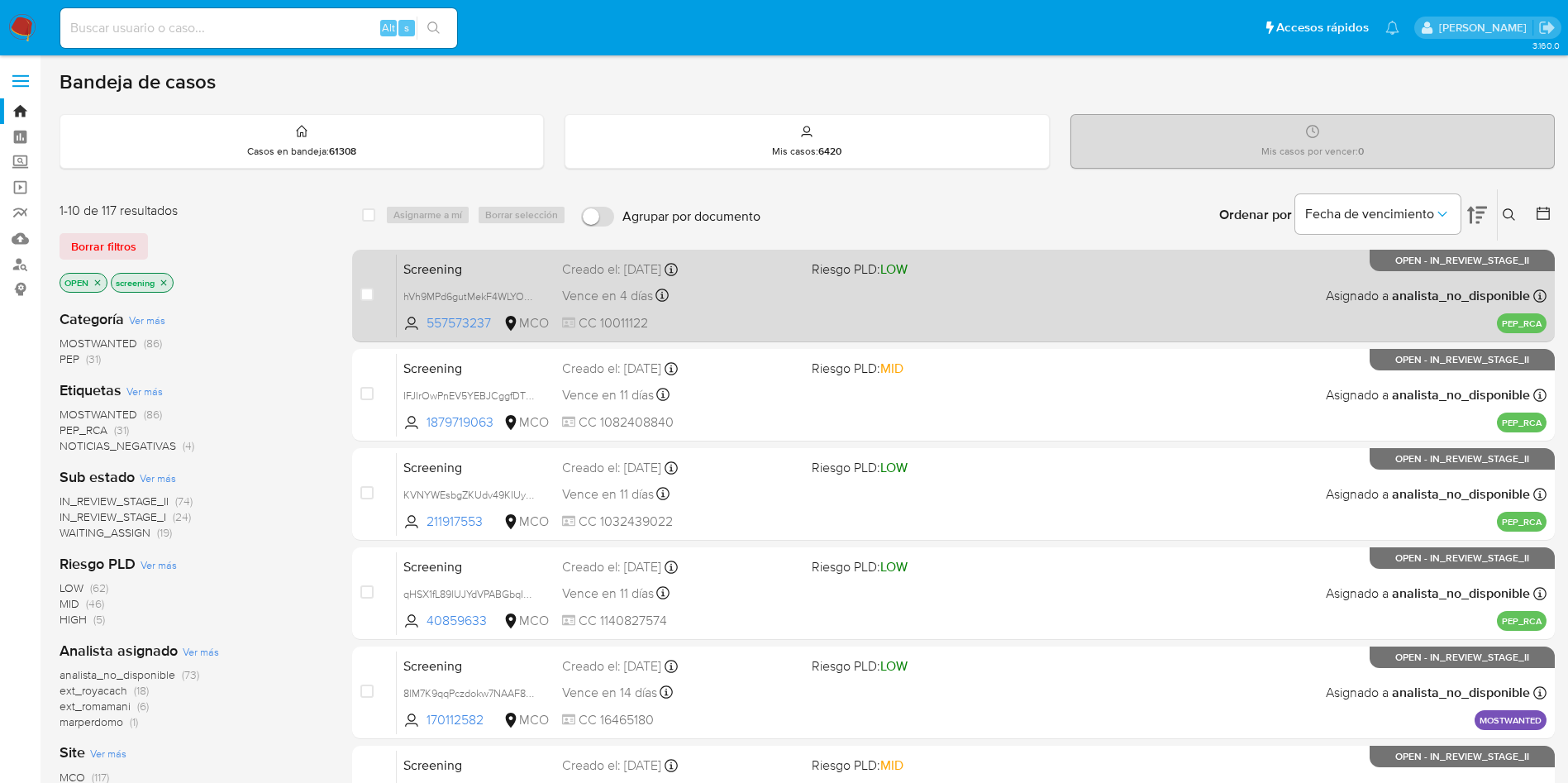
click at [457, 271] on span "Screening" at bounding box center [476, 267] width 146 height 21
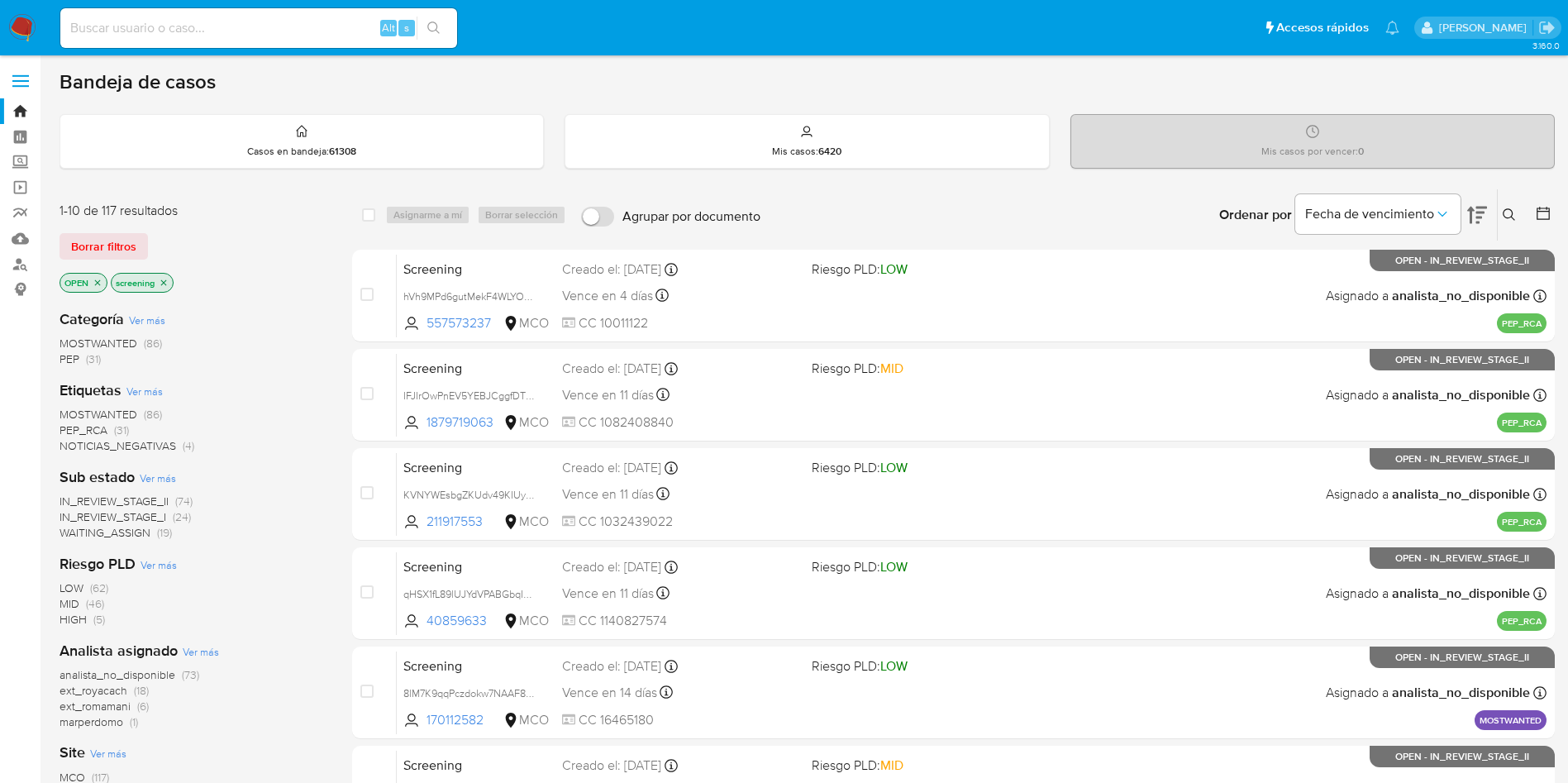
click at [26, 21] on img at bounding box center [22, 28] width 28 height 28
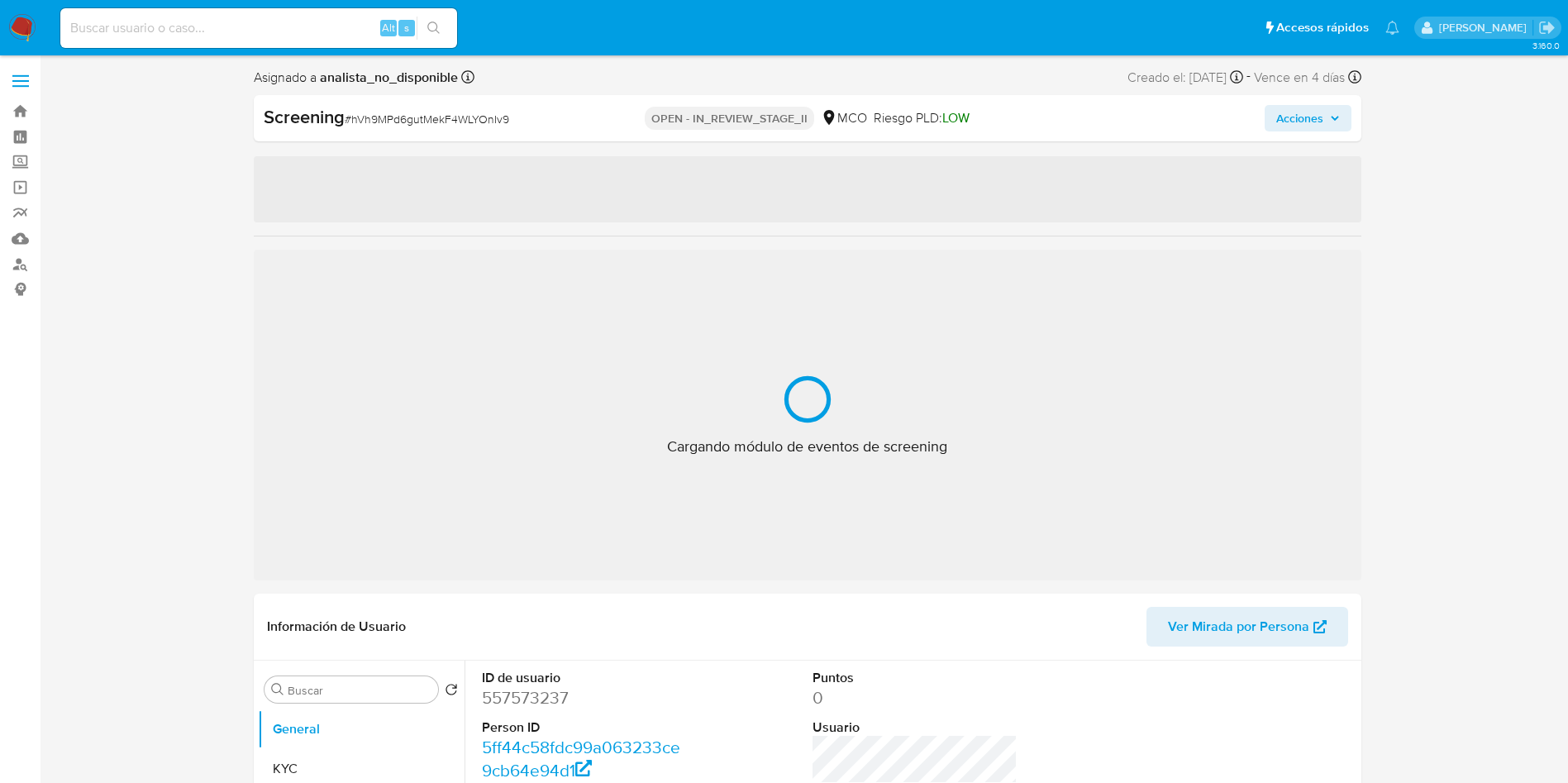
select select "10"
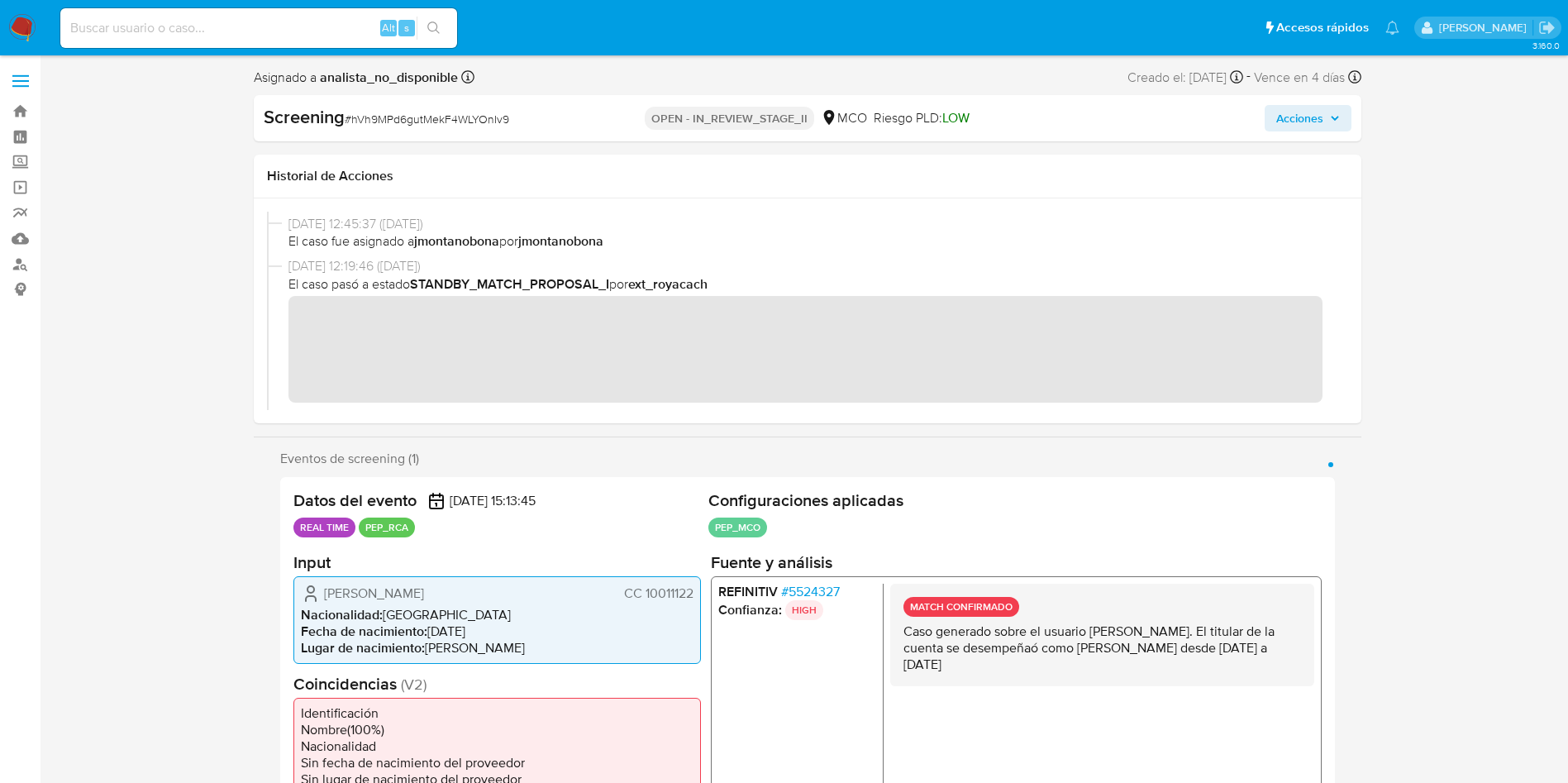
scroll to position [248, 0]
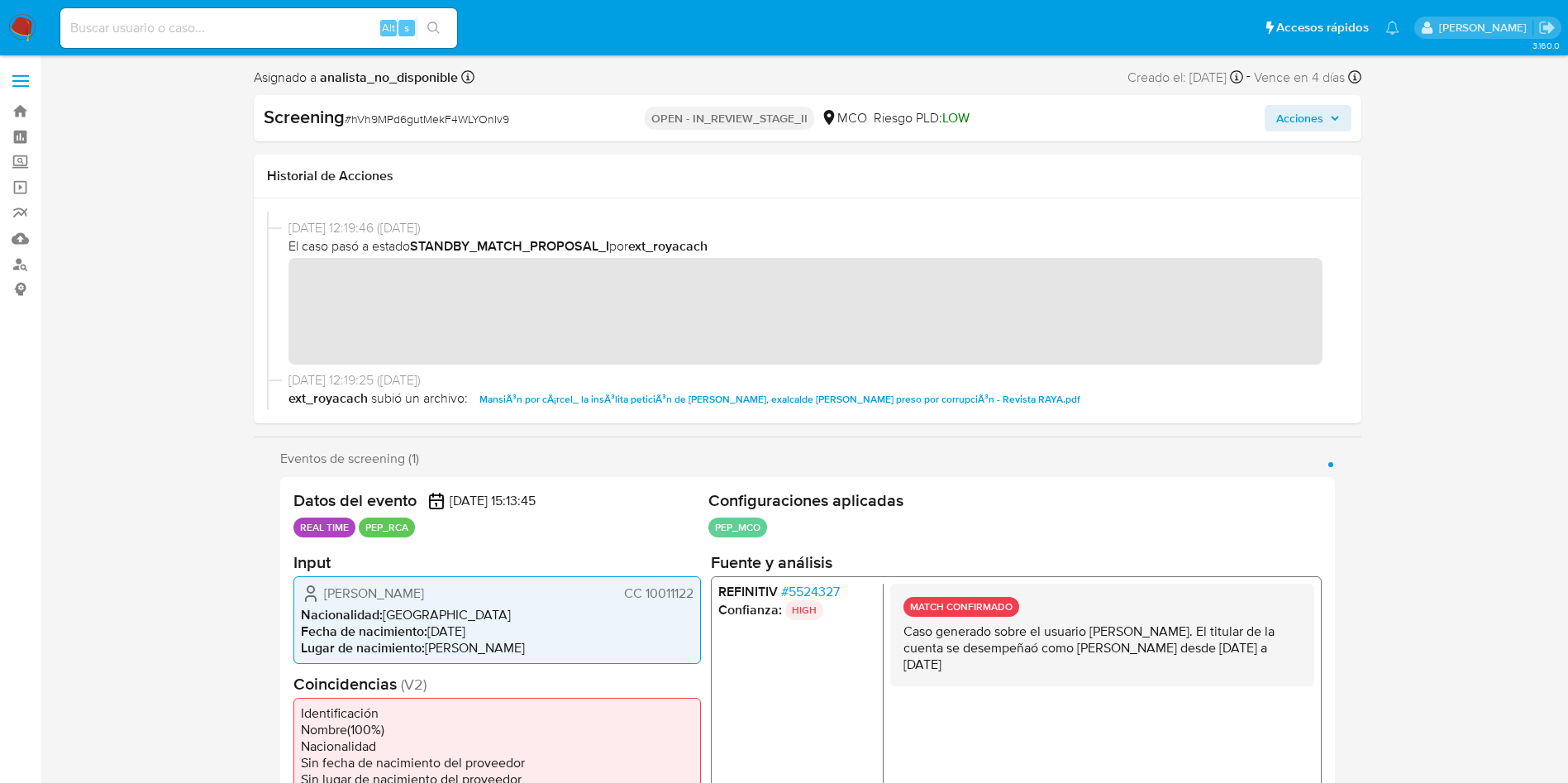
drag, startPoint x: 1095, startPoint y: 635, endPoint x: 1247, endPoint y: 637, distance: 152.0
click at [1247, 637] on p "Caso generado sobre el usuario [PERSON_NAME]. El titular de la cuenta se desemp…" at bounding box center [1102, 647] width 398 height 50
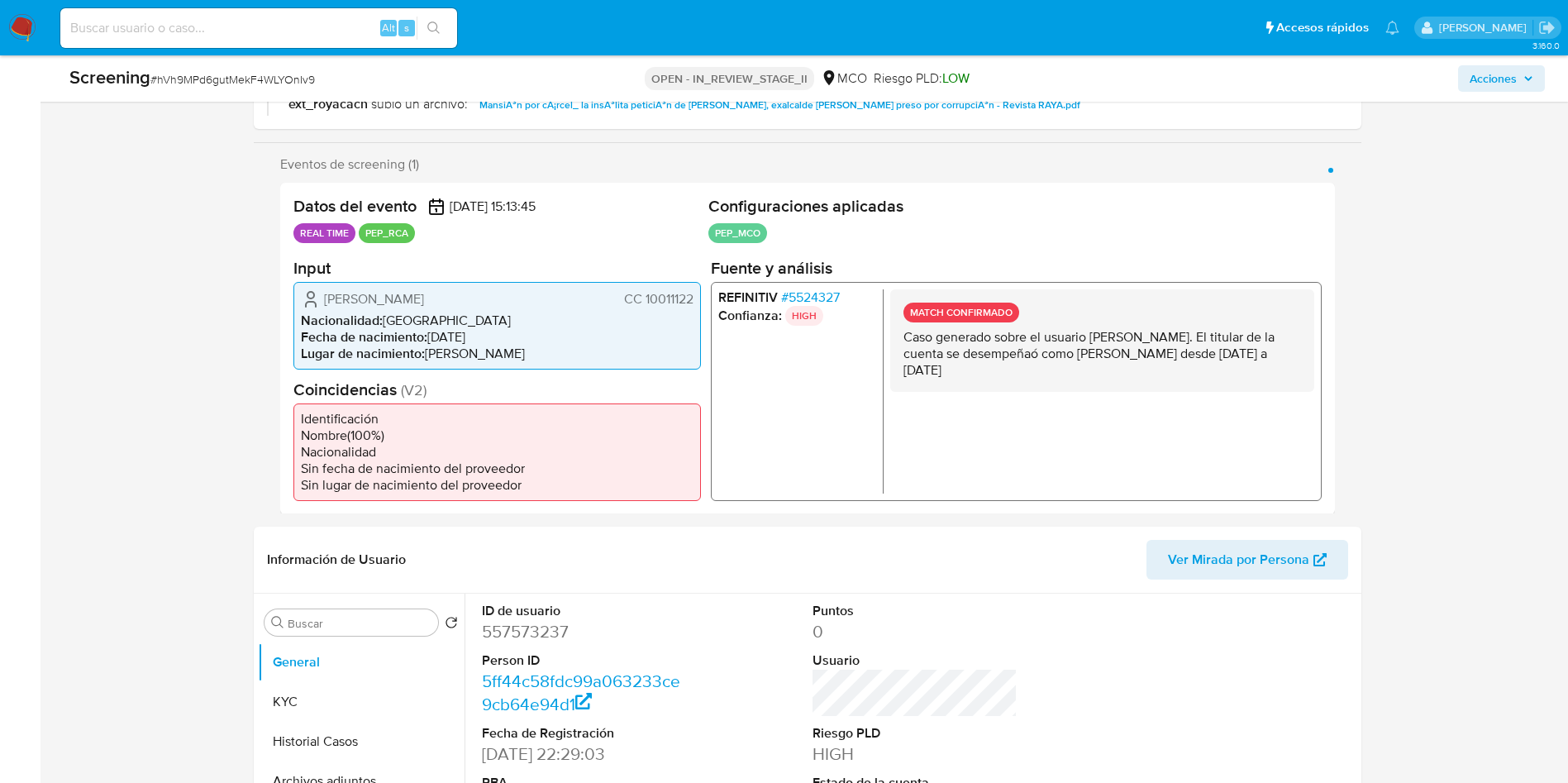
click at [677, 297] on span "CC 10011122" at bounding box center [658, 299] width 70 height 17
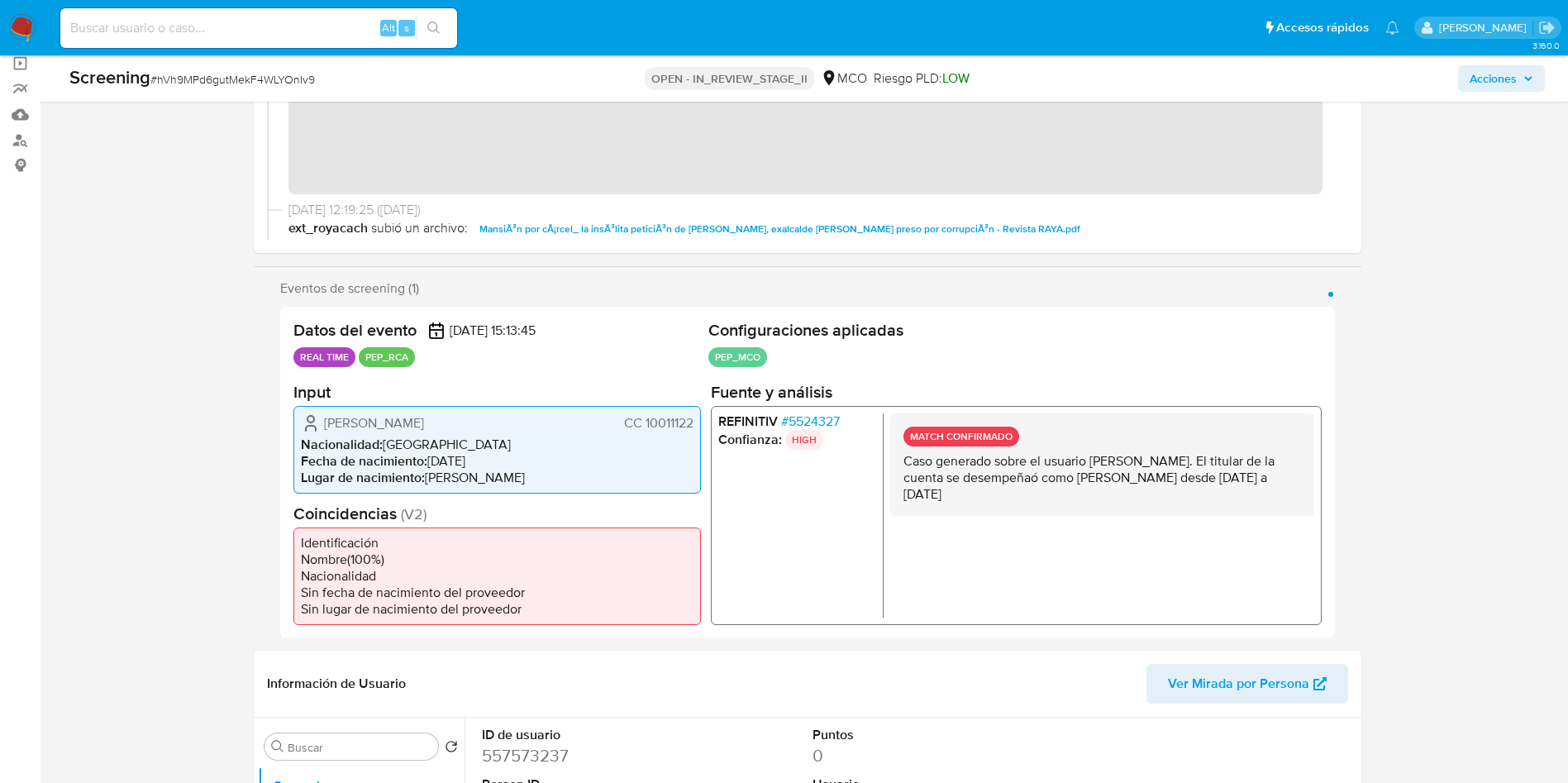
scroll to position [744, 0]
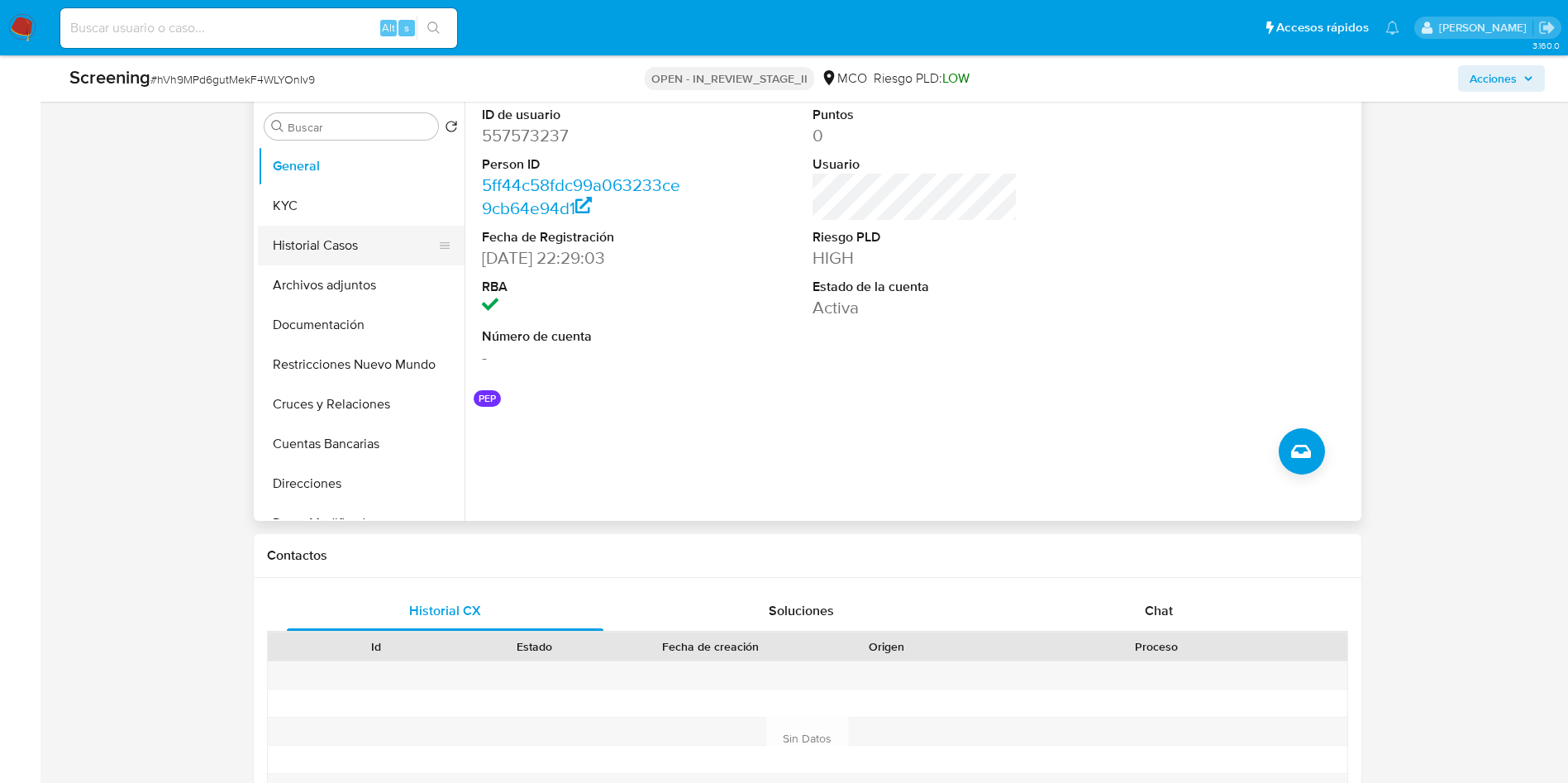
click at [400, 248] on button "Historial Casos" at bounding box center [354, 245] width 193 height 39
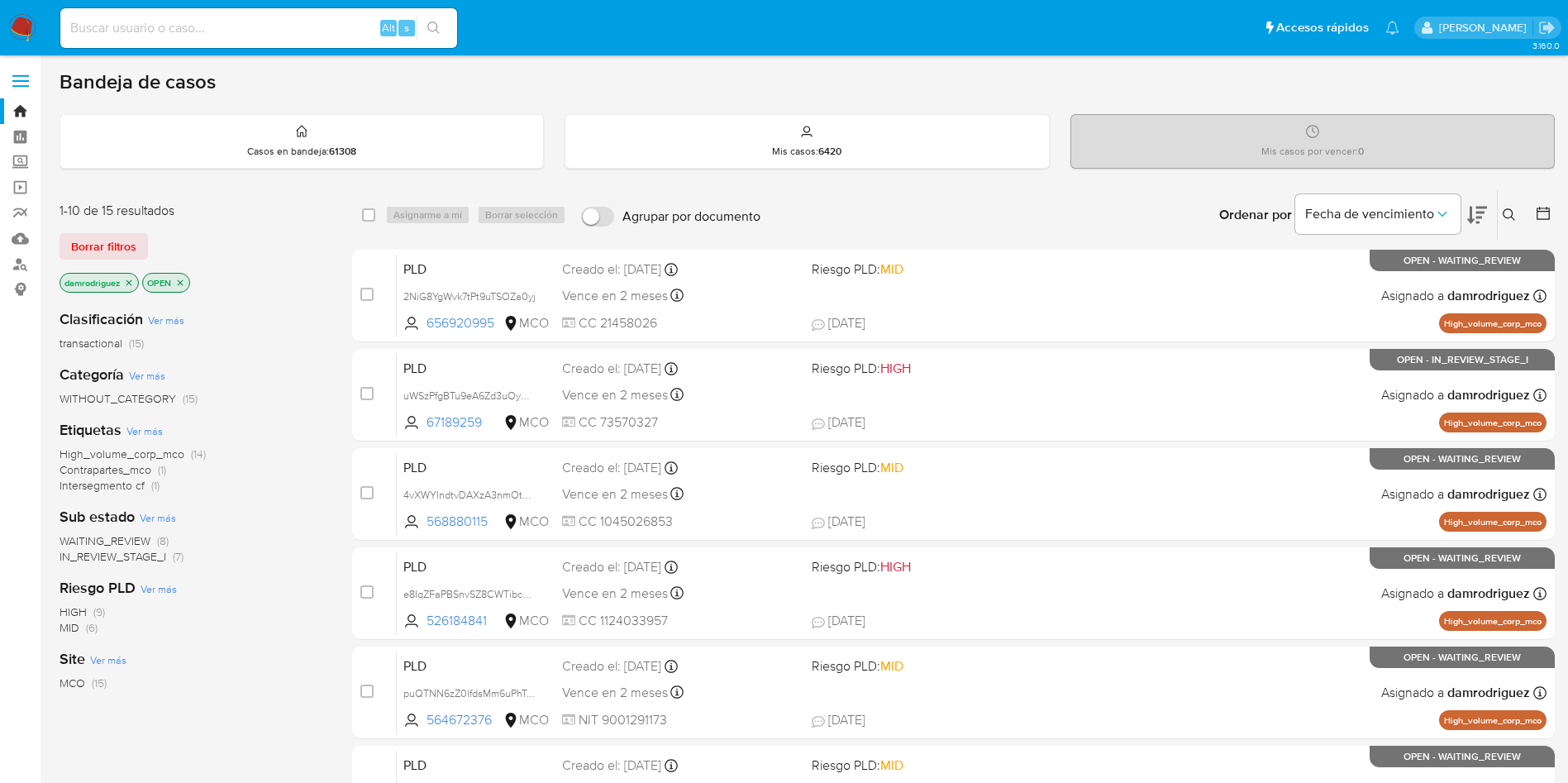
click at [205, 38] on input at bounding box center [258, 28] width 397 height 21
click at [216, 21] on input at bounding box center [258, 28] width 397 height 21
paste input "h3jUtrLjYaDncUHEEiolA4J8"
type input "h3jUtrLjYaDncUHEEiolA4J8"
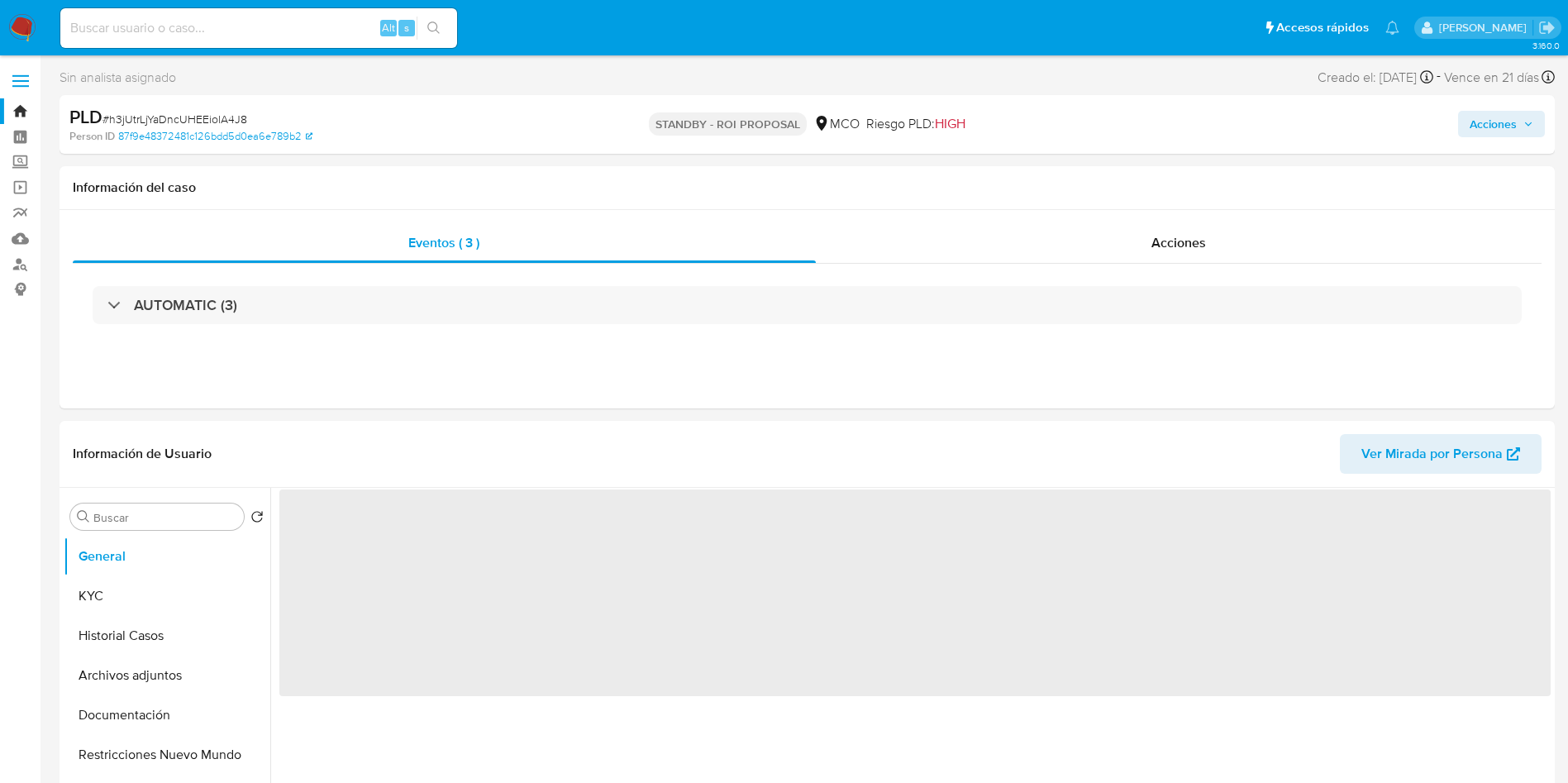
select select "10"
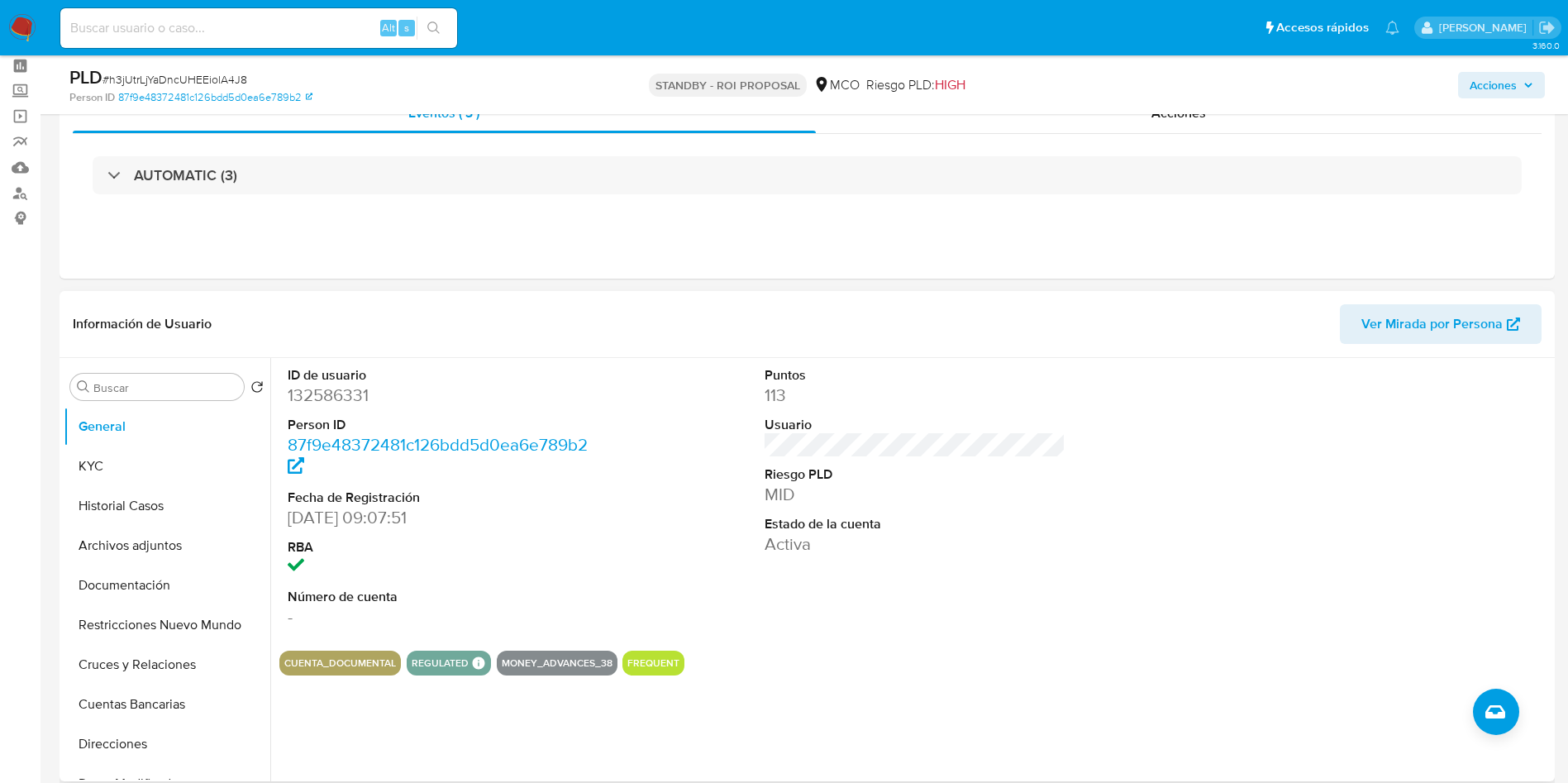
scroll to position [124, 0]
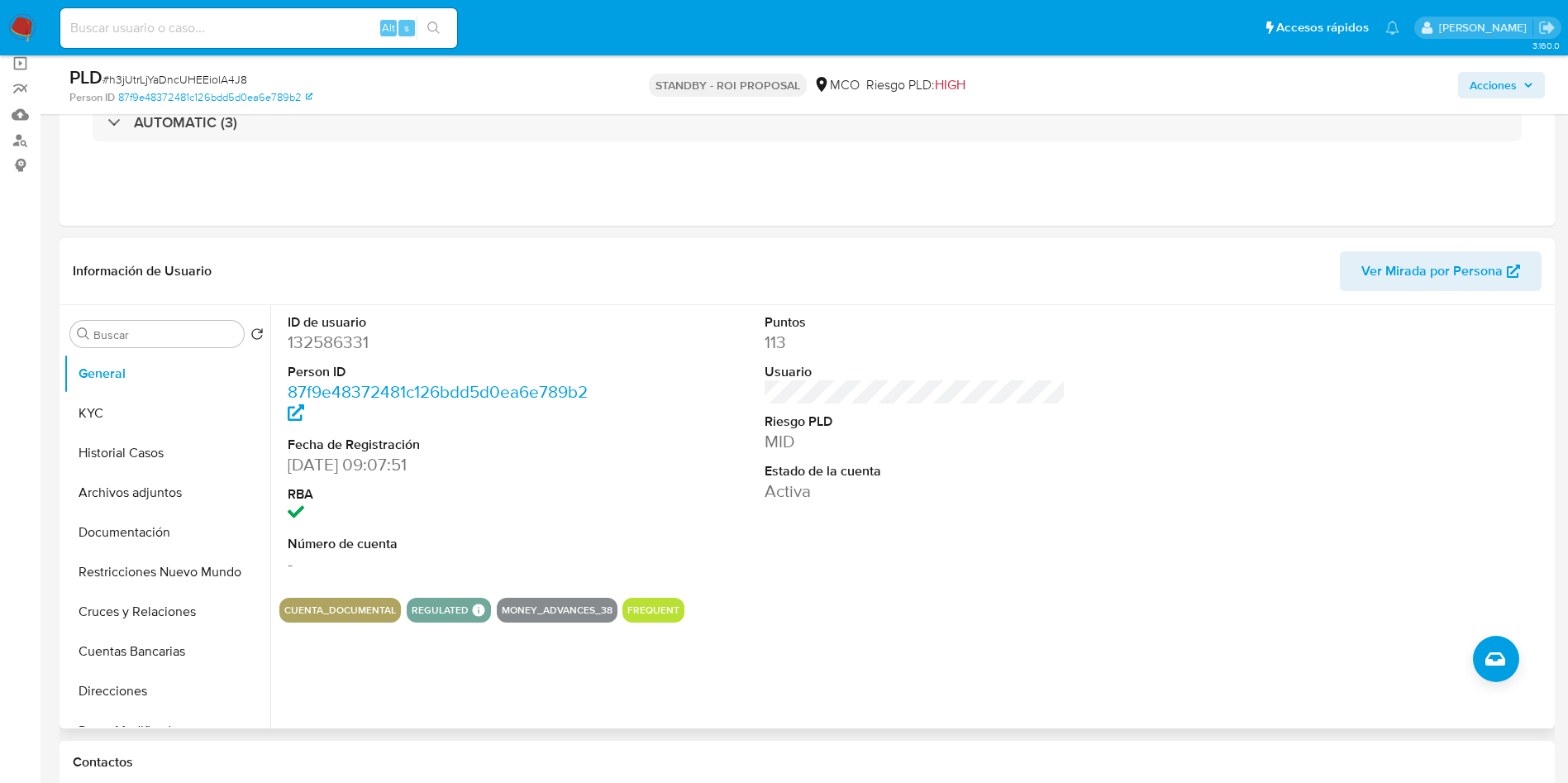
click at [314, 334] on dd "132586331" at bounding box center [438, 342] width 302 height 23
copy dd "132586331"
click at [113, 421] on button "KYC" at bounding box center [159, 413] width 193 height 39
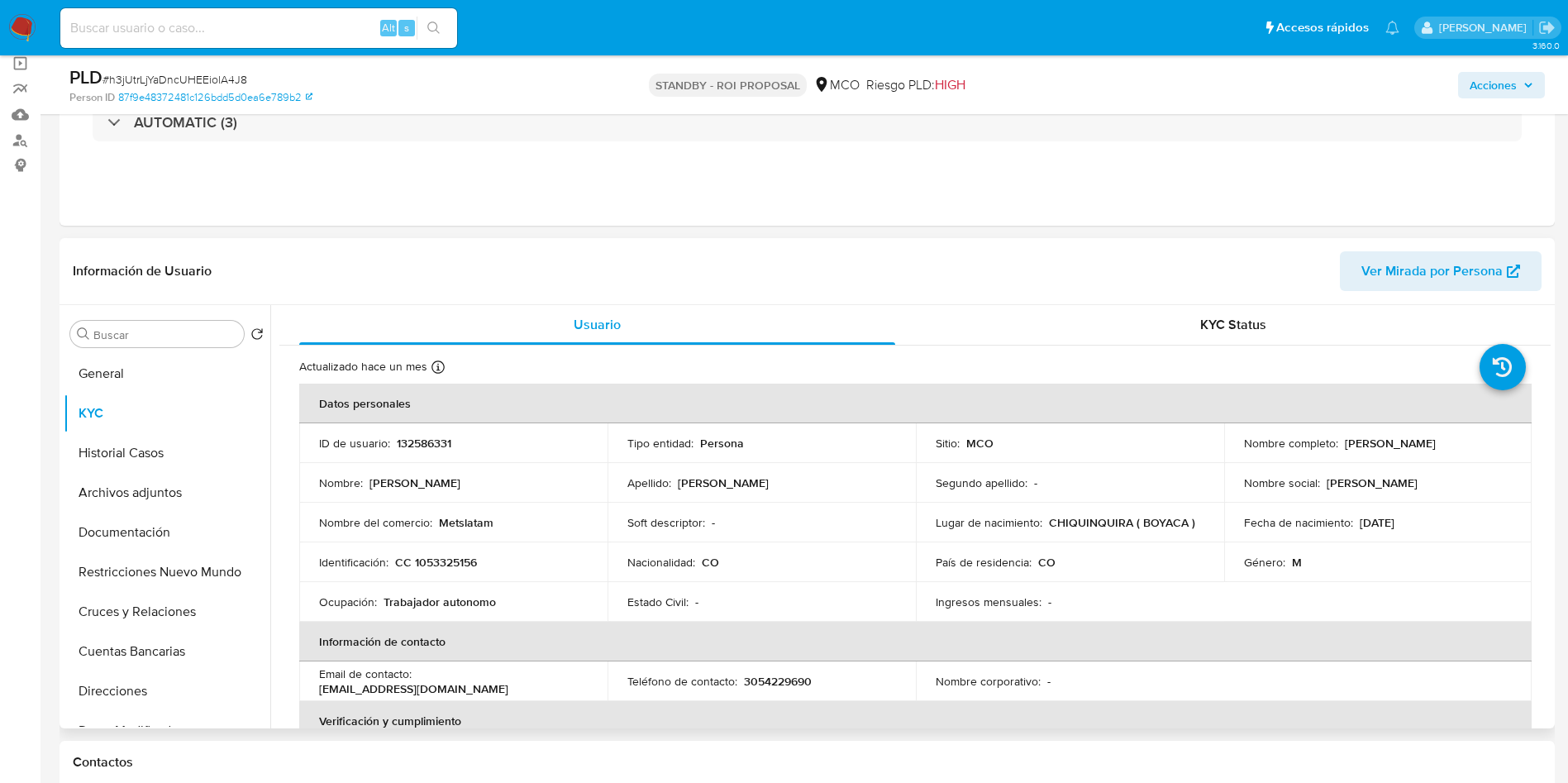
drag, startPoint x: 1443, startPoint y: 443, endPoint x: 1341, endPoint y: 445, distance: 102.0
click at [1341, 445] on div "Nombre completo : [PERSON_NAME]" at bounding box center [1377, 443] width 269 height 15
copy p "[PERSON_NAME]"
click at [418, 441] on p "132586331" at bounding box center [424, 443] width 55 height 15
click at [460, 562] on p "CC 1053325156" at bounding box center [435, 562] width 82 height 15
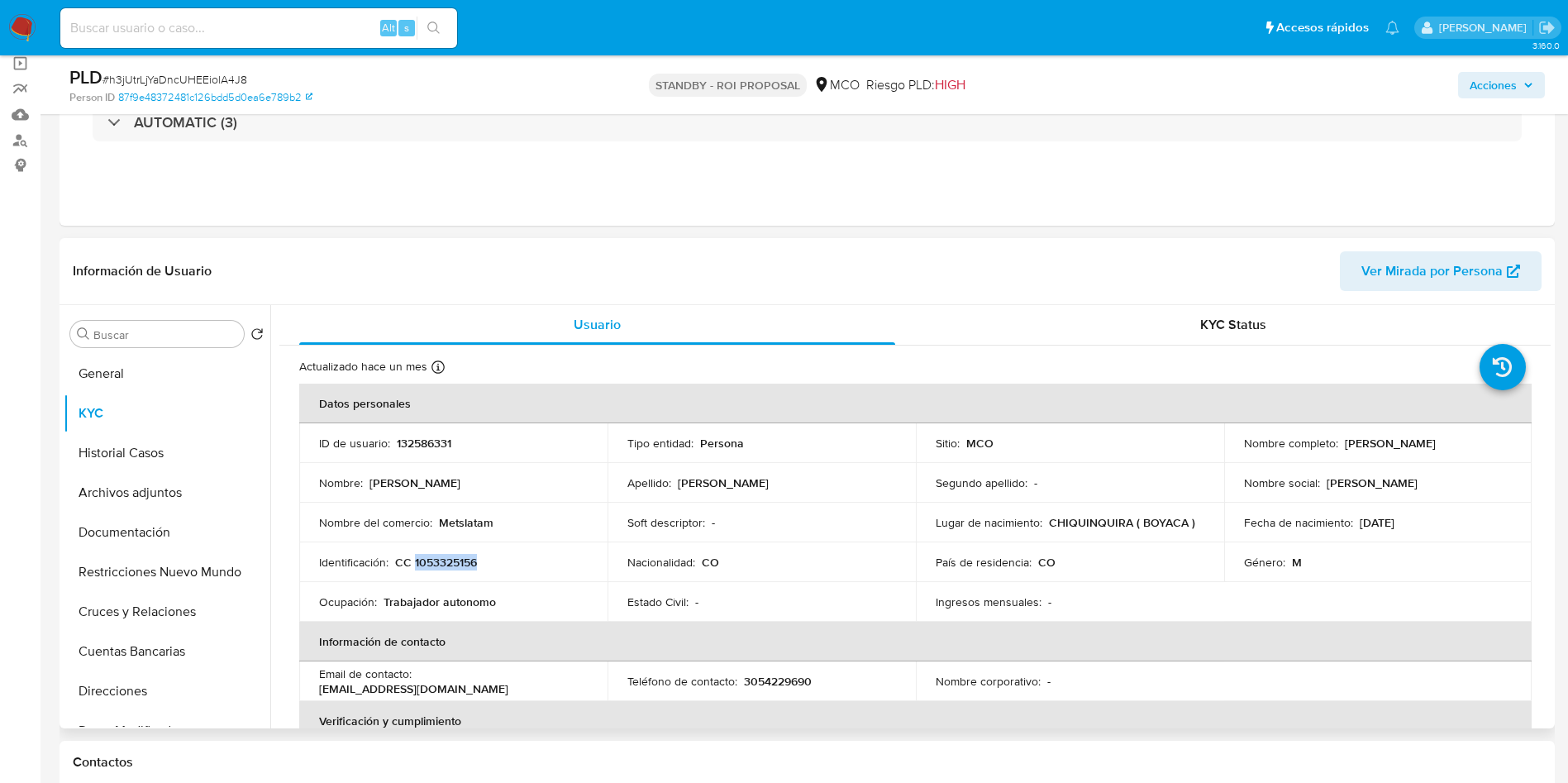
click at [460, 562] on p "CC 1053325156" at bounding box center [435, 562] width 82 height 15
copy p "1053325156"
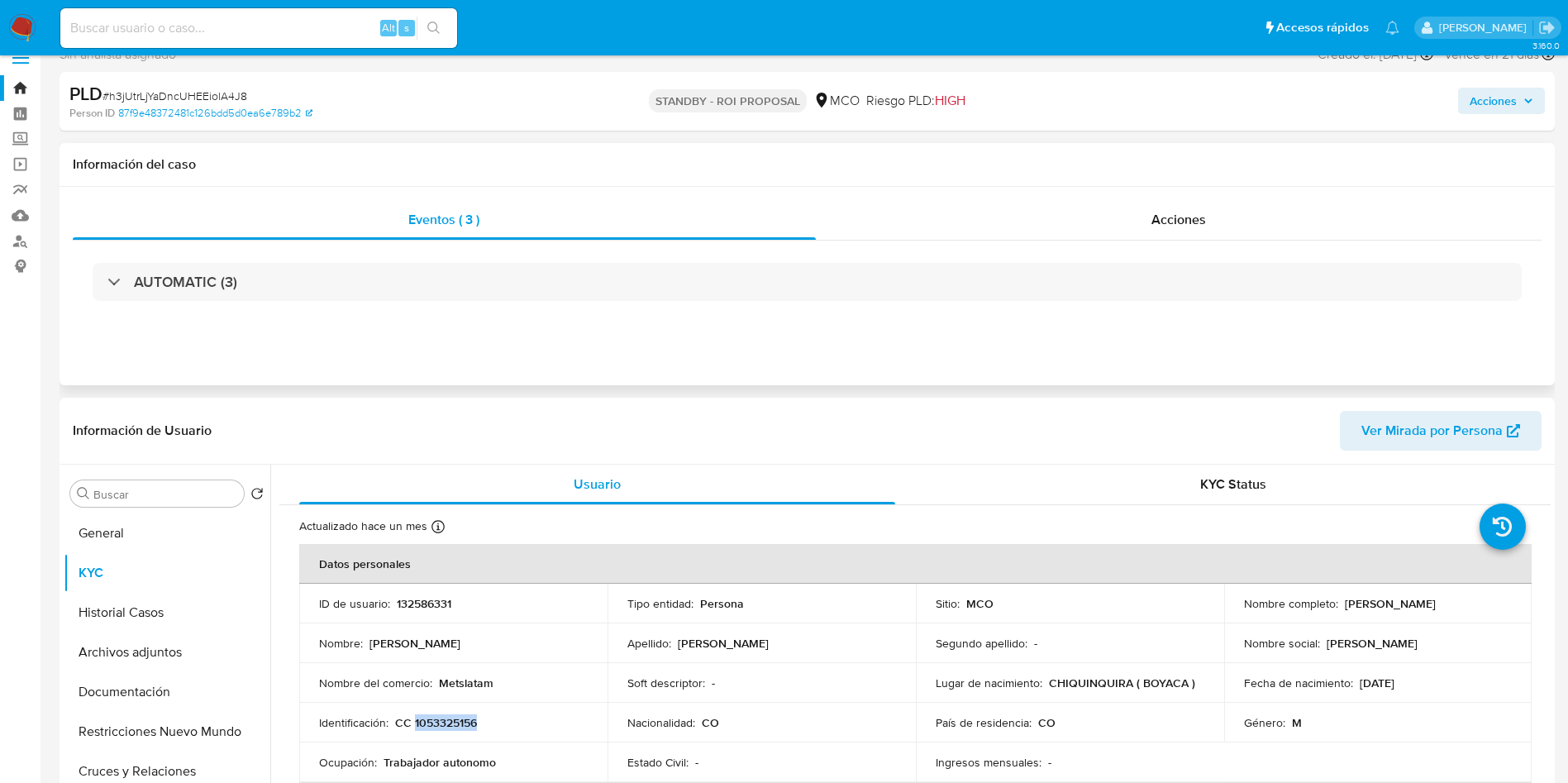
scroll to position [0, 0]
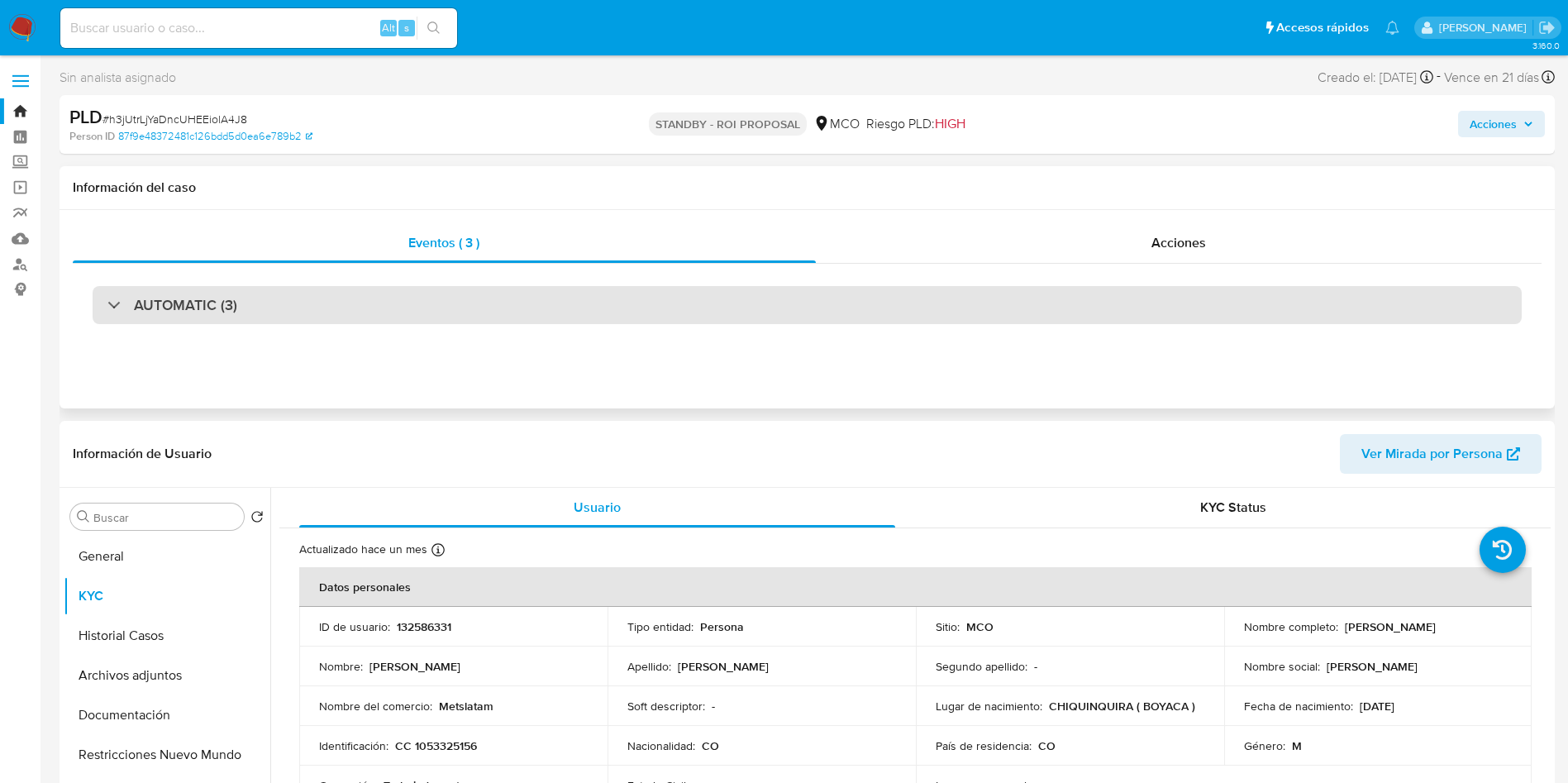
drag, startPoint x: 209, startPoint y: 270, endPoint x: 239, endPoint y: 309, distance: 49.2
click at [210, 270] on div "AUTOMATIC (3)" at bounding box center [806, 305] width 1468 height 83
click at [239, 311] on div "AUTOMATIC (3)" at bounding box center [806, 304] width 1429 height 38
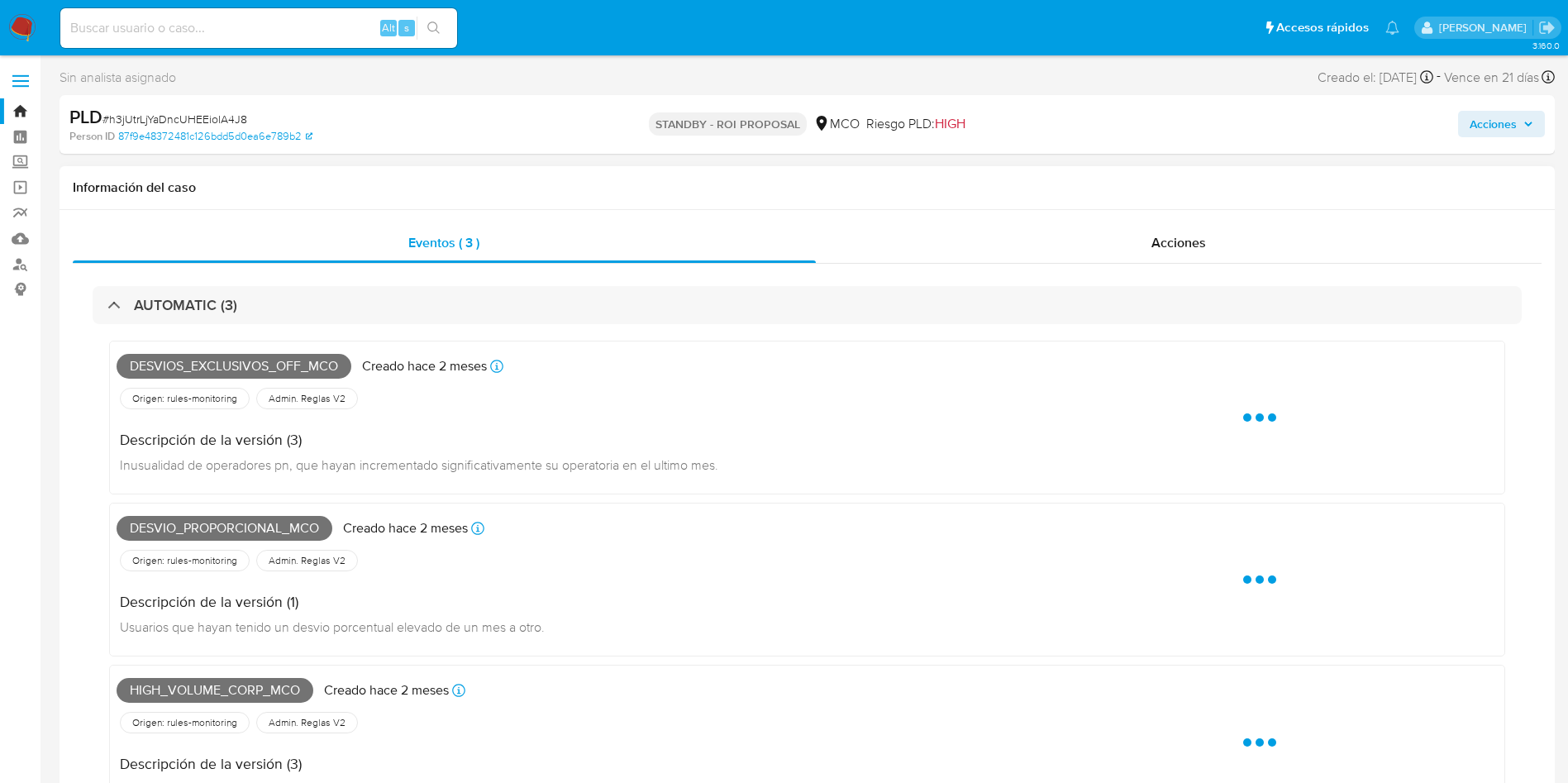
click at [248, 366] on span "Desvios_exclusivos_off_mco" at bounding box center [234, 366] width 235 height 25
copy span "Desvios_exclusivos_off_mco"
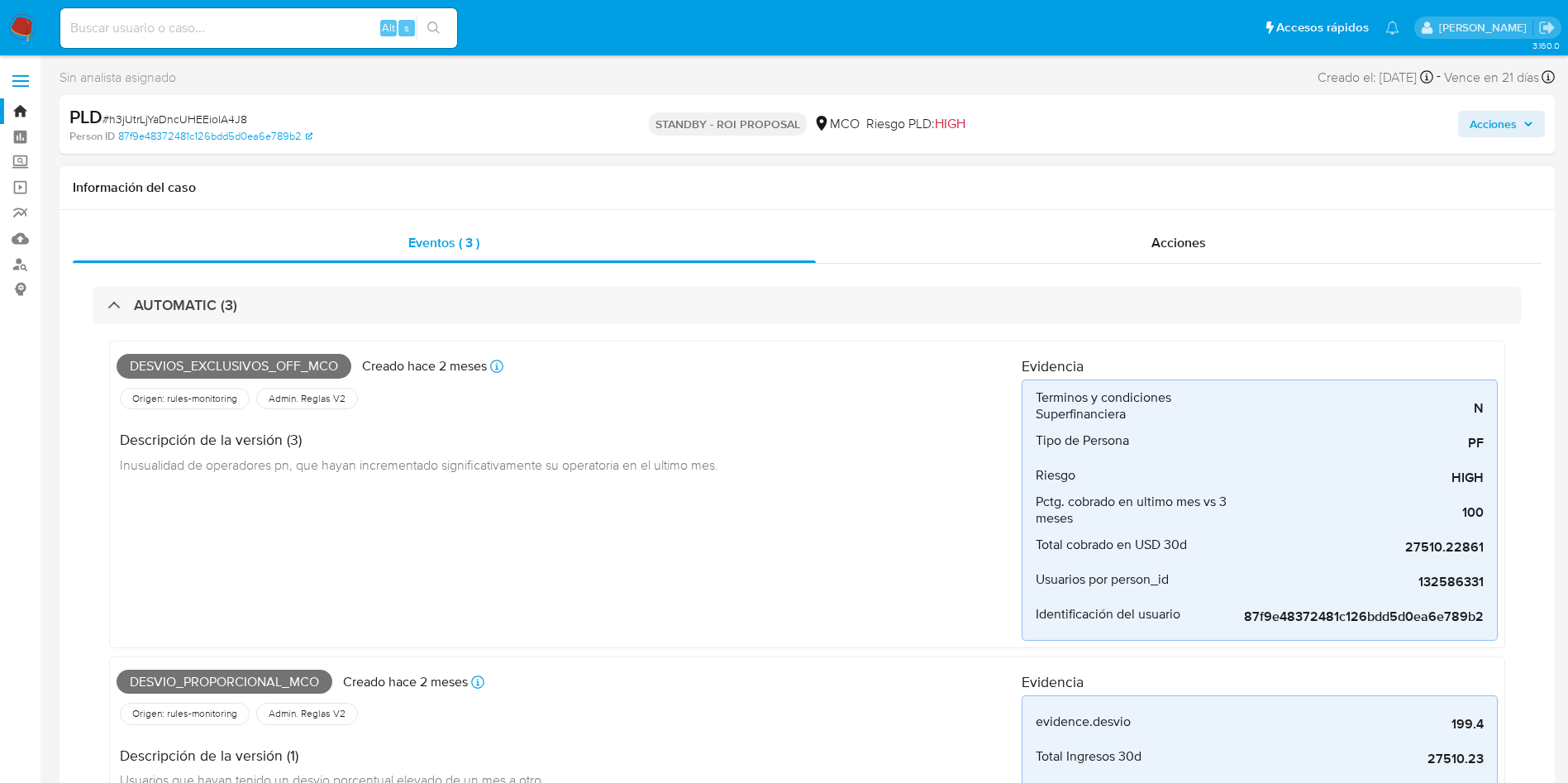
click at [218, 557] on div "Desvios_exclusivos_off_mco Creado hace 2 meses Creado: 12/07/2025 07:06:29 Orig…" at bounding box center [568, 494] width 905 height 292
click at [220, 678] on span "Desvio_proporcional_mco" at bounding box center [224, 681] width 215 height 25
copy span "Desvio_proporcional_mco"
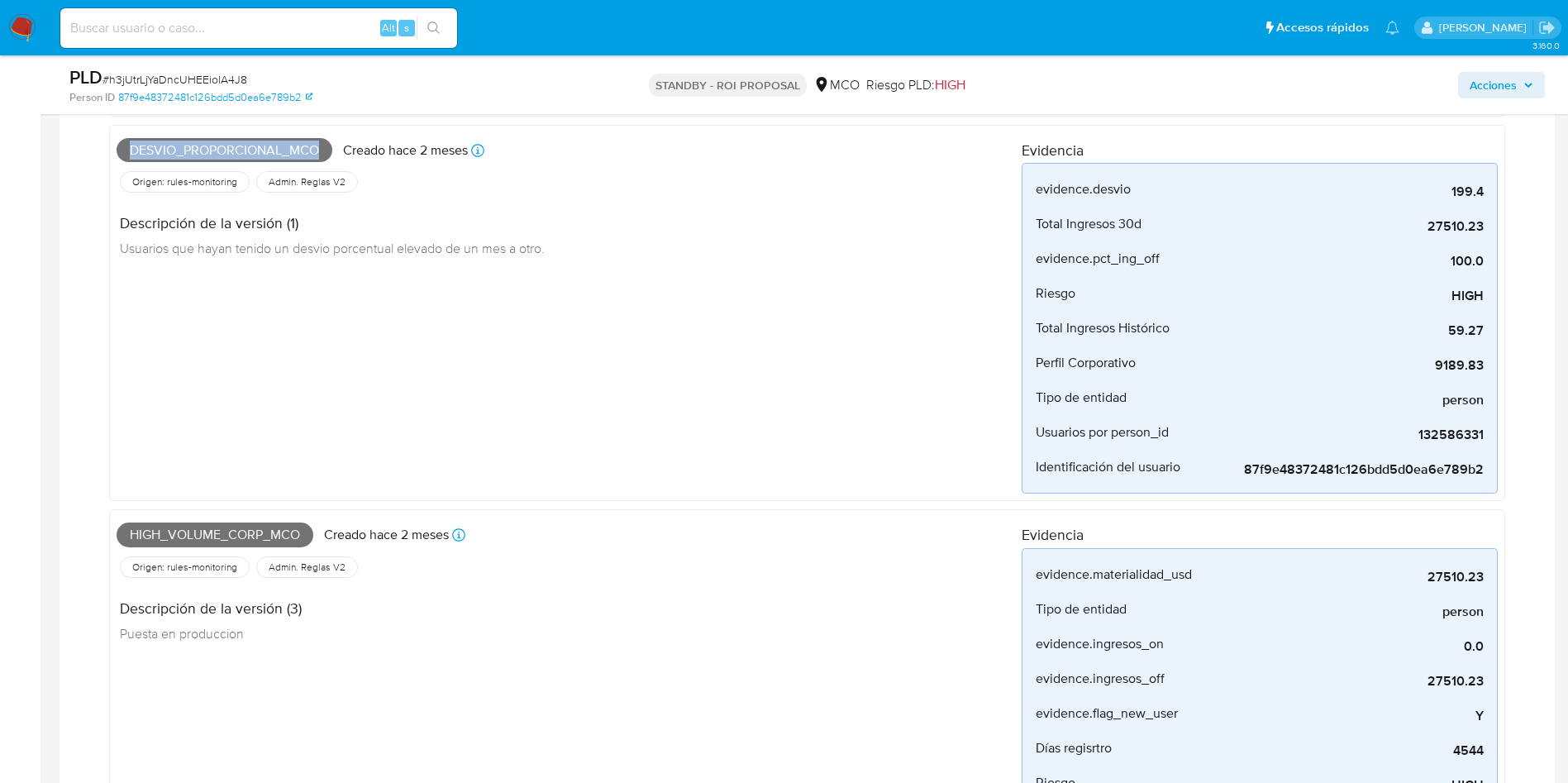
scroll to position [496, 0]
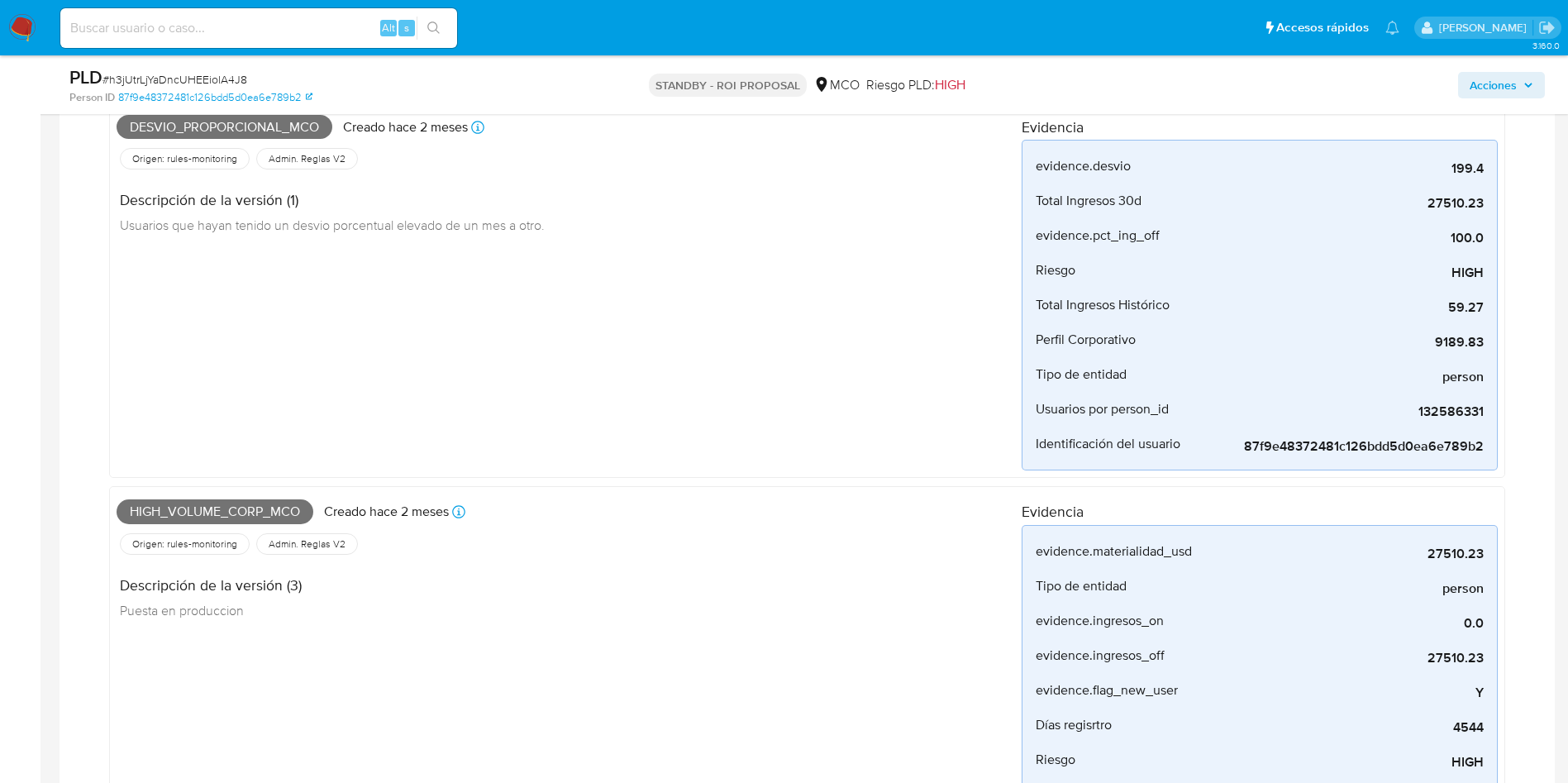
click at [231, 511] on span "High_volume_corp_mco" at bounding box center [214, 512] width 197 height 25
copy span "High_volume_corp_mco"
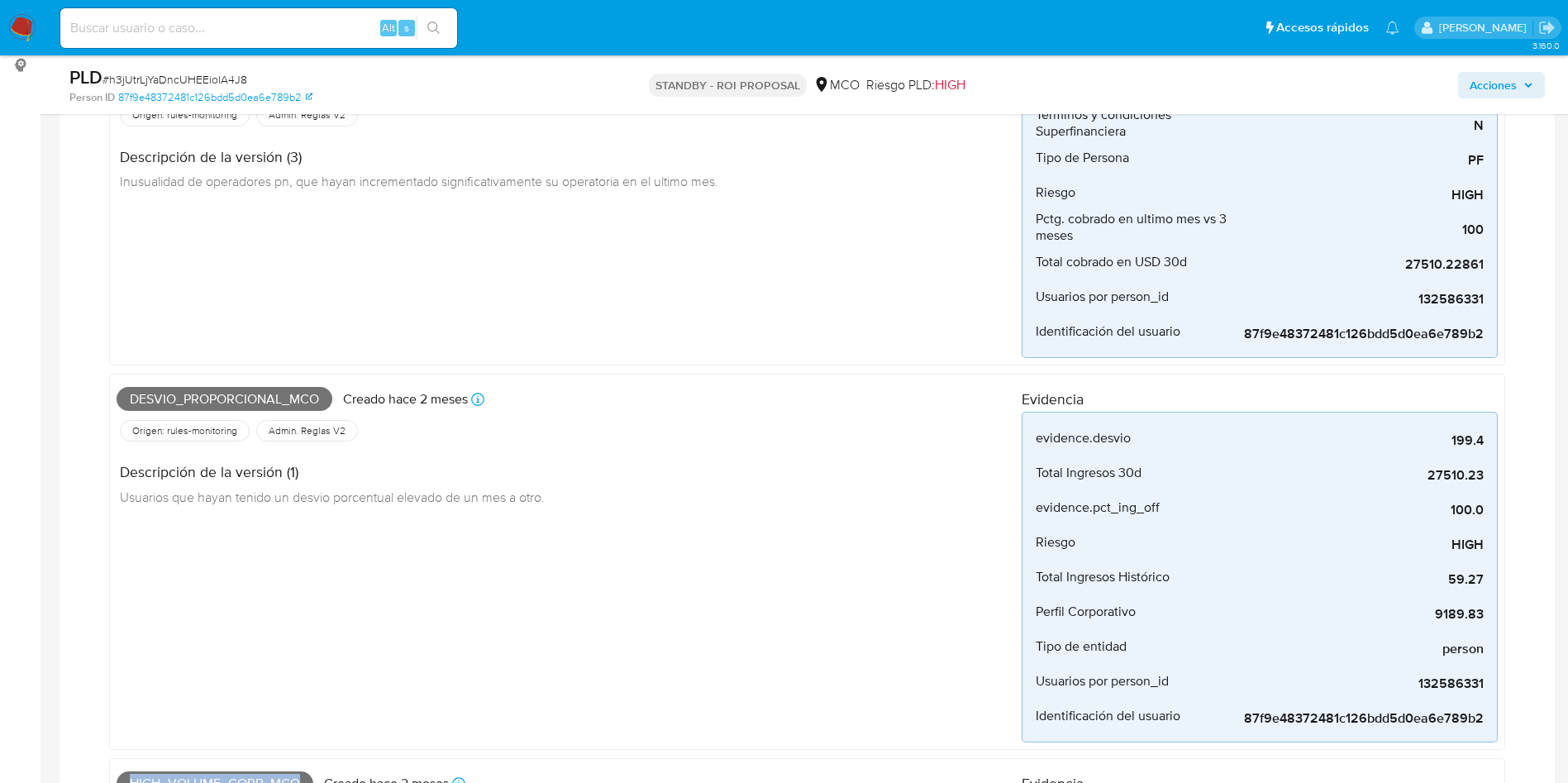
scroll to position [0, 0]
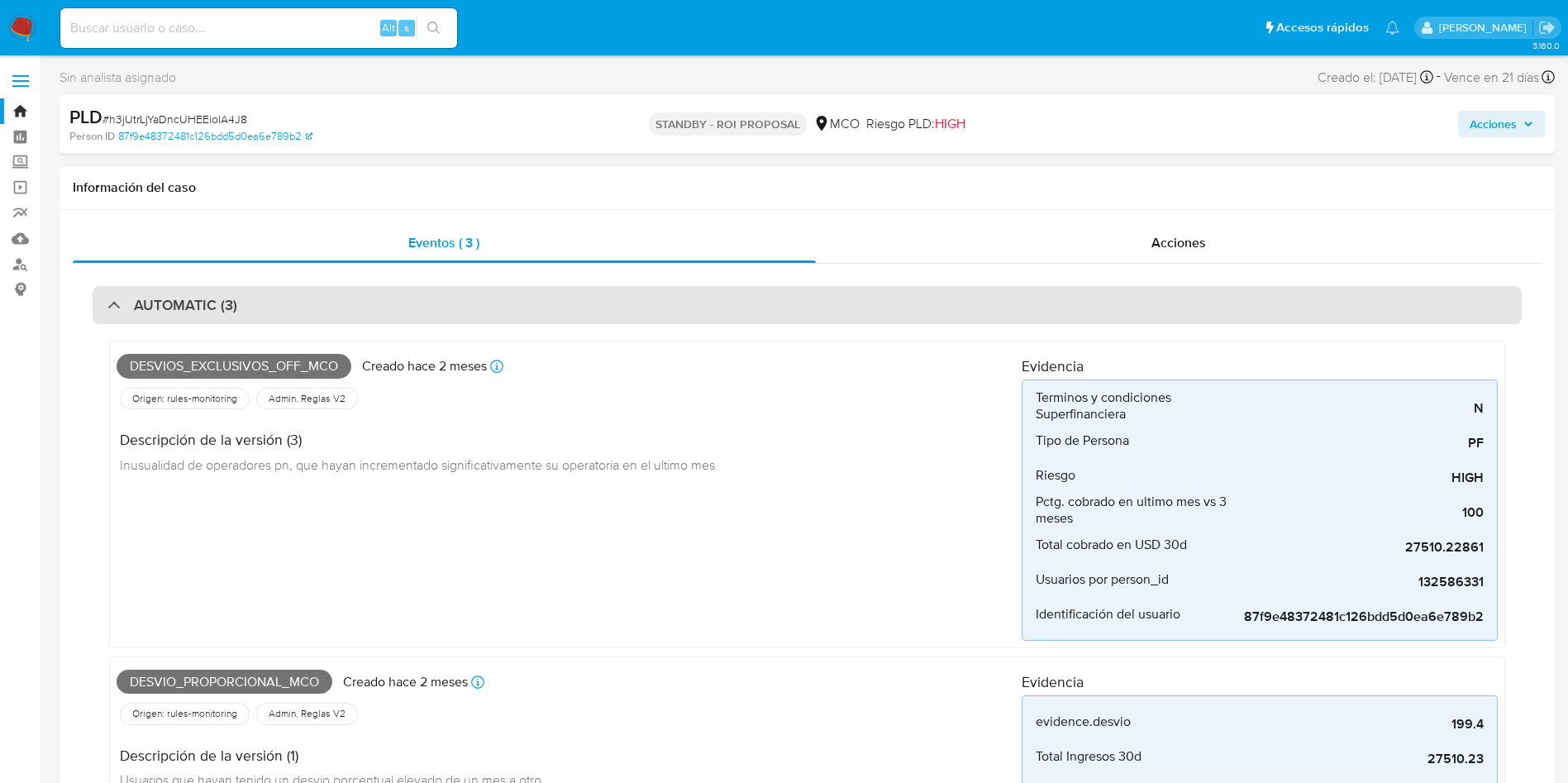
click at [208, 299] on h3 "AUTOMATIC (3)" at bounding box center [185, 305] width 104 height 18
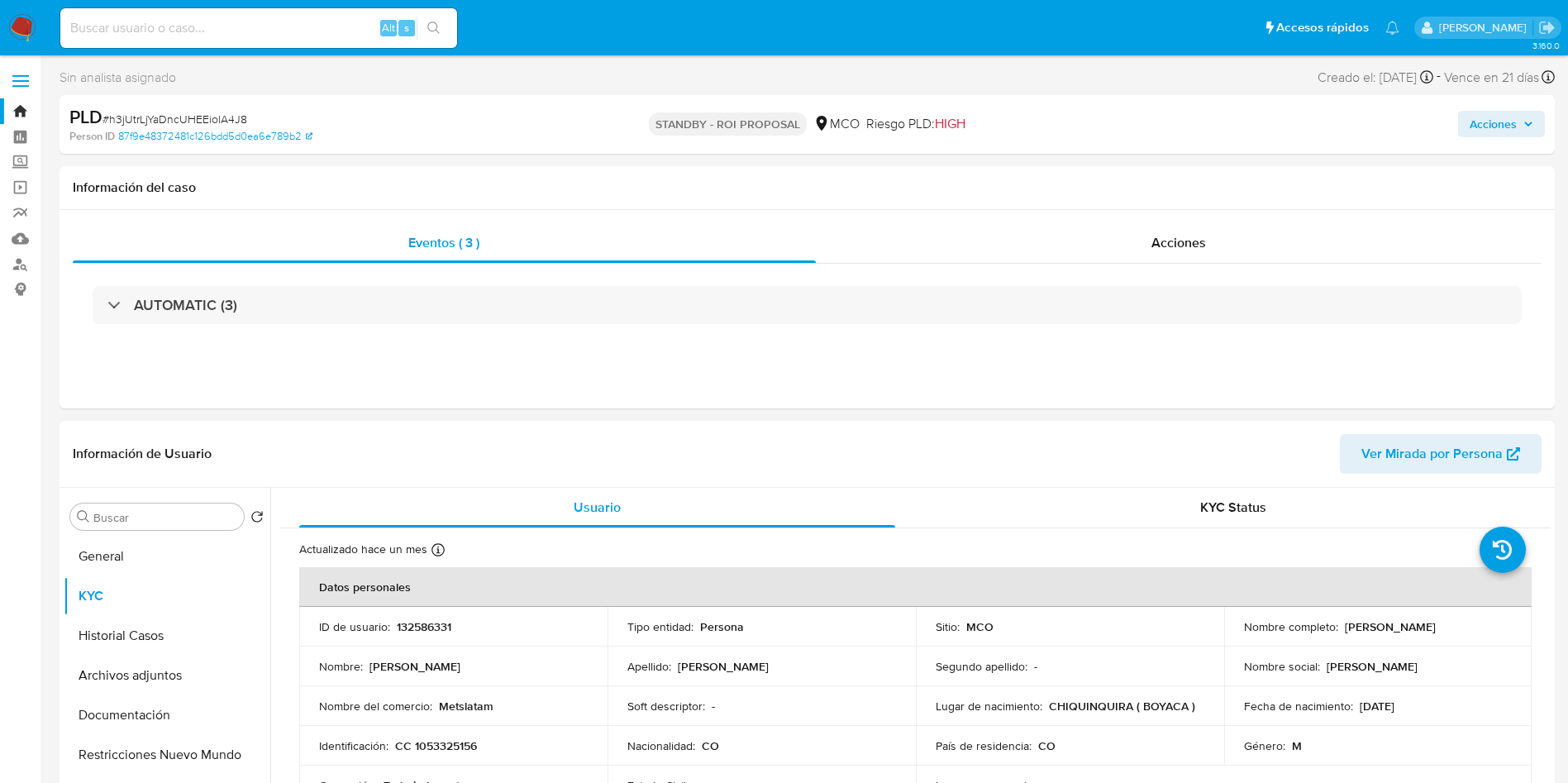
click at [429, 635] on td "ID de usuario : 132586331" at bounding box center [453, 626] width 308 height 39
click at [430, 619] on p "132586331" at bounding box center [424, 626] width 55 height 15
copy p "132586331"
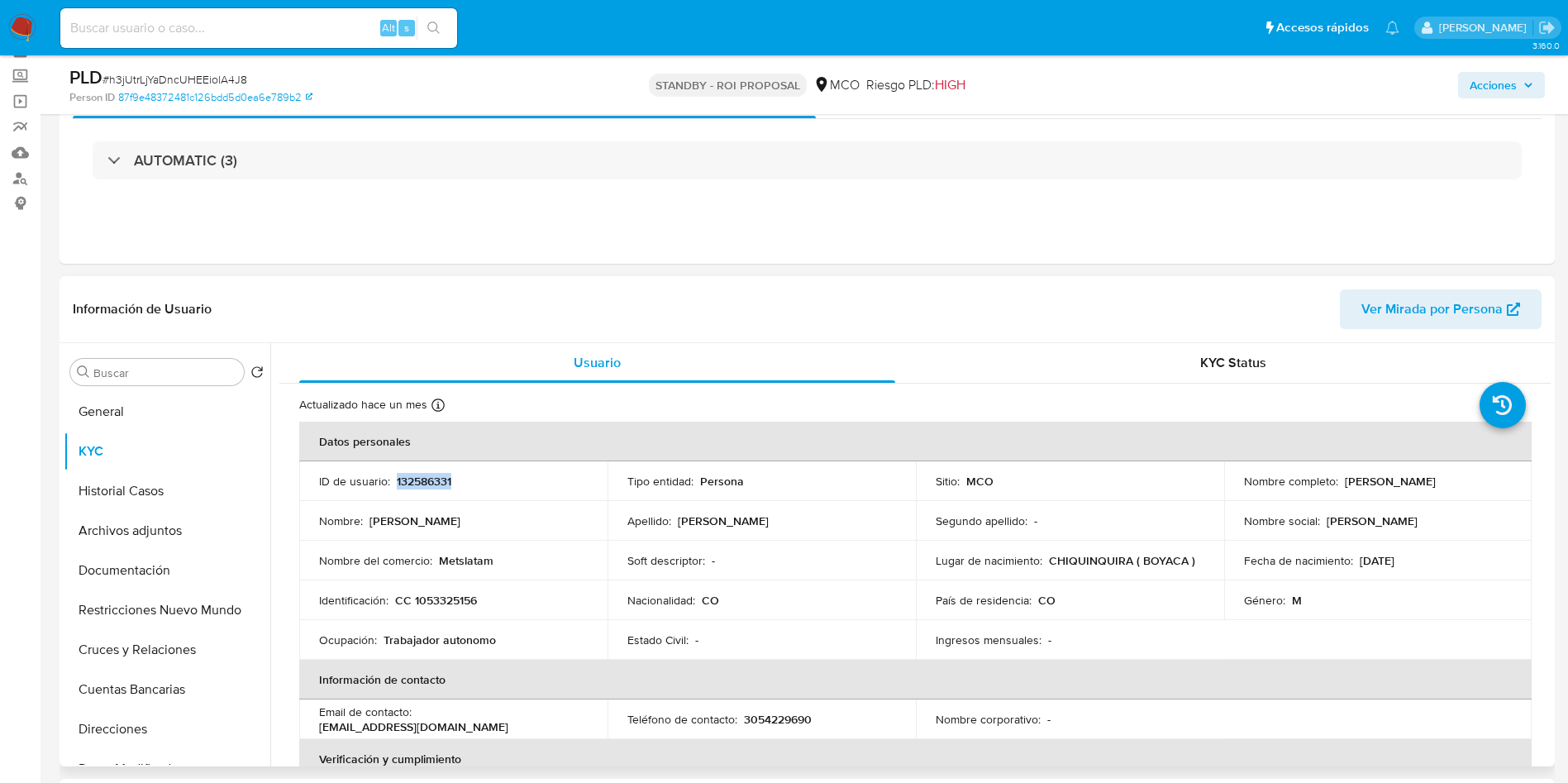
scroll to position [124, 0]
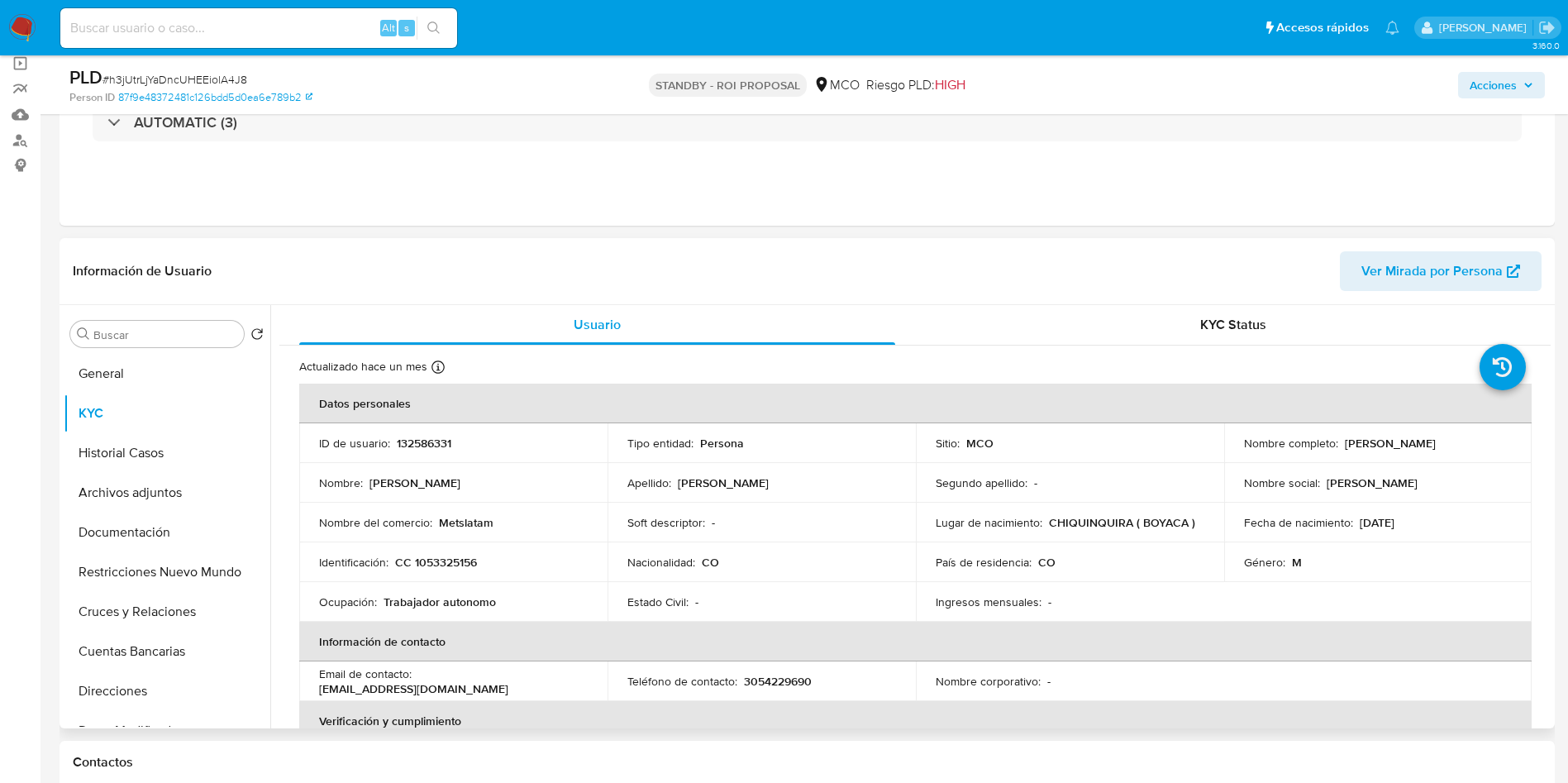
click at [458, 482] on div "Nombre : Javier Andres" at bounding box center [453, 483] width 269 height 15
click at [433, 562] on p "CC 1053325156" at bounding box center [435, 562] width 82 height 15
copy p "1053325156"
drag, startPoint x: 1488, startPoint y: 442, endPoint x: 1341, endPoint y: 442, distance: 147.0
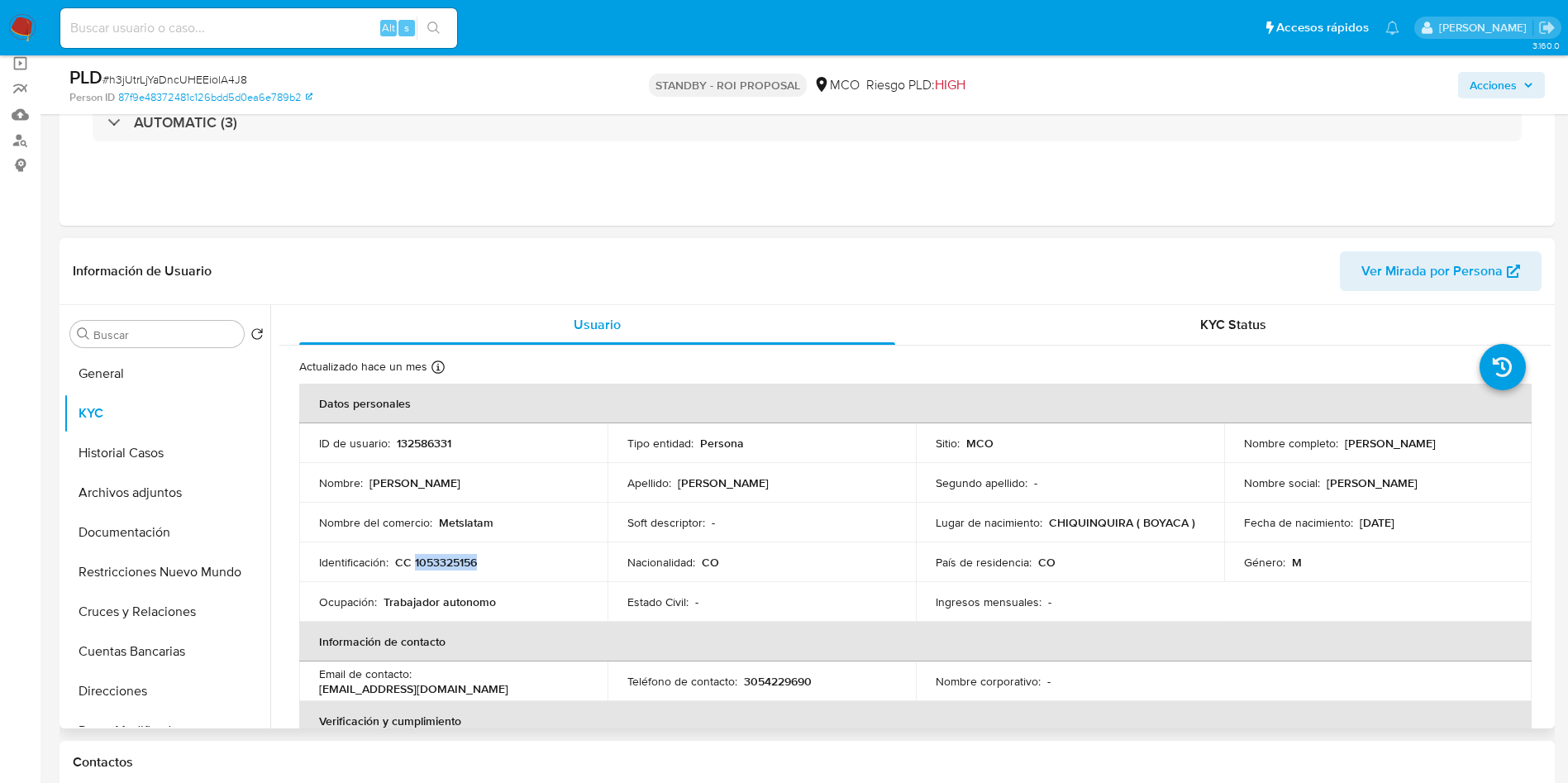
click at [1341, 442] on div "Nombre completo : Javier Andres Alfaro Vega" at bounding box center [1377, 443] width 269 height 15
copy p "Javier Andres Alfaro Vega"
click at [125, 393] on button "KYC" at bounding box center [159, 413] width 193 height 39
click at [123, 378] on button "General" at bounding box center [159, 373] width 193 height 39
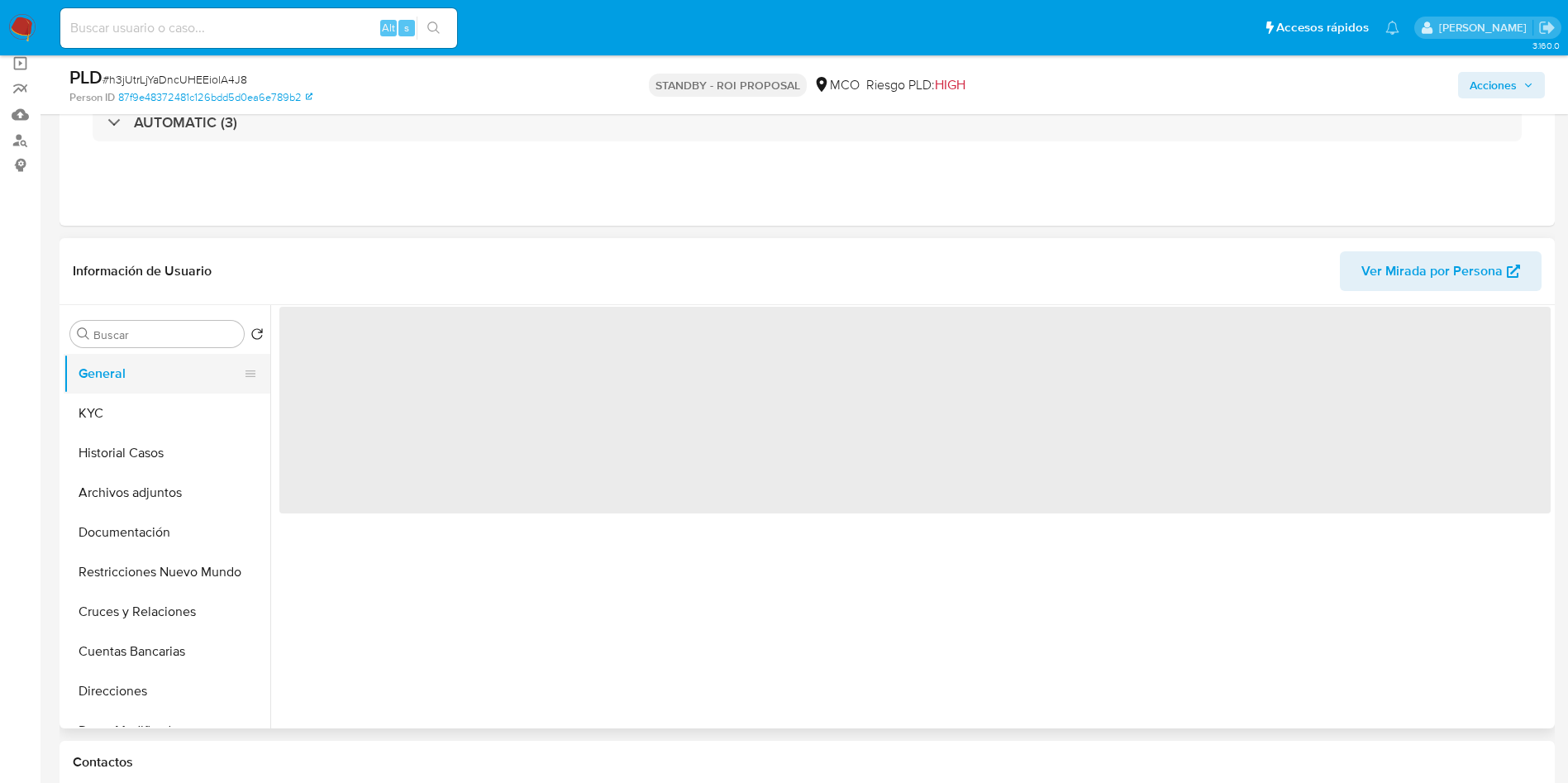
click at [123, 378] on button "General" at bounding box center [159, 373] width 193 height 39
click at [419, 257] on header "Información de Usuario Ver Mirada por Persona" at bounding box center [806, 270] width 1468 height 39
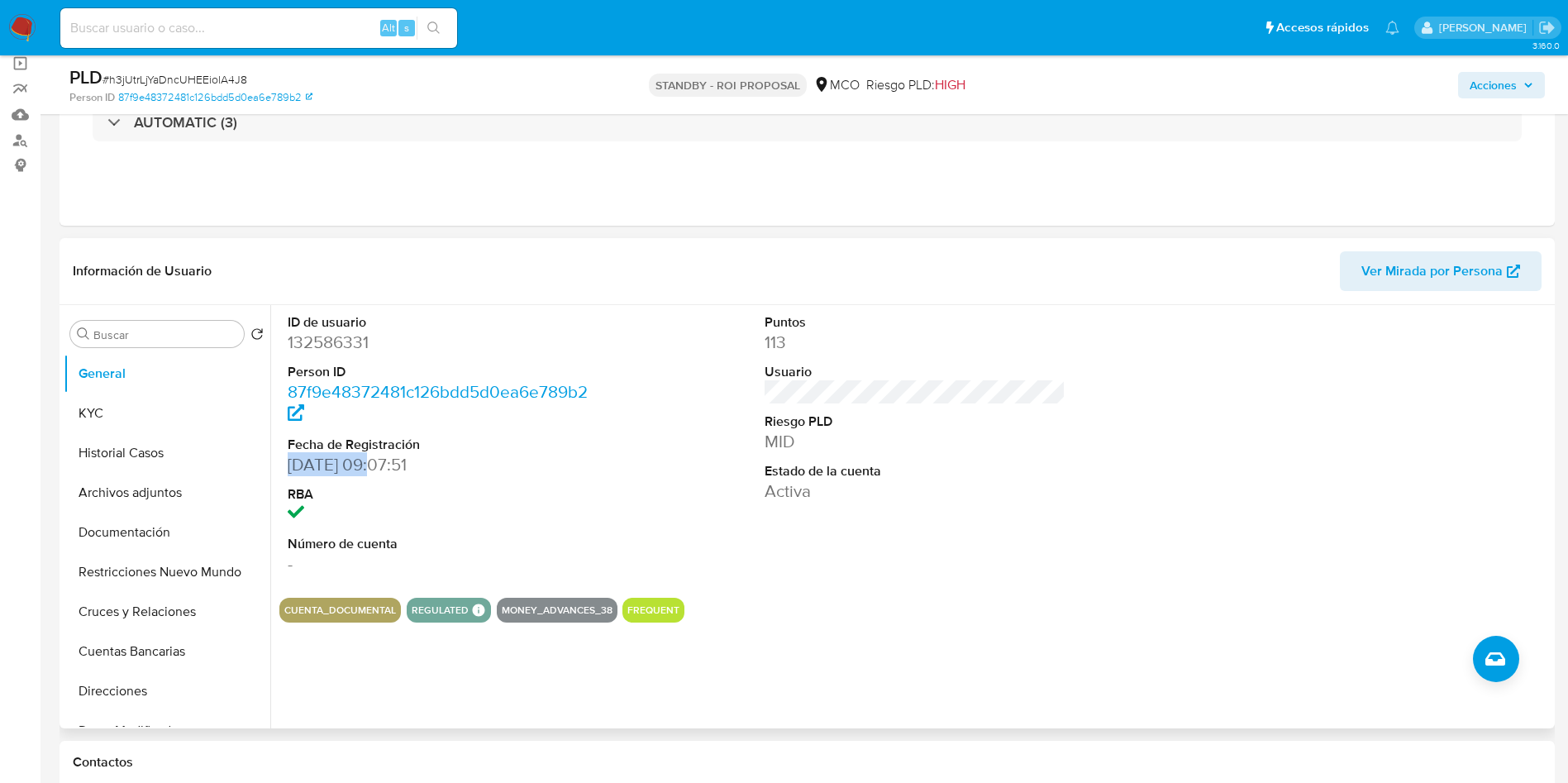
drag, startPoint x: 291, startPoint y: 465, endPoint x: 372, endPoint y: 467, distance: 81.0
click at [372, 467] on dd "28/01/2013 09:07:51" at bounding box center [438, 464] width 302 height 23
copy dd "28/01/2013"
click at [130, 425] on button "KYC" at bounding box center [159, 413] width 193 height 39
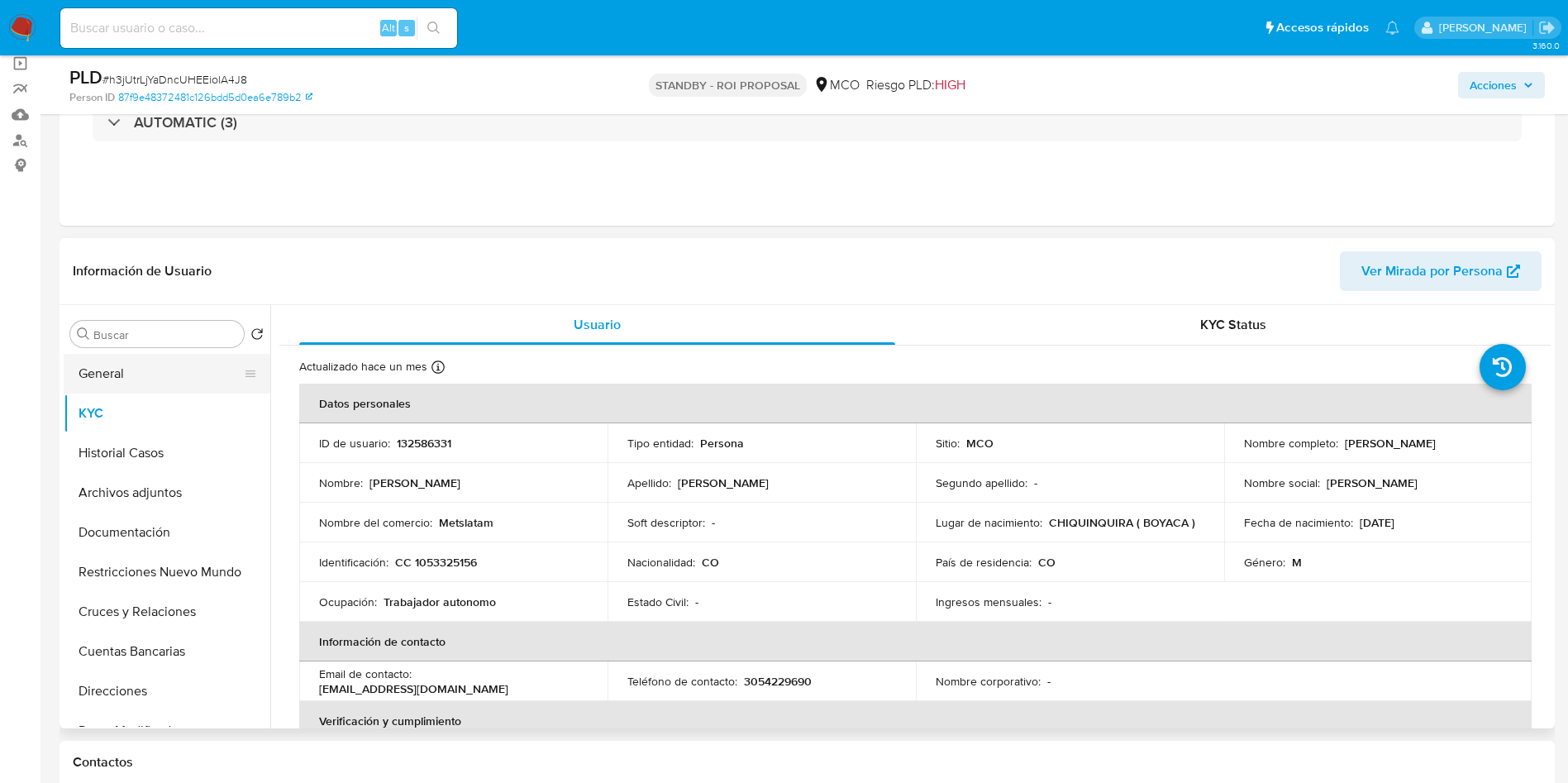
click at [115, 369] on button "General" at bounding box center [159, 373] width 193 height 39
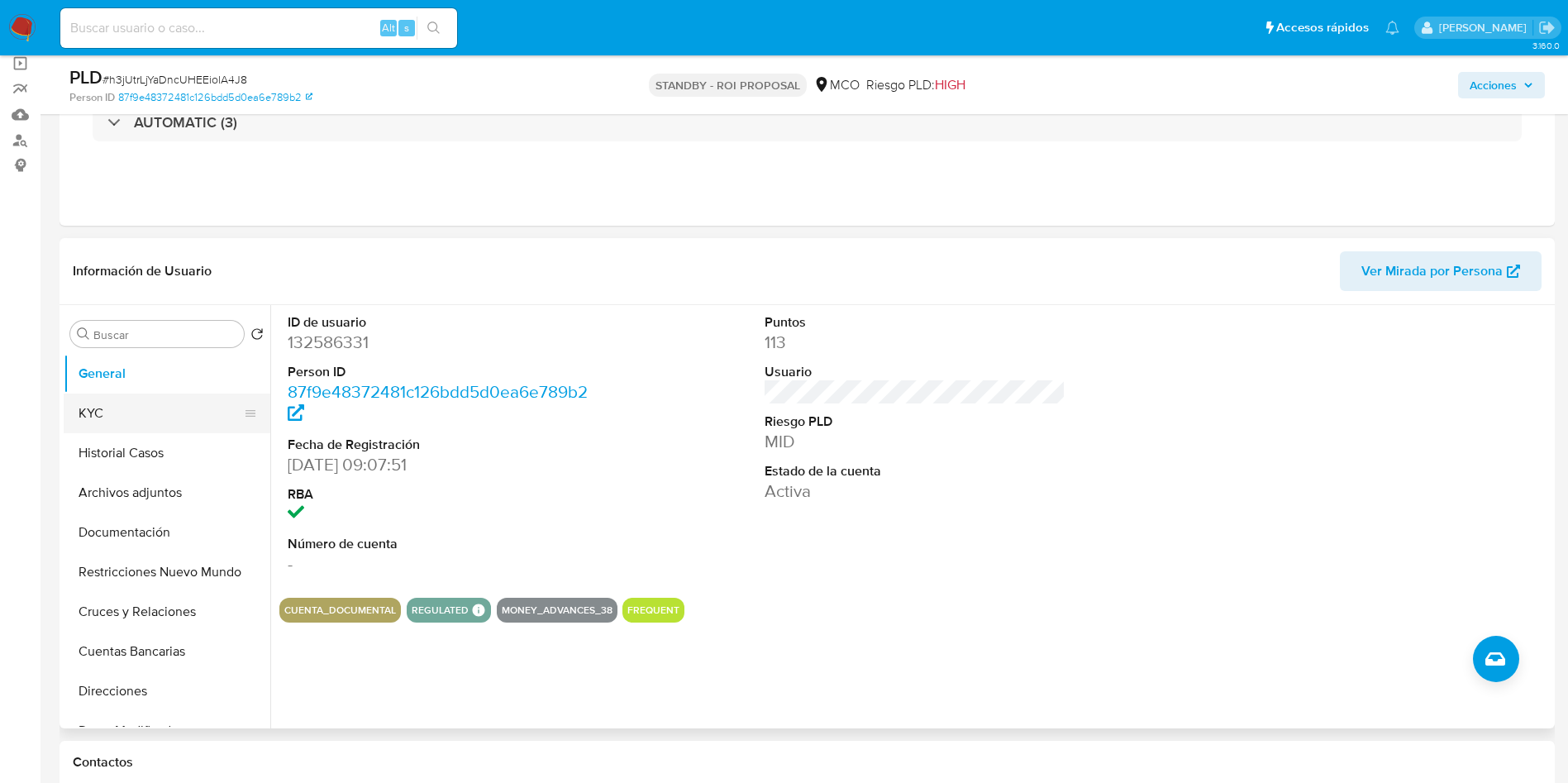
click at [126, 411] on button "KYC" at bounding box center [159, 413] width 193 height 39
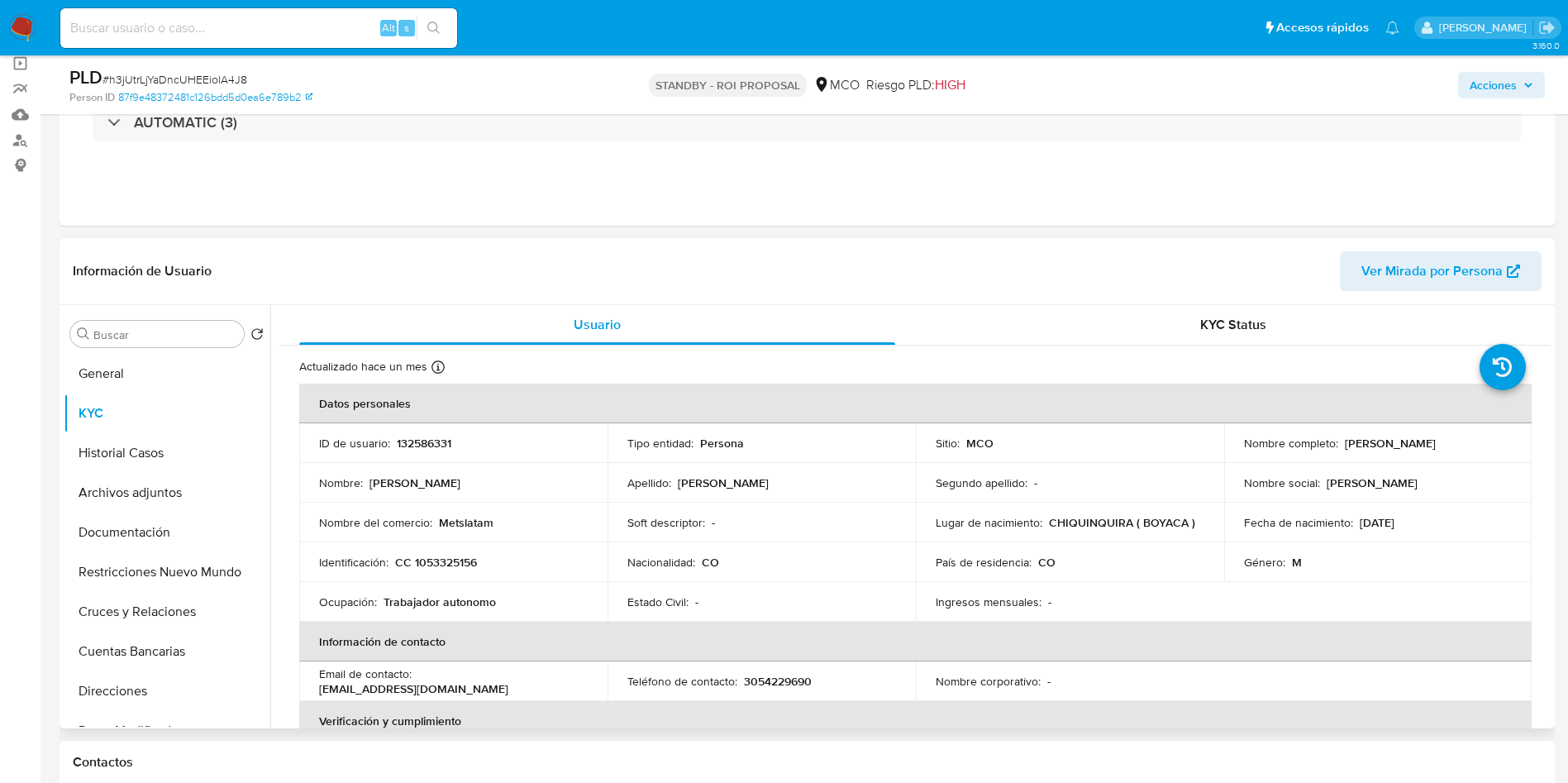
drag, startPoint x: 1486, startPoint y: 443, endPoint x: 1339, endPoint y: 441, distance: 147.0
click at [1339, 441] on div "Nombre completo : Javier Andres Alfaro Vega" at bounding box center [1377, 443] width 269 height 15
click at [445, 560] on p "CC 1053325156" at bounding box center [435, 562] width 82 height 15
drag, startPoint x: 537, startPoint y: 687, endPoint x: 414, endPoint y: 687, distance: 123.0
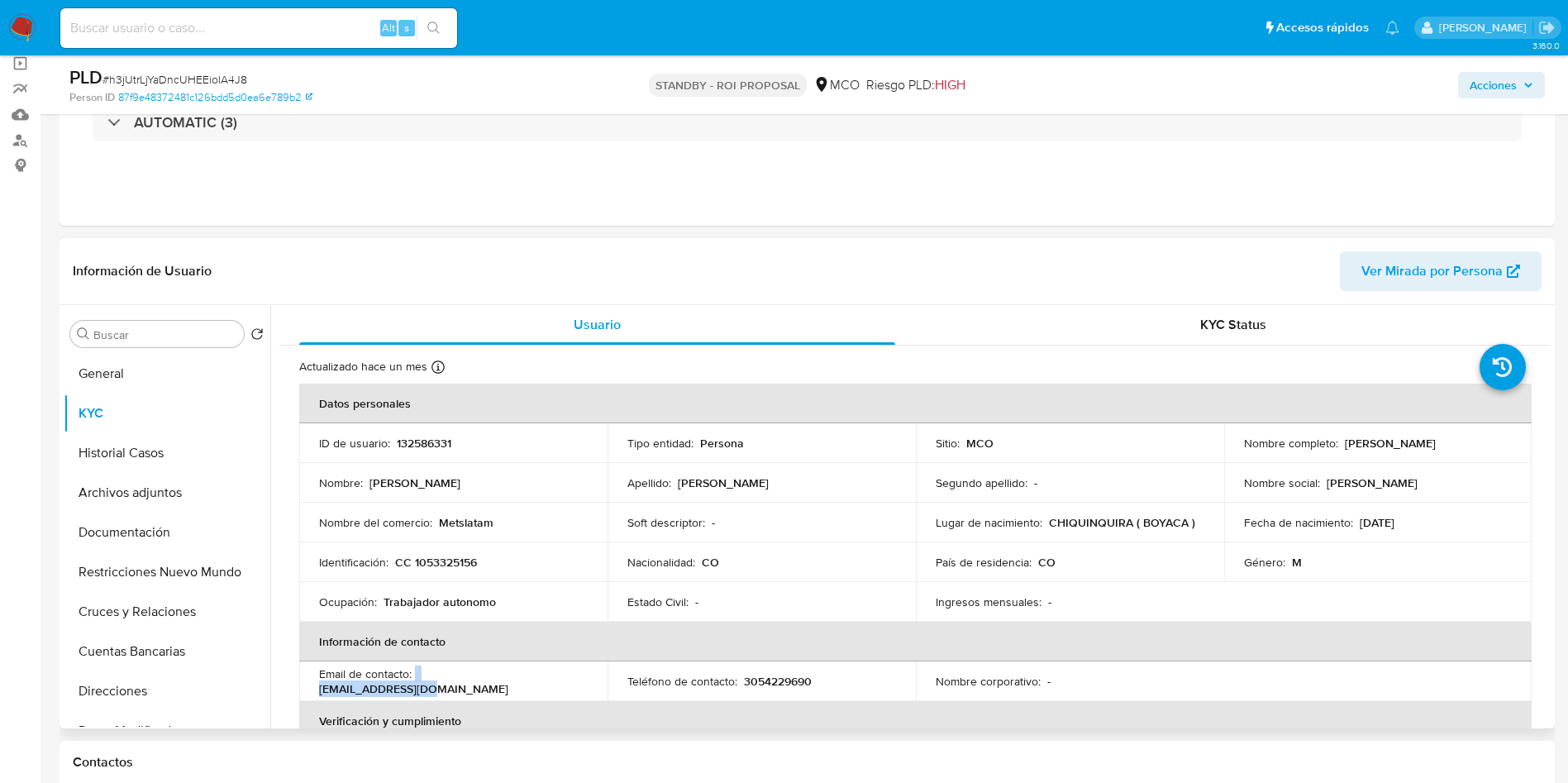
click at [414, 687] on div "Email de contacto : lavelbet@gmail.com" at bounding box center [453, 681] width 269 height 29
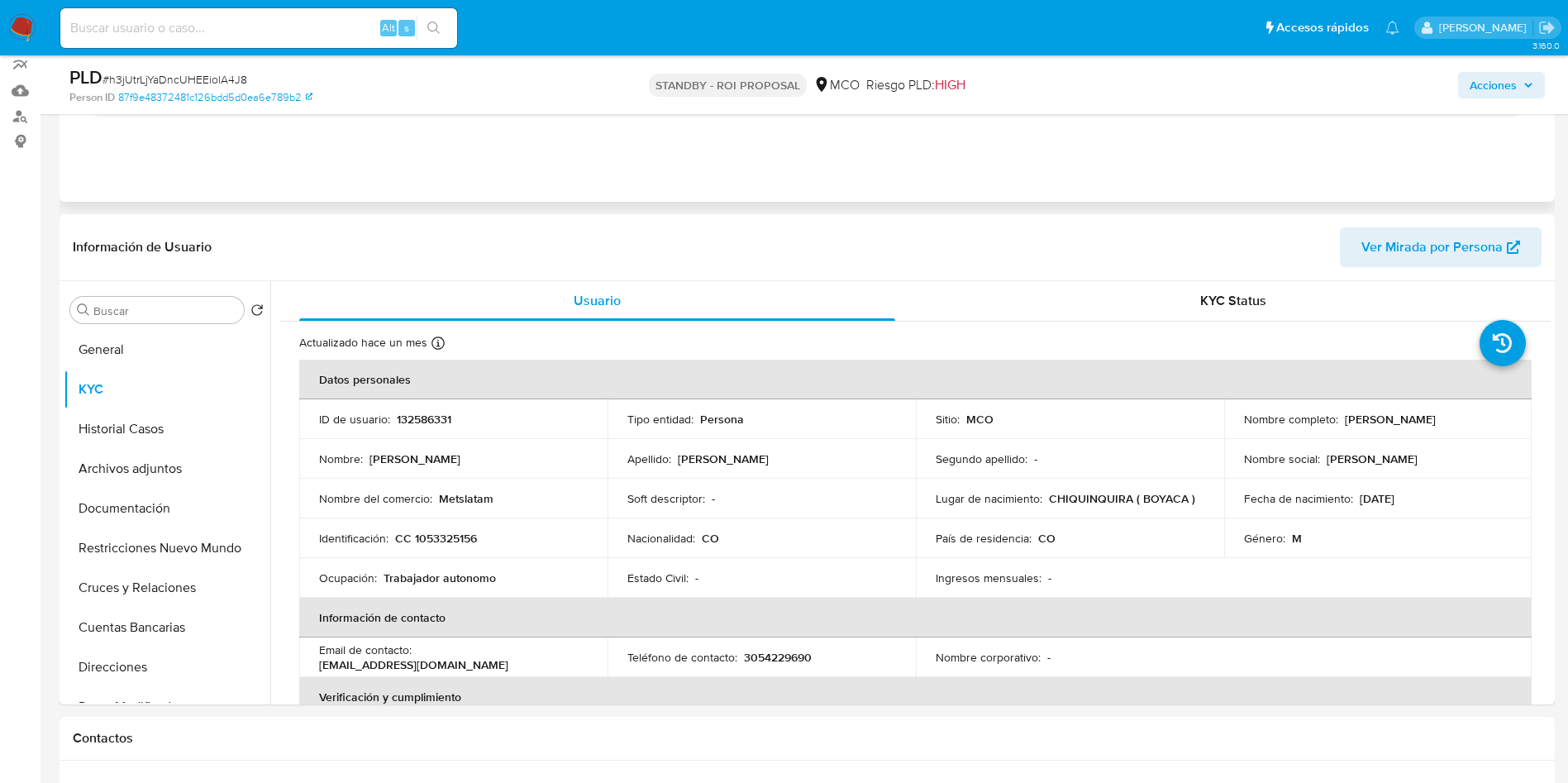
scroll to position [0, 0]
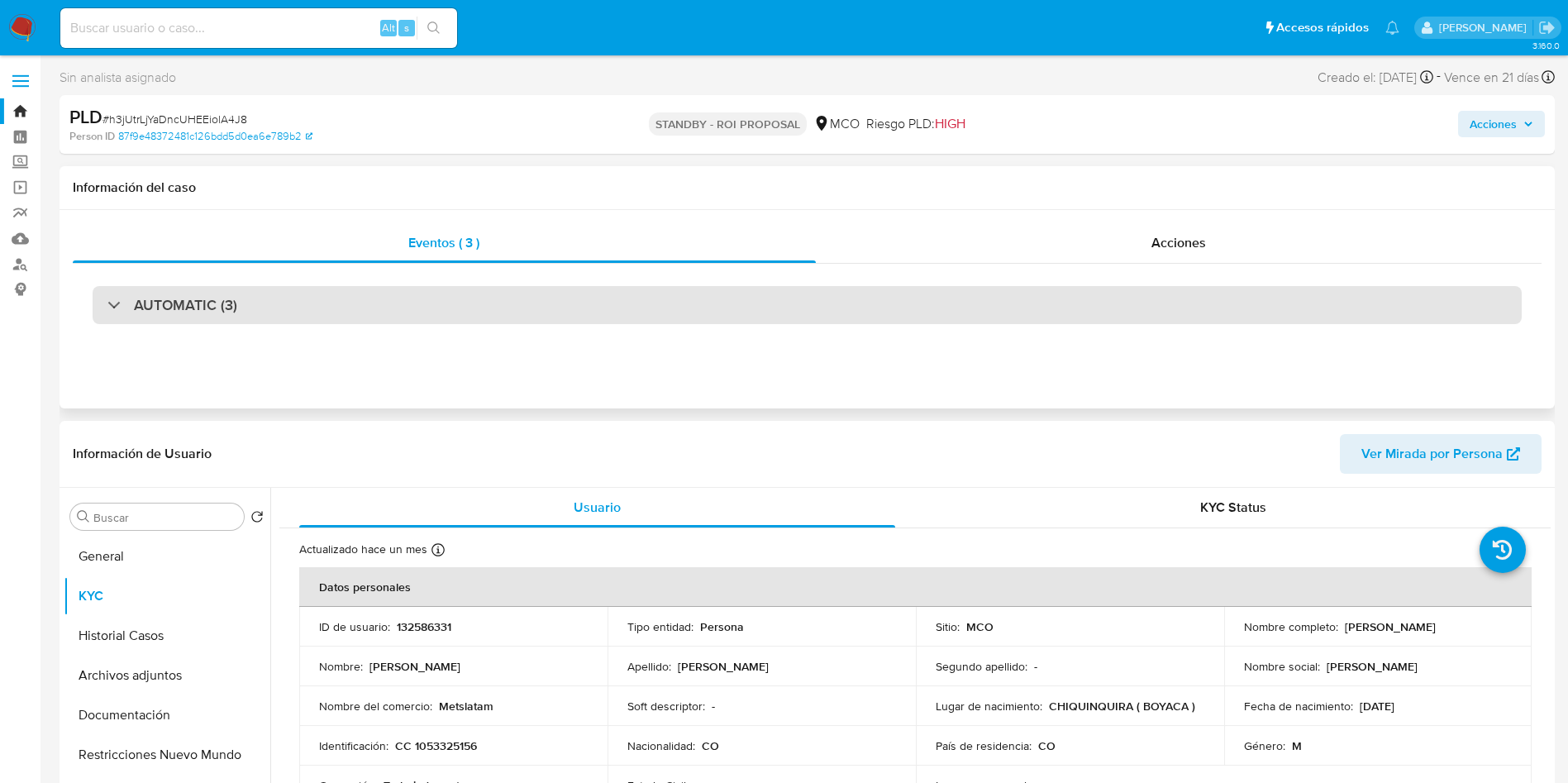
click at [242, 320] on div "AUTOMATIC (3)" at bounding box center [806, 304] width 1429 height 38
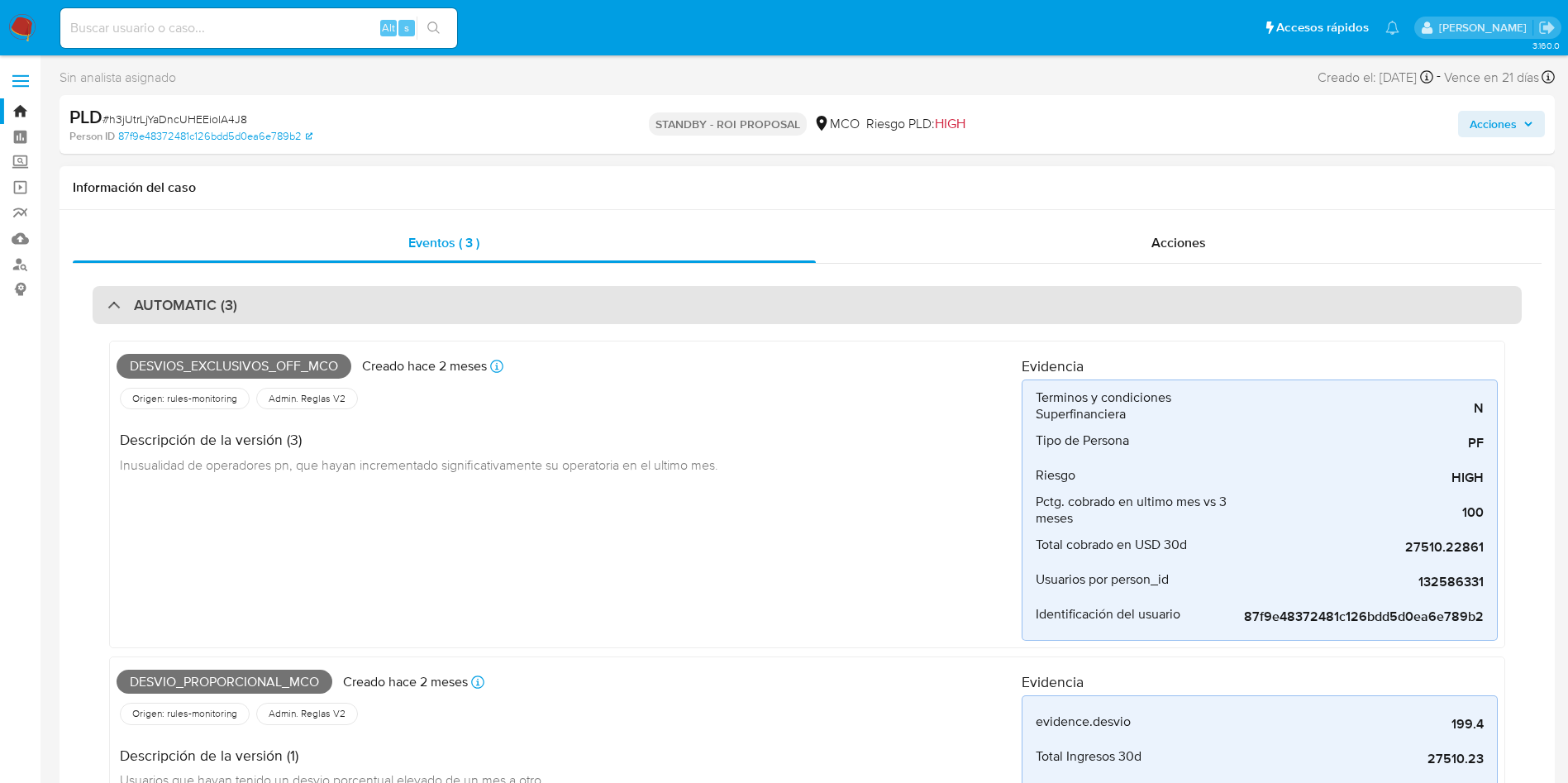
click at [197, 307] on h3 "AUTOMATIC (3)" at bounding box center [185, 305] width 104 height 18
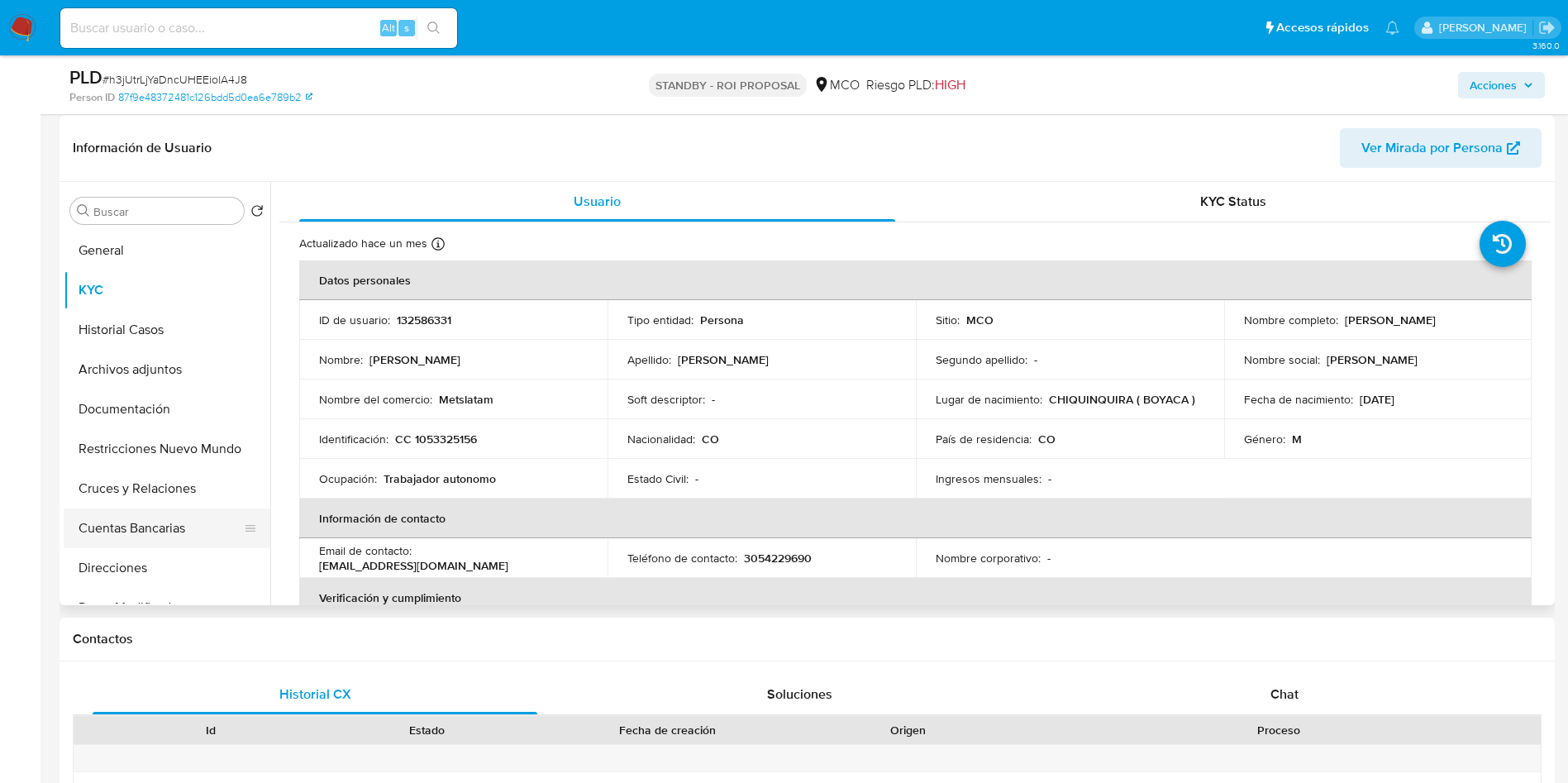
scroll to position [248, 0]
click at [137, 524] on button "Cuentas Bancarias" at bounding box center [159, 527] width 193 height 39
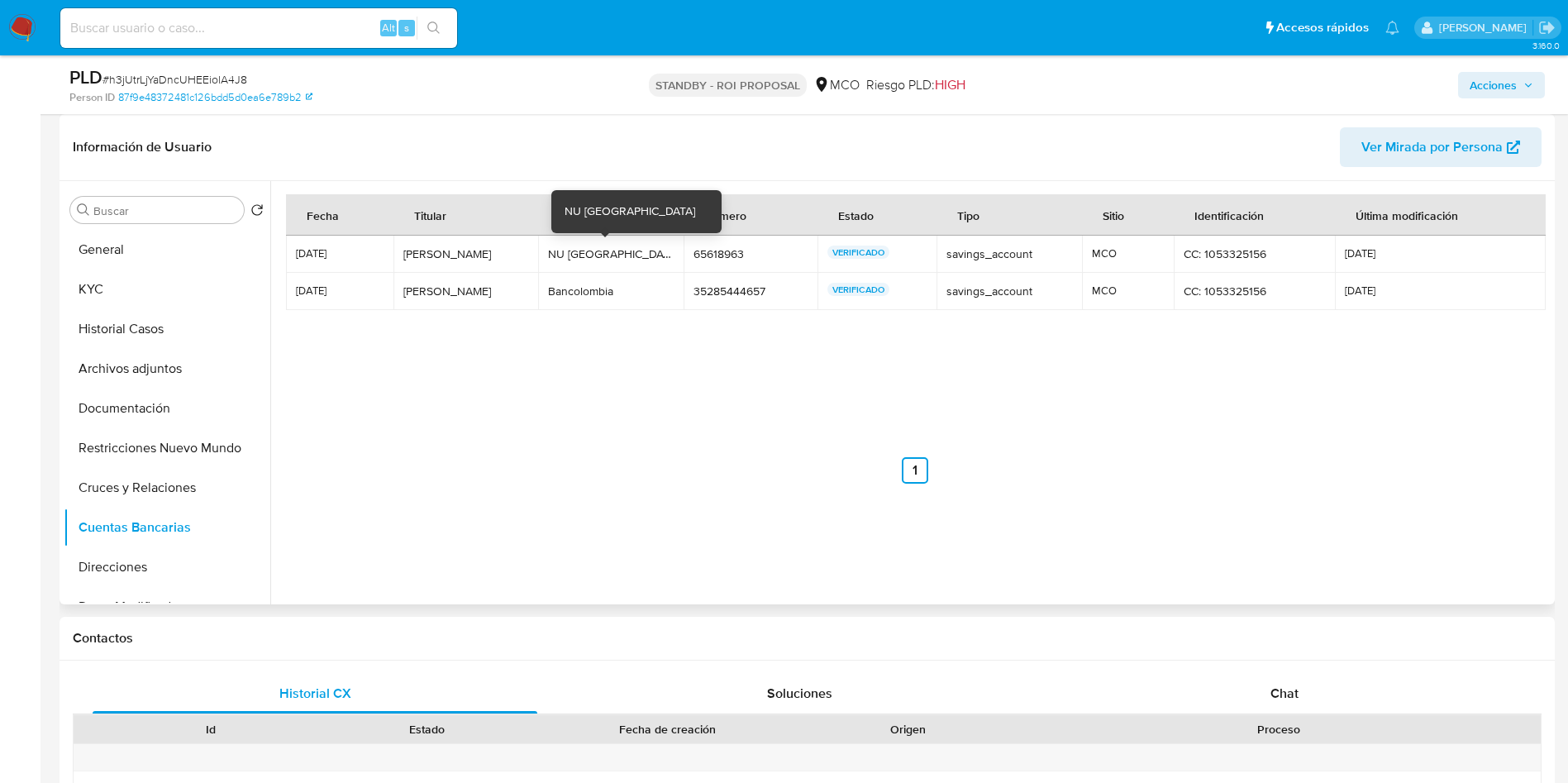
drag, startPoint x: 623, startPoint y: 257, endPoint x: 553, endPoint y: 257, distance: 70.0
click at [553, 257] on div "NU Colombia" at bounding box center [610, 254] width 125 height 15
click at [576, 286] on div "Bancolombia" at bounding box center [610, 291] width 125 height 15
click at [154, 414] on button "Documentación" at bounding box center [159, 408] width 193 height 39
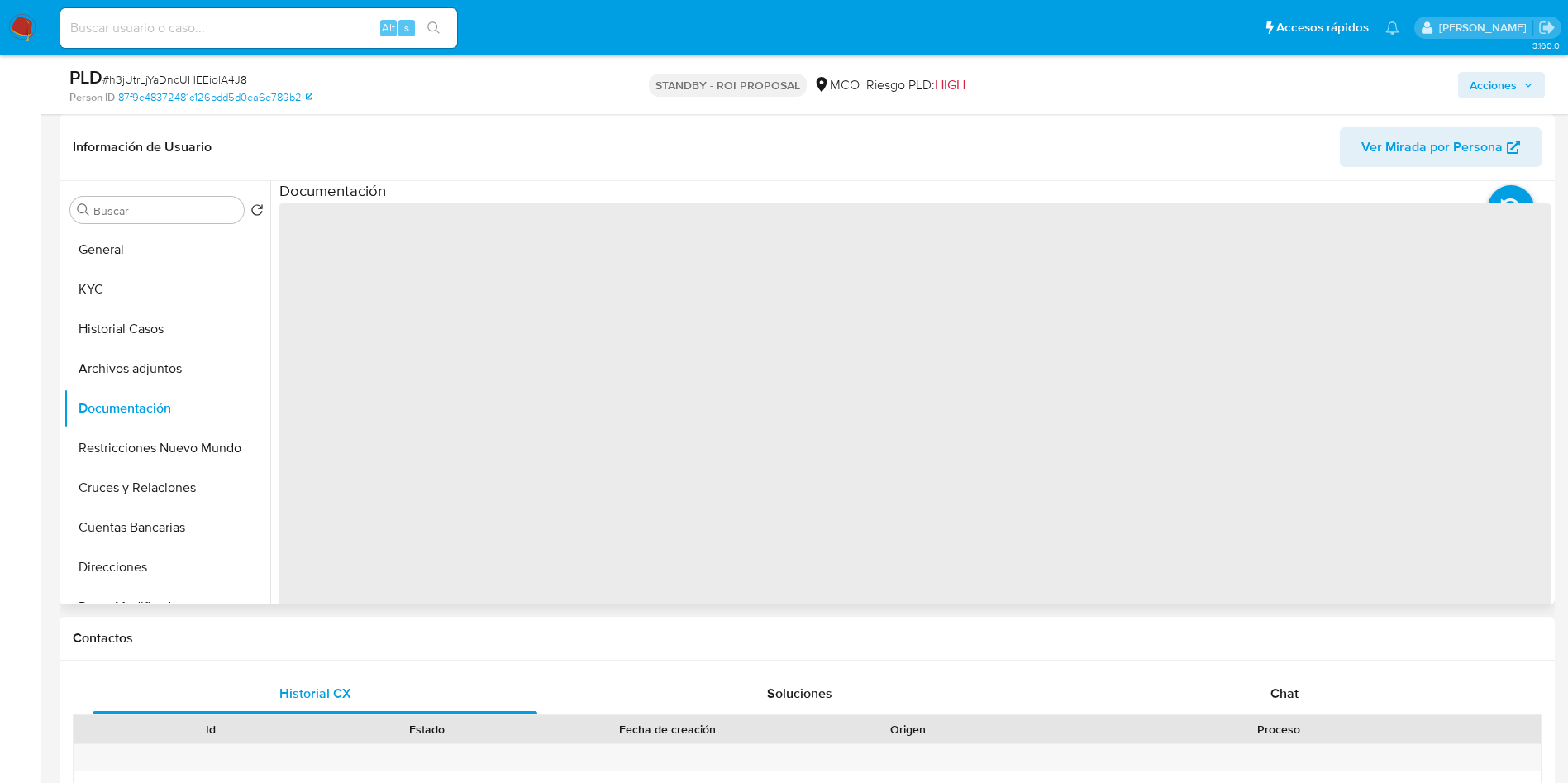
click at [375, 118] on div "Información de Usuario Ver Mirada por Persona" at bounding box center [806, 147] width 1495 height 67
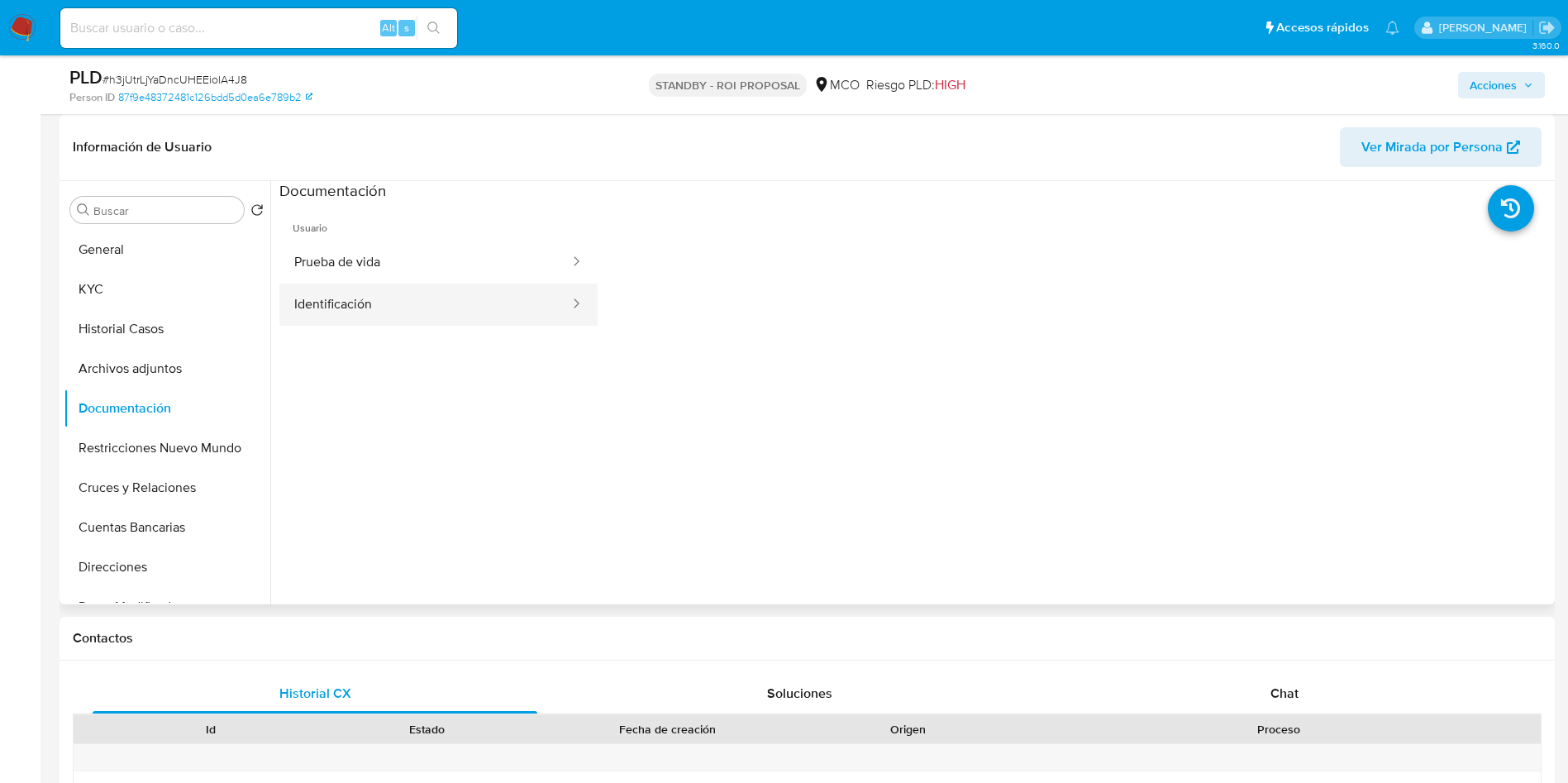
click at [372, 303] on button "Identificación" at bounding box center [425, 304] width 291 height 42
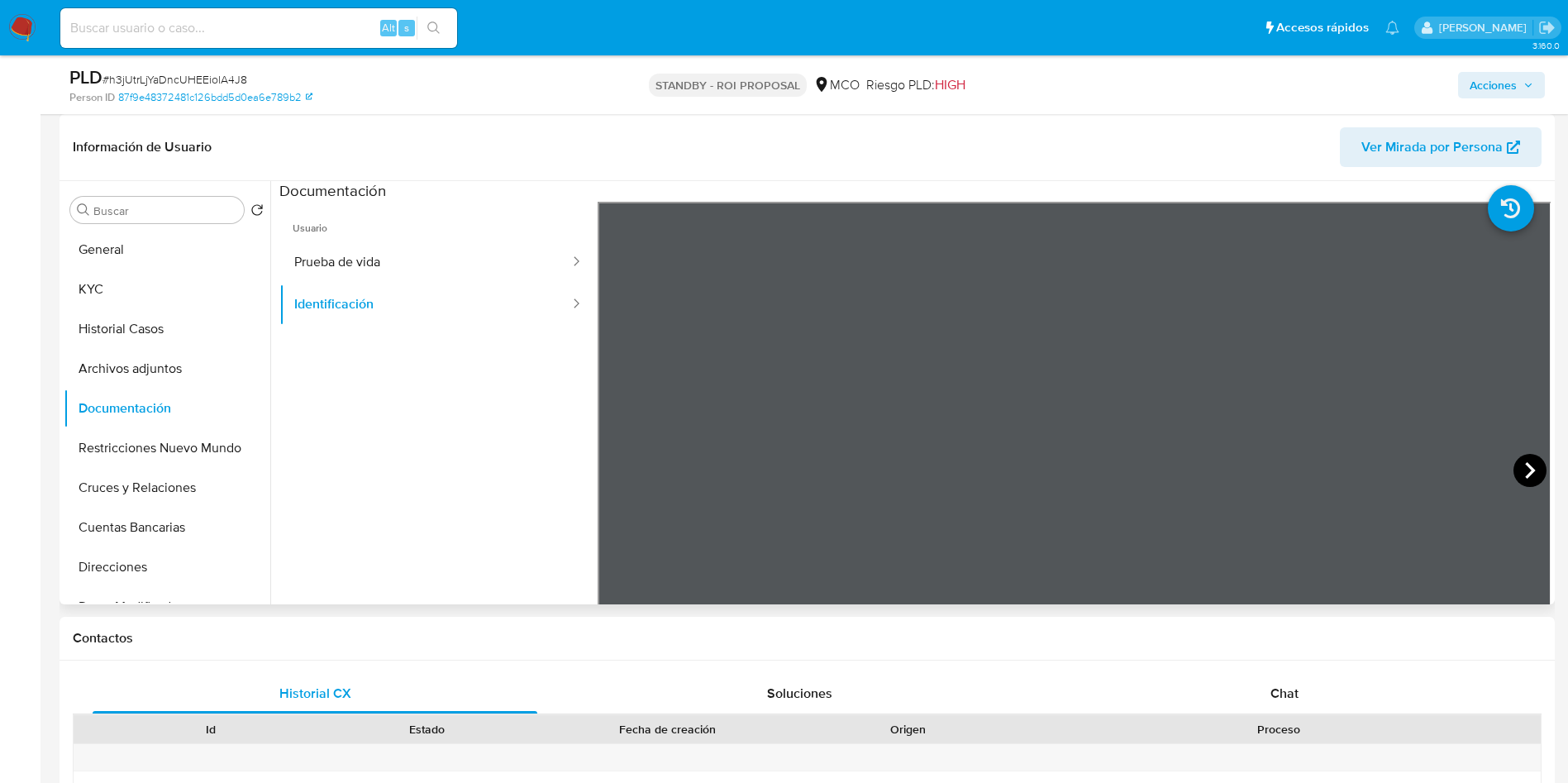
click at [1519, 462] on icon at bounding box center [1530, 470] width 33 height 33
click at [148, 265] on button "General" at bounding box center [159, 249] width 193 height 39
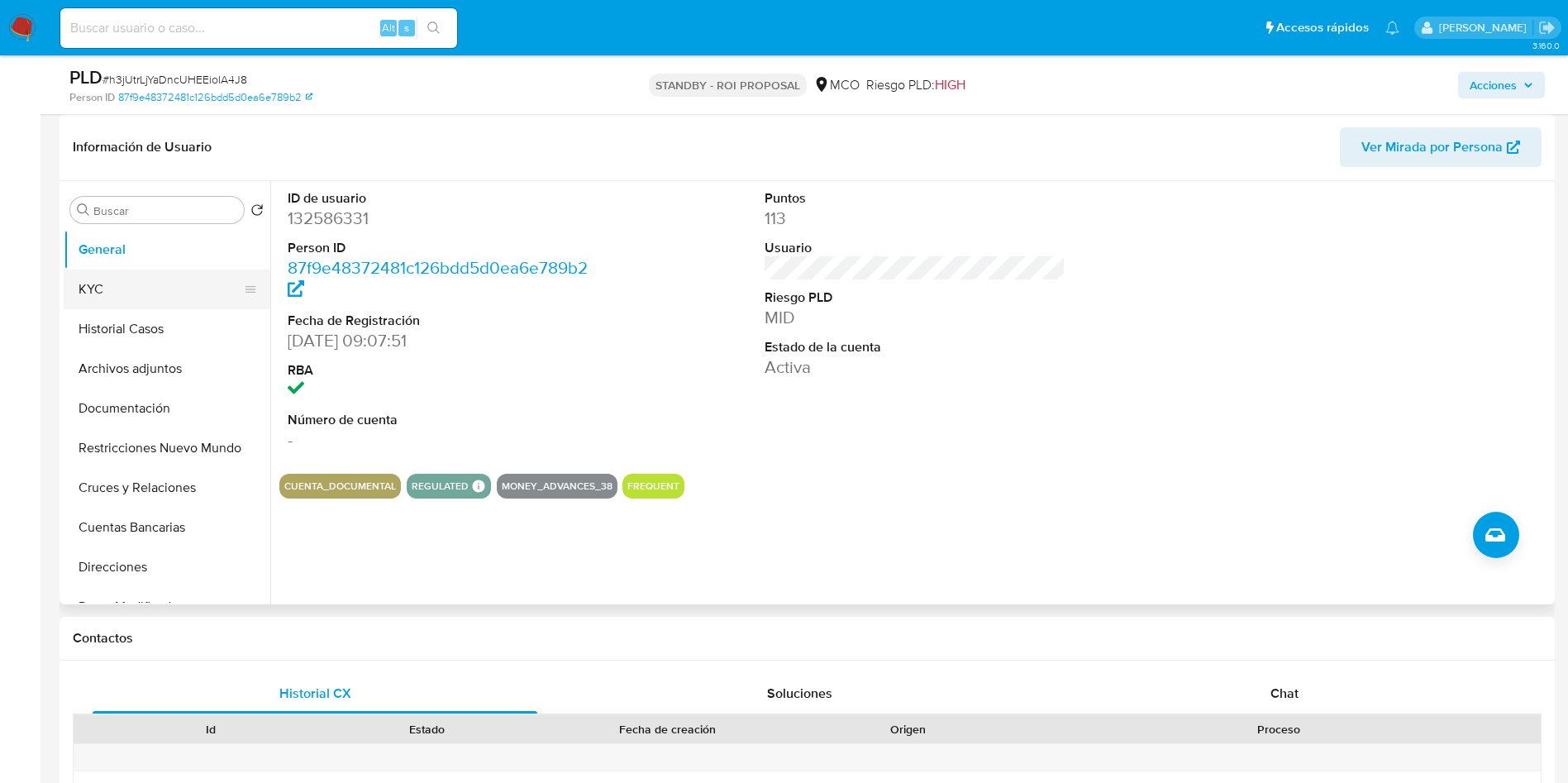
click at [146, 281] on button "KYC" at bounding box center [159, 289] width 193 height 39
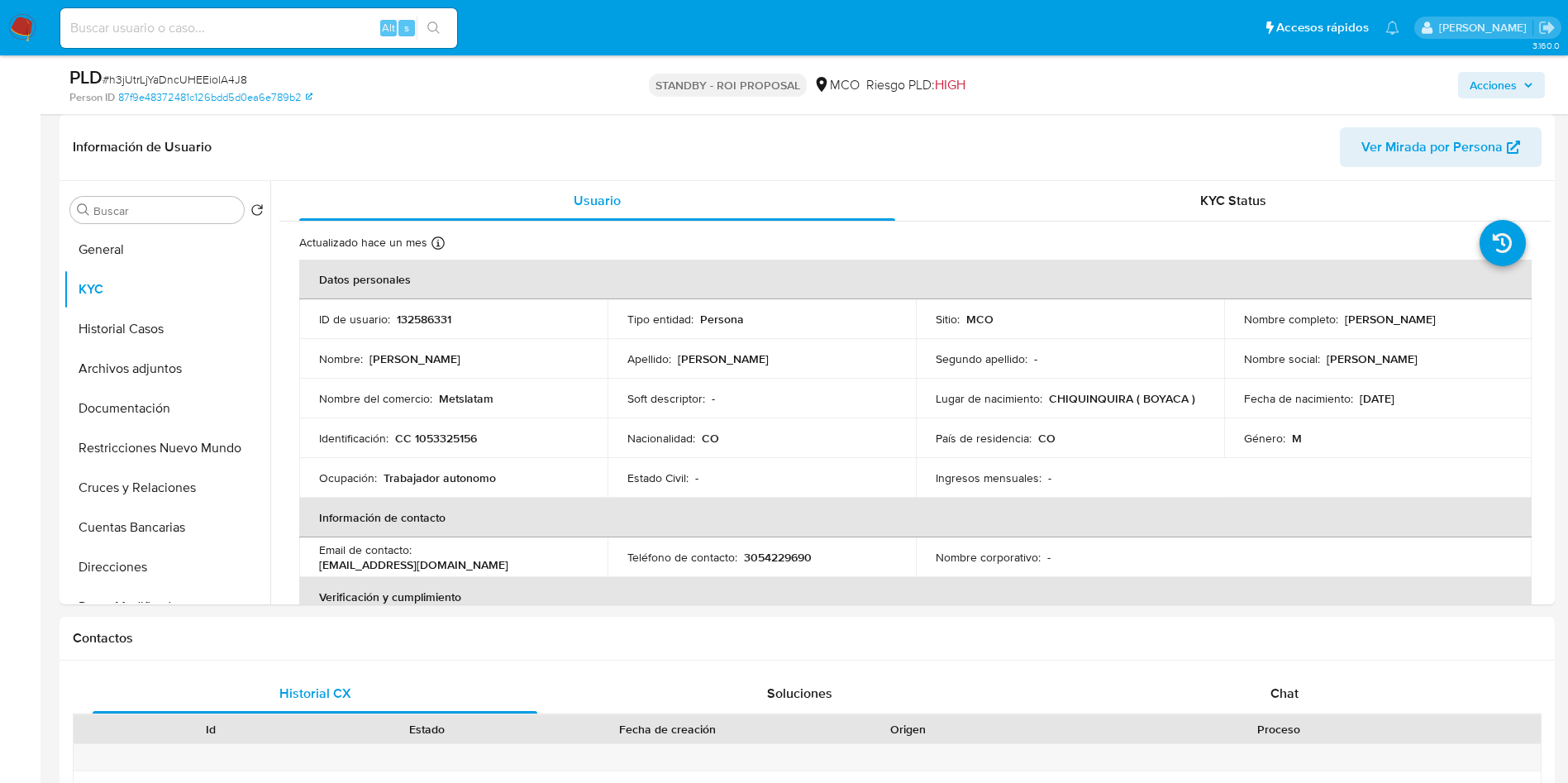
click at [467, 438] on p "CC 1053325156" at bounding box center [435, 438] width 82 height 15
drag, startPoint x: 1486, startPoint y: 317, endPoint x: 1339, endPoint y: 313, distance: 147.1
click at [1339, 313] on div "Nombre completo : Javier Andres Alfaro Vega" at bounding box center [1377, 319] width 269 height 15
click at [172, 406] on button "Documentación" at bounding box center [159, 408] width 193 height 39
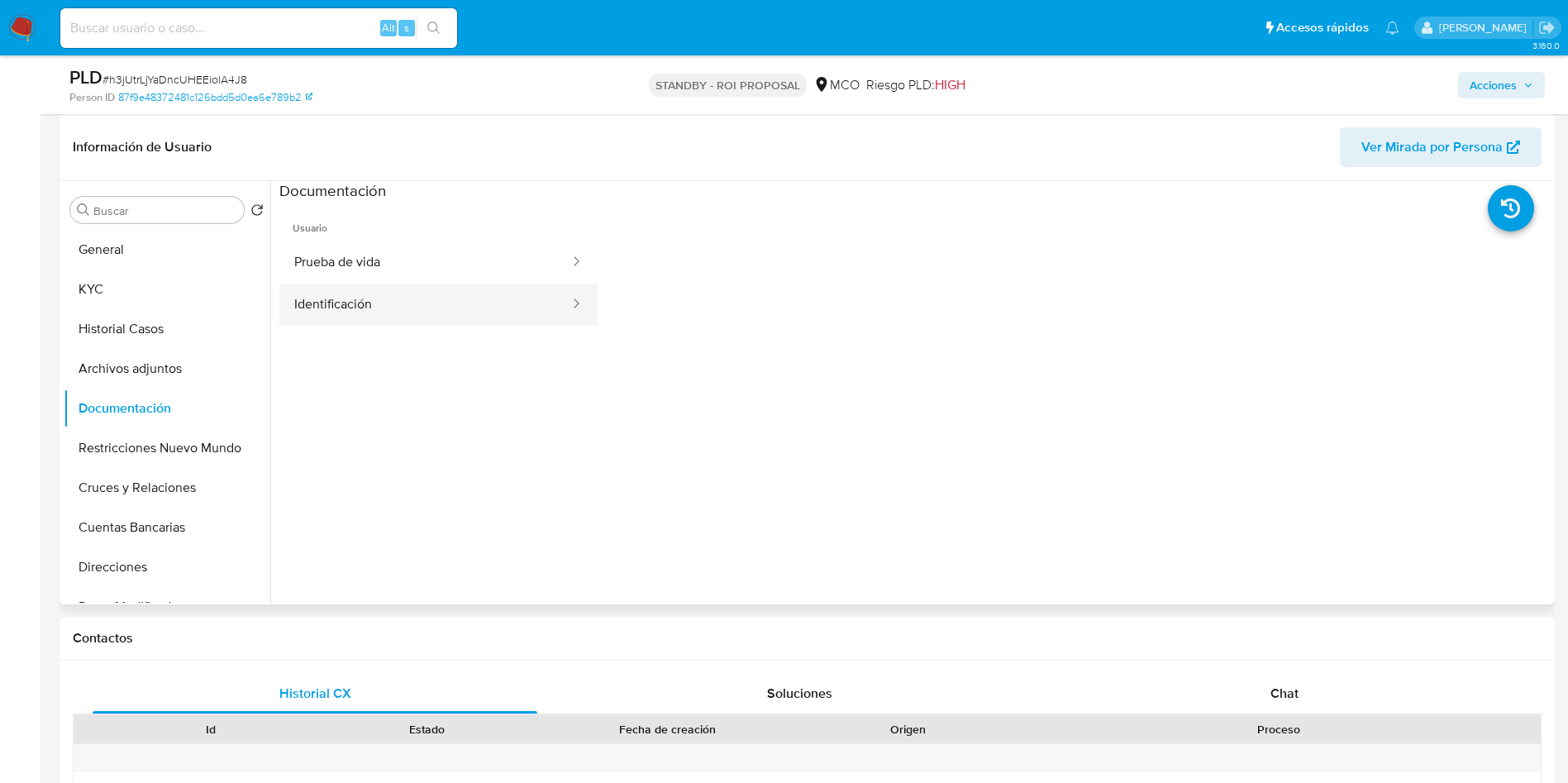
click at [346, 327] on ul "Usuario Prueba de vida Identificación" at bounding box center [438, 439] width 318 height 476
click at [360, 314] on button "Identificación" at bounding box center [425, 304] width 291 height 42
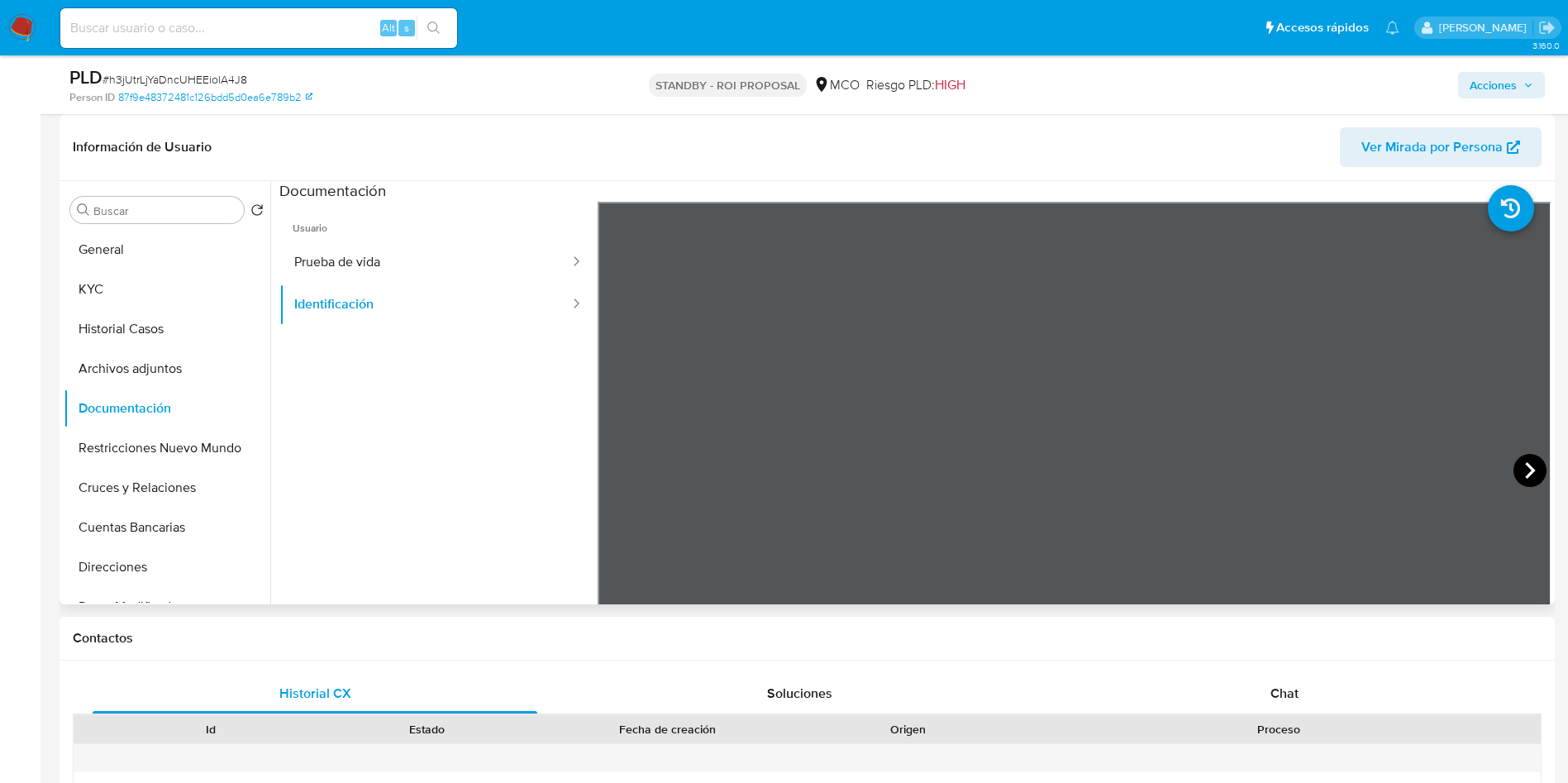
click at [1525, 471] on icon at bounding box center [1530, 470] width 10 height 17
click at [153, 265] on button "General" at bounding box center [159, 249] width 193 height 39
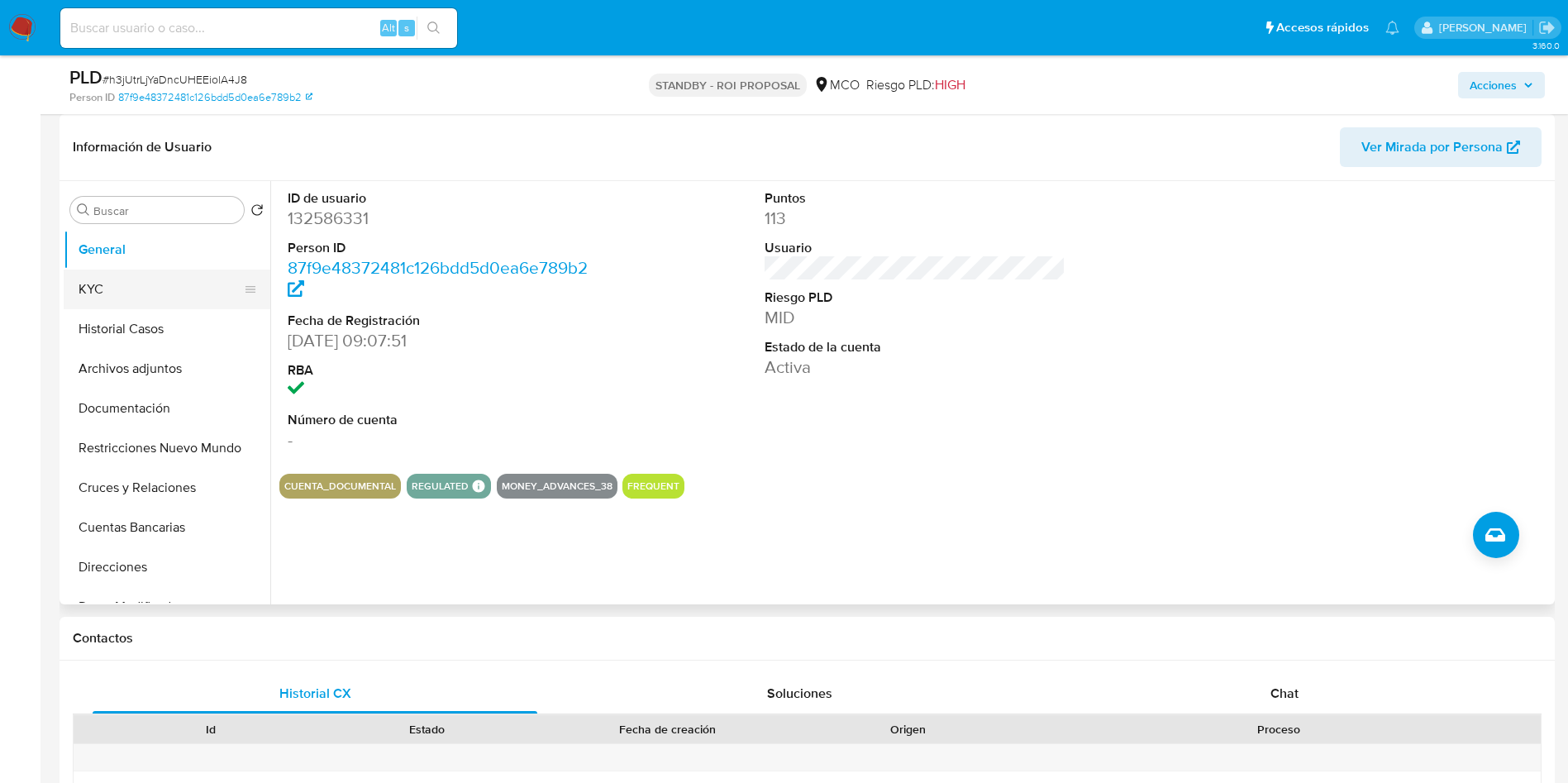
click at [125, 298] on button "KYC" at bounding box center [159, 289] width 193 height 39
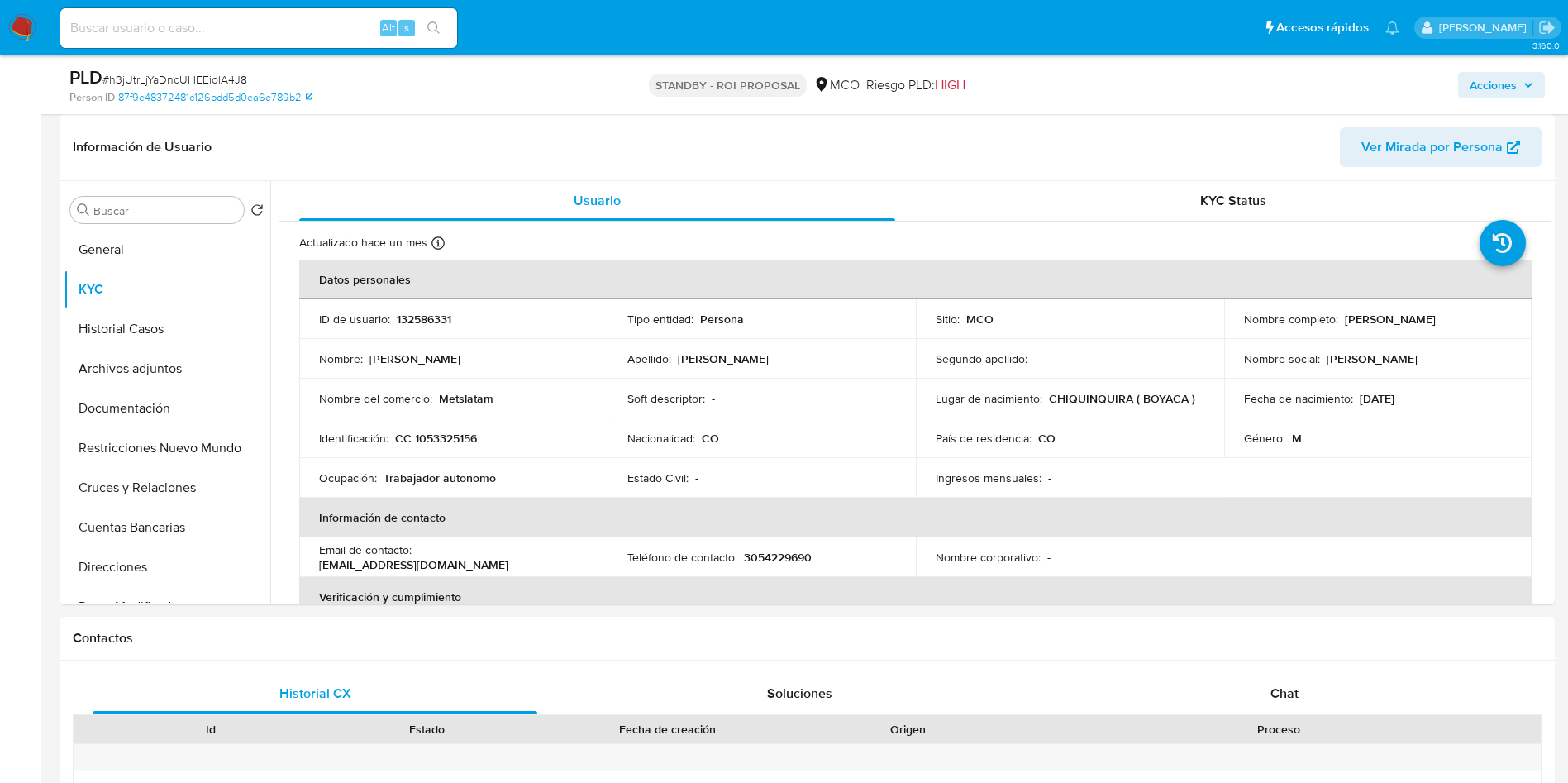
drag, startPoint x: 1480, startPoint y: 315, endPoint x: 1340, endPoint y: 322, distance: 140.2
click at [1340, 322] on div "Nombre completo : Javier Andres Alfaro Vega" at bounding box center [1377, 319] width 269 height 15
click at [463, 436] on p "CC 1053325156" at bounding box center [435, 438] width 82 height 15
drag, startPoint x: 1486, startPoint y: 317, endPoint x: 1343, endPoint y: 320, distance: 143.0
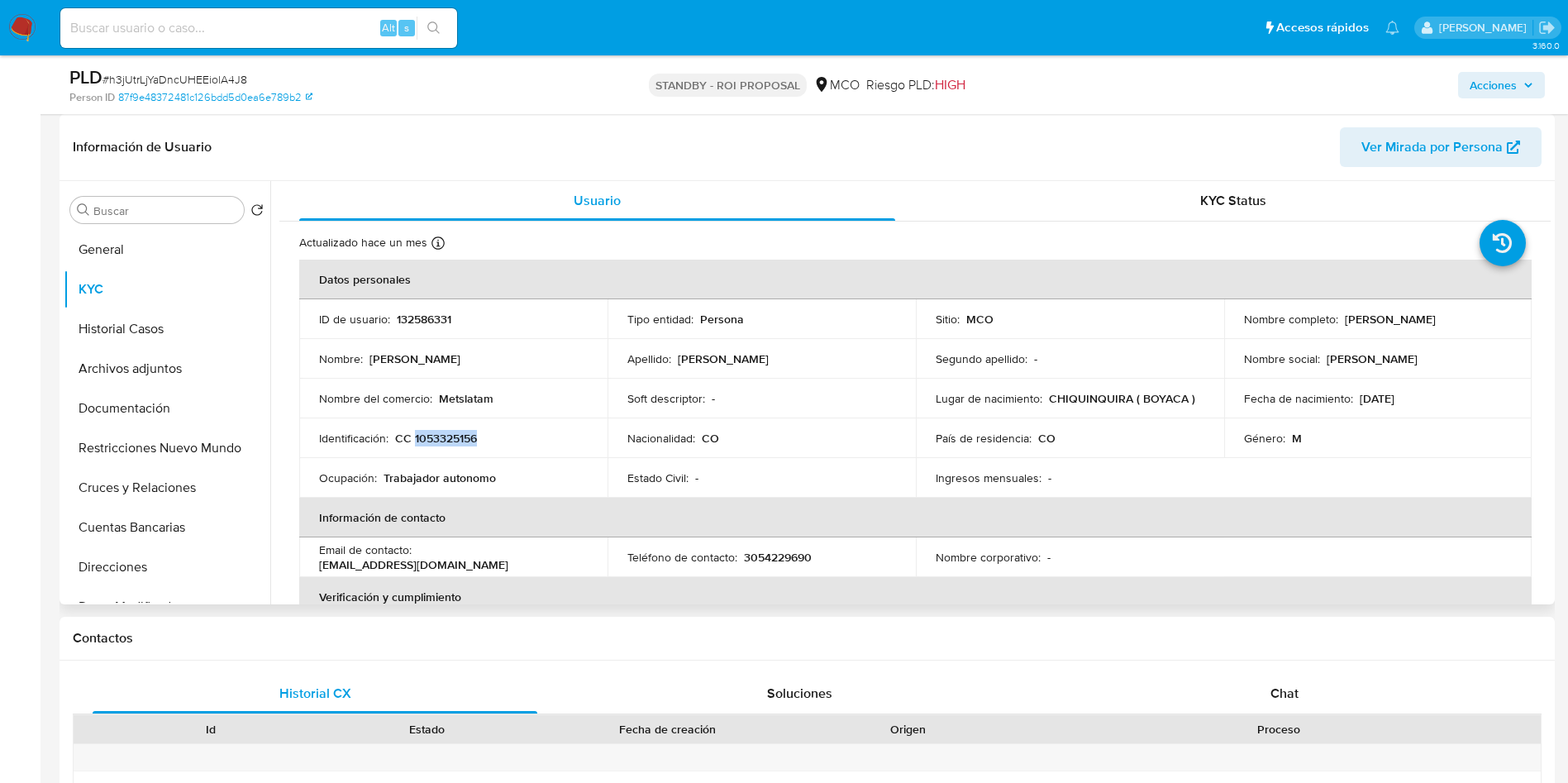
click at [1343, 320] on div "Nombre completo : Javier Andres Alfaro Vega" at bounding box center [1377, 319] width 269 height 15
click at [1486, 325] on div "Nombre completo : Javier Andres Alfaro Vega" at bounding box center [1377, 319] width 269 height 15
drag, startPoint x: 1489, startPoint y: 315, endPoint x: 1338, endPoint y: 320, distance: 151.1
click at [1338, 320] on div "Nombre completo : Javier Andres Alfaro Vega" at bounding box center [1377, 319] width 269 height 15
click at [445, 434] on p "CC 1053325156" at bounding box center [435, 438] width 82 height 15
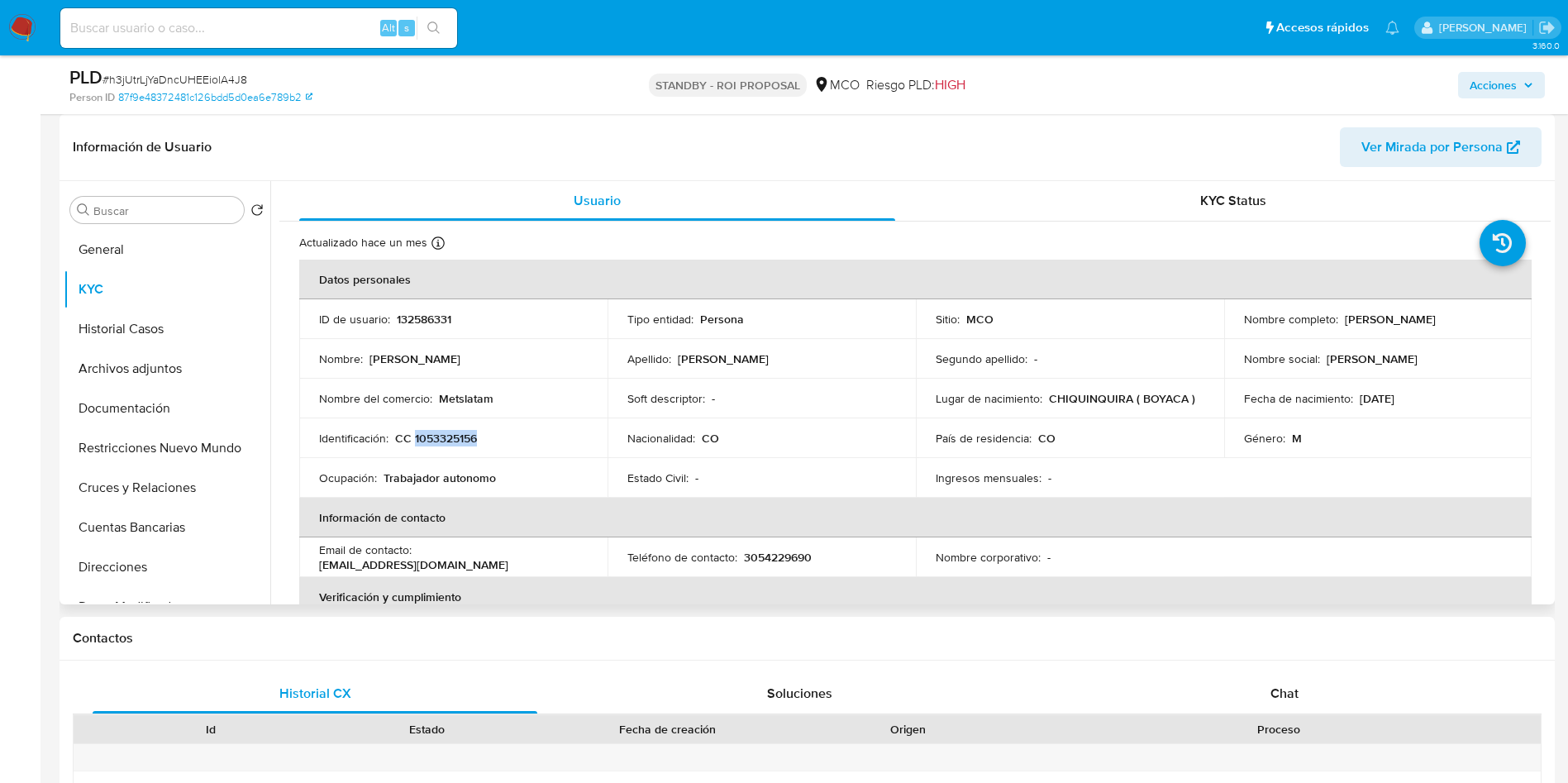
click at [445, 434] on p "CC 1053325156" at bounding box center [435, 438] width 82 height 15
click at [443, 439] on p "CC 1053325156" at bounding box center [435, 438] width 82 height 15
click at [391, 171] on div "Información de Usuario Ver Mirada por Persona" at bounding box center [806, 147] width 1495 height 67
click at [97, 248] on button "General" at bounding box center [159, 249] width 193 height 39
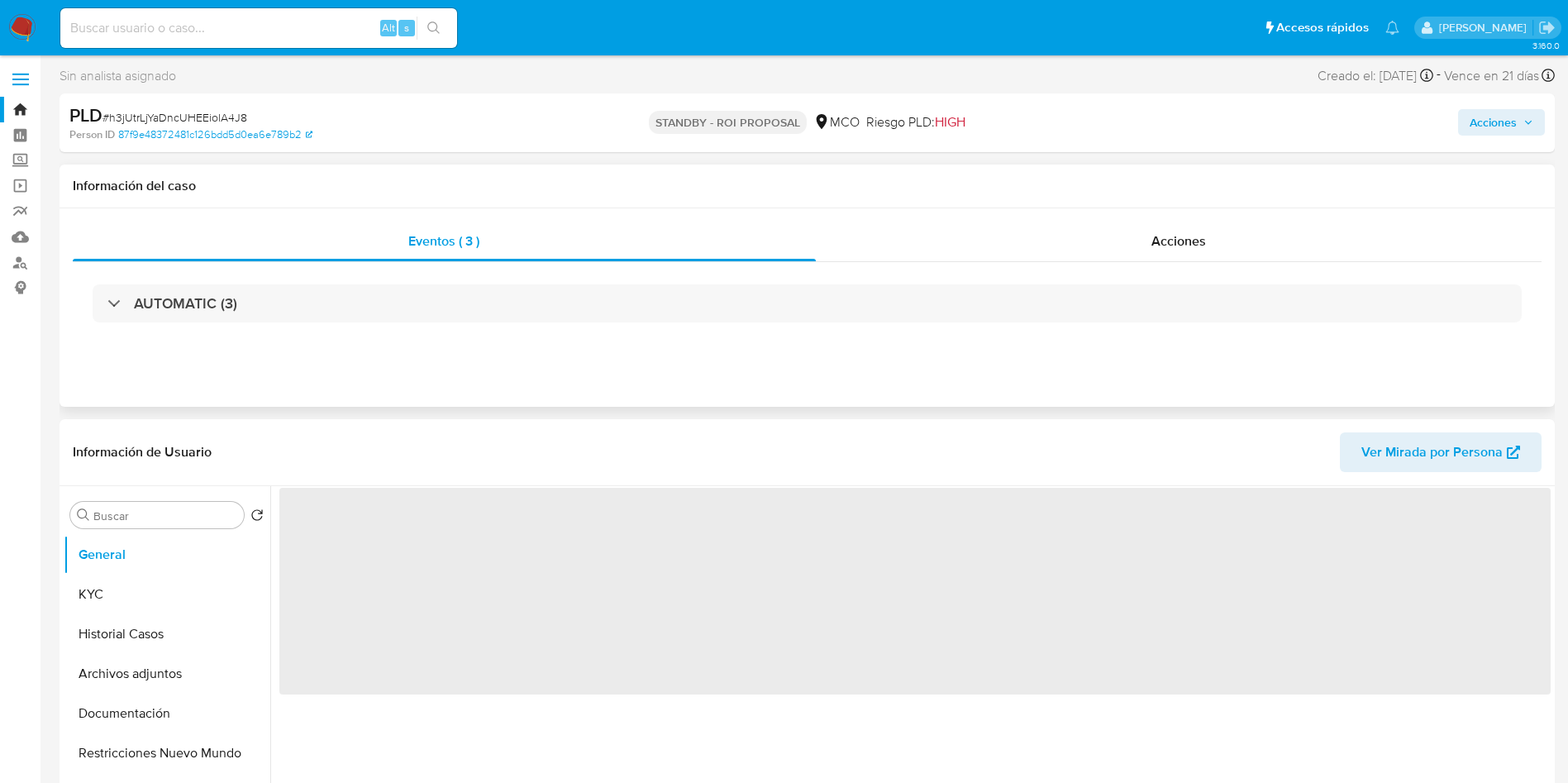
scroll to position [0, 0]
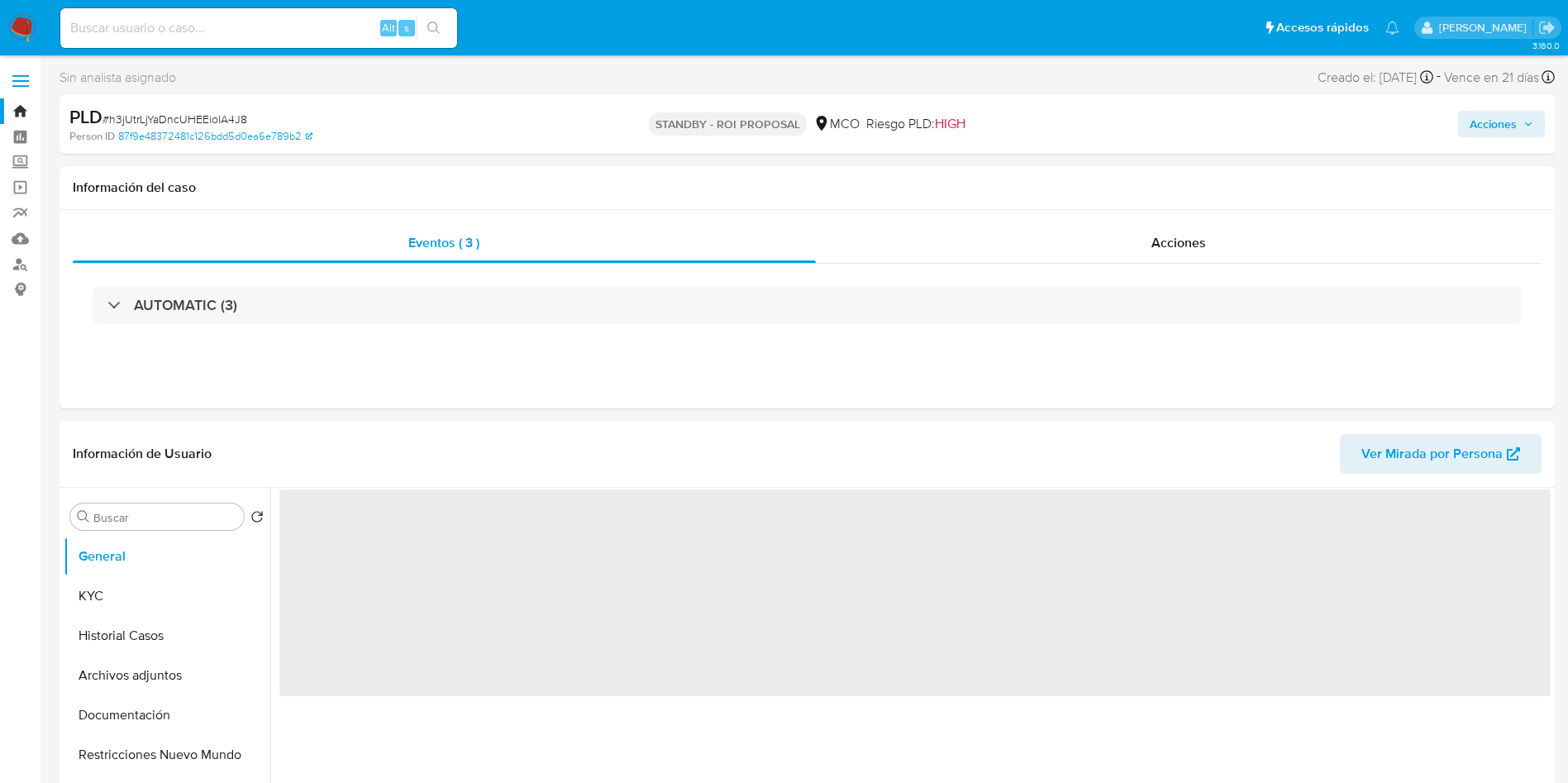
click at [21, 17] on img at bounding box center [22, 28] width 28 height 28
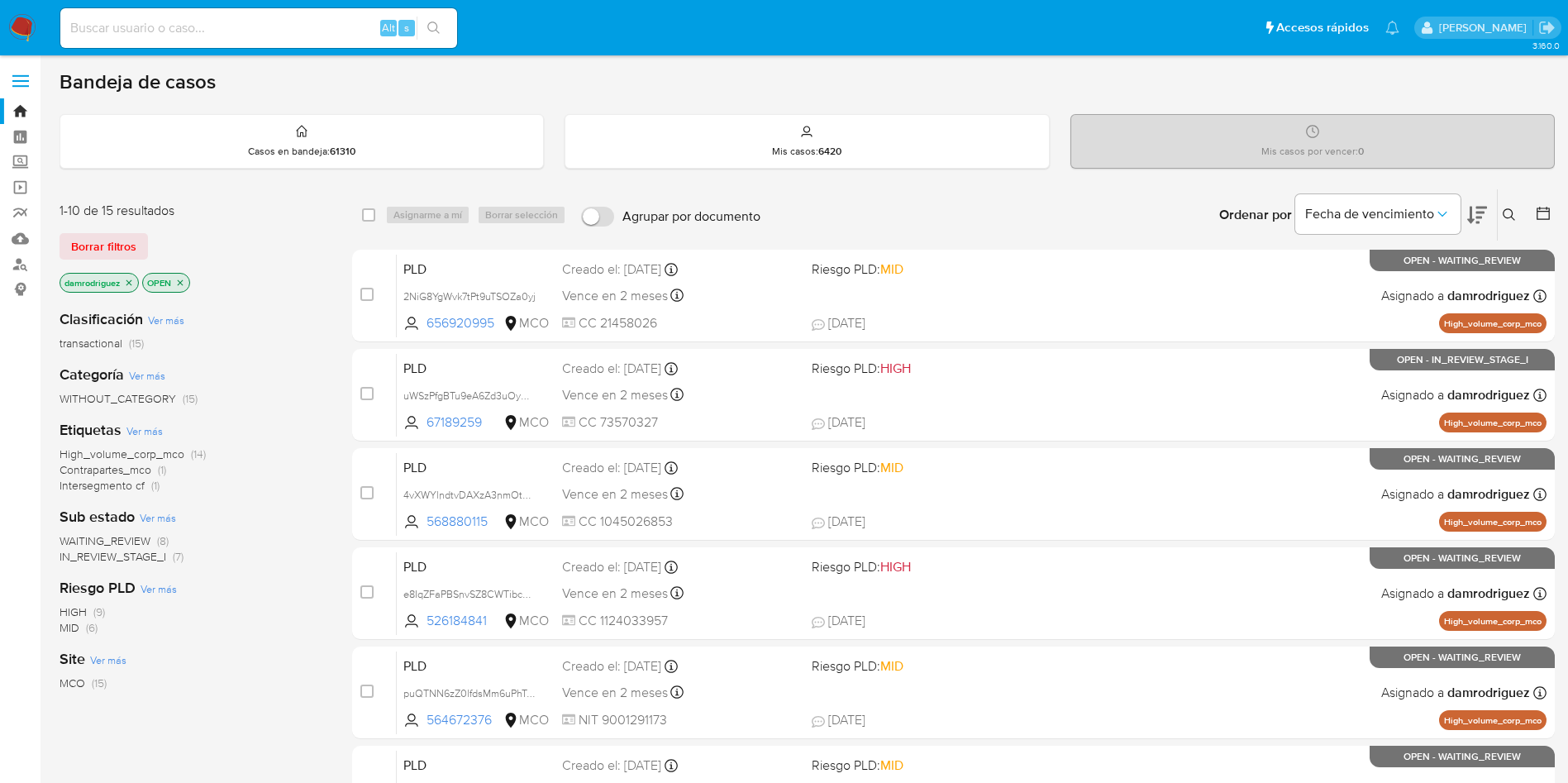
click at [230, 37] on input at bounding box center [258, 28] width 397 height 21
paste input "0GUxZXvG9f0immXSJXfnIFAd"
type input "0GUxZXvG9f0immXSJXfnIFAd"
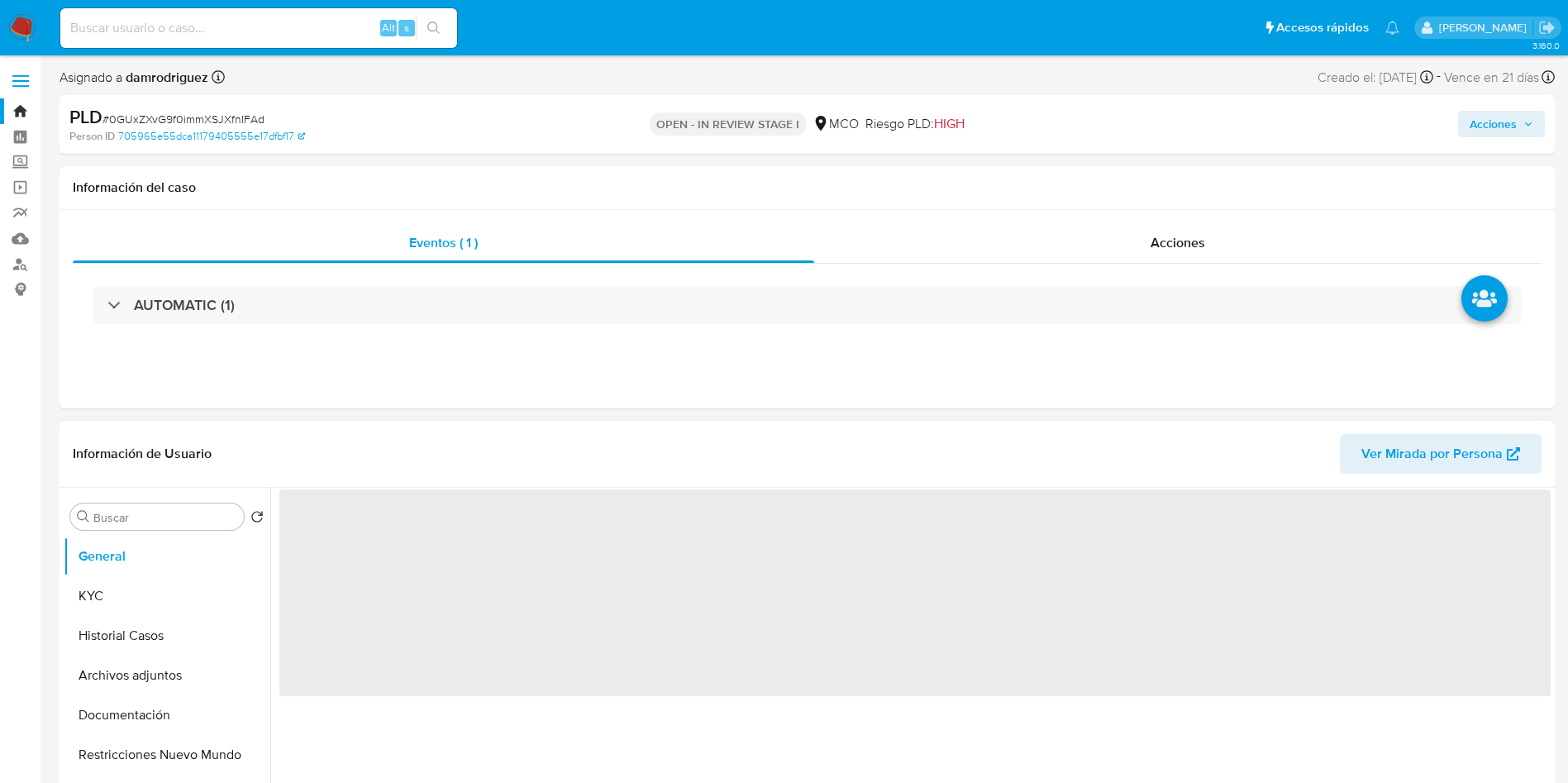
select select "10"
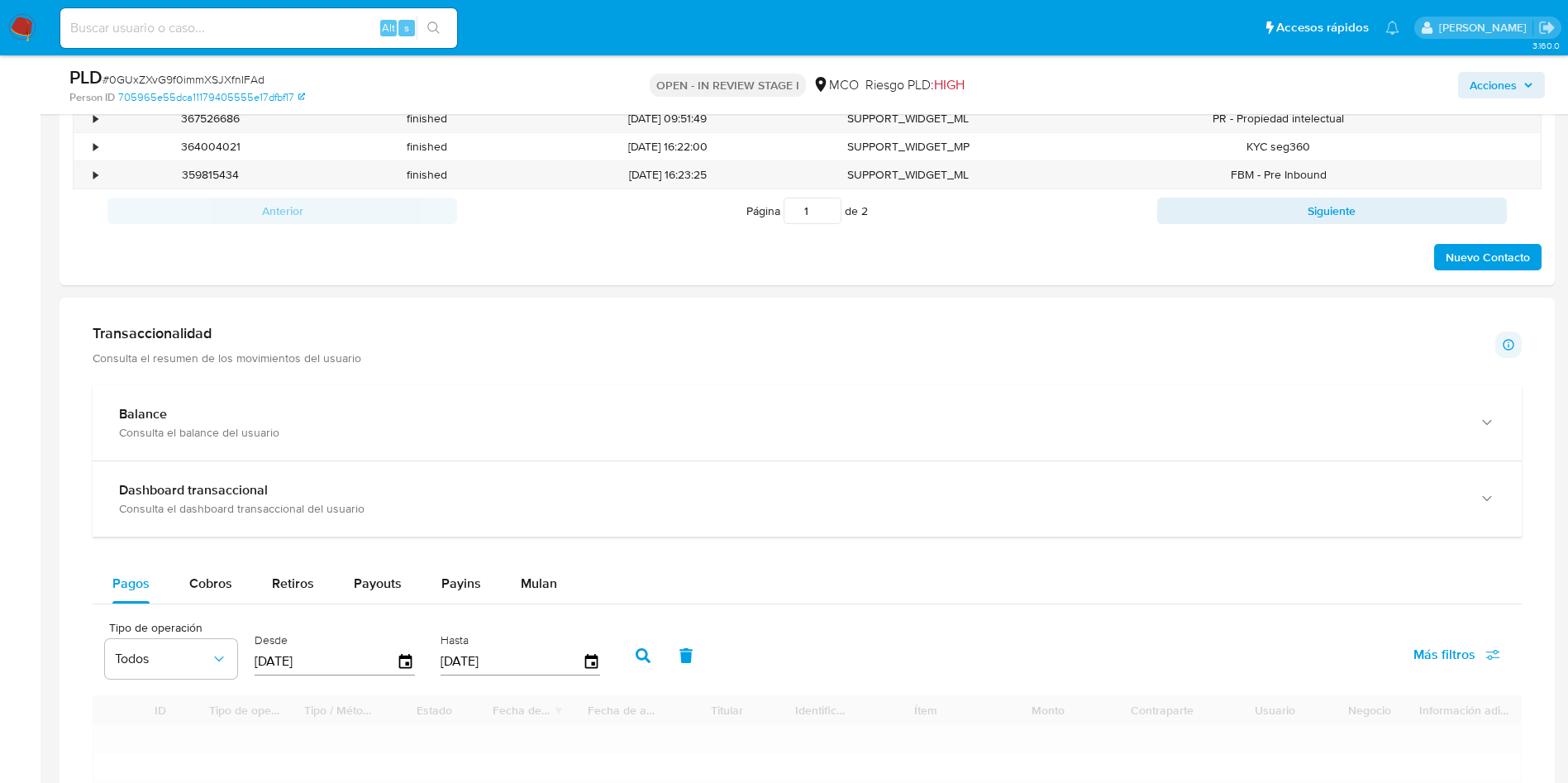
scroll to position [1116, 0]
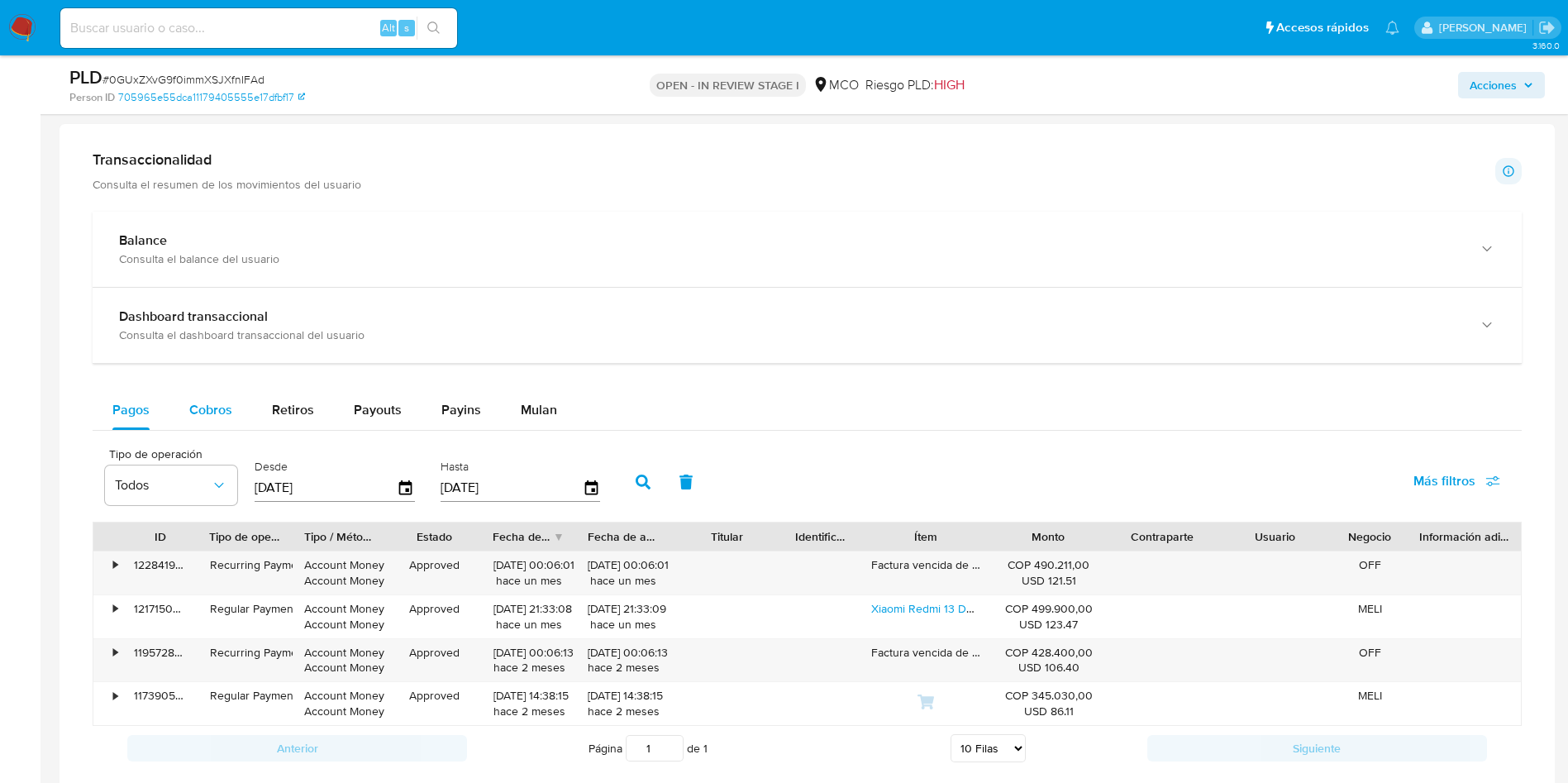
drag, startPoint x: 221, startPoint y: 420, endPoint x: 236, endPoint y: 425, distance: 15.8
click at [222, 421] on div "Cobros" at bounding box center [211, 410] width 43 height 39
select select "10"
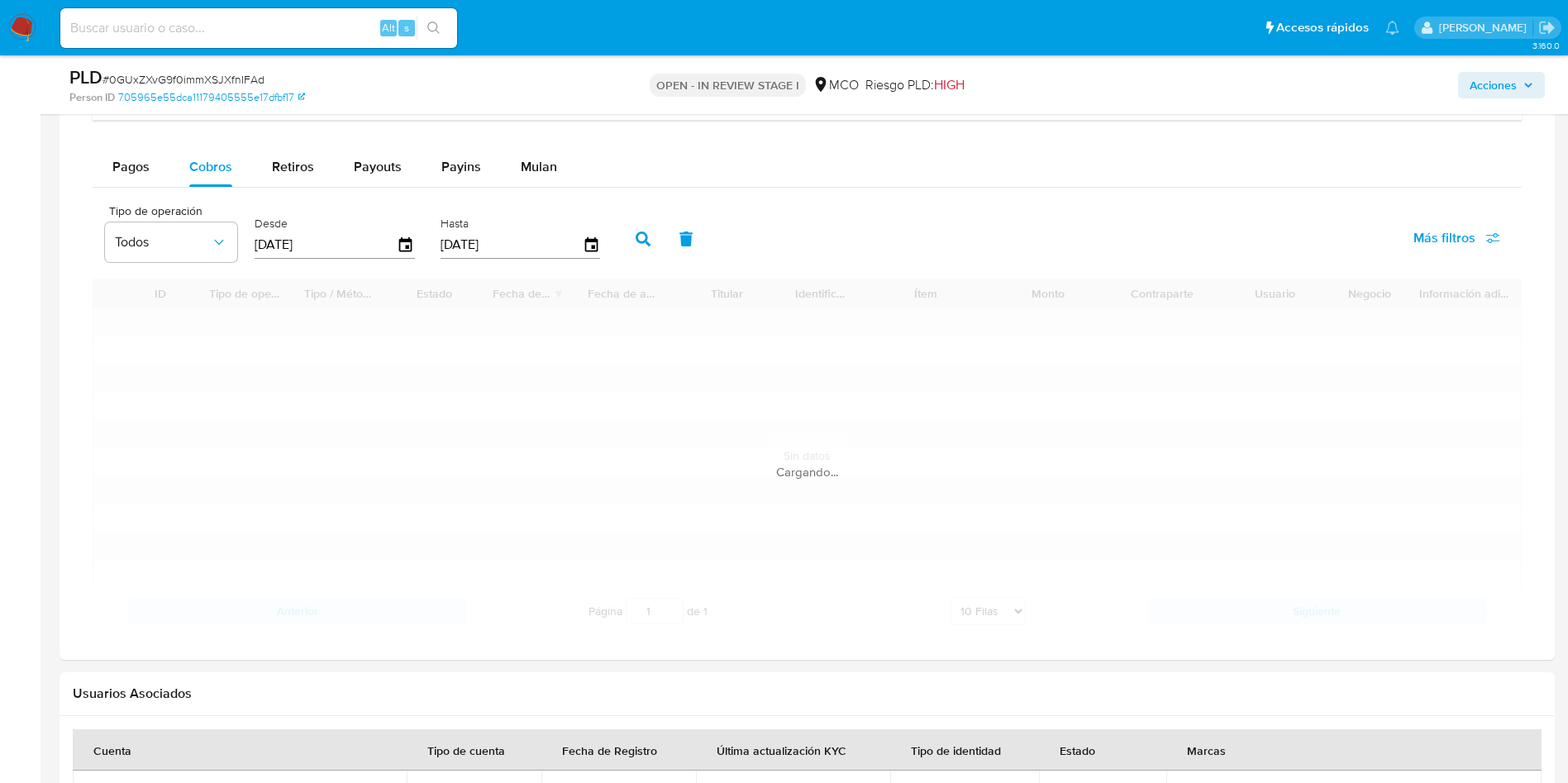
scroll to position [1364, 0]
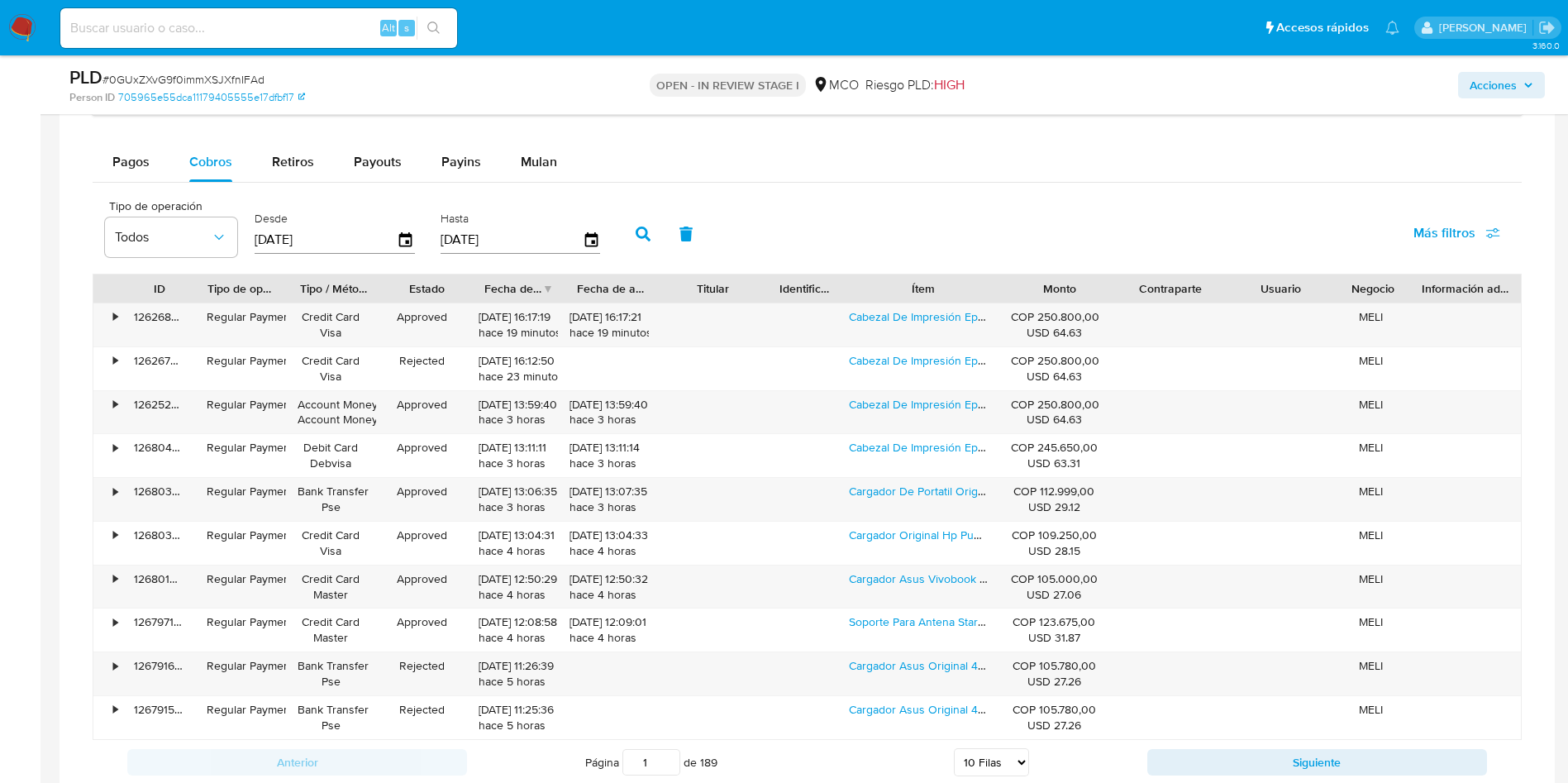
drag, startPoint x: 979, startPoint y: 281, endPoint x: 1092, endPoint y: 287, distance: 113.2
click at [1107, 283] on div "ID Tipo de operación Tipo / Método Estado Fecha de creación Fecha de aprobación…" at bounding box center [806, 288] width 1427 height 28
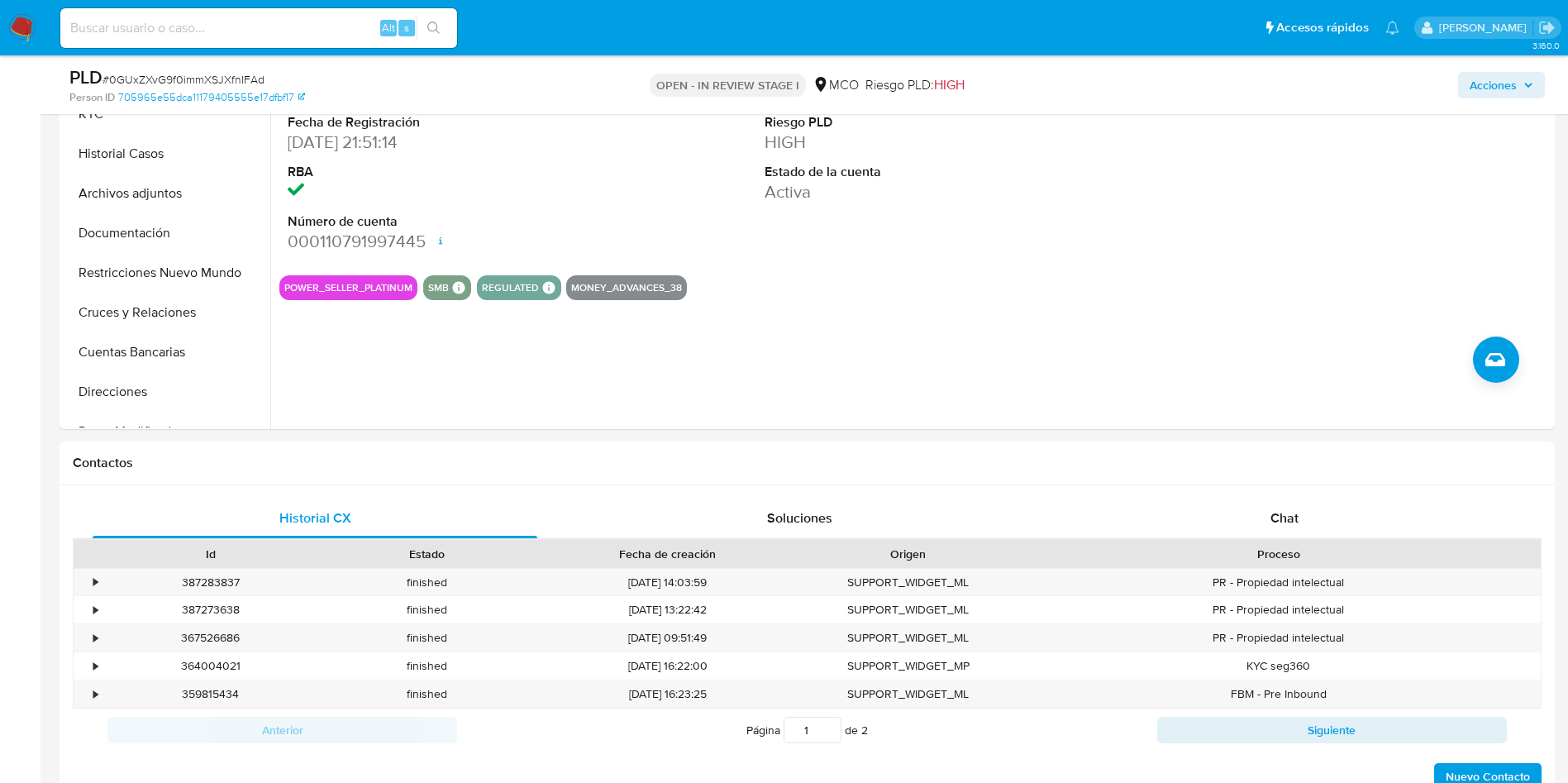
scroll to position [372, 0]
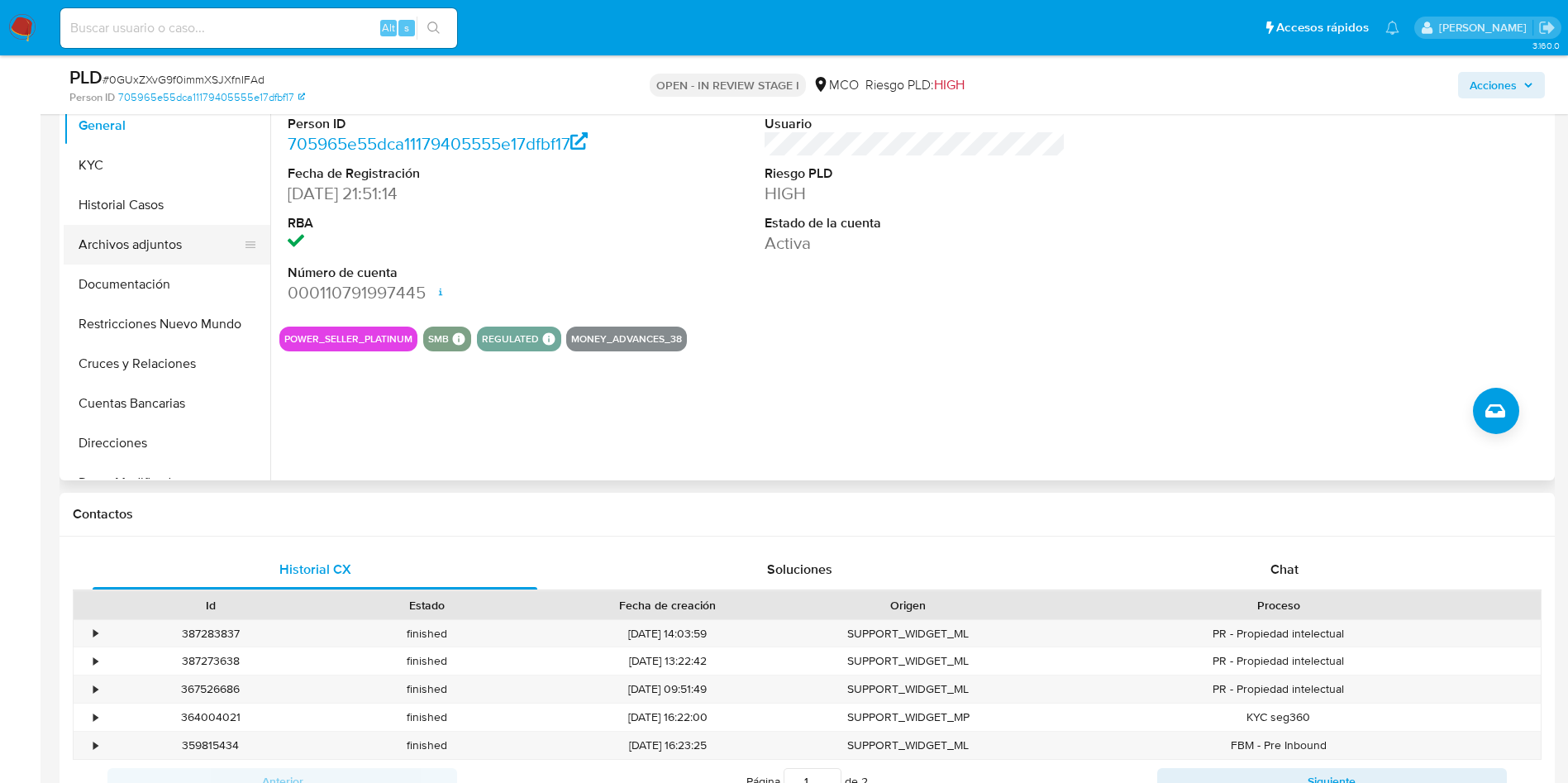
click at [116, 226] on button "Archivos adjuntos" at bounding box center [159, 244] width 193 height 39
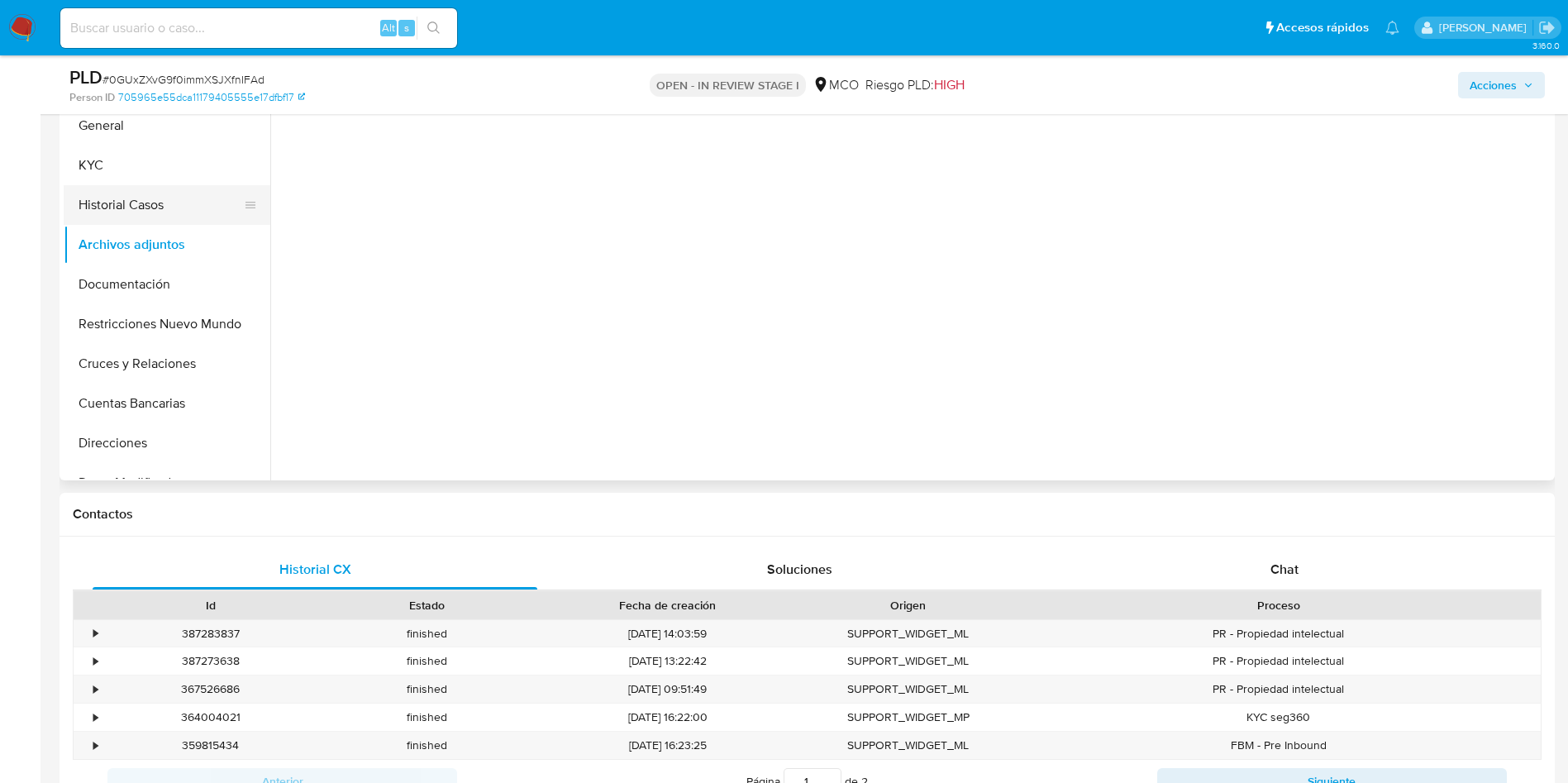
click at [121, 216] on button "Historial Casos" at bounding box center [159, 204] width 193 height 39
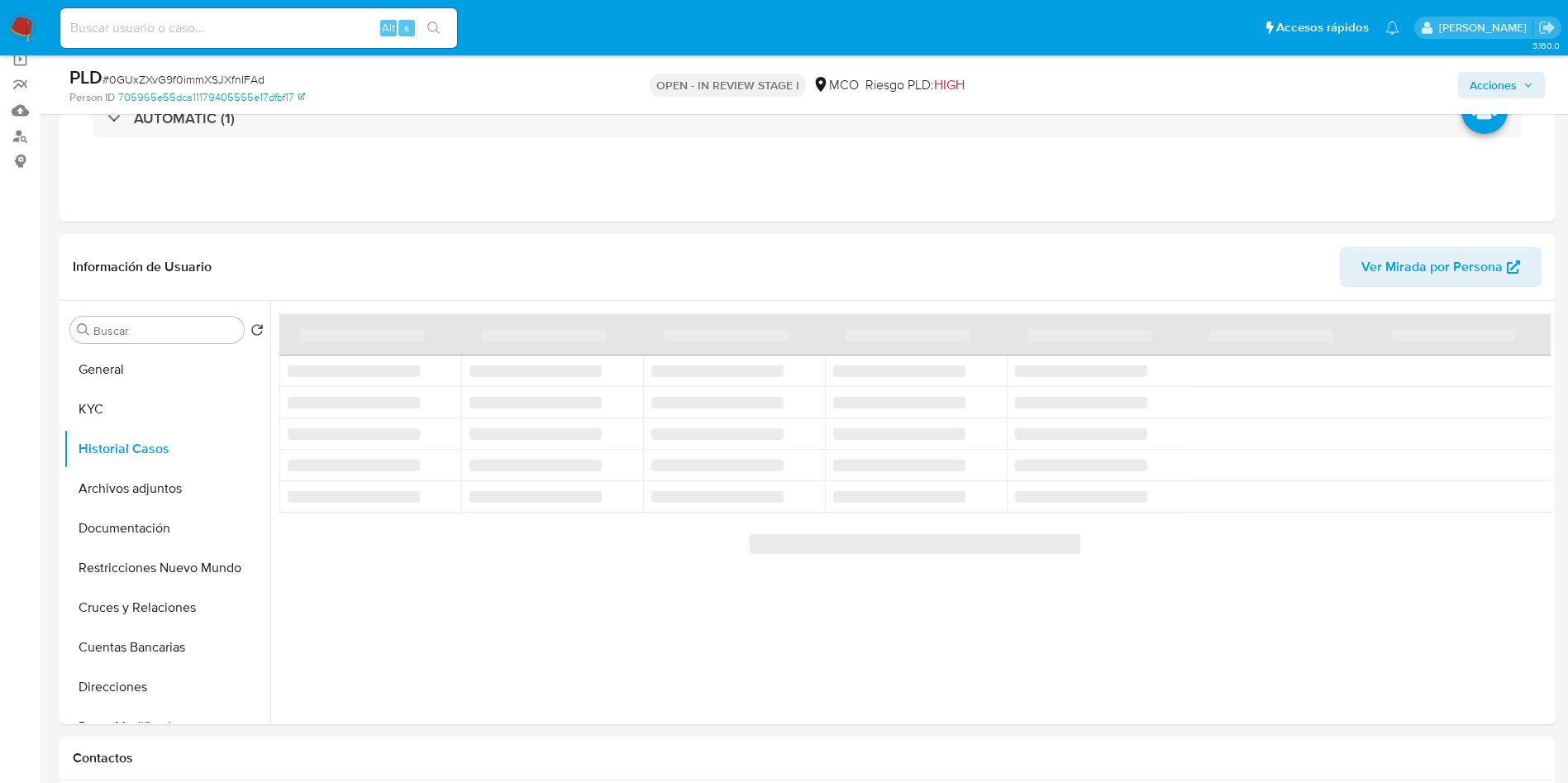
scroll to position [124, 0]
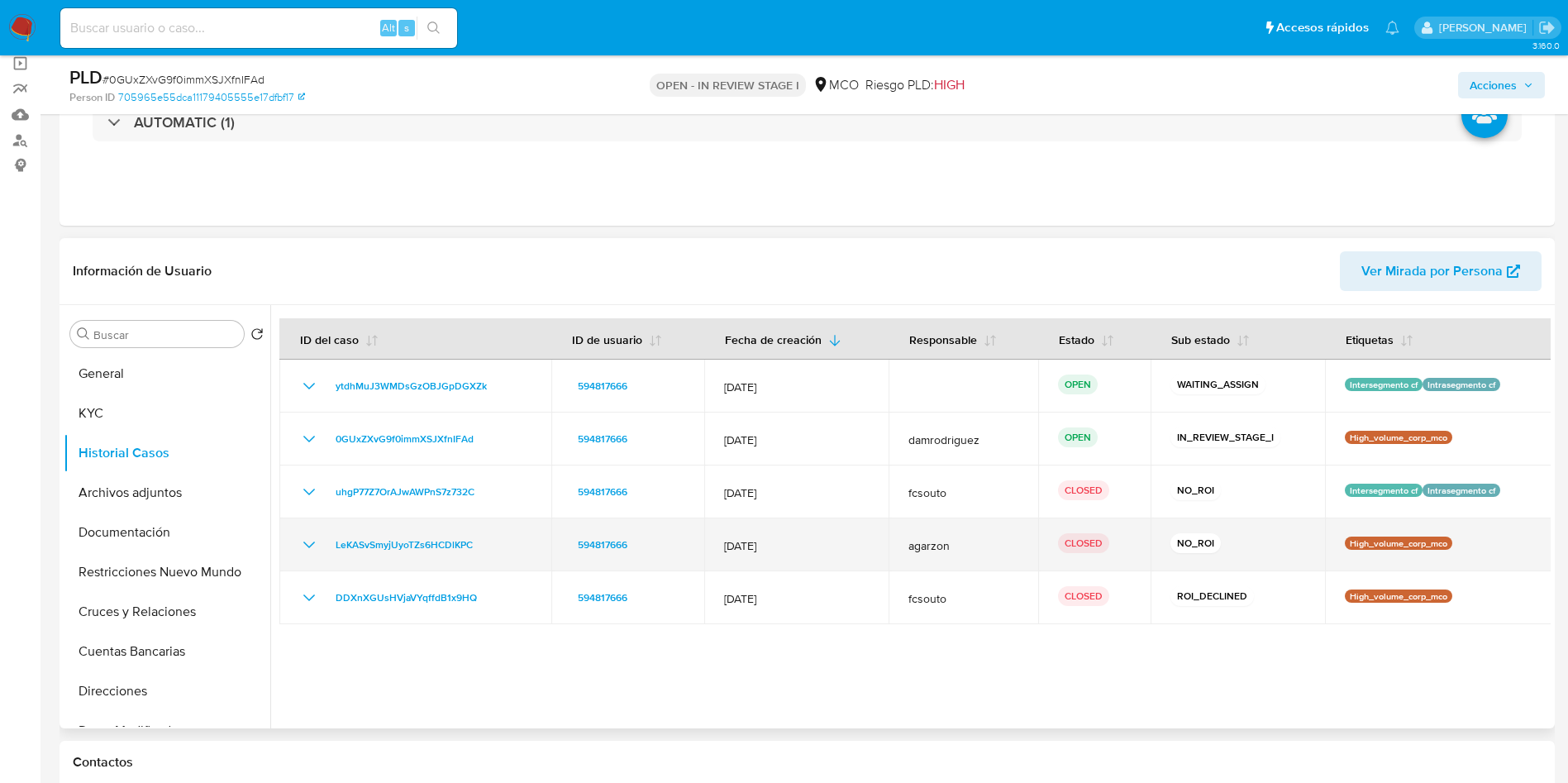
click at [307, 544] on icon "Mostrar/Ocultar" at bounding box center [309, 545] width 12 height 6
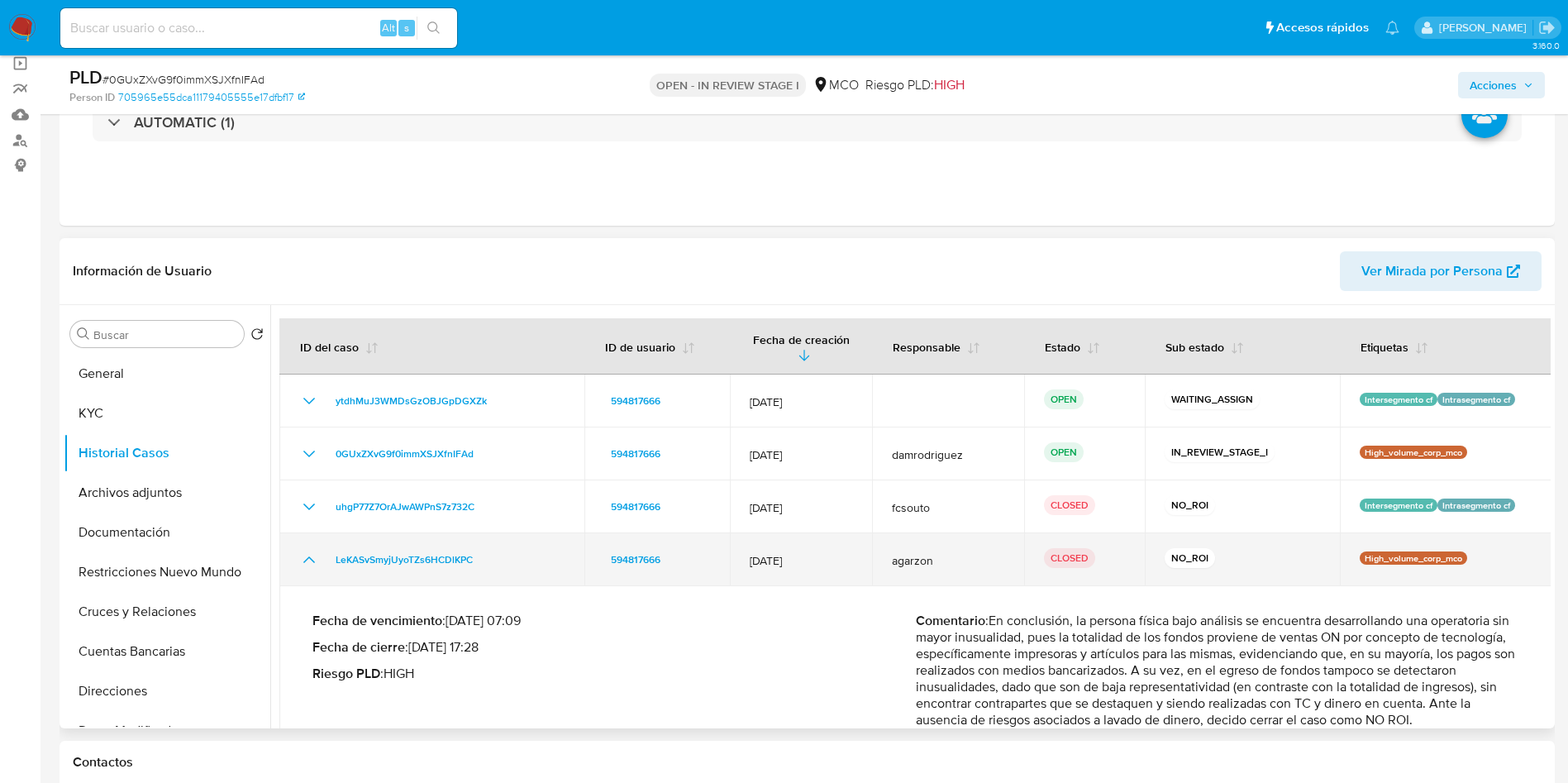
scroll to position [99, 0]
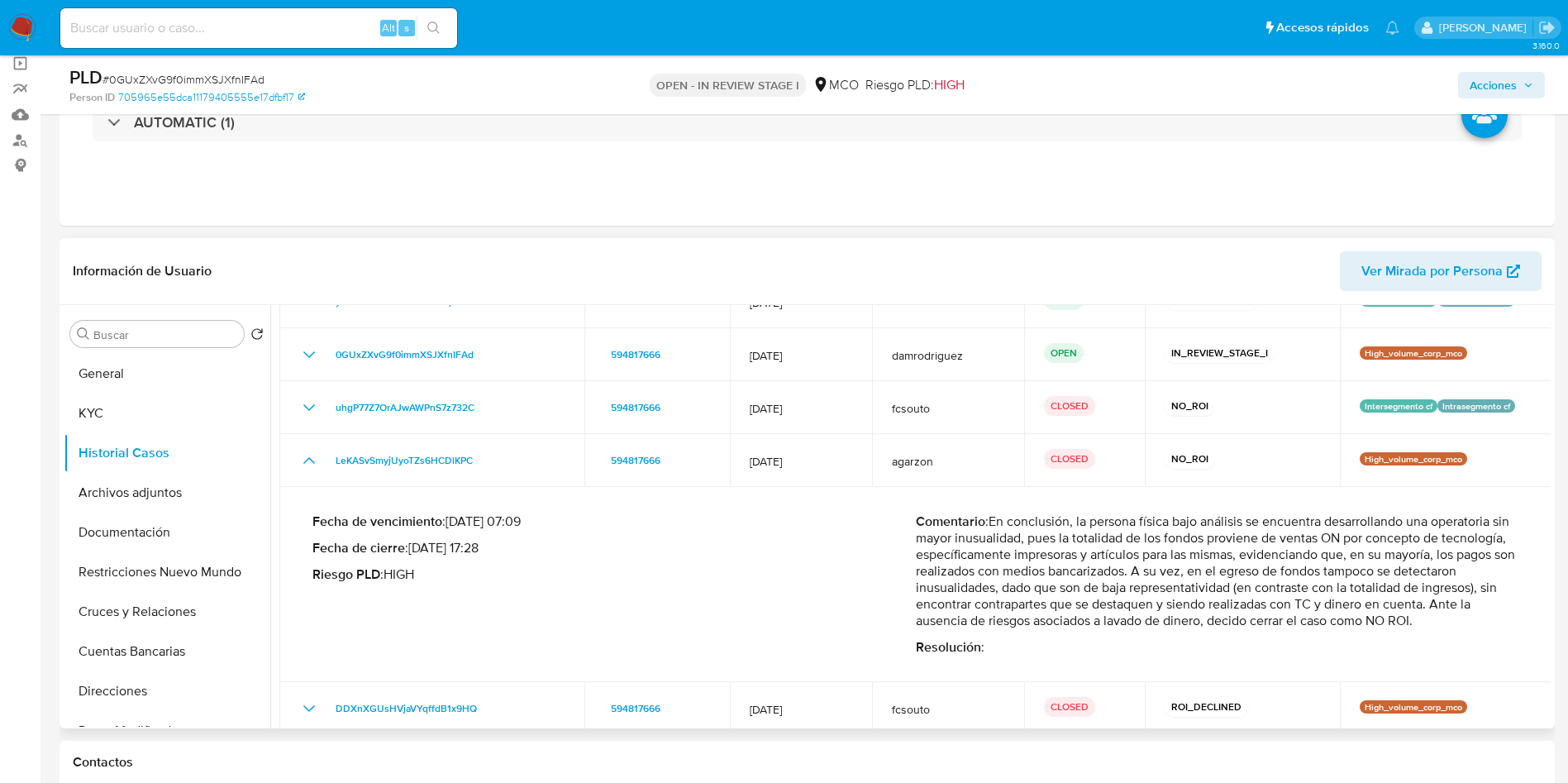
drag, startPoint x: 1067, startPoint y: 550, endPoint x: 1275, endPoint y: 594, distance: 212.6
click at [1270, 596] on p "Comentario : En conclusión, la persona física bajo análisis se encuentra desarr…" at bounding box center [1217, 571] width 603 height 116
click at [170, 499] on button "Archivos adjuntos" at bounding box center [159, 492] width 193 height 39
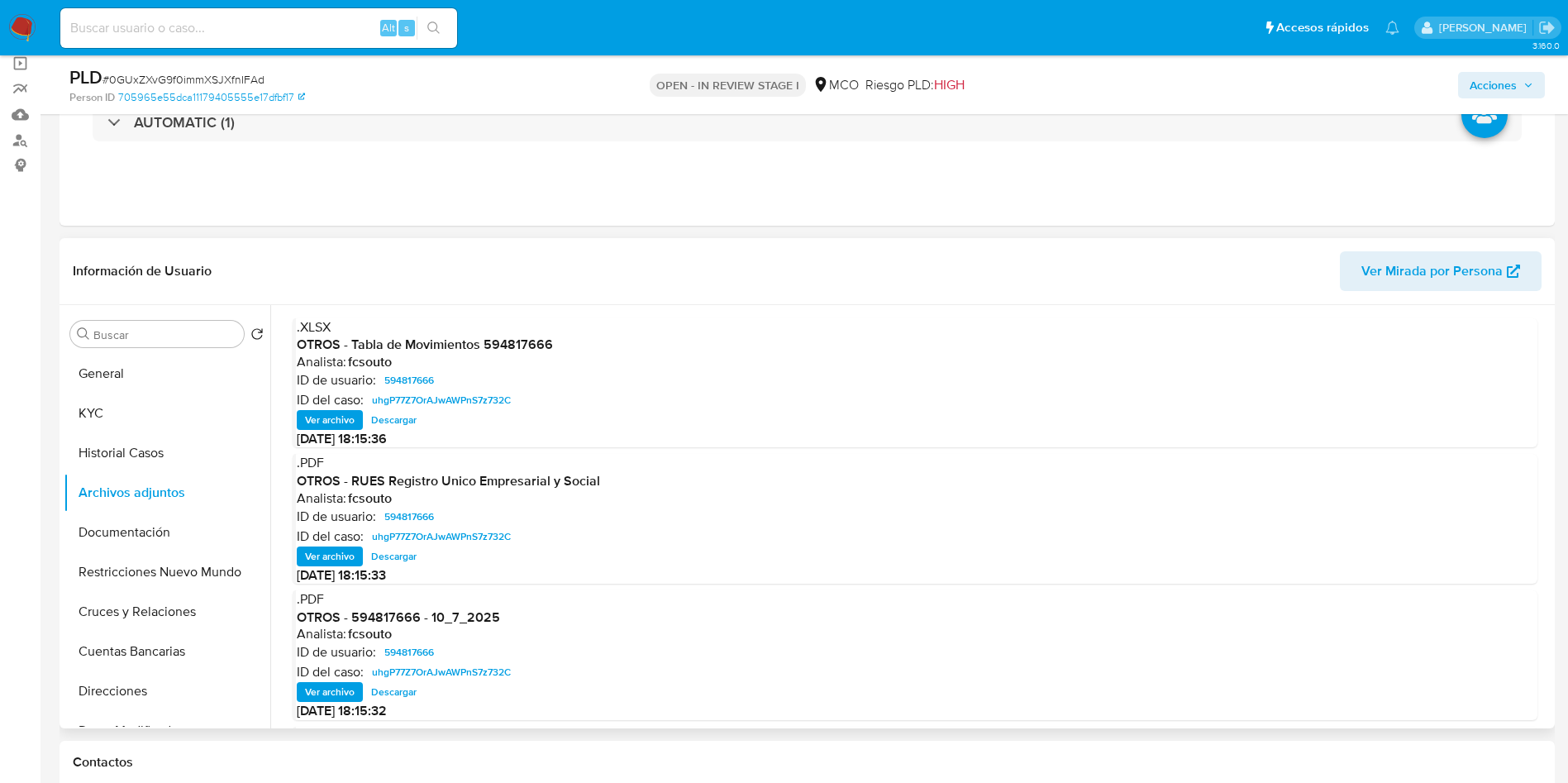
scroll to position [124, 0]
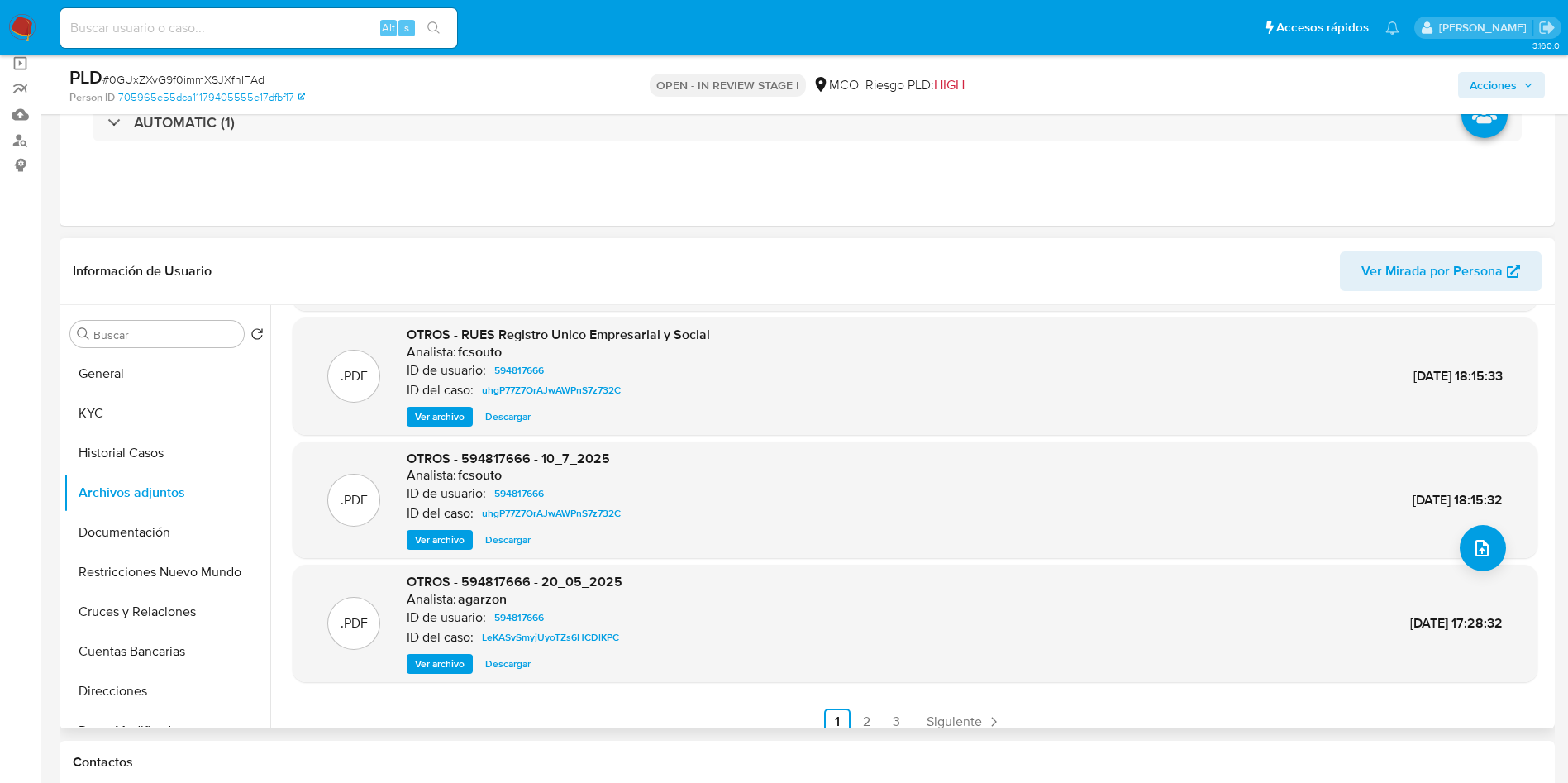
click at [429, 542] on span "Ver archivo" at bounding box center [440, 540] width 49 height 17
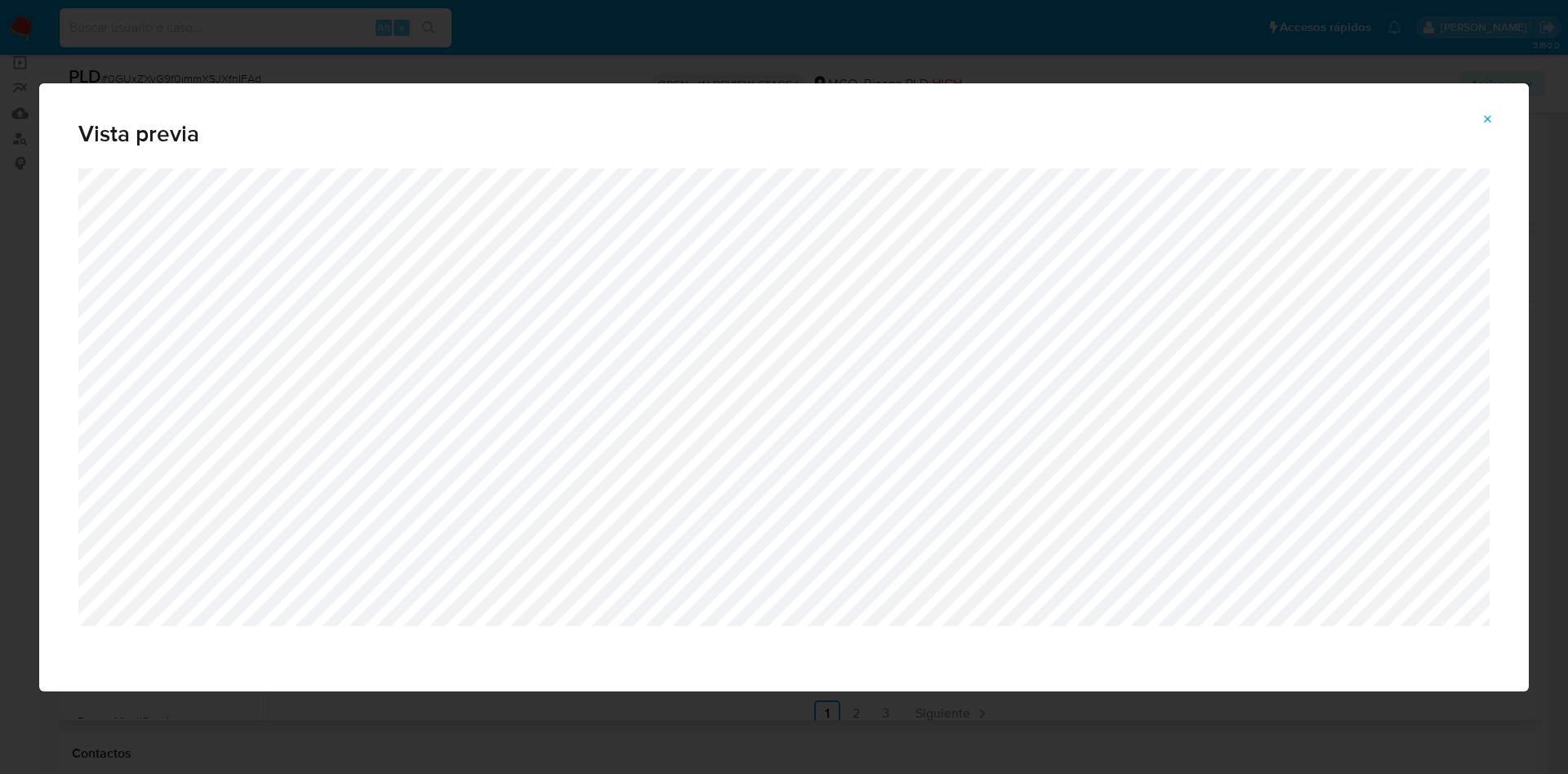
click at [0, 473] on div "Vista previa" at bounding box center [784, 387] width 1568 height 774
drag, startPoint x: 2, startPoint y: 475, endPoint x: 49, endPoint y: 468, distance: 47.5
click at [2, 476] on div "Vista previa" at bounding box center [784, 387] width 1568 height 774
click at [1486, 114] on icon "Attachment preview" at bounding box center [1488, 119] width 13 height 13
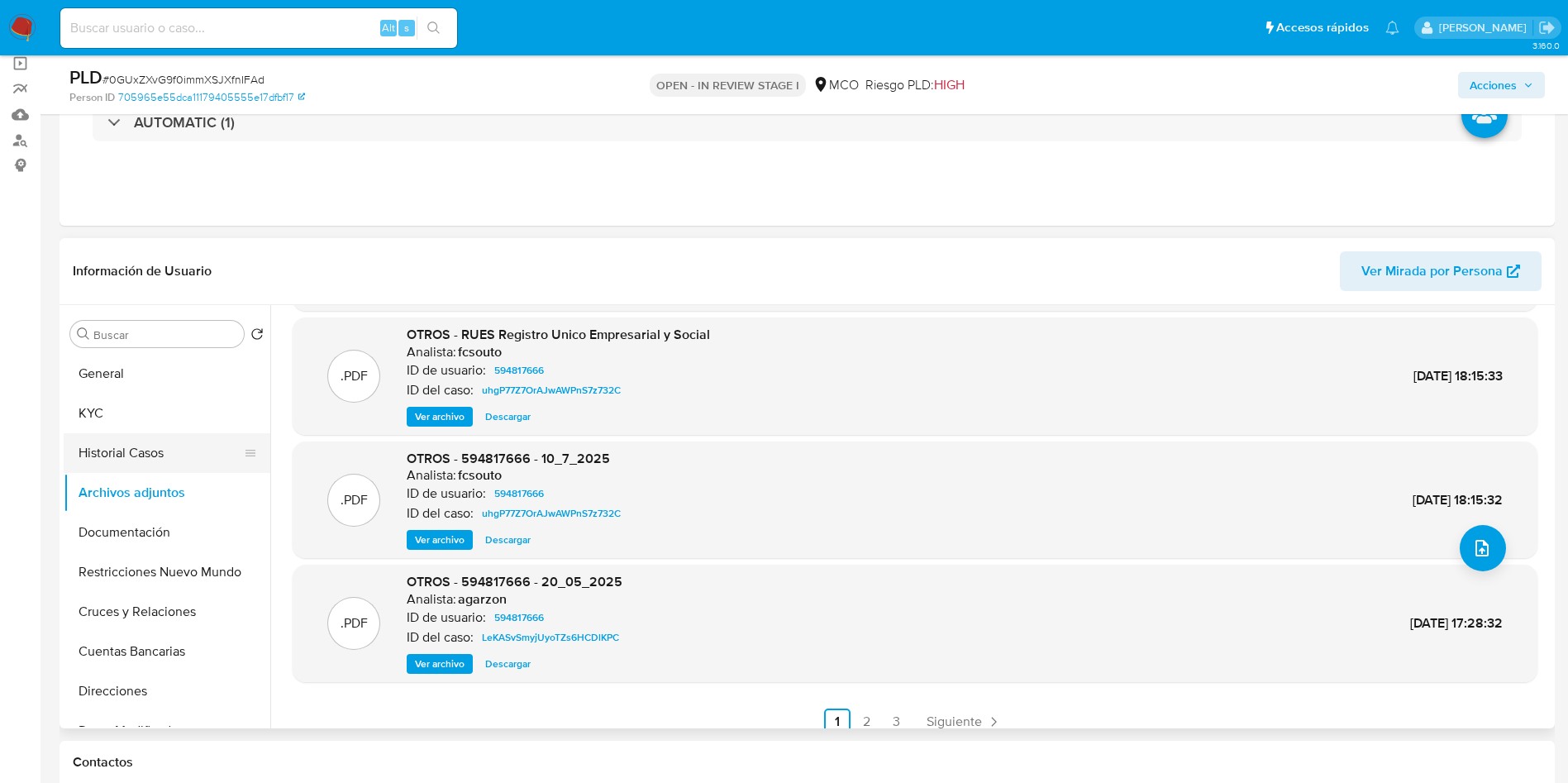
click at [135, 465] on button "Historial Casos" at bounding box center [159, 453] width 193 height 39
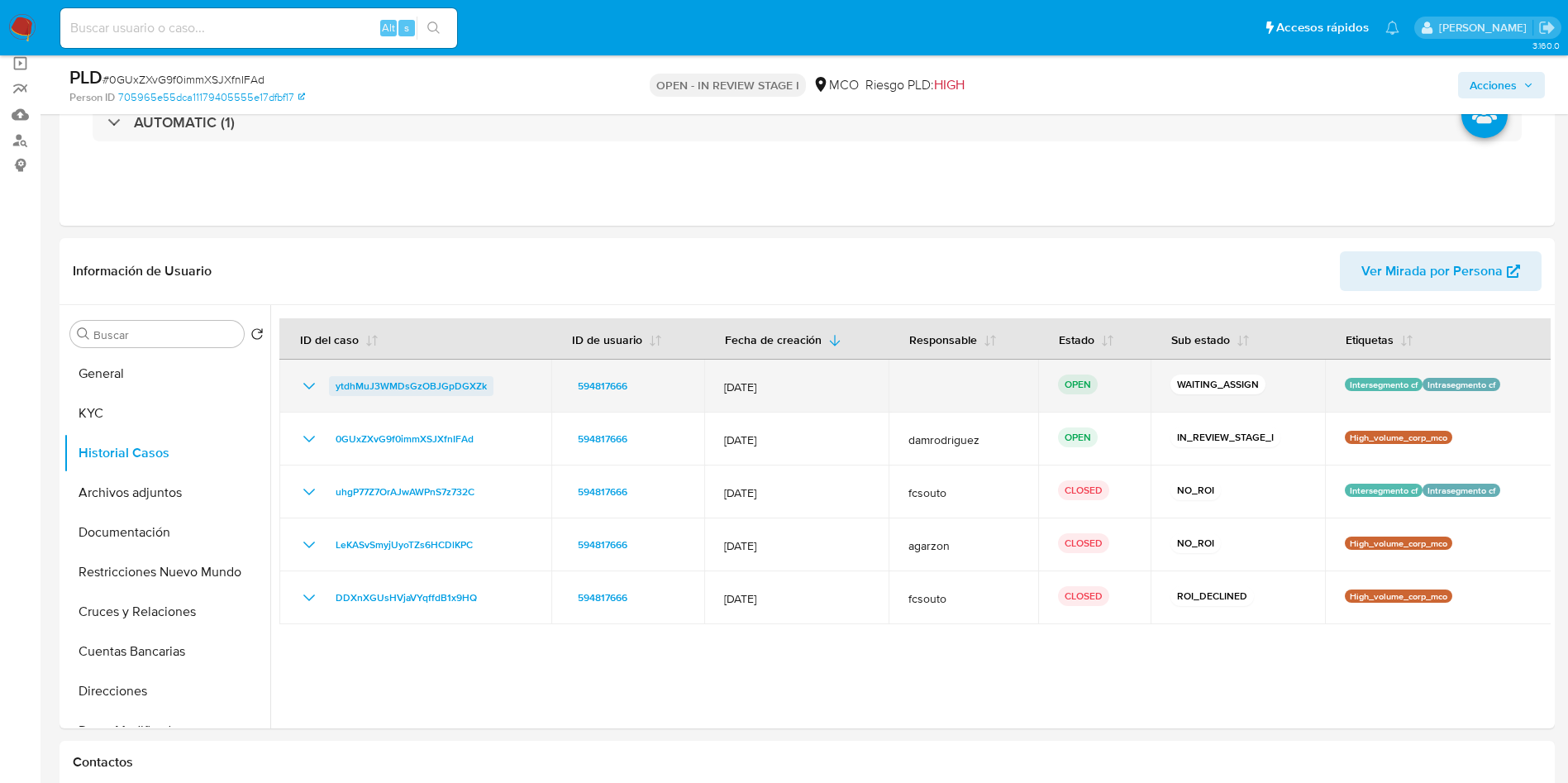
drag, startPoint x: 500, startPoint y: 387, endPoint x: 334, endPoint y: 392, distance: 166.1
click at [334, 392] on div "ytdhMuJ3WMDsGzOBJGpDGXZk" at bounding box center [414, 386] width 232 height 20
click at [414, 384] on span "ytdhMuJ3WMDsGzOBJGpDGXZk" at bounding box center [411, 386] width 151 height 20
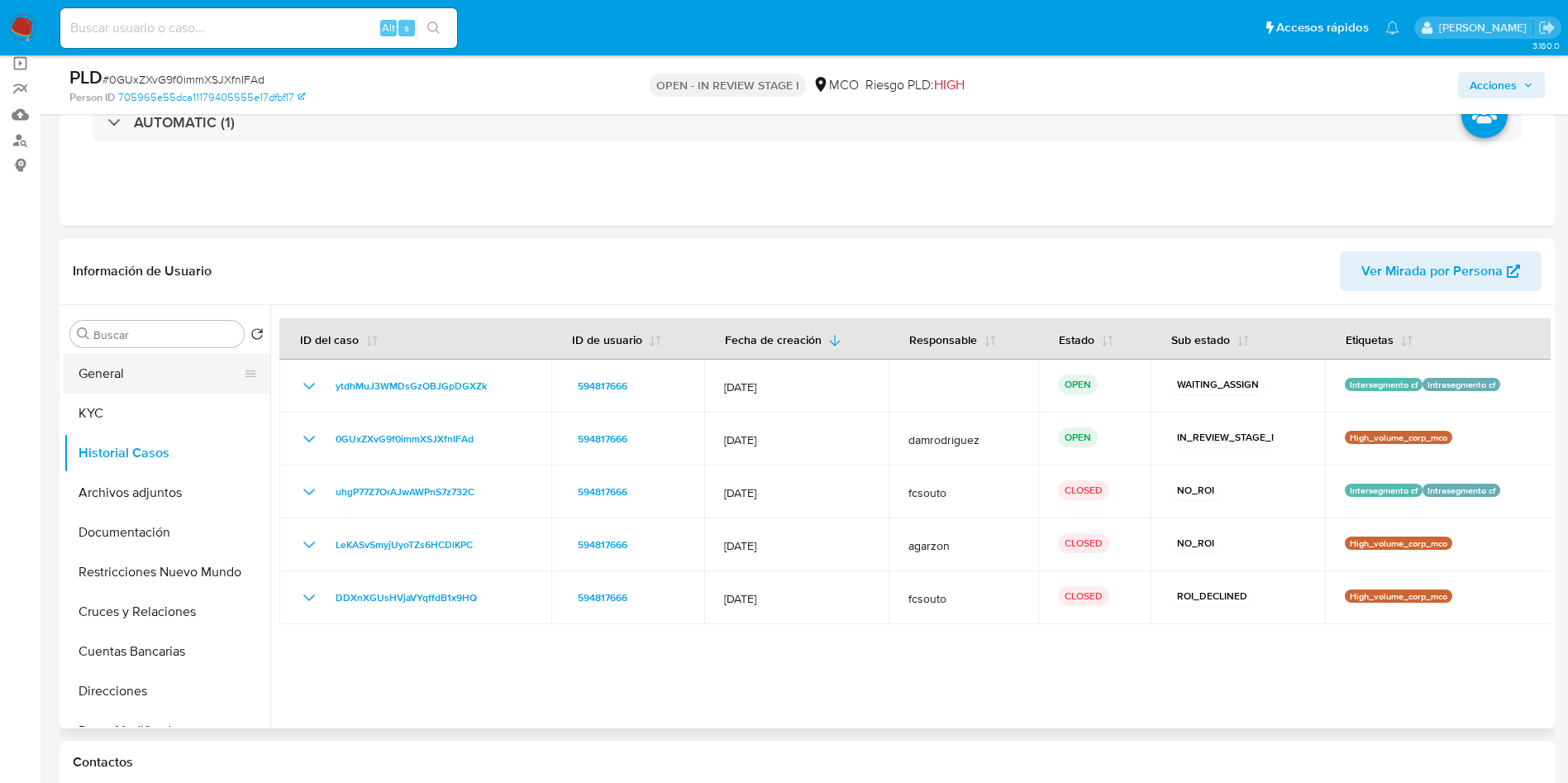
click at [156, 372] on button "General" at bounding box center [159, 373] width 193 height 39
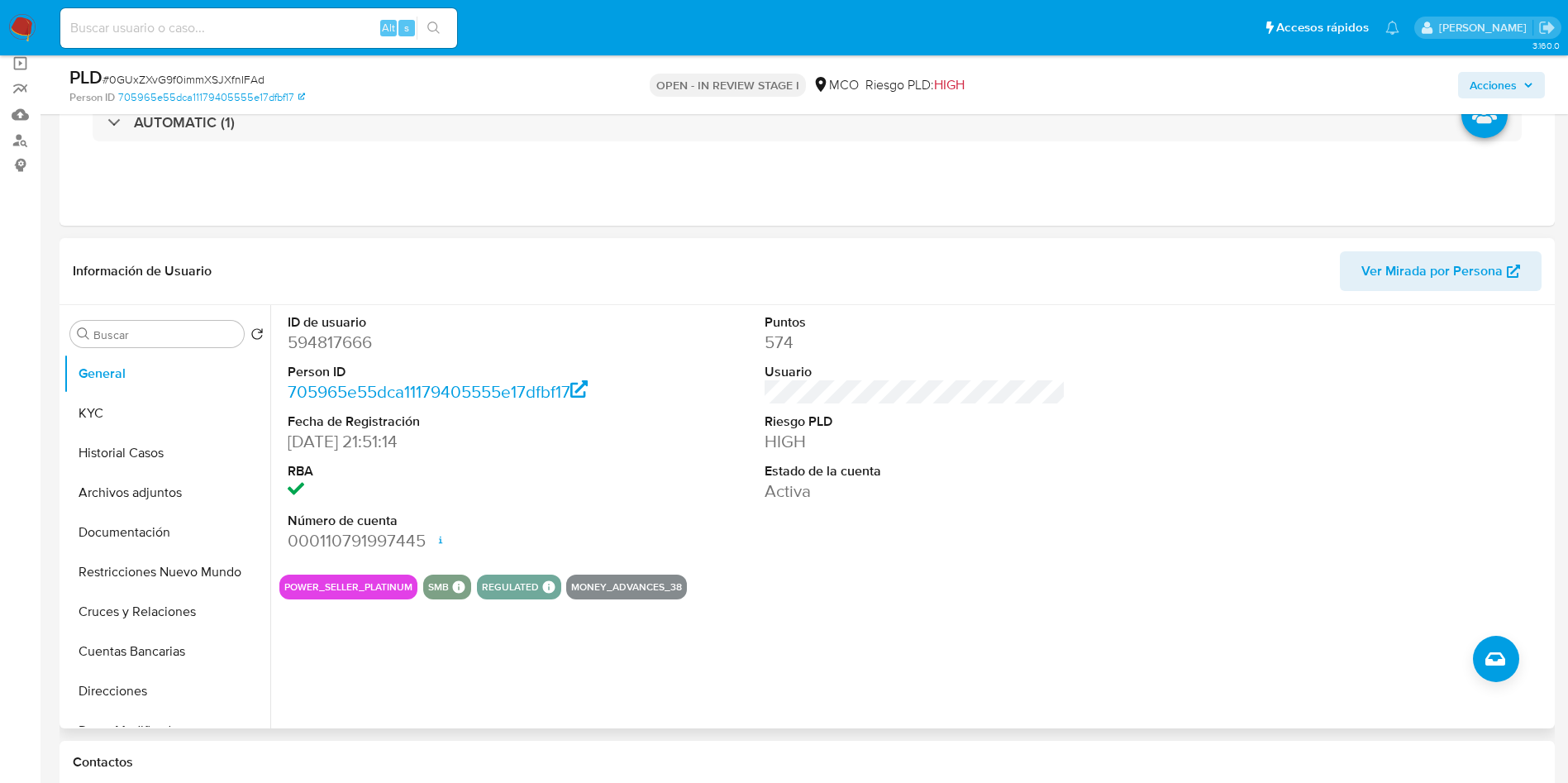
click at [340, 335] on dd "594817666" at bounding box center [438, 342] width 302 height 23
copy dd "594817666"
click at [357, 335] on dd "594817666" at bounding box center [438, 342] width 302 height 23
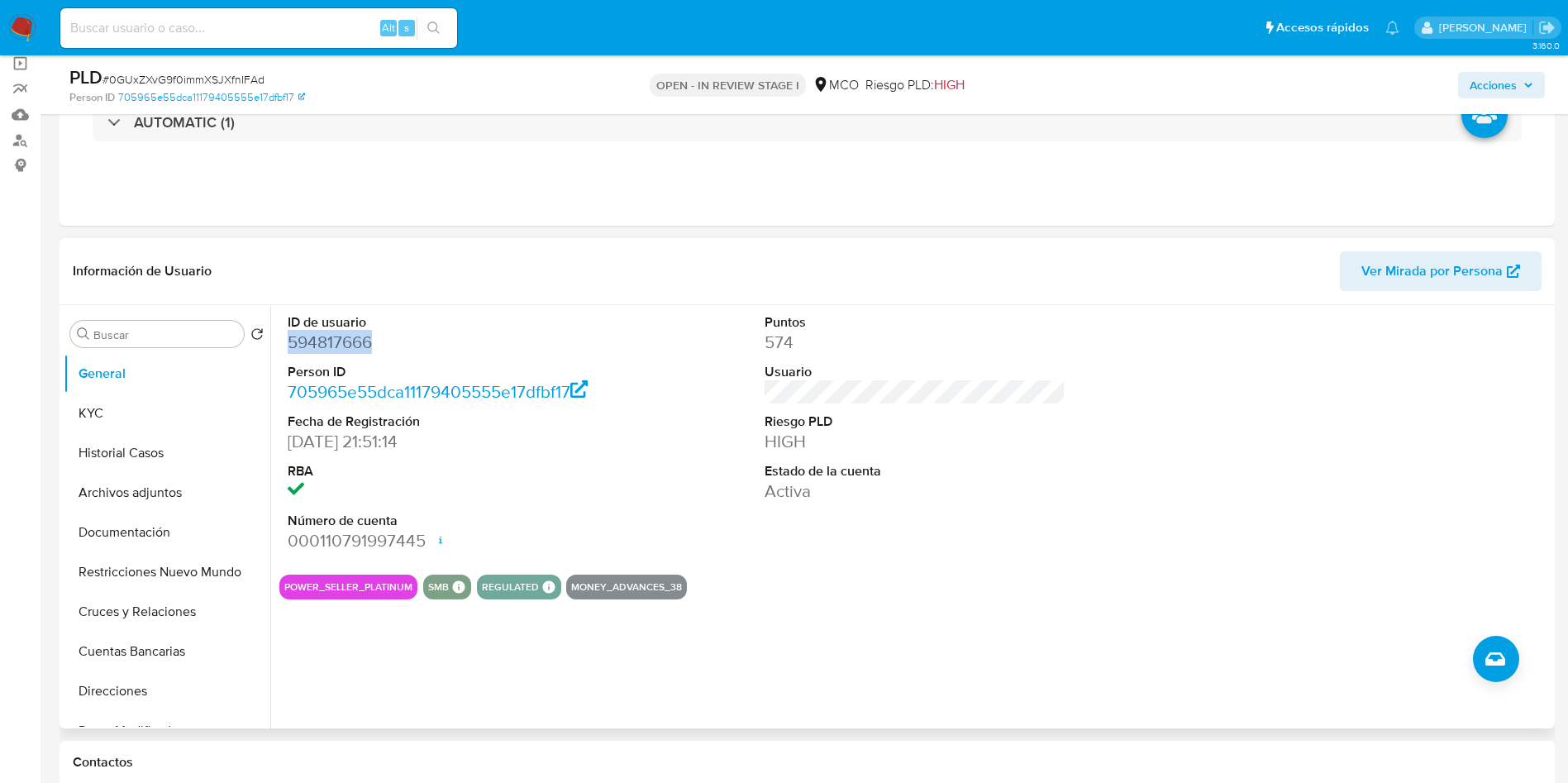
click at [357, 335] on dd "594817666" at bounding box center [438, 342] width 302 height 23
click at [104, 644] on button "Cuentas Bancarias" at bounding box center [159, 651] width 193 height 39
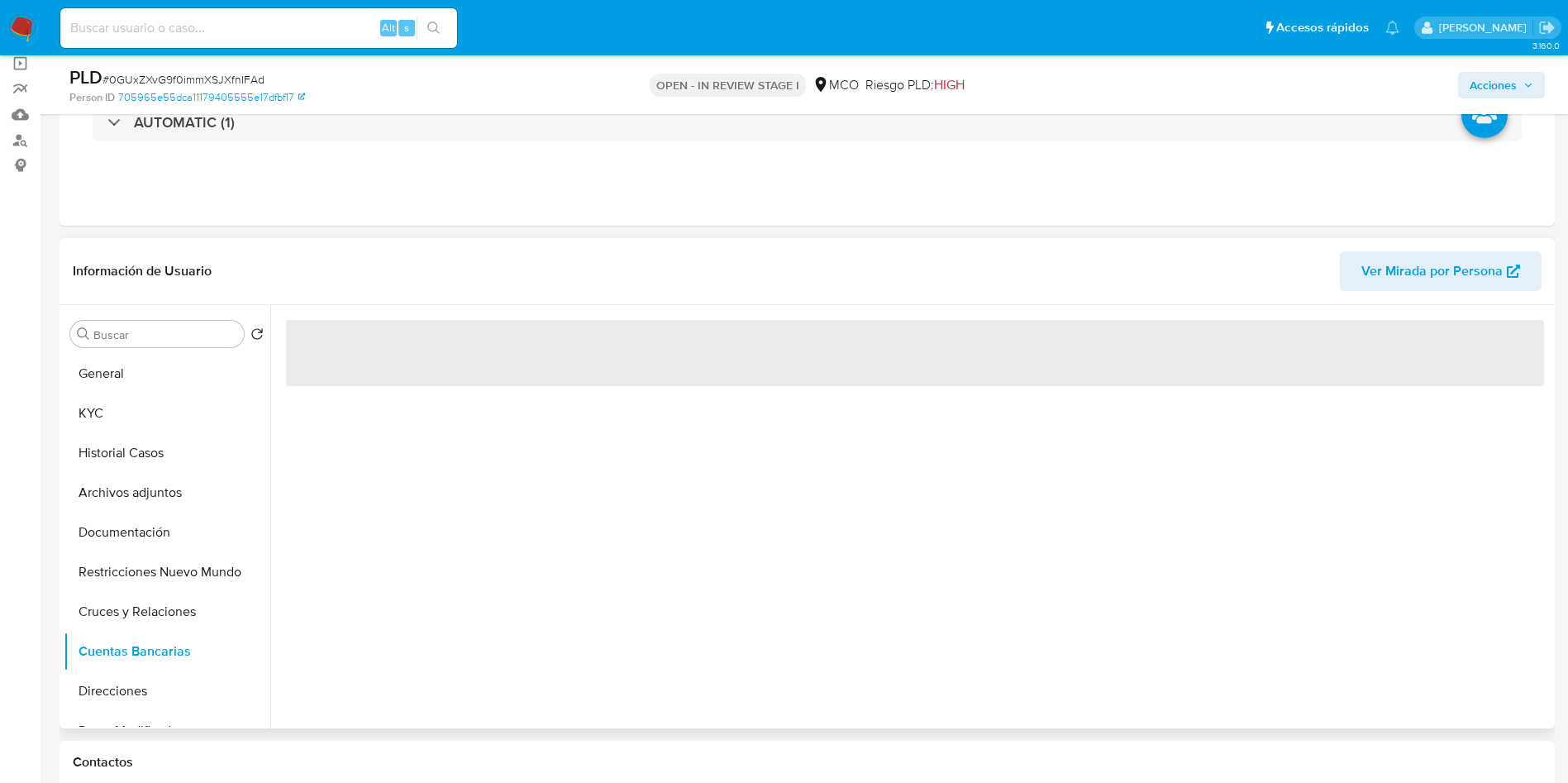
click at [438, 283] on header "Información de Usuario Ver Mirada por Persona" at bounding box center [806, 270] width 1468 height 39
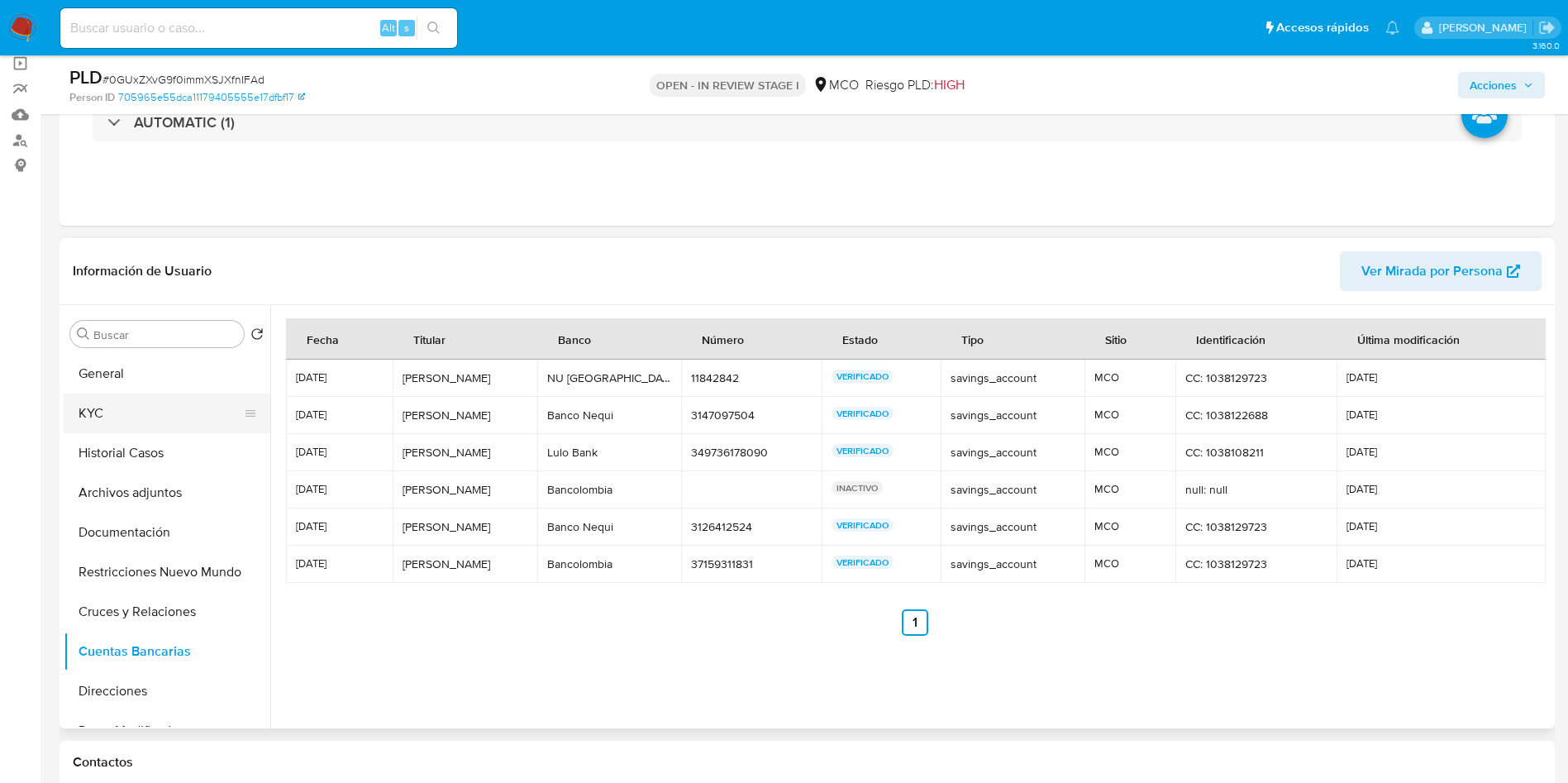
click at [71, 408] on button "KYC" at bounding box center [159, 413] width 193 height 39
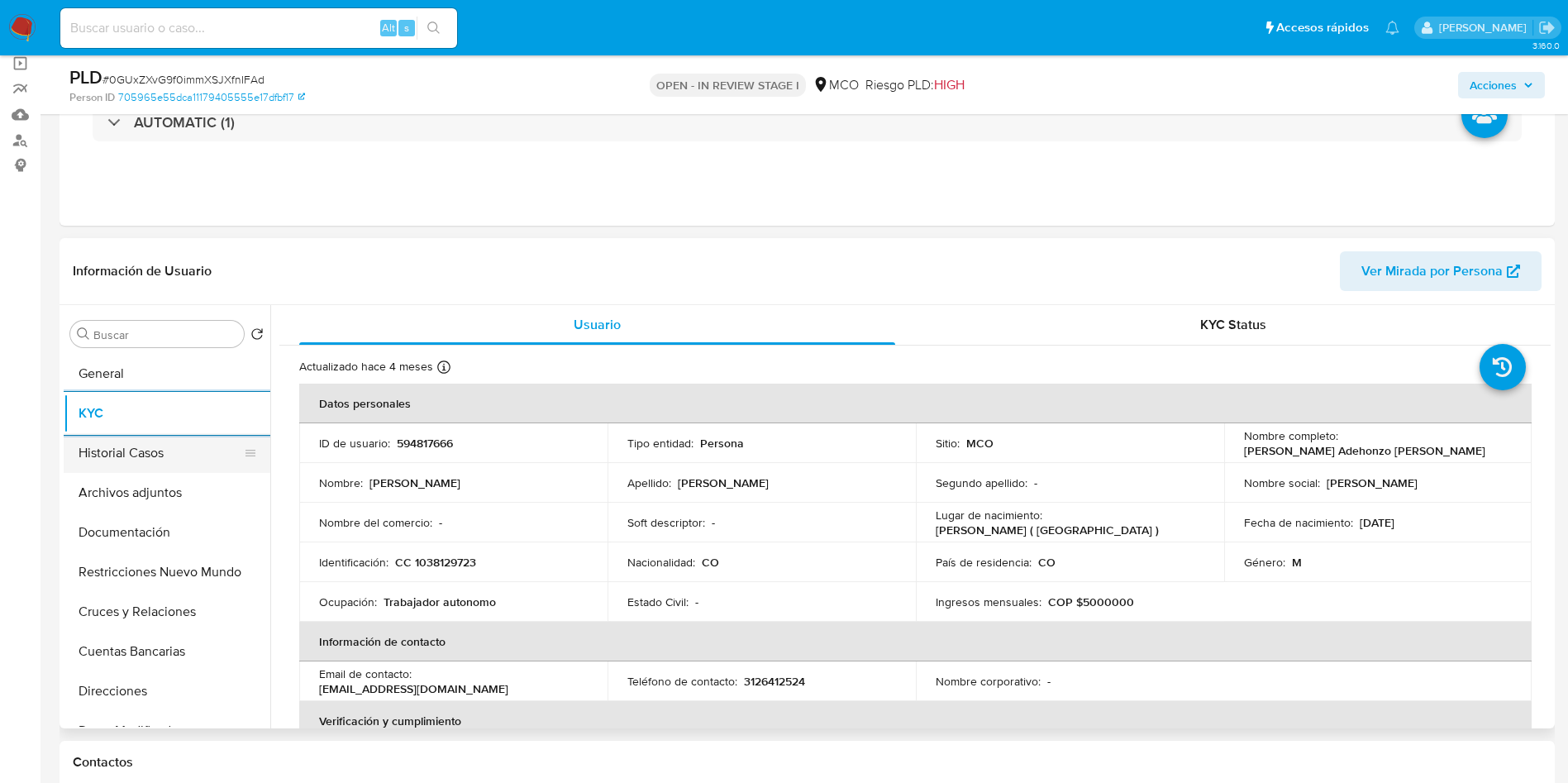
click at [172, 468] on button "Historial Casos" at bounding box center [159, 453] width 193 height 39
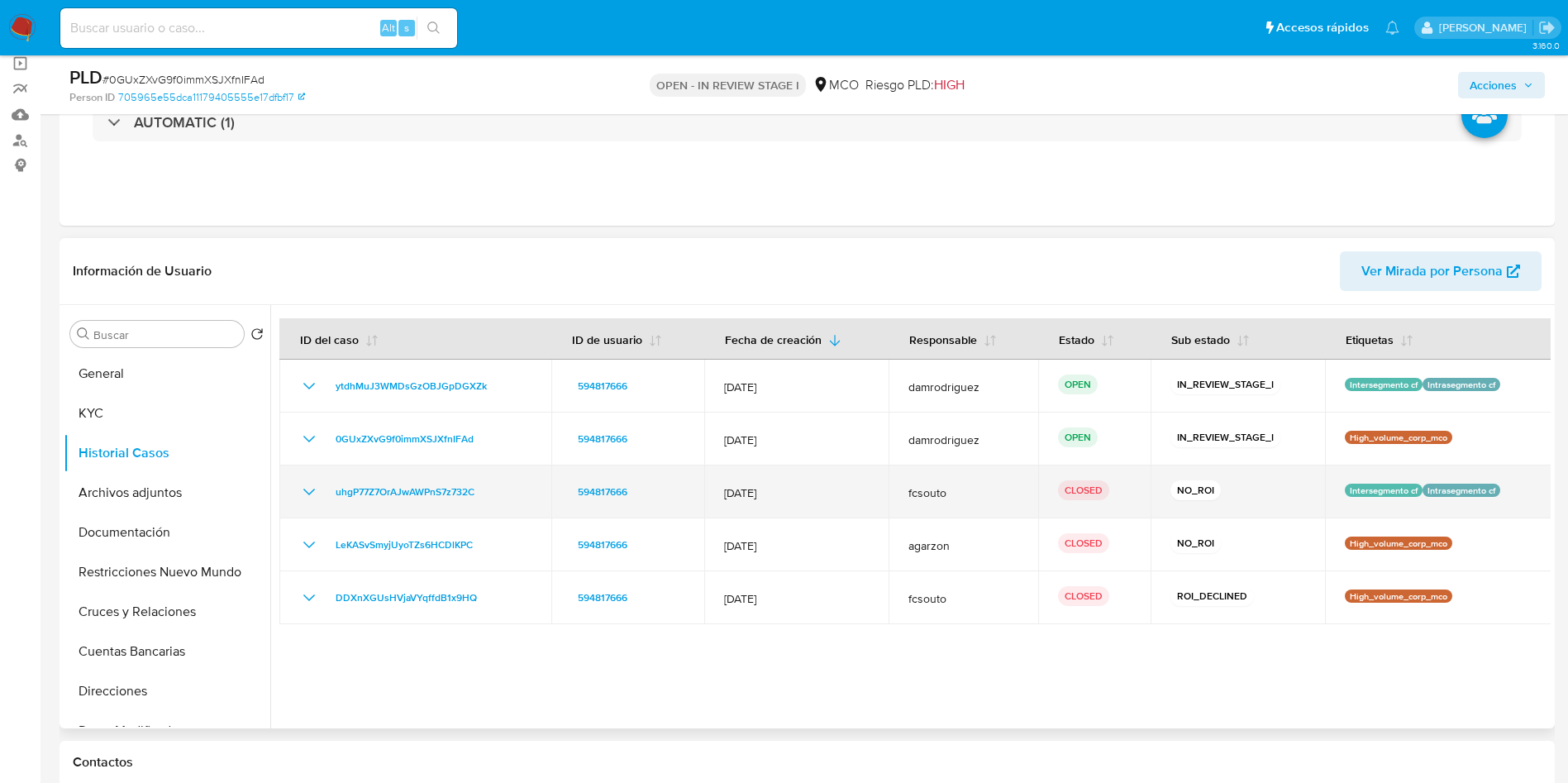
click at [306, 492] on icon "Mostrar/Ocultar" at bounding box center [309, 492] width 20 height 20
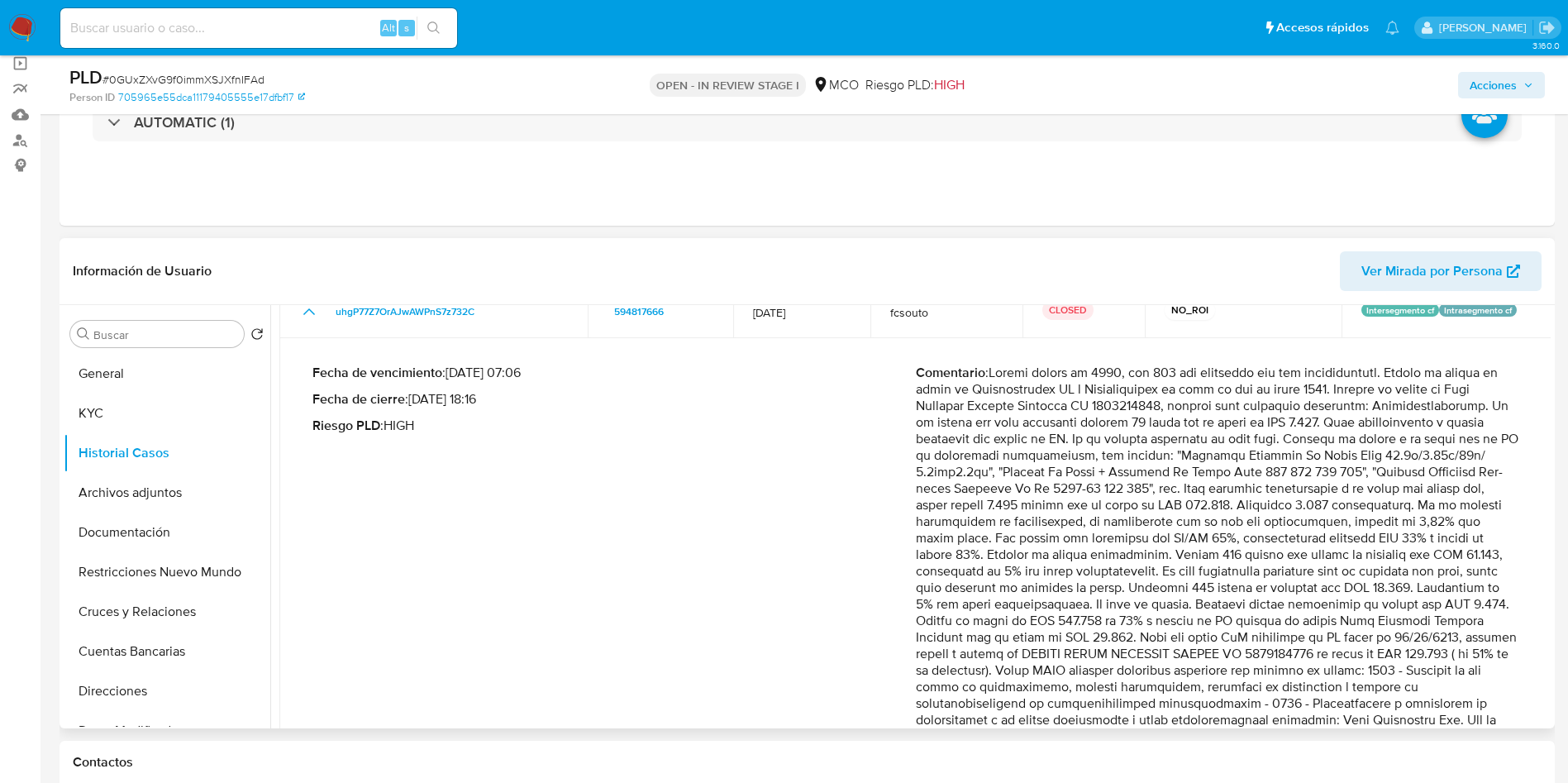
scroll to position [248, 0]
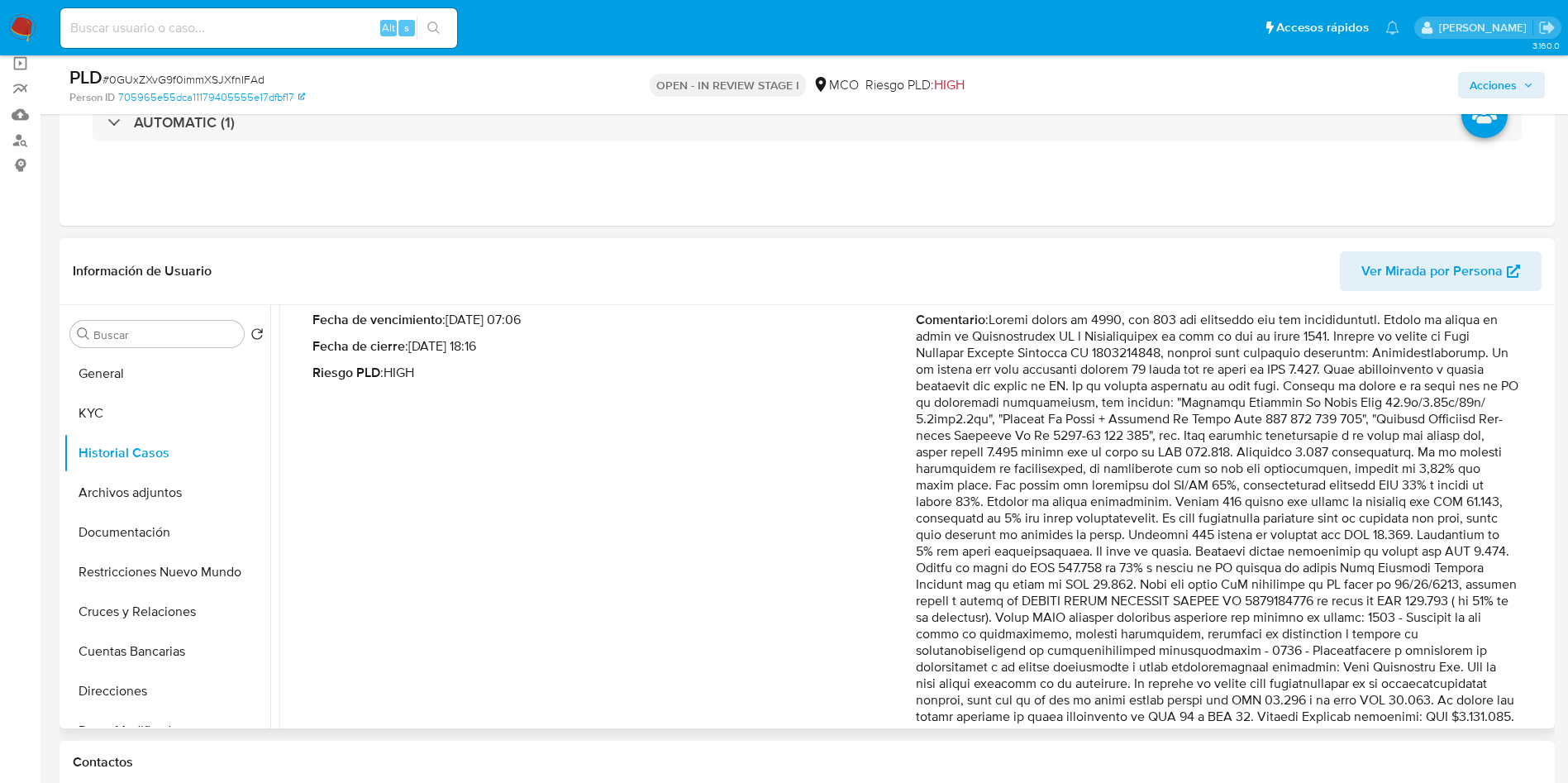
drag, startPoint x: 1057, startPoint y: 553, endPoint x: 1505, endPoint y: 560, distance: 448.1
click at [1504, 560] on p "Comentario :" at bounding box center [1217, 601] width 603 height 579
drag, startPoint x: 1009, startPoint y: 574, endPoint x: 1467, endPoint y: 567, distance: 458.1
click at [1467, 567] on p "Comentario :" at bounding box center [1217, 601] width 603 height 579
drag, startPoint x: 979, startPoint y: 603, endPoint x: 1519, endPoint y: 607, distance: 540.0
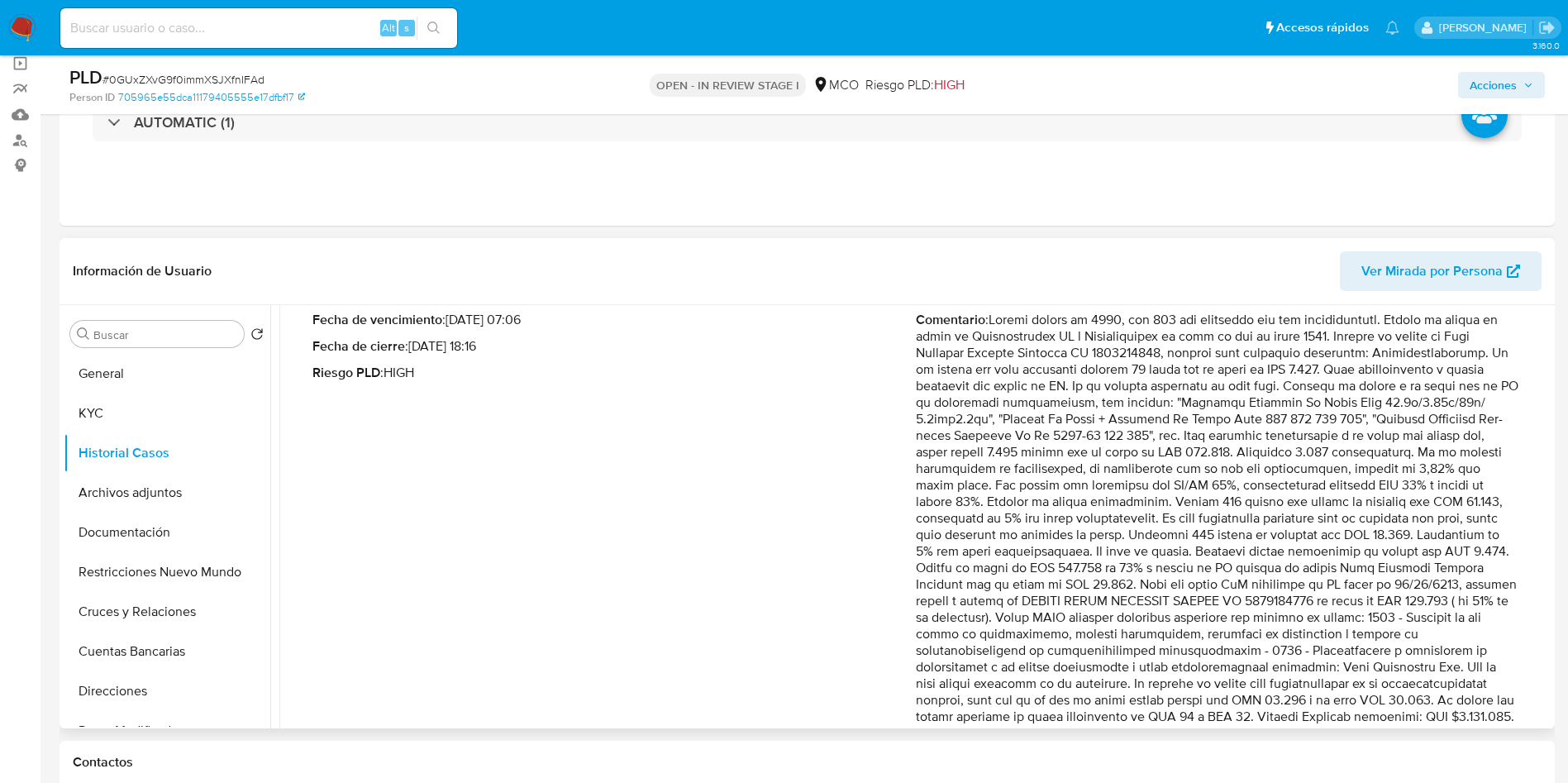
click at [1519, 607] on div "Fecha de vencimiento : [DATE] 07:06 Fecha de cierre : [DATE] 18:16 Riesgo PLD :…" at bounding box center [915, 614] width 1233 height 632
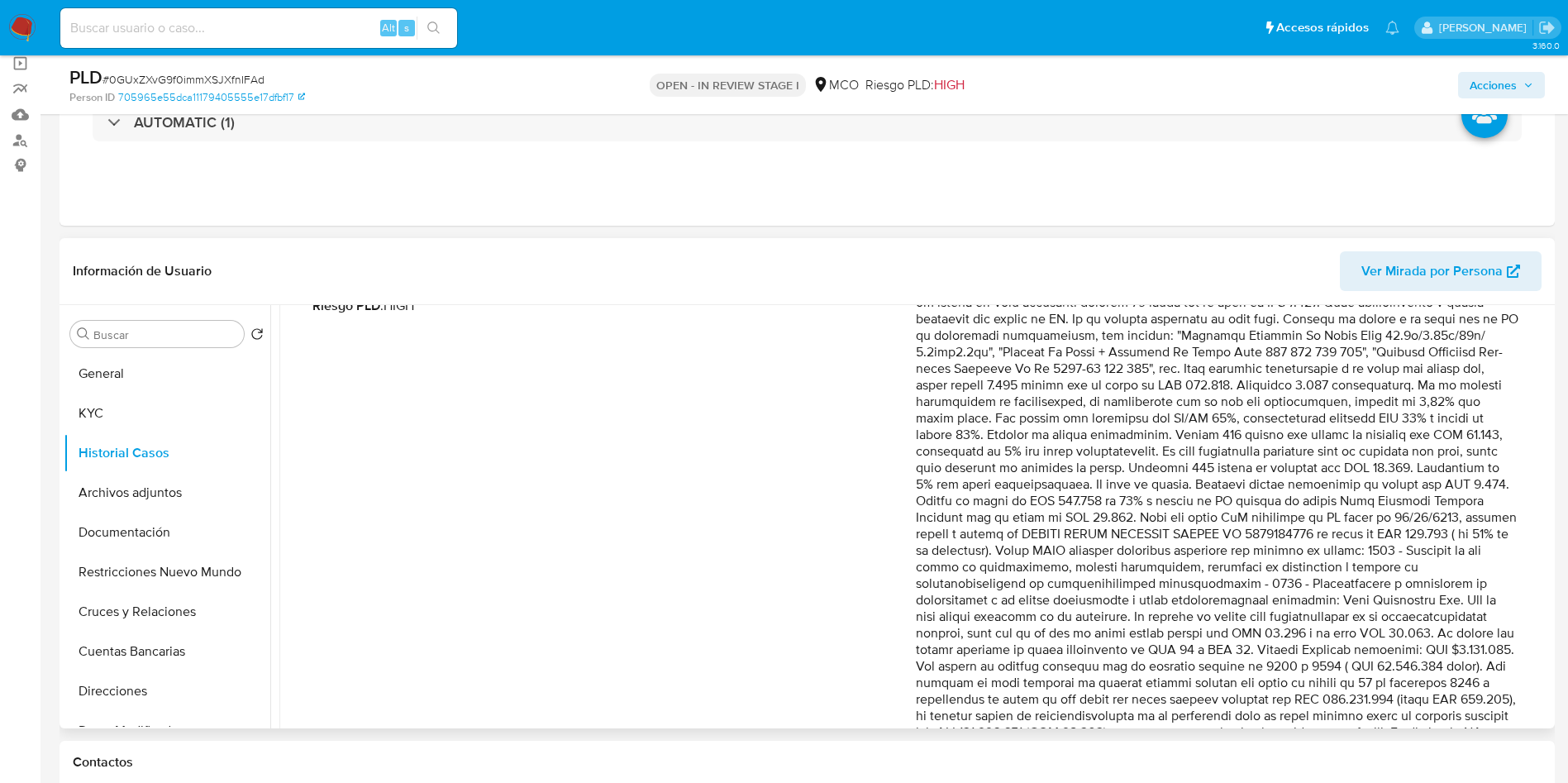
scroll to position [372, 0]
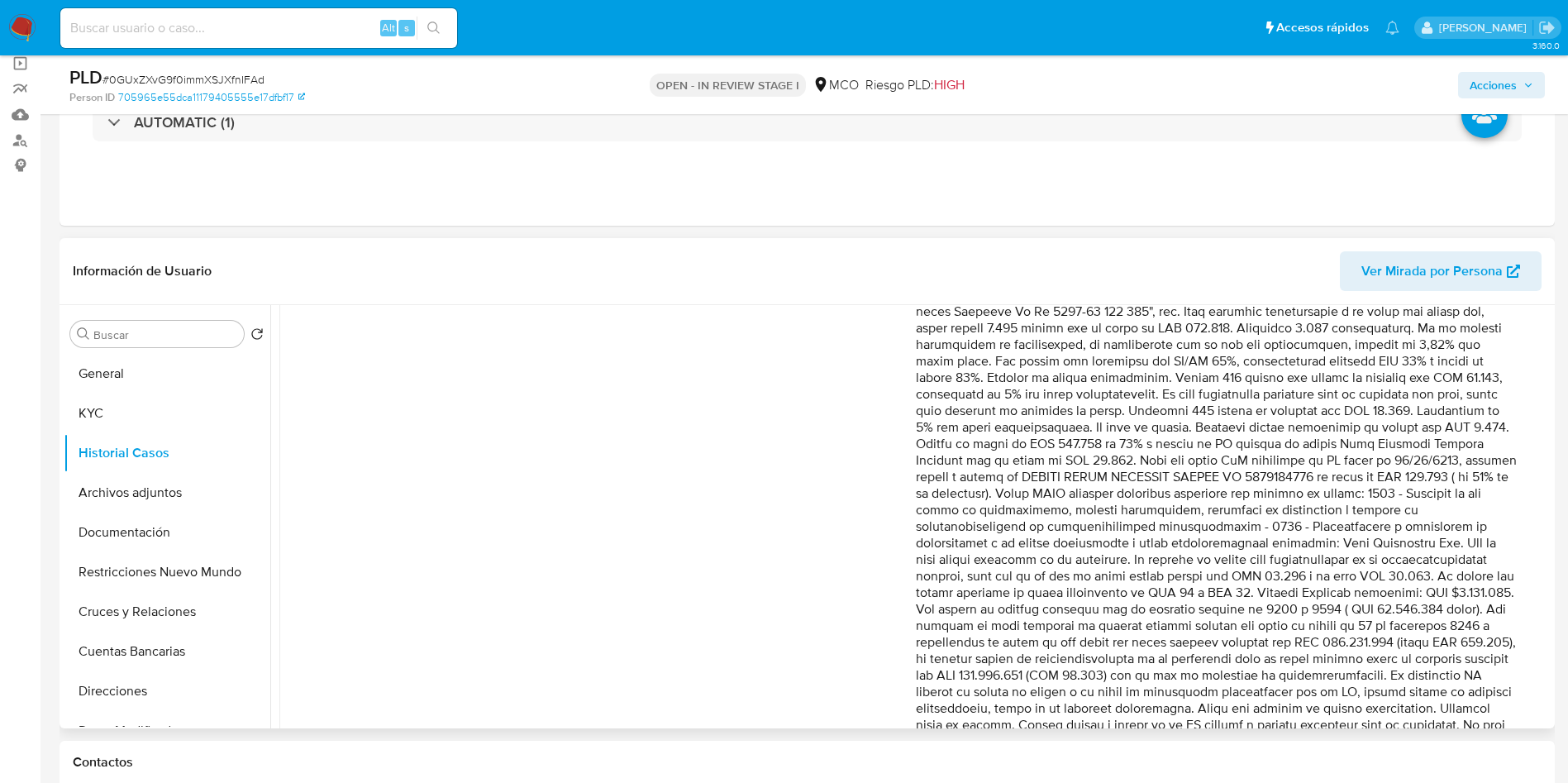
drag, startPoint x: 988, startPoint y: 620, endPoint x: 1128, endPoint y: 558, distance: 153.1
click at [1128, 558] on p "Comentario :" at bounding box center [1217, 477] width 603 height 579
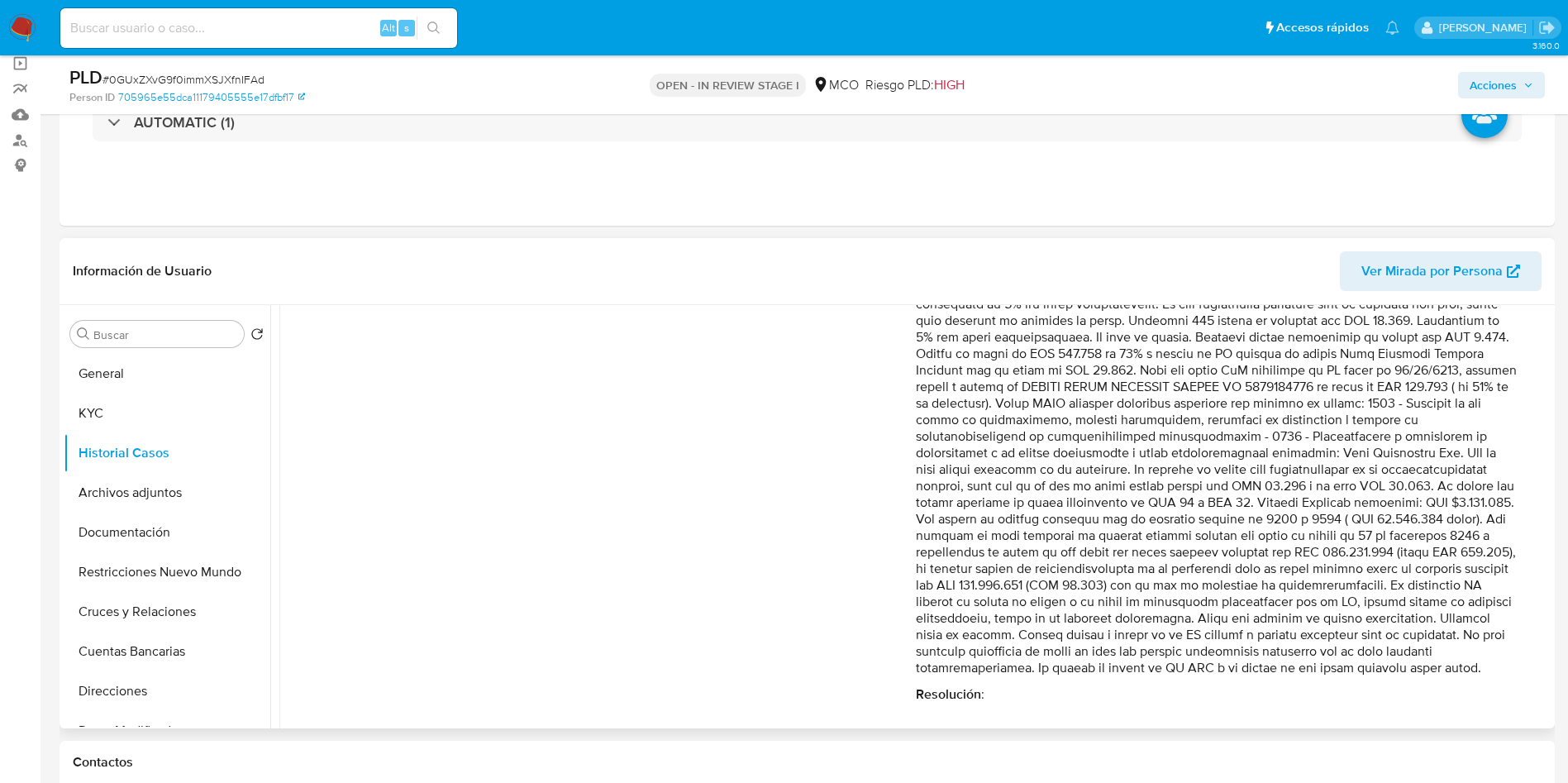
scroll to position [496, 0]
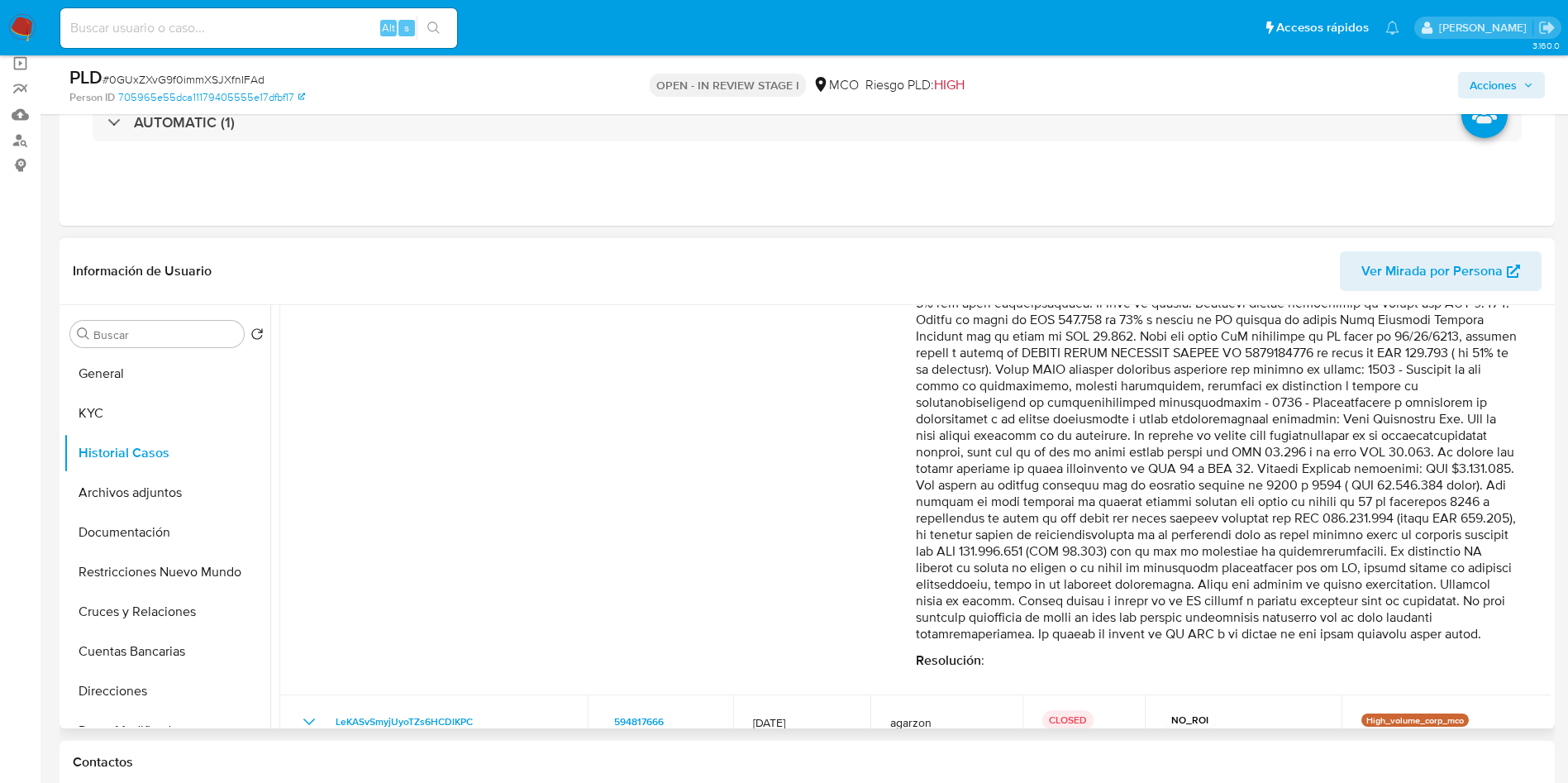
drag, startPoint x: 1399, startPoint y: 450, endPoint x: 1354, endPoint y: 457, distance: 45.5
click at [1444, 447] on p "Comentario :" at bounding box center [1217, 352] width 603 height 579
drag, startPoint x: 981, startPoint y: 478, endPoint x: 1058, endPoint y: 488, distance: 77.6
click at [1008, 479] on p "Comentario :" at bounding box center [1217, 352] width 603 height 579
drag, startPoint x: 1061, startPoint y: 488, endPoint x: 1171, endPoint y: 481, distance: 110.2
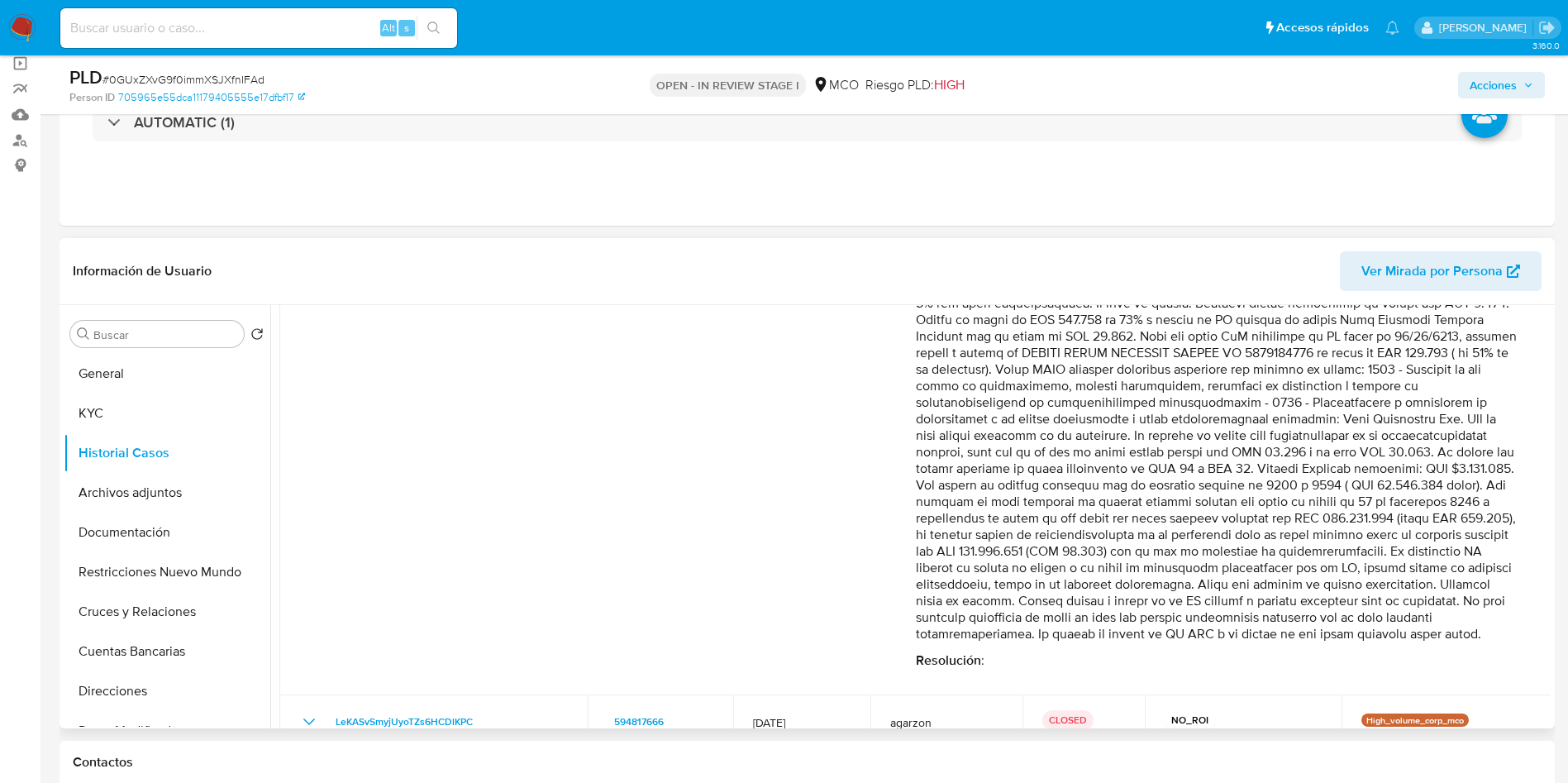
click at [1171, 481] on p "Comentario :" at bounding box center [1217, 352] width 603 height 579
drag, startPoint x: 1093, startPoint y: 504, endPoint x: 1117, endPoint y: 504, distance: 24.0
click at [1114, 504] on p "Comentario :" at bounding box center [1217, 352] width 603 height 579
click at [1108, 502] on p "Comentario :" at bounding box center [1217, 352] width 603 height 579
drag, startPoint x: 1098, startPoint y: 501, endPoint x: 1017, endPoint y: 564, distance: 102.6
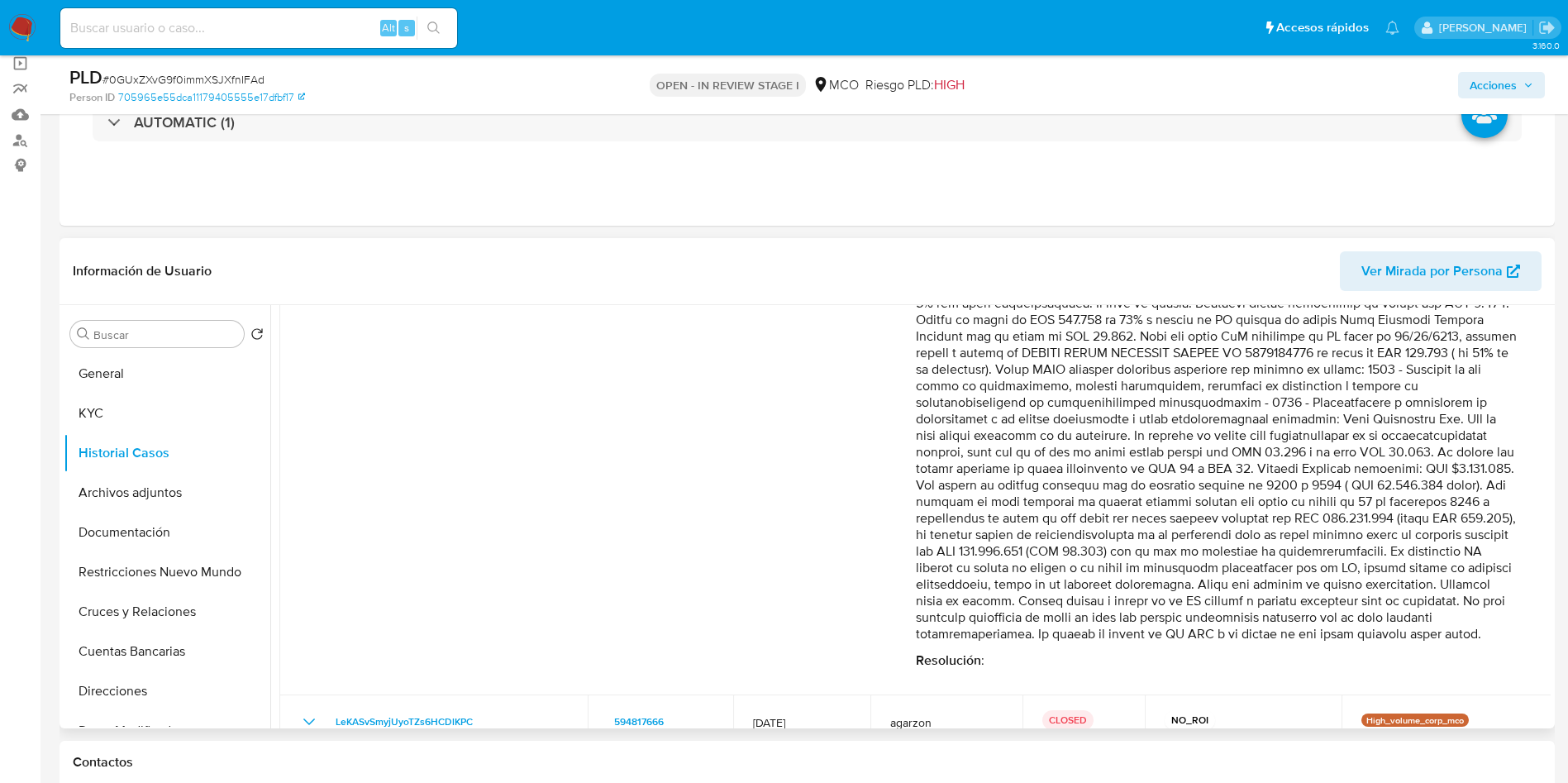
click at [1017, 564] on p "Comentario :" at bounding box center [1217, 352] width 603 height 579
click at [133, 492] on button "Archivos adjuntos" at bounding box center [159, 492] width 193 height 39
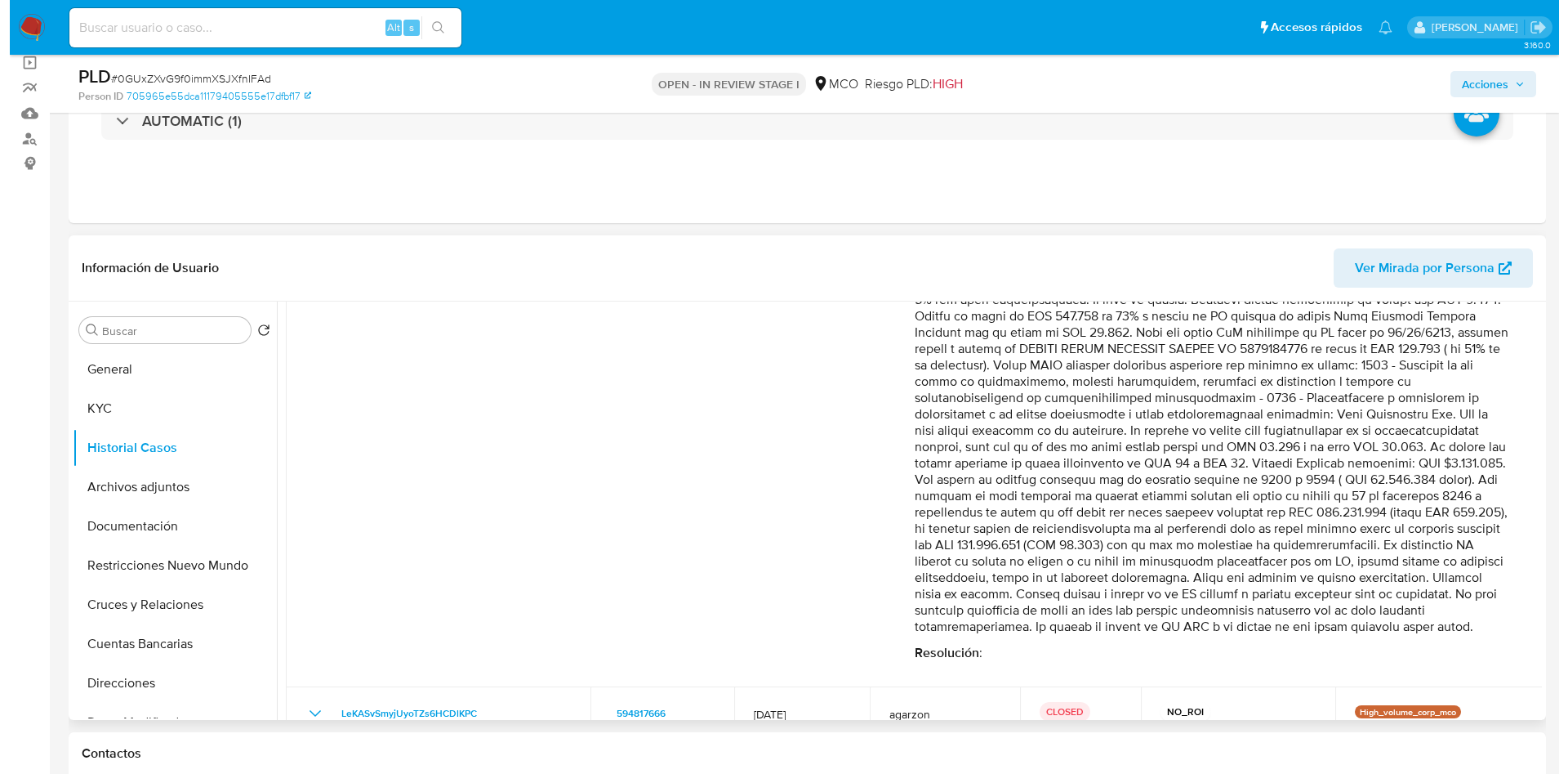
scroll to position [0, 0]
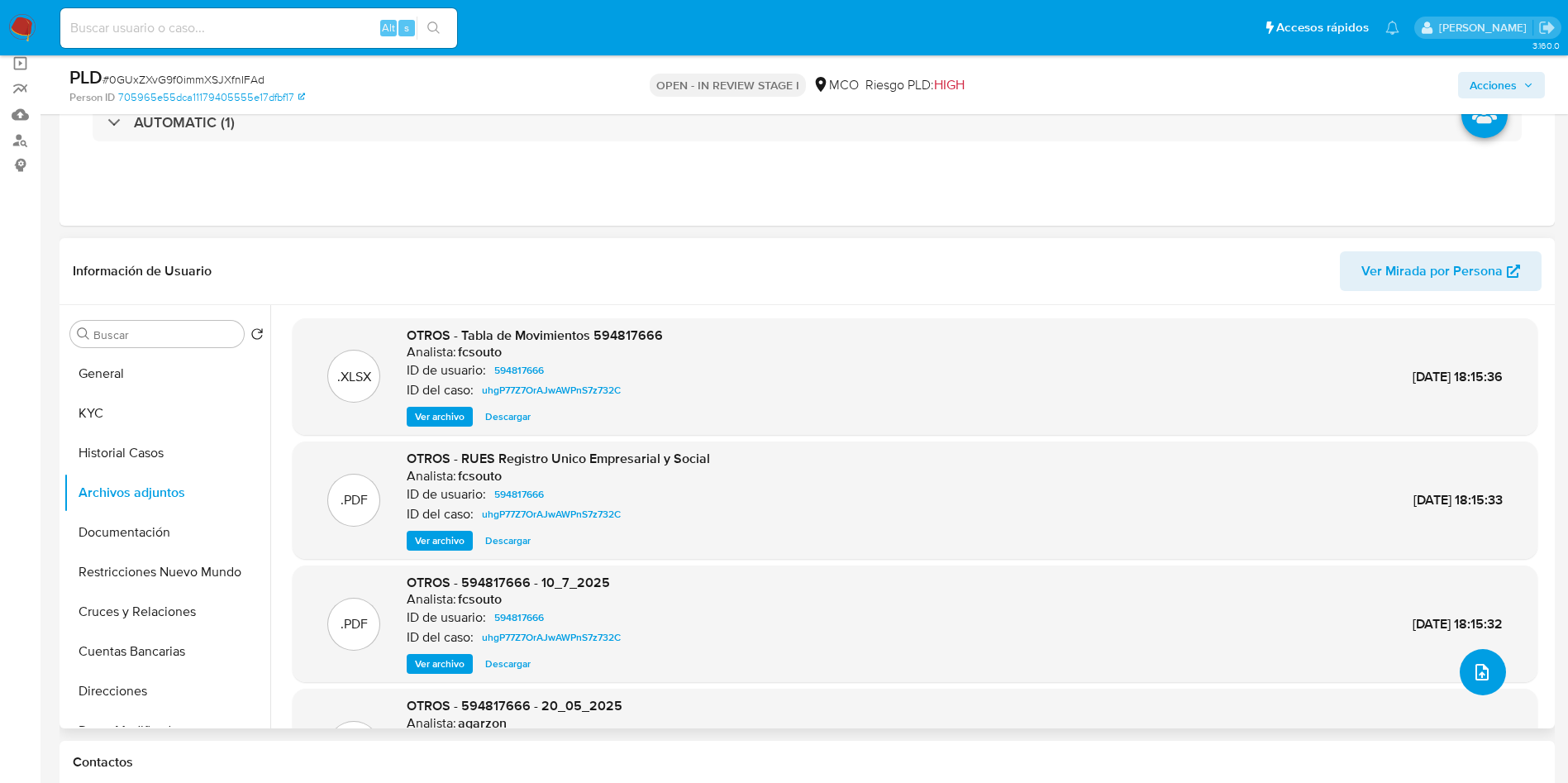
click at [1488, 668] on button "upload-file" at bounding box center [1483, 672] width 47 height 47
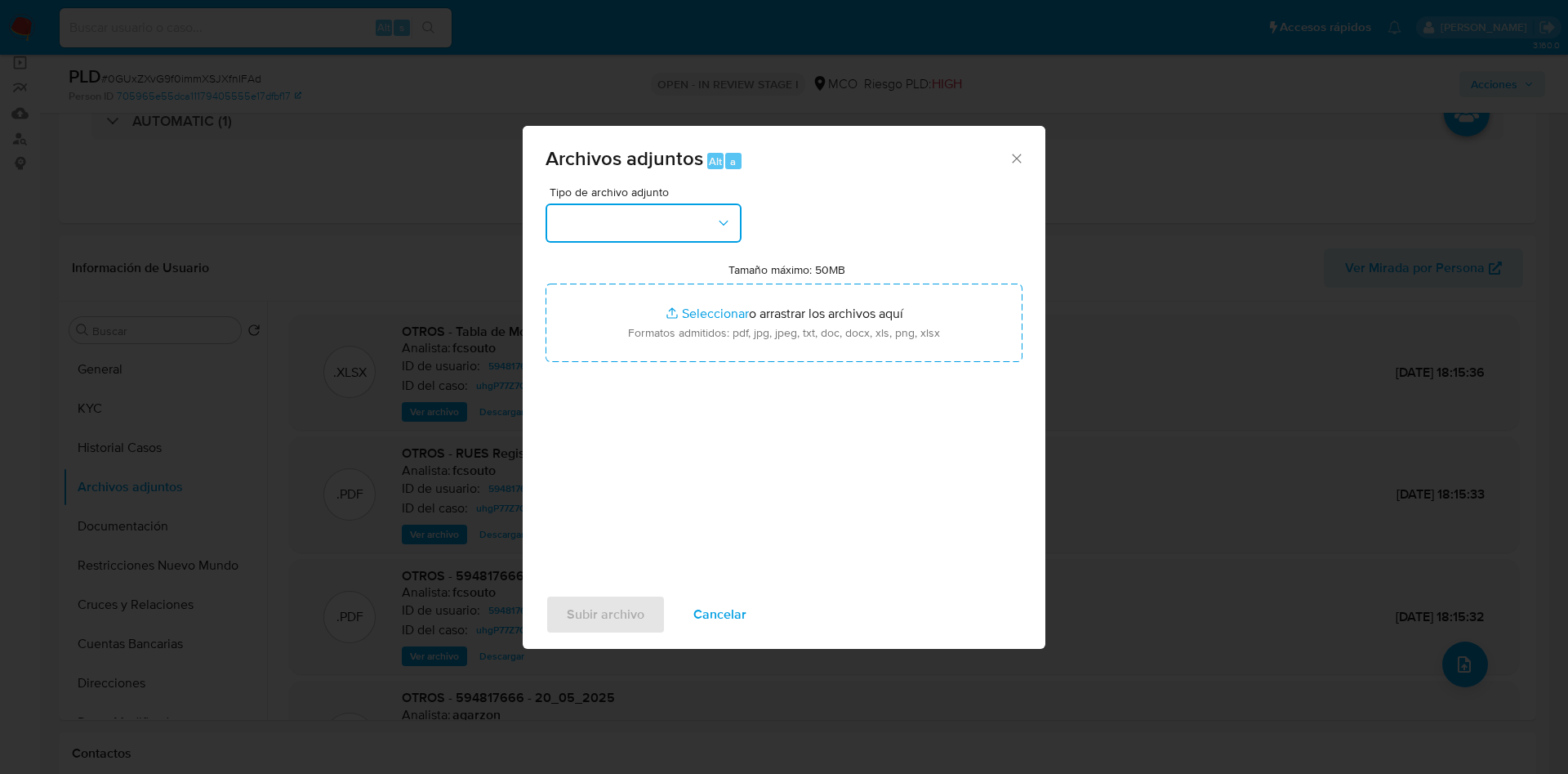
click at [630, 205] on button "button" at bounding box center [643, 223] width 196 height 39
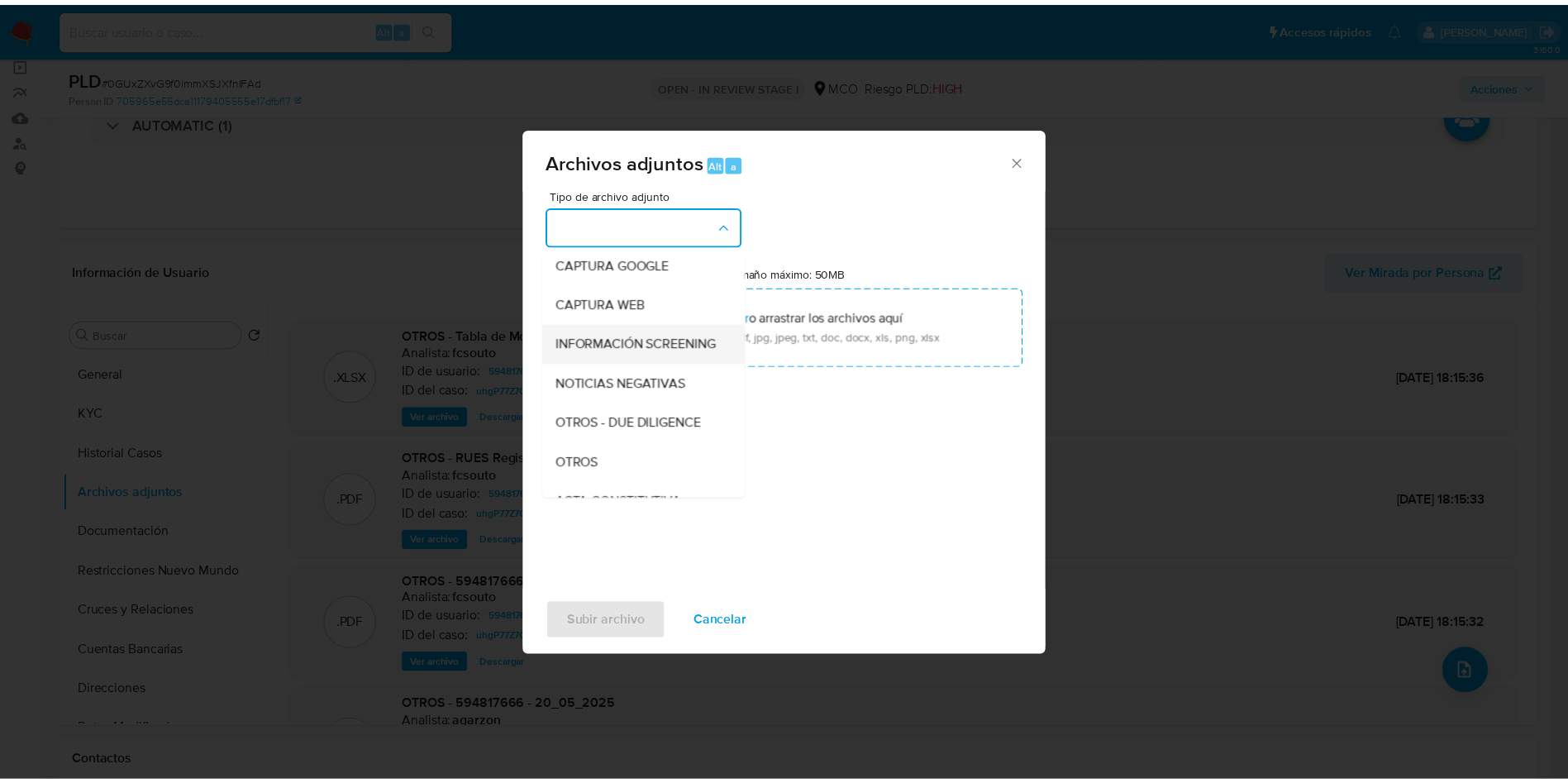
scroll to position [124, 0]
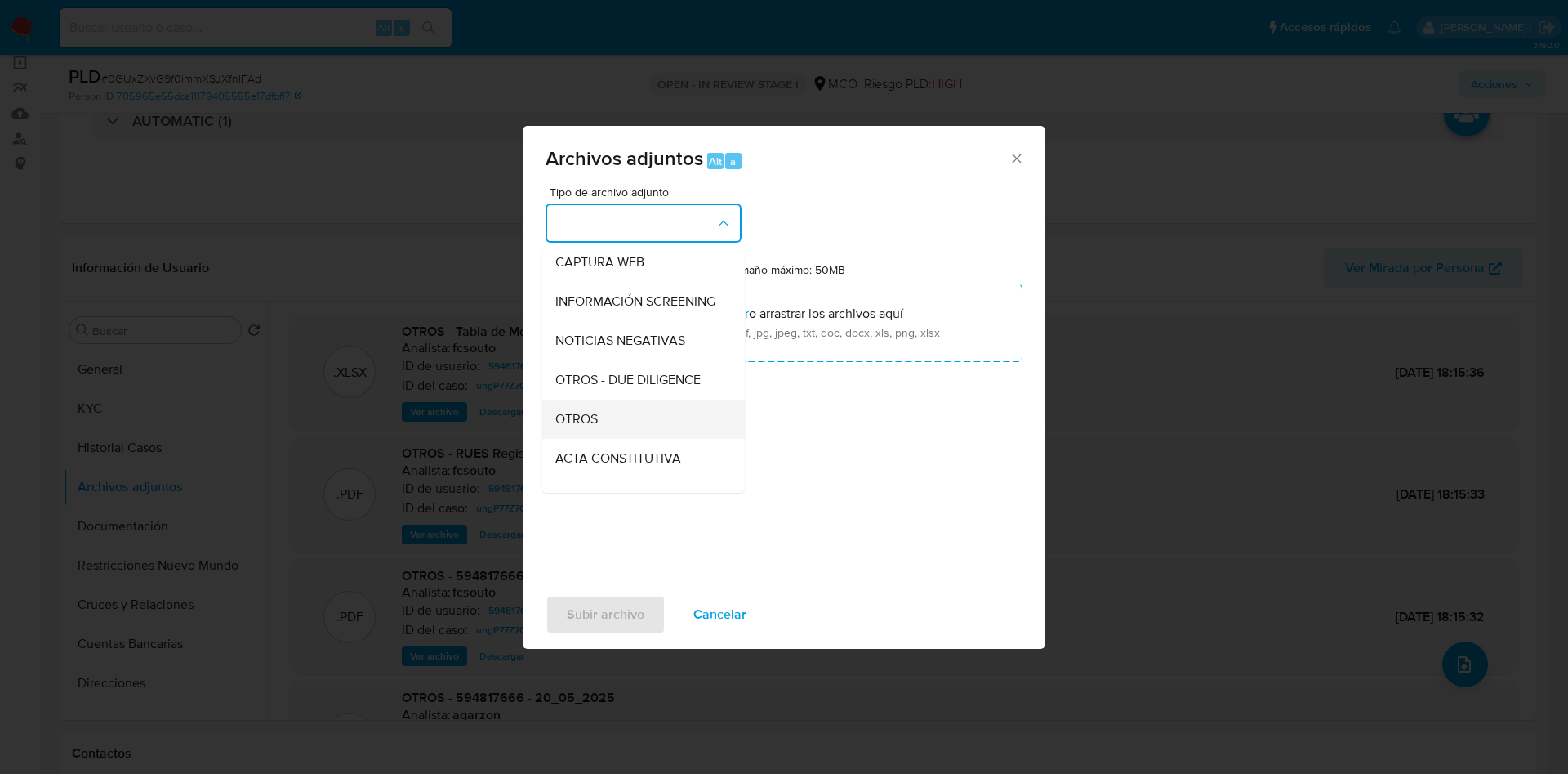
click at [618, 431] on div "OTROS" at bounding box center [639, 419] width 167 height 39
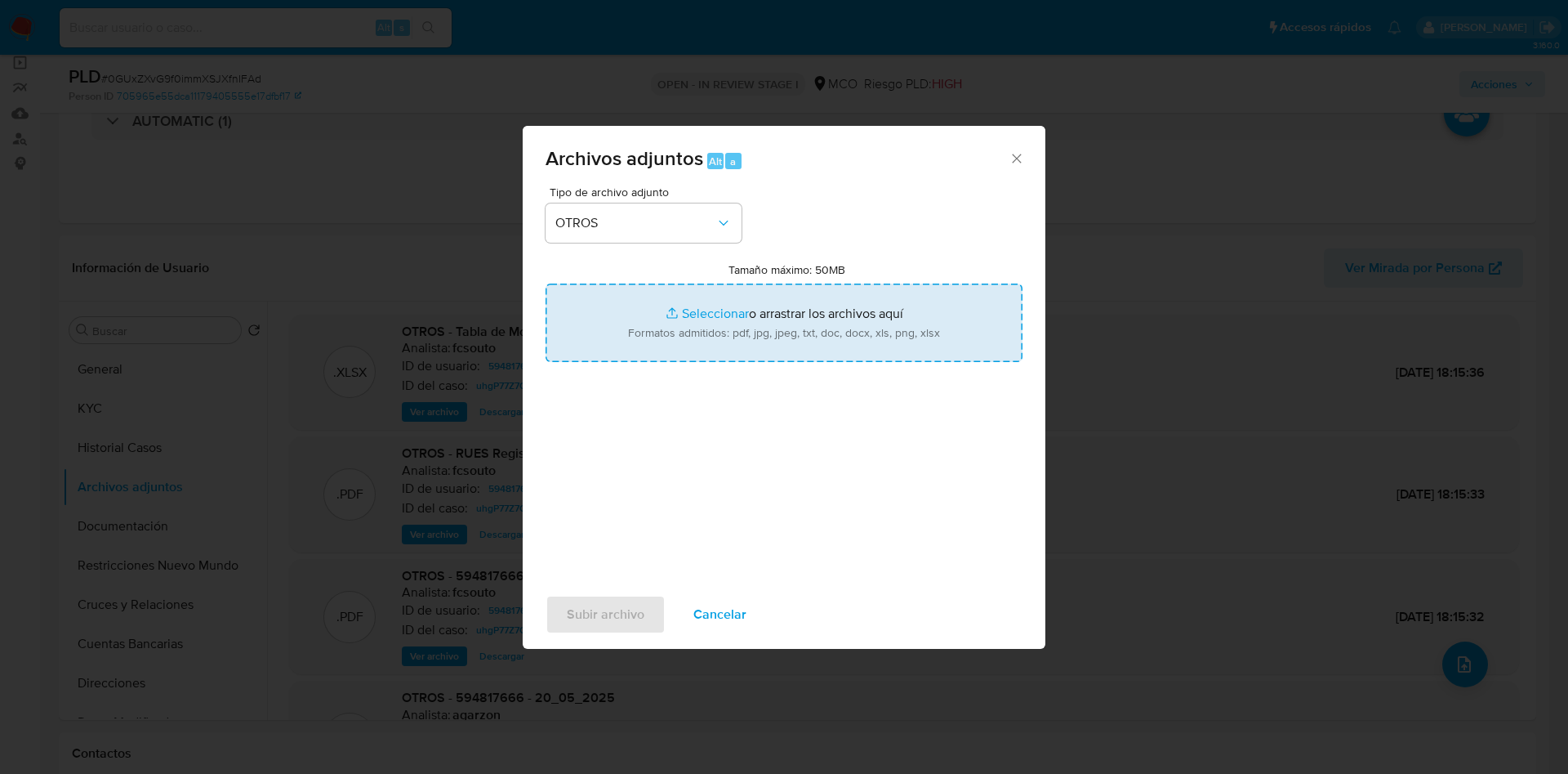
click at [699, 335] on input "Tamaño máximo: 50MB Seleccionar archivos" at bounding box center [784, 323] width 477 height 79
type input "C:\fakepath\594817666 - 19_09_2025.pdf"
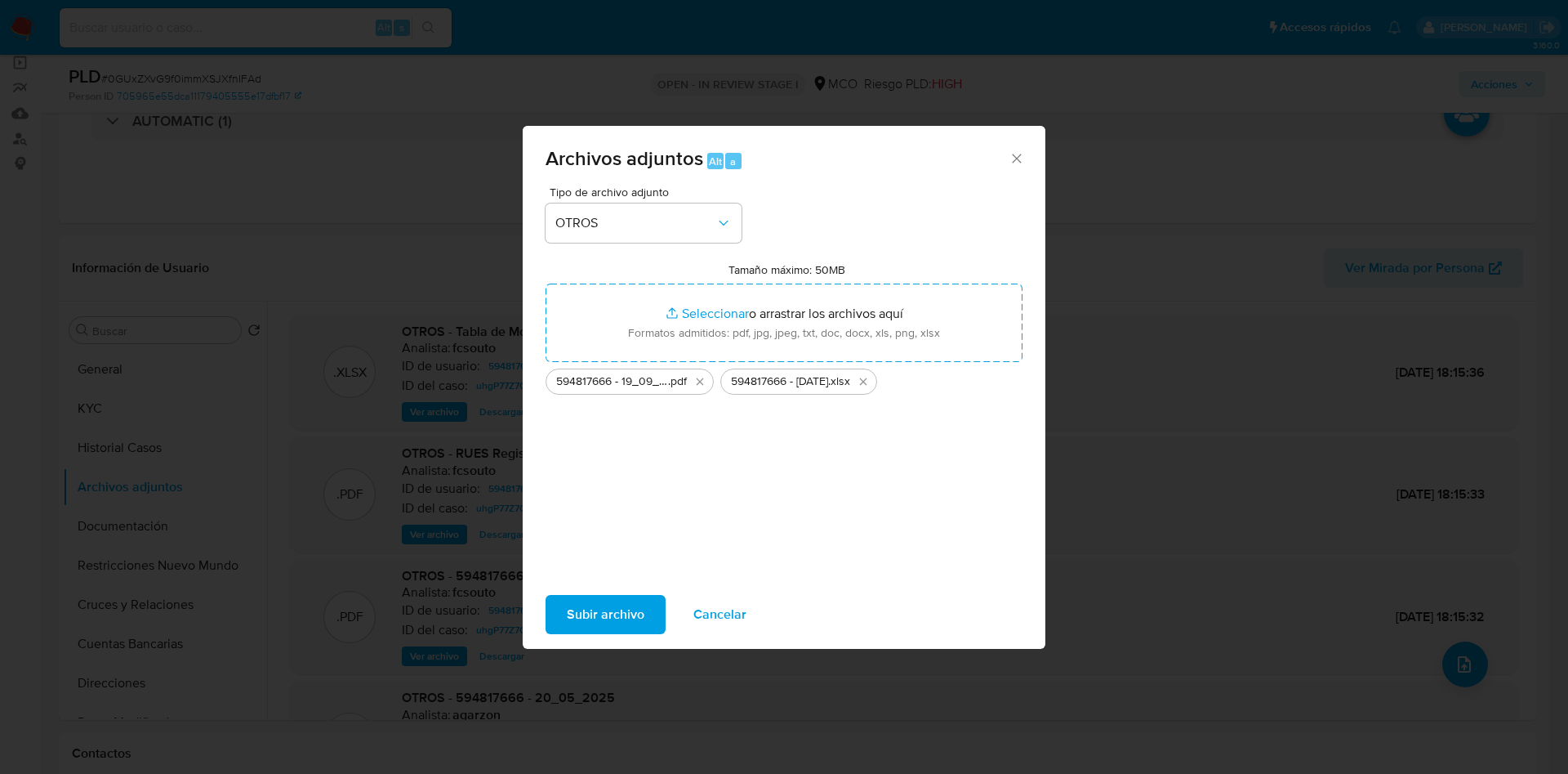
click at [601, 618] on span "Subir archivo" at bounding box center [606, 614] width 78 height 36
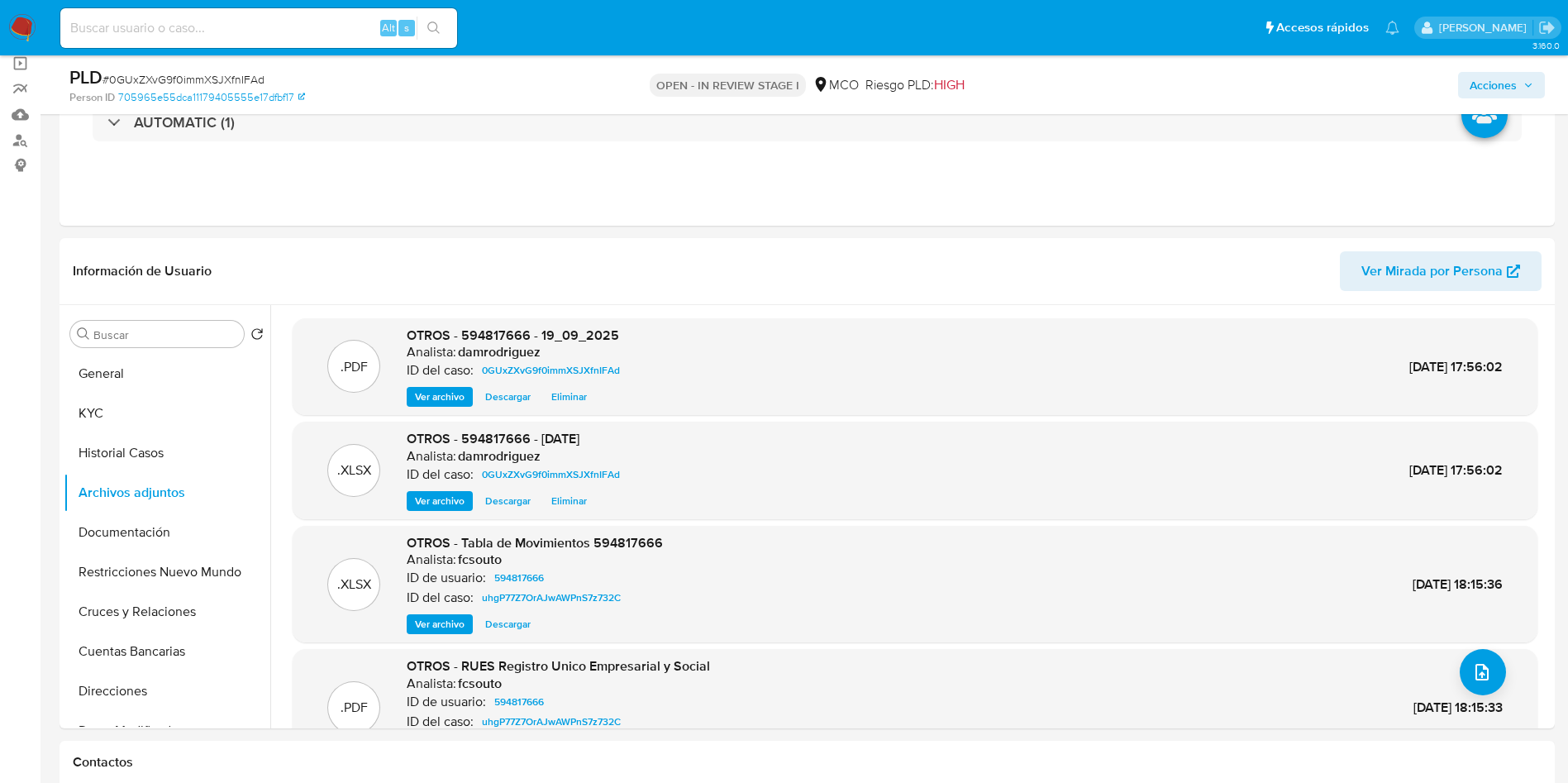
drag, startPoint x: 1488, startPoint y: 94, endPoint x: 1452, endPoint y: 98, distance: 36.2
click at [1488, 94] on span "Acciones" at bounding box center [1492, 84] width 47 height 27
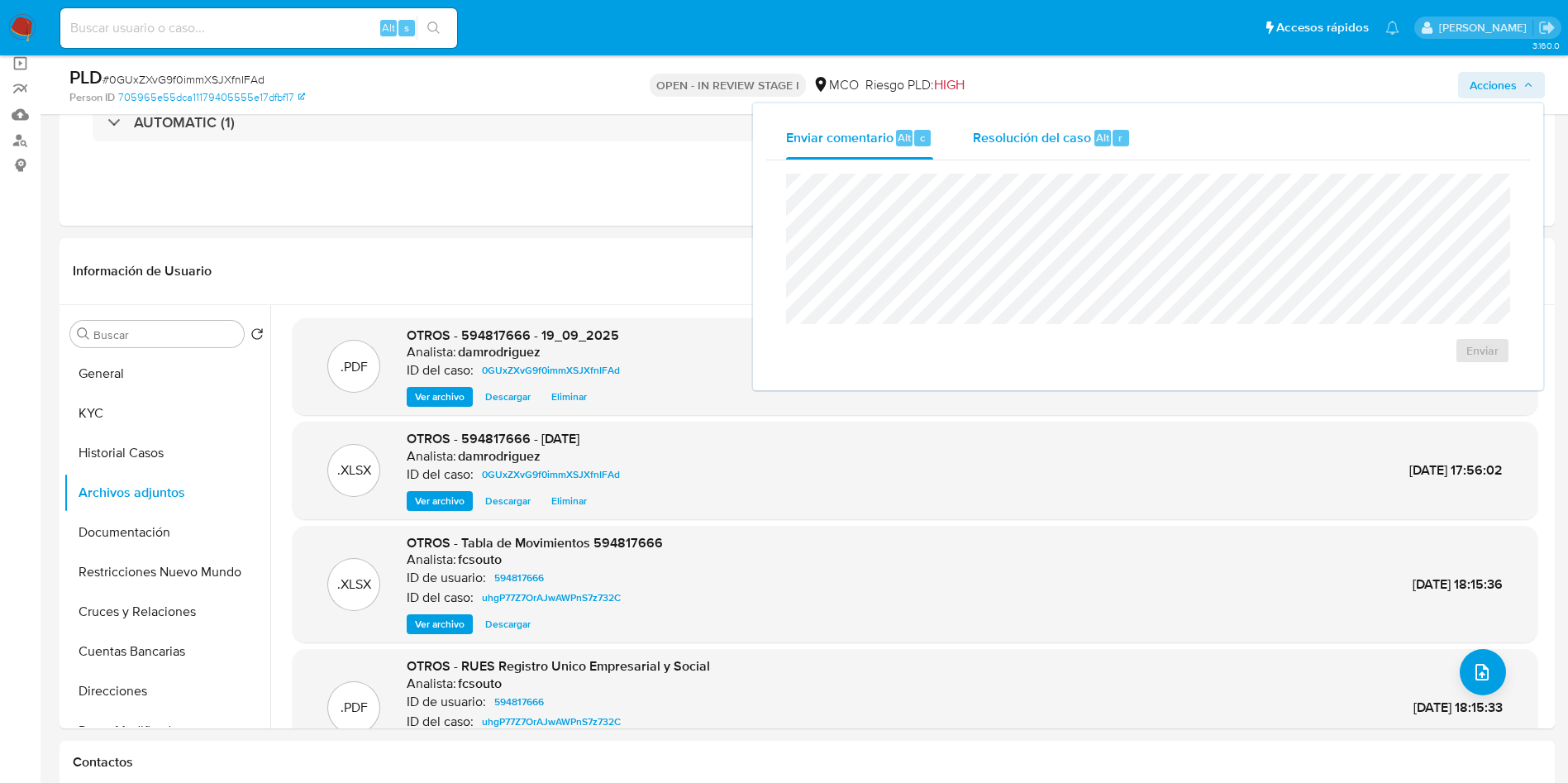
click at [1091, 155] on div "Resolución del caso Alt r" at bounding box center [1051, 138] width 158 height 43
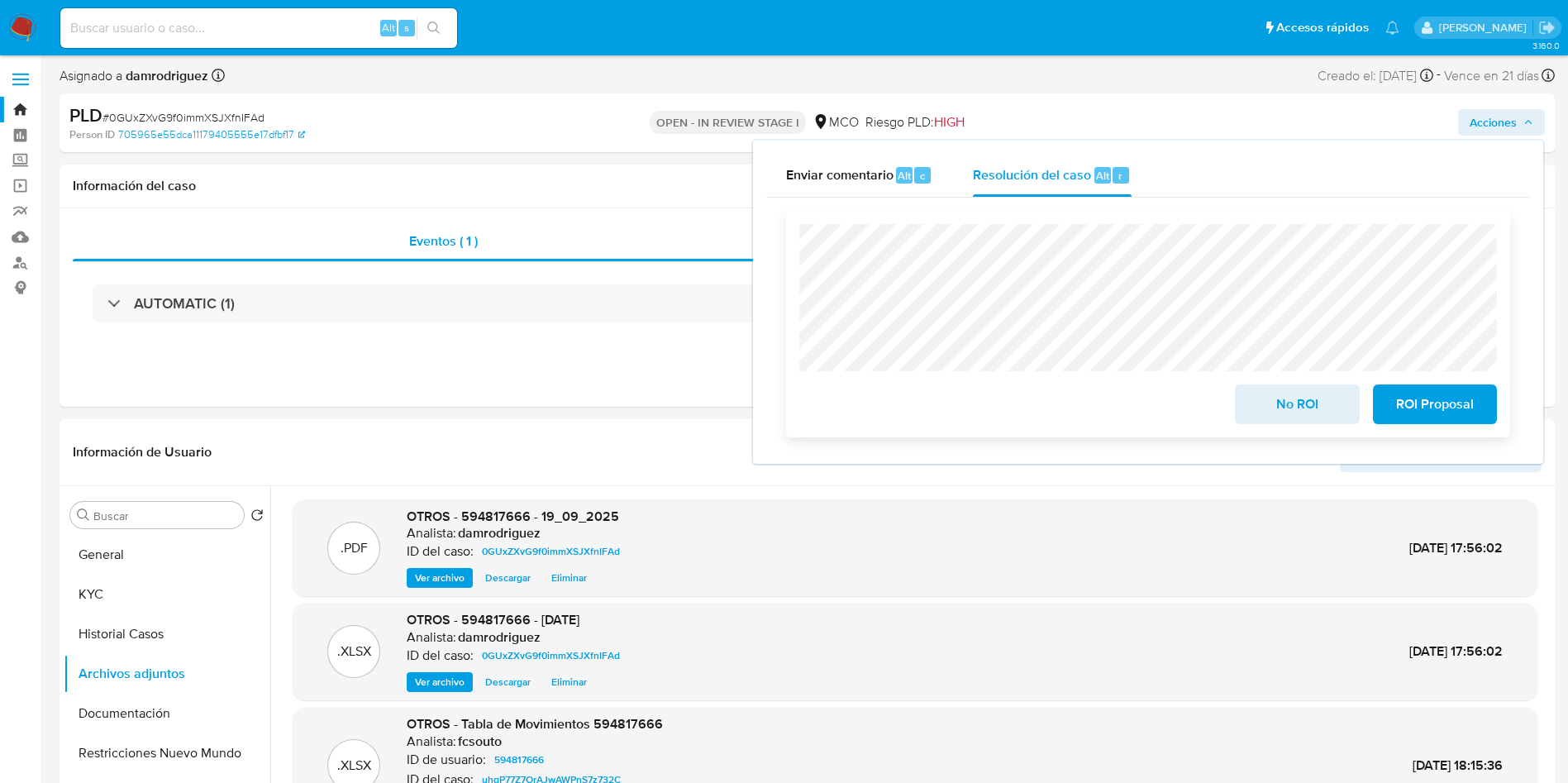
scroll to position [0, 0]
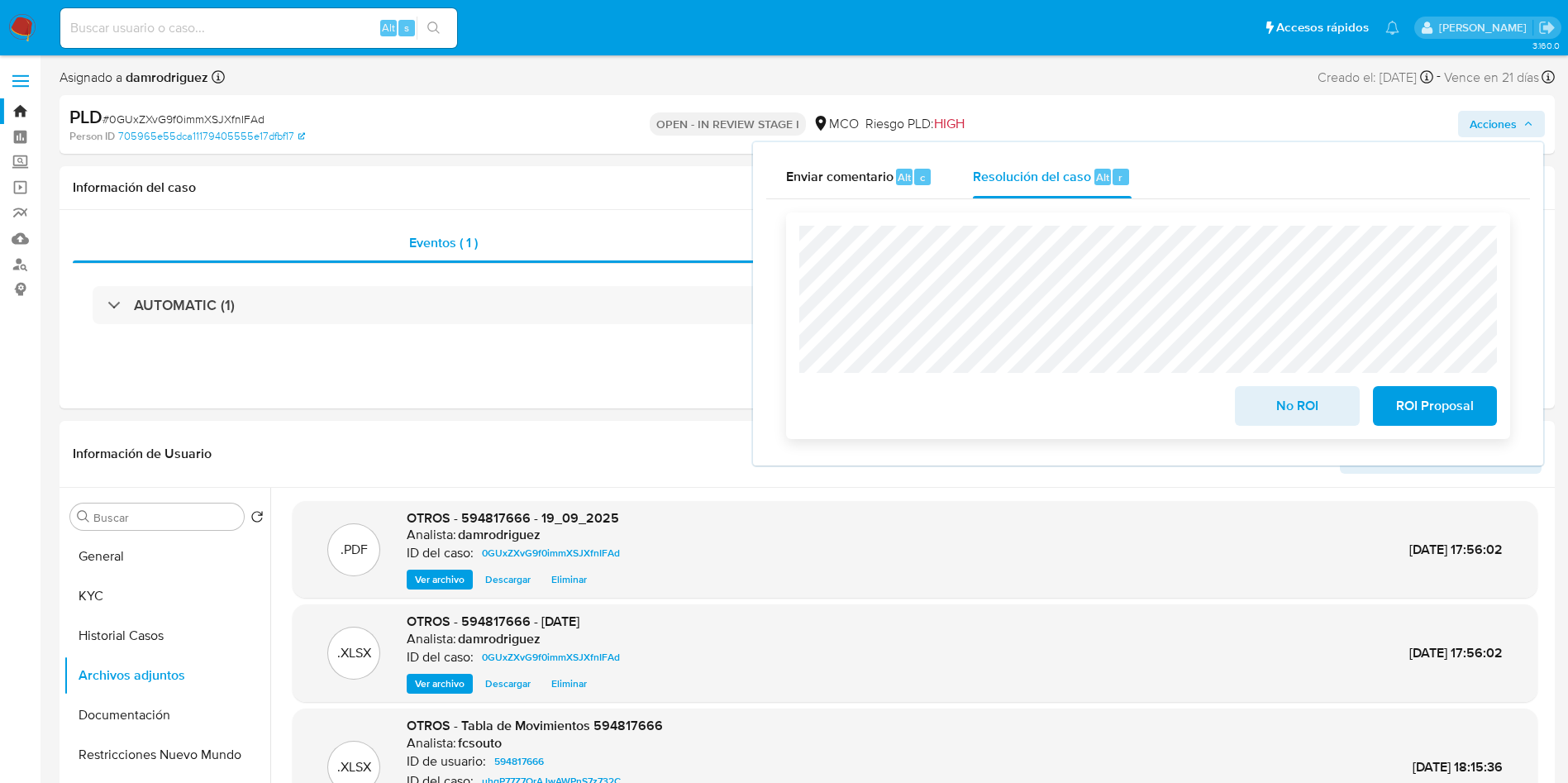
click at [1292, 402] on span "No ROI" at bounding box center [1297, 406] width 81 height 37
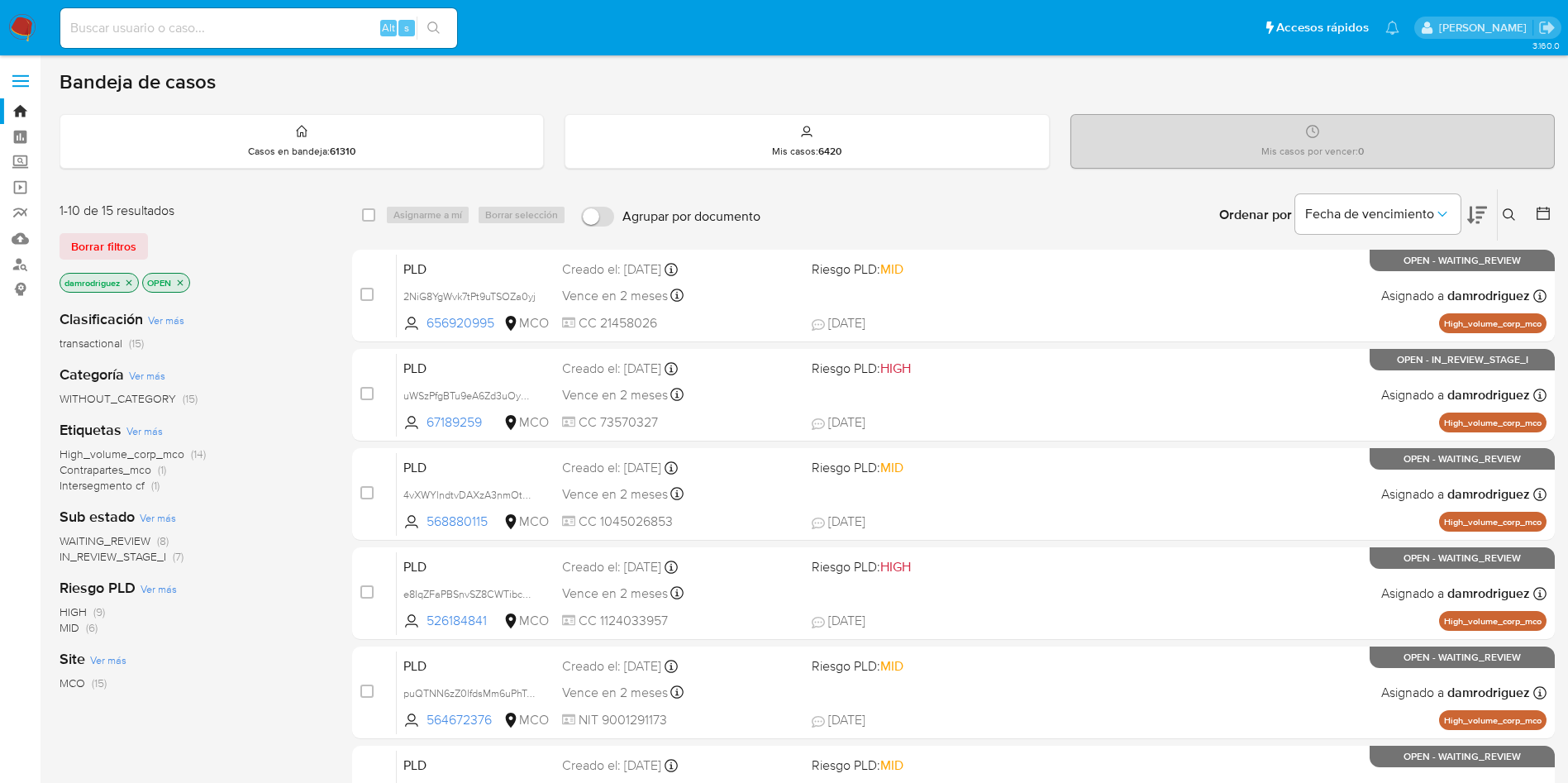
drag, startPoint x: 1510, startPoint y: 212, endPoint x: 1505, endPoint y: 219, distance: 8.6
click at [1510, 211] on icon at bounding box center [1508, 215] width 13 height 13
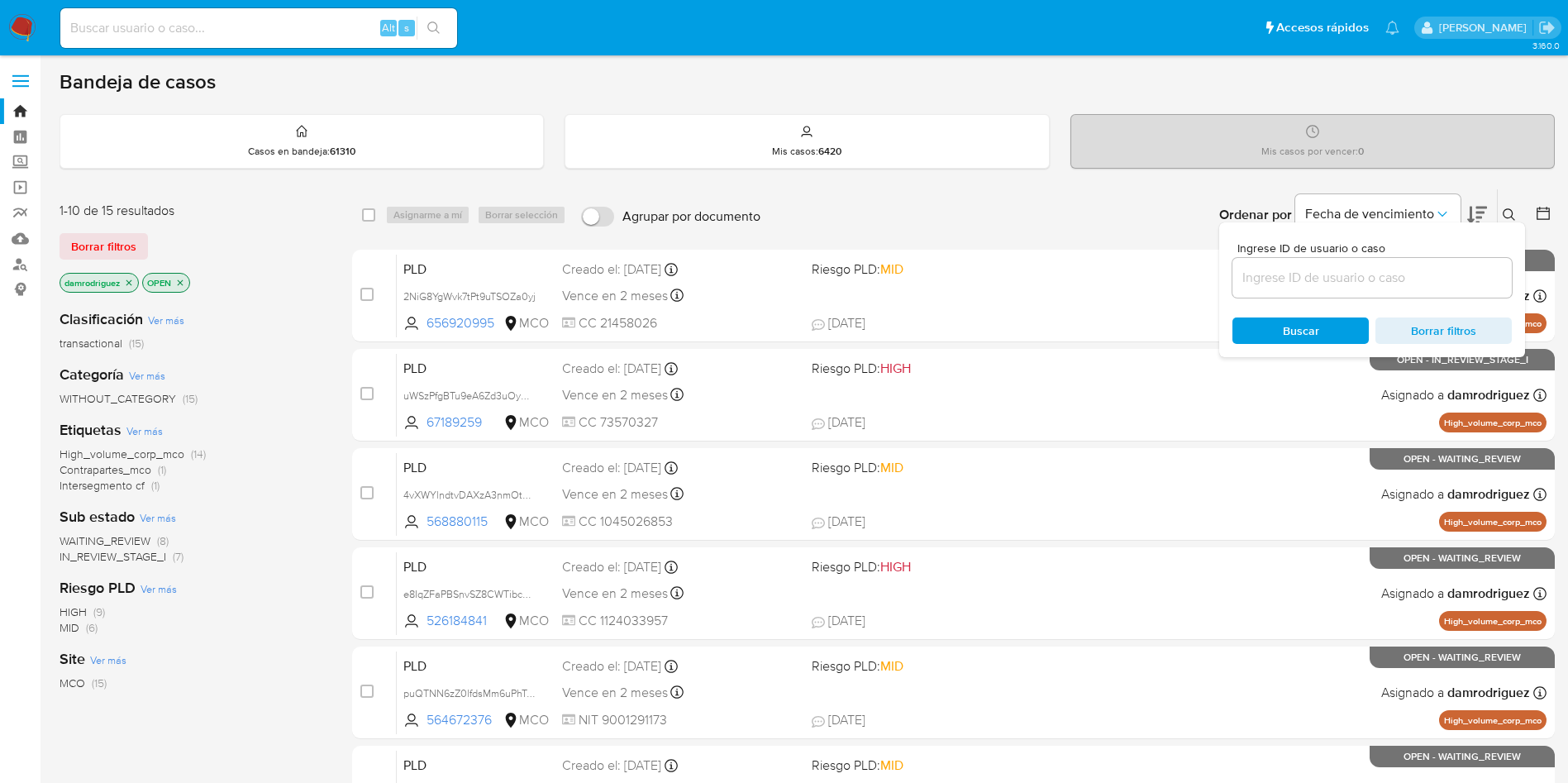
click at [1389, 285] on input at bounding box center [1372, 277] width 280 height 21
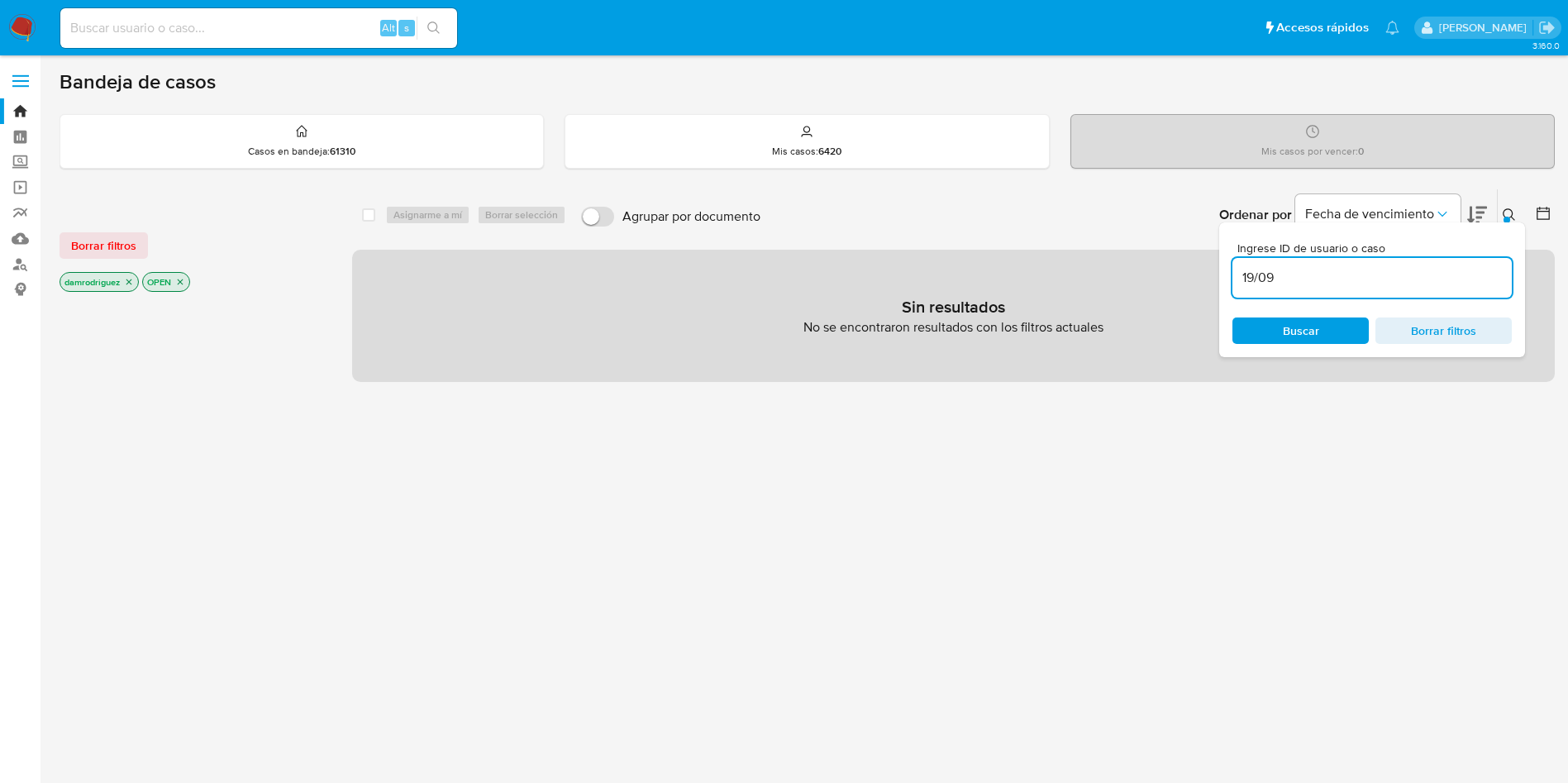
click at [1294, 284] on input "19/09" at bounding box center [1372, 277] width 280 height 21
paste input "ytdhMuJ3WMDsGzOBJGpDGXZk"
type input "ytdhMuJ3WMDsGzOBJGpDGXZk"
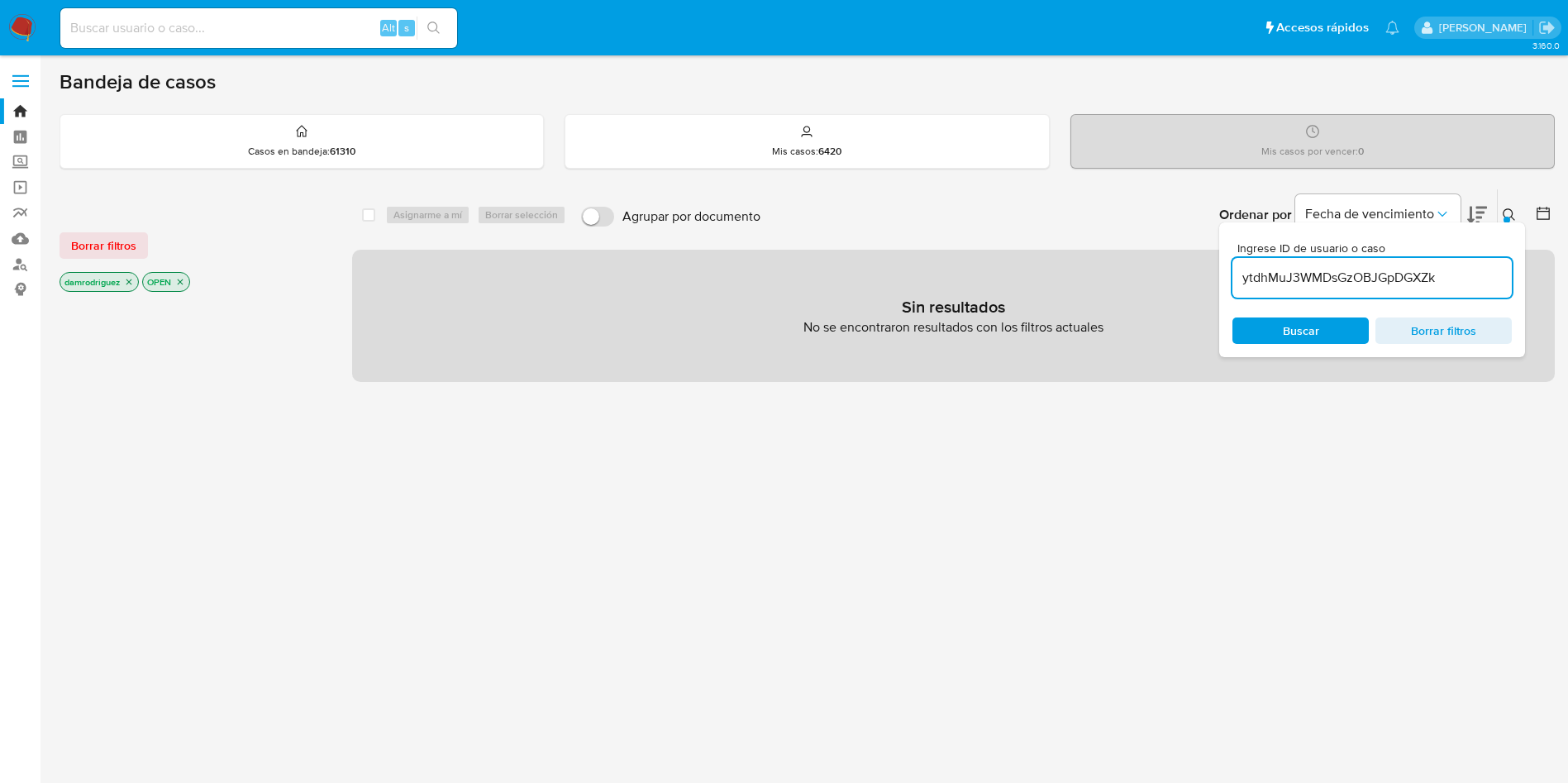
click at [127, 281] on icon "close-filter" at bounding box center [128, 281] width 10 height 10
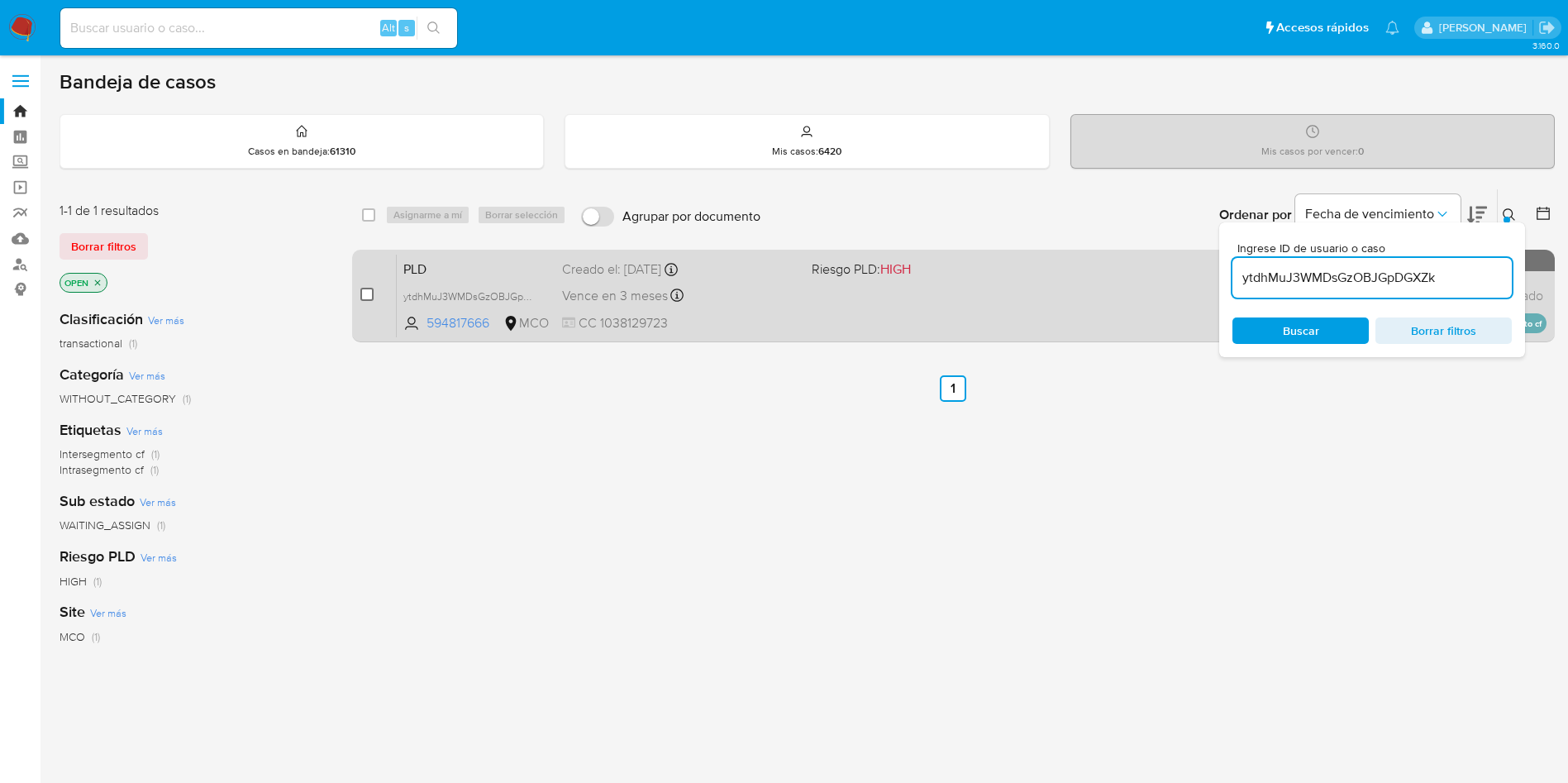
click at [366, 294] on input "checkbox" at bounding box center [367, 294] width 13 height 13
checkbox input "true"
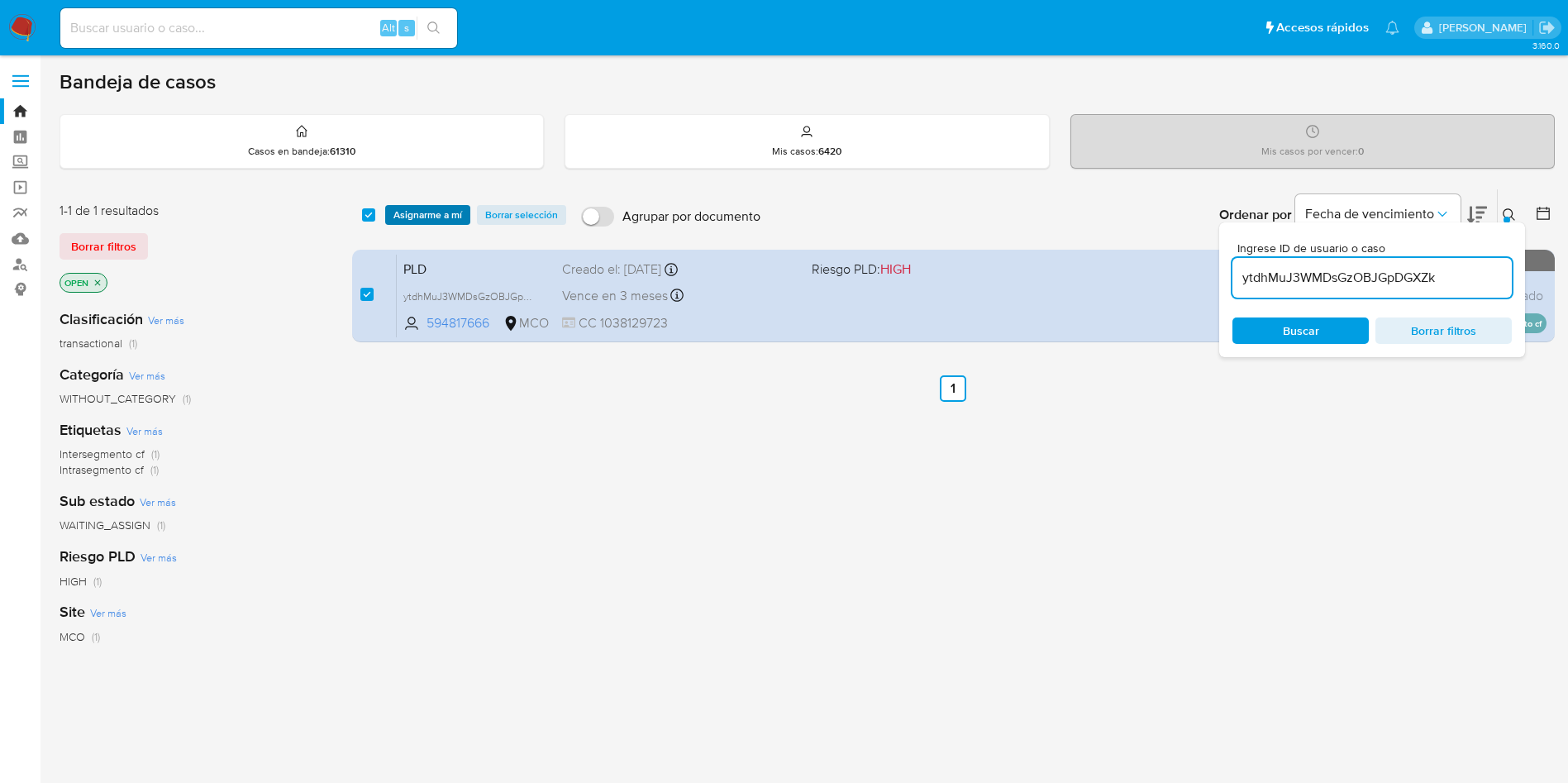
click at [415, 214] on span "Asignarme a mí" at bounding box center [427, 215] width 69 height 17
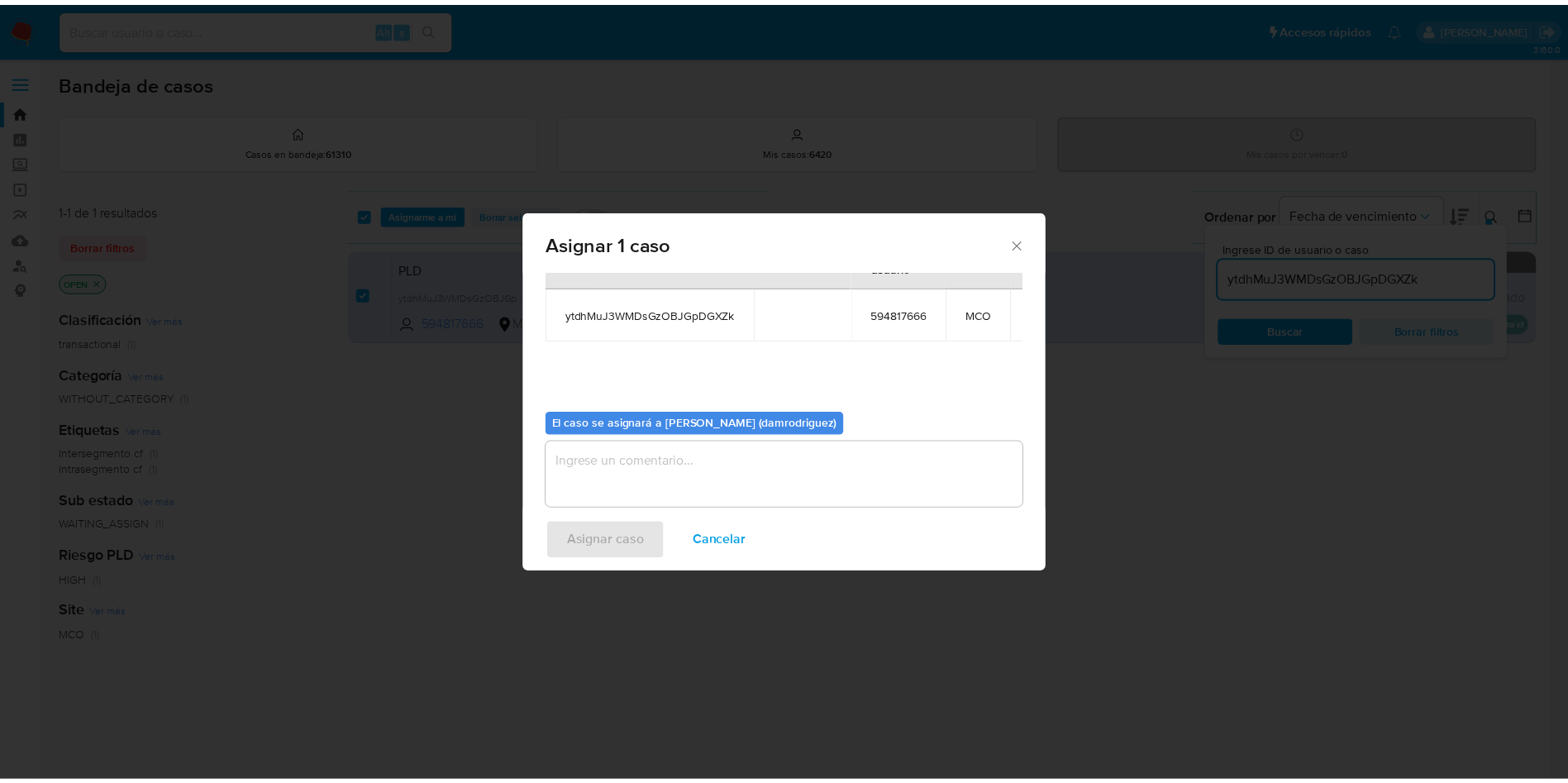
scroll to position [105, 0]
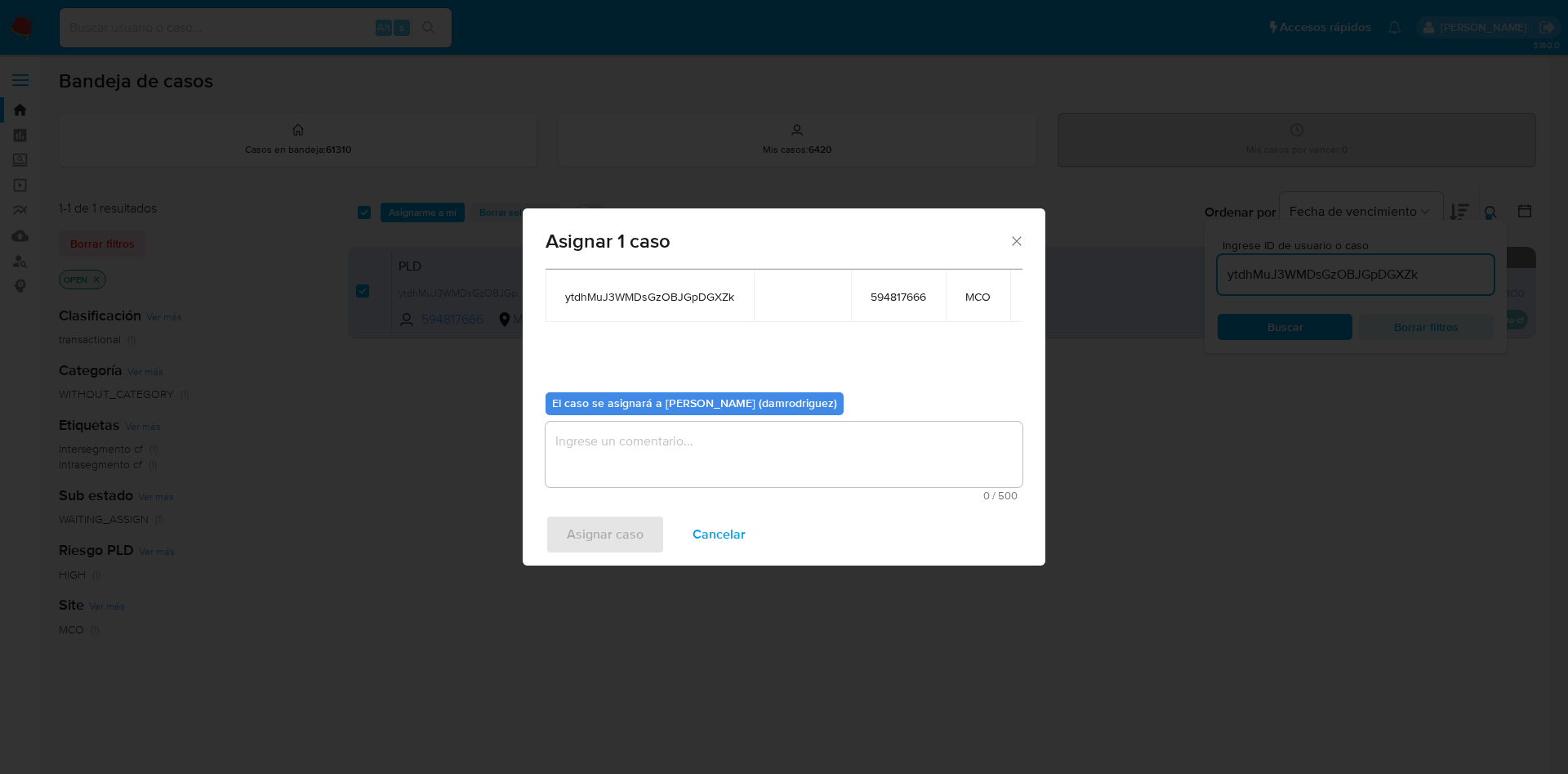
click at [692, 432] on textarea "assign-modal" at bounding box center [784, 454] width 477 height 65
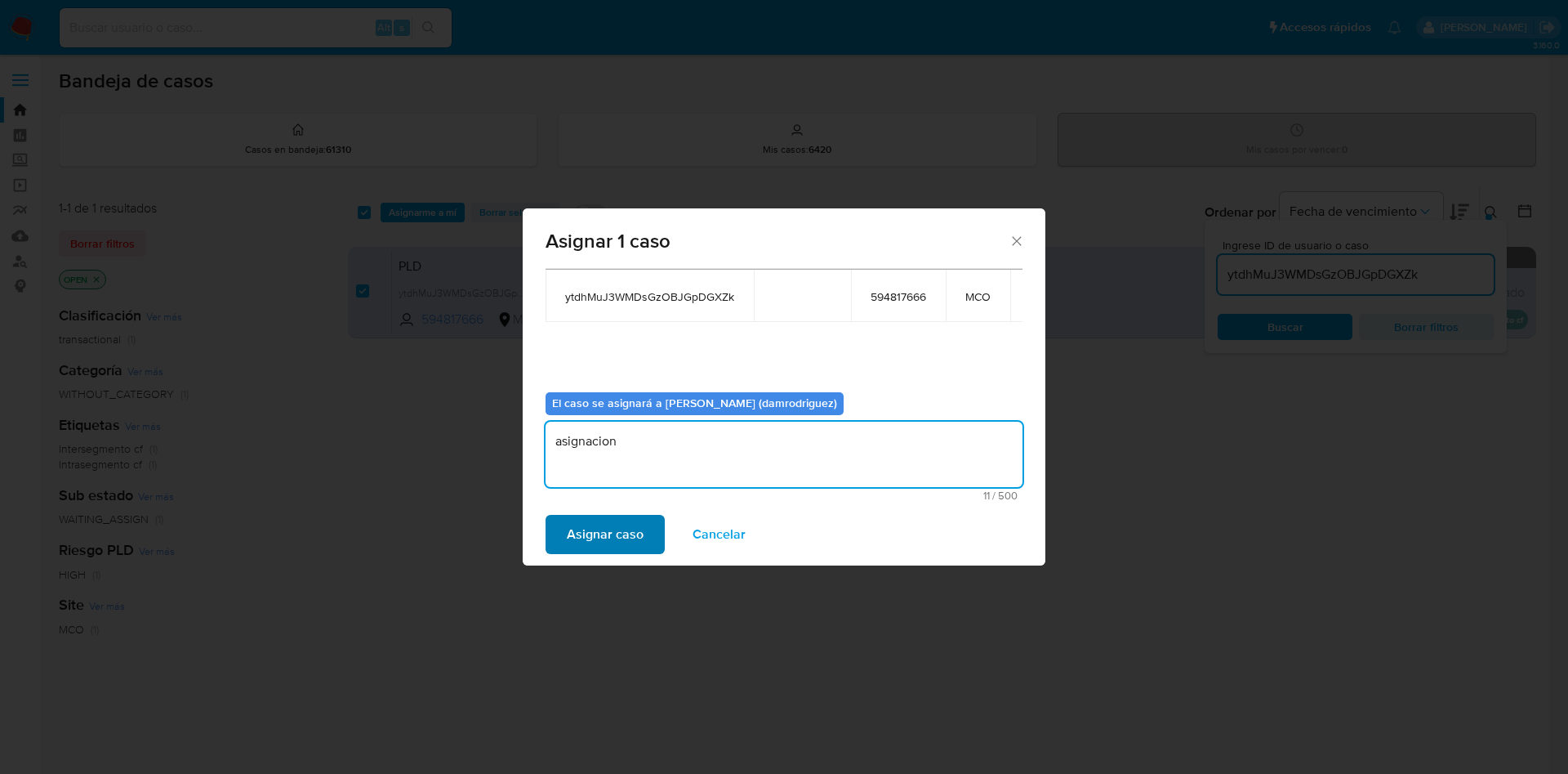
type textarea "asignacion"
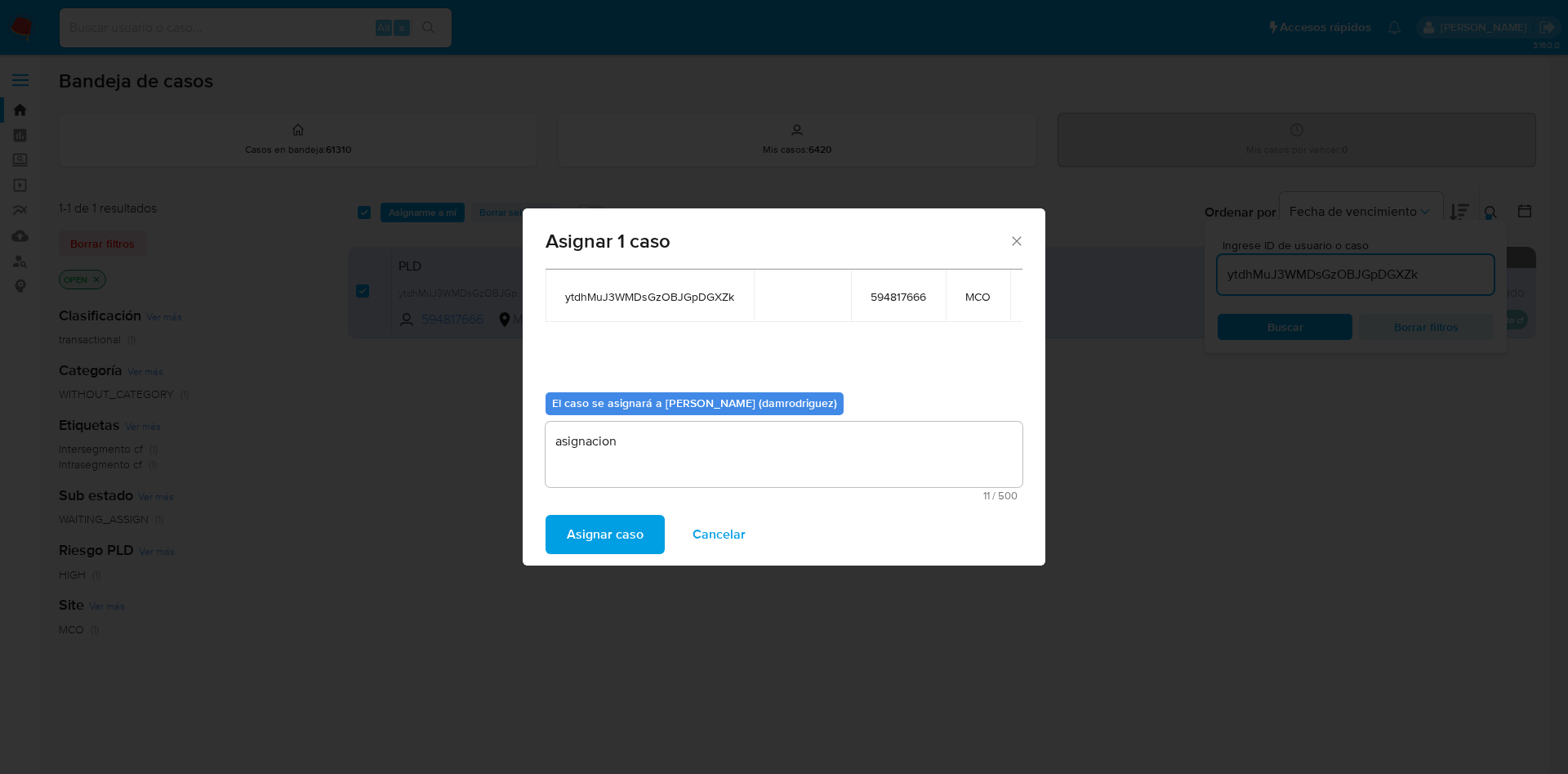
click at [580, 547] on span "Asignar caso" at bounding box center [605, 535] width 77 height 36
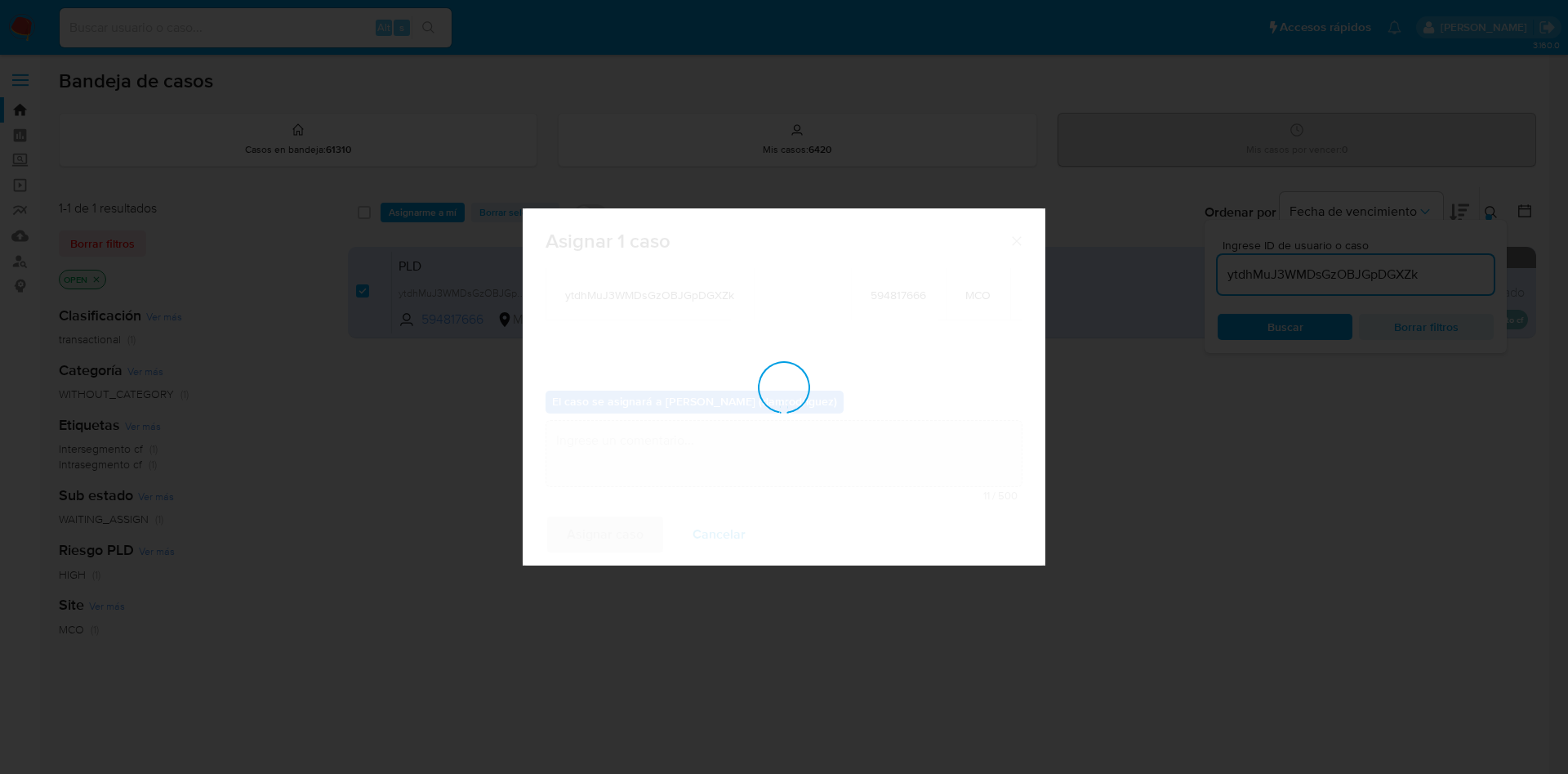
checkbox input "false"
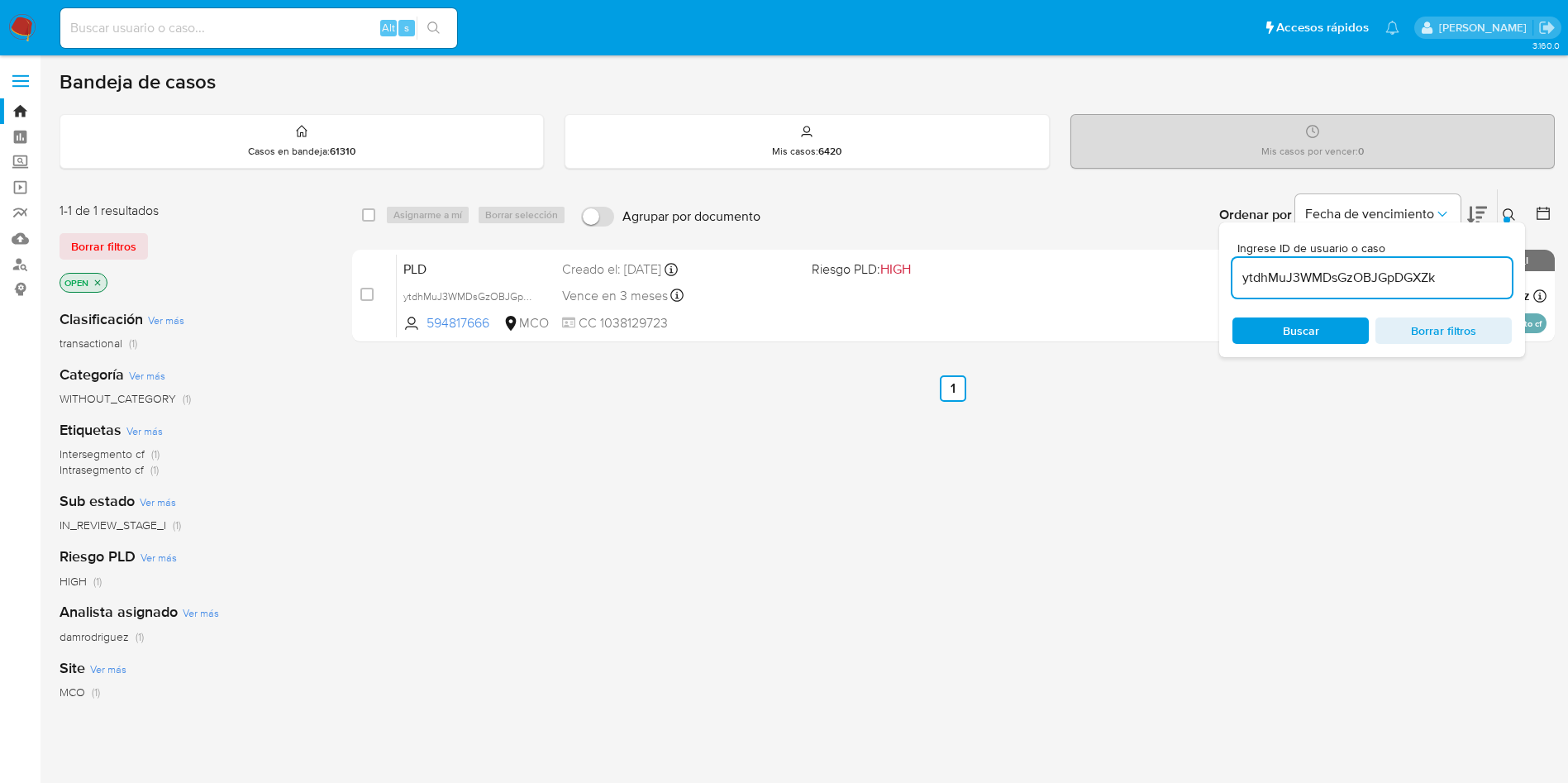
click at [27, 21] on img at bounding box center [22, 28] width 28 height 28
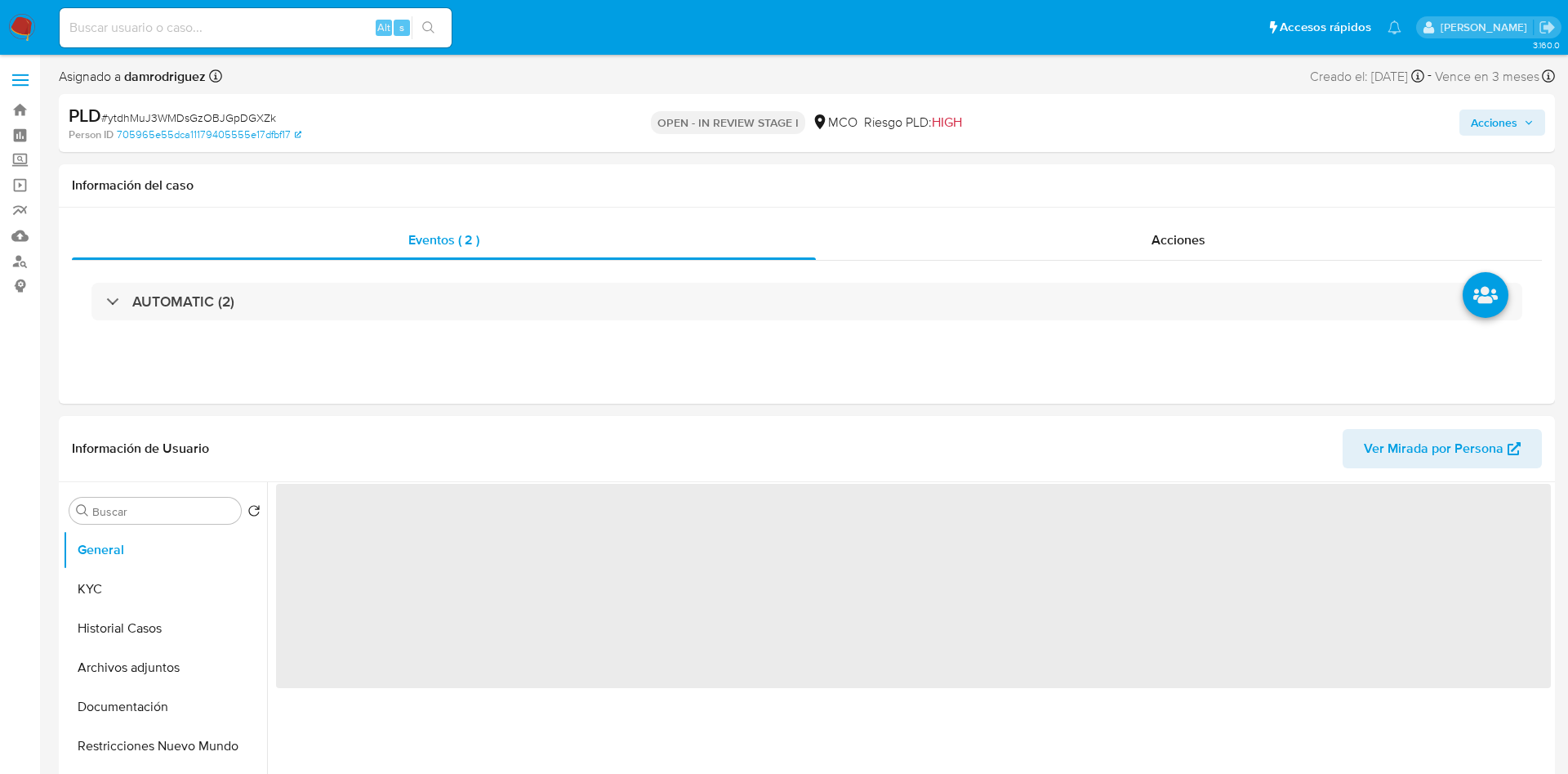
select select "10"
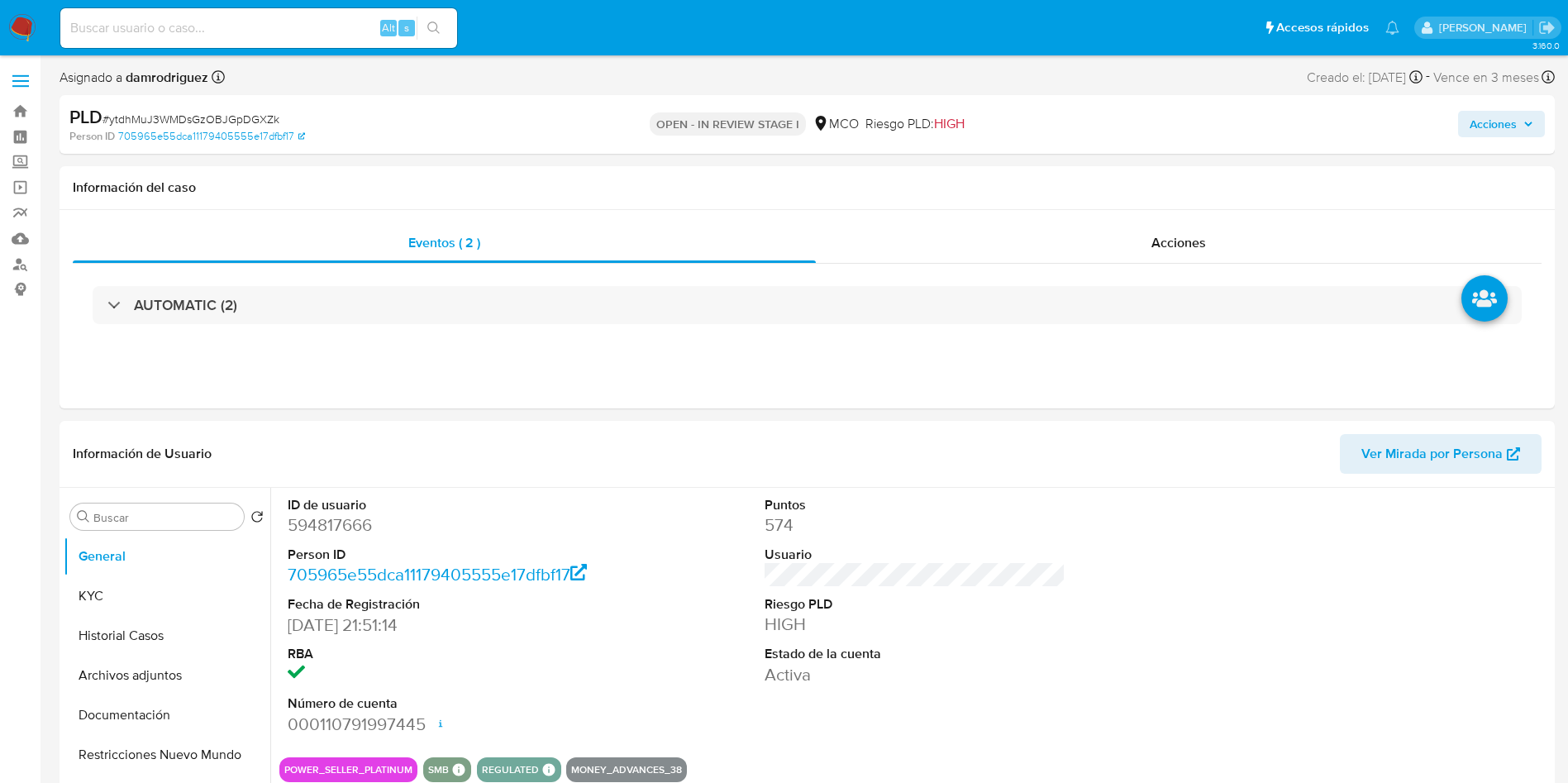
click at [1486, 122] on span "Acciones" at bounding box center [1492, 124] width 47 height 27
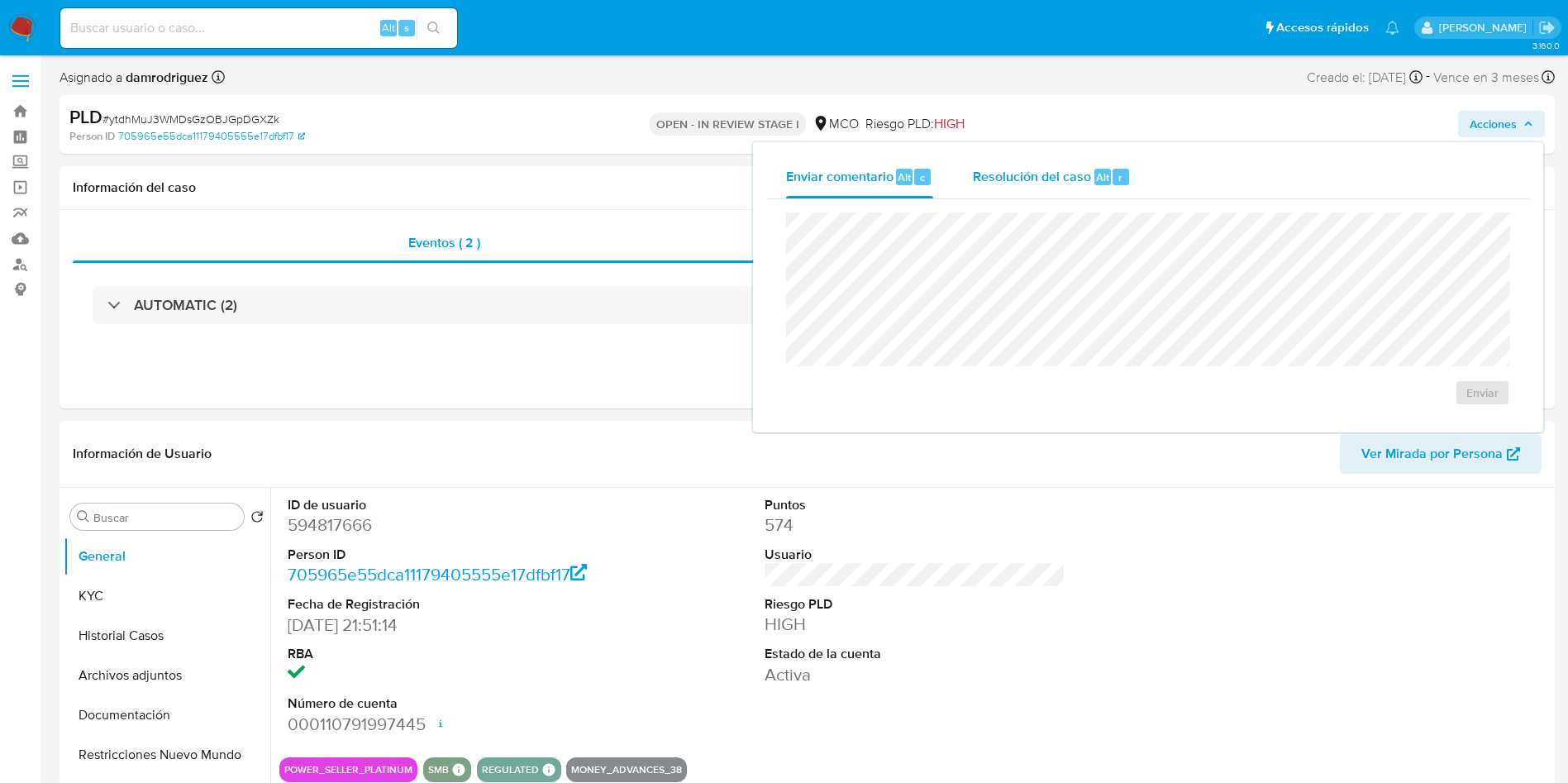
click at [1071, 185] on span "Resolución del caso" at bounding box center [1031, 176] width 118 height 19
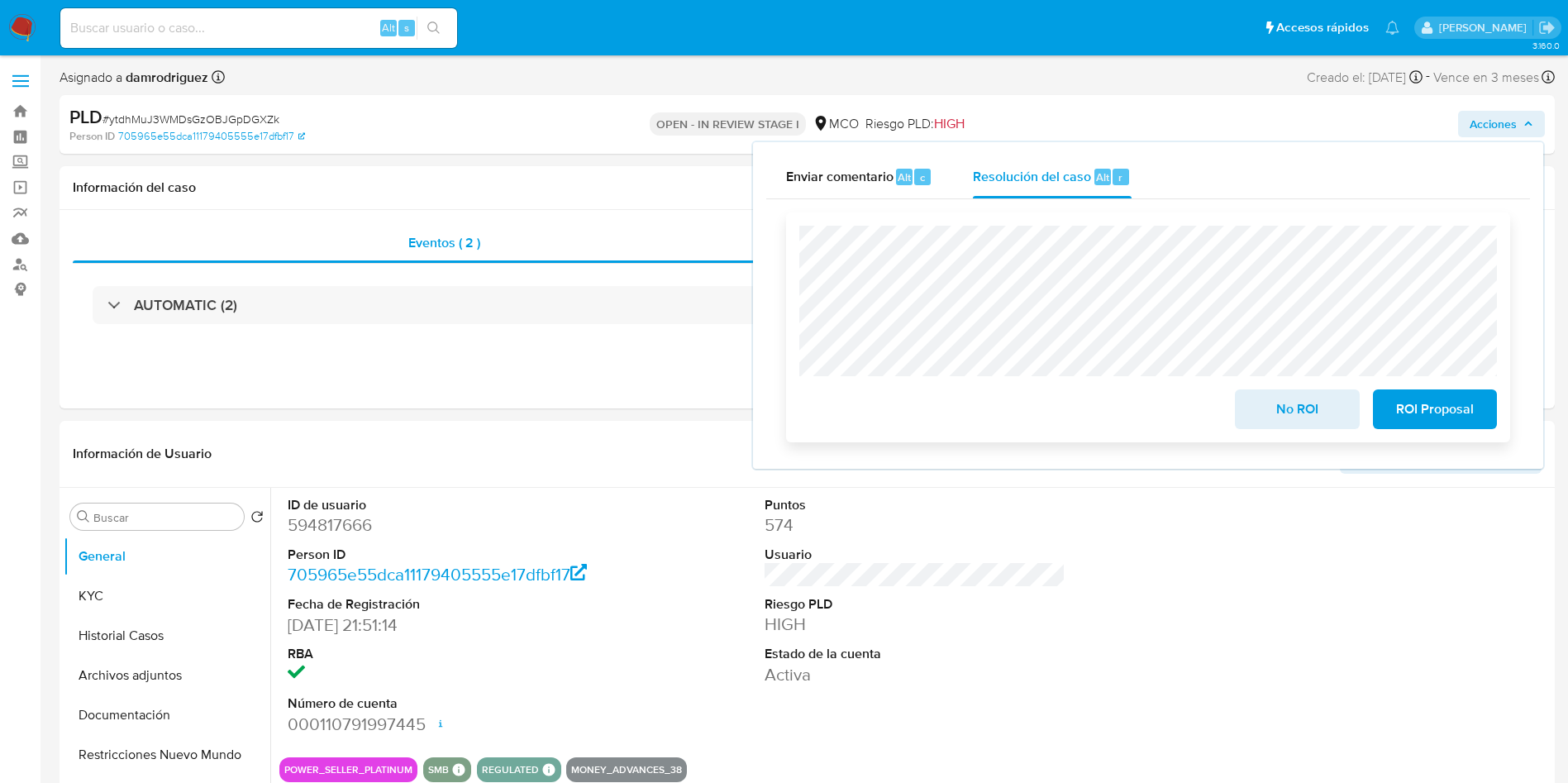
click at [1295, 405] on span "No ROI" at bounding box center [1297, 410] width 81 height 37
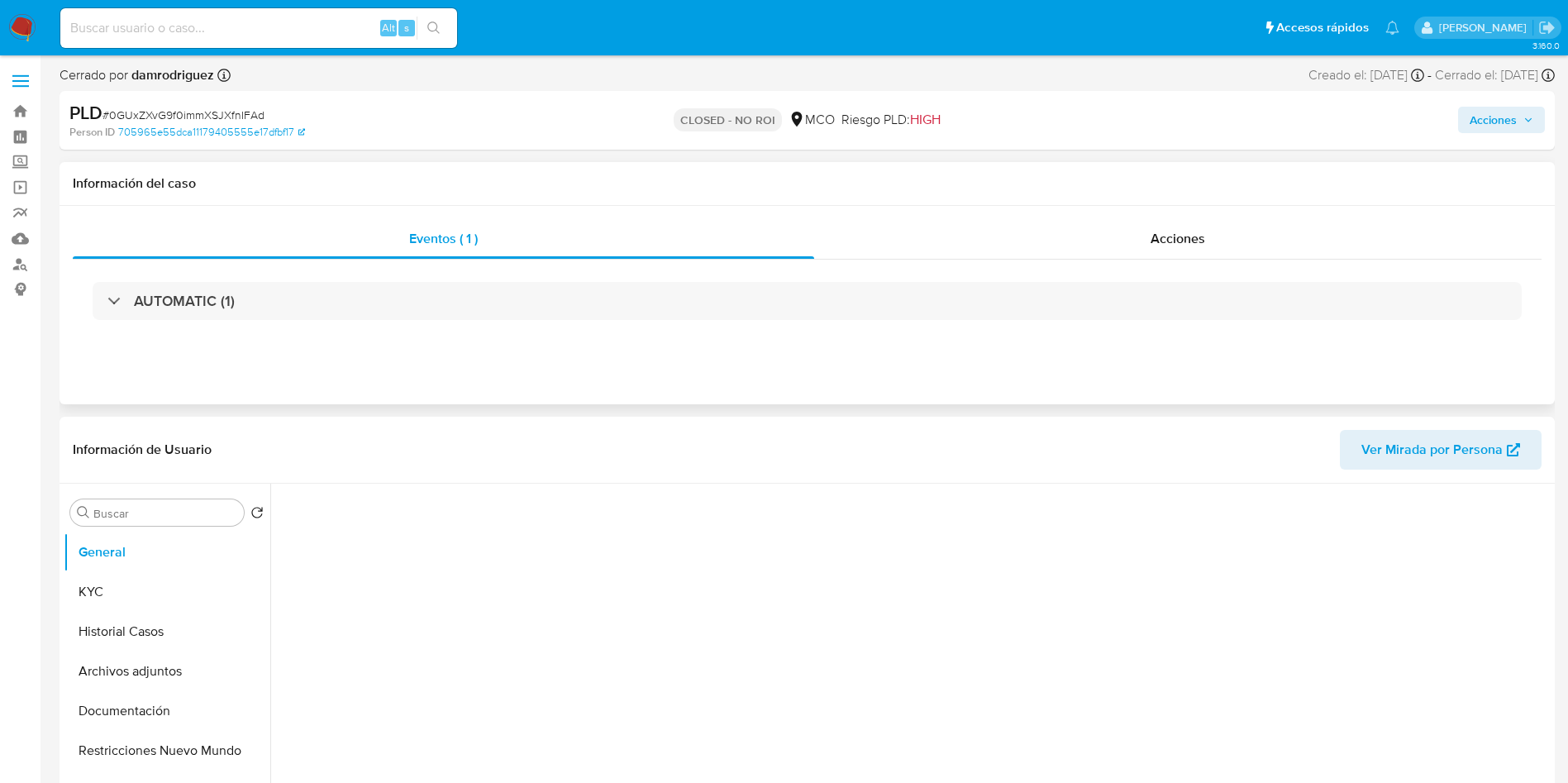
select select "10"
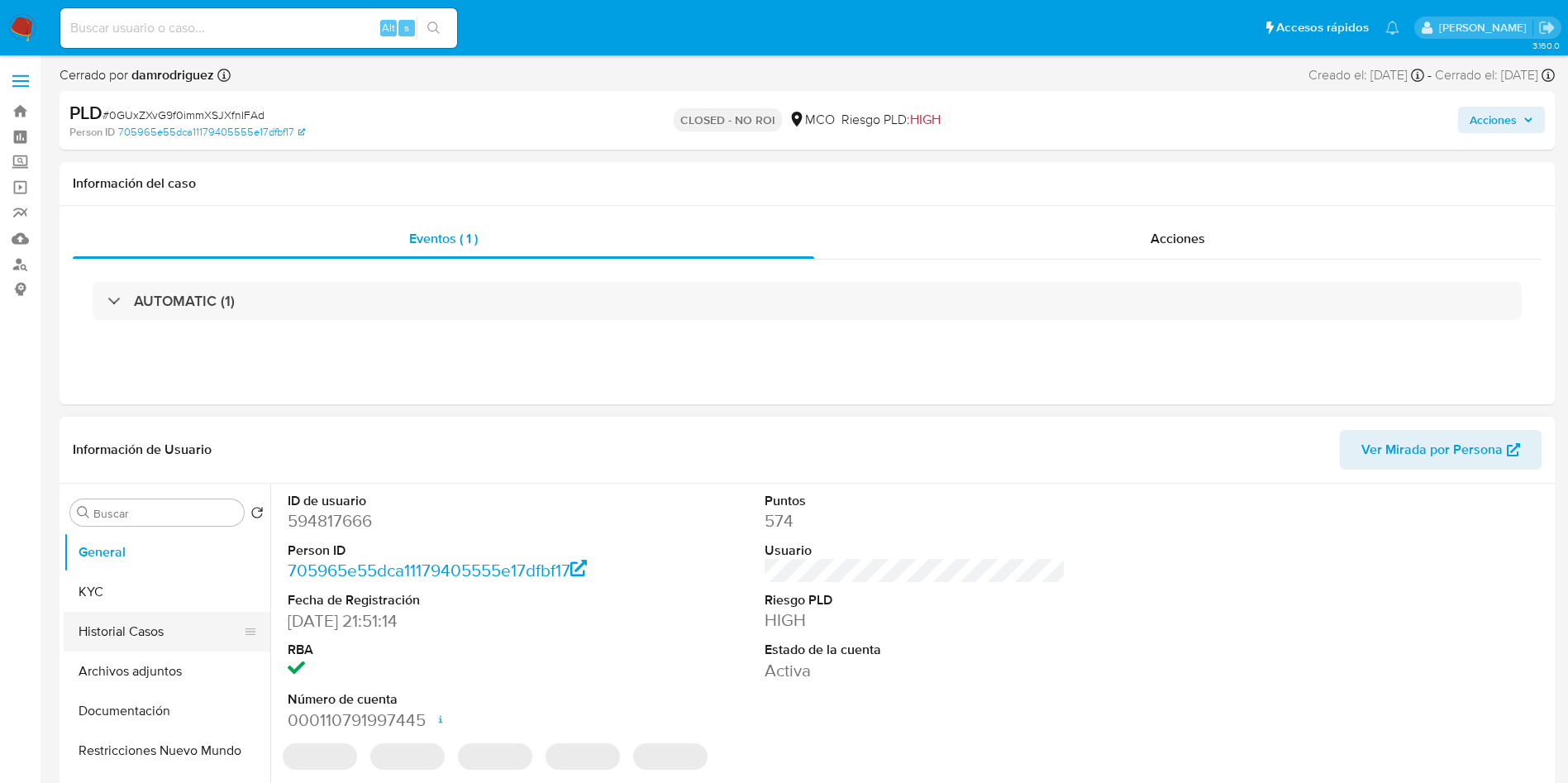
click at [120, 645] on button "Historial Casos" at bounding box center [159, 631] width 193 height 39
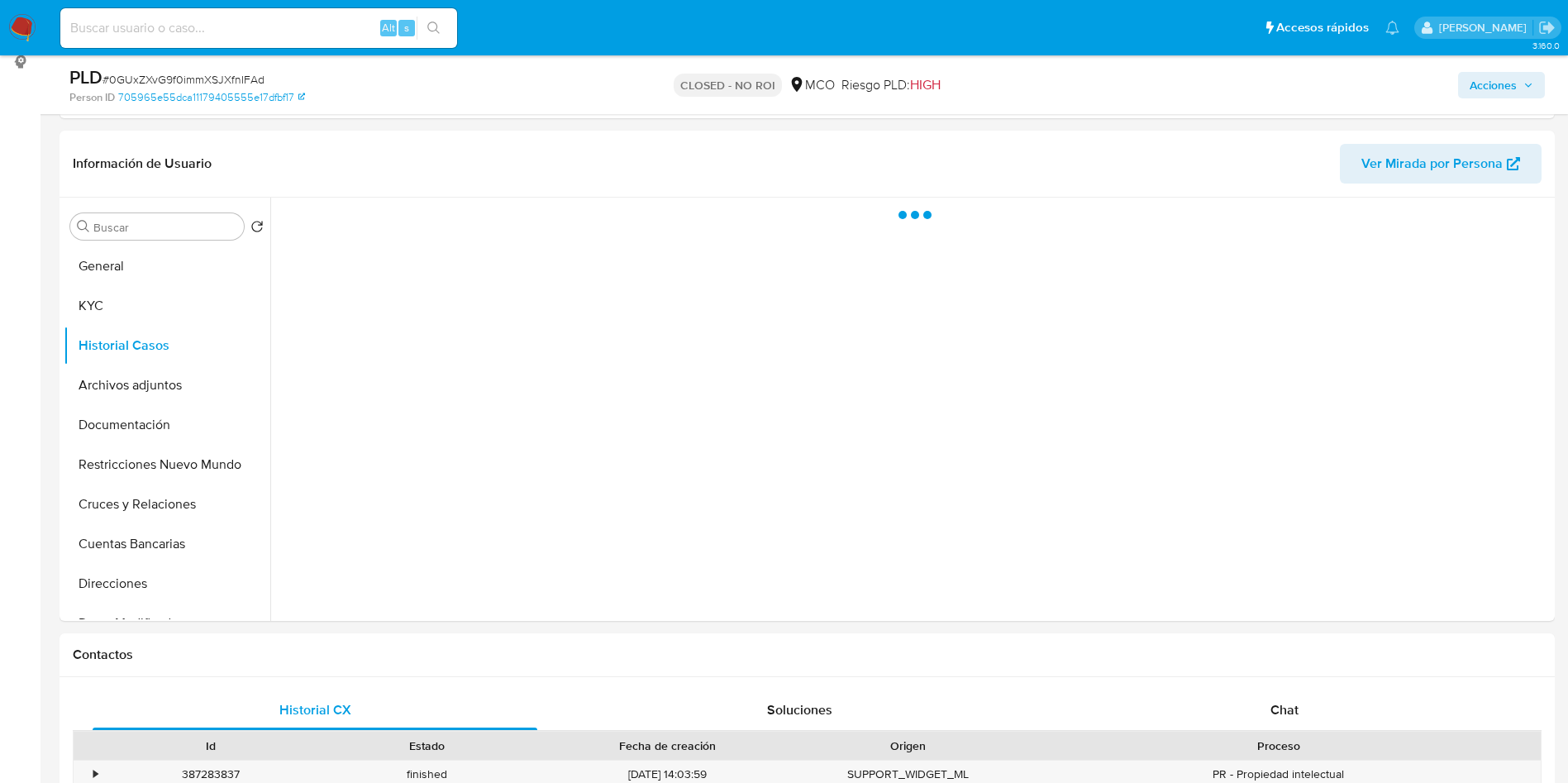
scroll to position [248, 0]
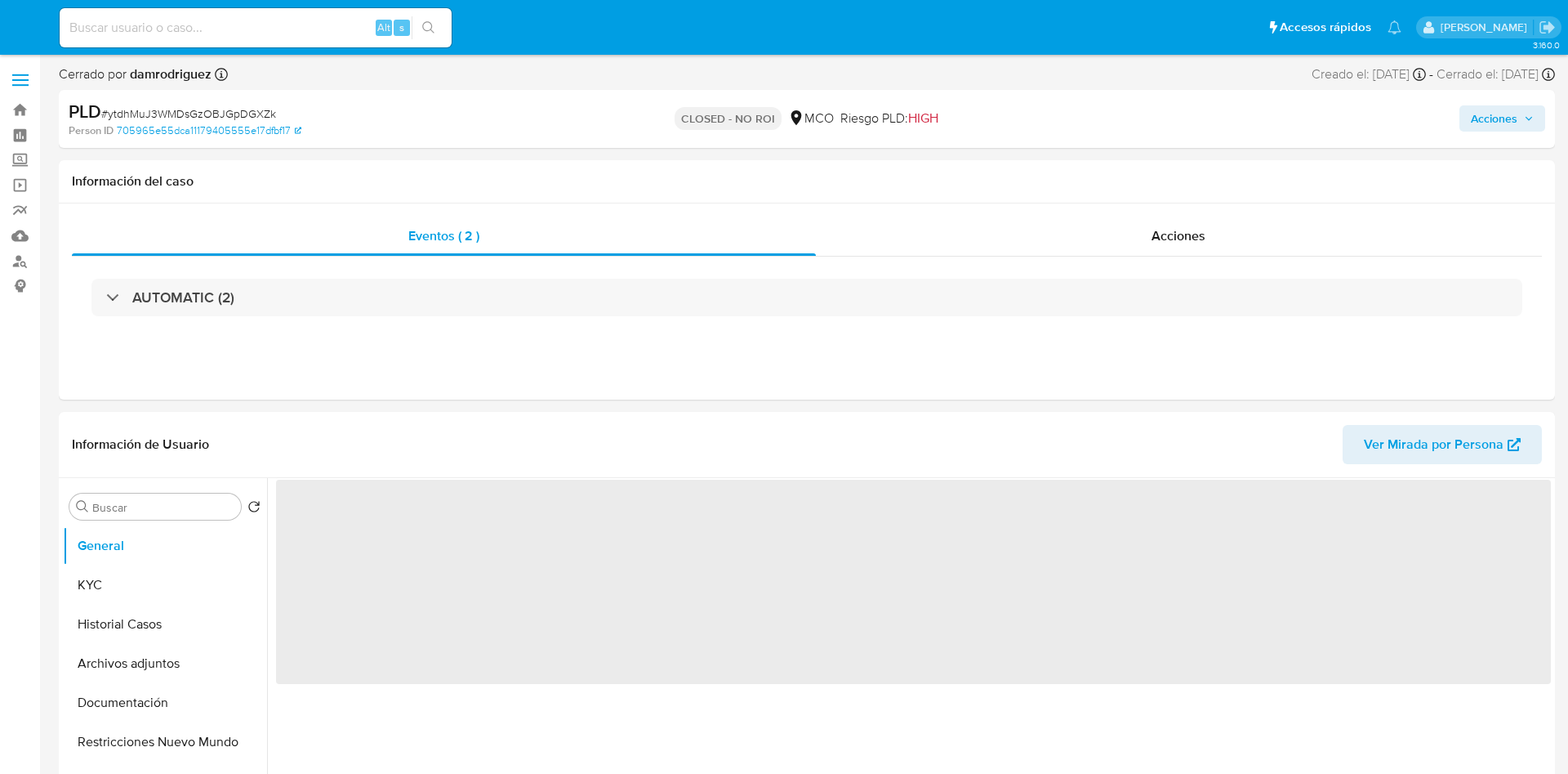
select select "10"
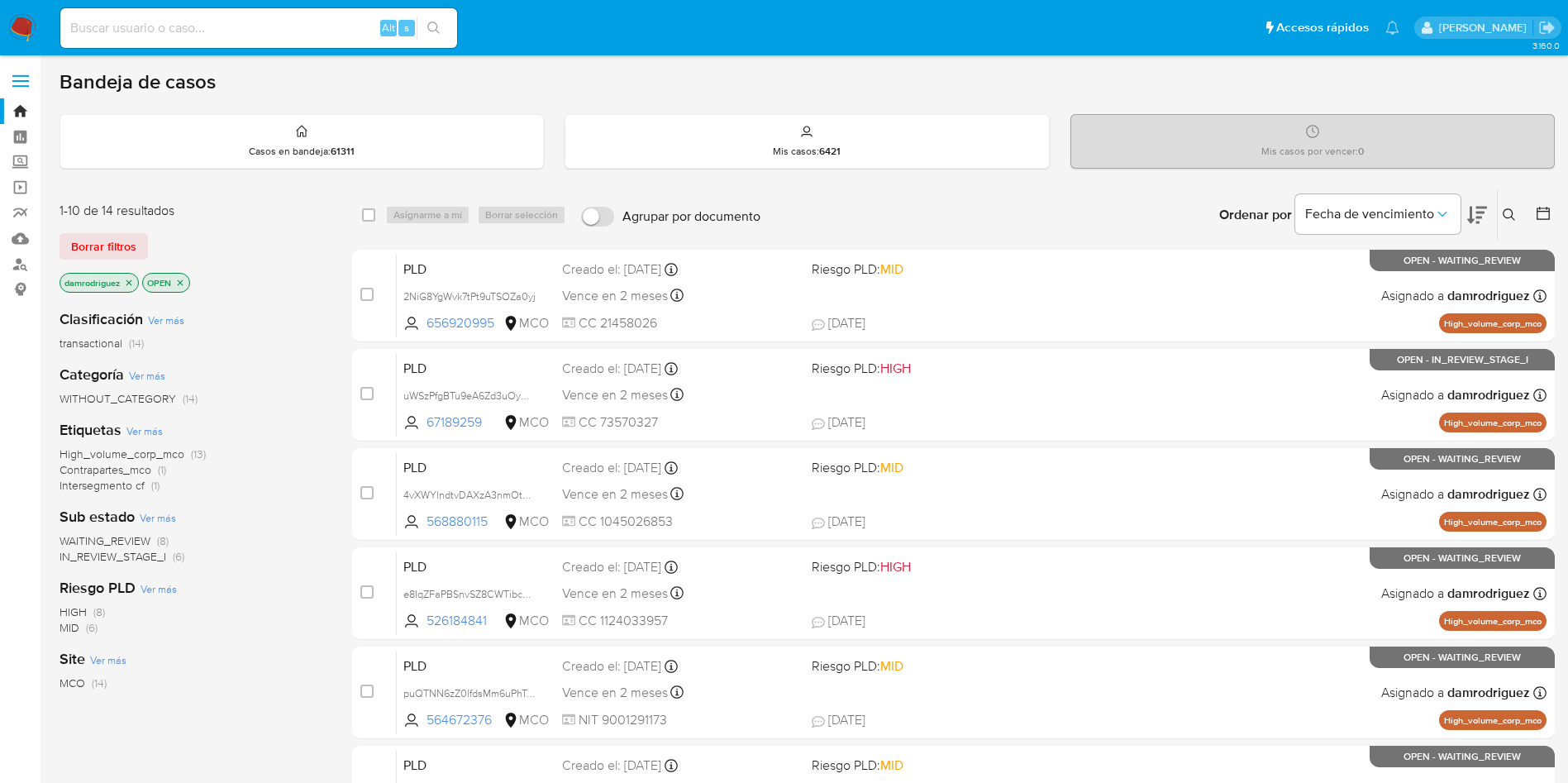
click at [1552, 212] on button at bounding box center [1545, 215] width 20 height 20
click at [1534, 207] on div at bounding box center [1540, 215] width 29 height 51
click at [1541, 210] on icon at bounding box center [1543, 214] width 16 height 17
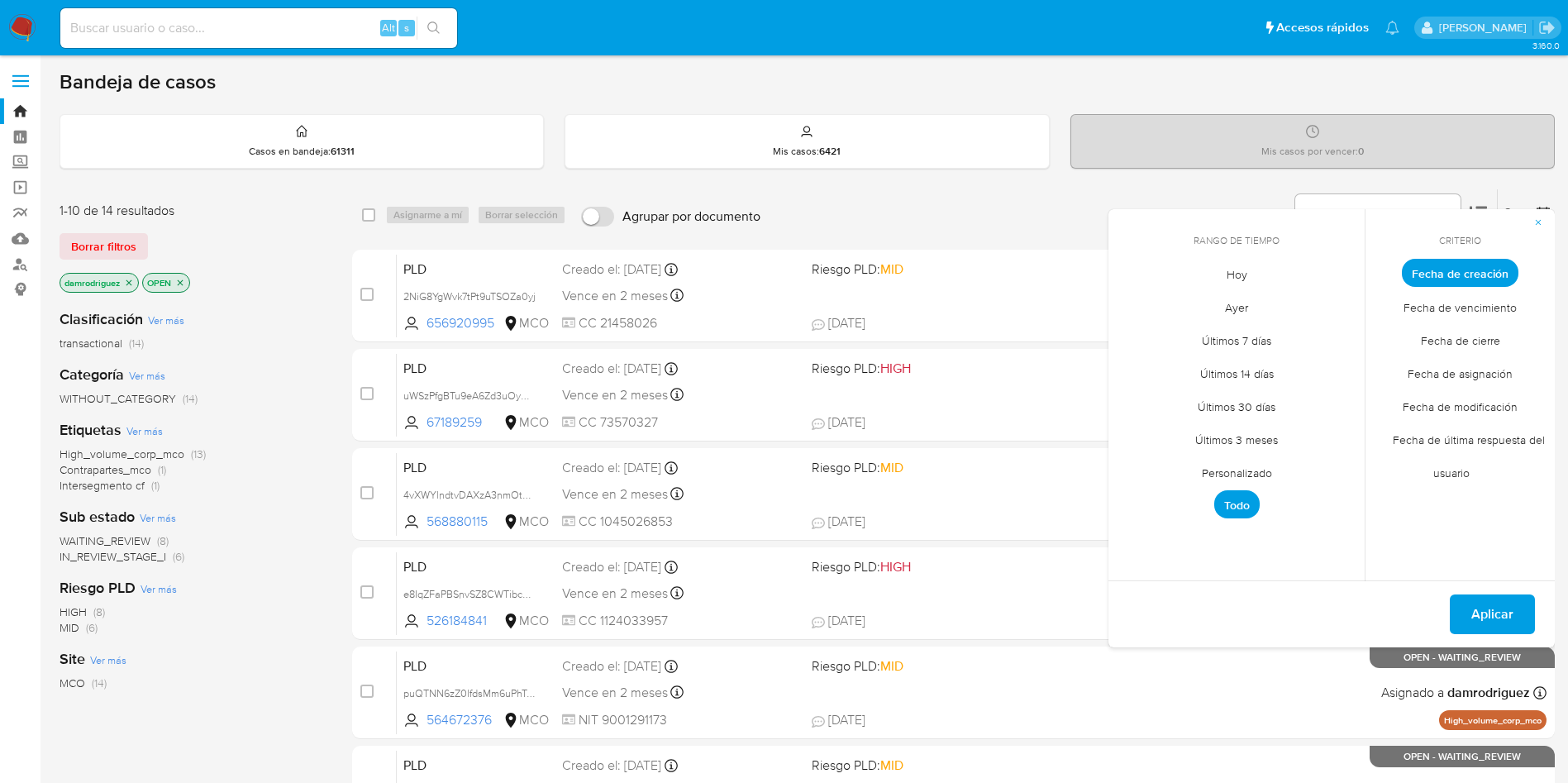
click at [1234, 469] on span "Personalizado" at bounding box center [1236, 472] width 105 height 34
click at [1128, 297] on icon "Mes anterior" at bounding box center [1134, 303] width 20 height 20
click at [1132, 297] on icon "Mes anterior" at bounding box center [1134, 303] width 20 height 20
click at [1305, 394] on button "12" at bounding box center [1302, 397] width 27 height 27
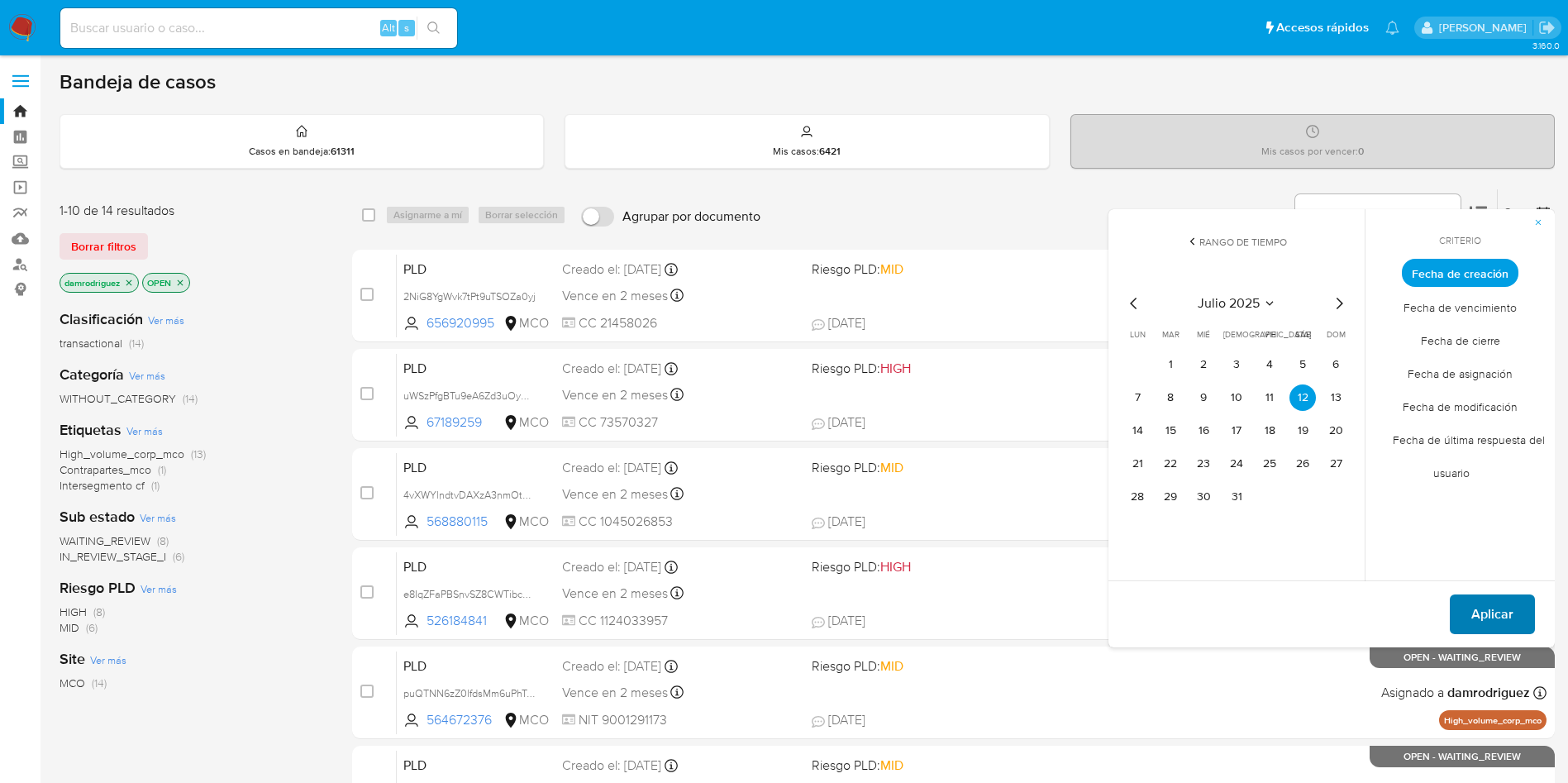
click at [1478, 610] on span "Aplicar" at bounding box center [1492, 614] width 42 height 37
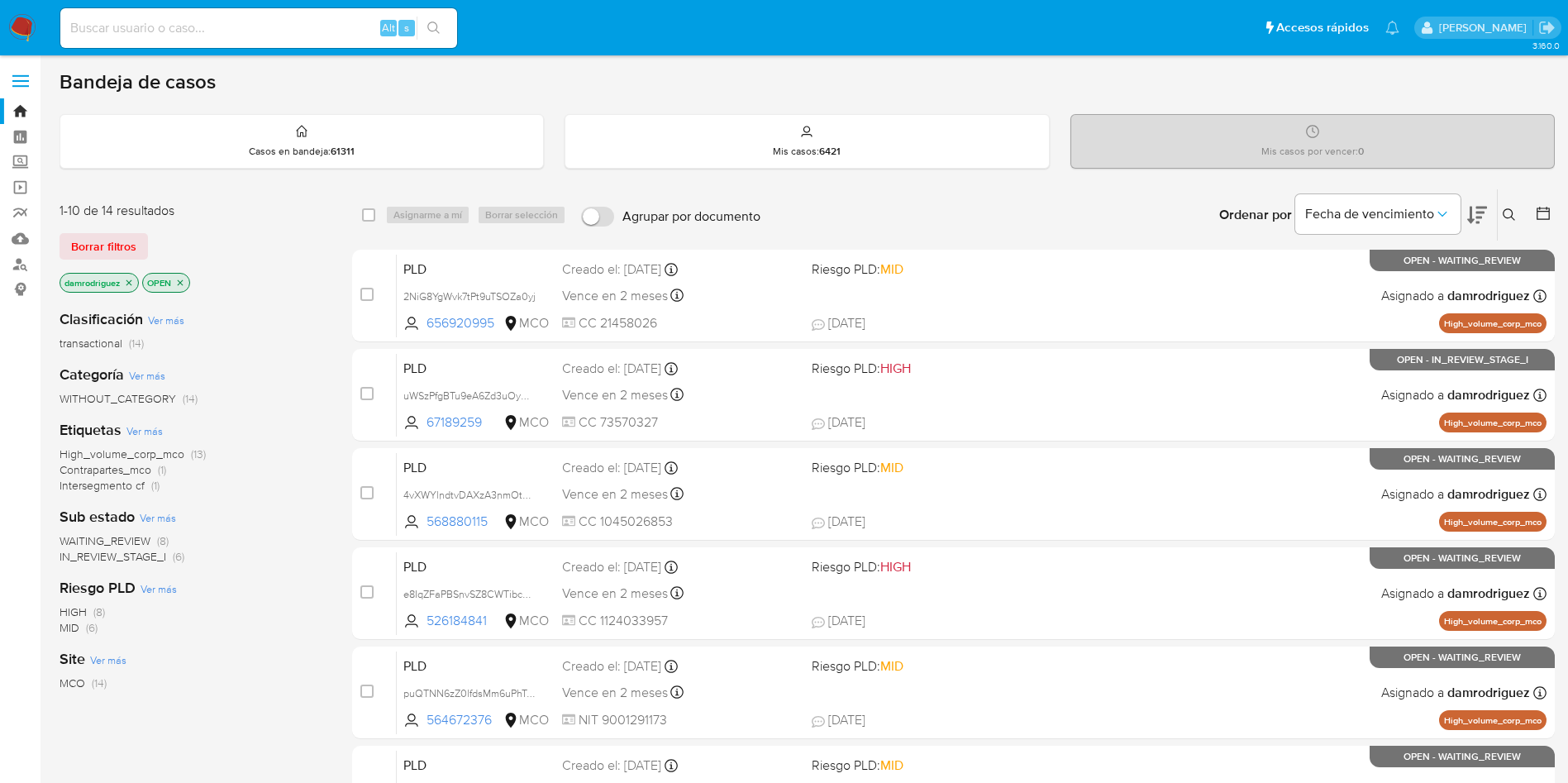
click at [1545, 219] on icon at bounding box center [1542, 213] width 13 height 13
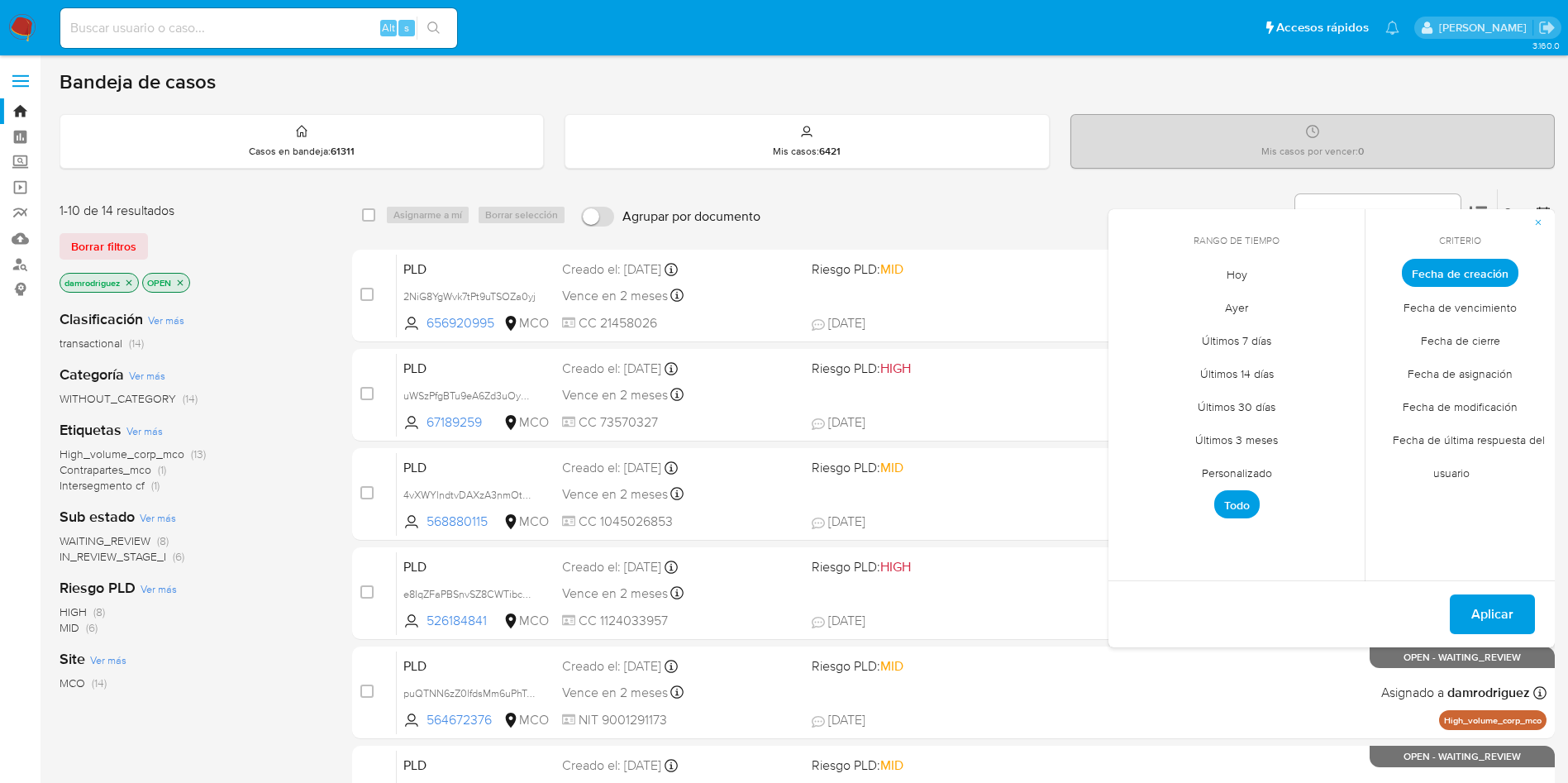
click at [1221, 473] on span "Personalizado" at bounding box center [1236, 472] width 105 height 34
click at [1135, 310] on icon "Mes anterior" at bounding box center [1134, 303] width 20 height 20
click at [1242, 394] on button "10" at bounding box center [1236, 397] width 27 height 27
click at [1339, 397] on button "13" at bounding box center [1335, 397] width 27 height 27
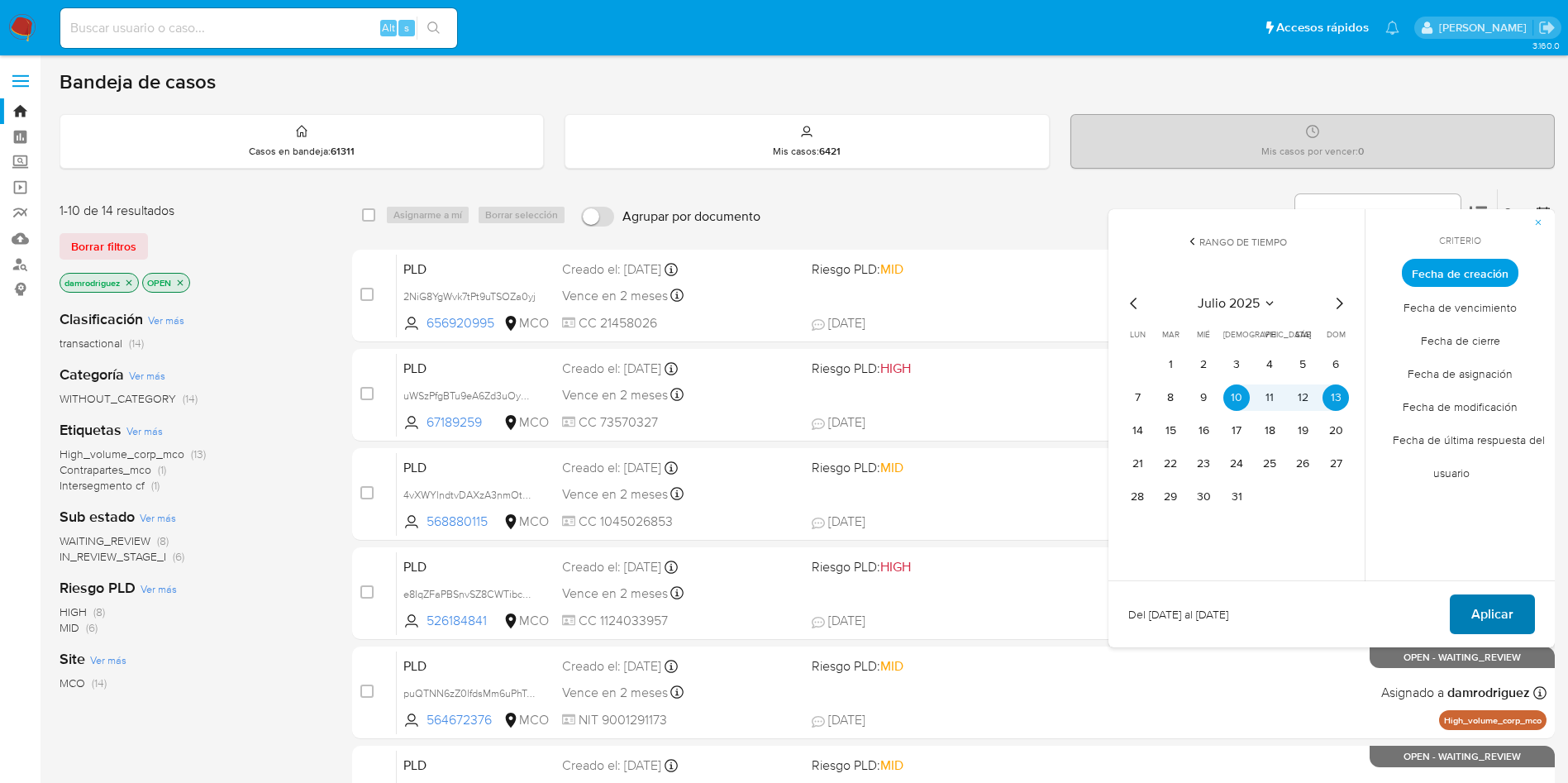
click at [1487, 618] on span "Aplicar" at bounding box center [1492, 614] width 42 height 37
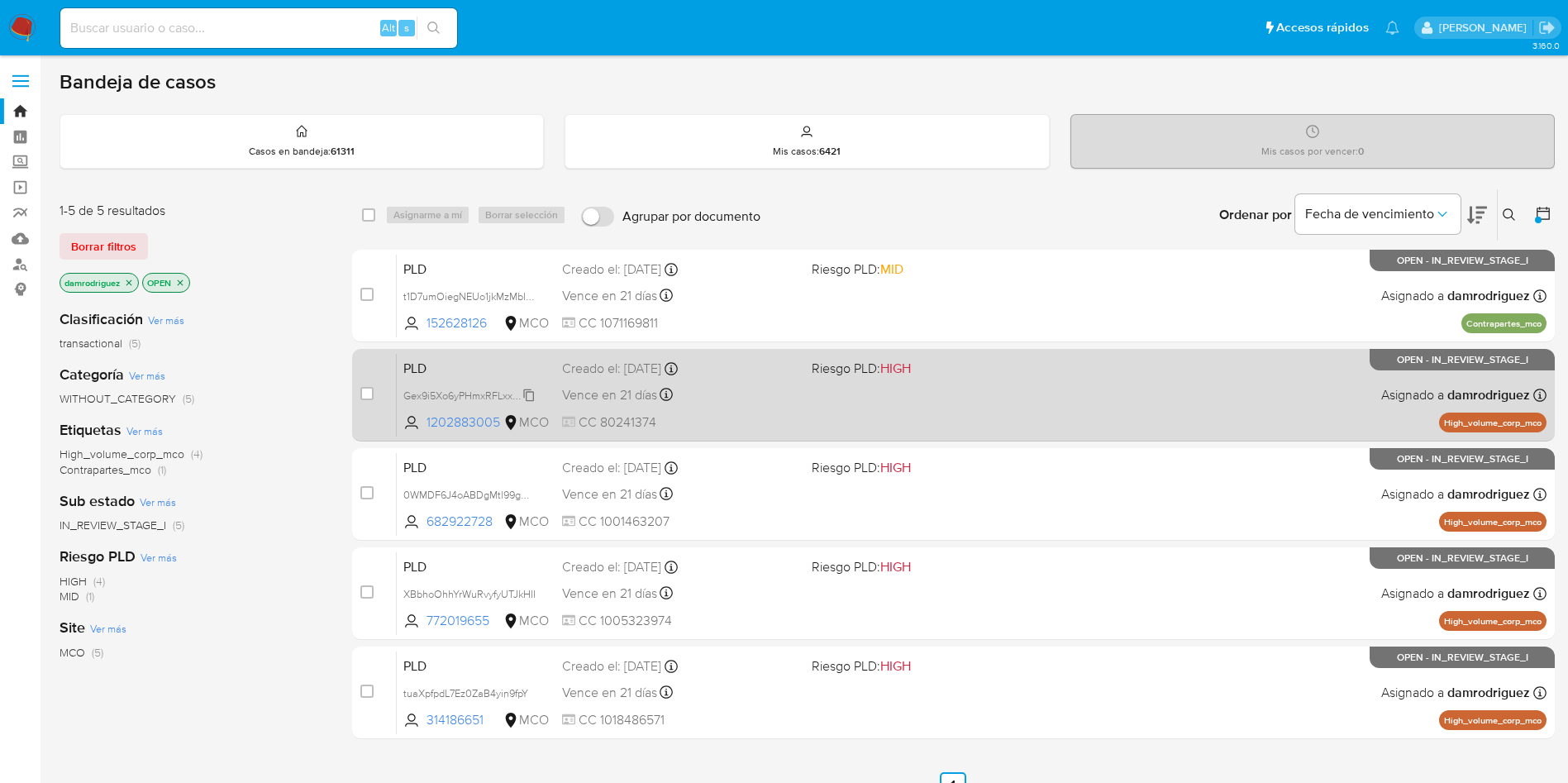
click at [477, 394] on span "Gex9i5Xo6yPHmxRFLxx2ofHf" at bounding box center [469, 394] width 133 height 18
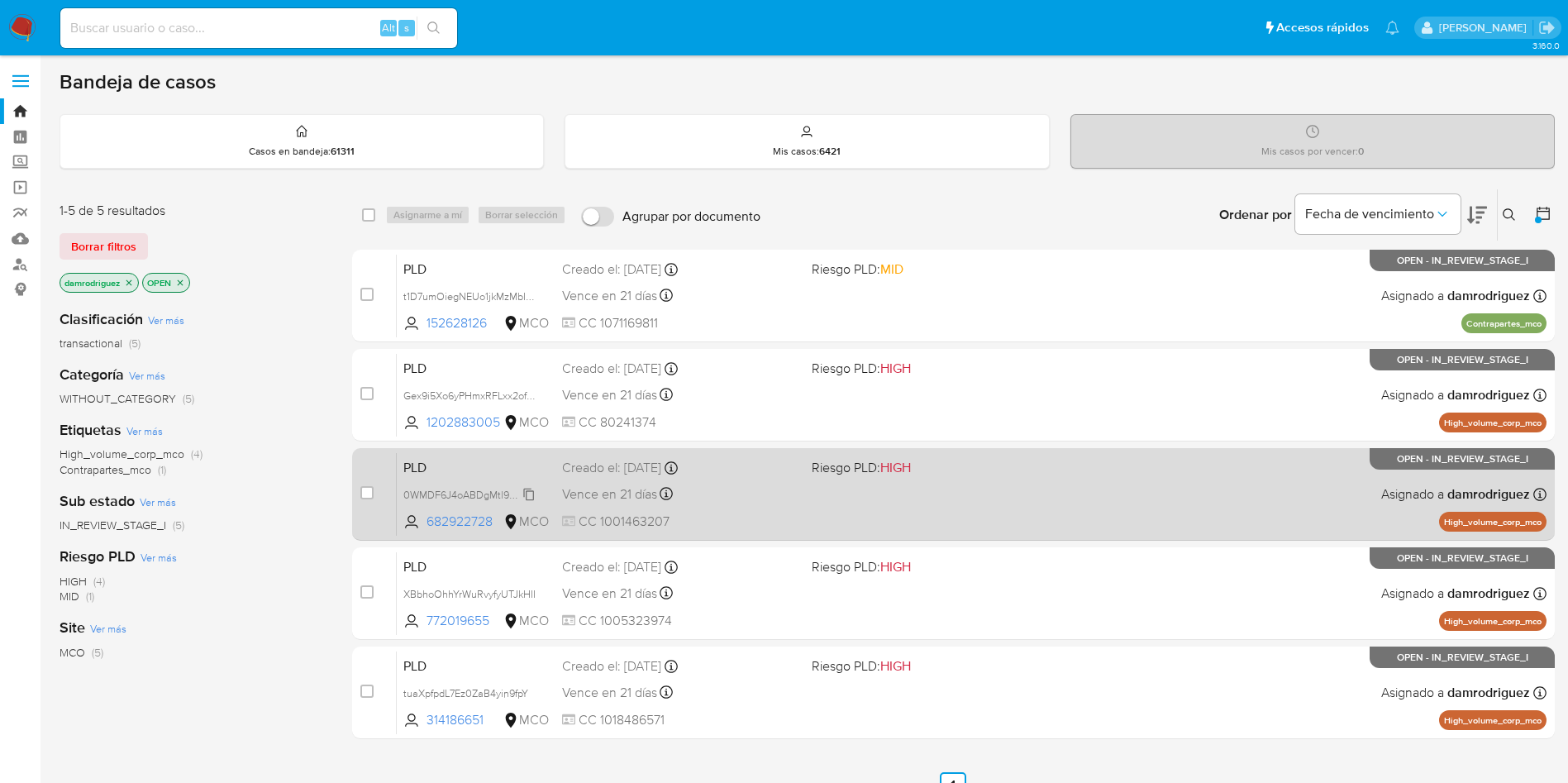
click at [452, 492] on span "0WMDF6J4oABDgMtl99gBjKkX" at bounding box center [476, 493] width 145 height 18
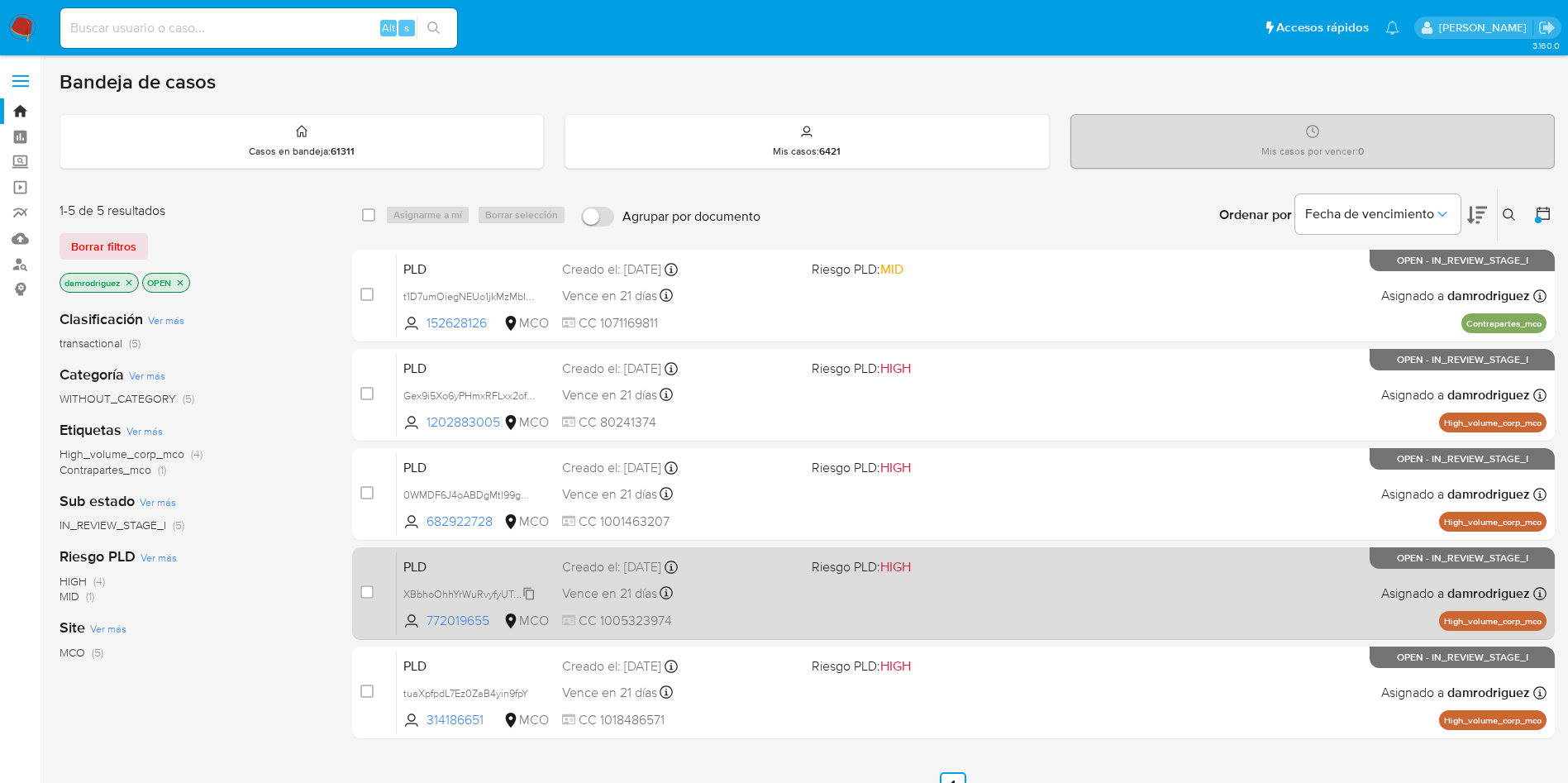
click at [457, 591] on span "XBbhoOhhYrWuRvyfyUTJkHII" at bounding box center [469, 593] width 132 height 18
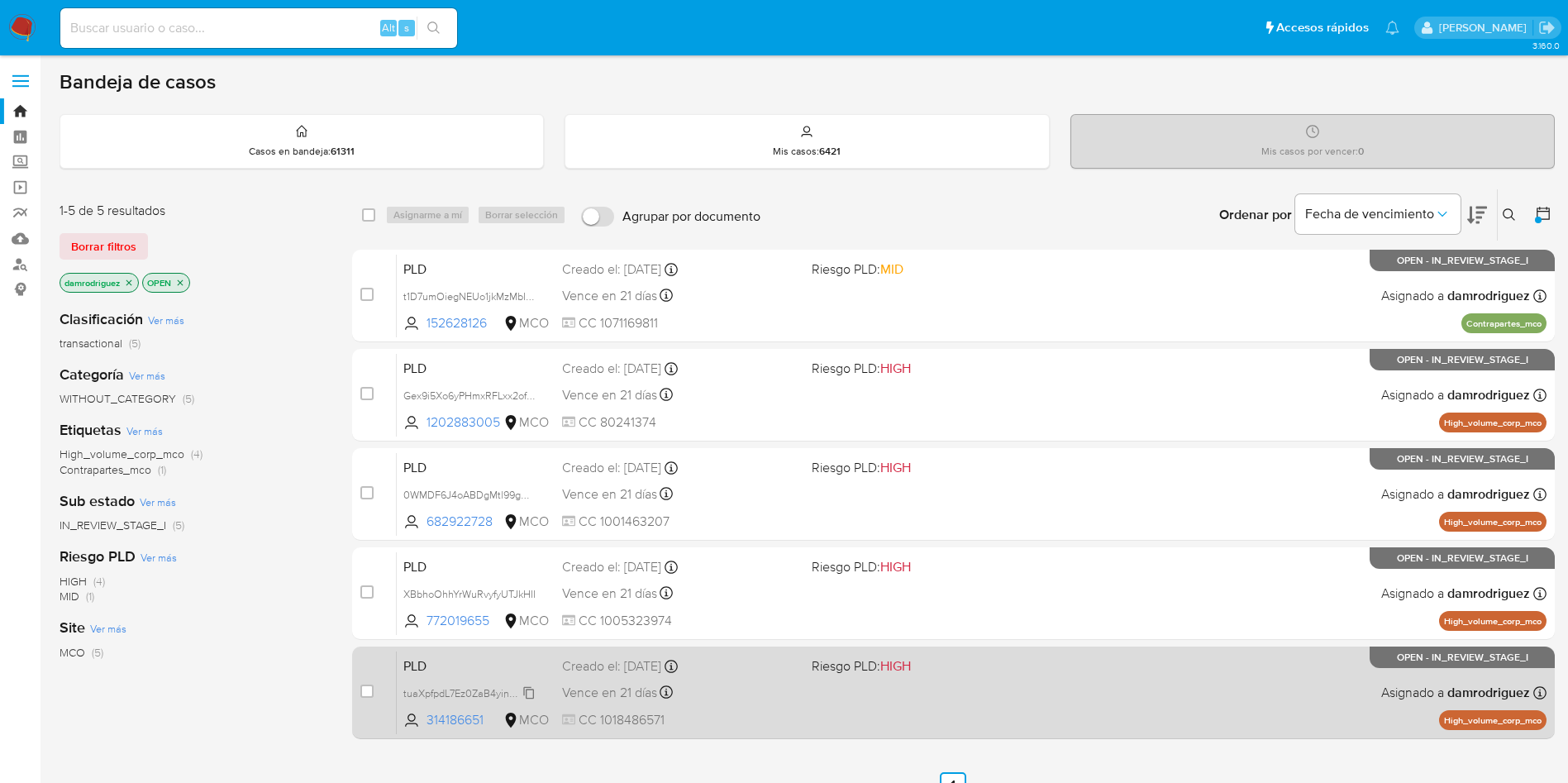
click at [459, 696] on span "tuaXpfpdL7Ez0ZaB4yin9fpY" at bounding box center [466, 692] width 125 height 18
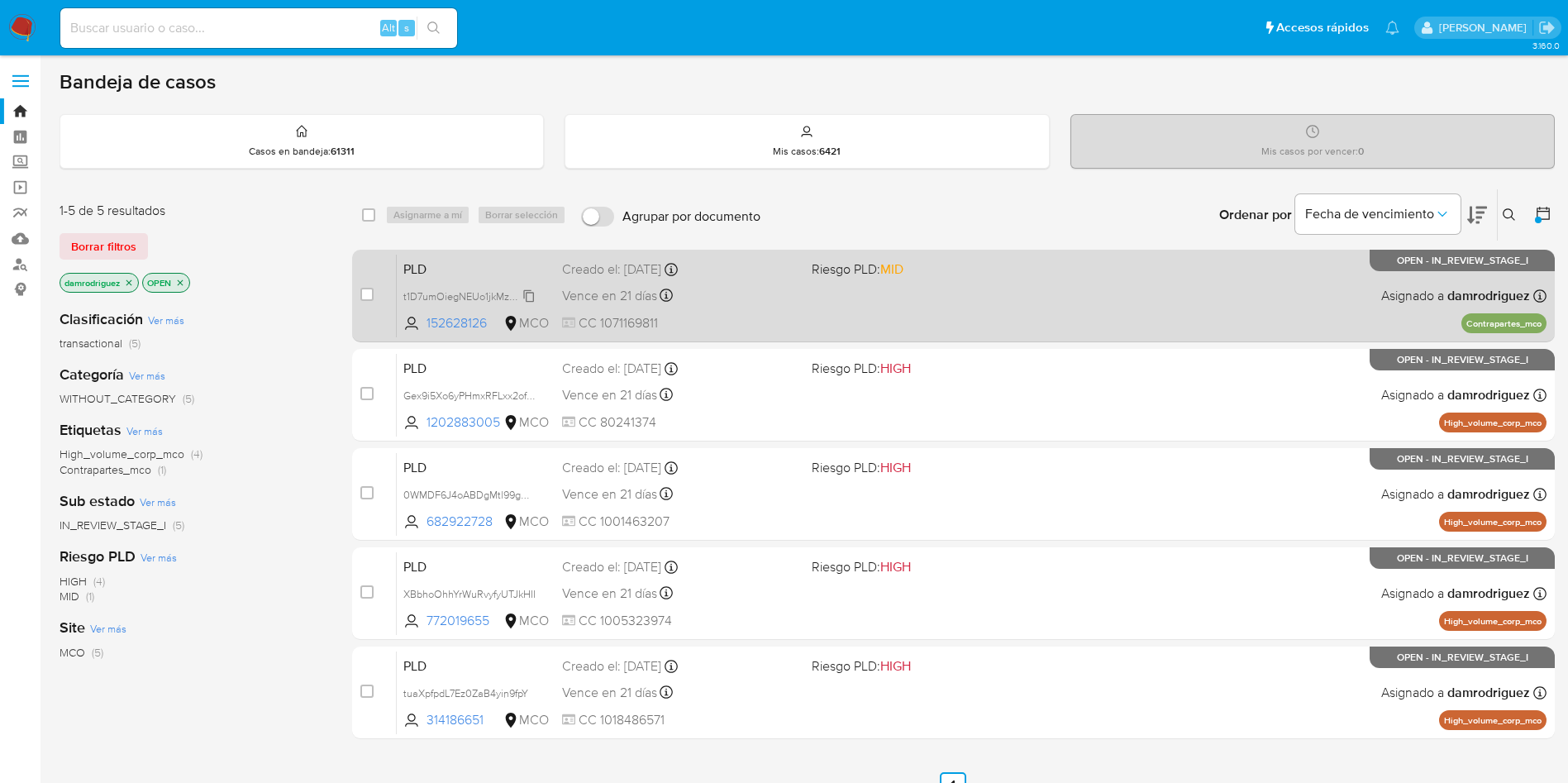
click at [448, 294] on span "t1D7umOiegNEUo1jkMzMbIvd" at bounding box center [469, 295] width 133 height 18
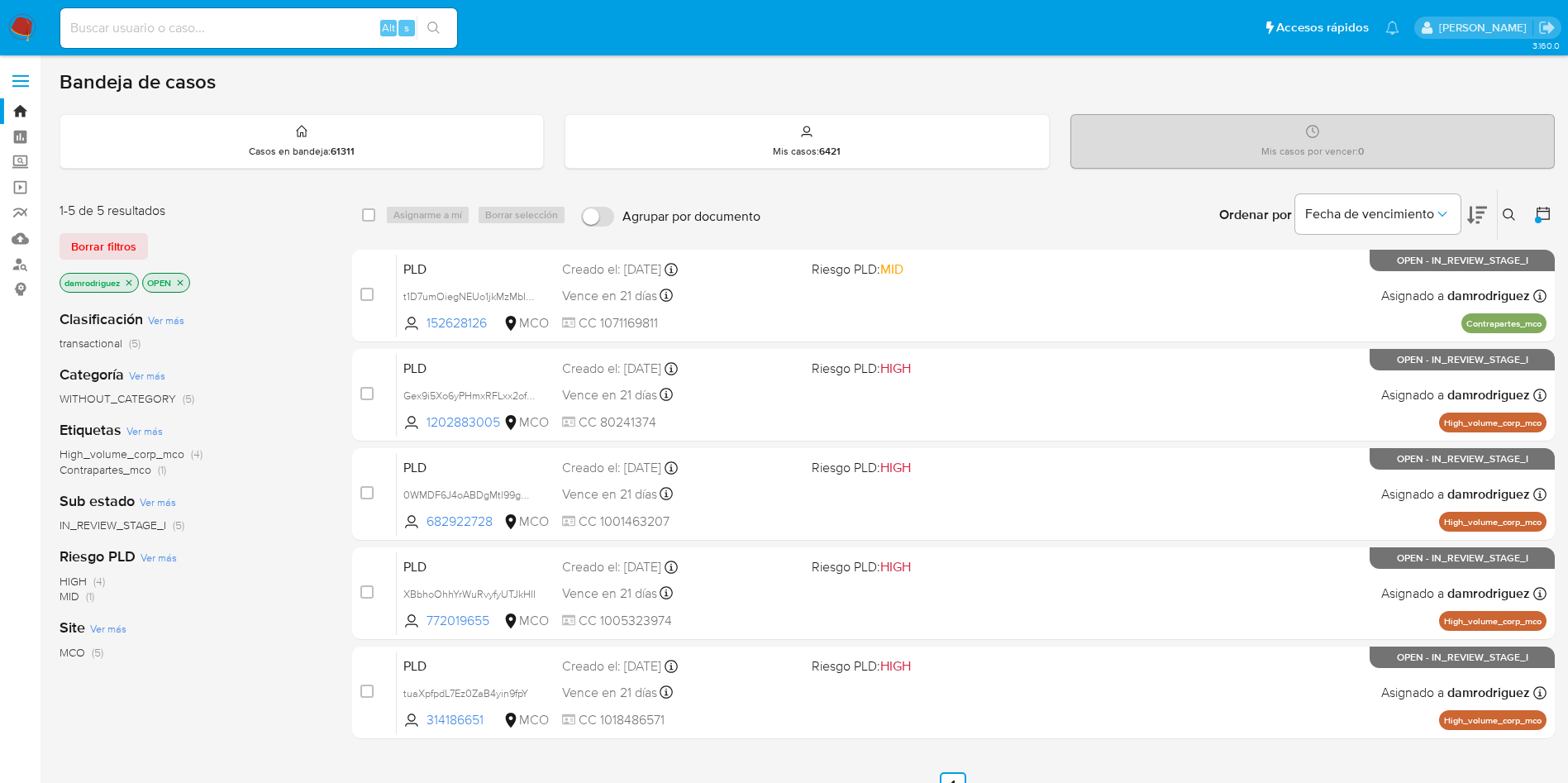
click at [128, 285] on icon "close-filter" at bounding box center [128, 282] width 10 height 10
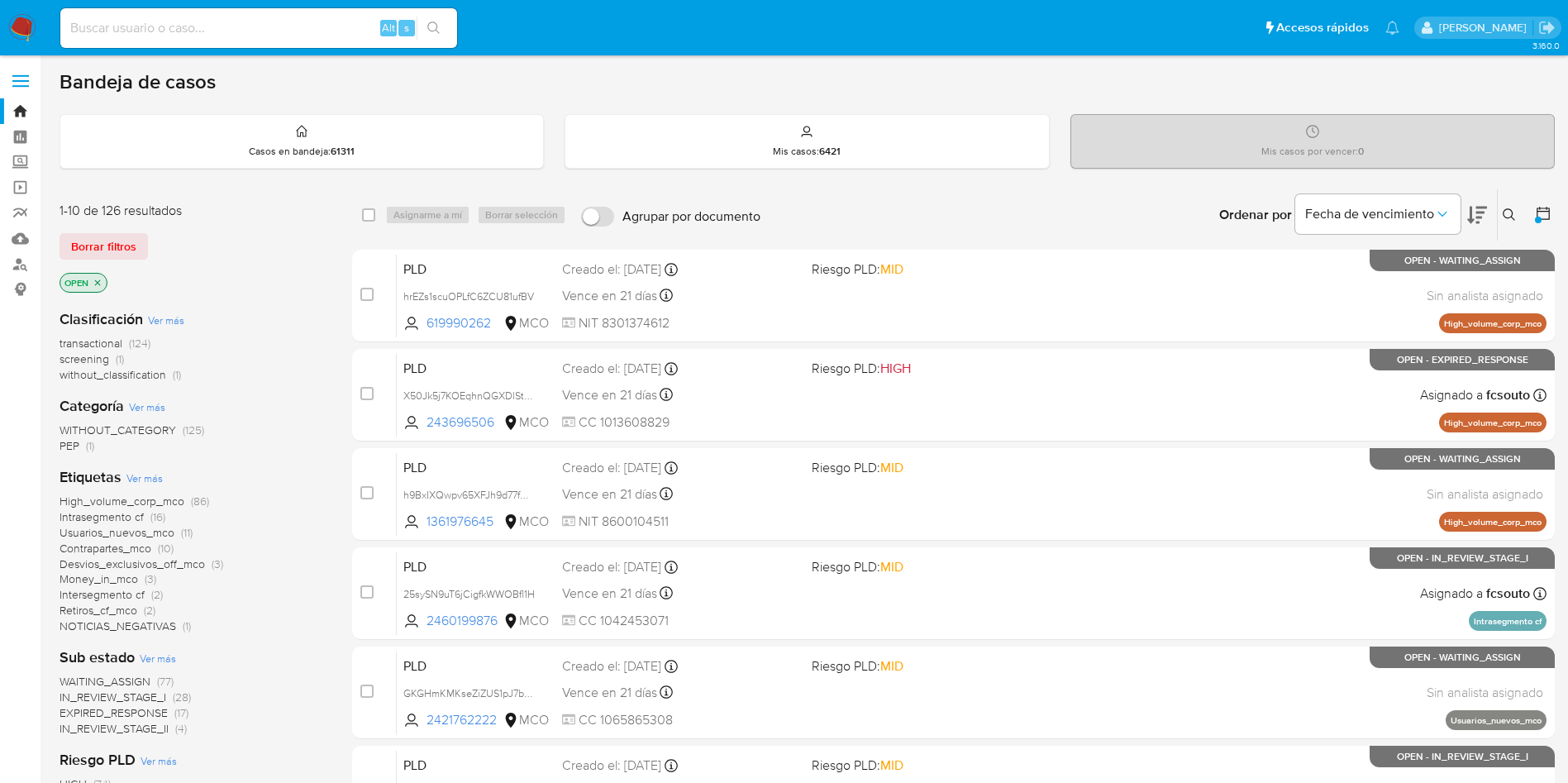
click at [1548, 215] on icon at bounding box center [1543, 214] width 16 height 17
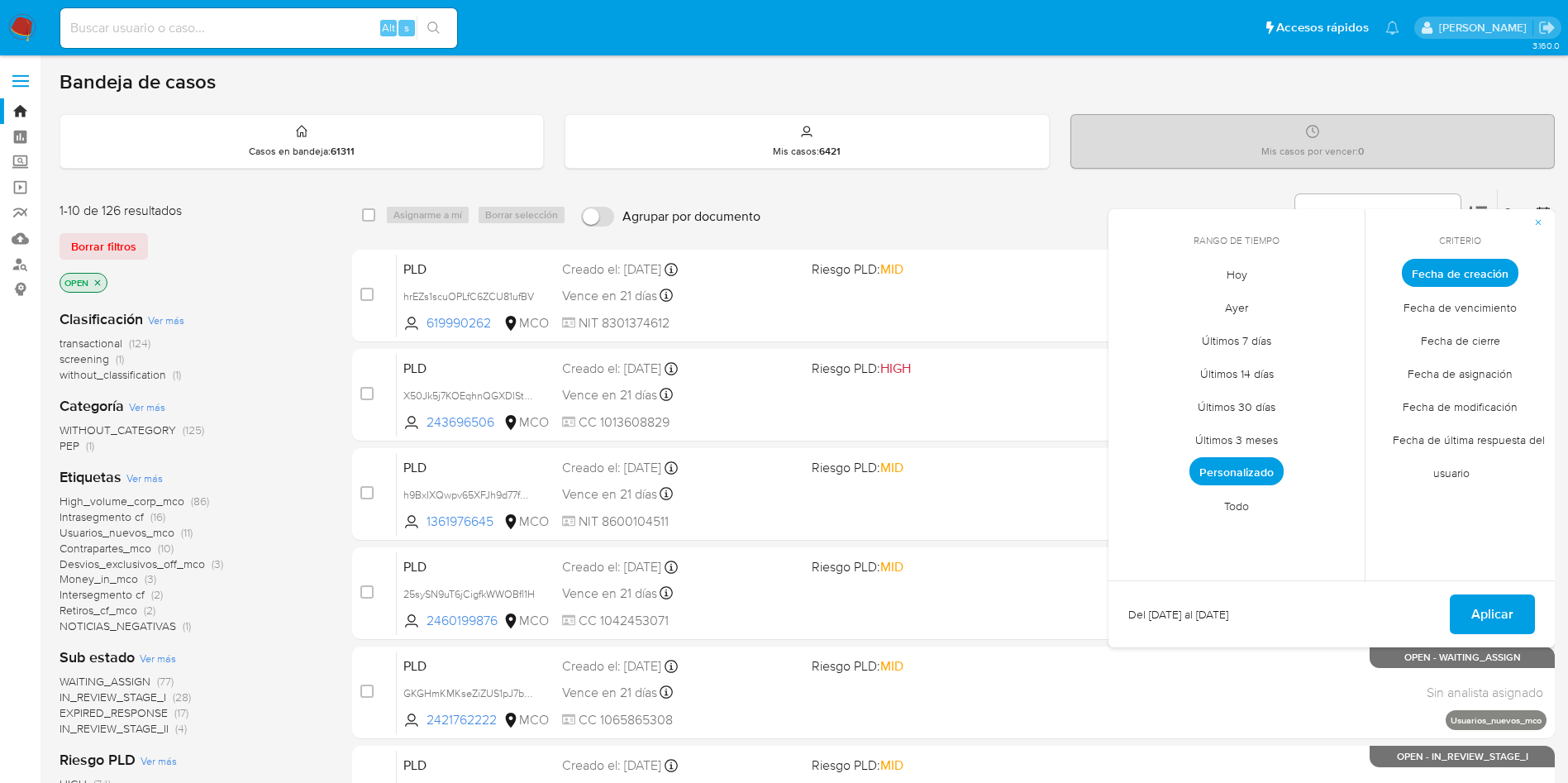
click at [1242, 271] on span "Hoy" at bounding box center [1236, 273] width 55 height 34
click at [1474, 409] on span "Fecha de modificación" at bounding box center [1459, 406] width 149 height 34
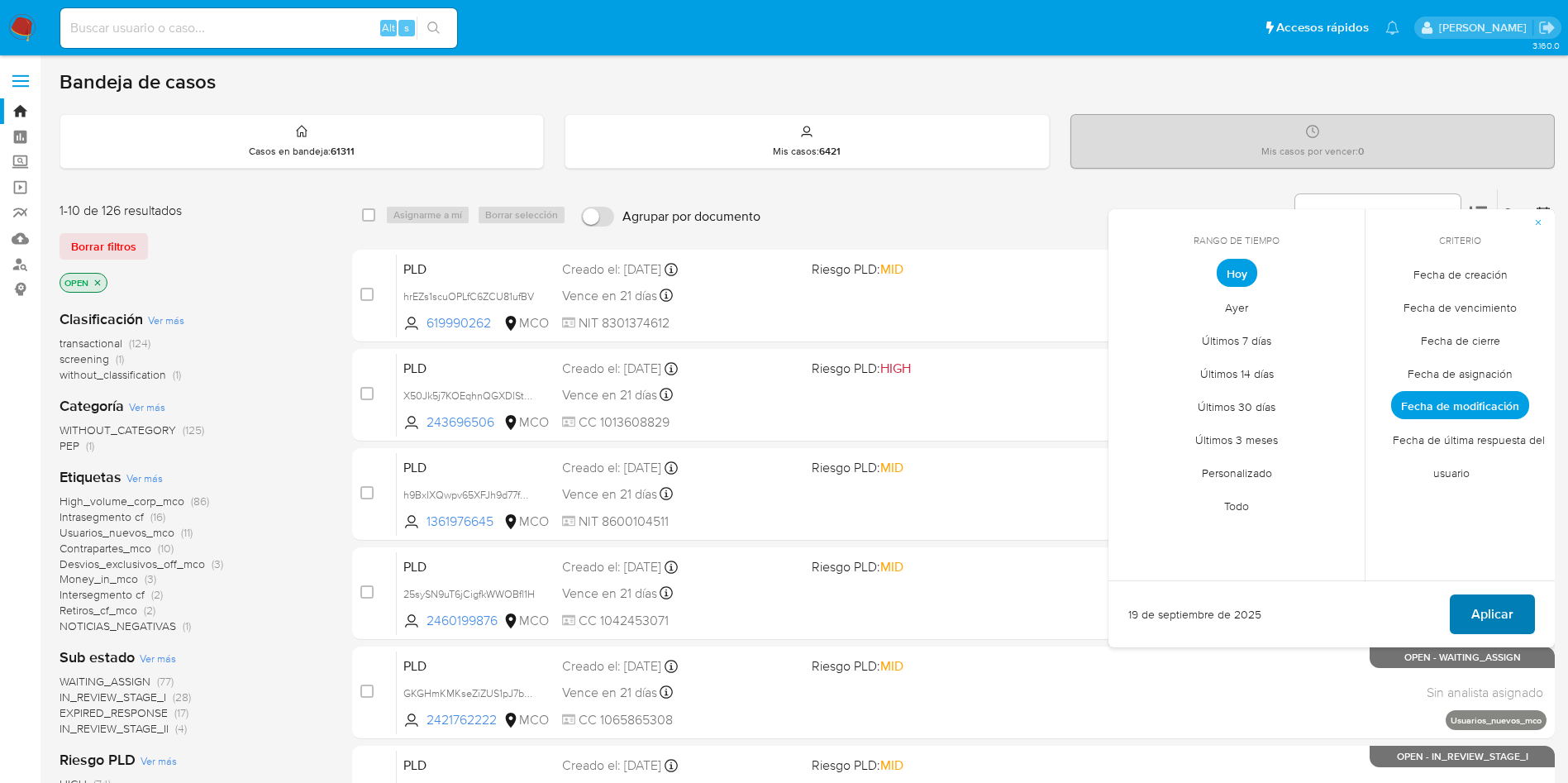
click at [1497, 616] on span "Aplicar" at bounding box center [1492, 614] width 42 height 37
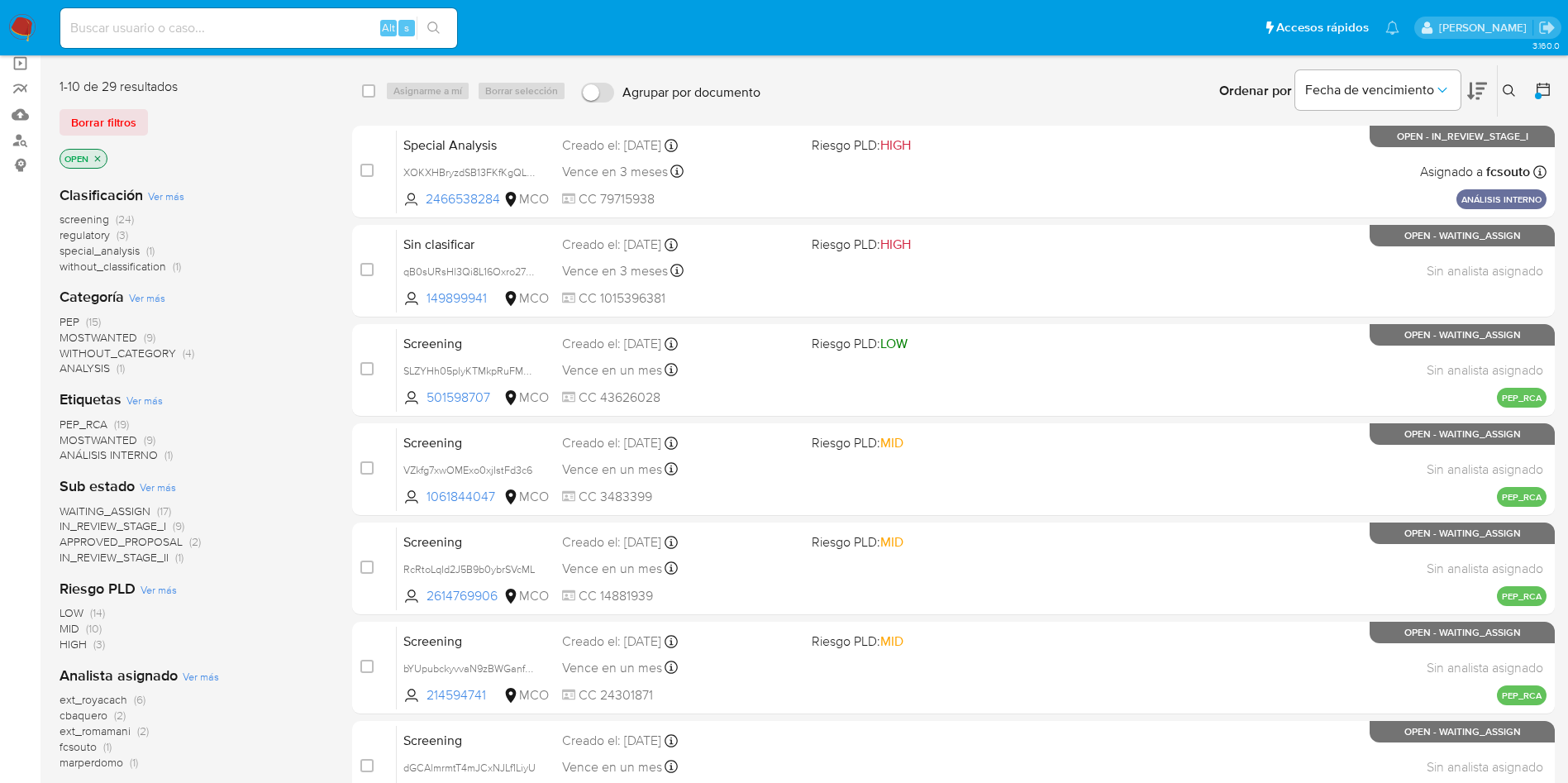
scroll to position [248, 0]
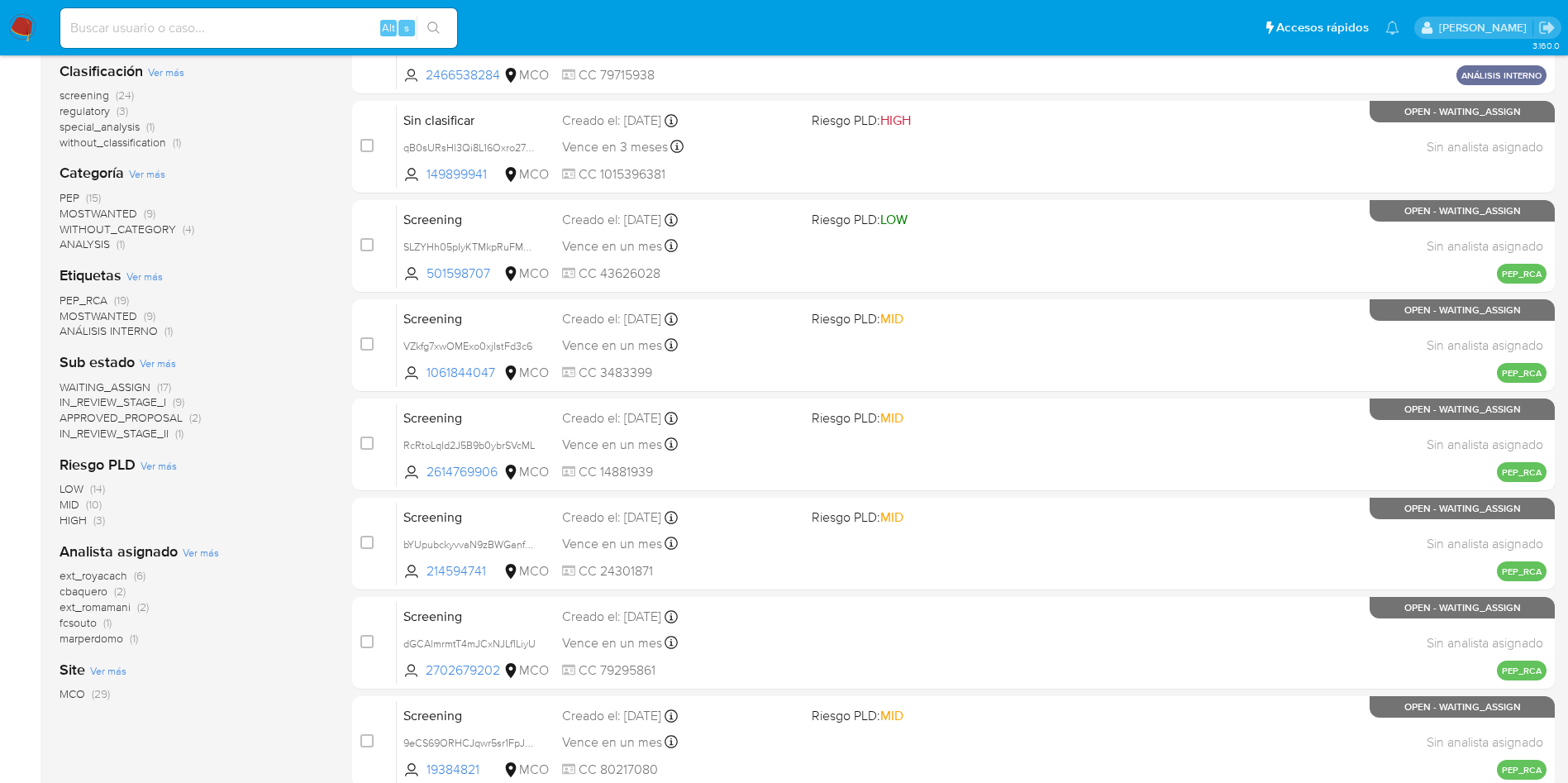
click at [81, 622] on span "fcsouto" at bounding box center [78, 623] width 38 height 17
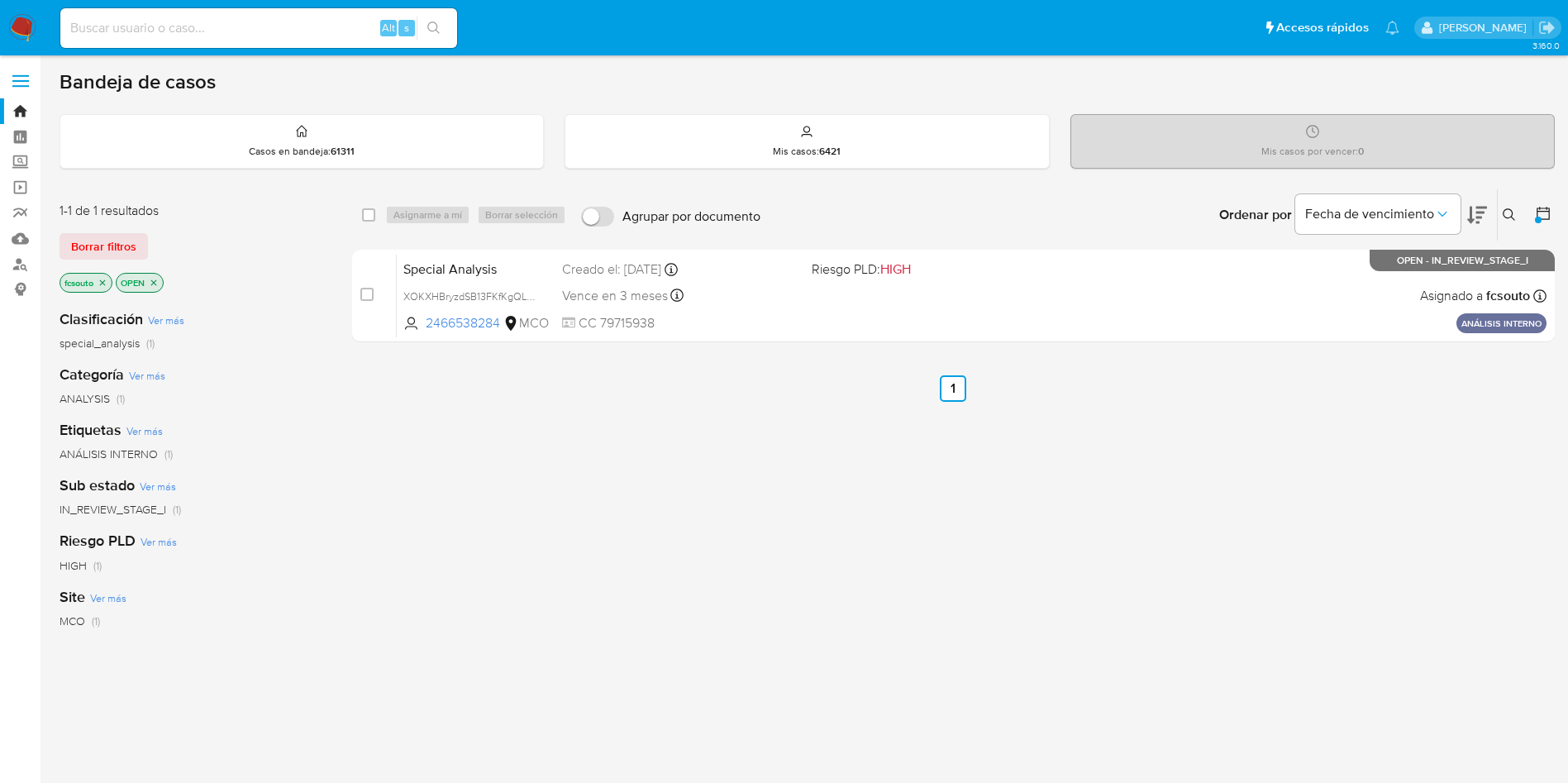
click at [157, 278] on icon "close-filter" at bounding box center [153, 282] width 10 height 10
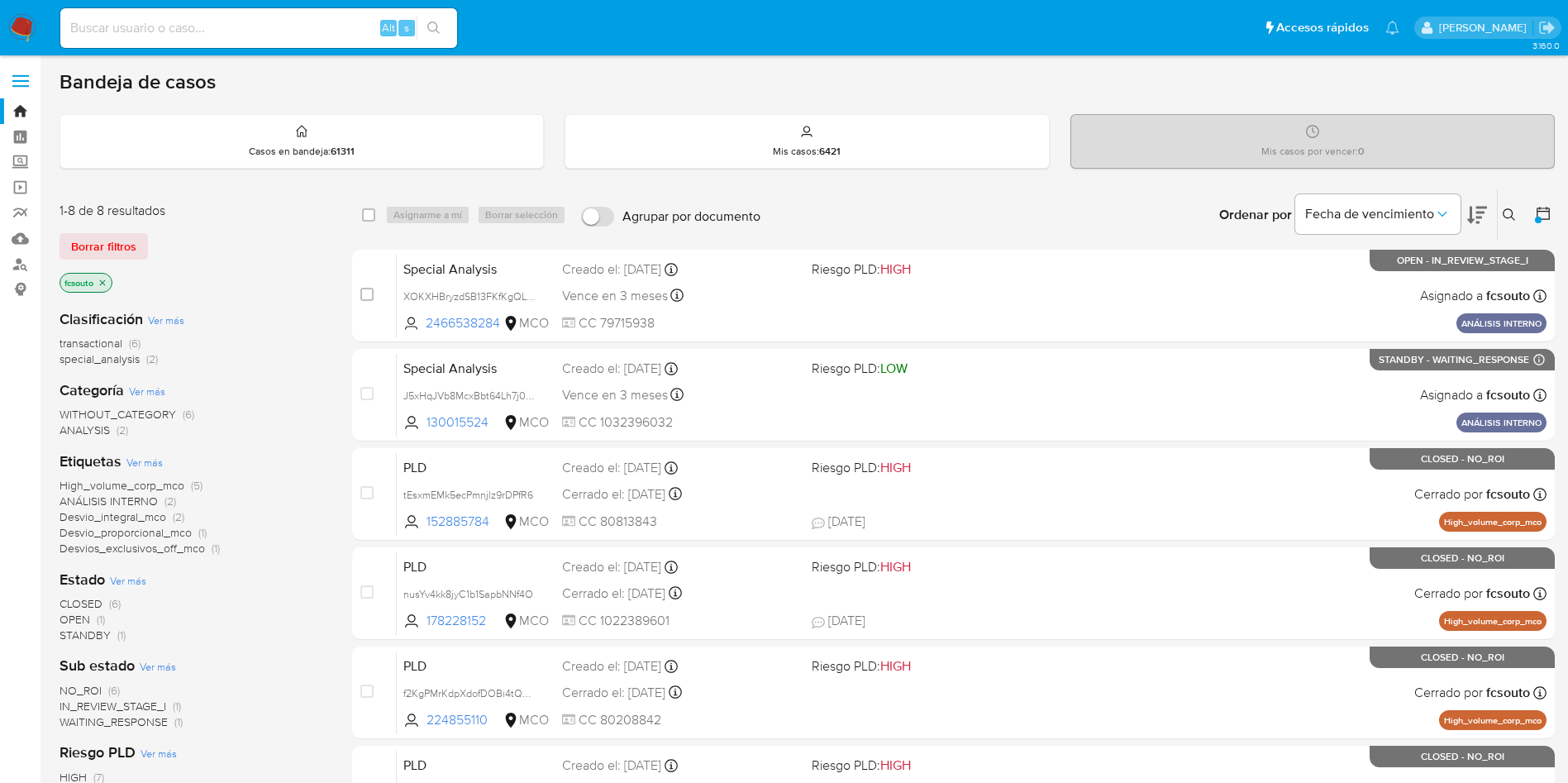
click at [104, 280] on icon "close-filter" at bounding box center [102, 282] width 10 height 10
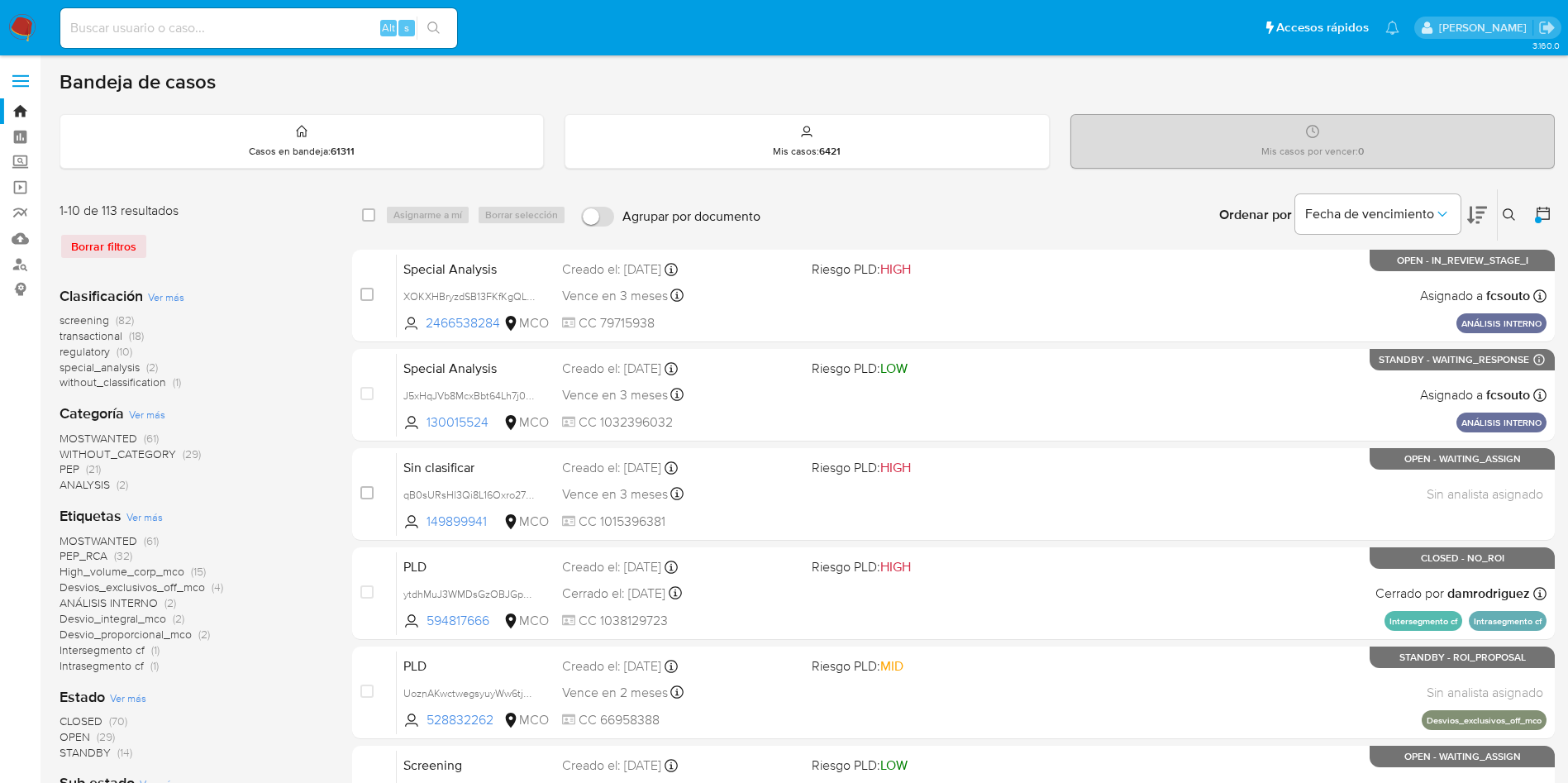
scroll to position [124, 0]
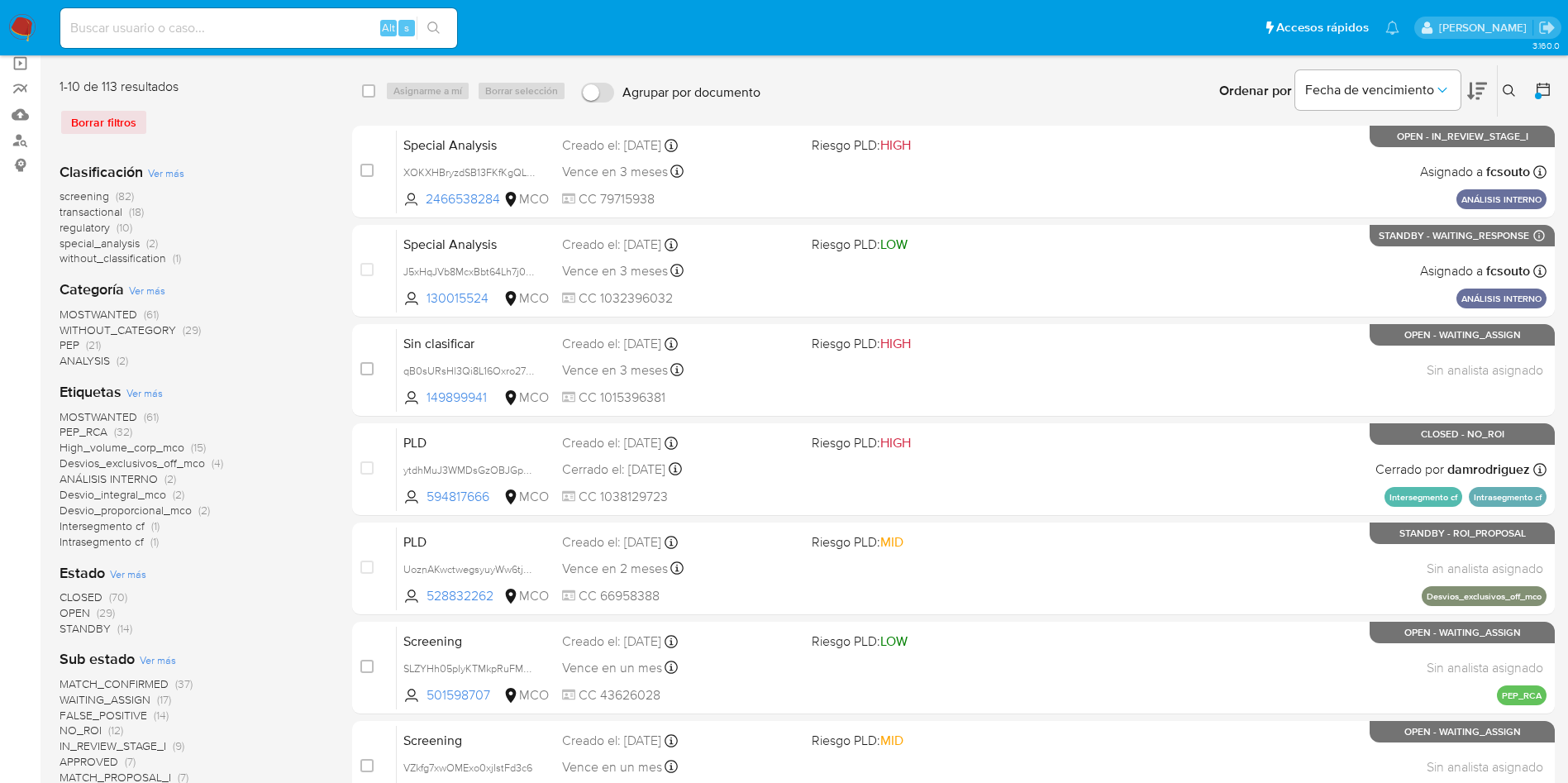
click at [80, 610] on span "OPEN" at bounding box center [74, 612] width 30 height 17
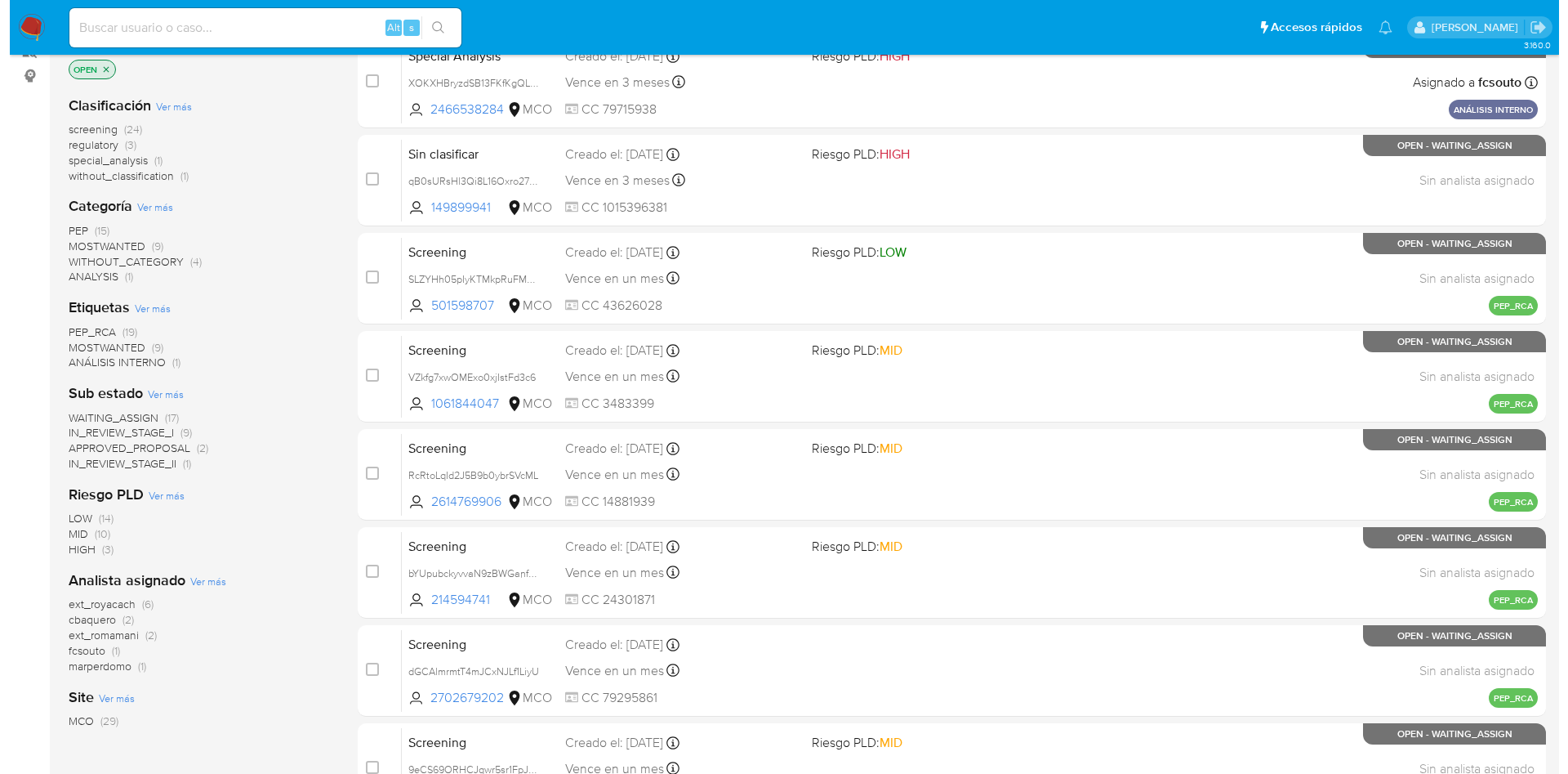
scroll to position [246, 0]
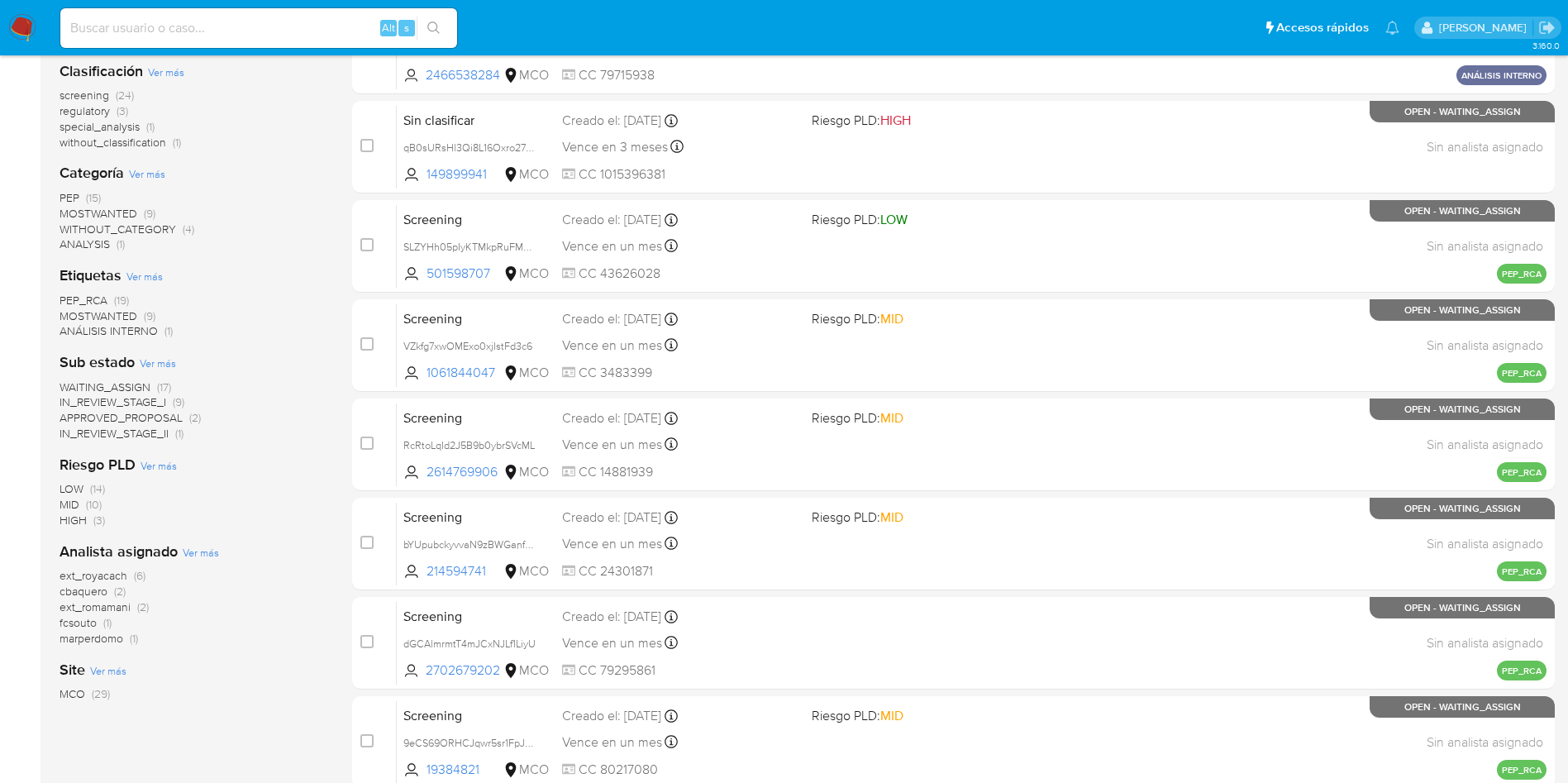
click at [203, 556] on span "Ver más" at bounding box center [201, 552] width 37 height 15
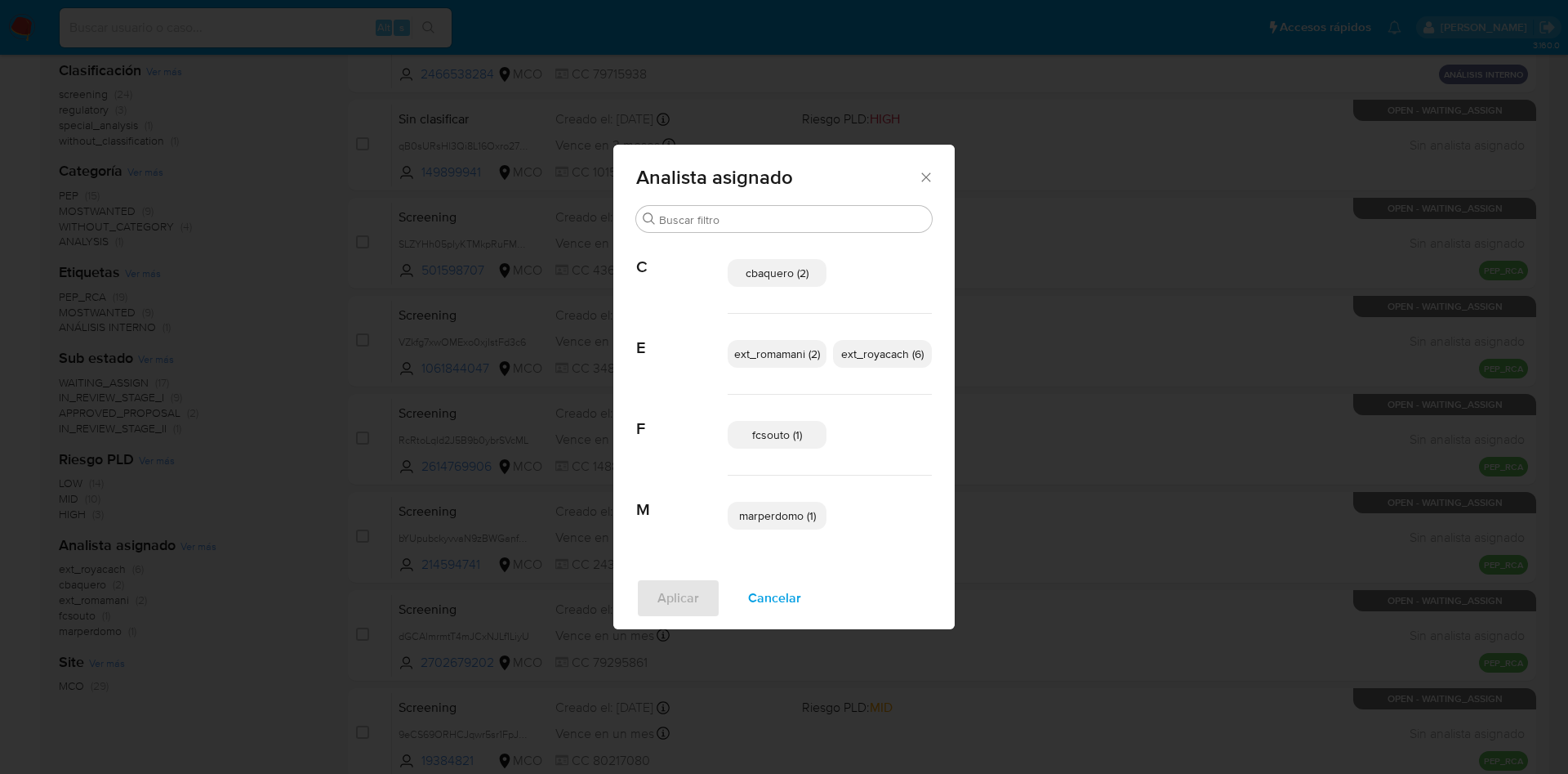
click at [786, 602] on span "Cancelar" at bounding box center [774, 598] width 53 height 36
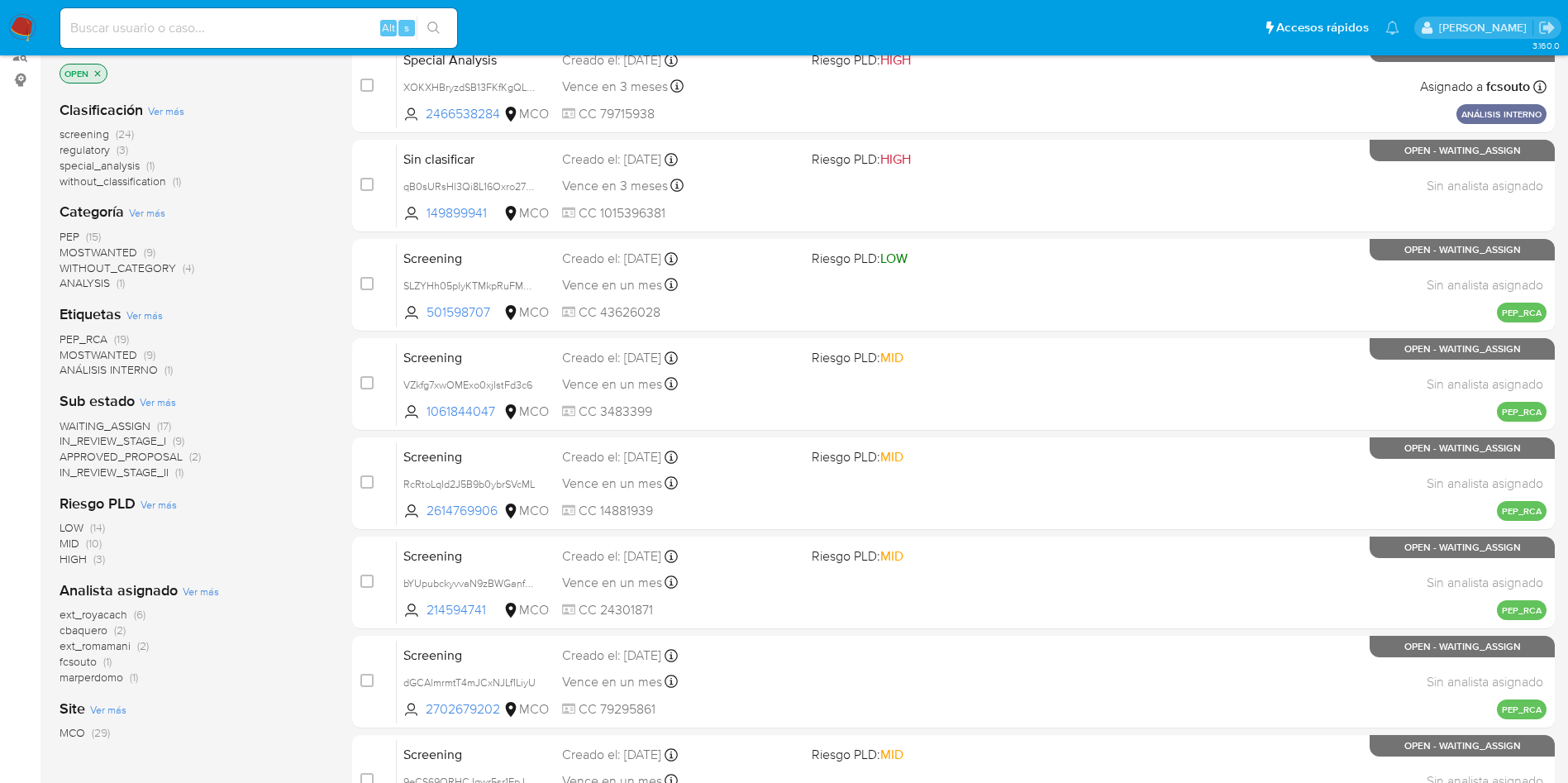
scroll to position [0, 0]
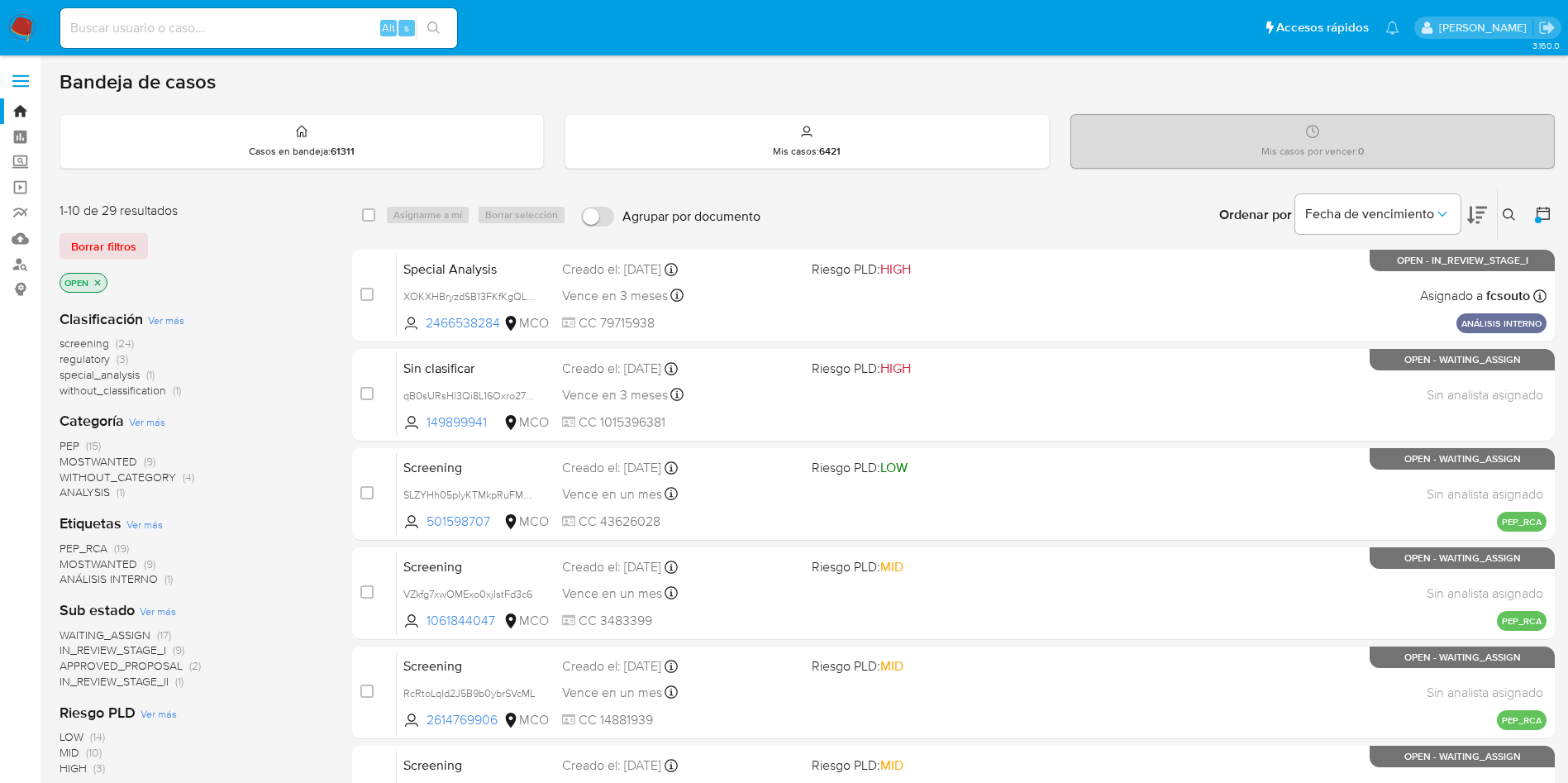
click at [14, 26] on img at bounding box center [22, 28] width 28 height 28
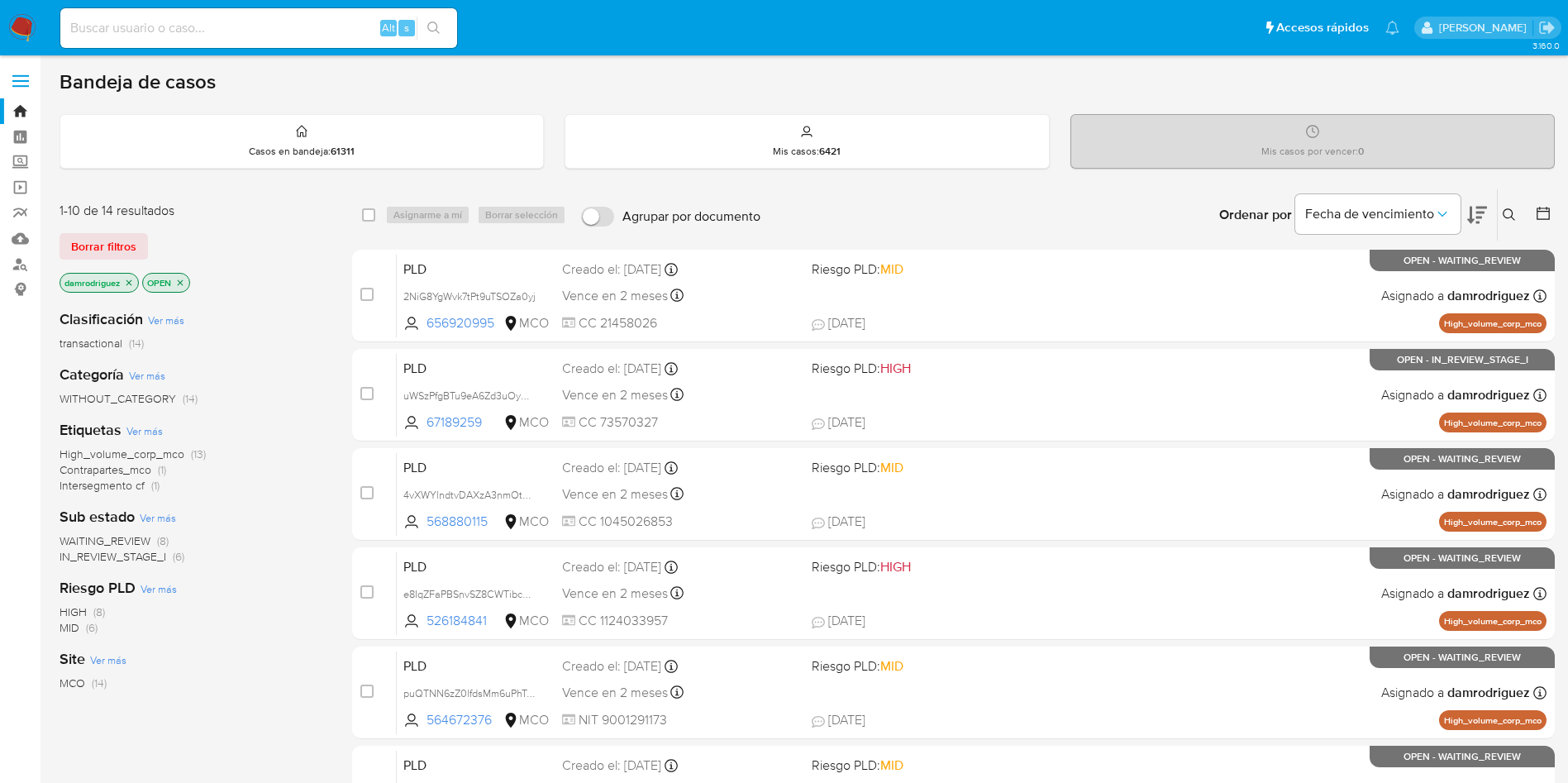
click at [1548, 205] on icon at bounding box center [1543, 214] width 16 height 17
click at [1544, 220] on icon at bounding box center [1543, 214] width 16 height 17
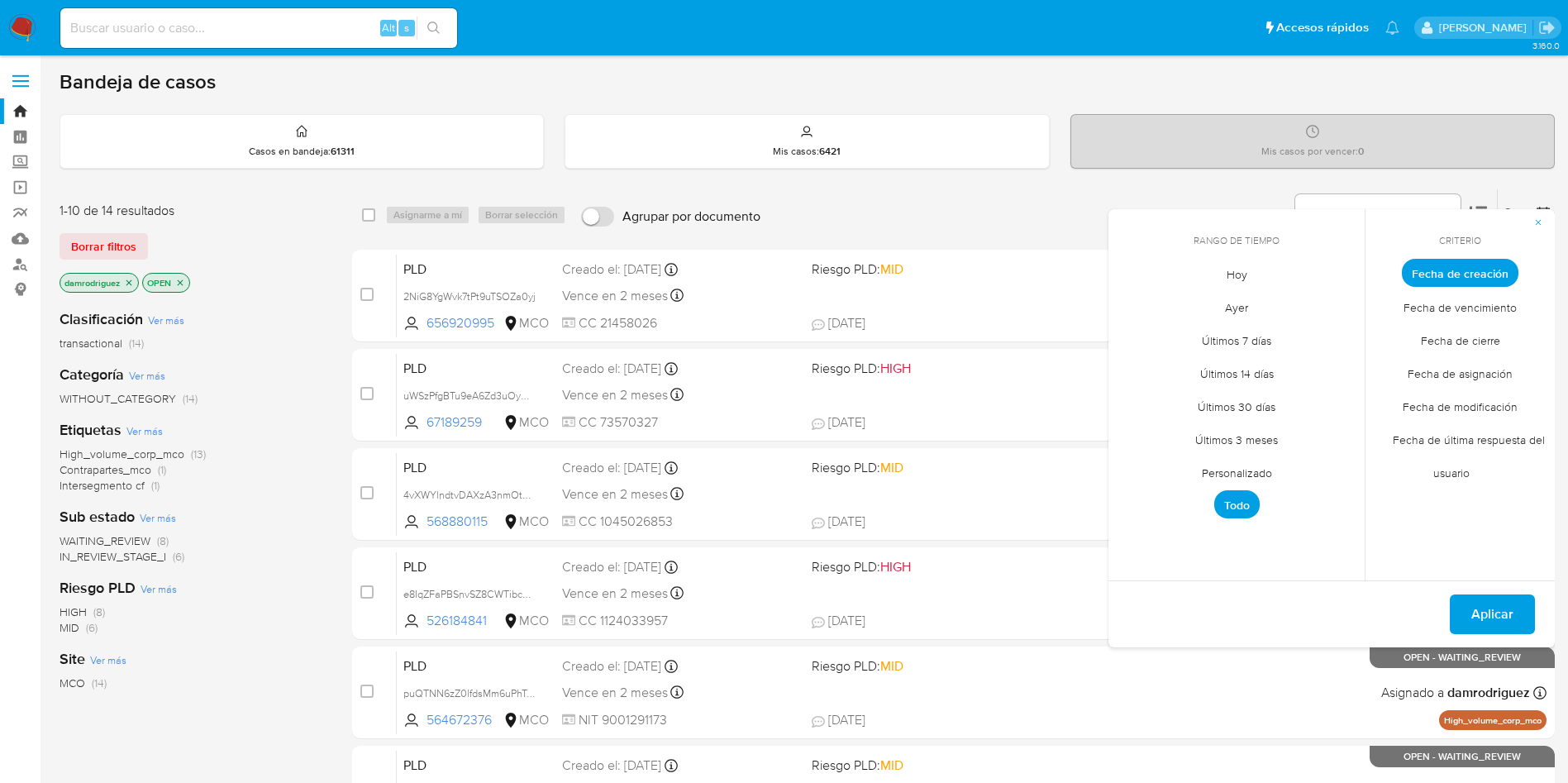
click at [1255, 273] on span "Hoy" at bounding box center [1236, 273] width 55 height 34
click at [1487, 408] on span "Fecha de modificación" at bounding box center [1459, 406] width 149 height 34
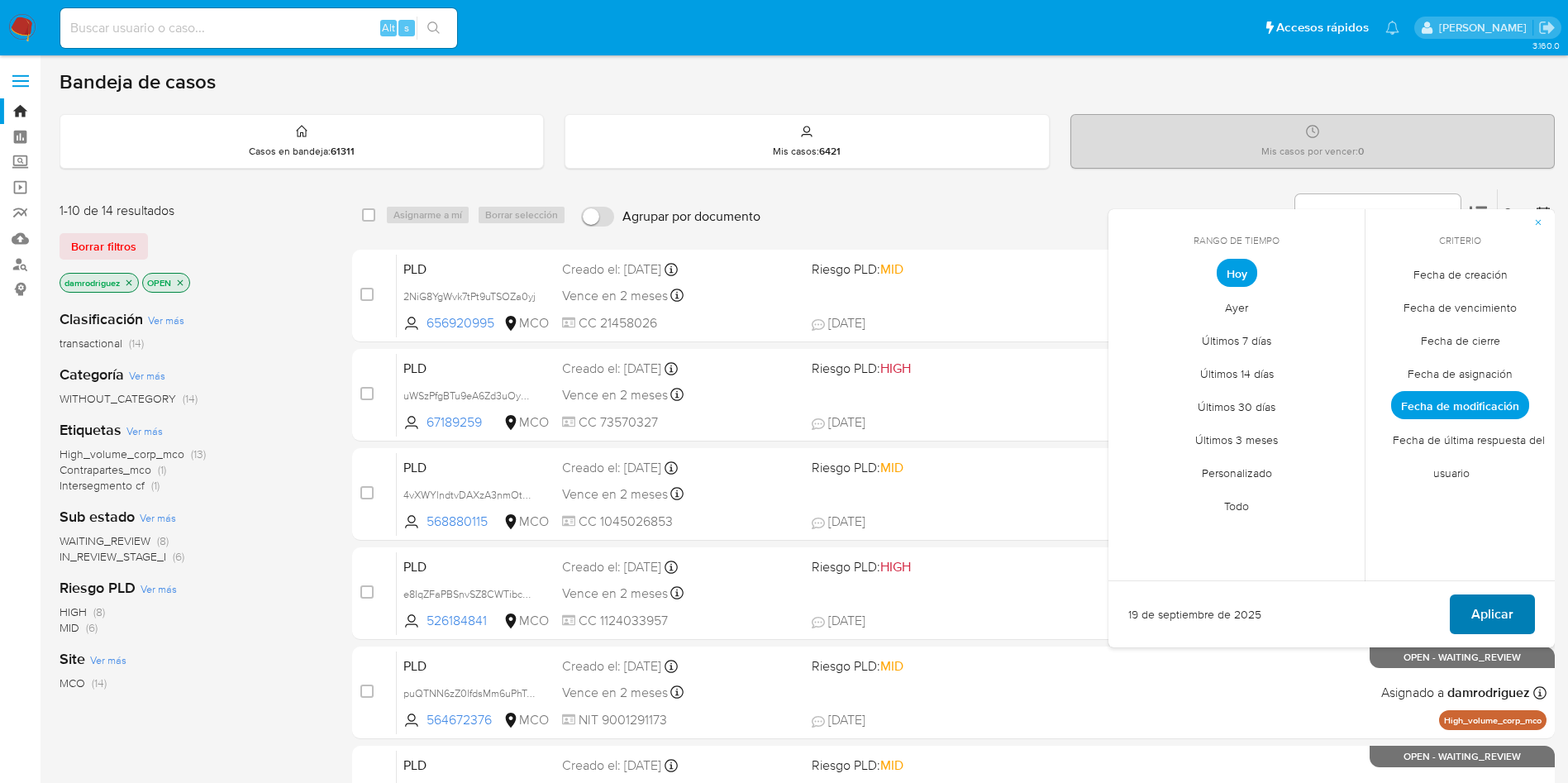
click at [1509, 611] on span "Aplicar" at bounding box center [1492, 614] width 42 height 37
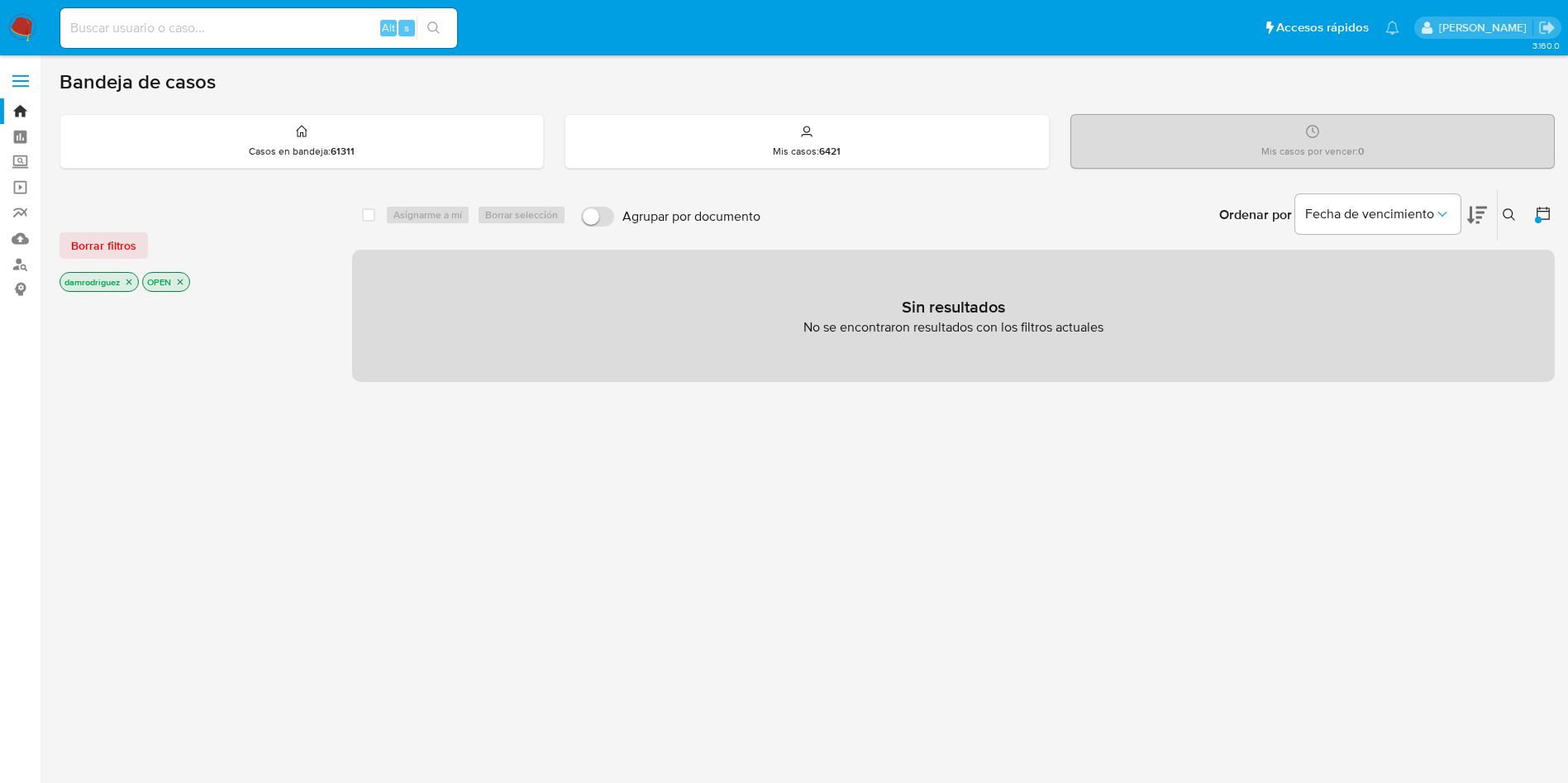
click at [181, 284] on icon "close-filter" at bounding box center [180, 281] width 10 height 10
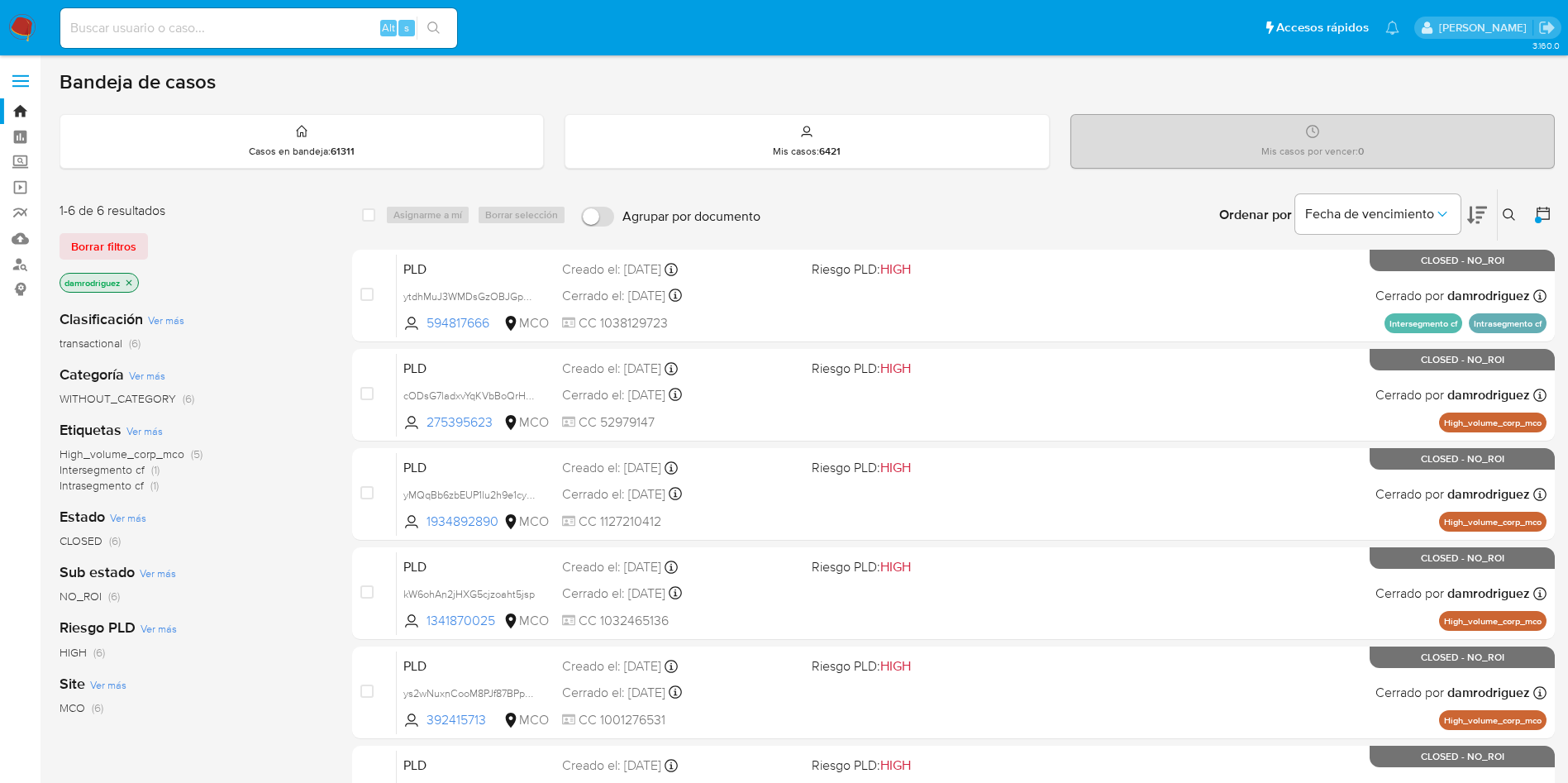
click at [132, 283] on icon "close-filter" at bounding box center [129, 282] width 5 height 6
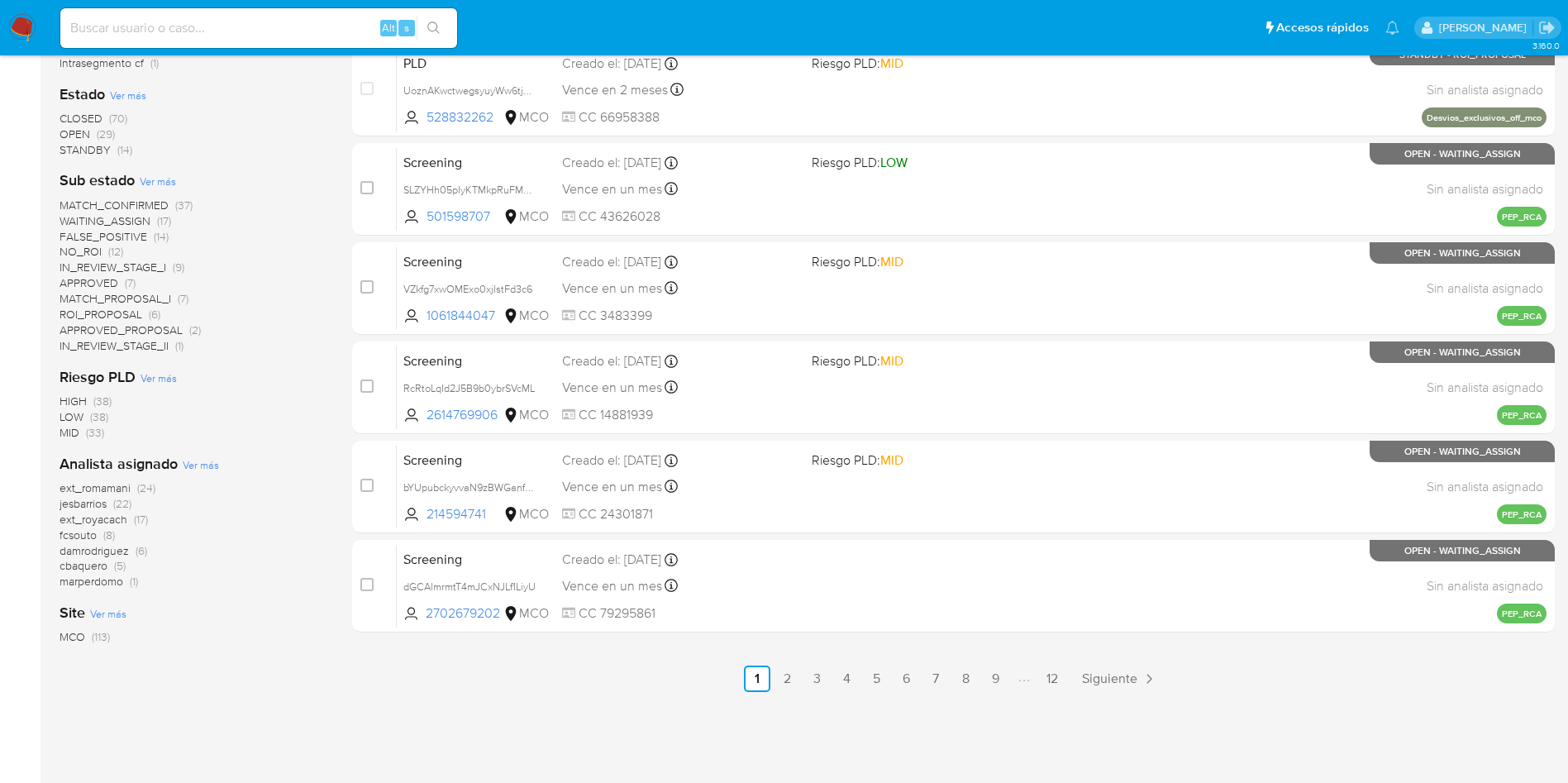
scroll to position [614, 0]
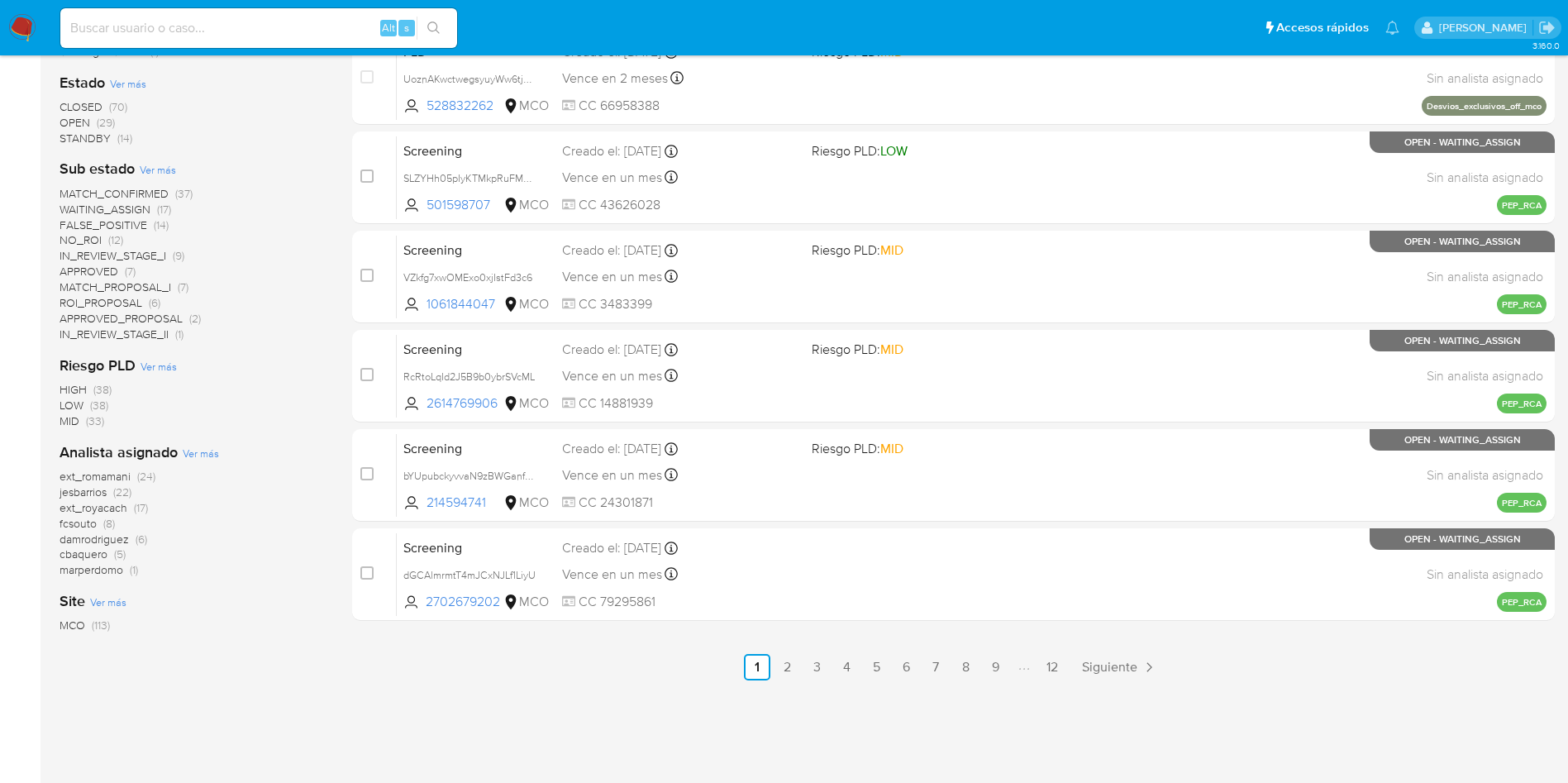
click at [90, 523] on span "fcsouto" at bounding box center [78, 524] width 38 height 17
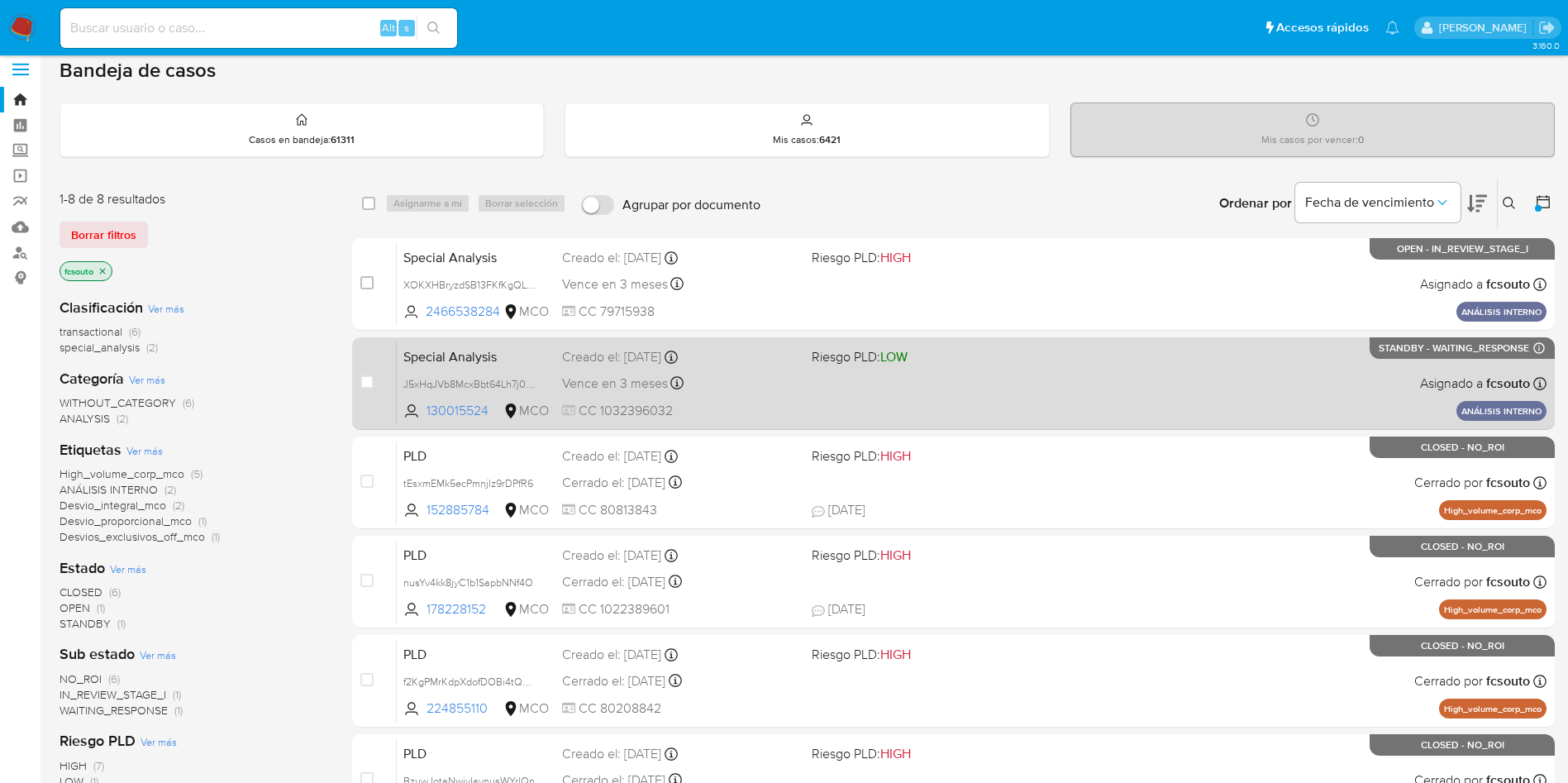
scroll to position [136, 0]
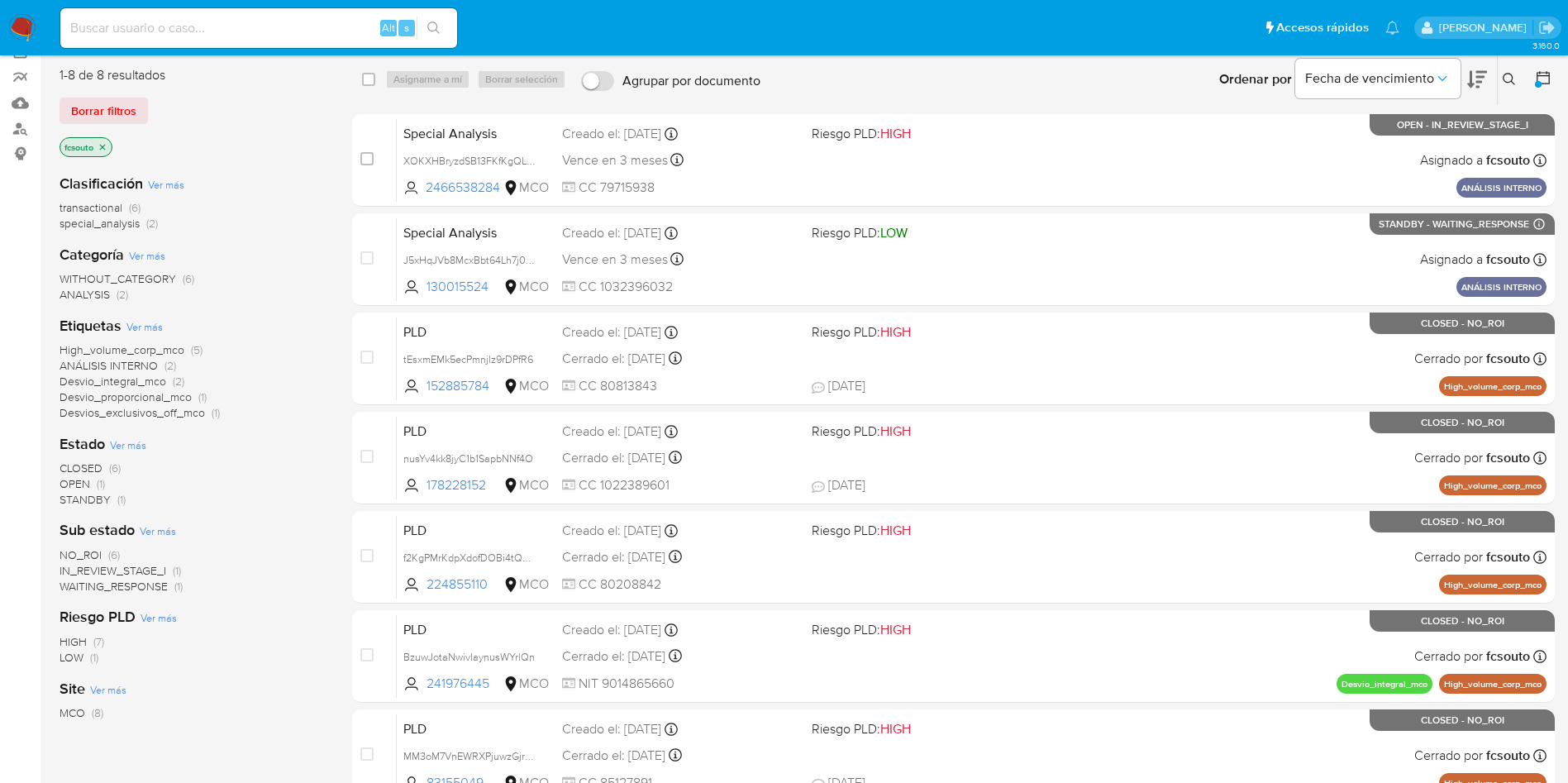
click at [104, 147] on icon "close-filter" at bounding box center [103, 147] width 5 height 6
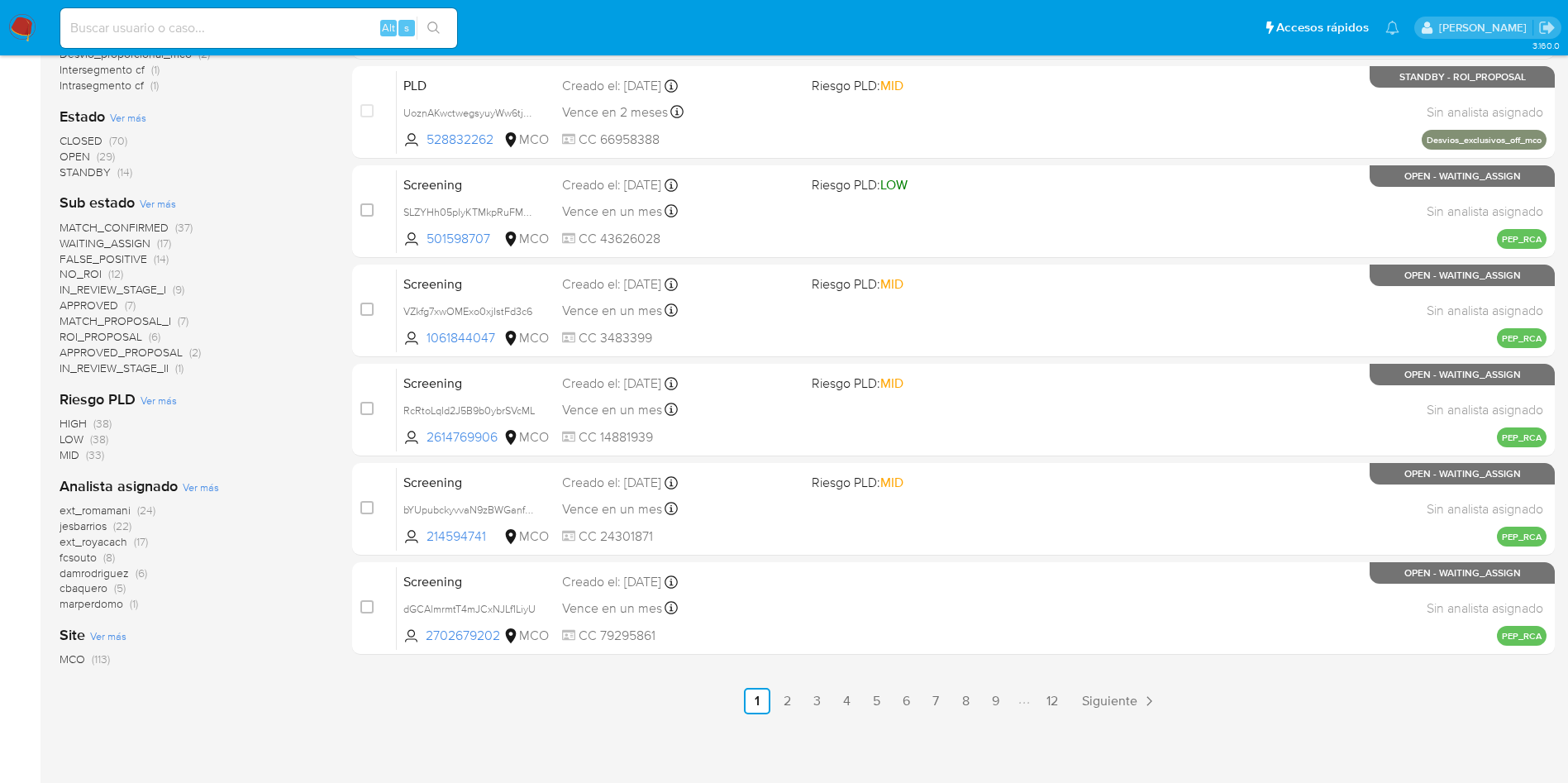
scroll to position [614, 0]
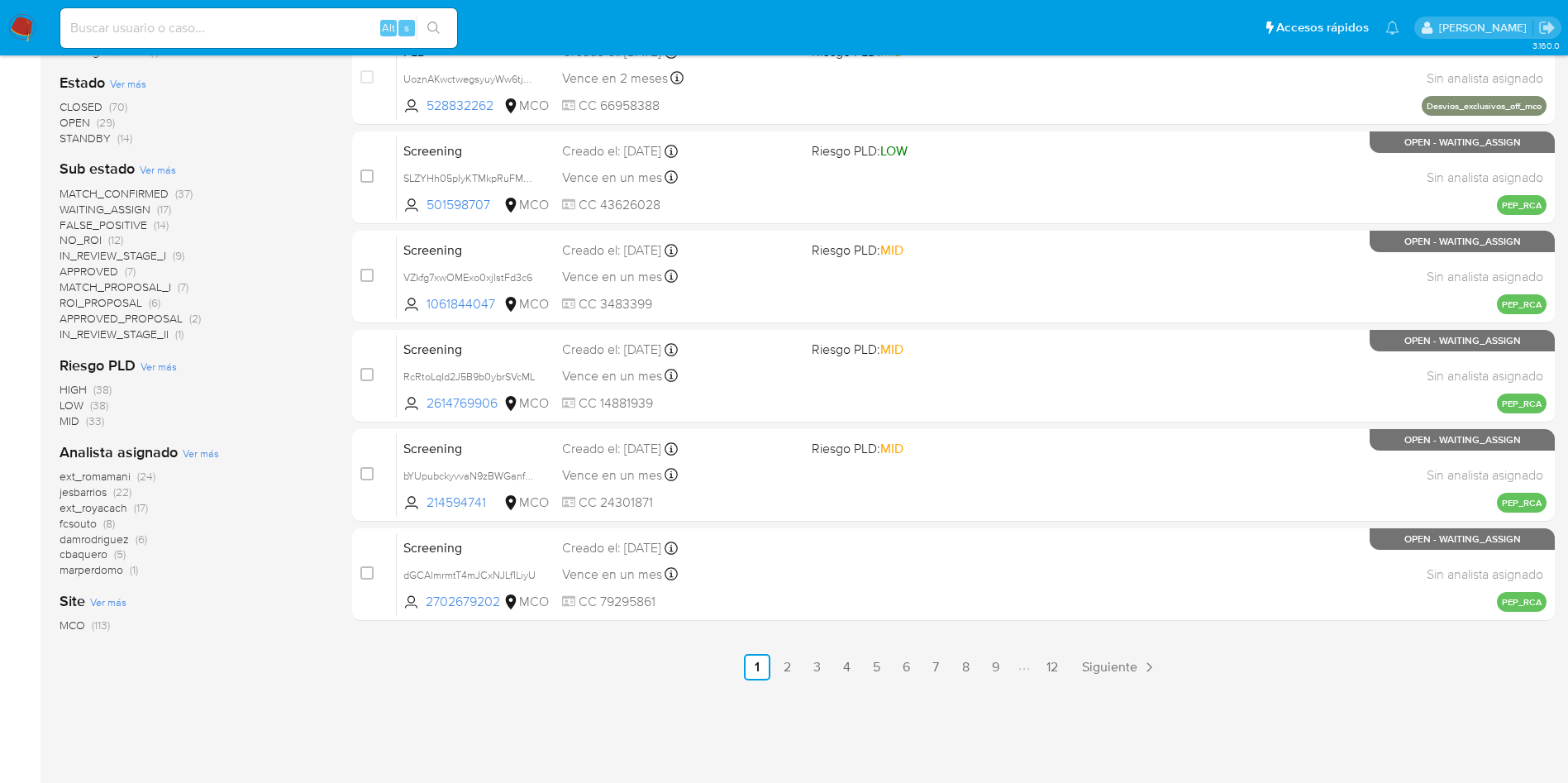
click at [86, 568] on span "marperdomo" at bounding box center [91, 569] width 63 height 17
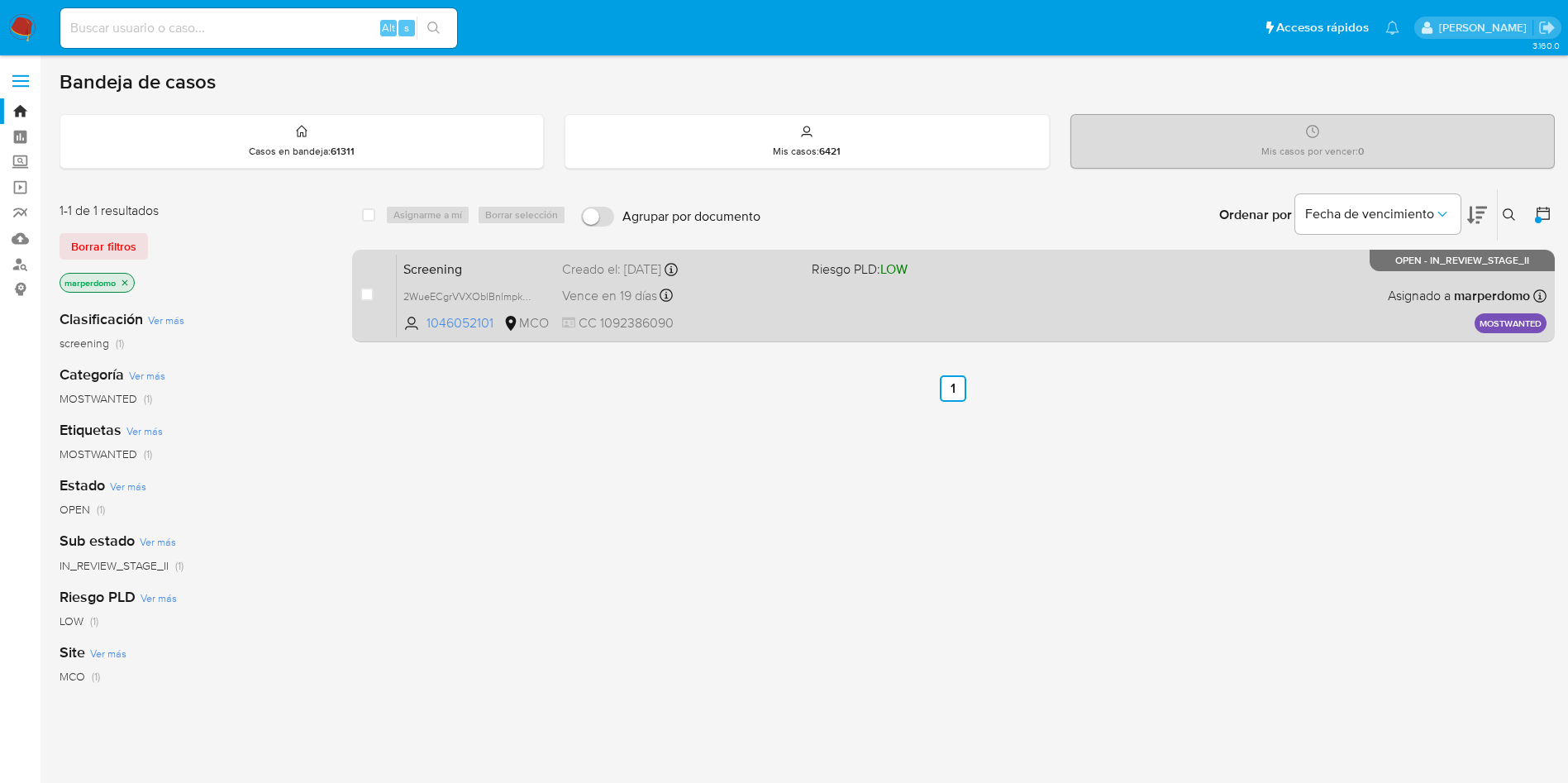
click at [510, 258] on span "Screening" at bounding box center [476, 267] width 146 height 21
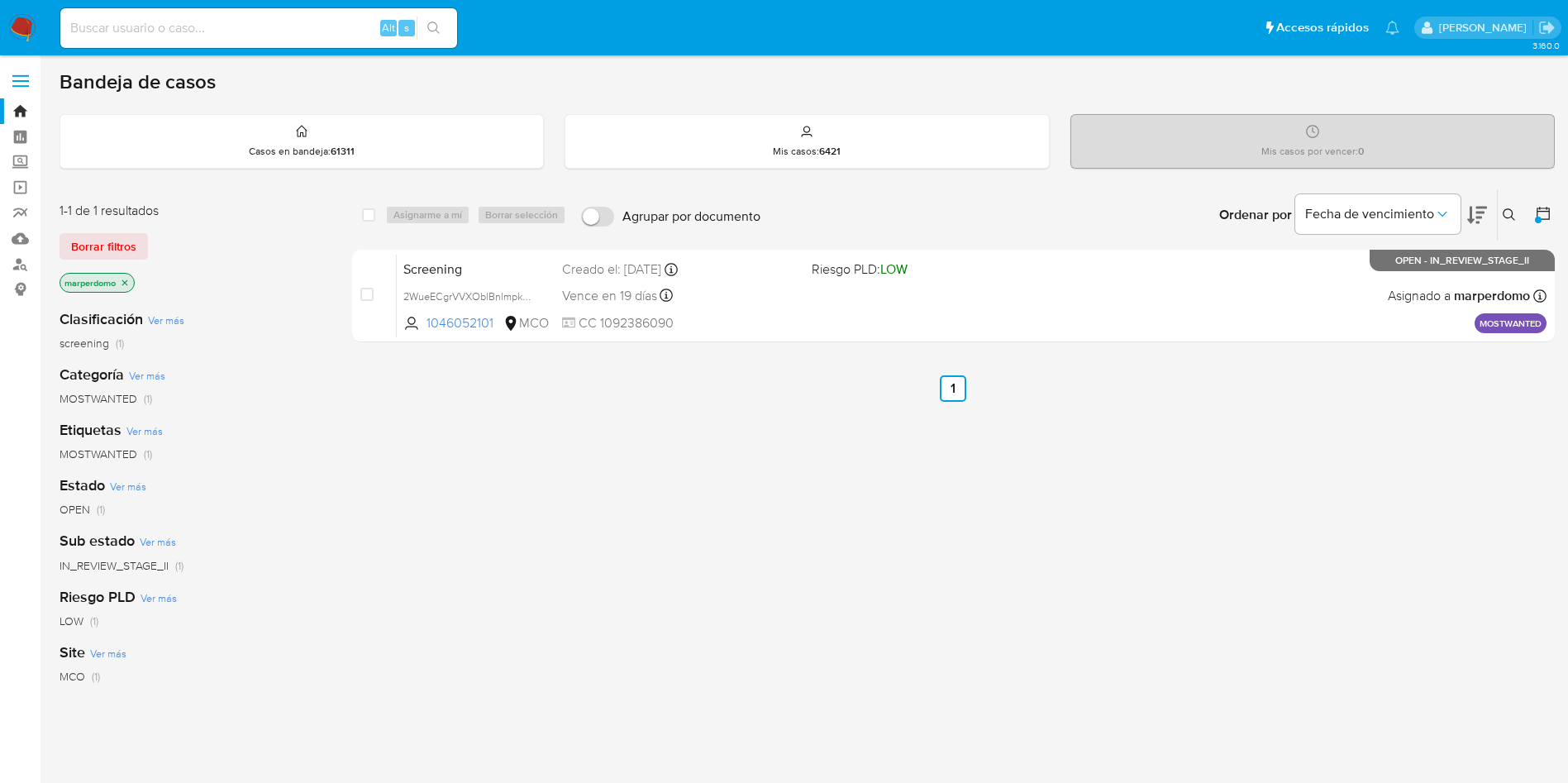
click at [32, 36] on img at bounding box center [22, 28] width 28 height 28
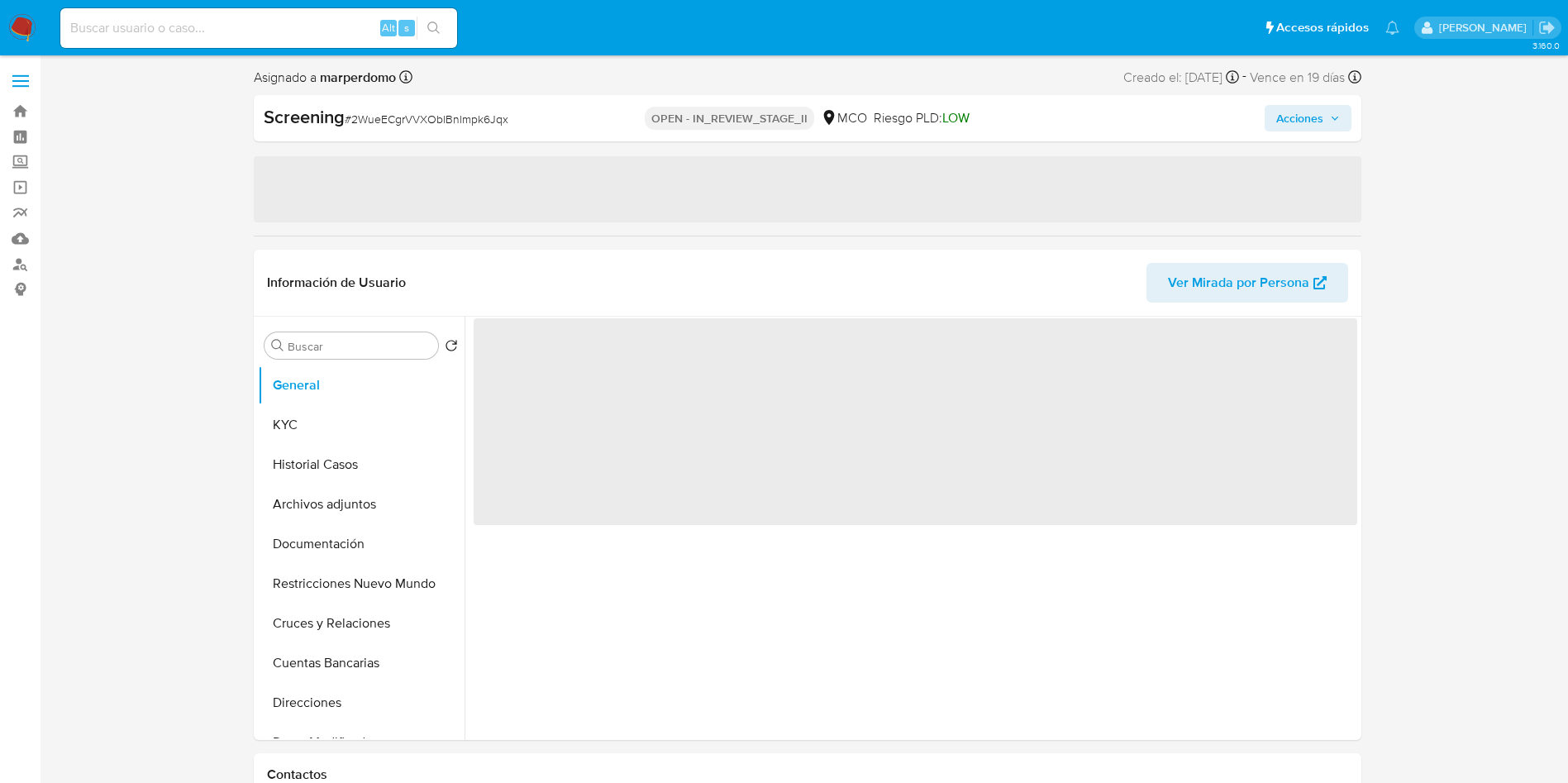
select select "10"
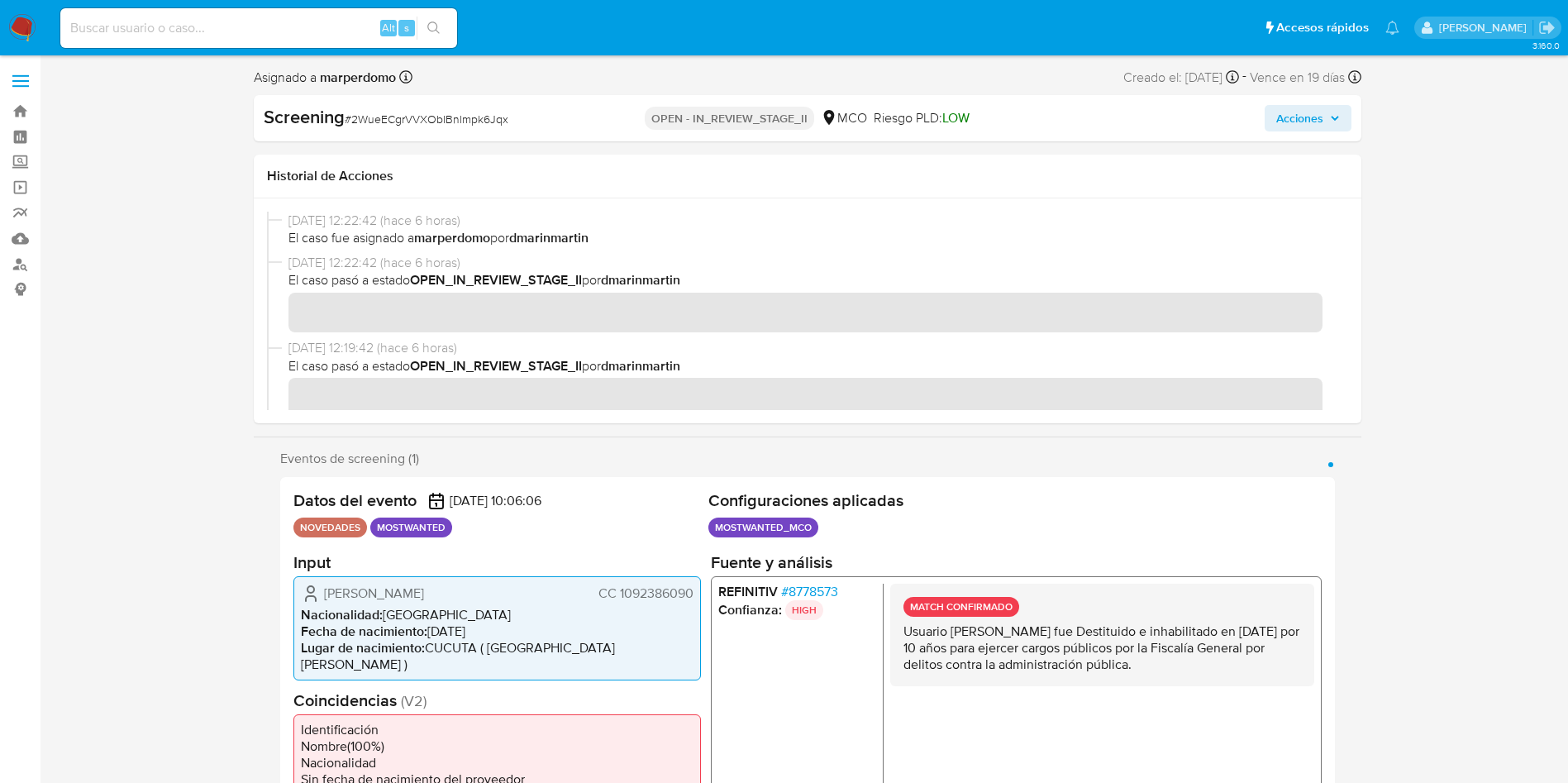
drag, startPoint x: 357, startPoint y: 238, endPoint x: 625, endPoint y: 236, distance: 268.0
click at [622, 236] on span "El caso fue asignado a marperdomo por [PERSON_NAME]" at bounding box center [815, 238] width 1053 height 18
click at [714, 254] on span "[DATE] 12:22:42 (hace 6 horas)" at bounding box center [815, 263] width 1053 height 18
drag, startPoint x: 438, startPoint y: 279, endPoint x: 711, endPoint y: 282, distance: 273.0
click at [692, 282] on span "El caso pasó a estado OPEN_IN_REVIEW_STAGE_II por dmarinmartin" at bounding box center [815, 281] width 1053 height 18
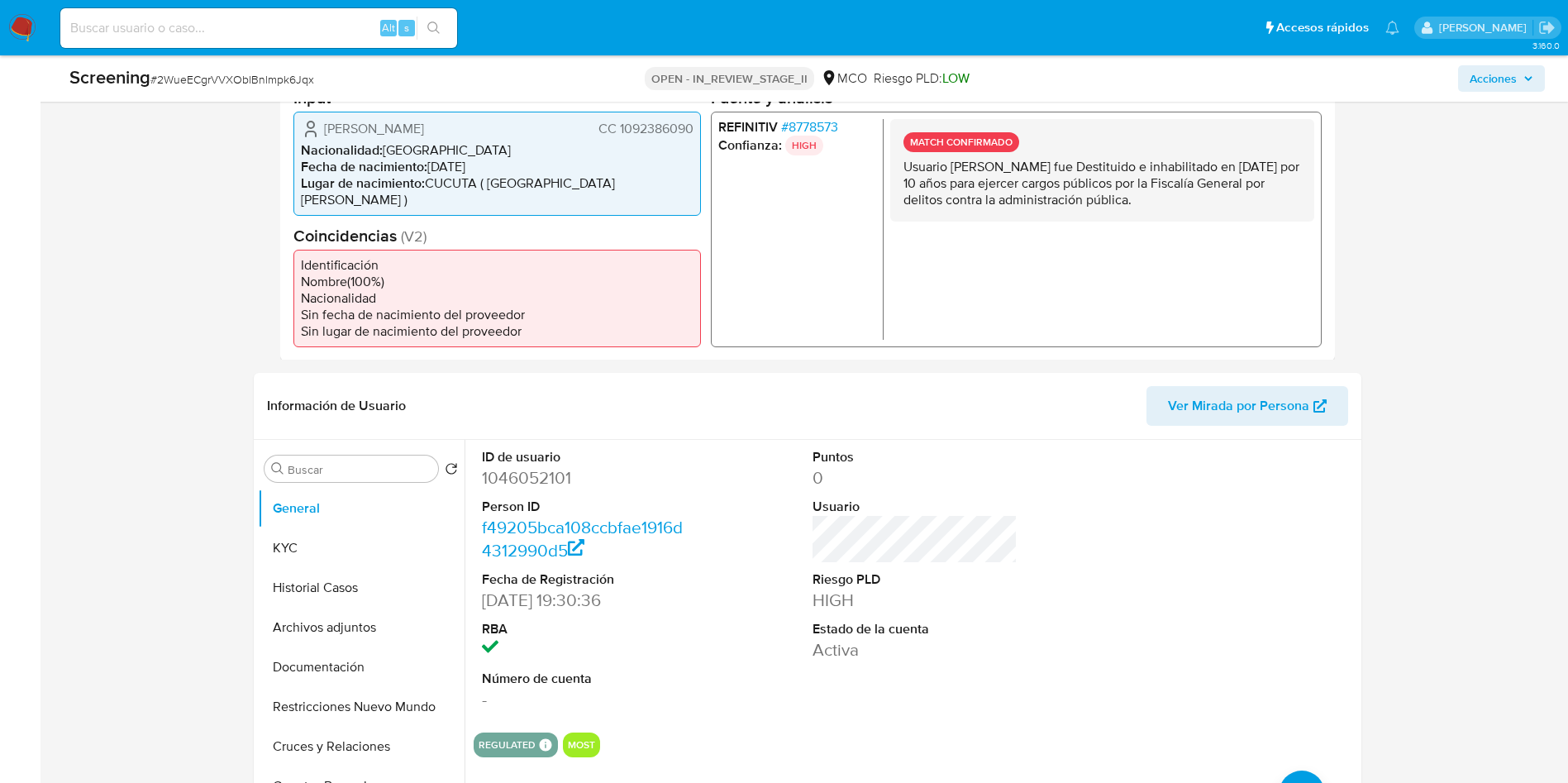
scroll to position [496, 0]
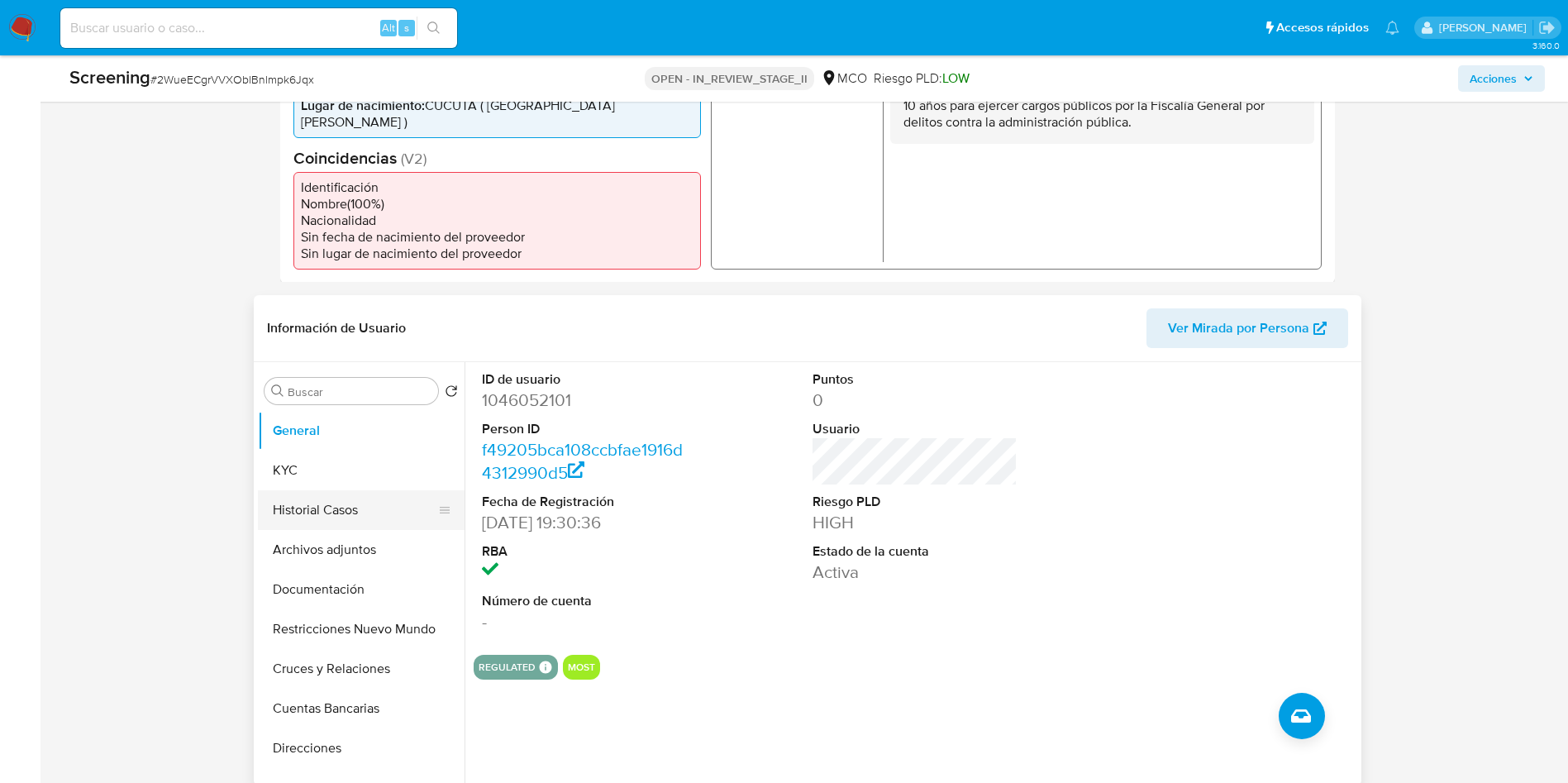
click at [315, 499] on button "Historial Casos" at bounding box center [354, 510] width 193 height 39
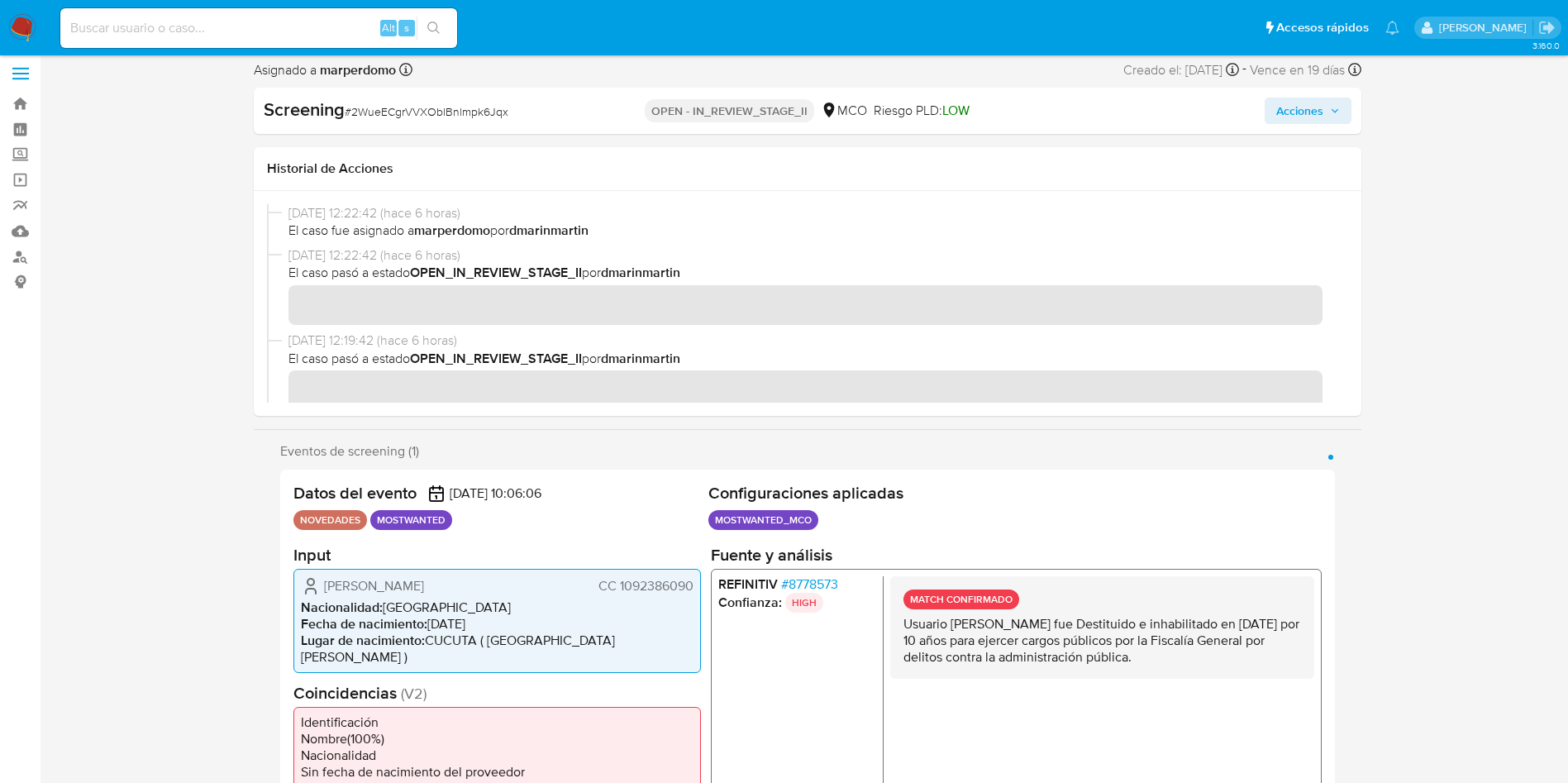
scroll to position [0, 0]
